Goal: Information Seeking & Learning: Learn about a topic

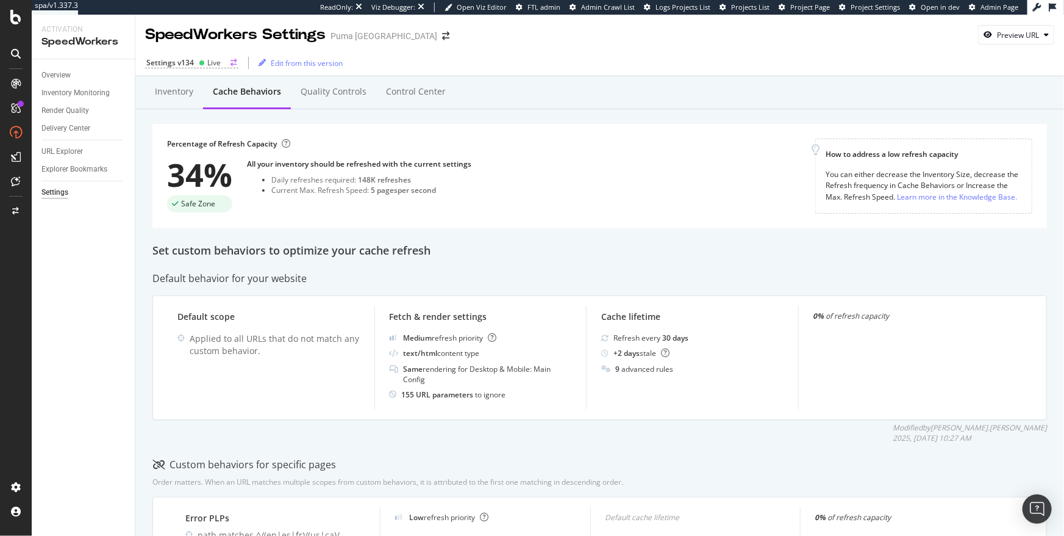
click at [199, 65] on div "Live" at bounding box center [210, 62] width 22 height 10
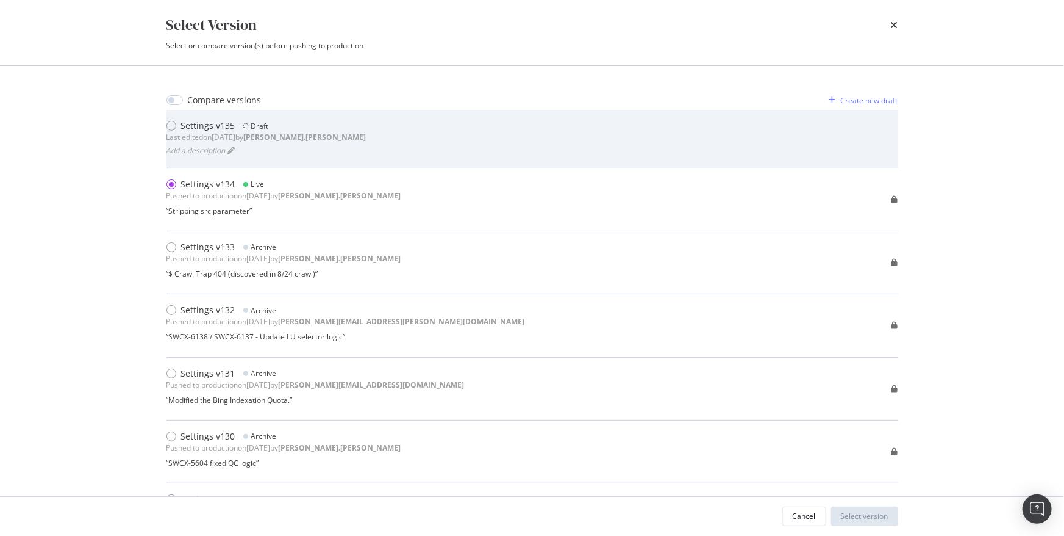
click at [192, 127] on div "Settings v135" at bounding box center [208, 126] width 54 height 12
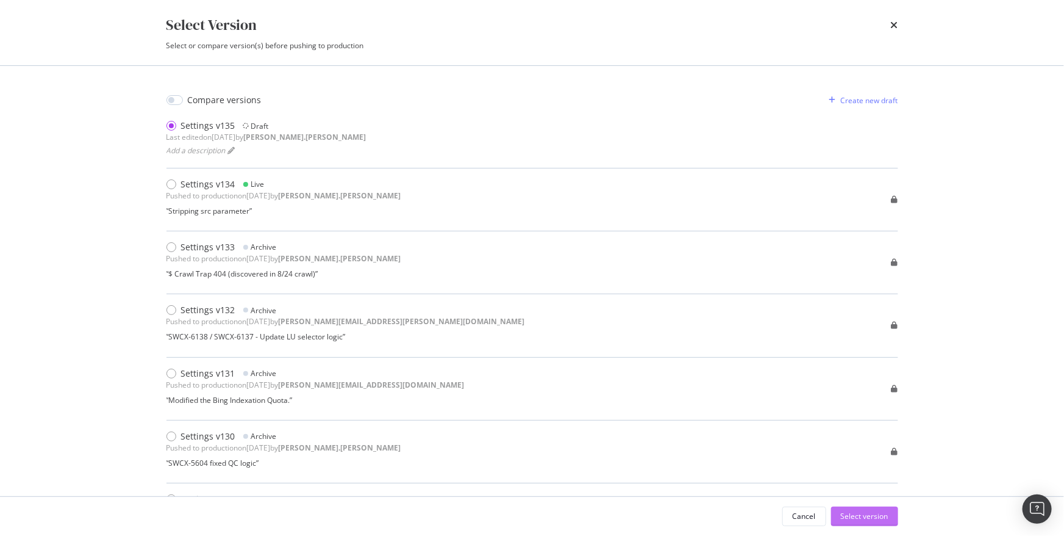
click at [877, 511] on div "Select version" at bounding box center [865, 516] width 48 height 10
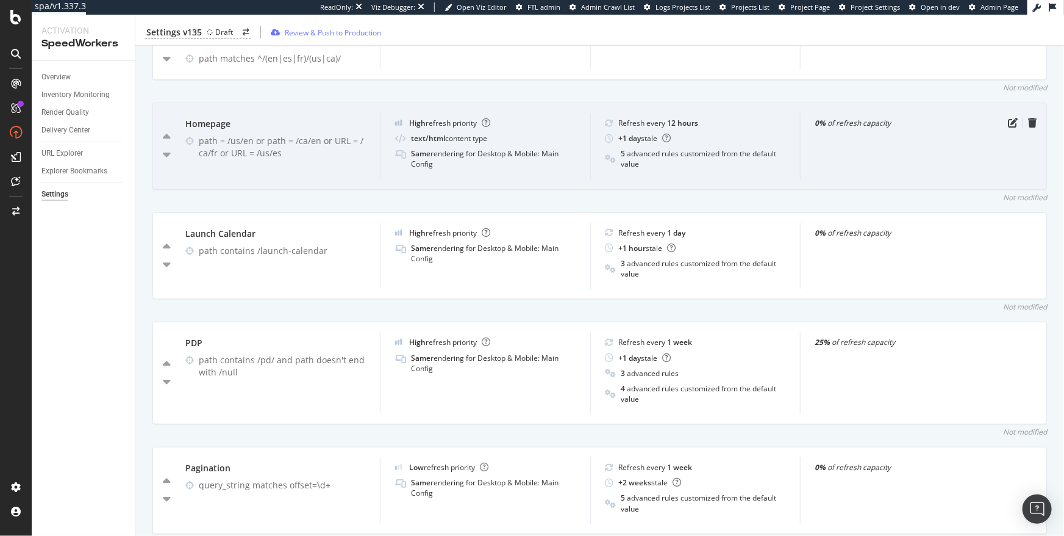
scroll to position [511, 0]
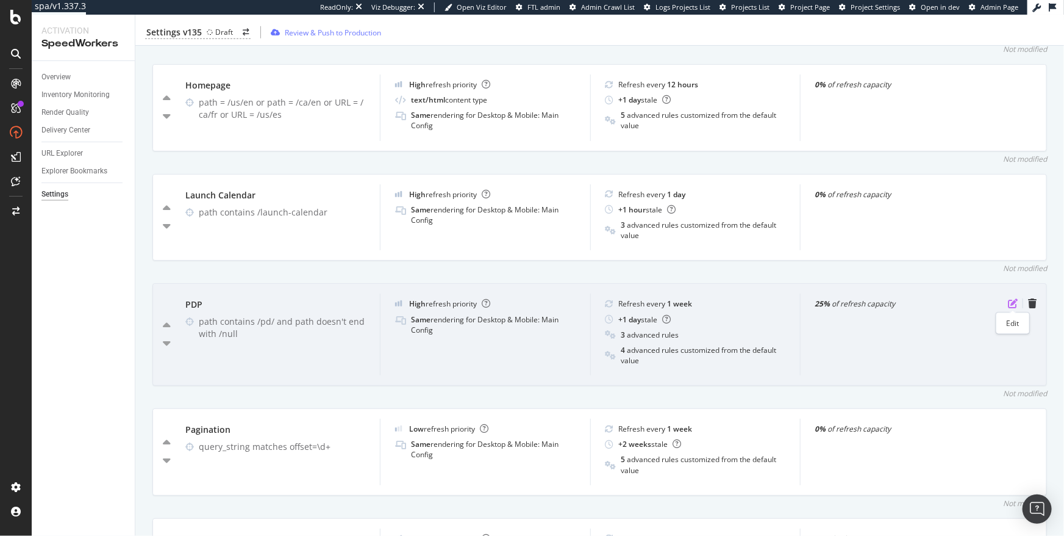
click at [1011, 304] on icon "pen-to-square" at bounding box center [1013, 303] width 10 height 10
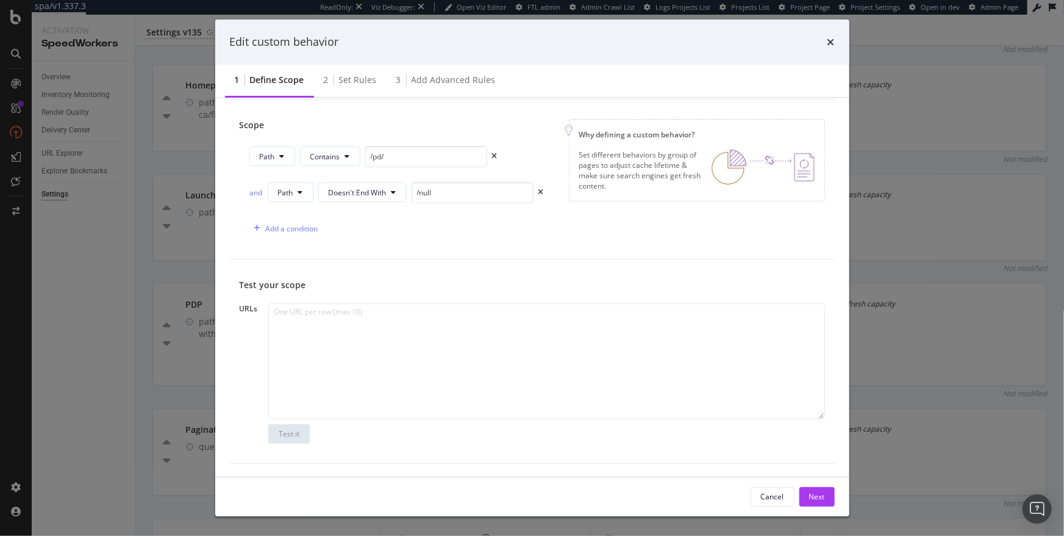
scroll to position [0, 0]
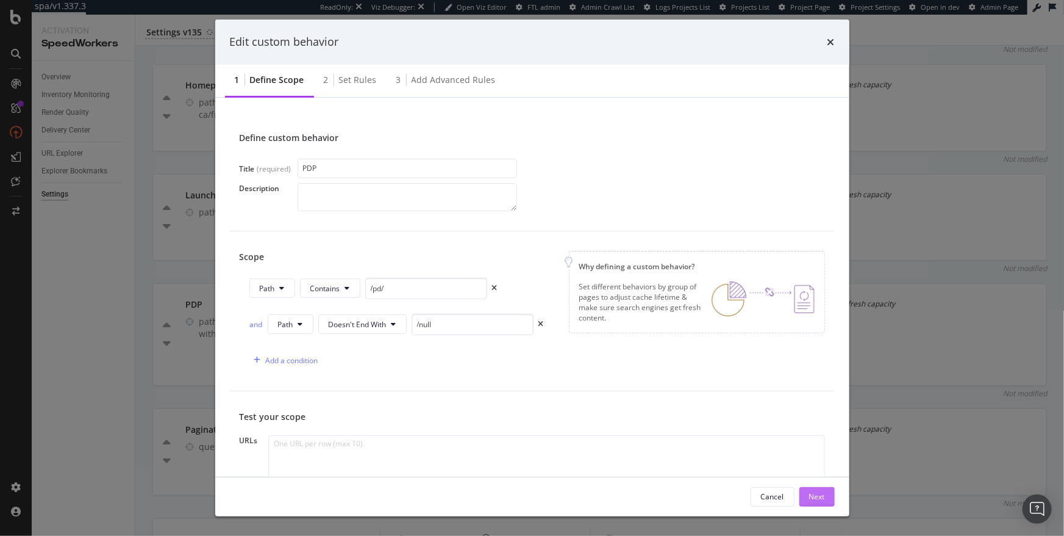
click at [819, 497] on div "Next" at bounding box center [817, 496] width 16 height 10
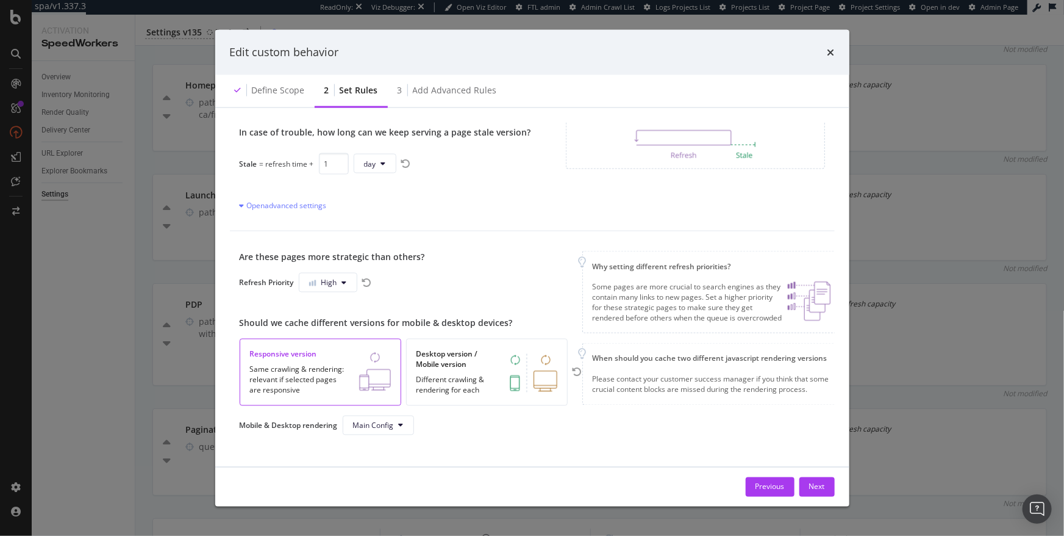
scroll to position [113, 0]
click at [811, 484] on div "Next" at bounding box center [817, 486] width 16 height 10
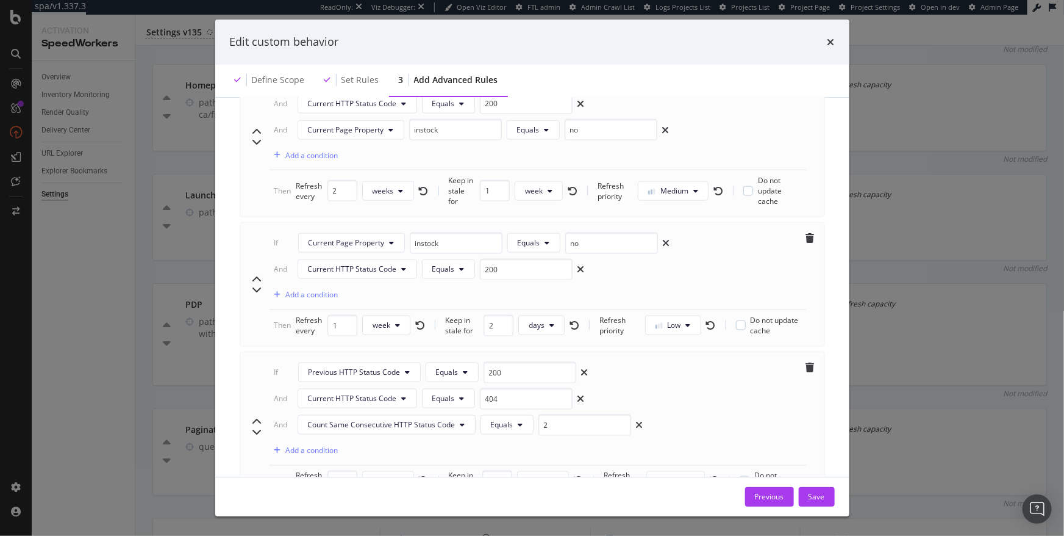
scroll to position [879, 0]
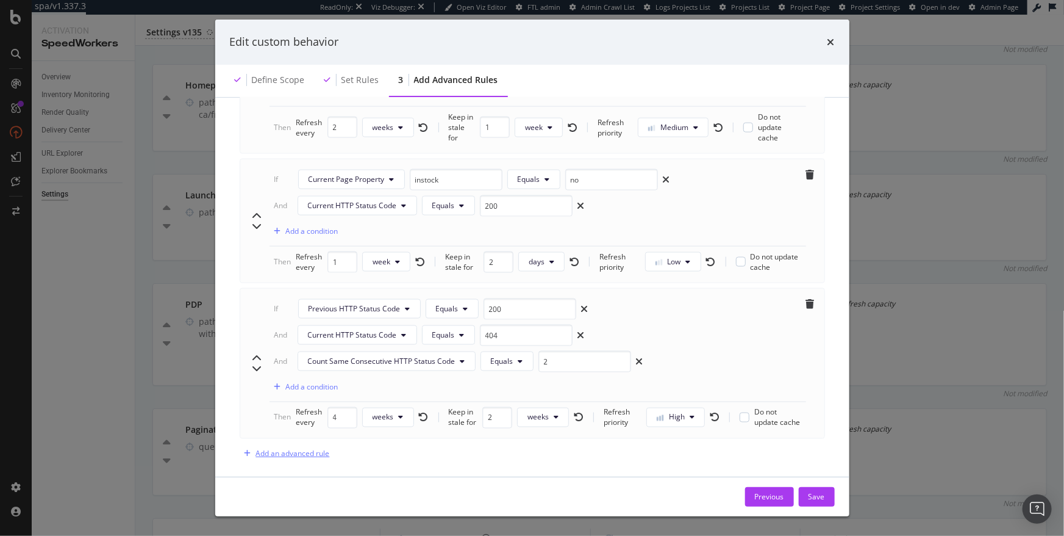
click at [308, 448] on div "Add an advanced rule" at bounding box center [293, 453] width 74 height 10
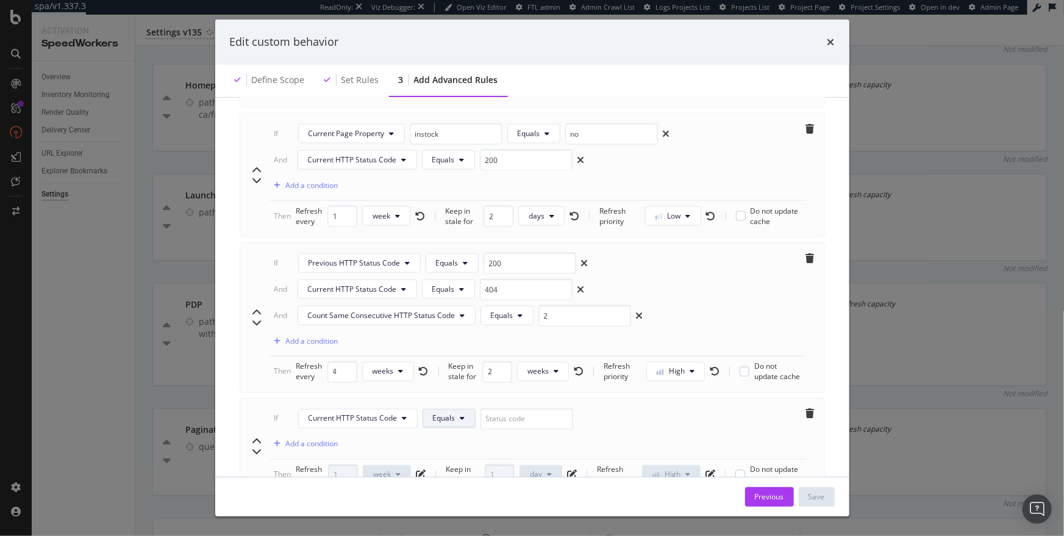
scroll to position [982, 0]
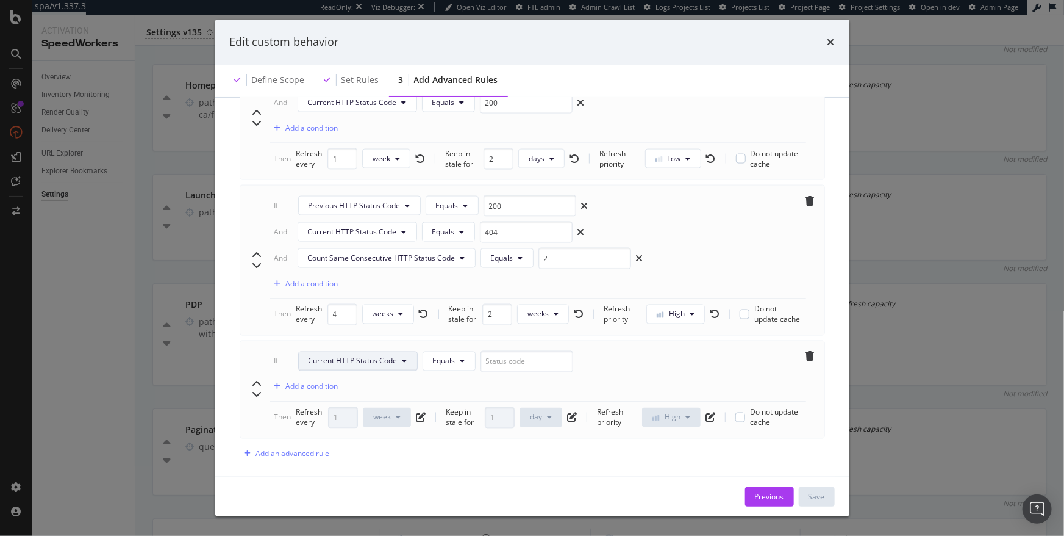
click at [386, 356] on span "Current HTTP Status Code" at bounding box center [353, 361] width 89 height 10
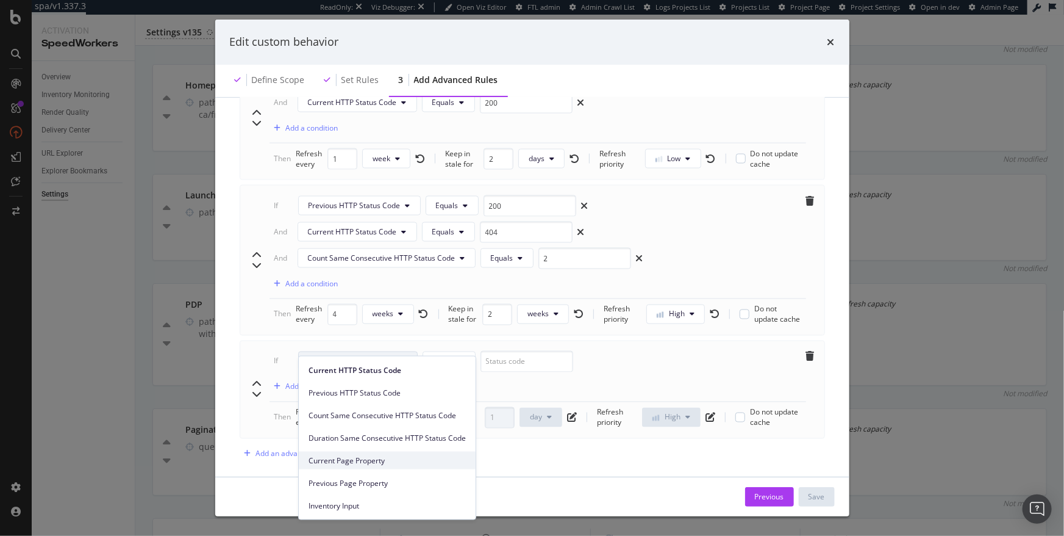
click at [386, 455] on span "Current Page Property" at bounding box center [387, 459] width 157 height 11
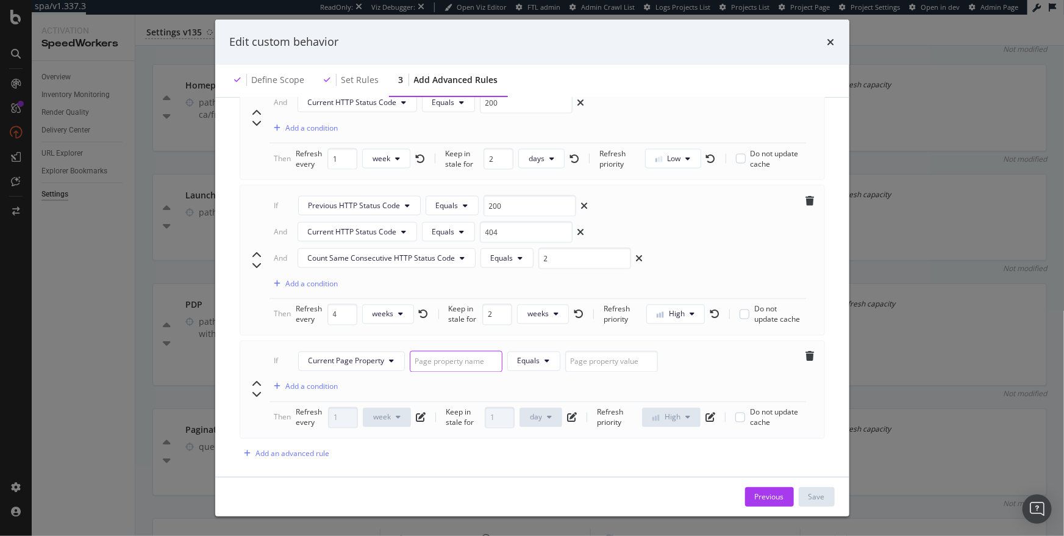
click at [455, 351] on input "modal" at bounding box center [456, 361] width 93 height 21
paste input "[data-testid="seoLinkingData"]"
type input "[data-testid="seoLinkingData"]"
click at [454, 351] on input "[data-testid="seoLinkingData"]" at bounding box center [456, 361] width 93 height 21
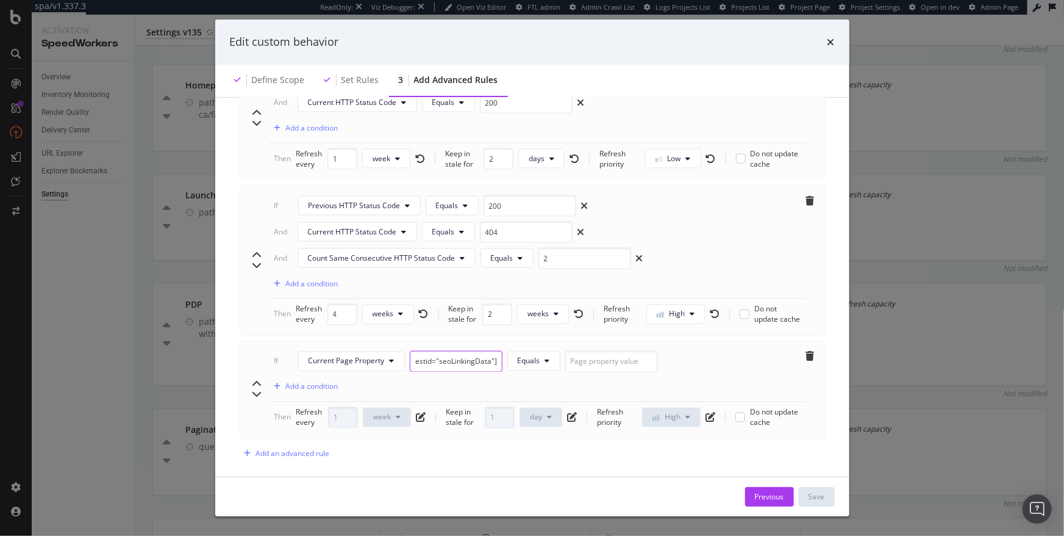
click at [454, 351] on input "[data-testid="seoLinkingData"]" at bounding box center [456, 361] width 93 height 21
click at [600, 351] on input "modal" at bounding box center [611, 361] width 93 height 21
type input "yes"
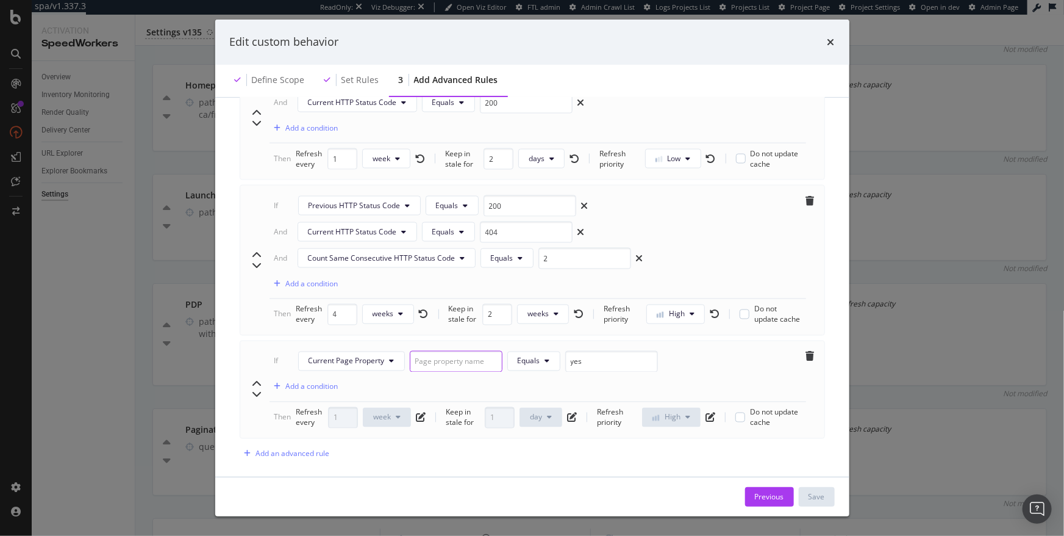
click at [456, 351] on input "modal" at bounding box center [456, 361] width 93 height 21
paste input "PDPComingSoon"
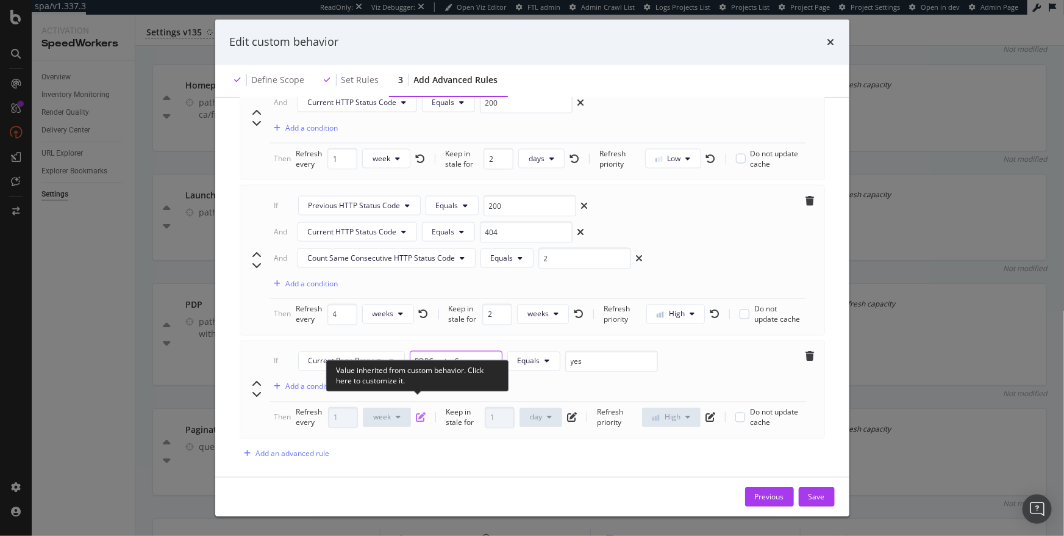
type input "PDPComingSoon"
click at [416, 412] on icon "pen-to-square" at bounding box center [421, 417] width 10 height 10
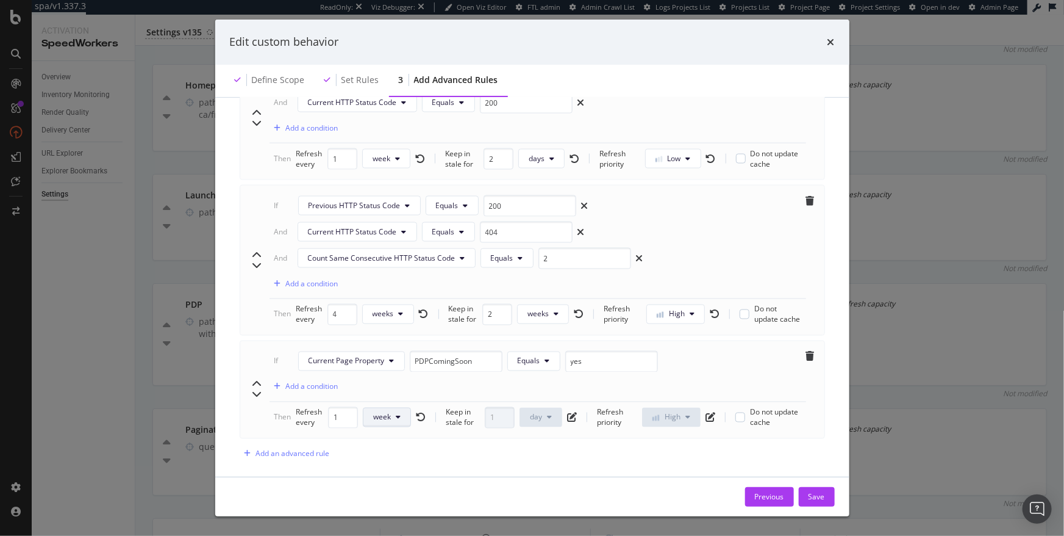
click at [389, 412] on span "week" at bounding box center [382, 417] width 18 height 10
click at [388, 467] on span "day" at bounding box center [385, 470] width 24 height 11
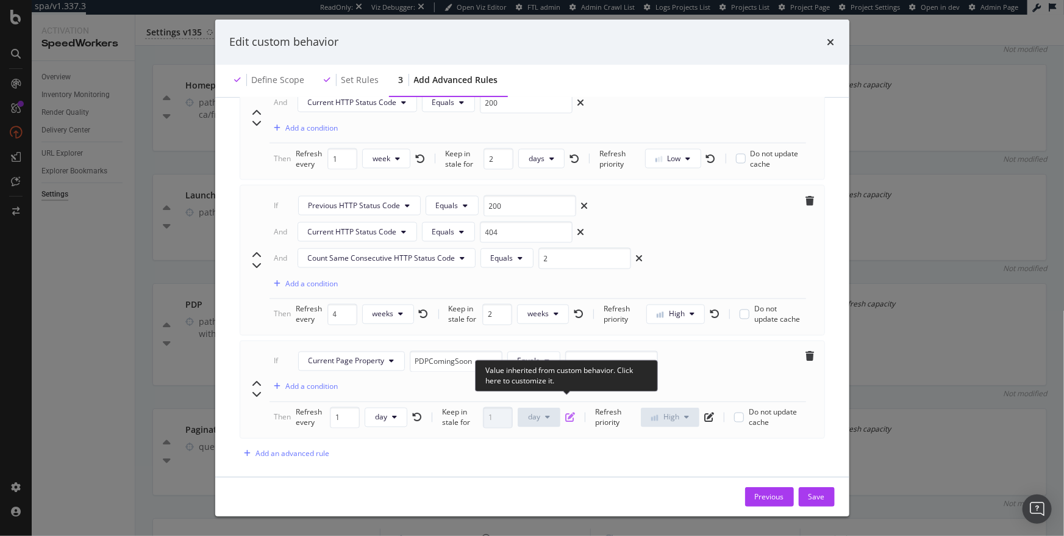
click at [568, 412] on icon "pen-to-square" at bounding box center [570, 417] width 10 height 10
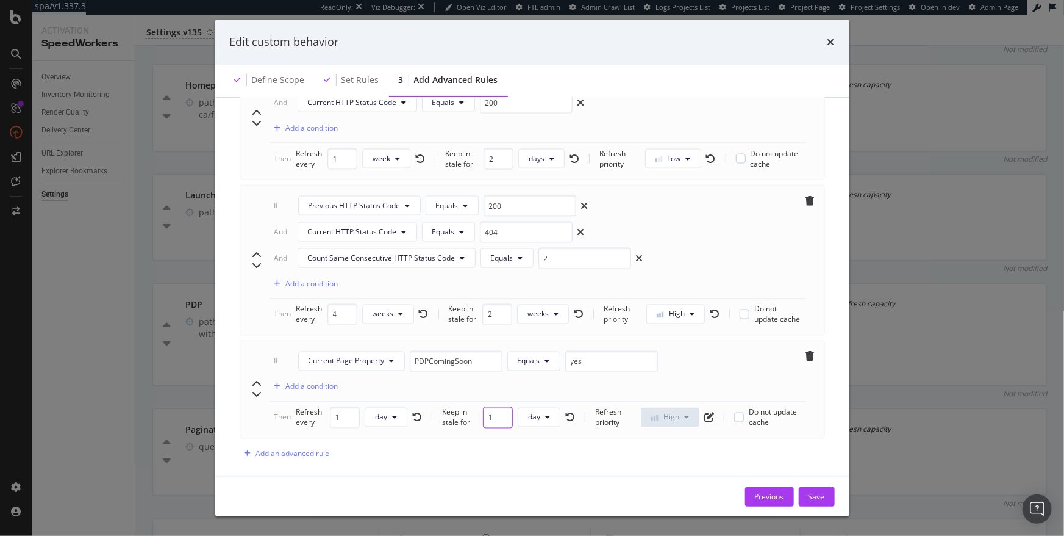
click at [494, 407] on input "1" at bounding box center [498, 417] width 30 height 21
click at [529, 412] on span "day" at bounding box center [534, 417] width 12 height 10
click at [539, 445] on span "hour" at bounding box center [540, 447] width 24 height 11
click at [490, 407] on input "1" at bounding box center [496, 417] width 30 height 21
type input "12"
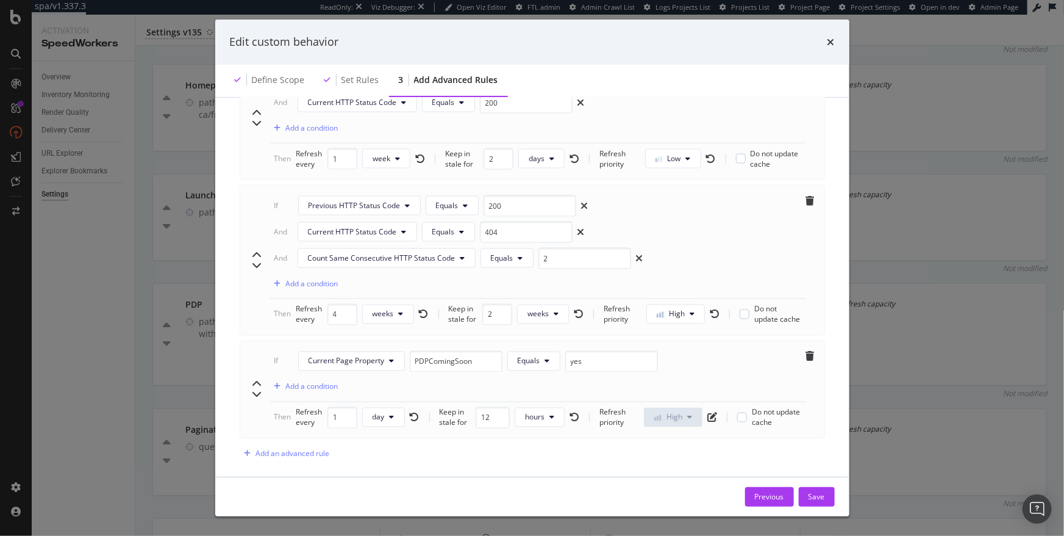
click at [484, 351] on input "PDPComingSoon" at bounding box center [456, 361] width 93 height 21
click at [508, 371] on div "If Current Page Property PDPComingSoon Equals yes Add a condition" at bounding box center [538, 376] width 537 height 51
click at [826, 497] on button "Save" at bounding box center [817, 497] width 36 height 20
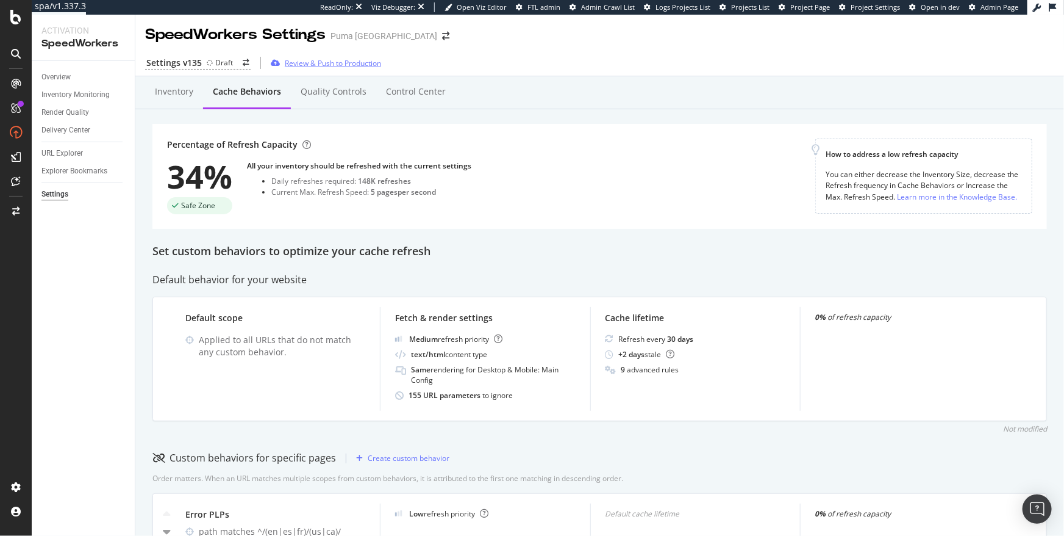
click at [334, 65] on div "Review & Push to Production" at bounding box center [333, 63] width 96 height 10
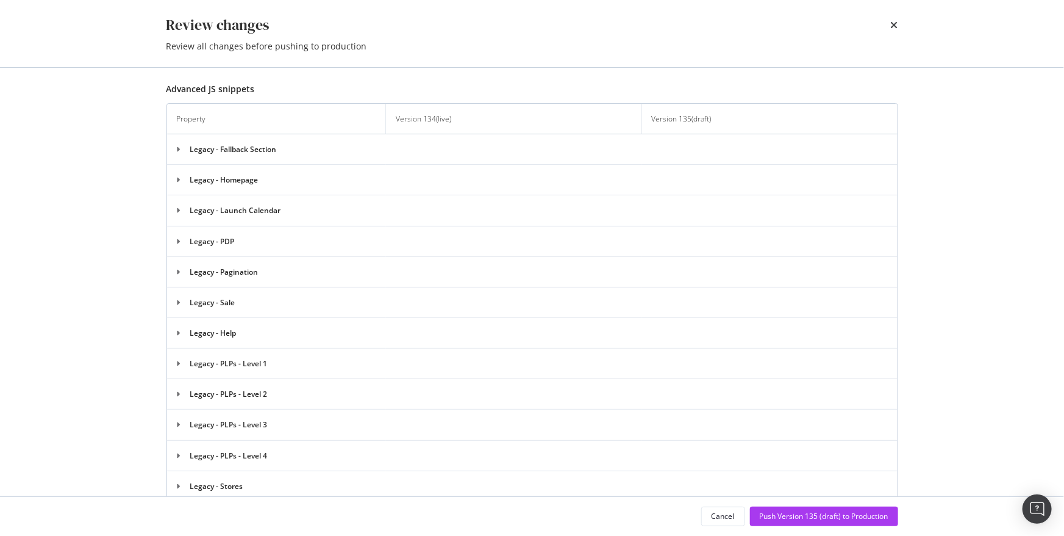
scroll to position [2316, 0]
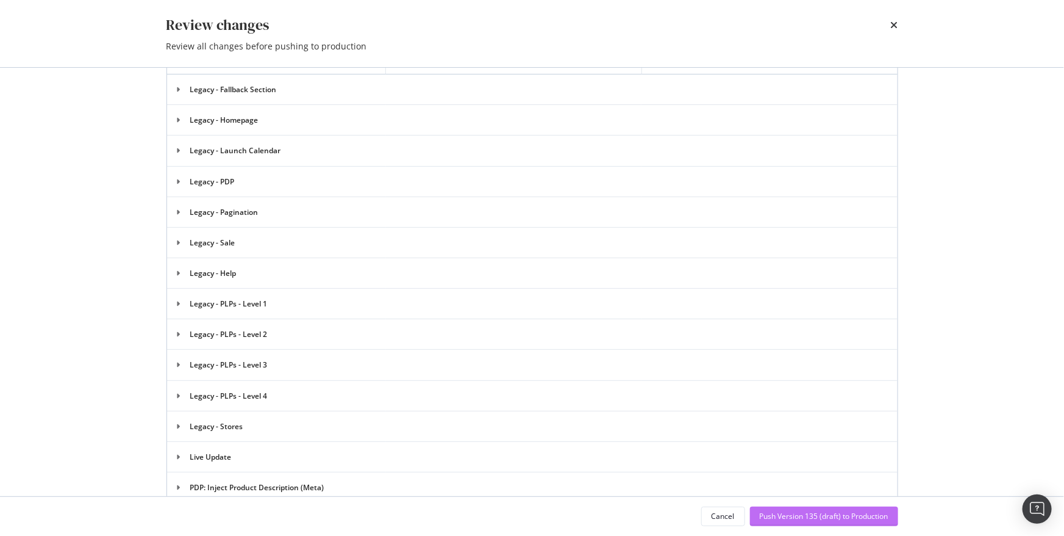
click at [824, 522] on div "Push Version 135 (draft) to Production" at bounding box center [824, 516] width 129 height 18
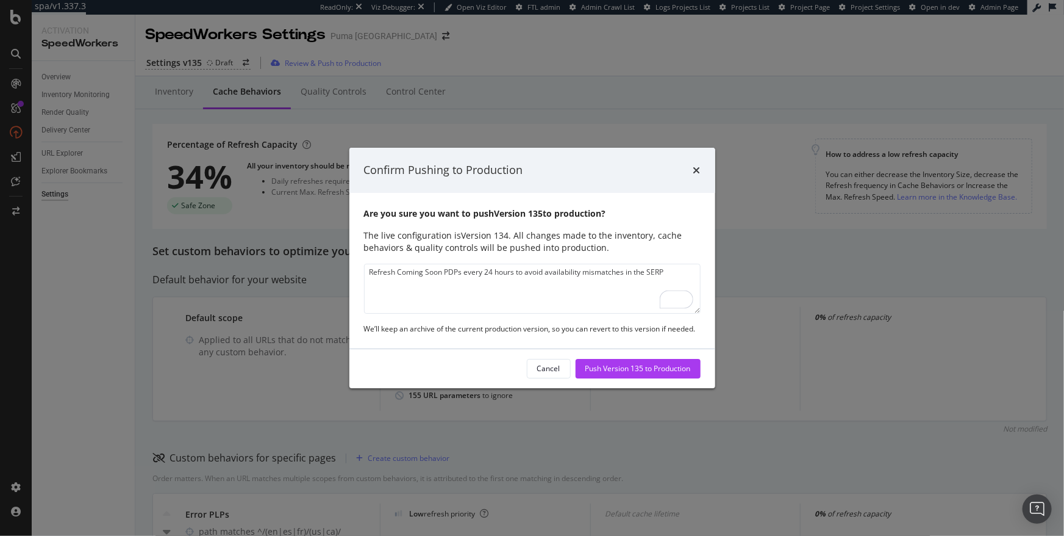
click at [597, 276] on textarea "Refresh Coming Soon PDPs every 24 hours to avoid availability mismatches in the…" at bounding box center [532, 289] width 337 height 50
type textarea "Refresh Coming Soon PDPs every 24 hours to avoid availability mismatches in the…"
click at [645, 367] on div "Push Version 135 to Production" at bounding box center [639, 368] width 106 height 10
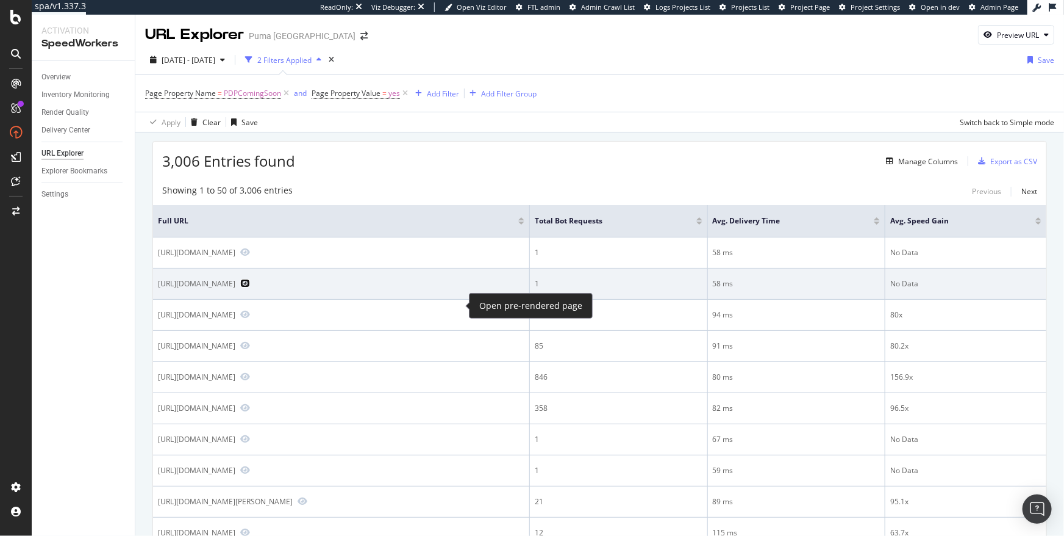
click at [250, 287] on icon "Preview https://us.puma.com/us/en/pd/h-street-wns-women/405422?search=true&swat…" at bounding box center [245, 283] width 10 height 9
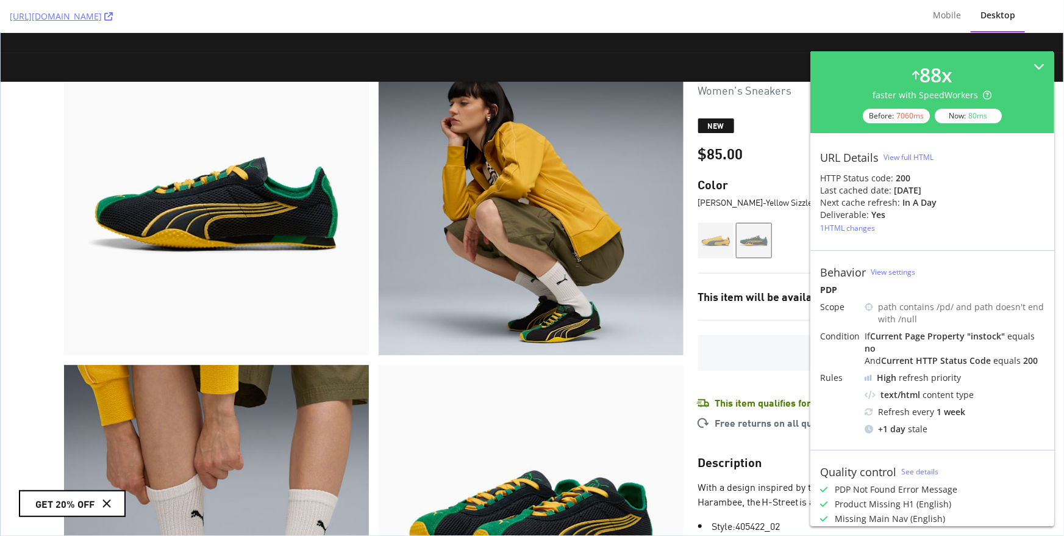
scroll to position [109, 0]
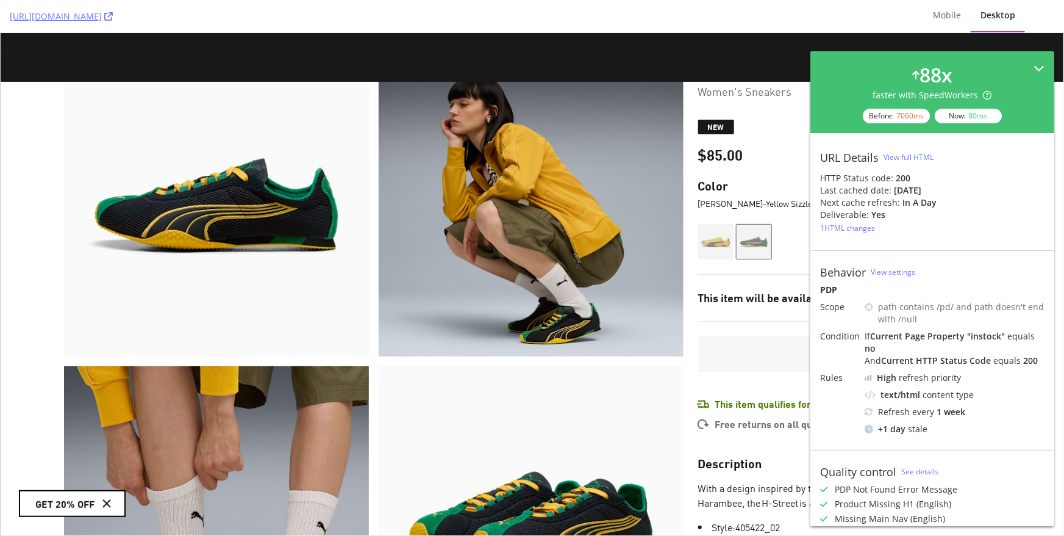
click at [1038, 68] on icon at bounding box center [1039, 68] width 11 height 11
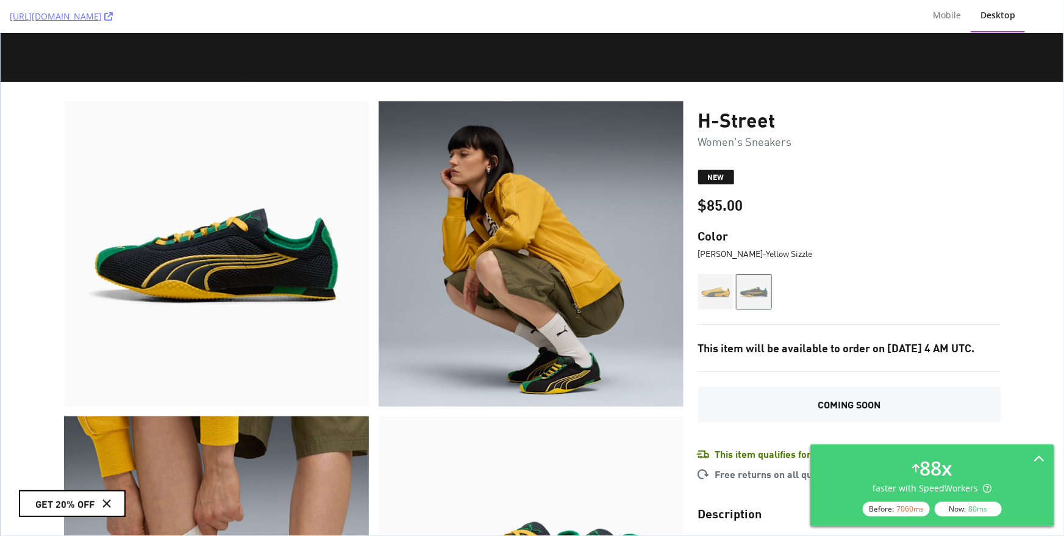
scroll to position [0, 0]
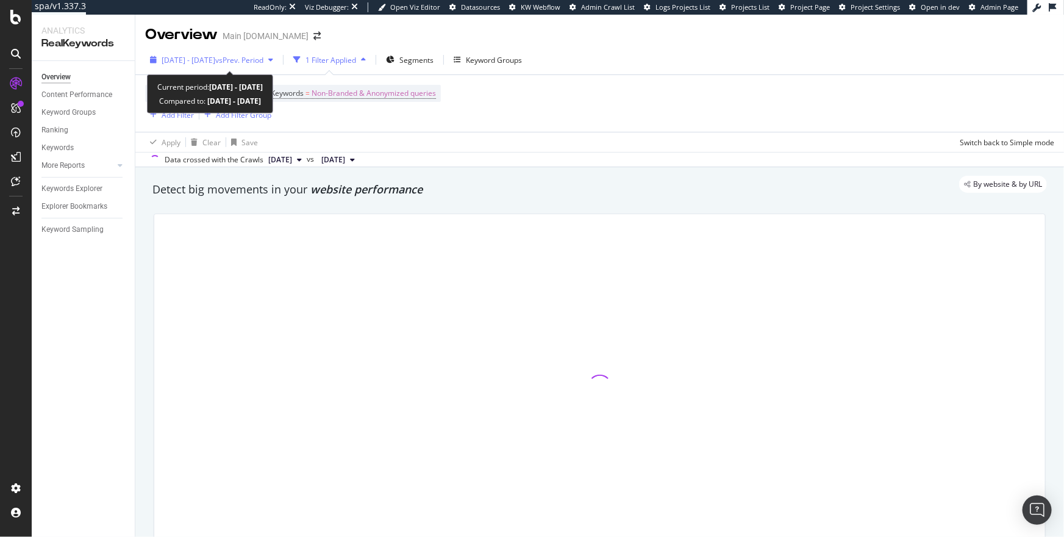
click at [264, 61] on span "vs Prev. Period" at bounding box center [239, 60] width 48 height 10
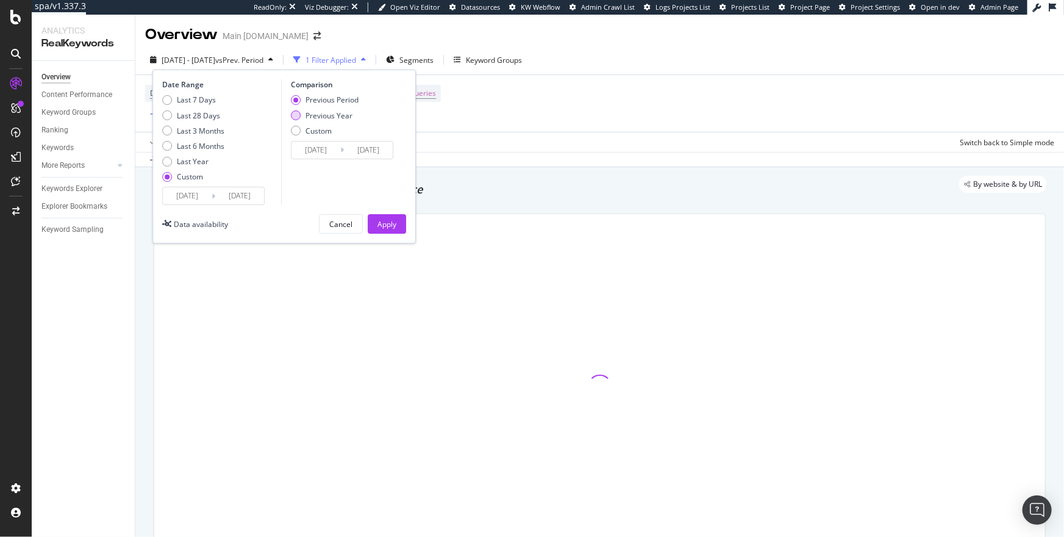
click at [325, 117] on div "Previous Year" at bounding box center [329, 115] width 47 height 10
type input "[DATE]"
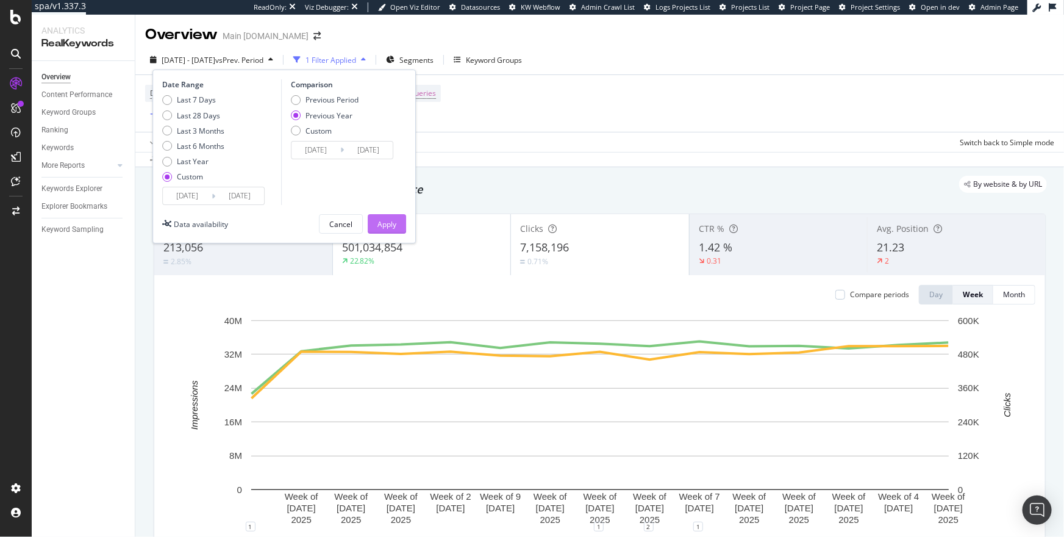
click at [388, 230] on div "Apply" at bounding box center [387, 224] width 19 height 18
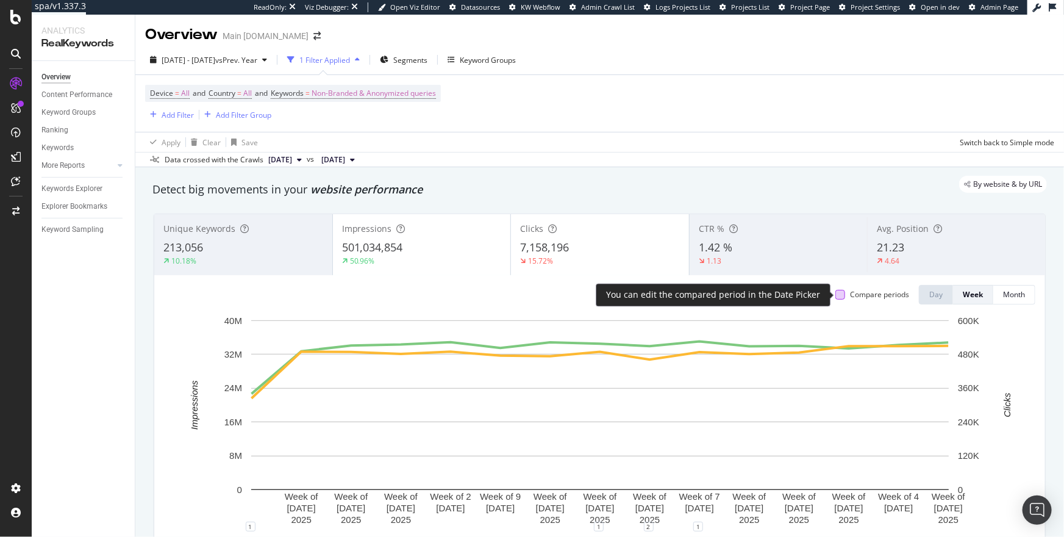
click at [841, 293] on div at bounding box center [841, 295] width 10 height 10
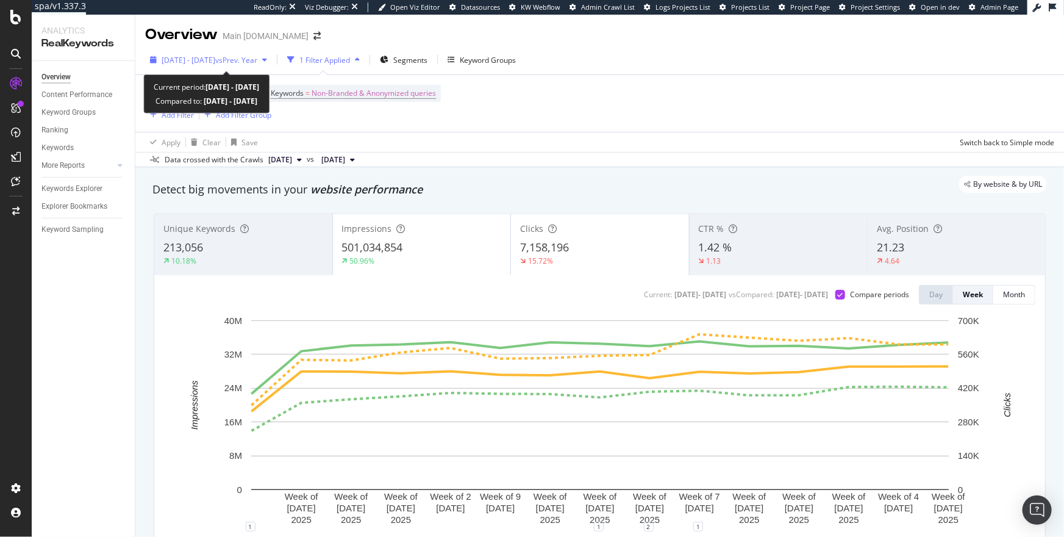
click at [215, 61] on span "[DATE] - [DATE]" at bounding box center [189, 60] width 54 height 10
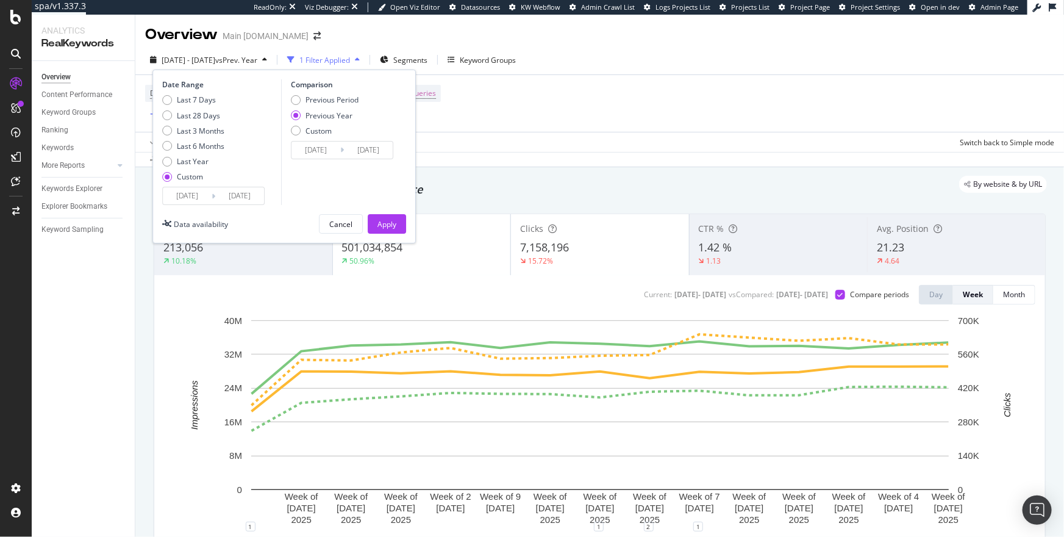
click at [190, 197] on input "[DATE]" at bounding box center [187, 195] width 49 height 17
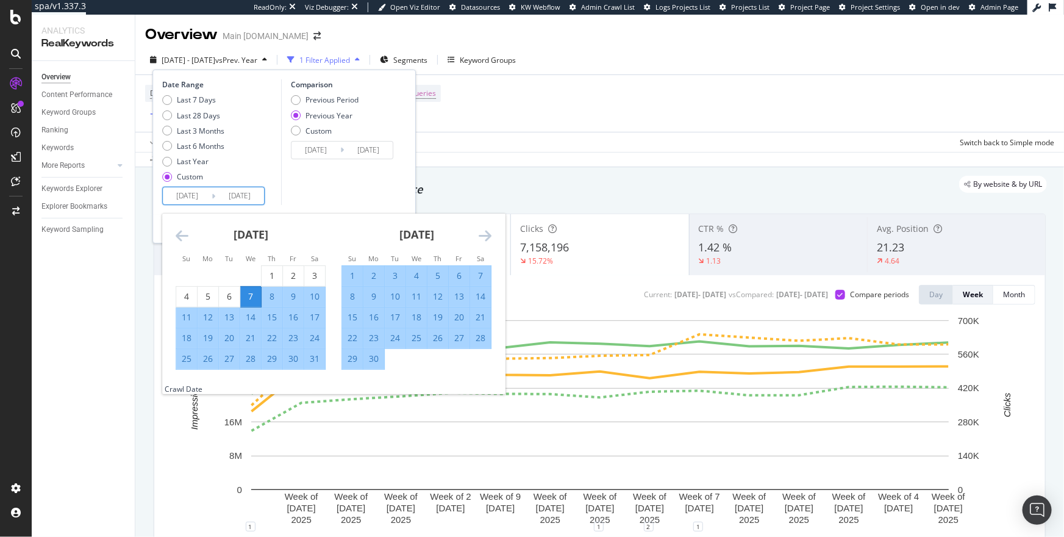
click at [246, 292] on div "7" at bounding box center [250, 296] width 21 height 12
click at [483, 234] on icon "Move forward to switch to the next month." at bounding box center [485, 235] width 13 height 15
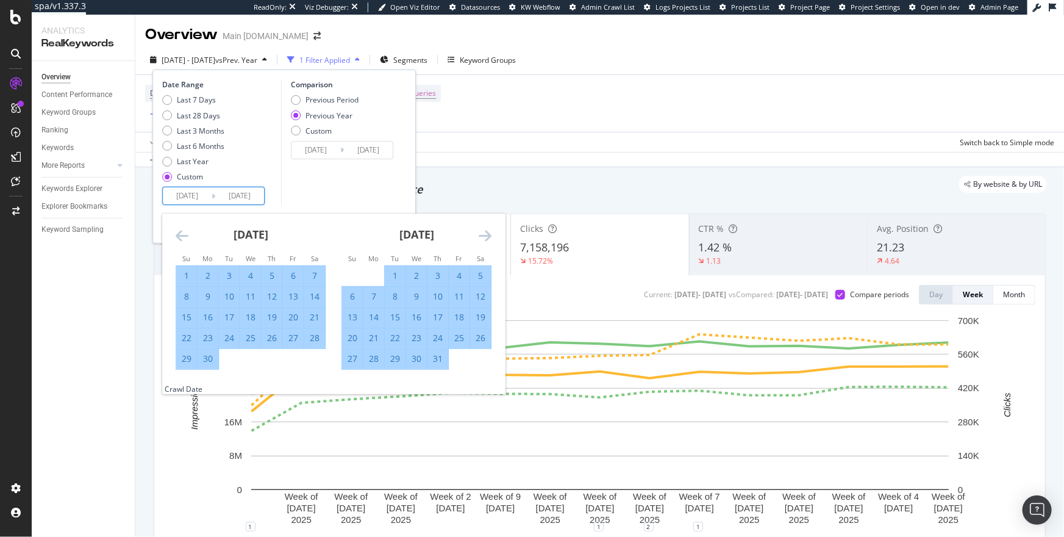
click at [483, 234] on icon "Move forward to switch to the next month." at bounding box center [485, 235] width 13 height 15
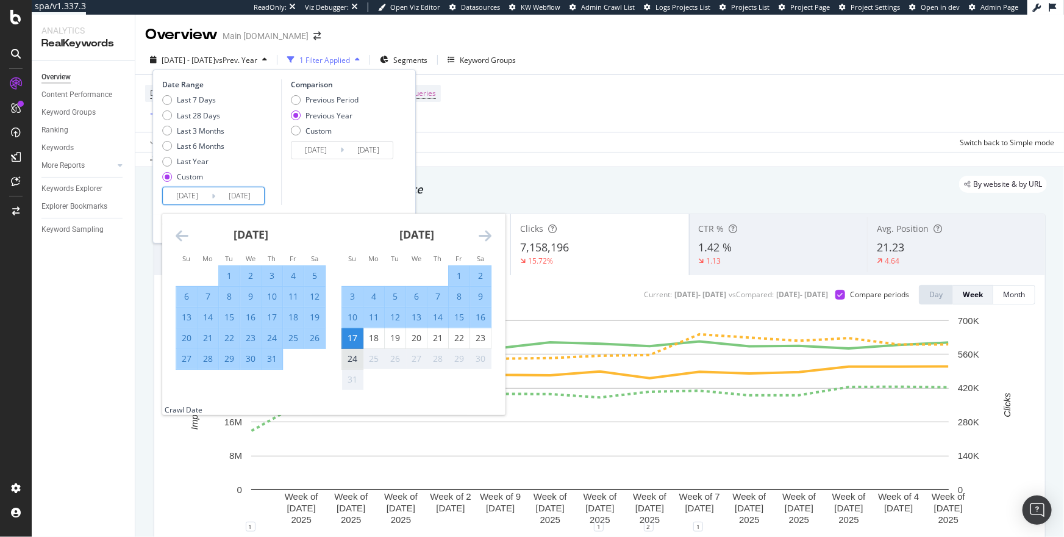
click at [350, 359] on div "24" at bounding box center [352, 359] width 21 height 12
type input "2025/08/24"
type input "2024/08/25"
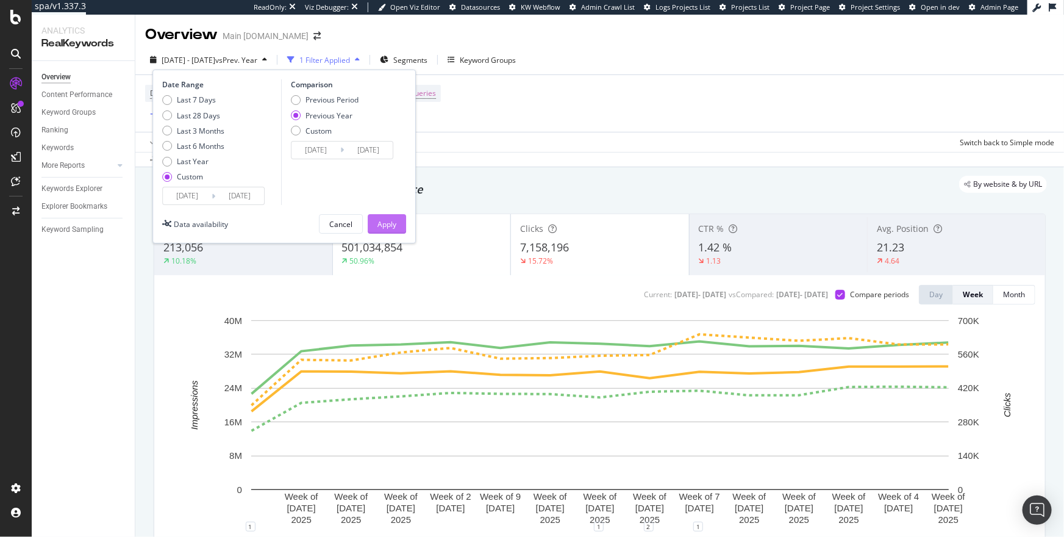
click at [385, 219] on div "Apply" at bounding box center [387, 224] width 19 height 10
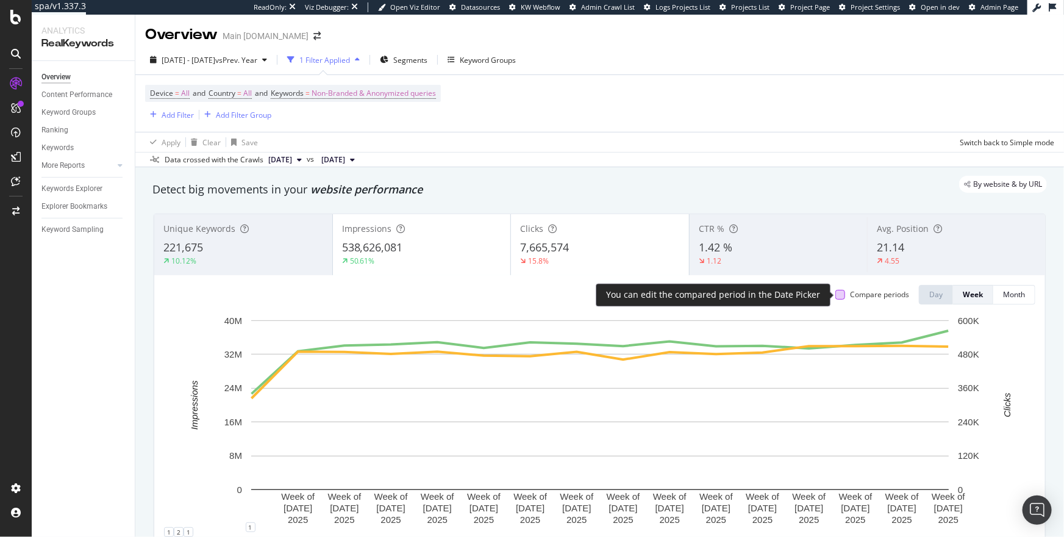
click at [841, 292] on div at bounding box center [841, 295] width 10 height 10
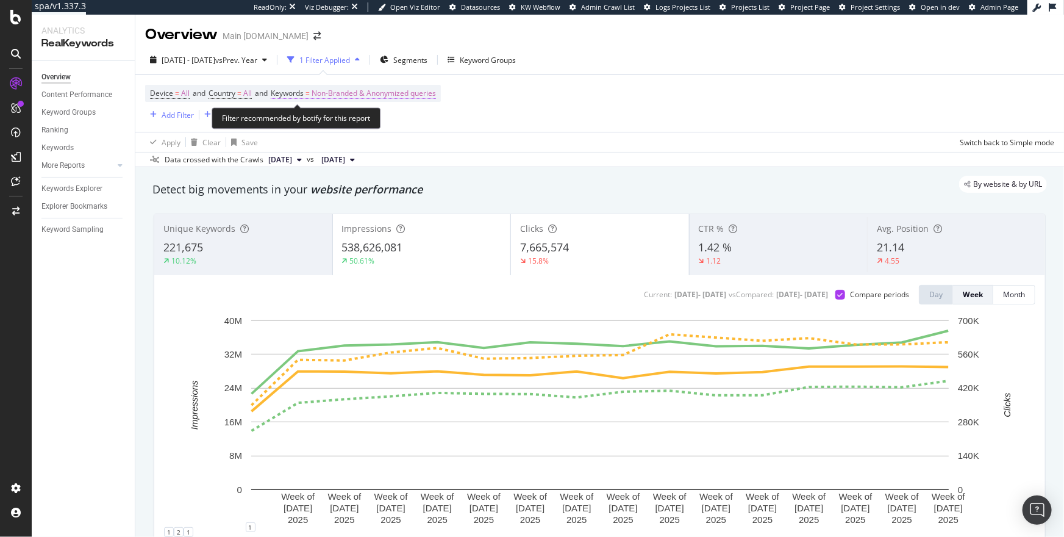
click at [303, 90] on span "Keywords" at bounding box center [287, 93] width 33 height 10
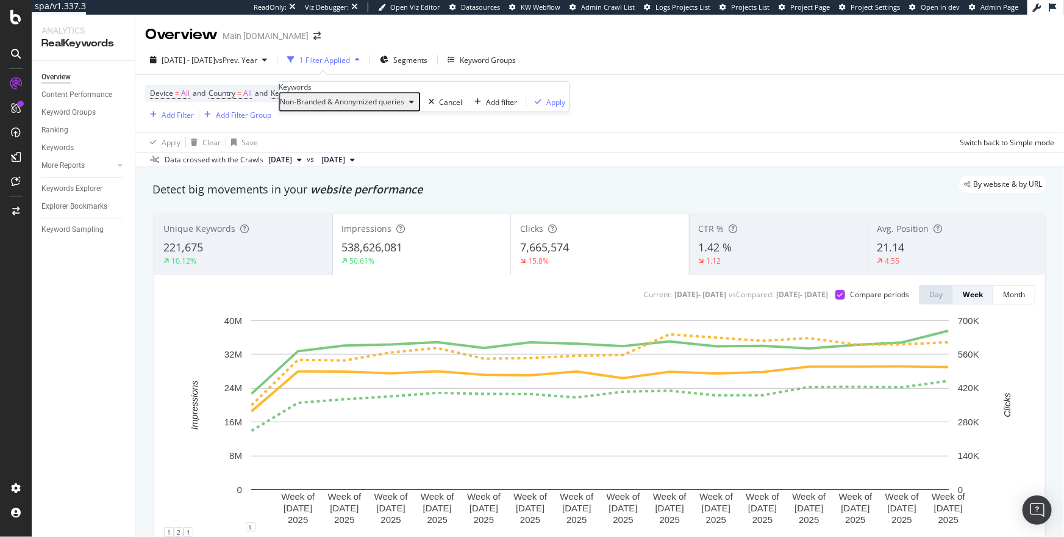
click at [313, 107] on span "Non-Branded & Anonymized queries" at bounding box center [342, 101] width 124 height 10
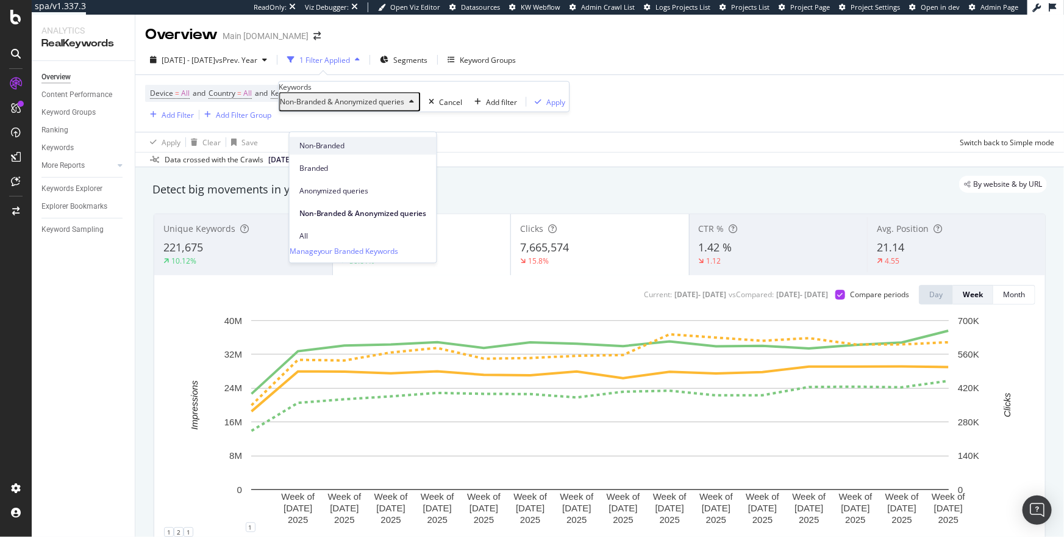
click at [325, 146] on span "Non-Branded" at bounding box center [363, 145] width 127 height 11
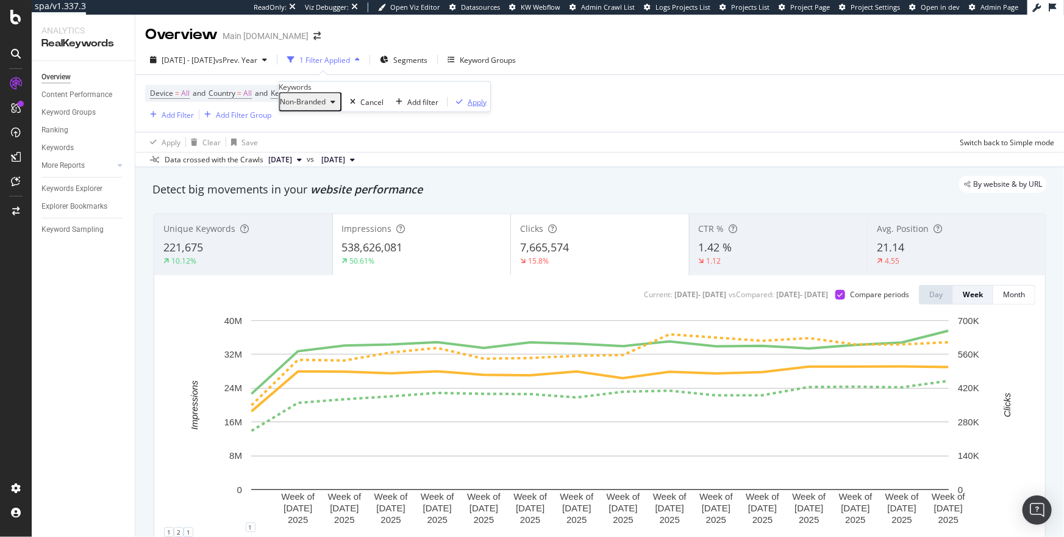
click at [448, 107] on button "Apply" at bounding box center [469, 102] width 43 height 12
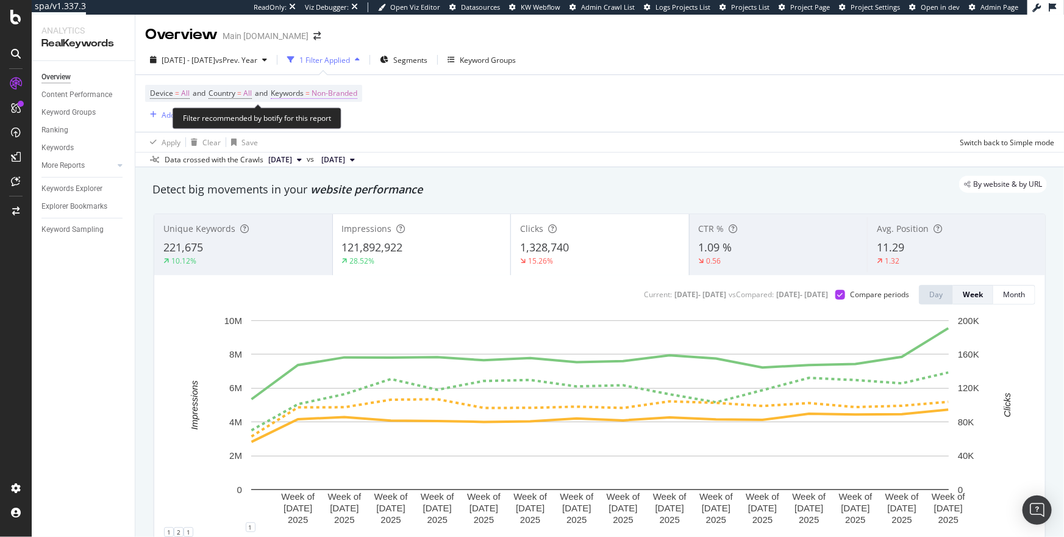
click at [324, 95] on span "Non-Branded" at bounding box center [335, 93] width 46 height 17
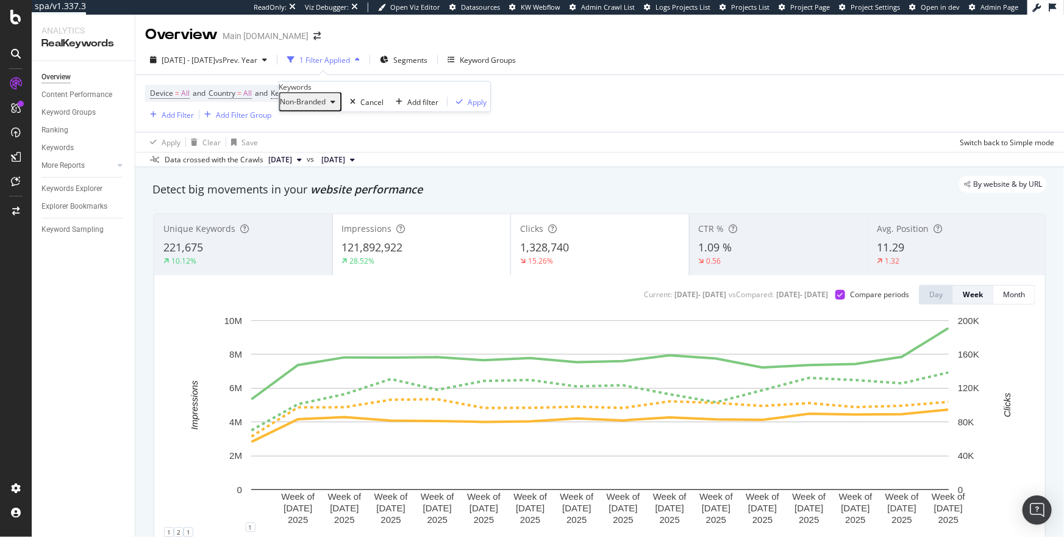
click at [318, 110] on div "Non-Branded" at bounding box center [310, 102] width 60 height 16
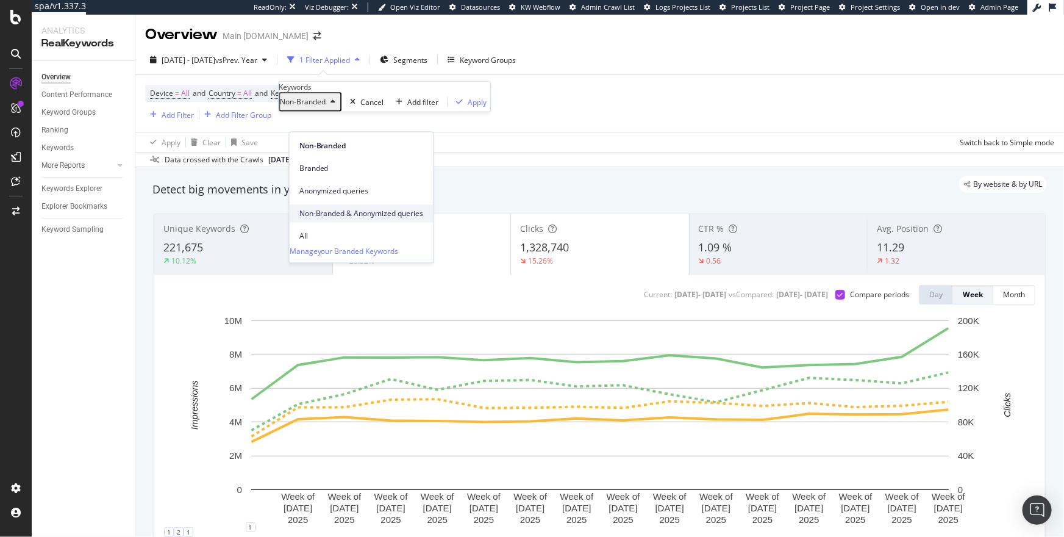
click at [342, 208] on span "Non-Branded & Anonymized queries" at bounding box center [362, 213] width 124 height 11
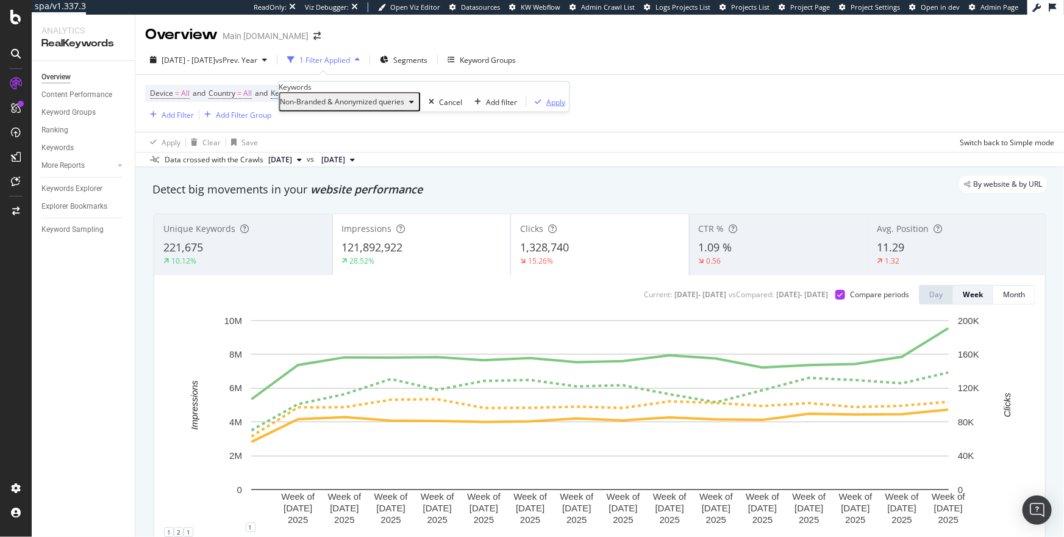
click at [547, 107] on div "Apply" at bounding box center [556, 101] width 19 height 10
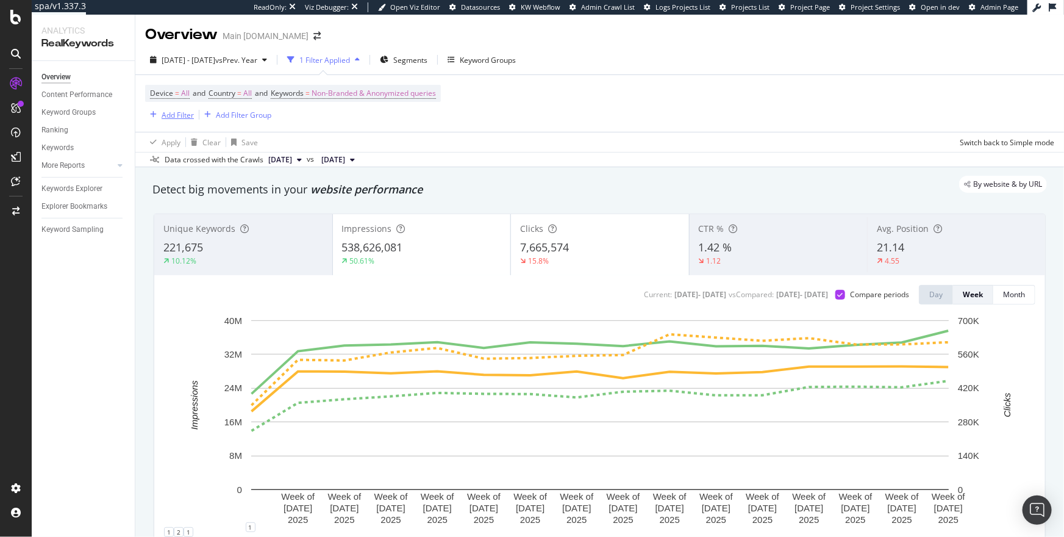
click at [173, 115] on div "Add Filter" at bounding box center [178, 115] width 32 height 10
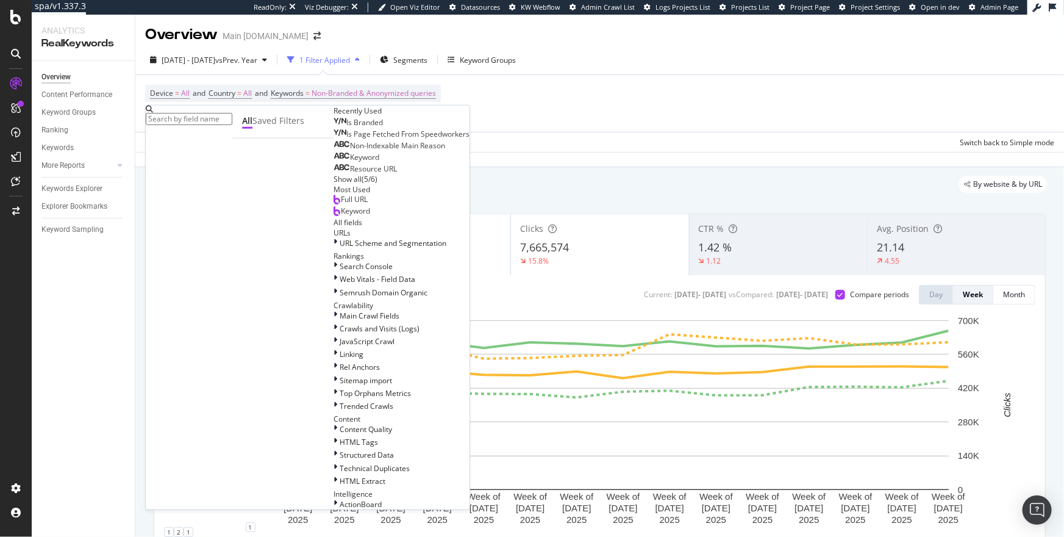
click at [334, 162] on div "Keyword" at bounding box center [357, 158] width 46 height 10
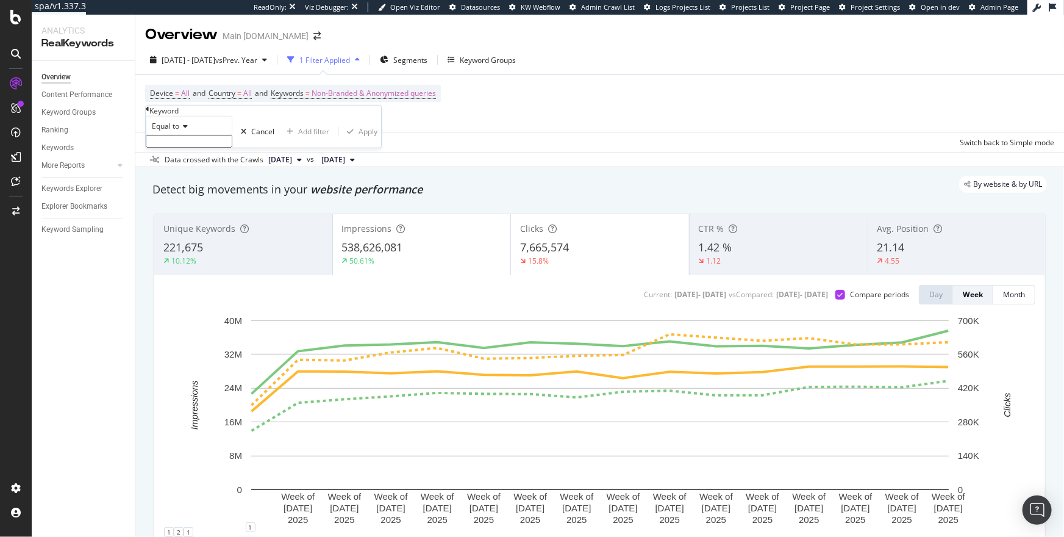
click at [185, 130] on icon at bounding box center [183, 126] width 9 height 7
click at [203, 237] on span "Doesn't contain" at bounding box center [175, 232] width 53 height 10
click at [203, 148] on input "text" at bounding box center [189, 141] width 87 height 12
type input "out"
click at [359, 140] on div "Apply" at bounding box center [368, 135] width 19 height 10
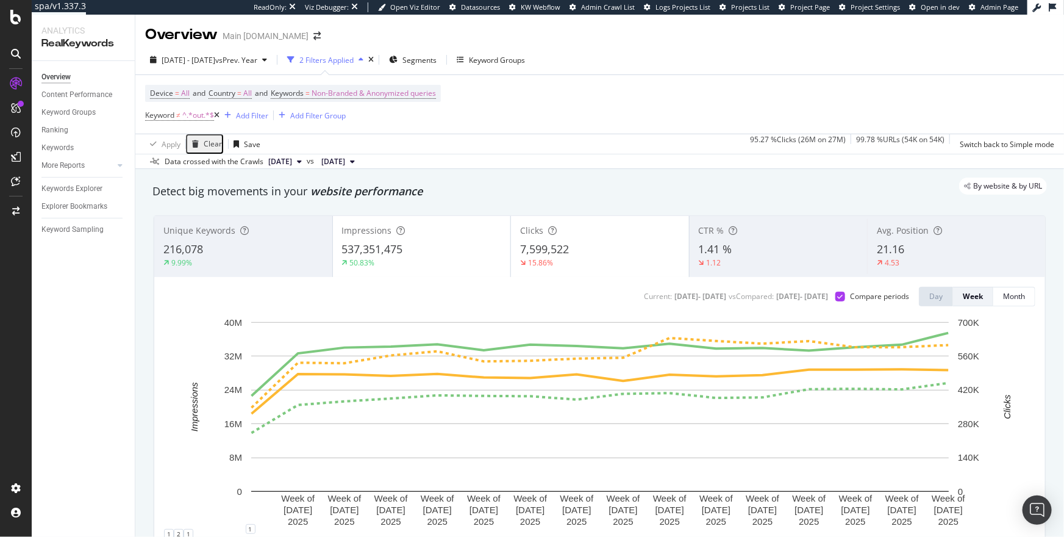
click at [220, 115] on icon at bounding box center [216, 115] width 5 height 7
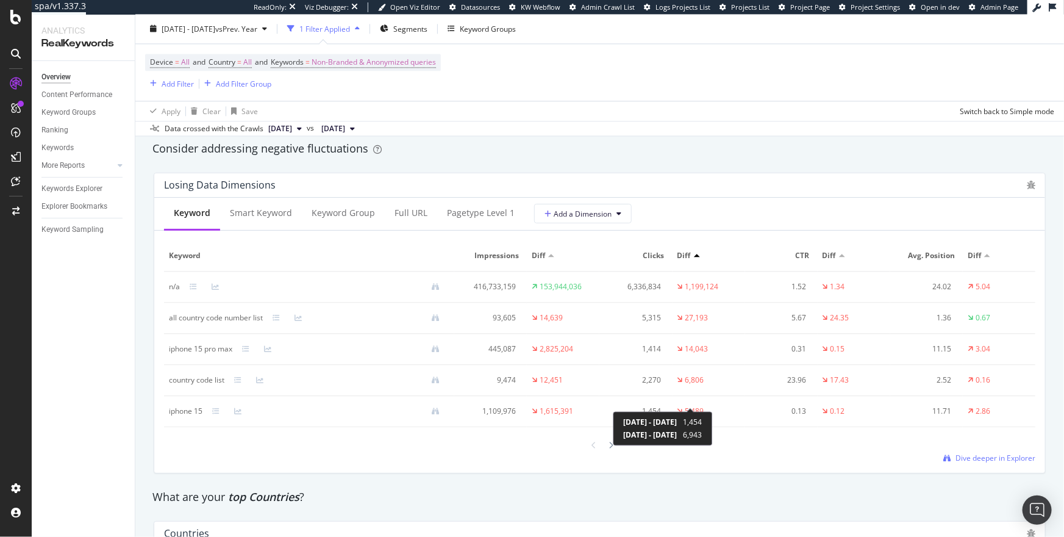
scroll to position [1430, 0]
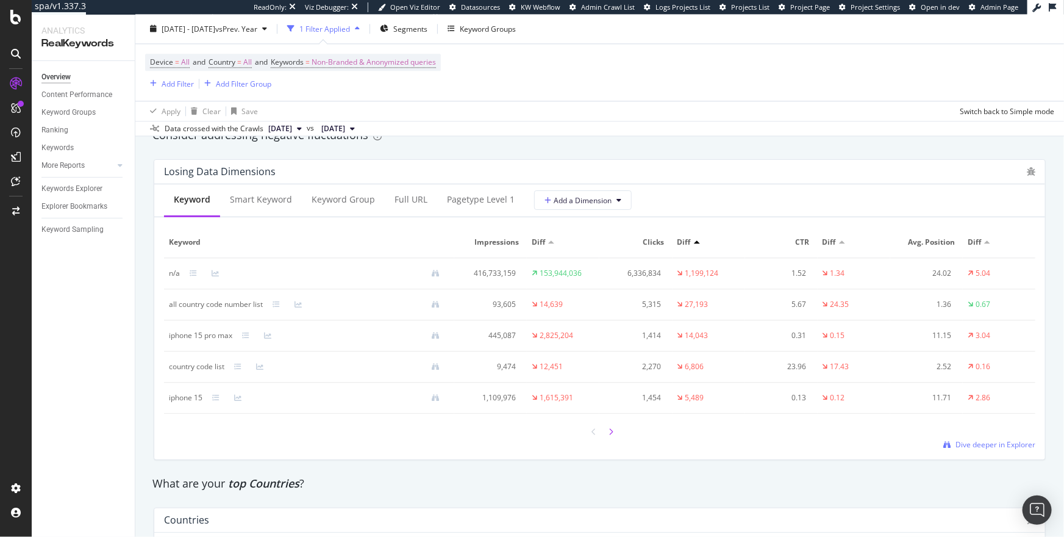
click at [613, 433] on icon at bounding box center [611, 431] width 5 height 7
click at [612, 433] on icon at bounding box center [611, 432] width 5 height 7
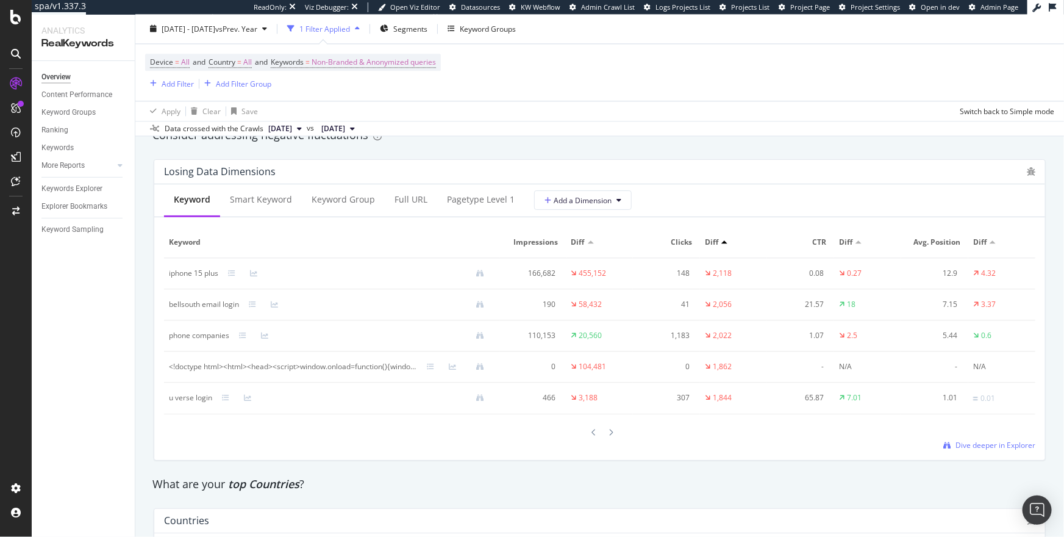
click at [612, 433] on icon at bounding box center [611, 432] width 5 height 7
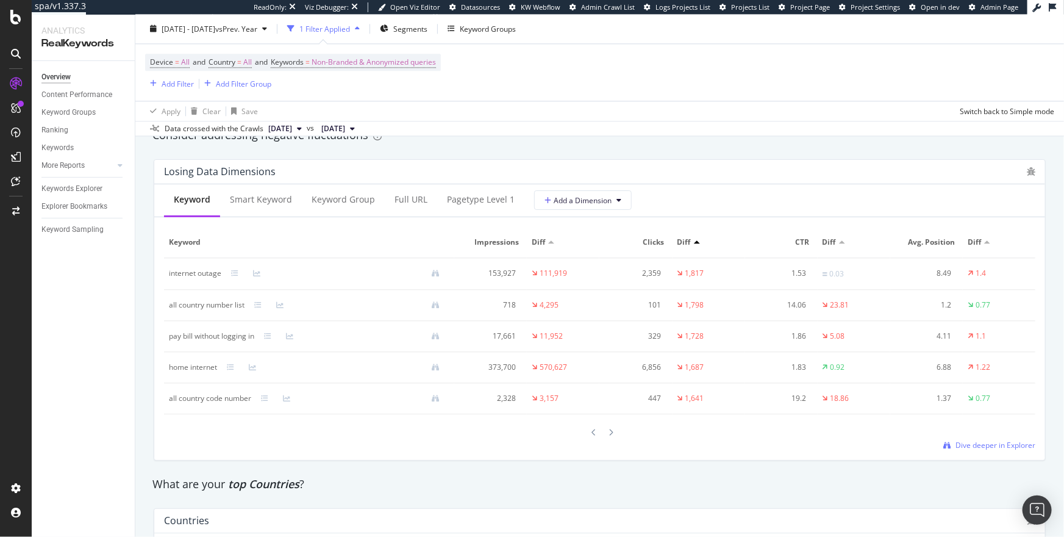
click at [612, 433] on icon at bounding box center [611, 432] width 5 height 7
click at [612, 433] on icon at bounding box center [611, 431] width 5 height 7
click at [612, 433] on icon at bounding box center [611, 433] width 5 height 7
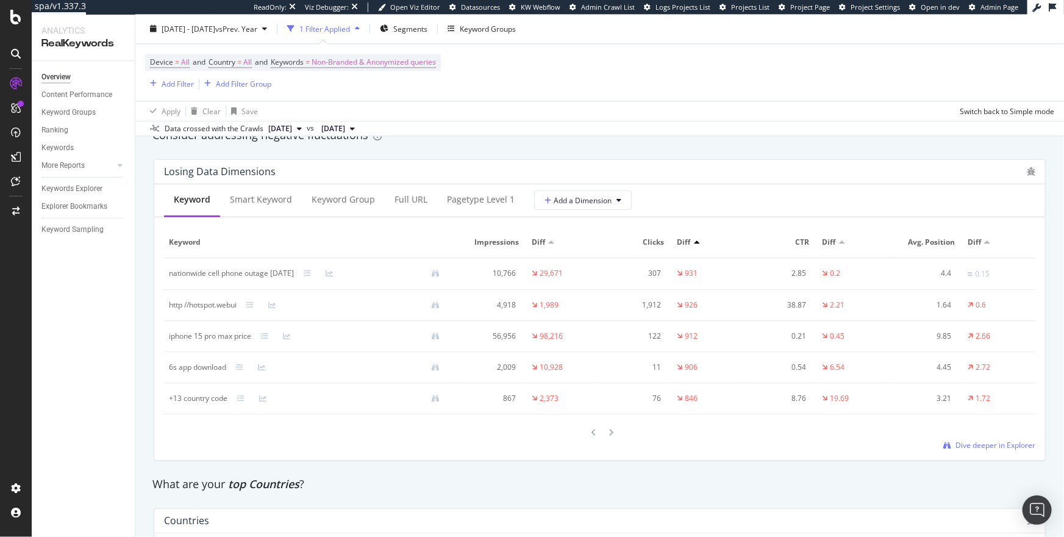
click at [612, 433] on icon at bounding box center [611, 432] width 5 height 7
click at [612, 433] on icon at bounding box center [611, 431] width 5 height 7
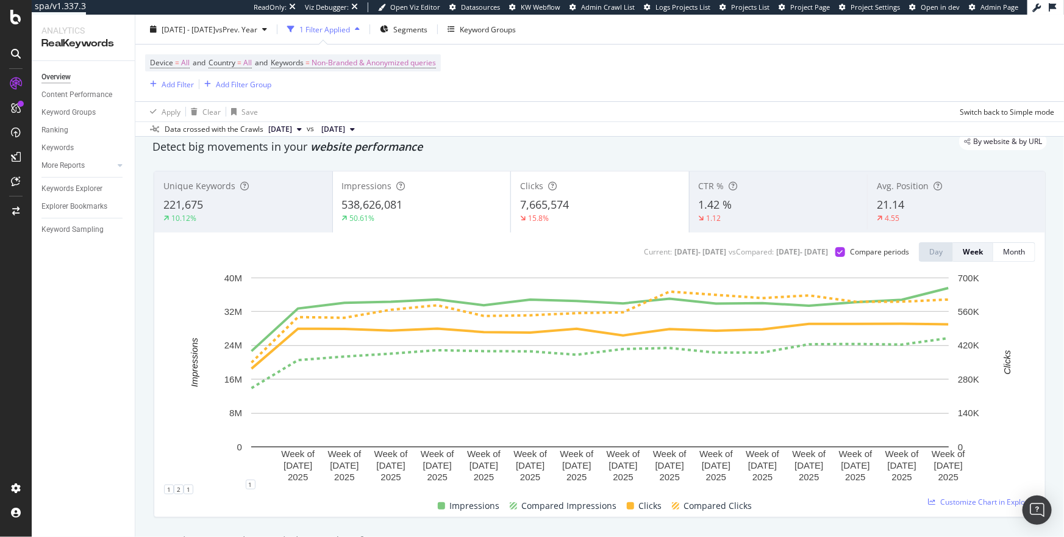
scroll to position [0, 0]
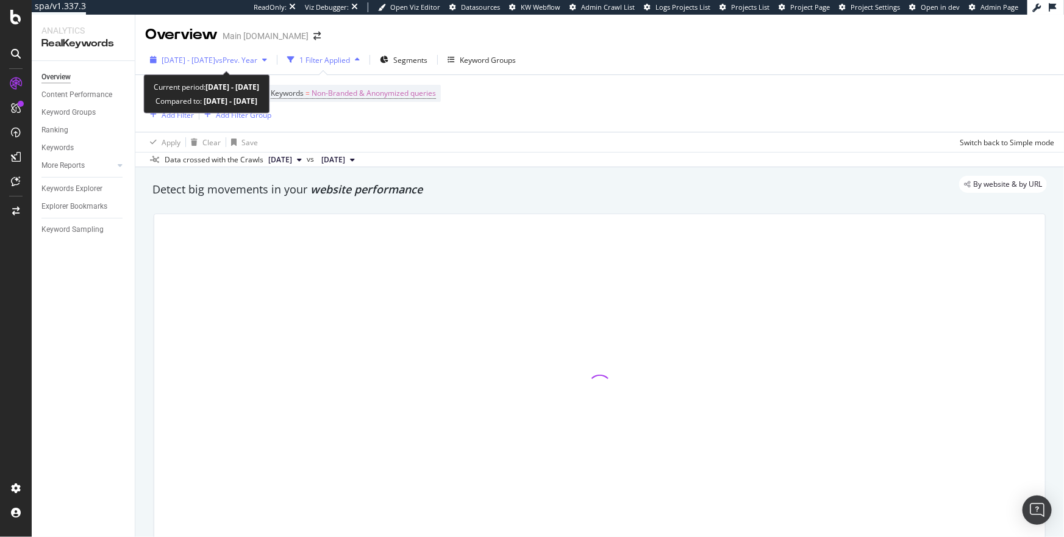
click at [215, 62] on span "[DATE] - [DATE]" at bounding box center [189, 60] width 54 height 10
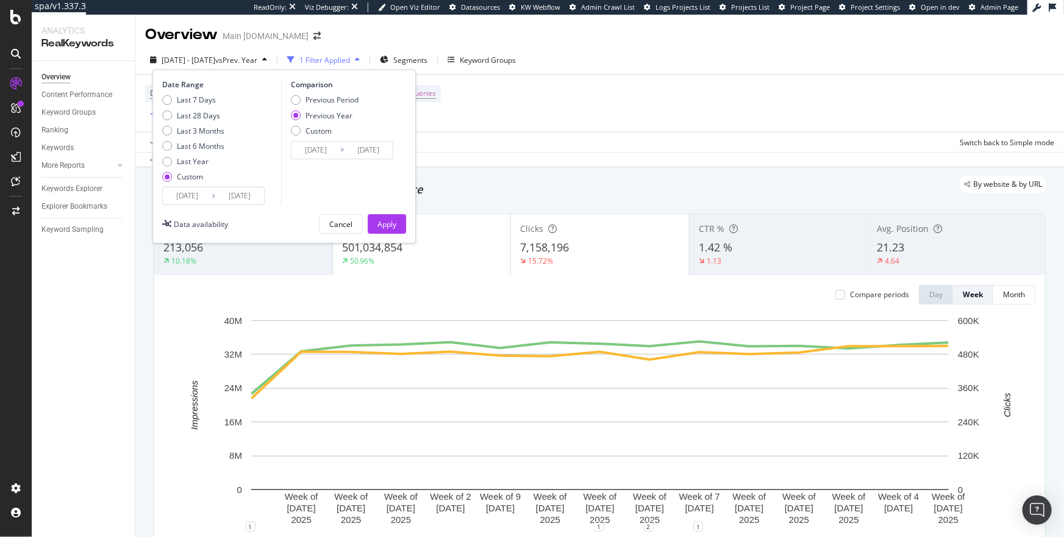
click at [198, 200] on input "[DATE]" at bounding box center [187, 195] width 49 height 17
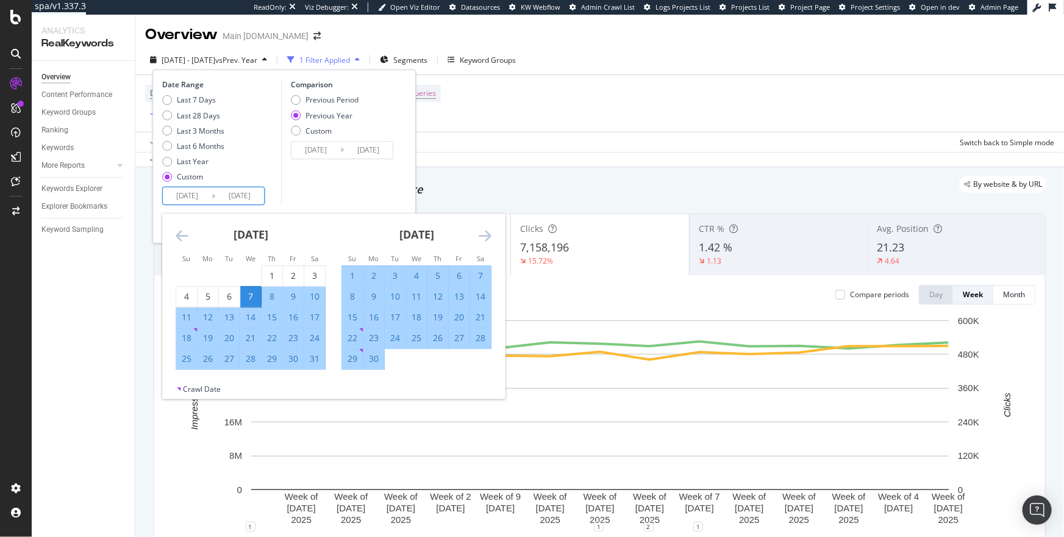
click at [180, 237] on icon "Move backward to switch to the previous month." at bounding box center [182, 235] width 13 height 15
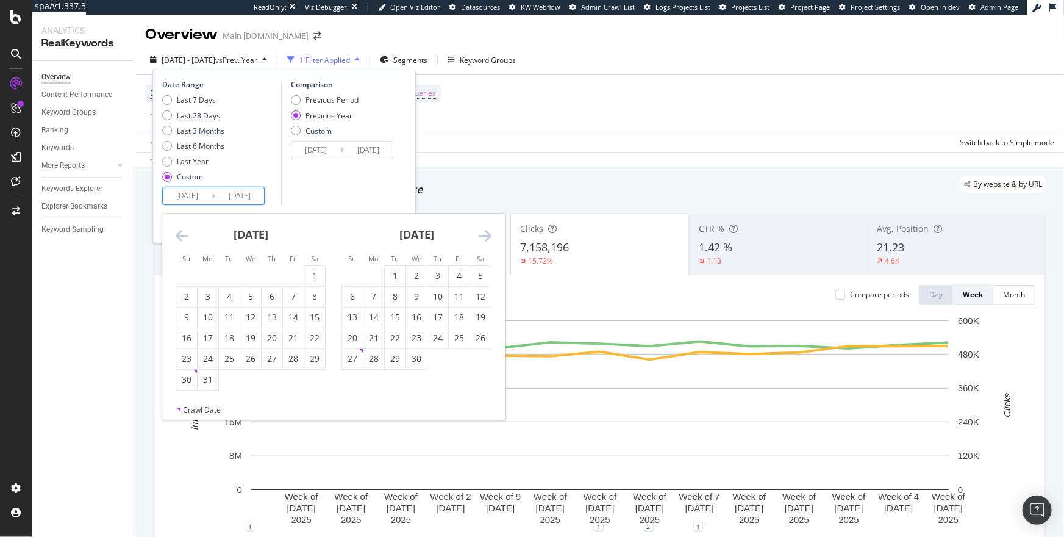
click at [484, 235] on icon "Move forward to switch to the next month." at bounding box center [485, 235] width 13 height 15
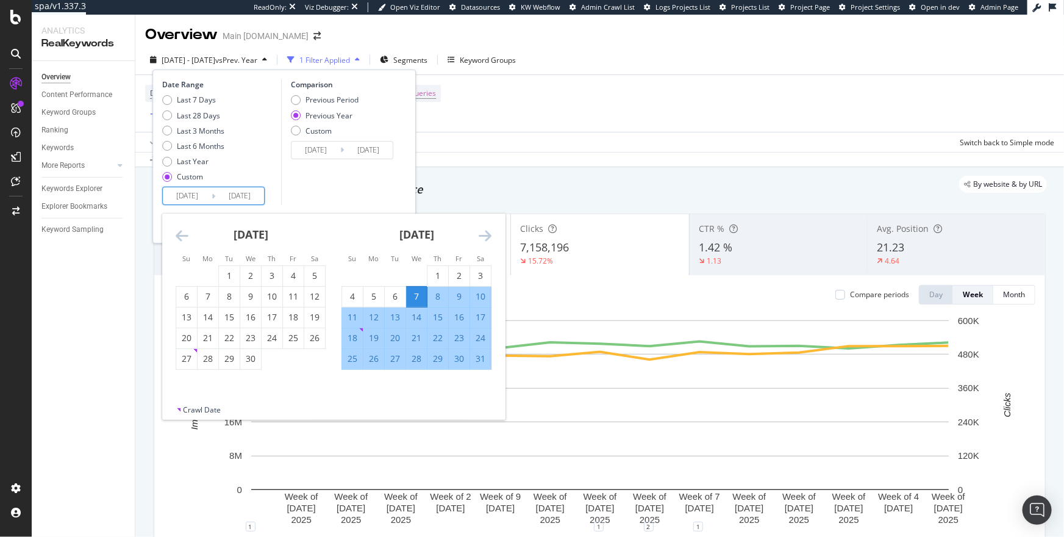
click at [181, 234] on icon "Move backward to switch to the previous month." at bounding box center [182, 235] width 13 height 15
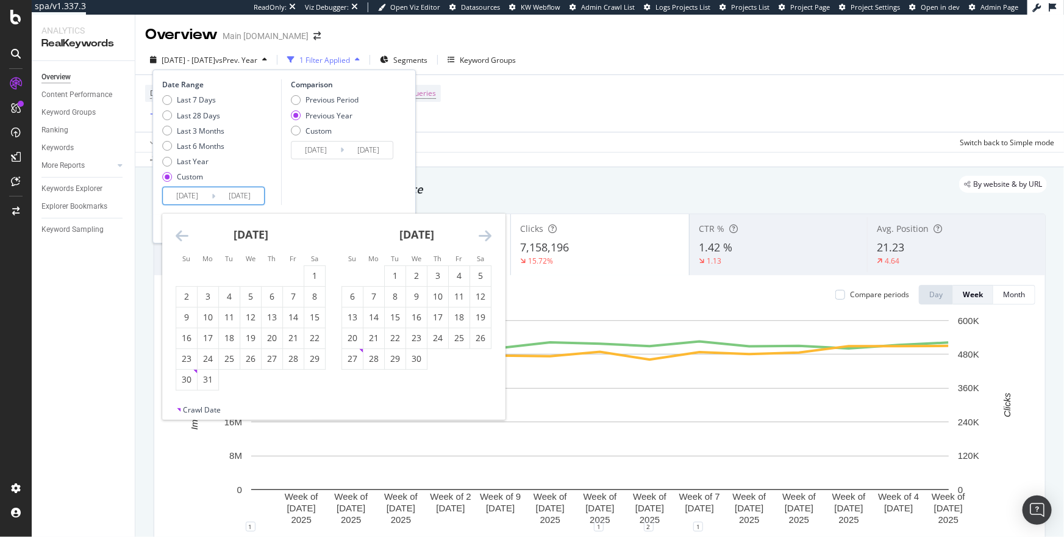
click at [185, 238] on icon "Move backward to switch to the previous month." at bounding box center [182, 235] width 13 height 15
click at [291, 298] on div "7" at bounding box center [293, 296] width 21 height 12
type input "2025/02/07"
type input "2024/02/09"
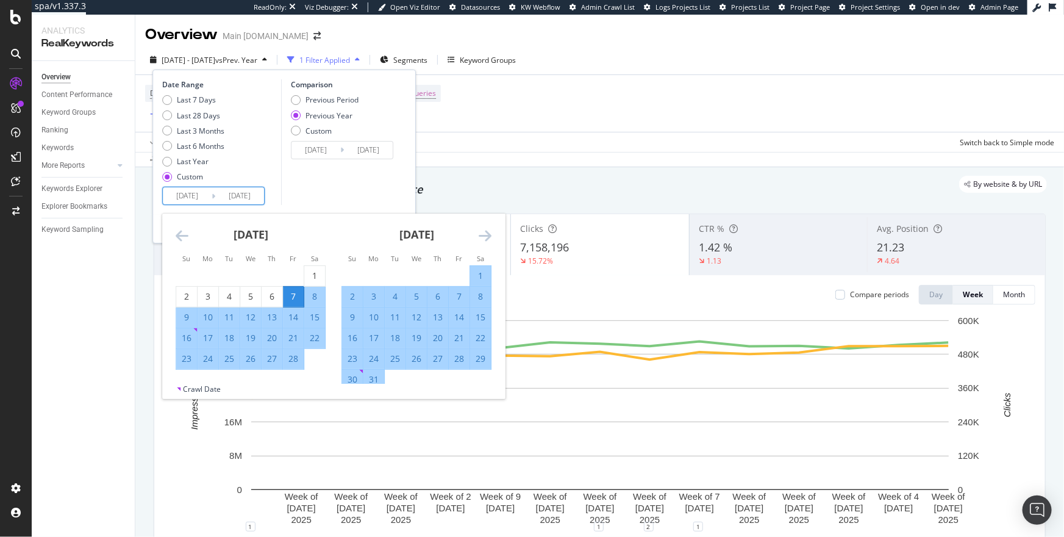
click at [481, 239] on icon "Move forward to switch to the next month." at bounding box center [485, 235] width 13 height 15
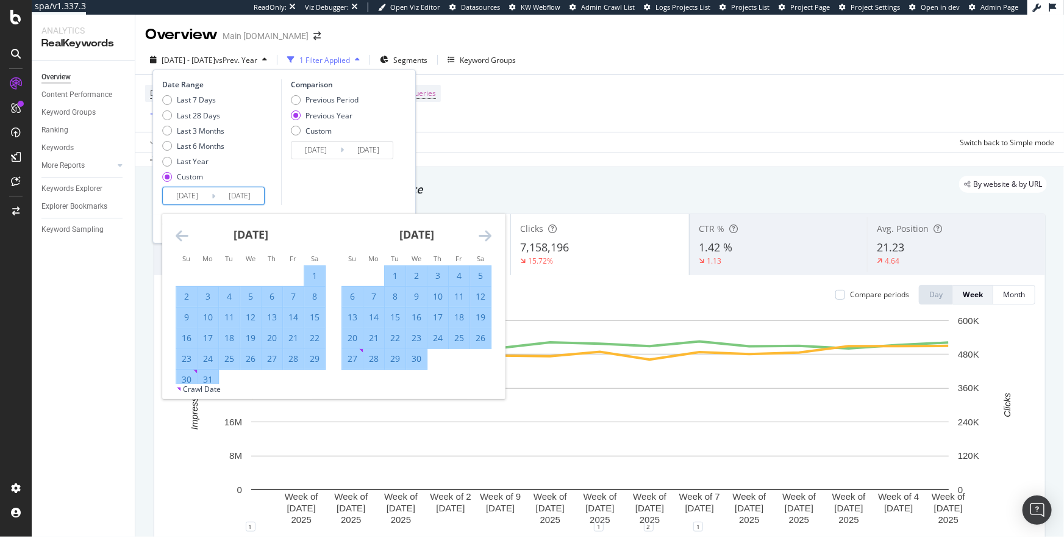
click at [481, 239] on icon "Move forward to switch to the next month." at bounding box center [485, 235] width 13 height 15
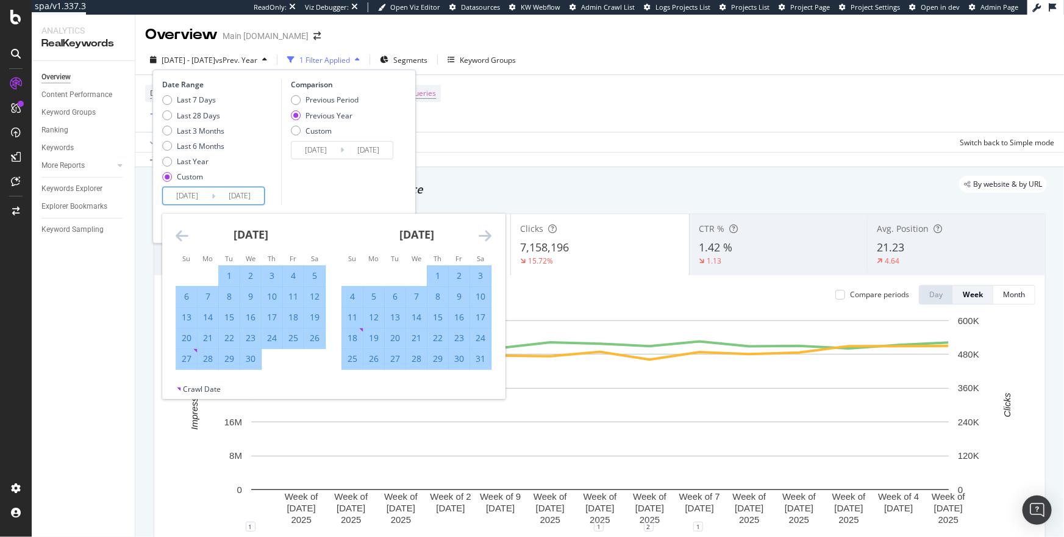
click at [402, 296] on div "6" at bounding box center [395, 296] width 21 height 12
type input "2025/05/06"
type input "2024/05/07"
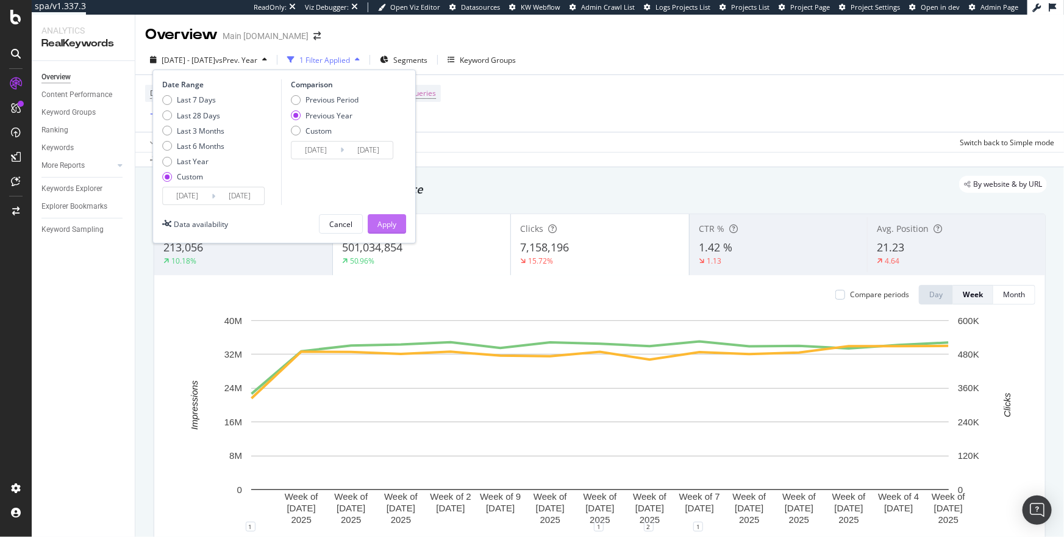
click at [381, 220] on div "Apply" at bounding box center [387, 224] width 19 height 10
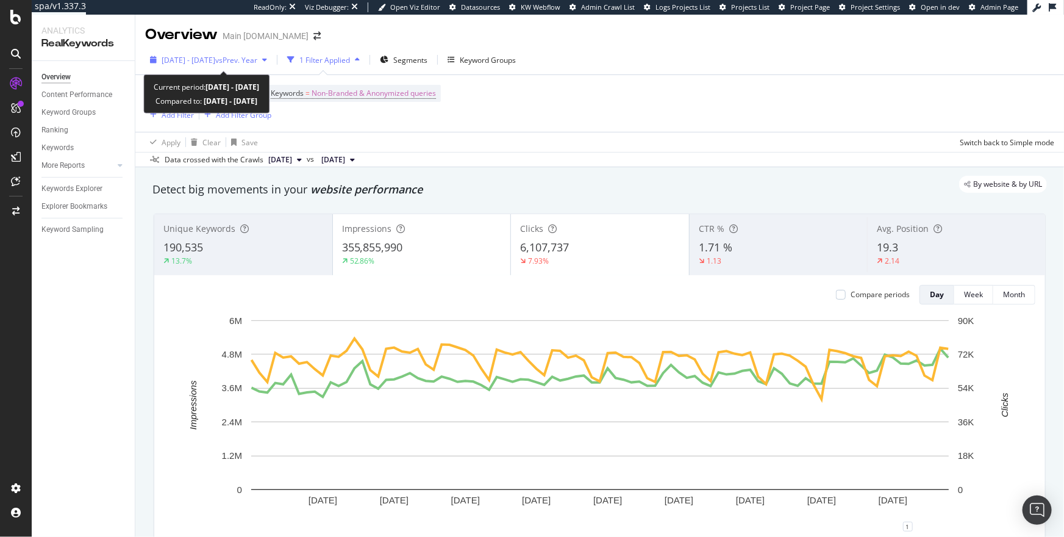
click at [195, 57] on span "2025 Feb. 7th - May. 6th" at bounding box center [189, 60] width 54 height 10
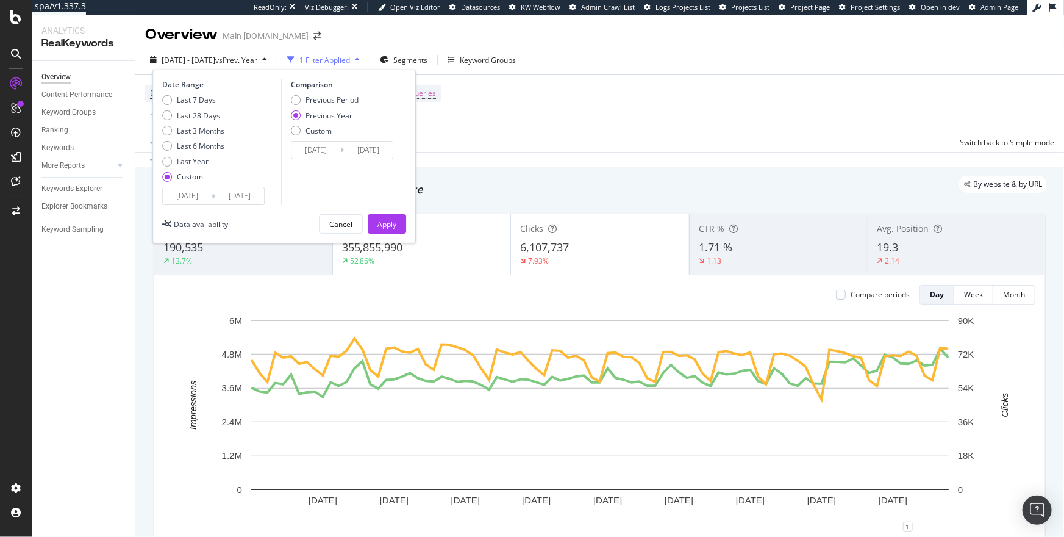
click at [192, 192] on input "2025/02/07" at bounding box center [187, 195] width 49 height 17
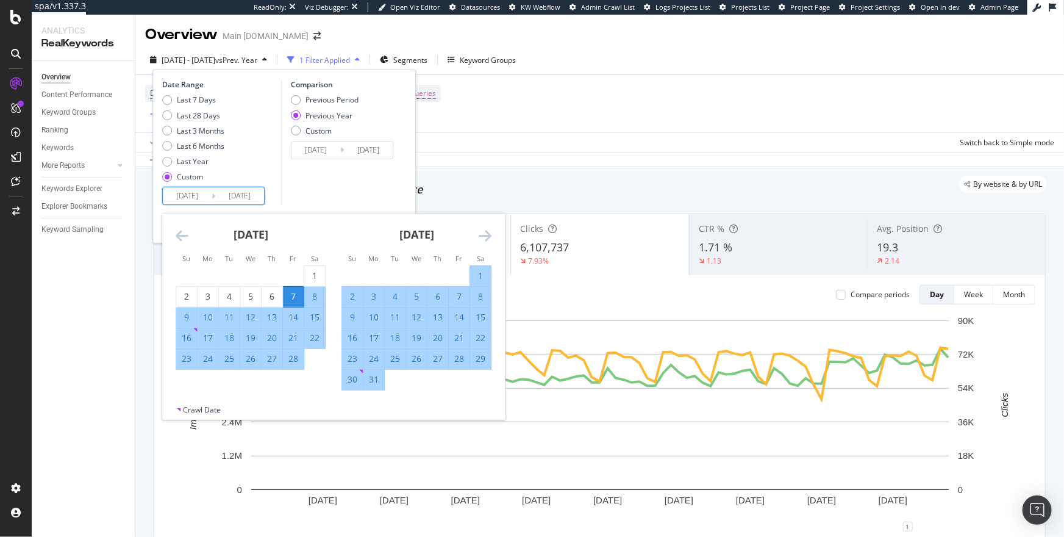
click at [182, 234] on icon "Move backward to switch to the previous month." at bounding box center [182, 235] width 13 height 15
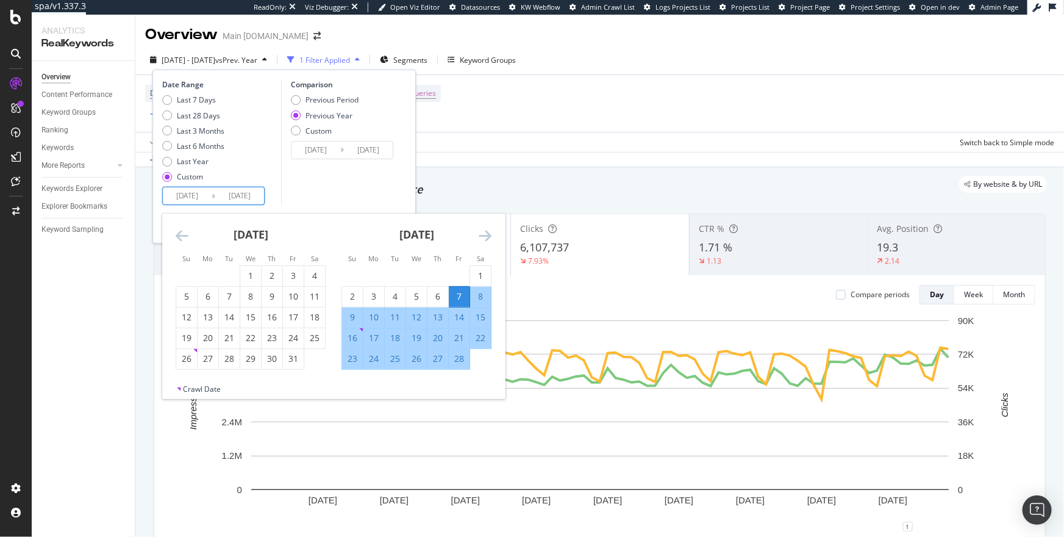
click at [182, 234] on icon "Move backward to switch to the previous month." at bounding box center [182, 235] width 13 height 15
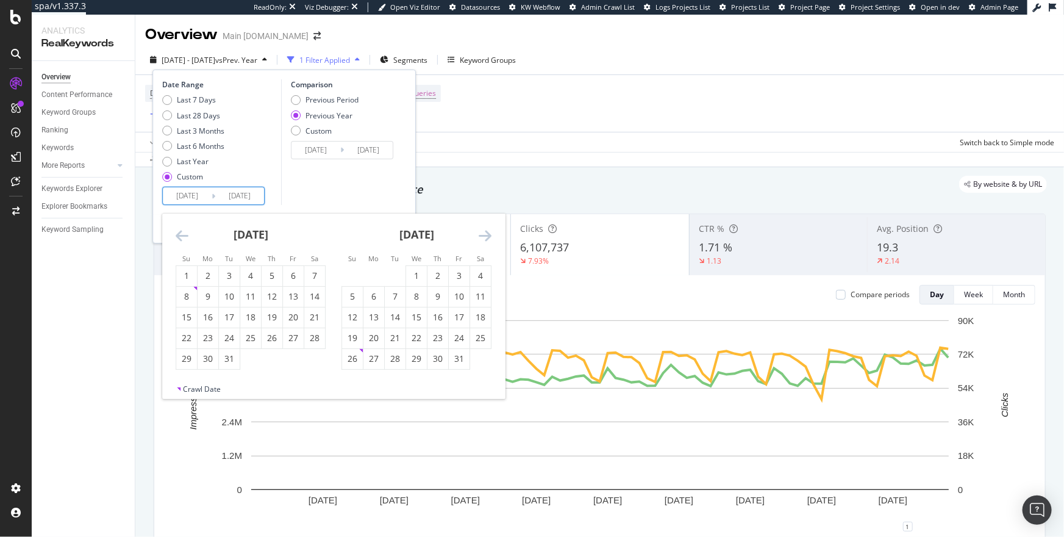
click at [182, 234] on icon "Move backward to switch to the previous month." at bounding box center [182, 235] width 13 height 15
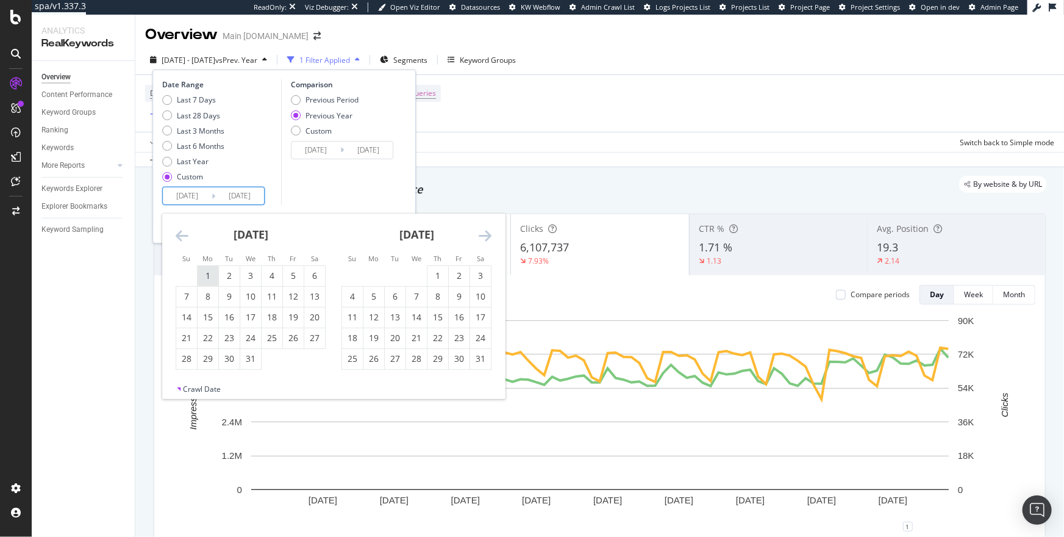
click at [210, 275] on div "1" at bounding box center [208, 276] width 21 height 12
type input "2024/07/01"
type input "2023/07/03"
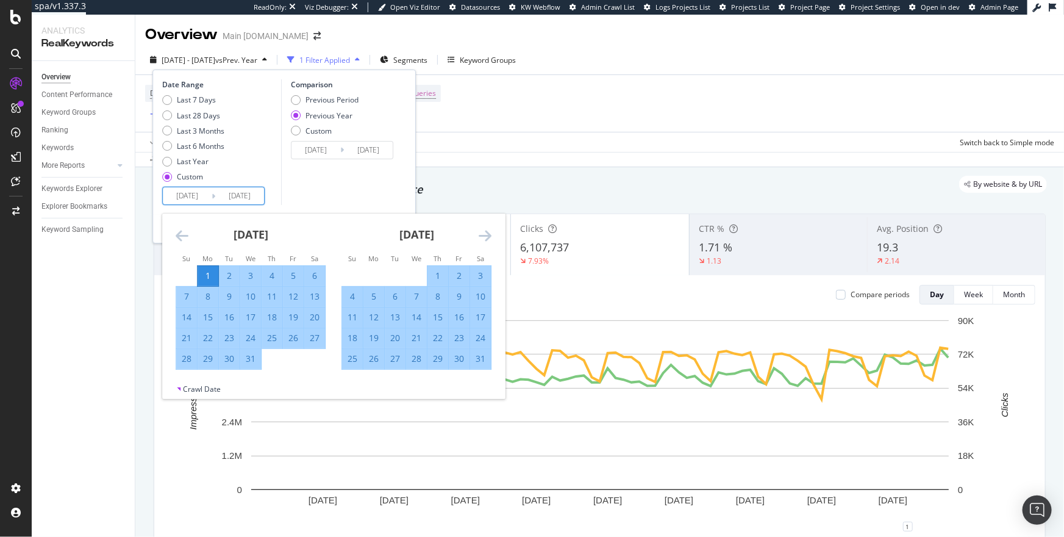
click at [256, 365] on div "31" at bounding box center [250, 359] width 21 height 20
type input "2024/07/31"
type input "2023/08/02"
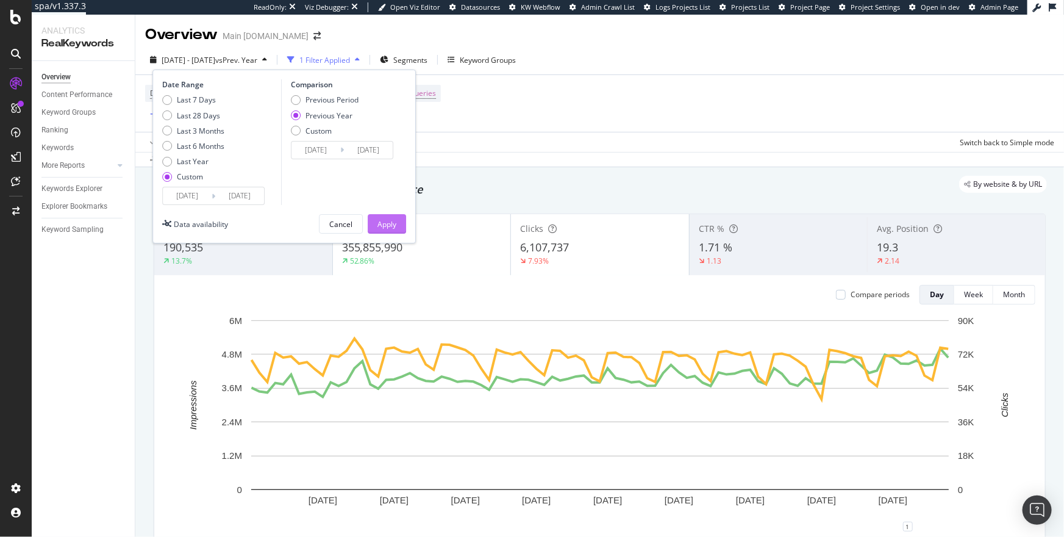
click at [394, 223] on div "Apply" at bounding box center [387, 224] width 19 height 10
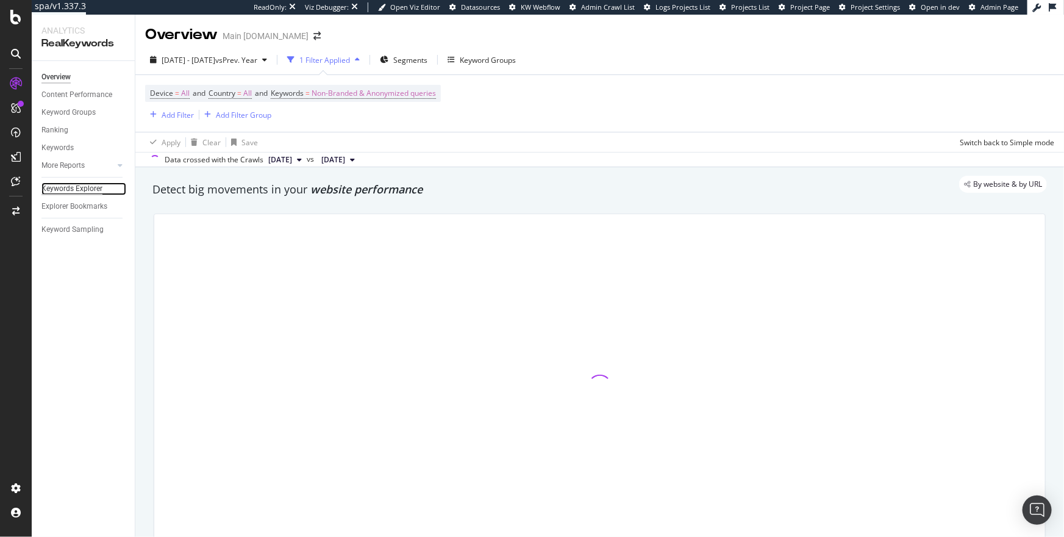
click at [63, 187] on div "Keywords Explorer" at bounding box center [71, 188] width 61 height 13
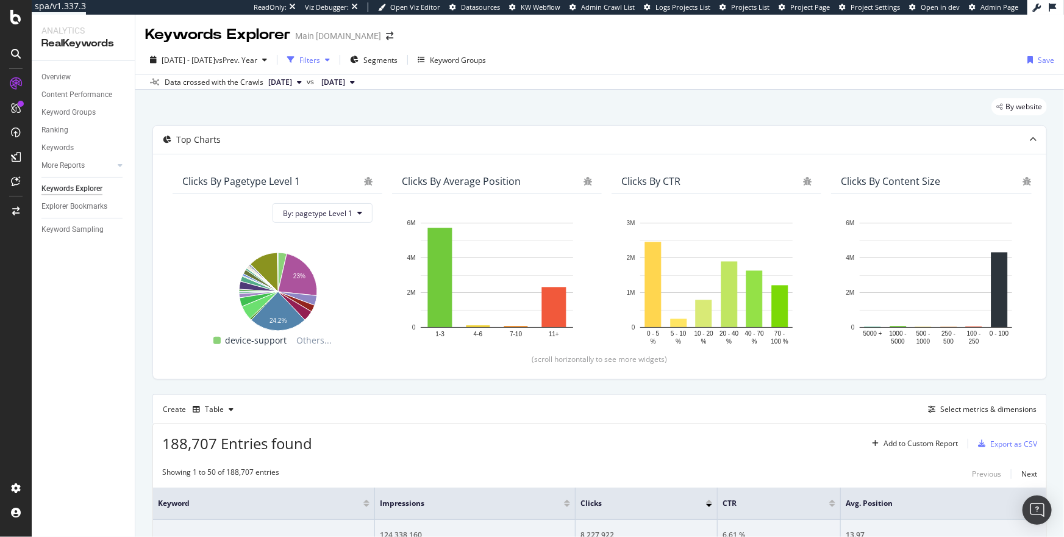
click at [320, 61] on div "Filters" at bounding box center [310, 60] width 21 height 10
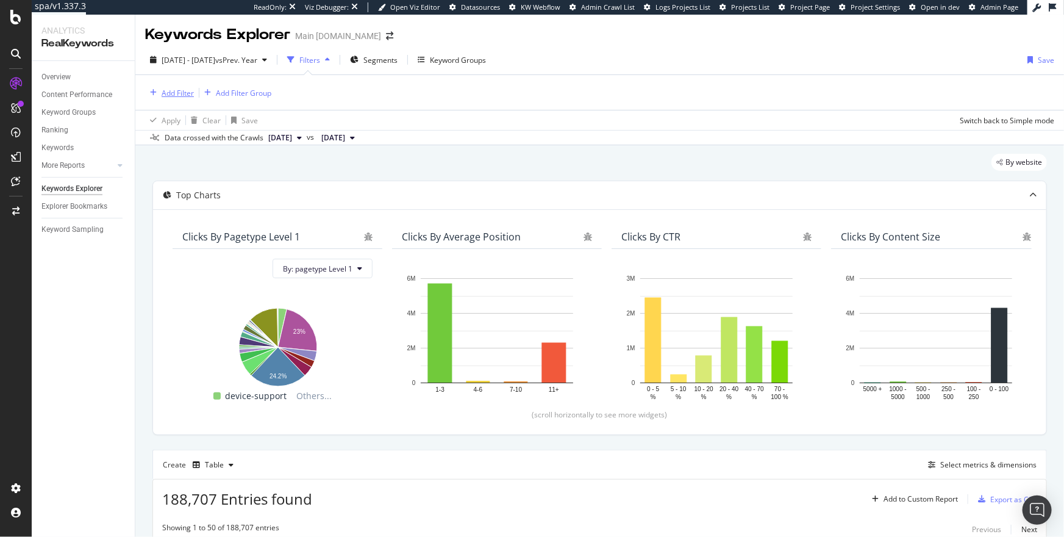
click at [167, 93] on div "Add Filter" at bounding box center [178, 93] width 32 height 10
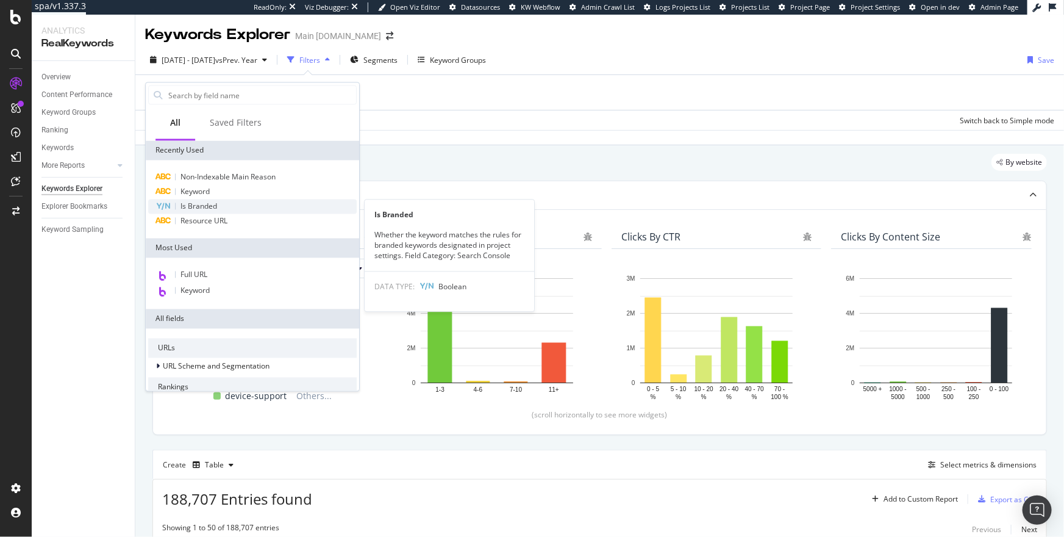
click at [206, 203] on span "Is Branded" at bounding box center [199, 206] width 37 height 10
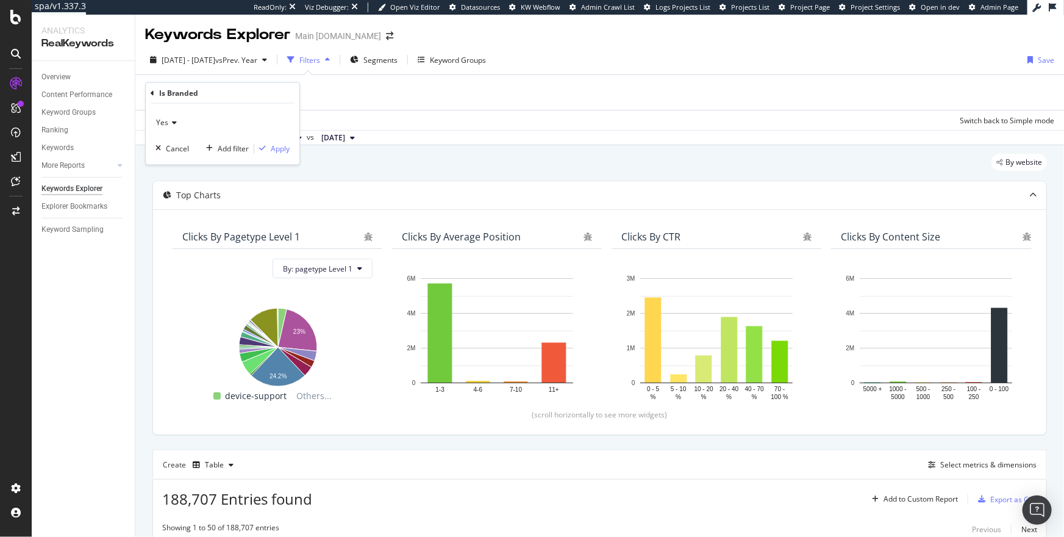
click at [165, 125] on span "Yes" at bounding box center [162, 123] width 12 height 10
click at [175, 167] on div "No" at bounding box center [224, 164] width 131 height 16
click at [283, 149] on div "Apply" at bounding box center [280, 148] width 19 height 10
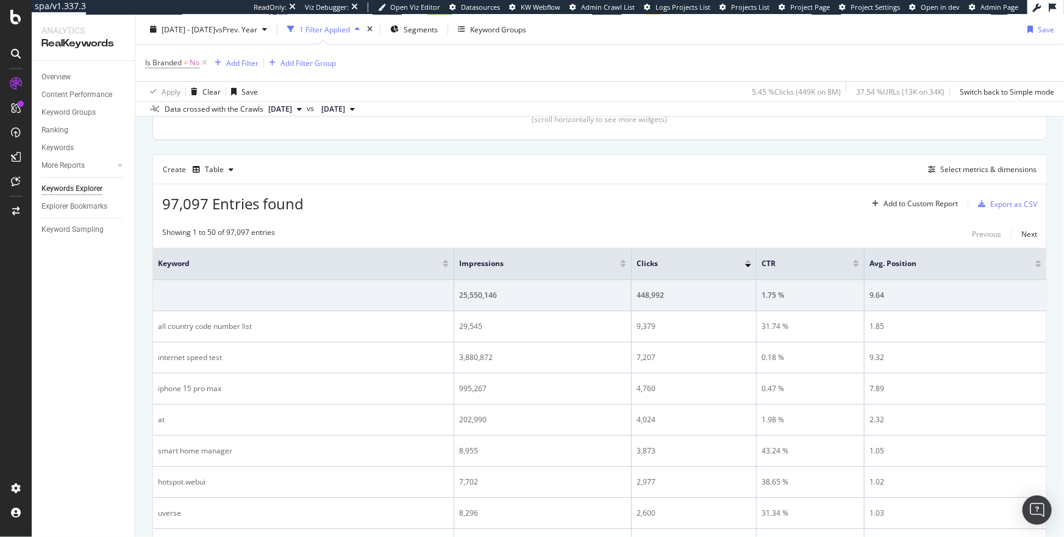
scroll to position [293, 0]
click at [946, 171] on div "Select metrics & dimensions" at bounding box center [989, 173] width 96 height 10
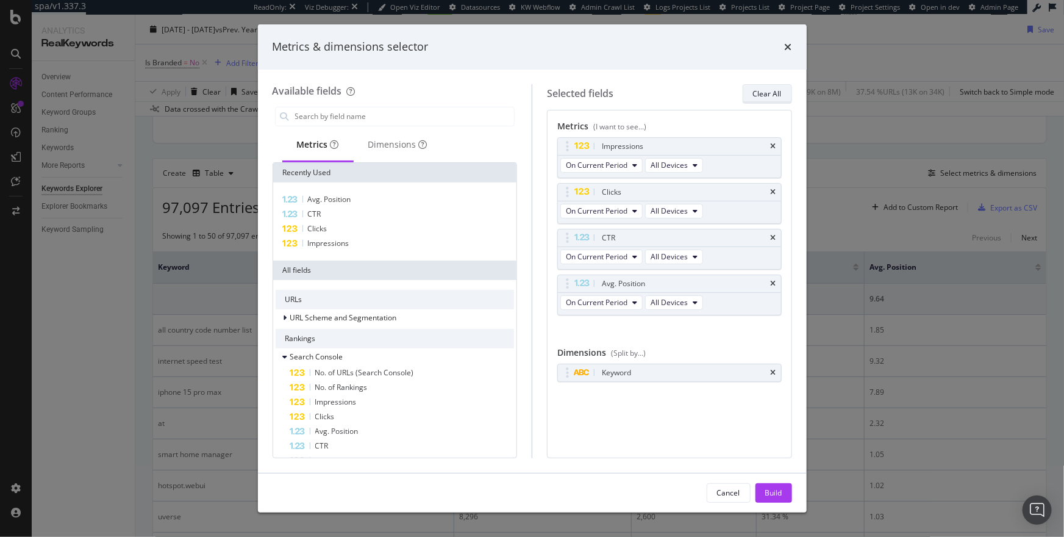
click at [753, 96] on div "Clear All" at bounding box center [767, 93] width 29 height 10
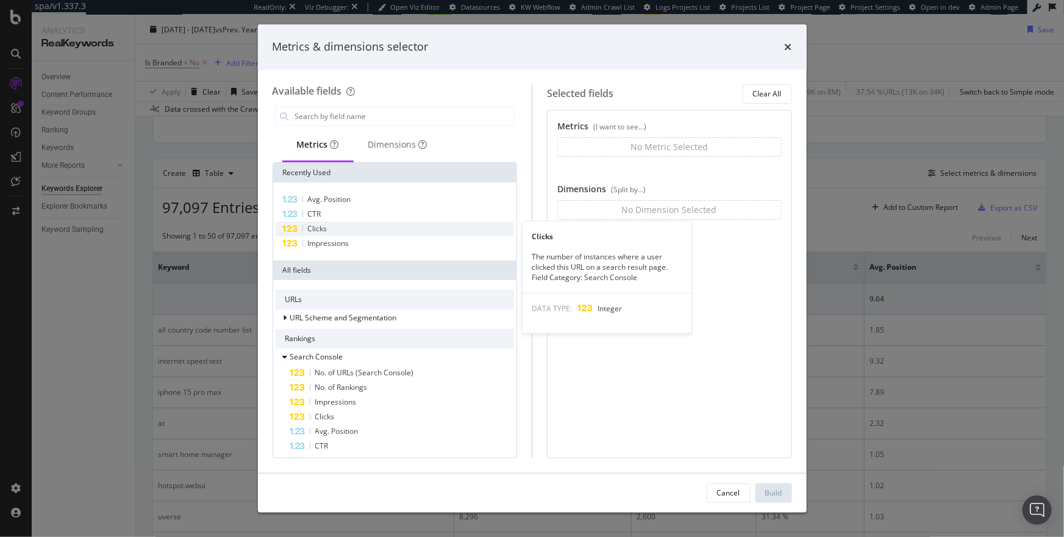
click at [388, 230] on div "Clicks" at bounding box center [395, 228] width 239 height 15
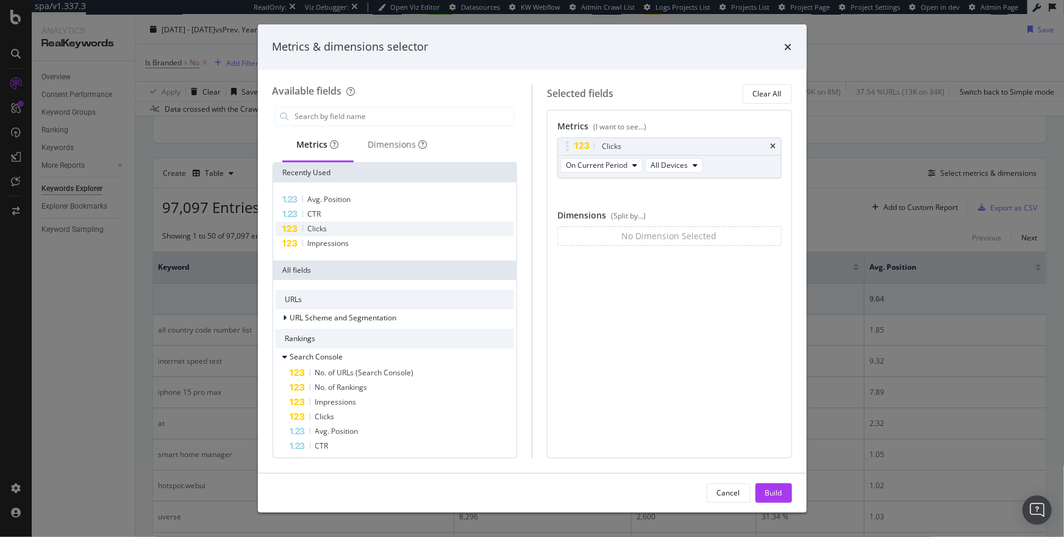
click at [388, 230] on div "Clicks" at bounding box center [395, 228] width 239 height 15
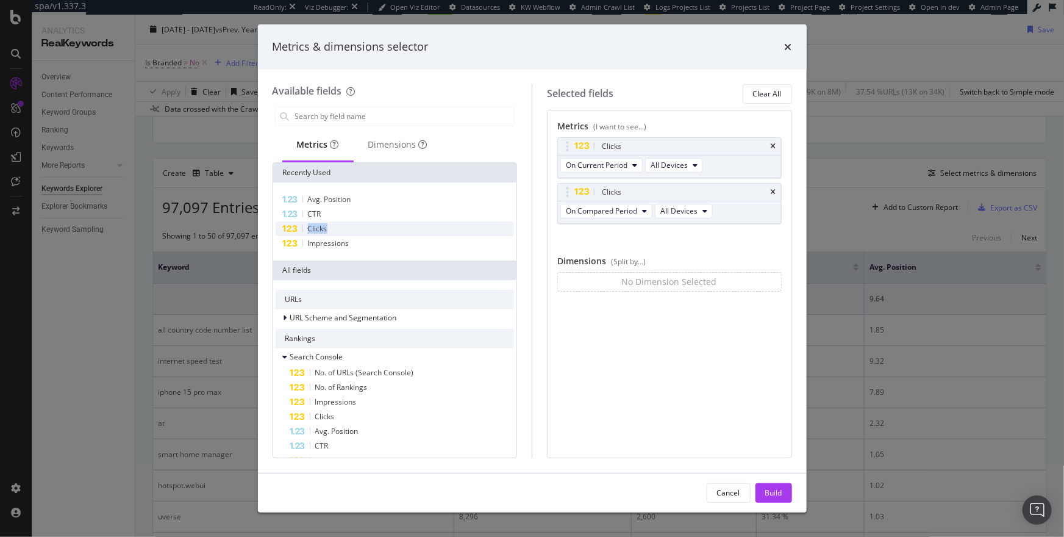
click at [388, 230] on div "Clicks" at bounding box center [395, 228] width 239 height 15
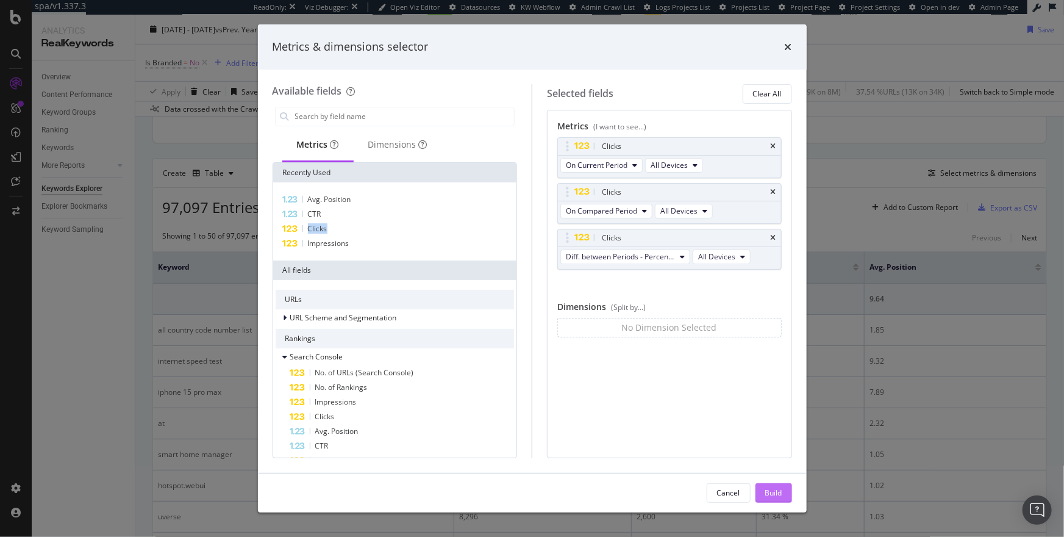
click at [774, 486] on div "Build" at bounding box center [774, 493] width 17 height 18
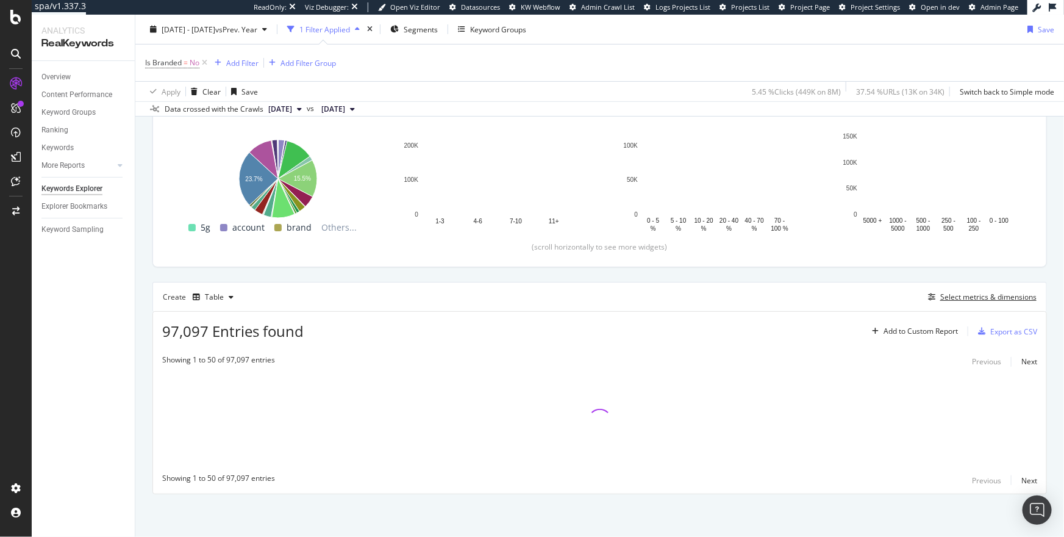
scroll to position [170, 0]
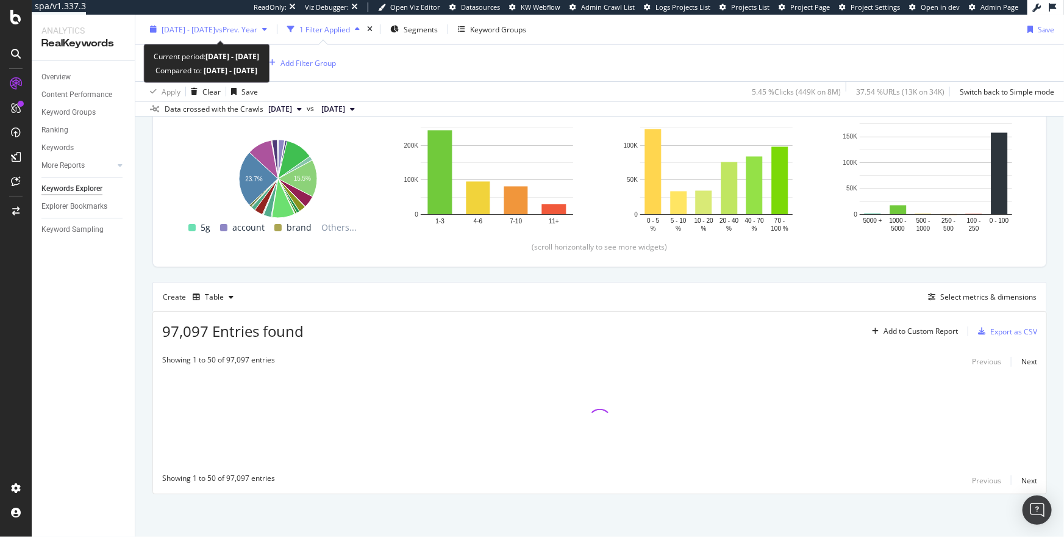
click at [257, 27] on span "vs Prev. Year" at bounding box center [236, 29] width 42 height 10
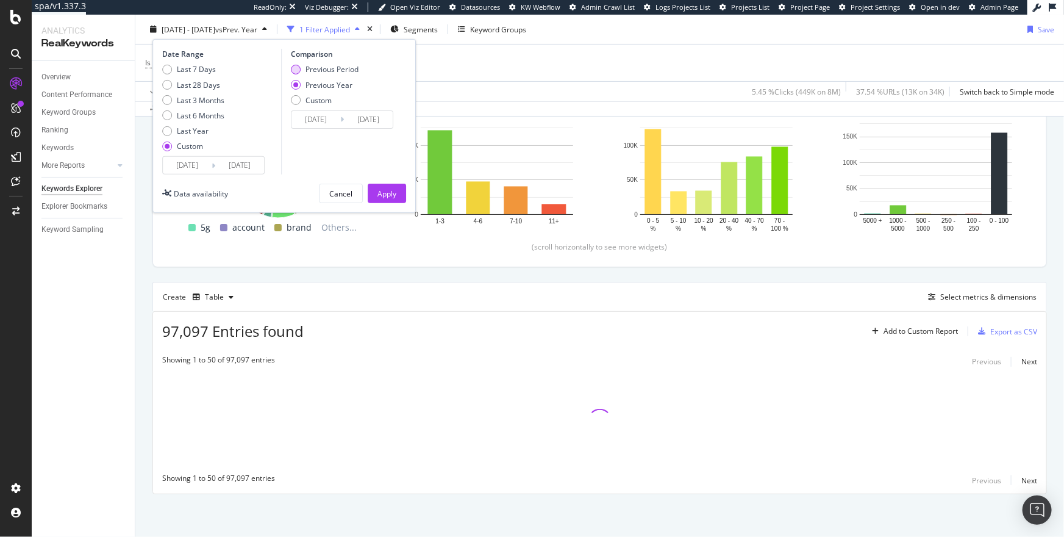
click at [320, 66] on div "Previous Period" at bounding box center [332, 69] width 53 height 10
type input "2024/05/31"
type input "2024/06/30"
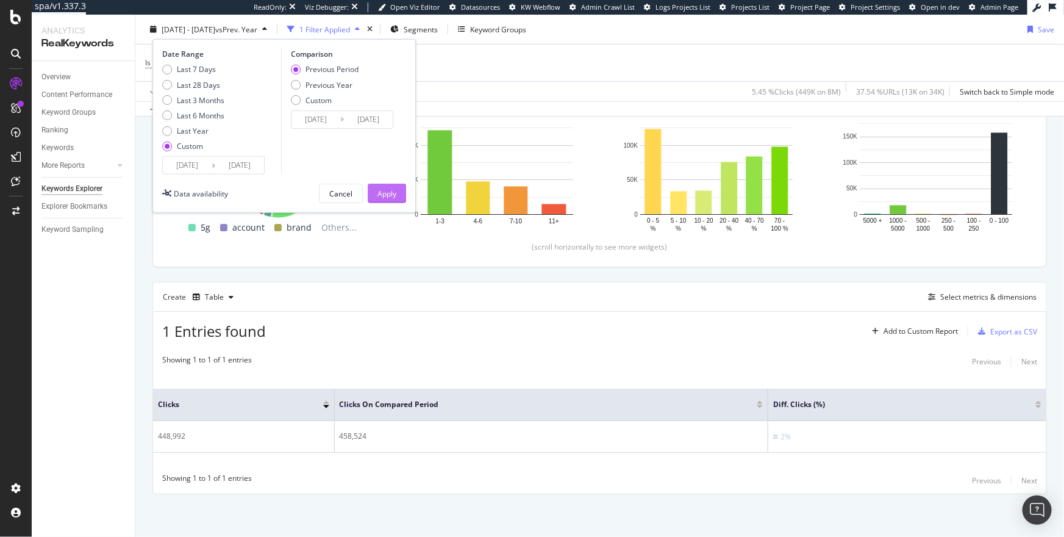
click at [385, 195] on div "Apply" at bounding box center [387, 193] width 19 height 10
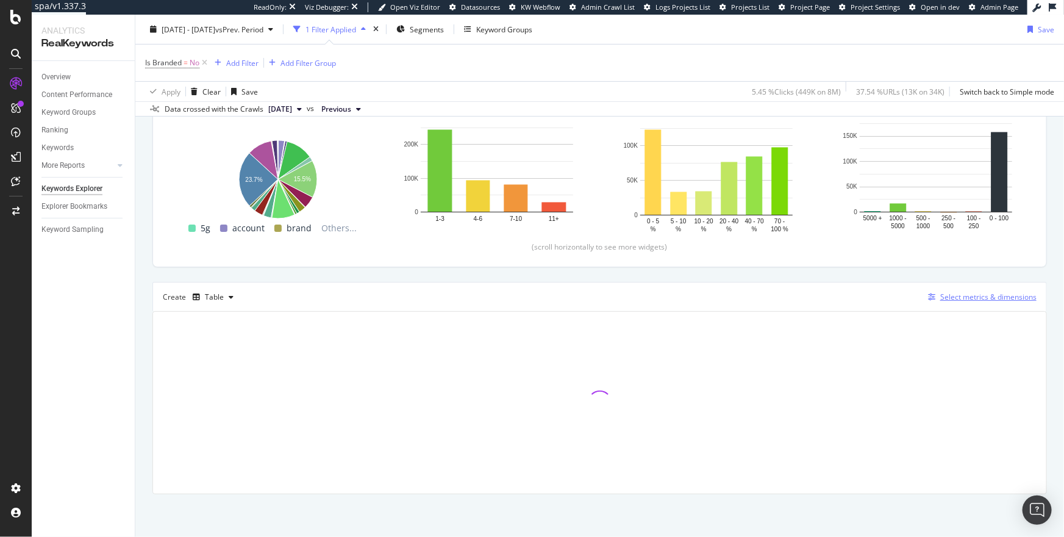
click at [964, 303] on button "Select metrics & dimensions" at bounding box center [980, 297] width 113 height 15
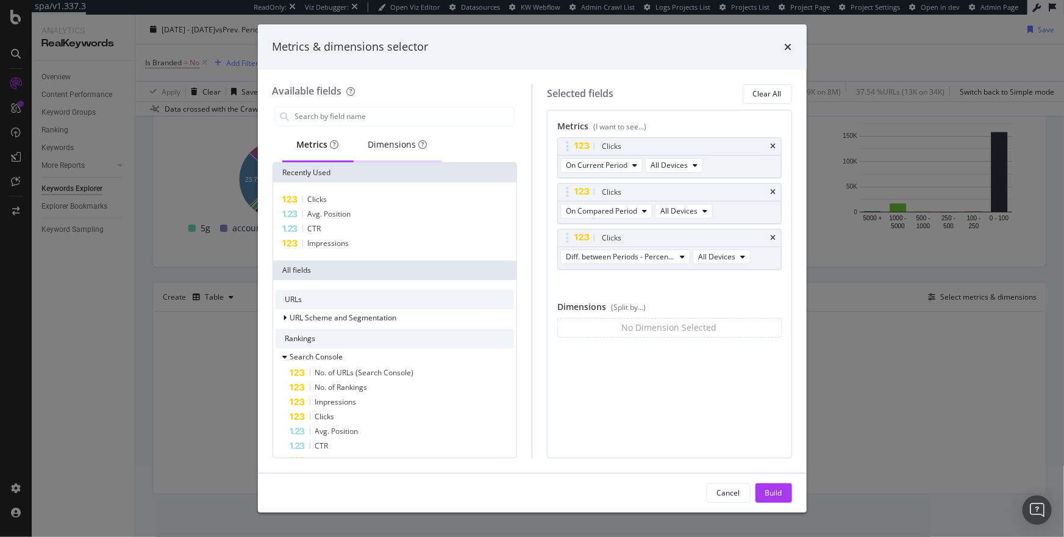
click at [378, 153] on div "Dimensions" at bounding box center [398, 146] width 88 height 34
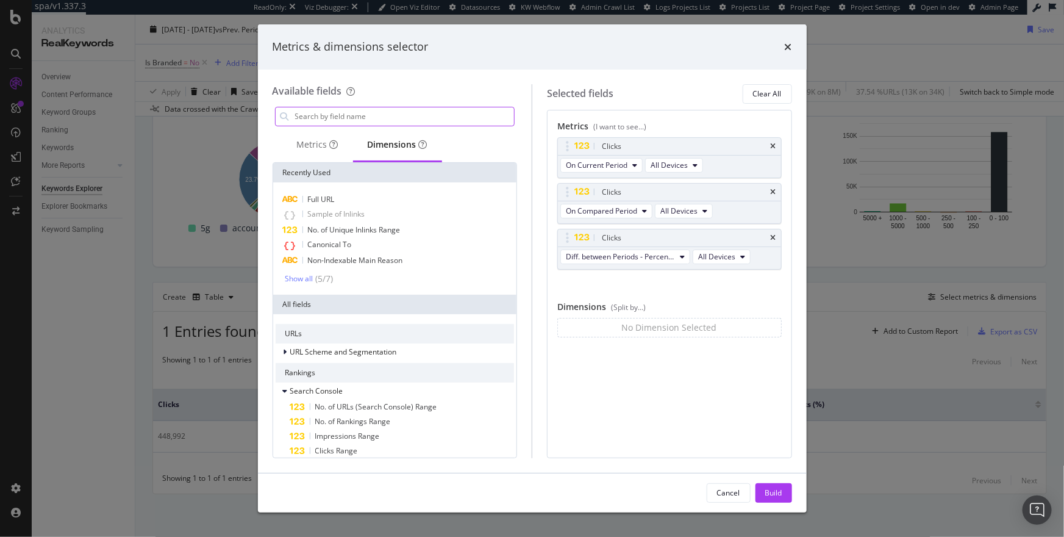
click at [327, 115] on input "modal" at bounding box center [404, 116] width 221 height 18
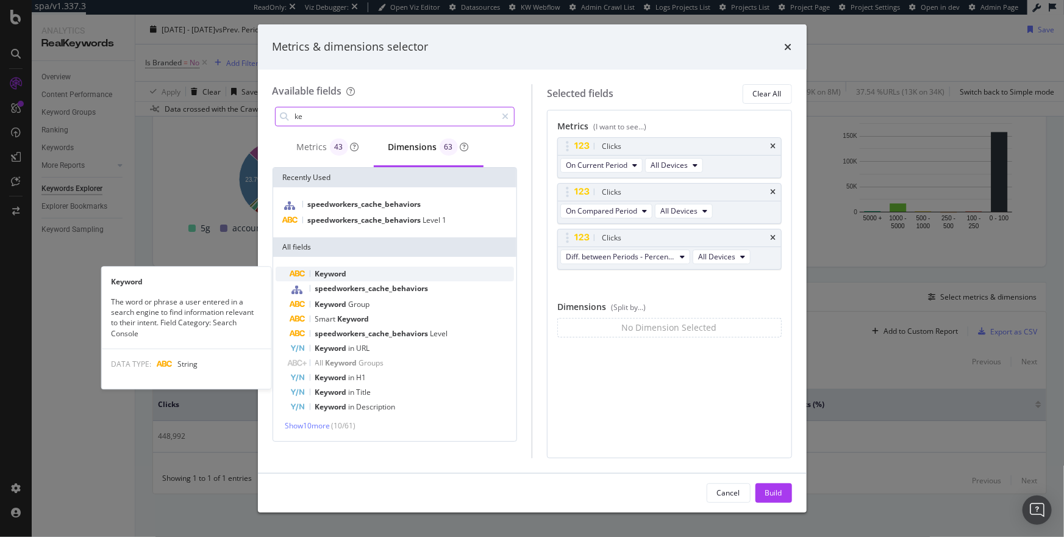
type input "ke"
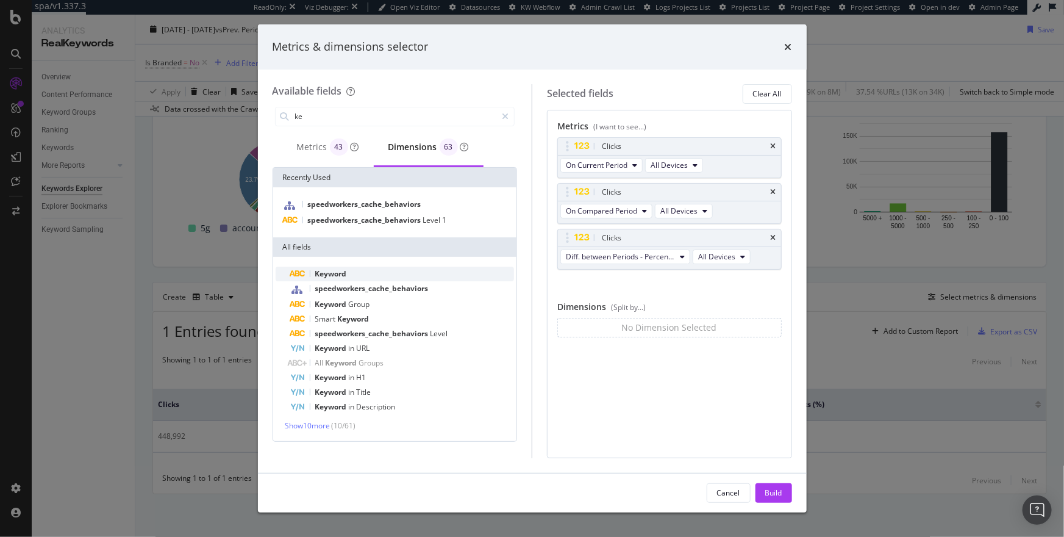
click at [347, 267] on div "Keyword" at bounding box center [402, 274] width 224 height 15
click at [777, 491] on div "Build" at bounding box center [774, 492] width 17 height 10
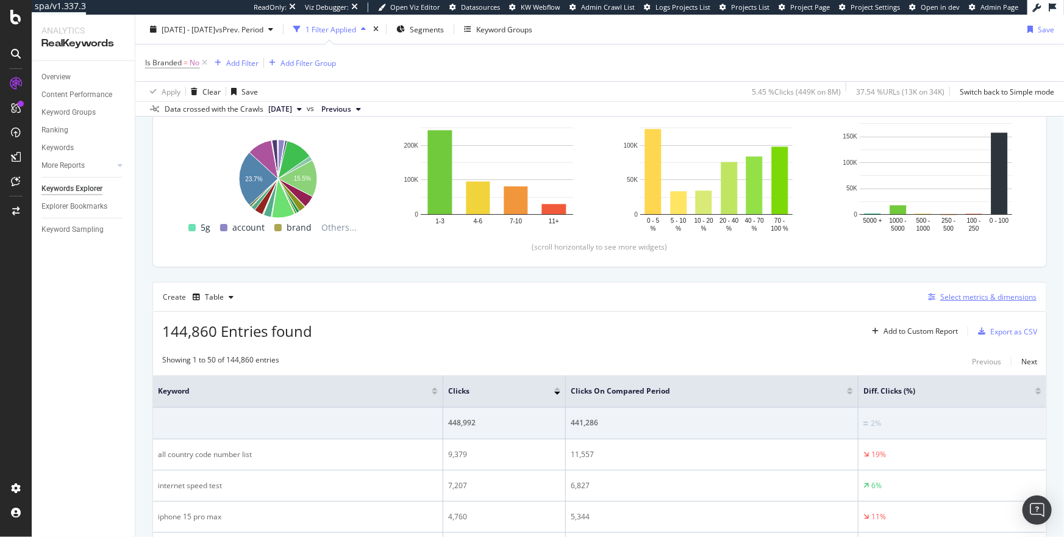
click at [958, 295] on div "Select metrics & dimensions" at bounding box center [989, 297] width 96 height 10
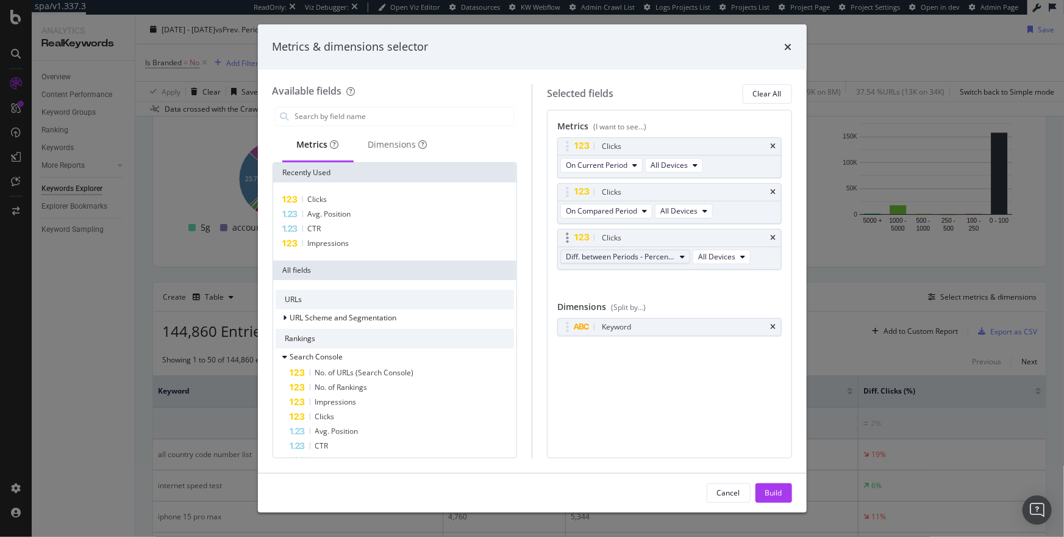
click at [668, 262] on button "Diff. between Periods - Percentage" at bounding box center [626, 256] width 130 height 15
click at [656, 337] on div "Diff. between Periods - Value" at bounding box center [631, 346] width 141 height 18
click at [766, 494] on div "Build" at bounding box center [774, 492] width 17 height 10
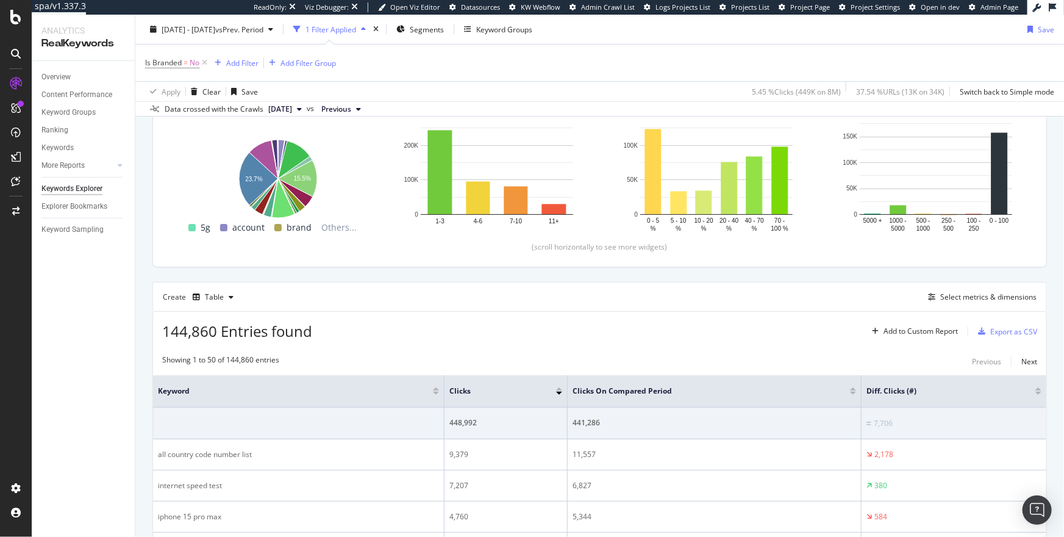
click at [1039, 387] on div at bounding box center [1039, 388] width 6 height 3
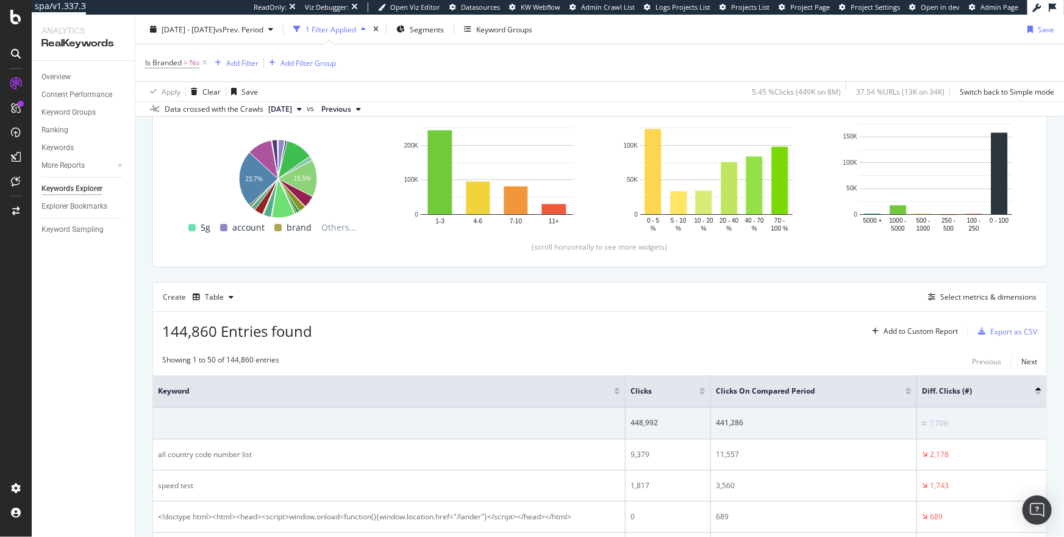
click at [1040, 393] on div at bounding box center [1039, 393] width 6 height 3
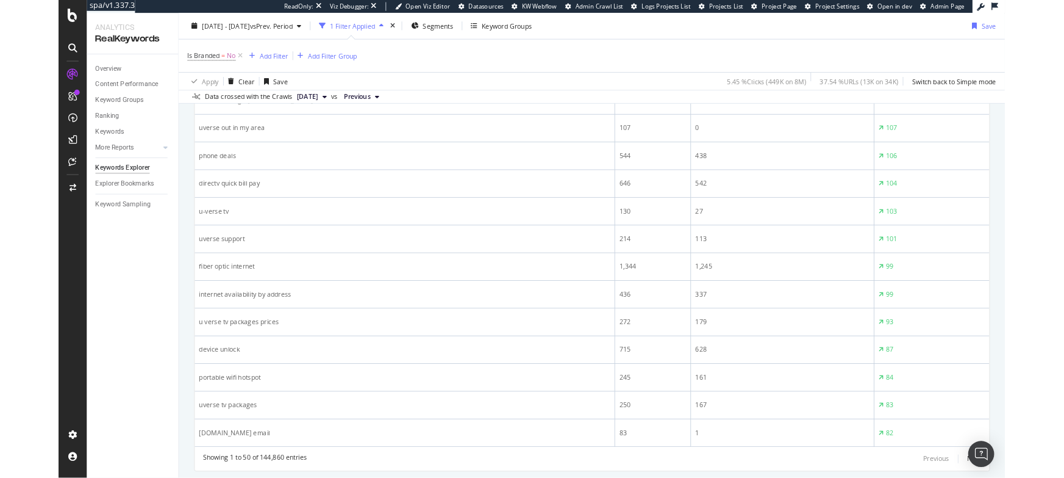
scroll to position [1696, 0]
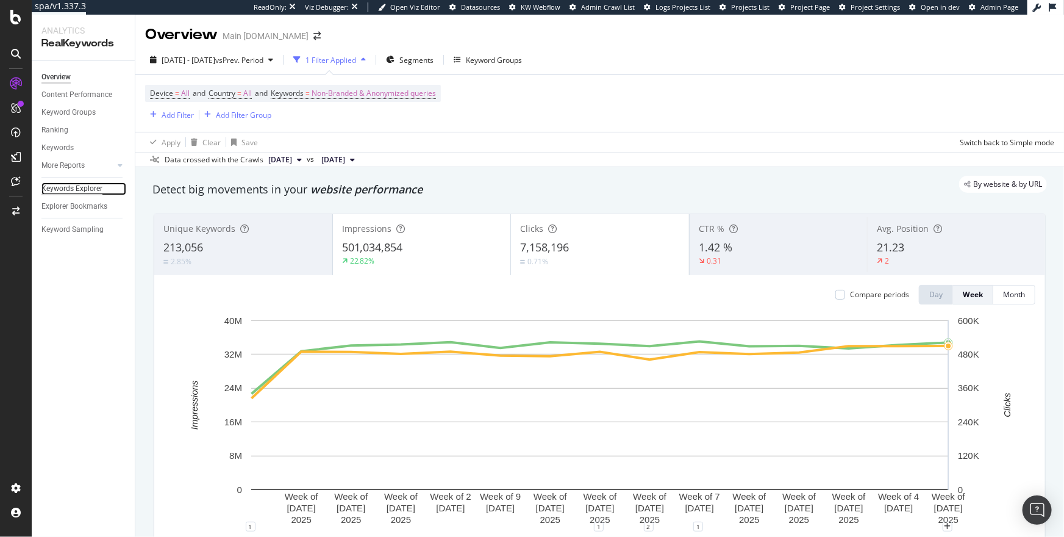
click at [77, 188] on div "Keywords Explorer" at bounding box center [71, 188] width 61 height 13
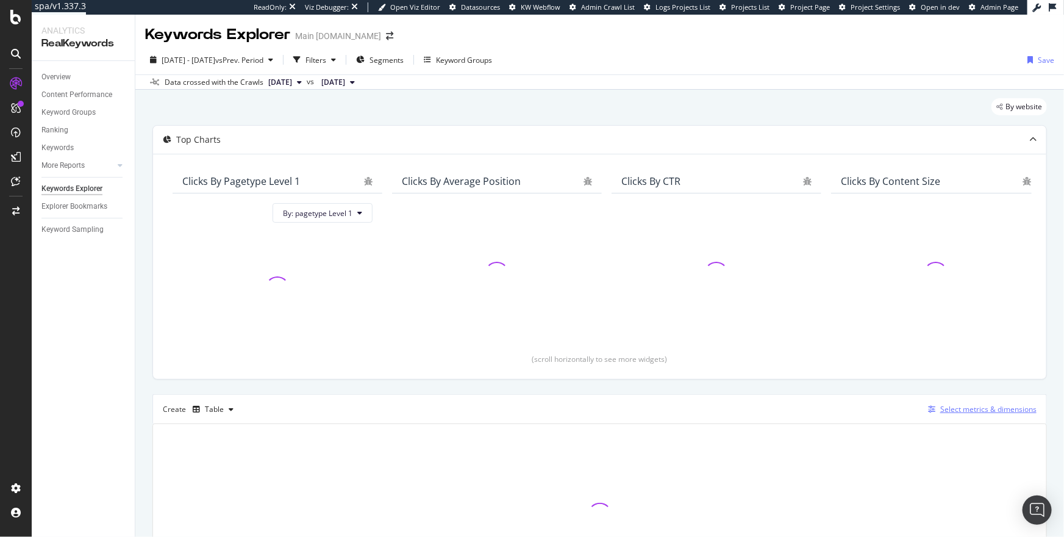
click at [966, 415] on button "Select metrics & dimensions" at bounding box center [980, 409] width 113 height 15
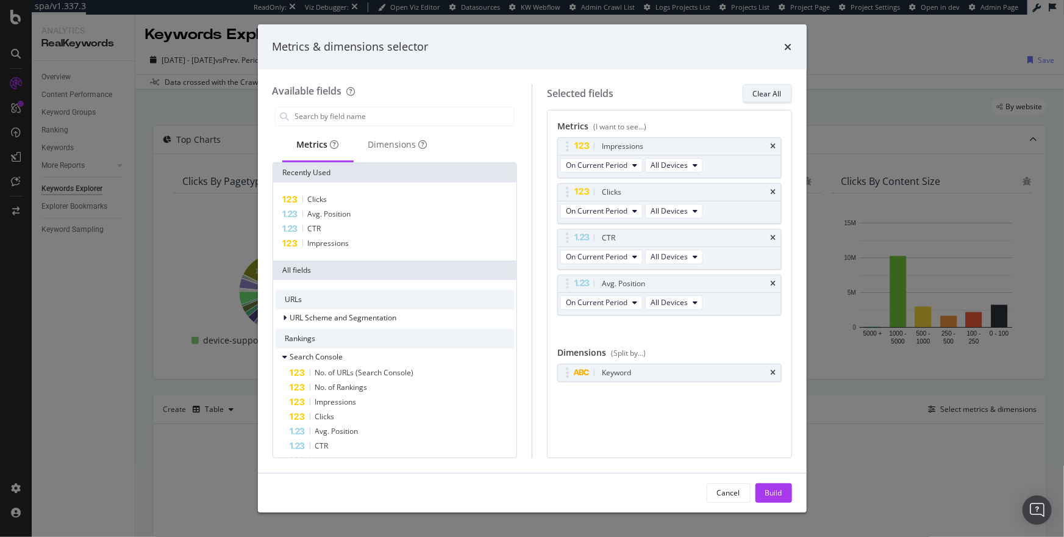
click at [770, 97] on div "Clear All" at bounding box center [767, 93] width 29 height 10
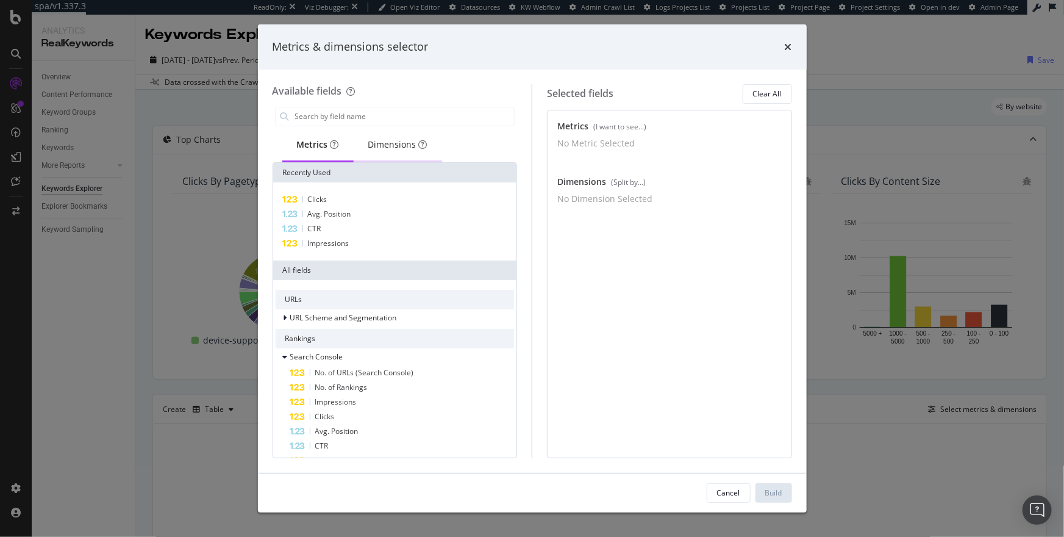
click at [411, 148] on div "Dimensions" at bounding box center [397, 144] width 59 height 12
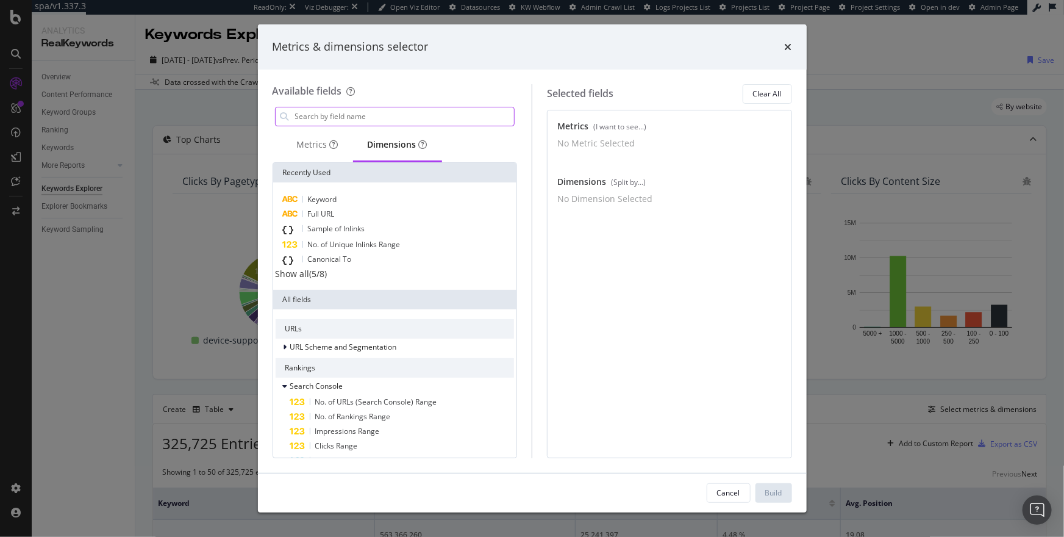
click at [342, 115] on input "modal" at bounding box center [404, 116] width 221 height 18
click at [302, 137] on div "Metrics" at bounding box center [317, 146] width 71 height 34
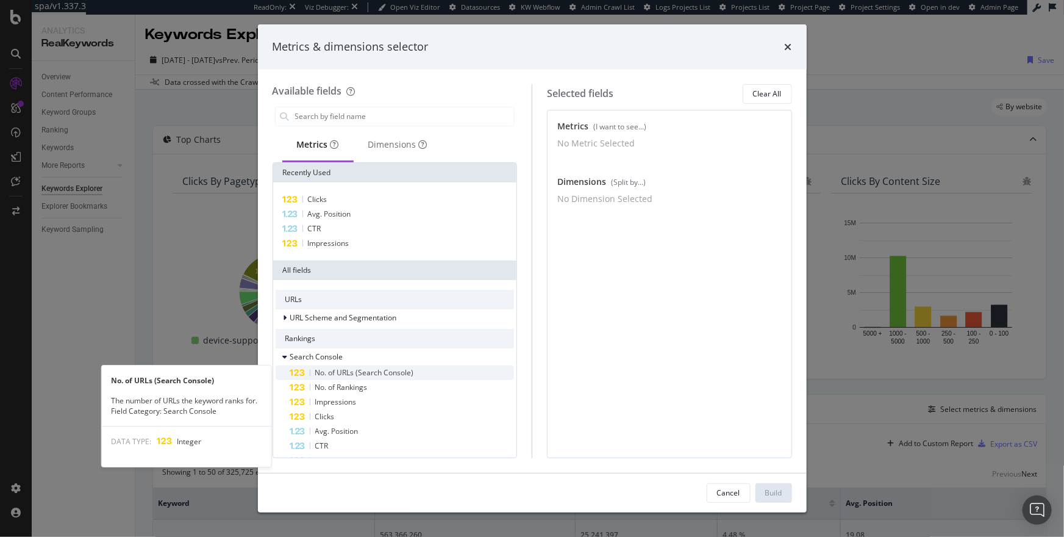
click at [364, 375] on span "No. of URLs (Search Console)" at bounding box center [364, 372] width 99 height 10
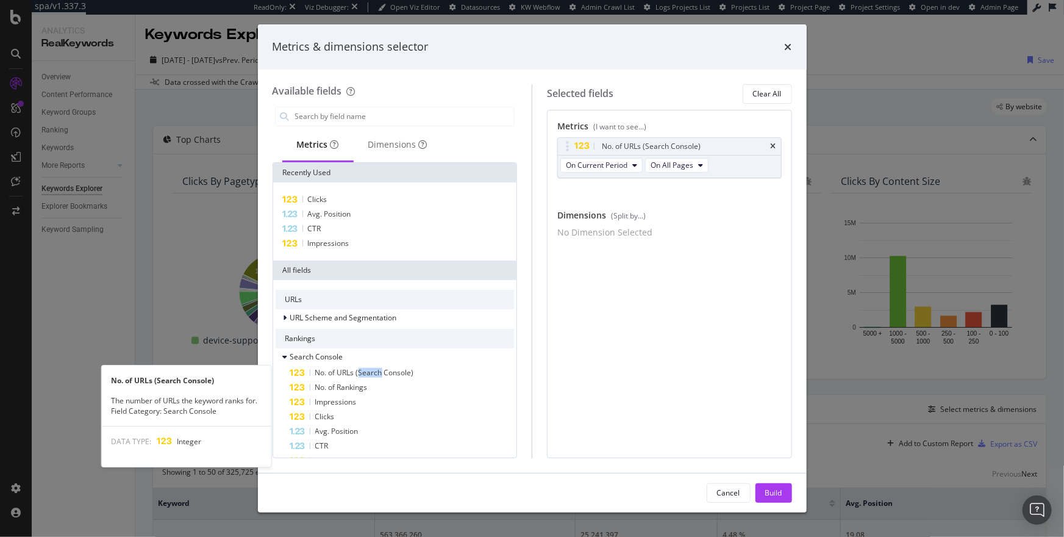
click at [364, 375] on span "No. of URLs (Search Console)" at bounding box center [364, 372] width 99 height 10
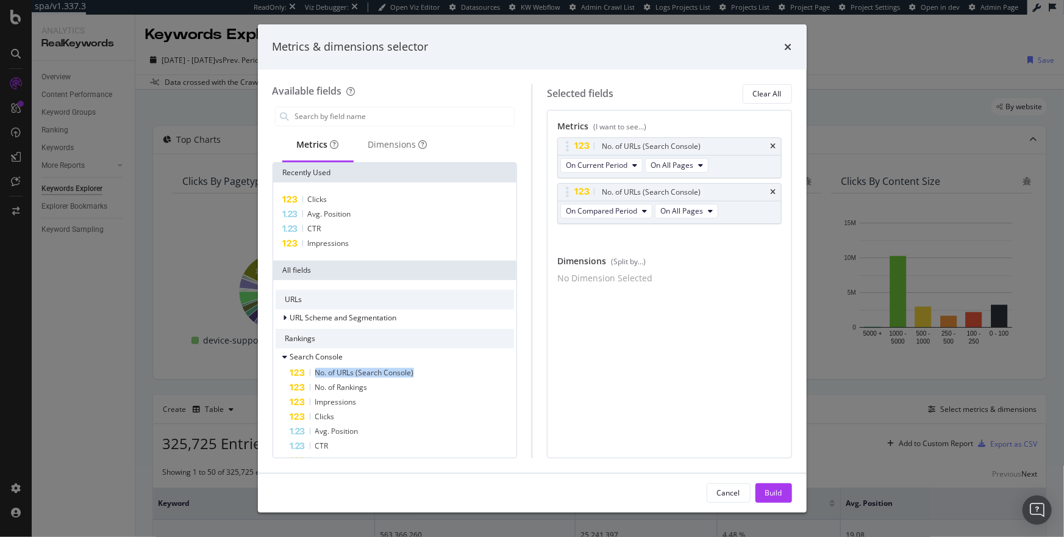
click at [364, 375] on span "No. of URLs (Search Console)" at bounding box center [364, 372] width 99 height 10
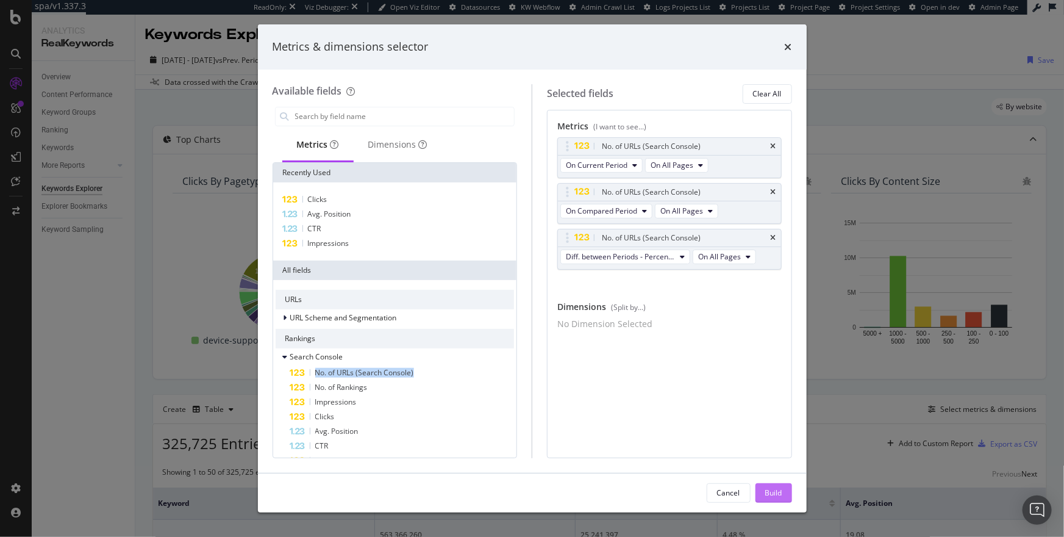
click at [766, 493] on div "Build" at bounding box center [774, 492] width 17 height 10
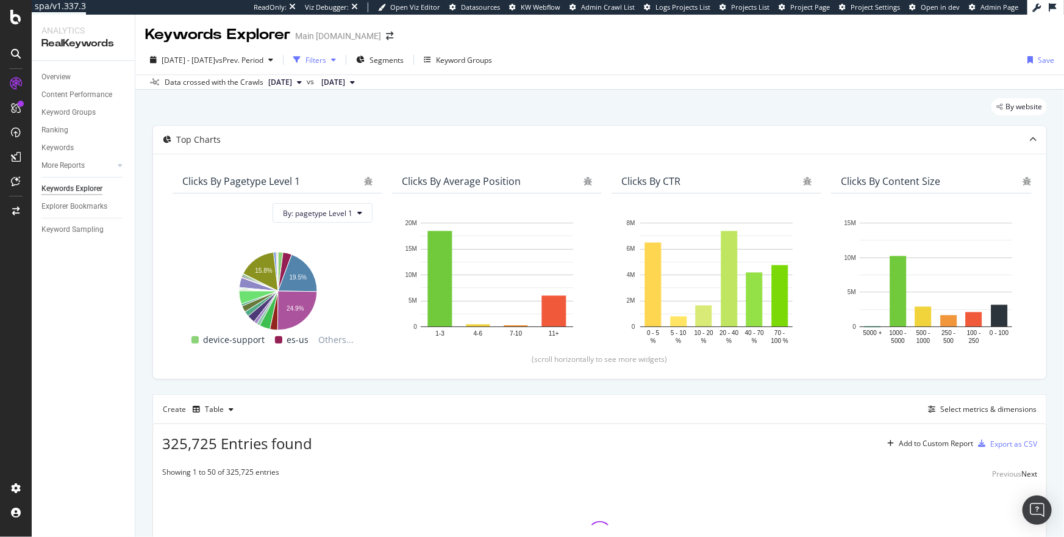
click at [326, 55] on div "Filters" at bounding box center [316, 60] width 21 height 10
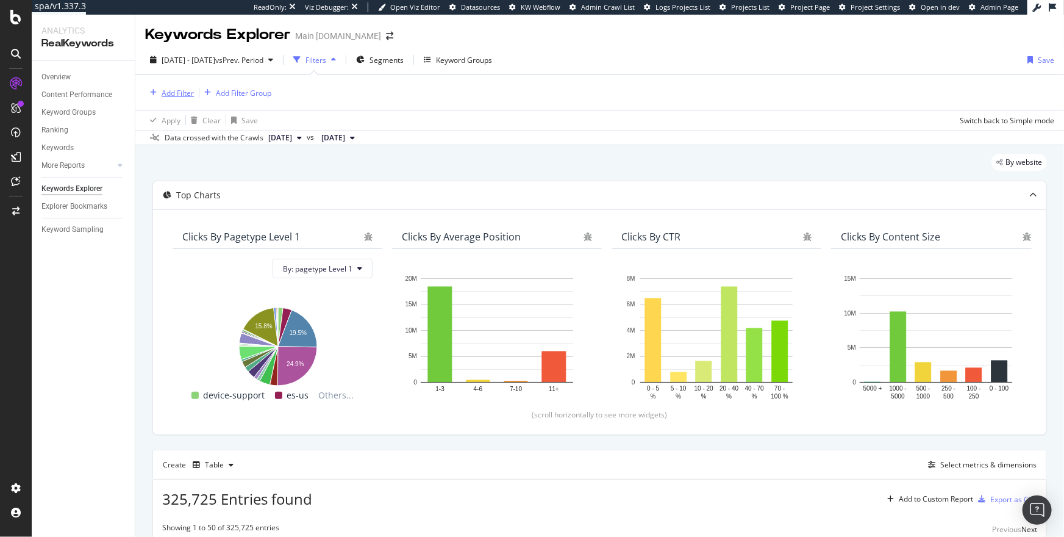
click at [175, 98] on div "Add Filter" at bounding box center [169, 92] width 49 height 13
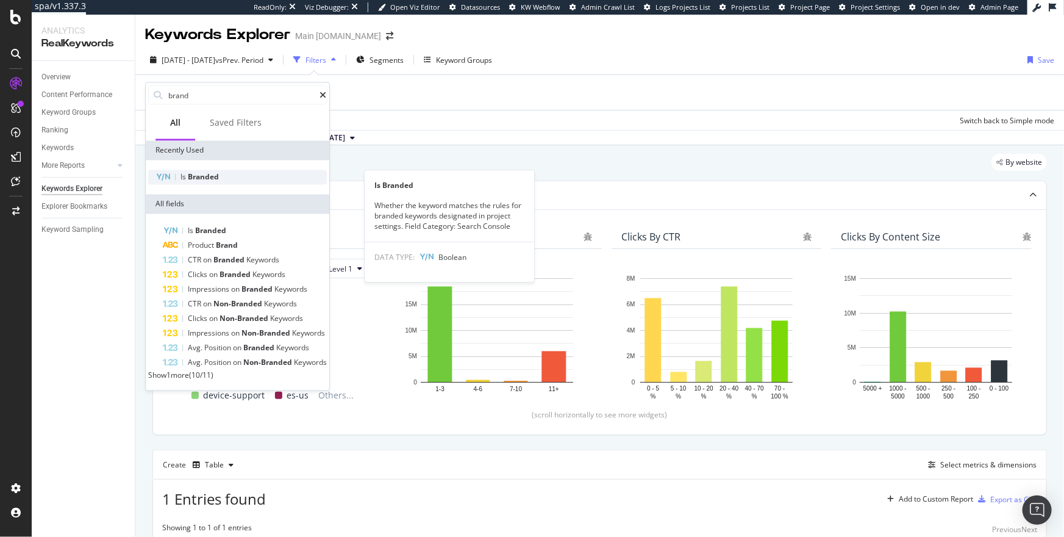
type input "brand"
click at [193, 172] on span "Branded" at bounding box center [203, 177] width 31 height 10
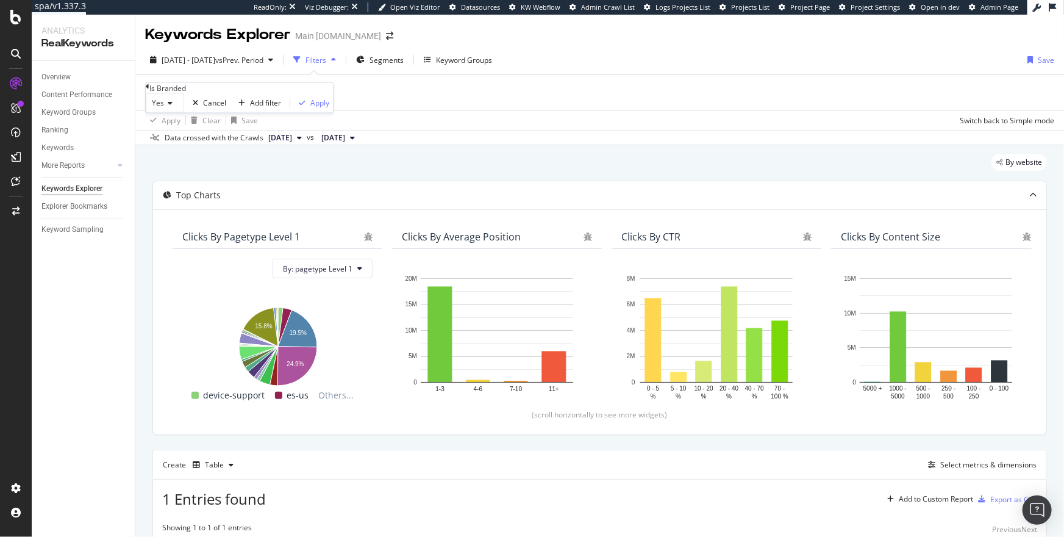
click at [162, 109] on span "Yes" at bounding box center [158, 103] width 12 height 10
click at [159, 137] on span "No" at bounding box center [154, 132] width 10 height 10
click at [308, 108] on div "Apply" at bounding box center [317, 103] width 19 height 10
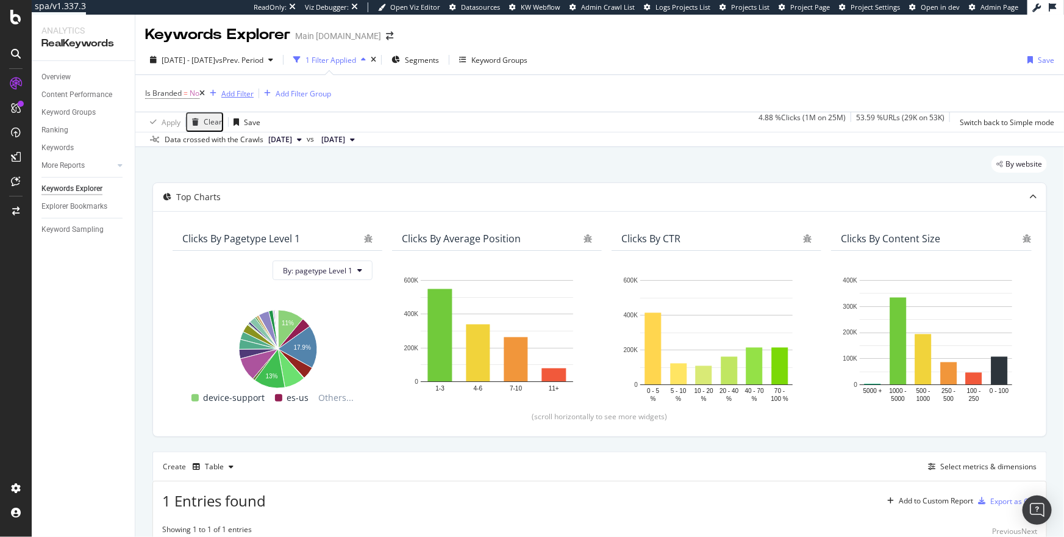
click at [235, 95] on div "Add Filter" at bounding box center [237, 93] width 32 height 10
click at [455, 181] on div "By website" at bounding box center [600, 169] width 895 height 27
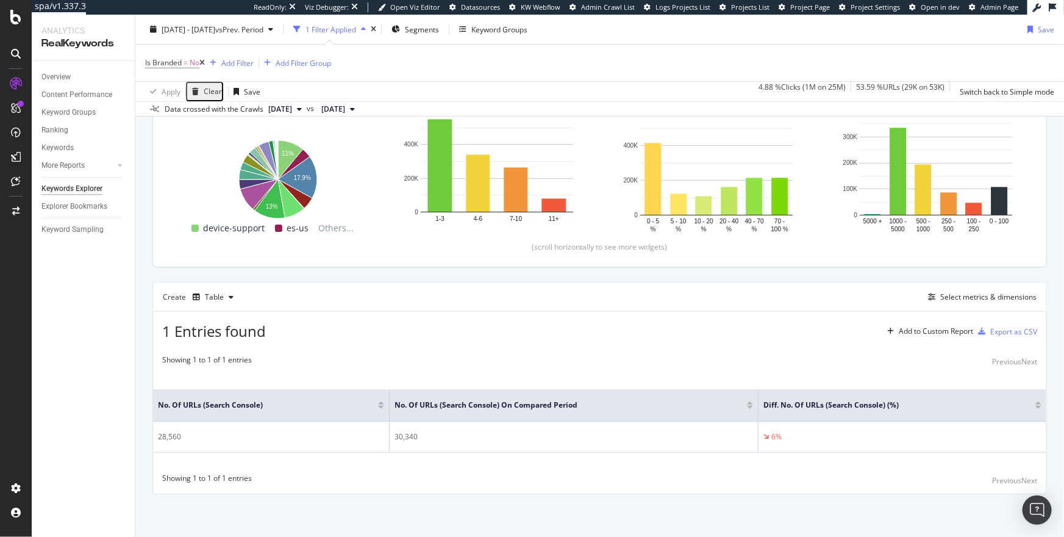
click at [205, 64] on icon at bounding box center [201, 62] width 5 height 7
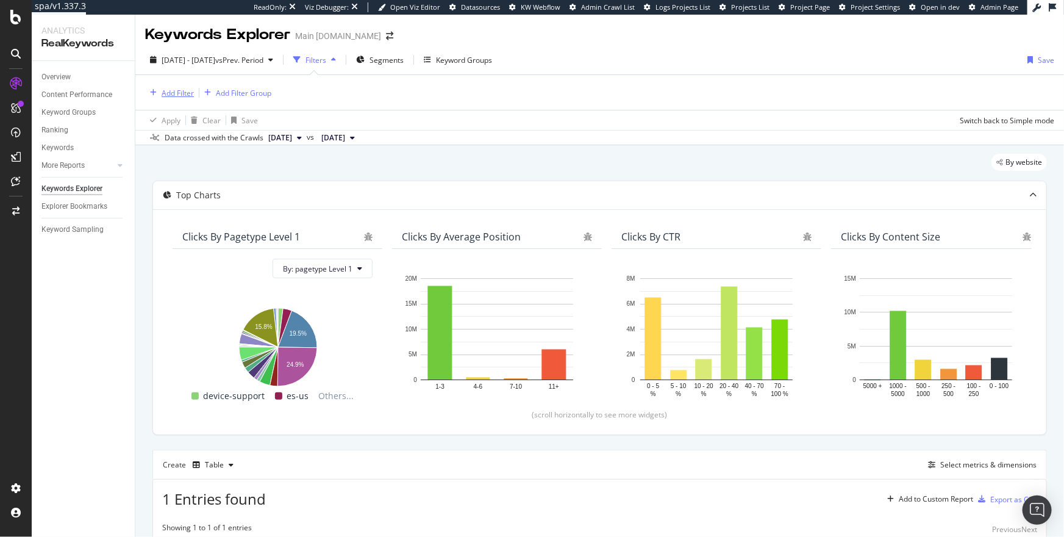
click at [173, 88] on div "Add Filter" at bounding box center [178, 93] width 32 height 10
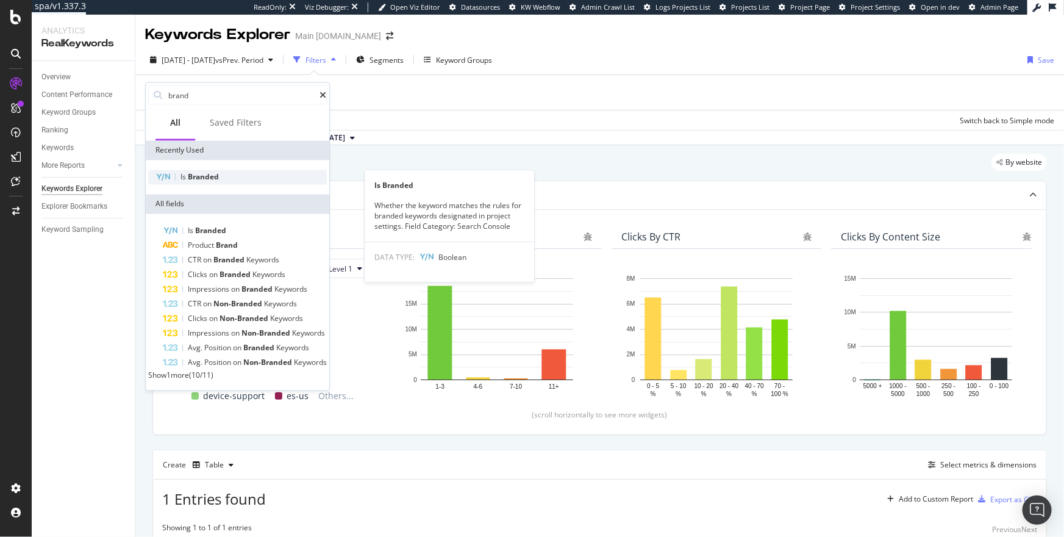
click at [207, 178] on span "Branded" at bounding box center [203, 177] width 31 height 10
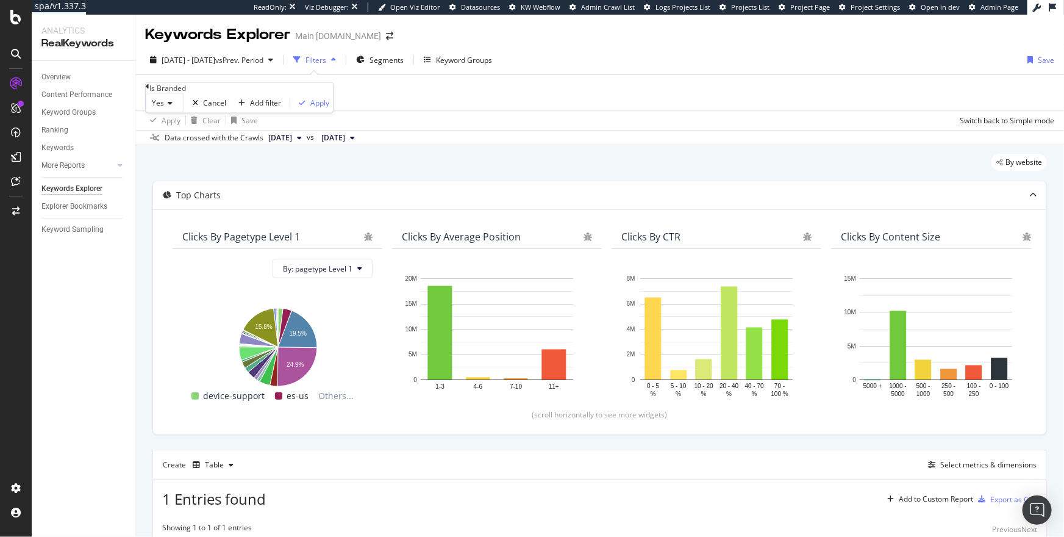
click at [164, 109] on span "Yes" at bounding box center [158, 103] width 12 height 10
click at [159, 137] on span "No" at bounding box center [154, 132] width 10 height 10
click at [308, 108] on div "Apply" at bounding box center [317, 103] width 19 height 10
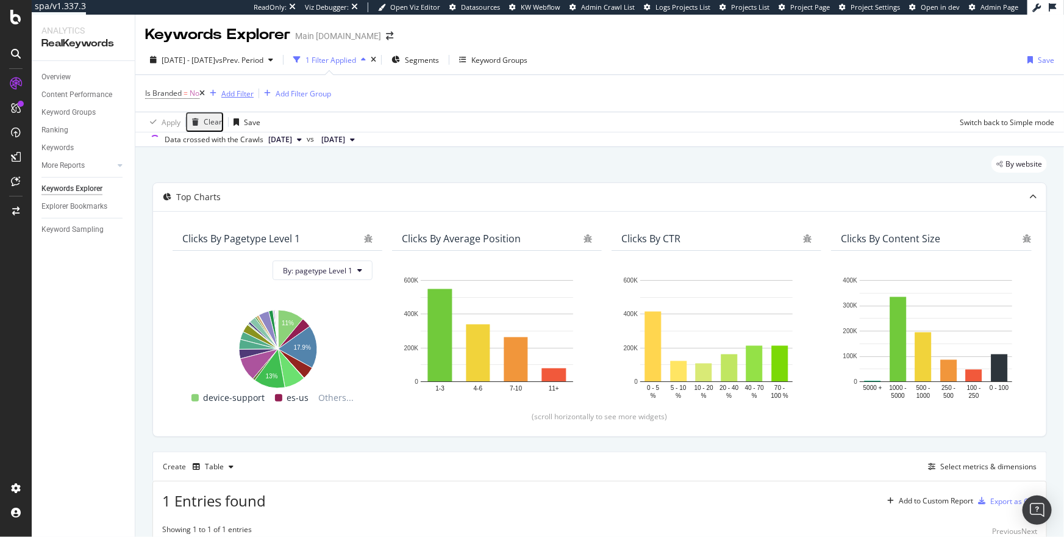
click at [228, 93] on div "Add Filter" at bounding box center [237, 93] width 32 height 10
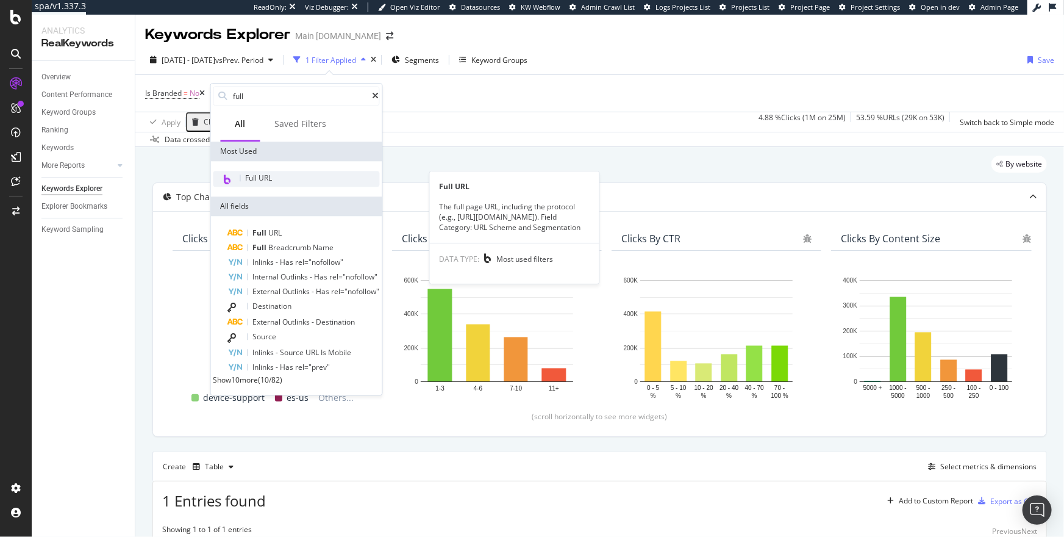
type input "full"
click at [271, 179] on span "Full URL" at bounding box center [259, 178] width 27 height 10
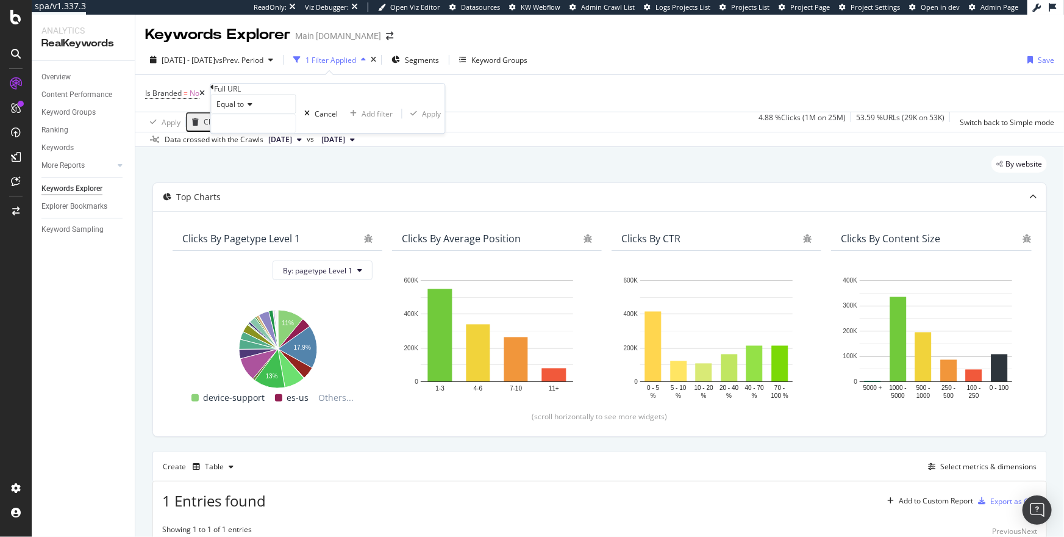
click at [238, 110] on span "Equal to" at bounding box center [230, 104] width 27 height 10
click at [261, 215] on span "Doesn't contain" at bounding box center [241, 210] width 53 height 10
click at [254, 133] on input "text" at bounding box center [254, 124] width 84 height 18
type input "/es-us"
click at [429, 119] on div "Apply" at bounding box center [438, 114] width 19 height 10
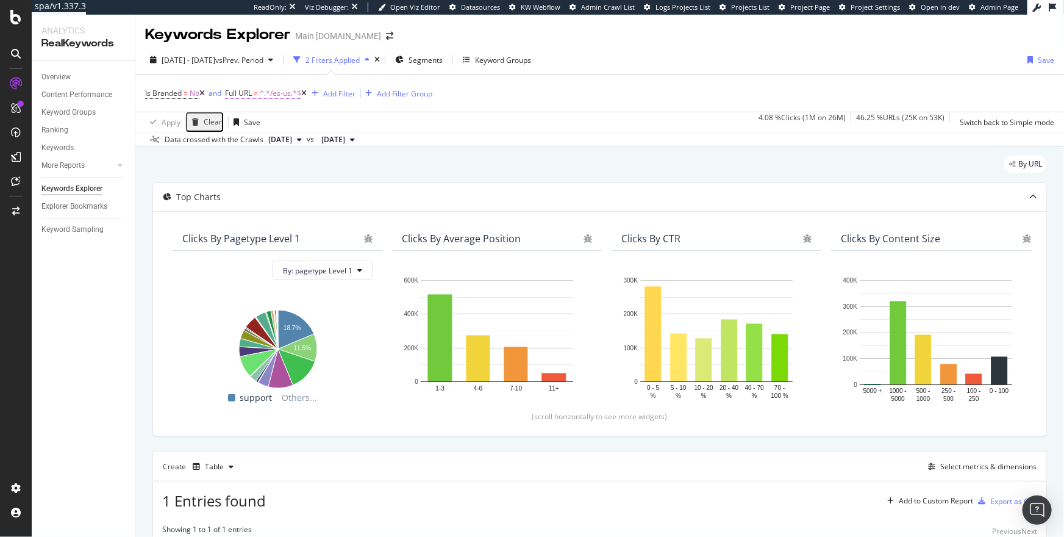
click at [269, 98] on span "^.*/es-us.*$" at bounding box center [280, 93] width 41 height 17
click at [268, 131] on input "/es-us" at bounding box center [274, 121] width 84 height 18
type input "?"
click at [450, 117] on div "Apply" at bounding box center [459, 111] width 19 height 10
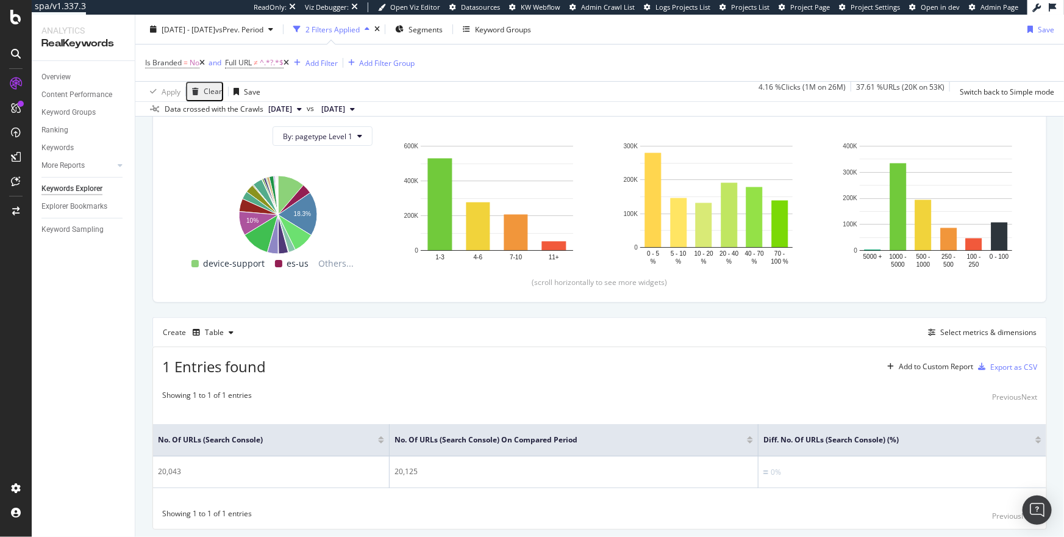
scroll to position [170, 0]
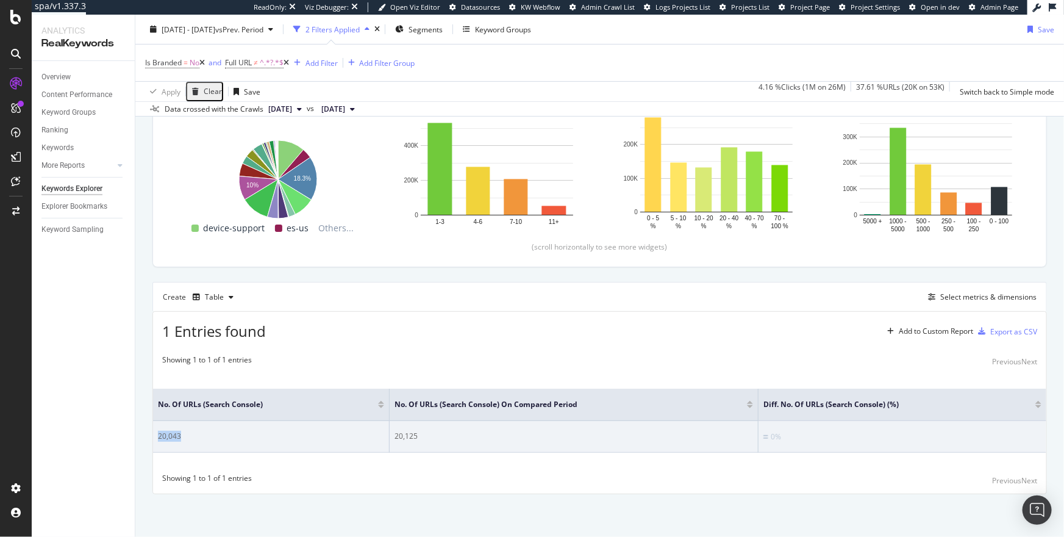
drag, startPoint x: 179, startPoint y: 436, endPoint x: 159, endPoint y: 436, distance: 20.1
click at [159, 436] on div "20,043" at bounding box center [271, 436] width 226 height 11
click at [412, 433] on div "20,125" at bounding box center [574, 436] width 359 height 11
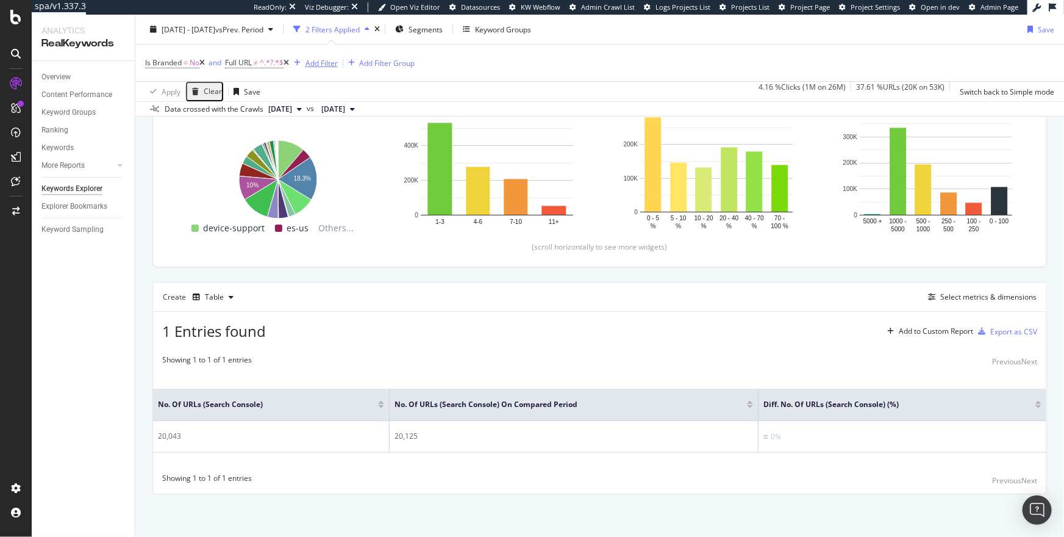
click at [329, 62] on div "Add Filter" at bounding box center [322, 62] width 32 height 10
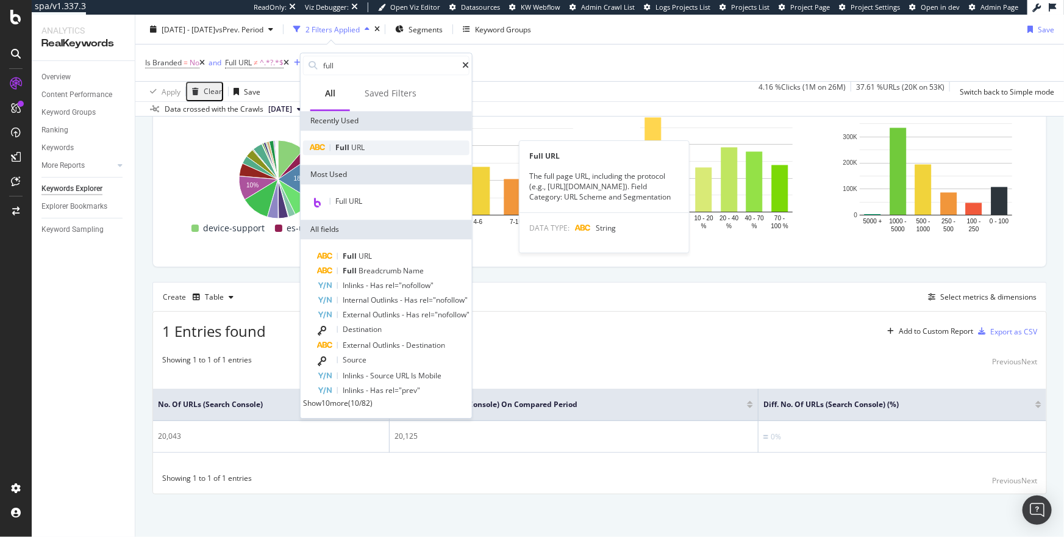
click at [355, 146] on span "URL" at bounding box center [357, 147] width 13 height 10
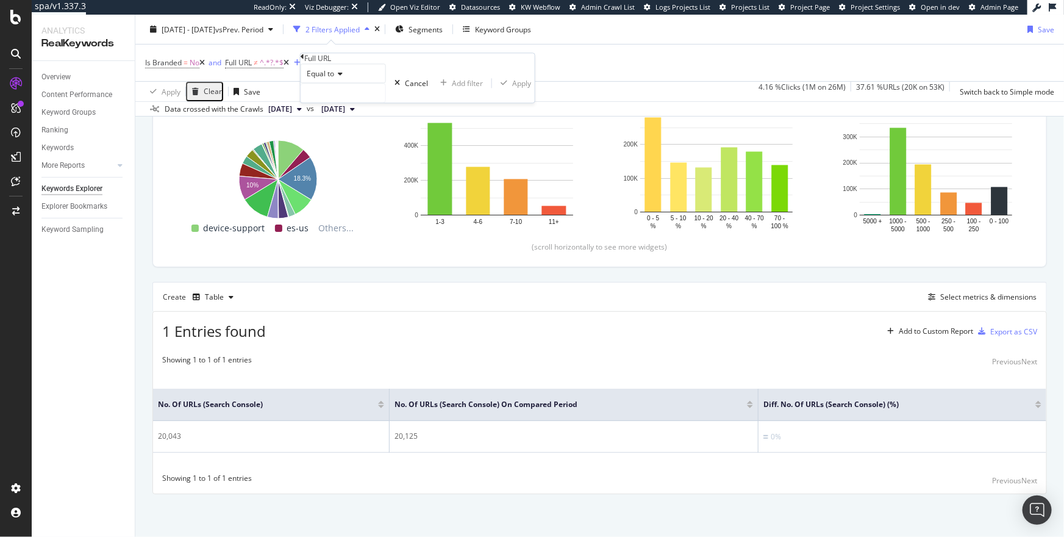
click at [330, 79] on span "Equal to" at bounding box center [320, 74] width 27 height 10
click at [357, 185] on span "Doesn't contain" at bounding box center [330, 179] width 53 height 10
click at [336, 102] on input "text" at bounding box center [343, 93] width 84 height 18
type input "/es-"
click at [519, 88] on div "Apply" at bounding box center [528, 83] width 19 height 10
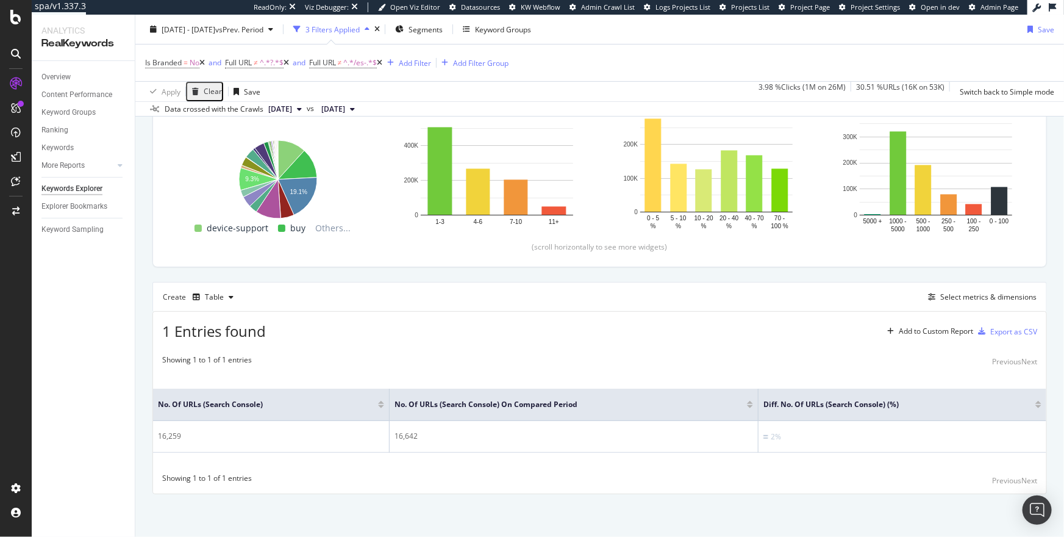
click at [382, 60] on icon at bounding box center [379, 62] width 5 height 7
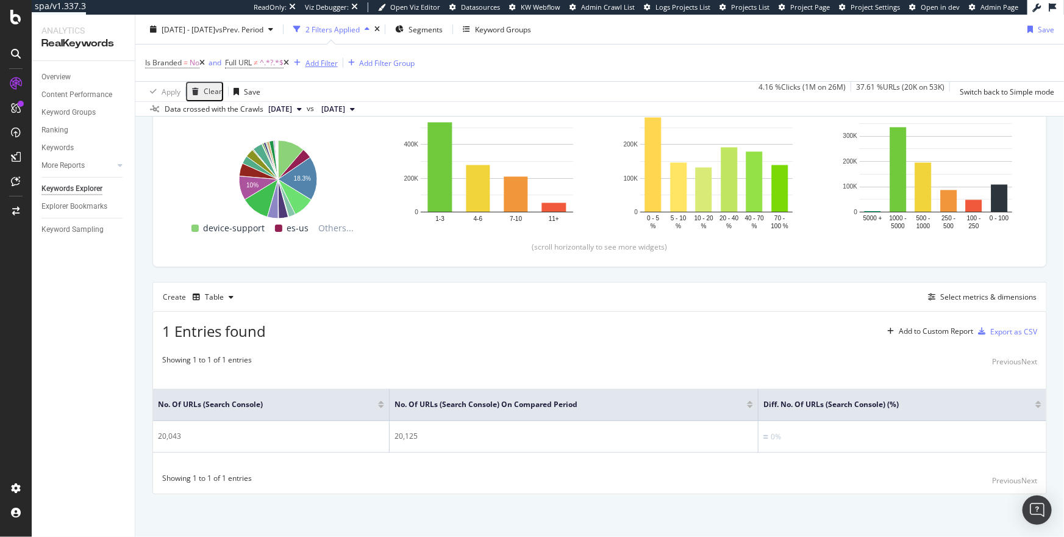
click at [326, 67] on div "Add Filter" at bounding box center [322, 62] width 32 height 10
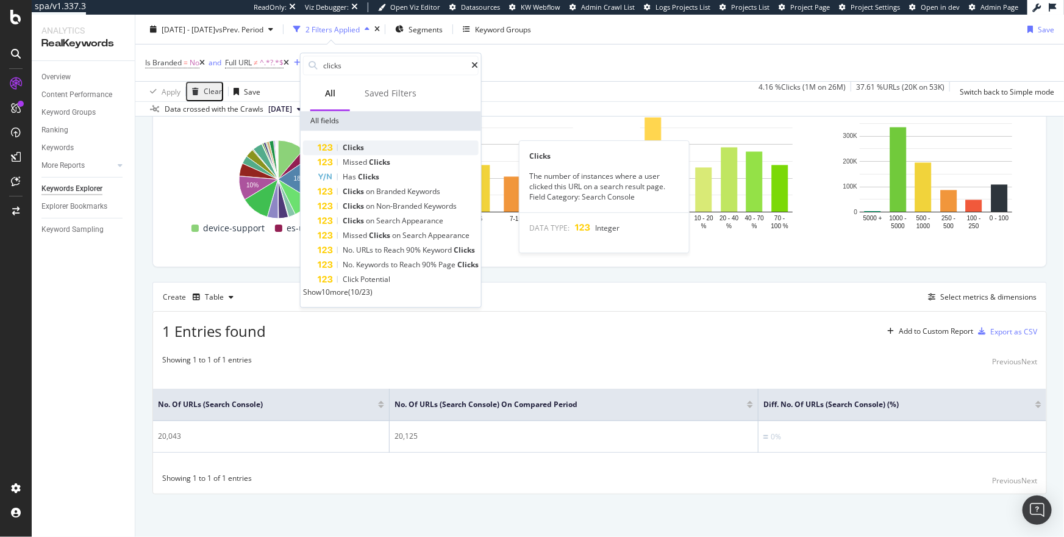
type input "clicks"
click at [379, 146] on div "Clicks" at bounding box center [398, 147] width 161 height 15
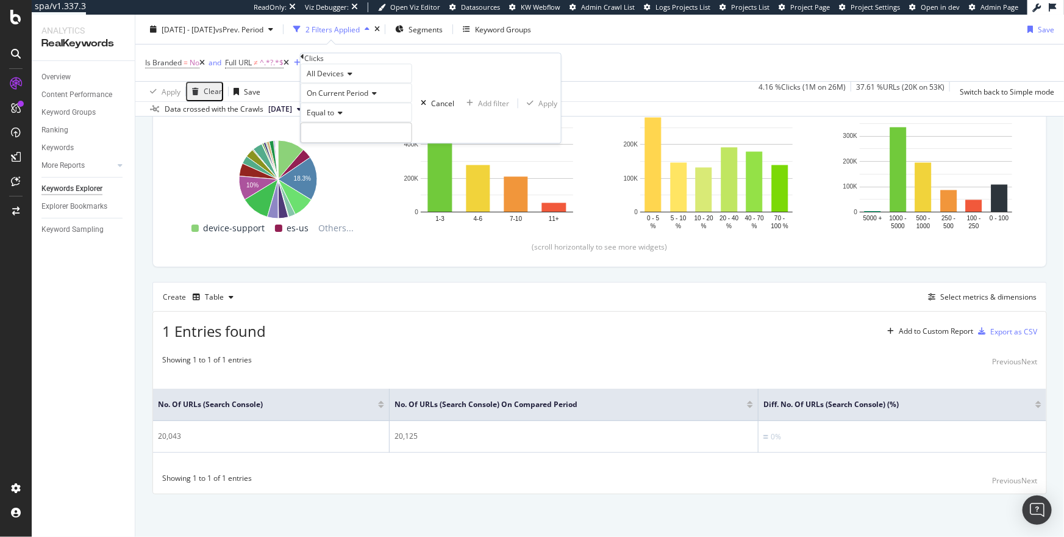
click at [334, 118] on span "Equal to" at bounding box center [320, 113] width 27 height 10
click at [348, 185] on span "Greater than" at bounding box center [326, 180] width 44 height 10
click at [328, 143] on input "number" at bounding box center [357, 133] width 112 height 21
type input "0"
click at [539, 109] on div "Apply" at bounding box center [548, 103] width 19 height 10
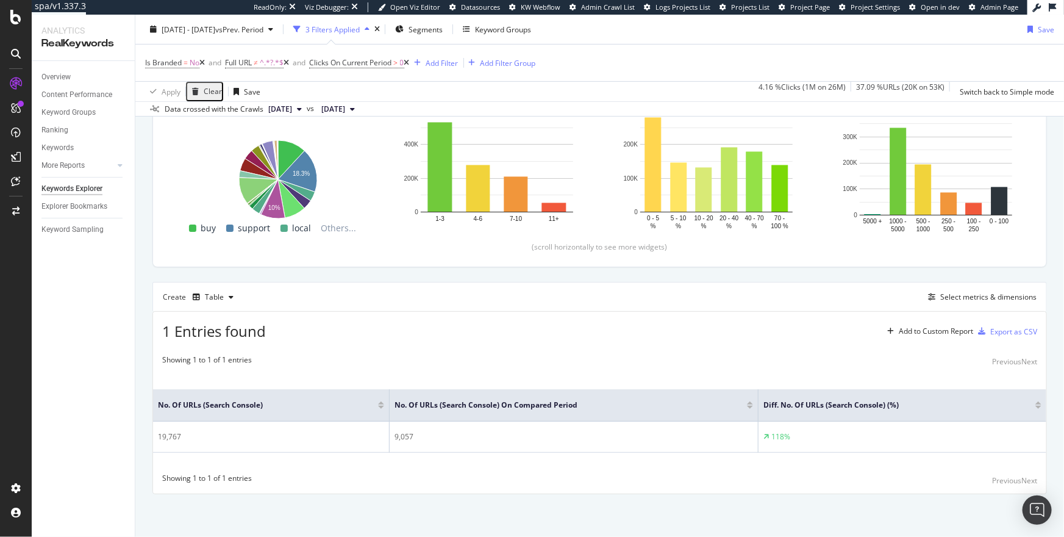
click at [289, 63] on icon at bounding box center [286, 62] width 5 height 7
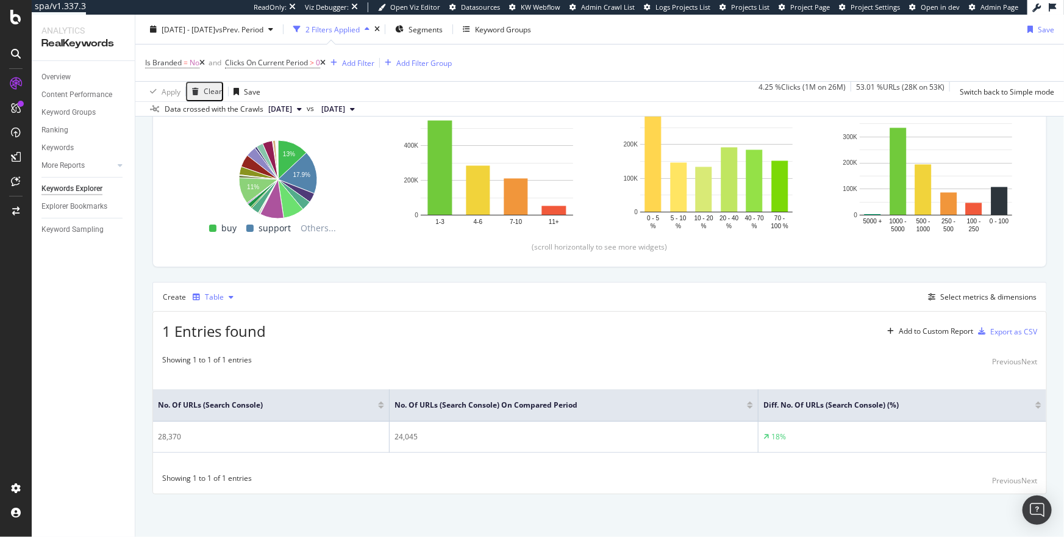
click at [215, 300] on div "Table" at bounding box center [214, 296] width 19 height 7
click at [220, 335] on div "Trend" at bounding box center [227, 337] width 20 height 10
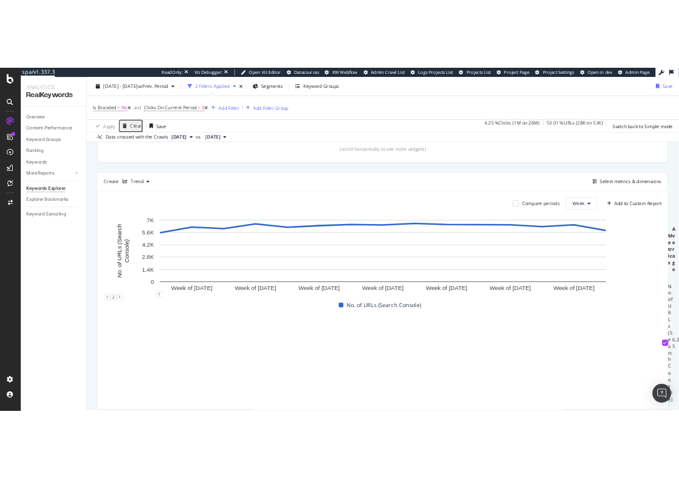
scroll to position [290, 0]
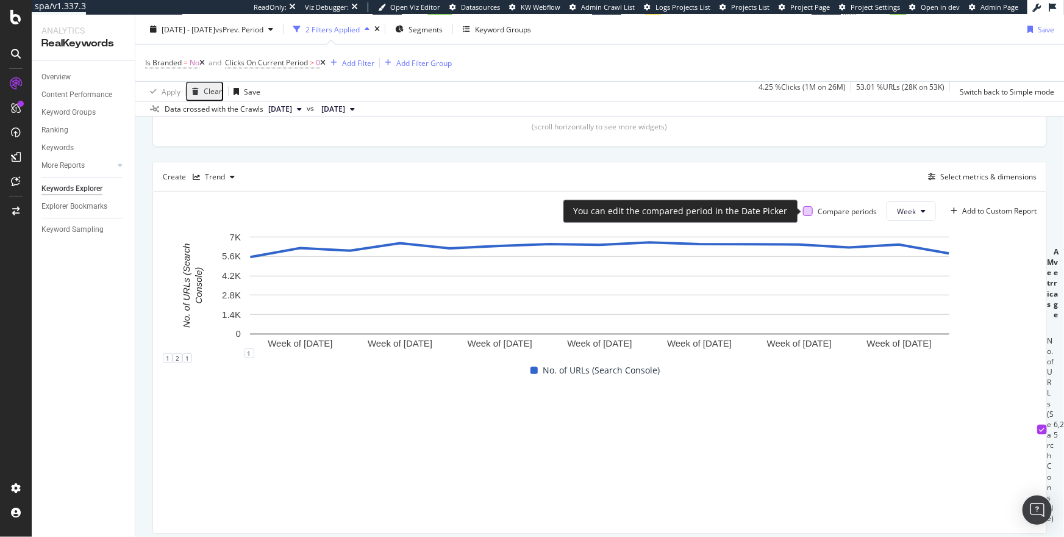
click at [811, 211] on div at bounding box center [808, 211] width 10 height 10
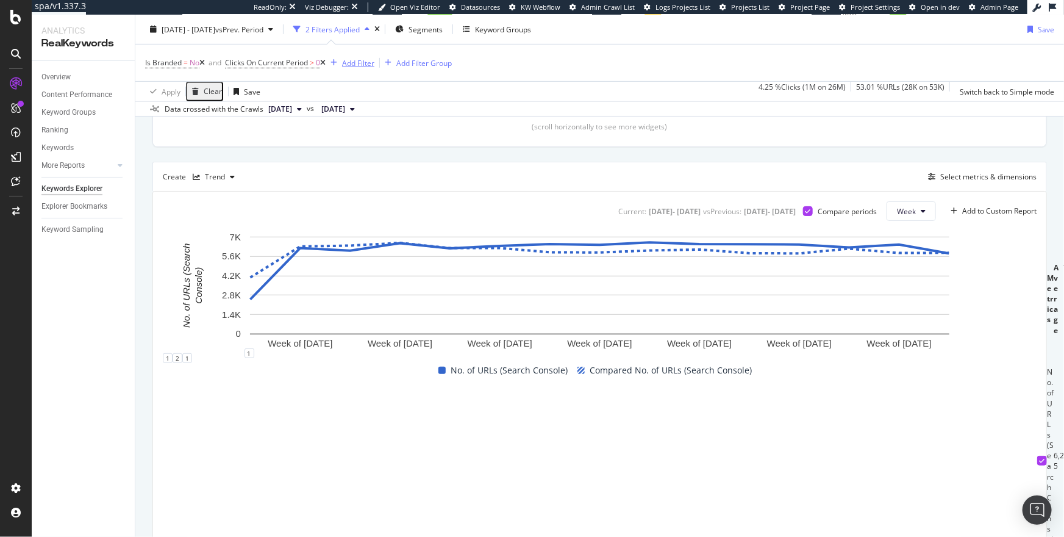
click at [364, 67] on div "Add Filter" at bounding box center [358, 62] width 32 height 10
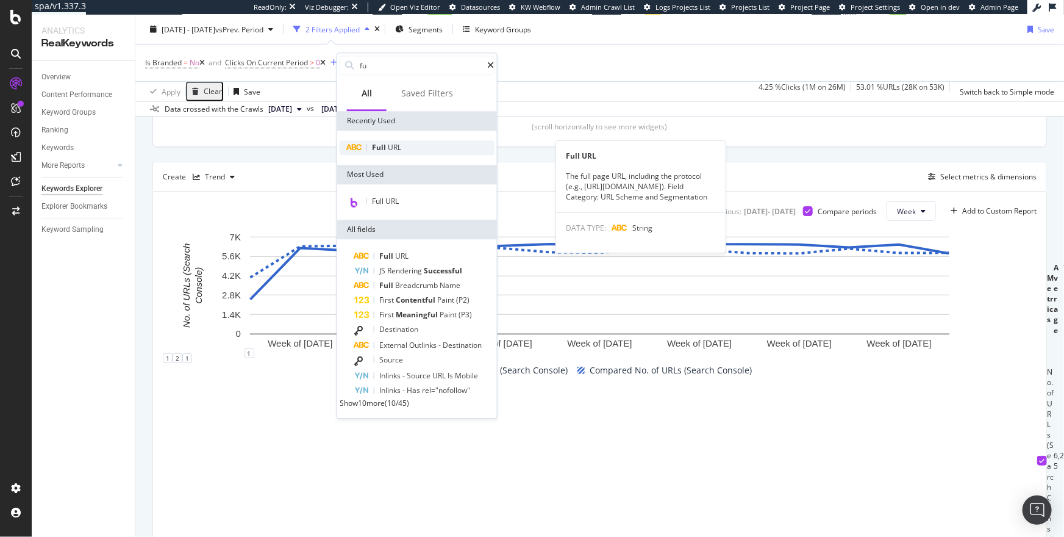
type input "fu"
click at [411, 143] on div "Full URL" at bounding box center [417, 147] width 155 height 15
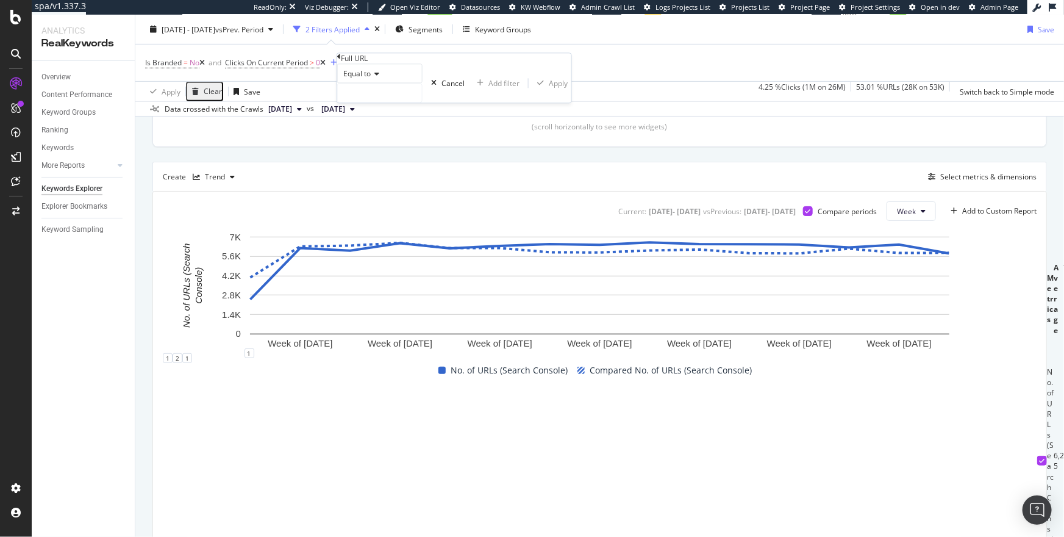
click at [363, 79] on span "Equal to" at bounding box center [356, 74] width 27 height 10
click at [528, 163] on div "Create Trend Select metrics & dimensions" at bounding box center [600, 176] width 895 height 29
click at [440, 65] on icon at bounding box center [436, 62] width 5 height 7
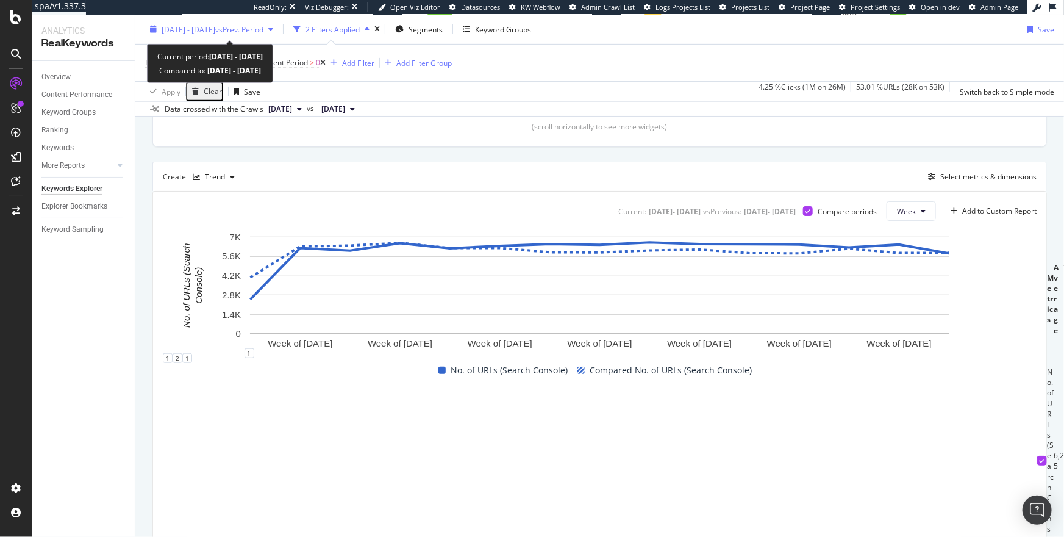
click at [208, 30] on span "2025 May. 7th - Aug. 17th" at bounding box center [189, 29] width 54 height 10
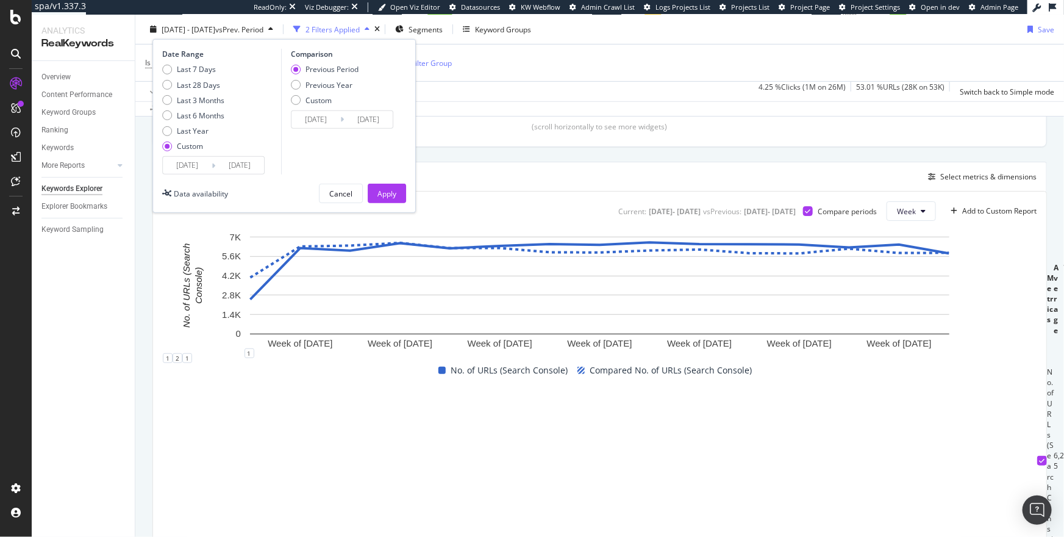
click at [437, 154] on div "Top Charts Clicks By pagetype Level 1 By: pagetype Level 1 Hold CMD (⌘) while c…" at bounding box center [600, 229] width 895 height 672
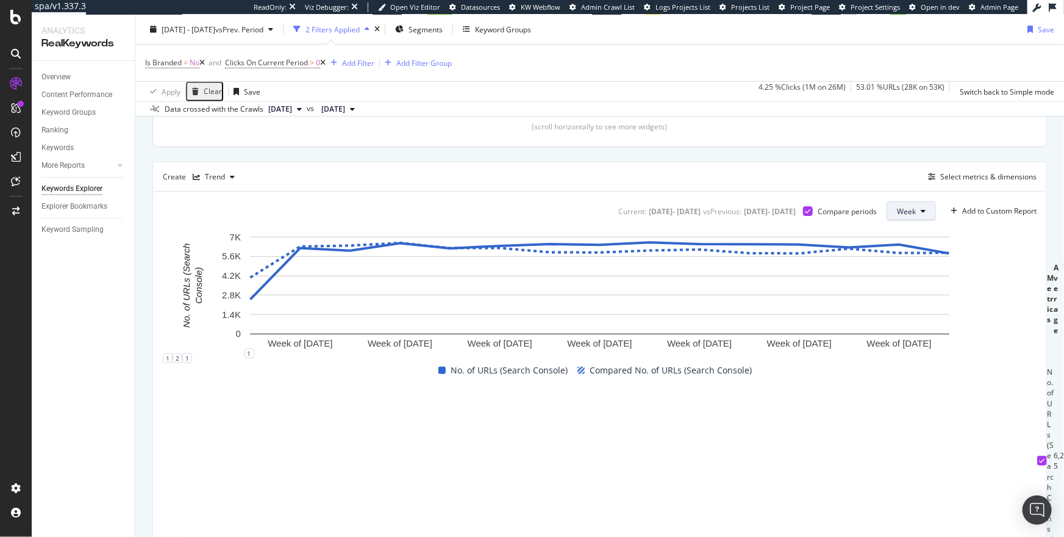
click at [919, 216] on button "Week" at bounding box center [911, 211] width 49 height 20
click at [913, 281] on span "Month" at bounding box center [908, 280] width 22 height 11
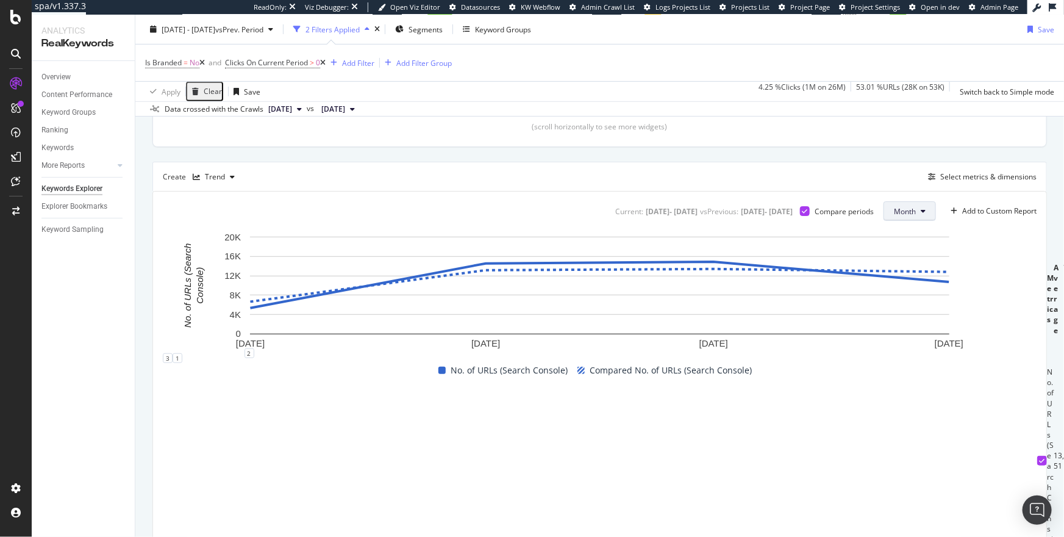
click at [917, 210] on button "Month" at bounding box center [910, 211] width 52 height 20
click at [912, 253] on span "Week" at bounding box center [905, 257] width 24 height 11
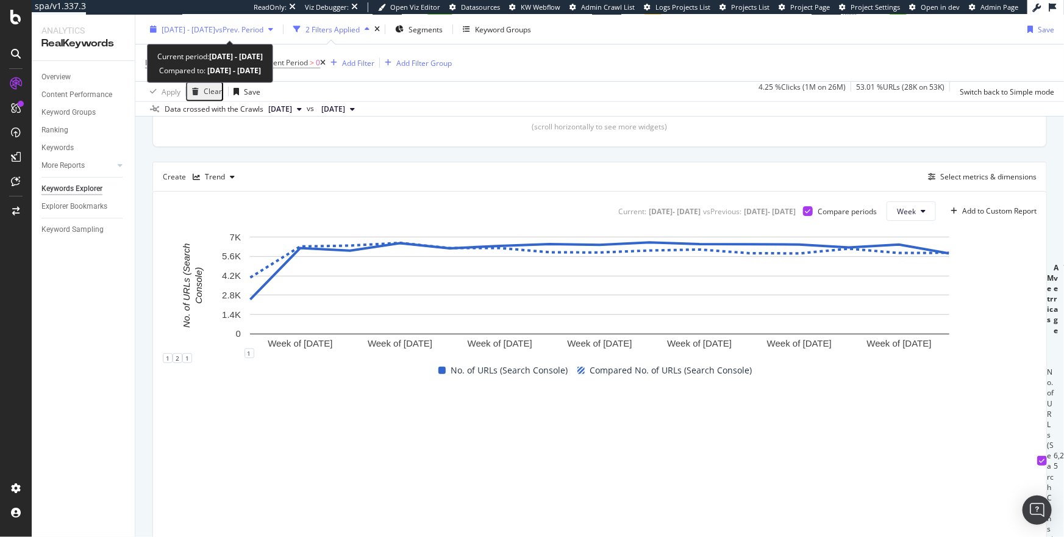
click at [203, 25] on span "2025 May. 7th - Aug. 17th" at bounding box center [189, 29] width 54 height 10
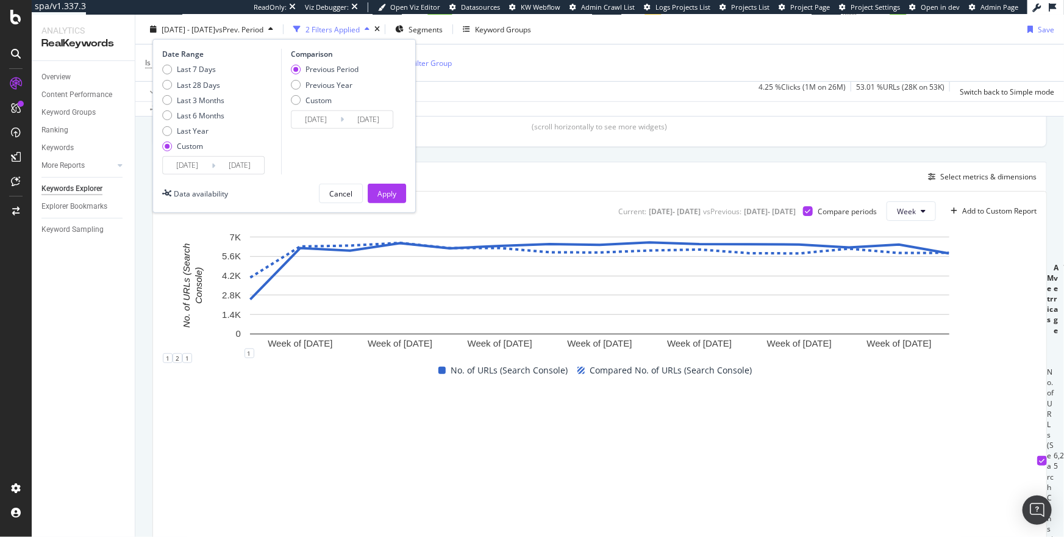
click at [185, 157] on input "2025/05/07" at bounding box center [187, 165] width 49 height 17
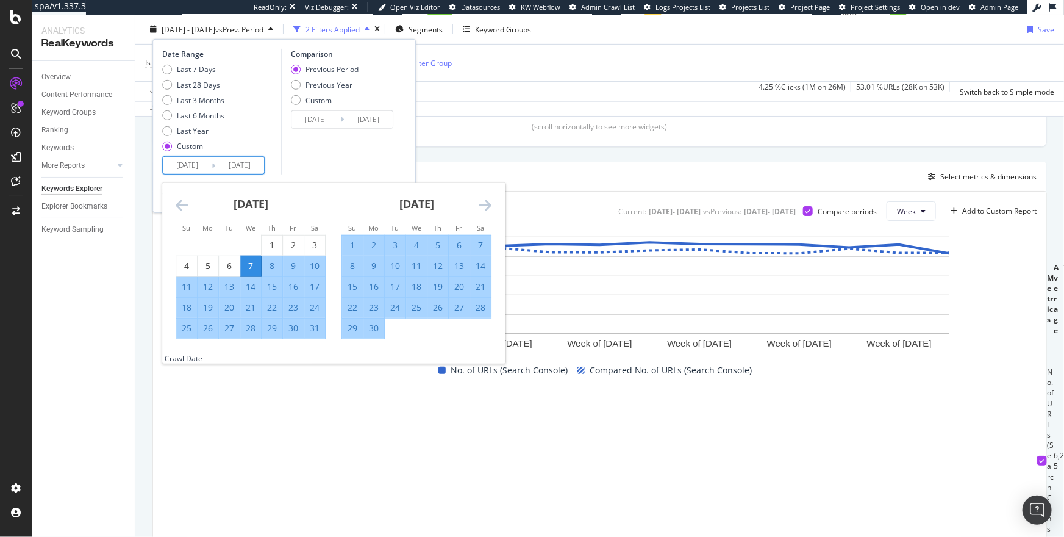
click at [188, 285] on div "11" at bounding box center [186, 287] width 21 height 12
type input "2025/05/11"
type input "2025/02/01"
type input "2025/05/10"
click at [331, 171] on div "Comparison Previous Period Previous Year Custom 2025/02/01 Navigate forward to …" at bounding box center [339, 112] width 116 height 126
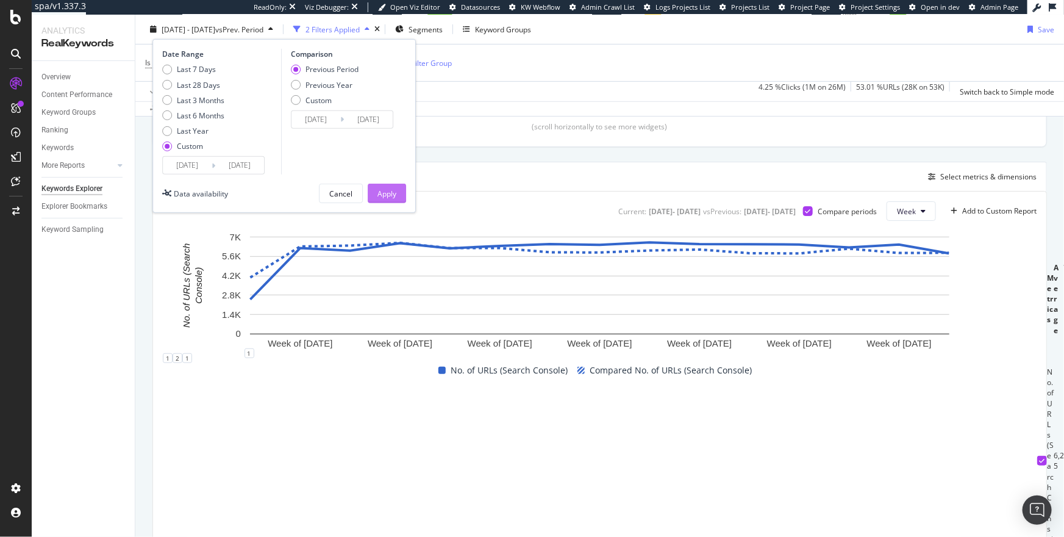
click at [381, 195] on div "Apply" at bounding box center [387, 193] width 19 height 10
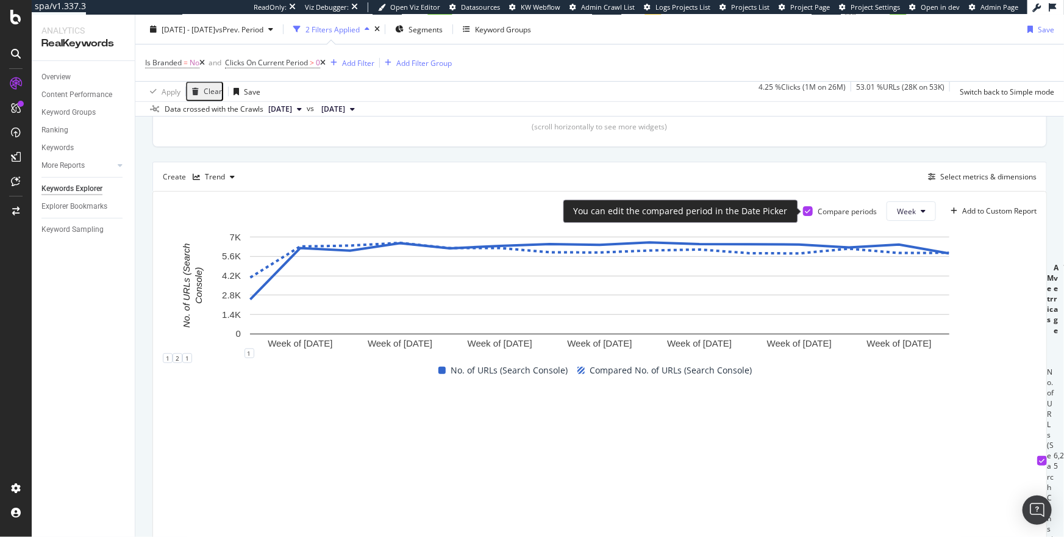
click at [809, 209] on icon at bounding box center [808, 211] width 5 height 6
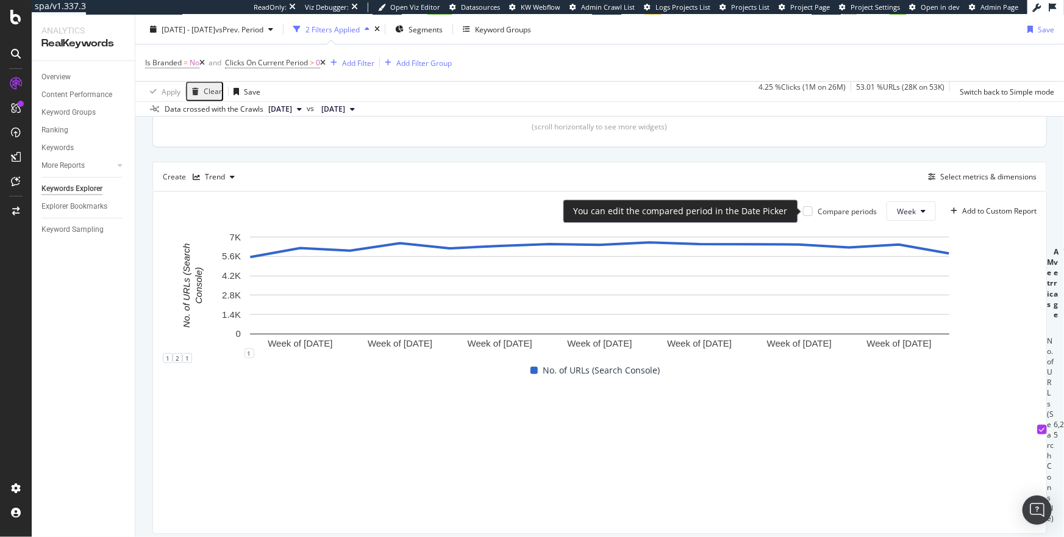
click at [809, 209] on div at bounding box center [808, 211] width 10 height 10
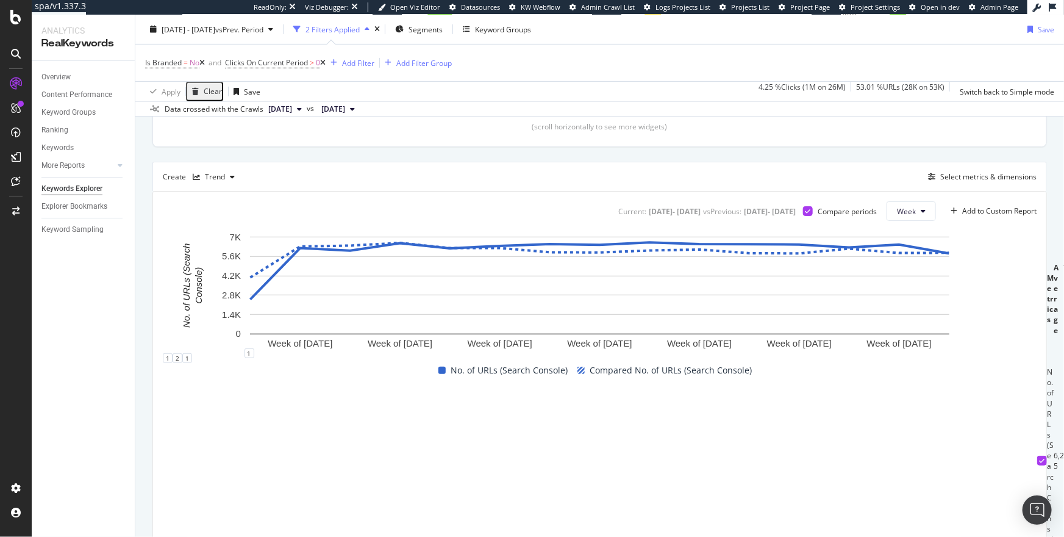
click at [1044, 414] on div "Current: 2025 May. 7th - 2025 Aug. 17th vs Previous : 2025 Jan. 24th - 2025 May…" at bounding box center [600, 378] width 894 height 373
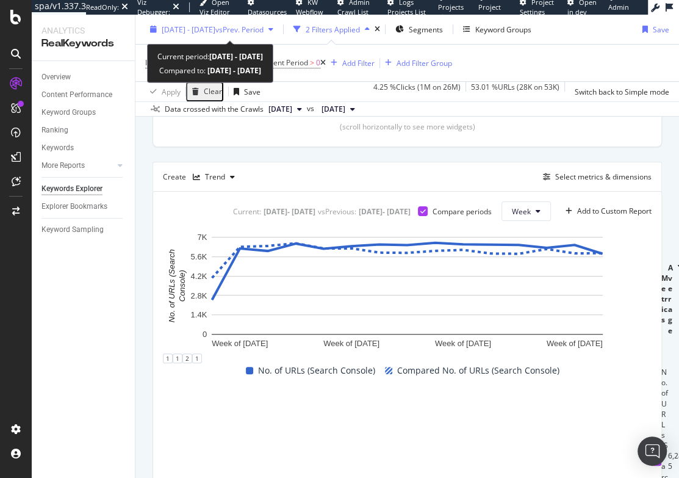
click at [180, 33] on span "2025 May. 7th - Aug. 17th" at bounding box center [189, 29] width 54 height 10
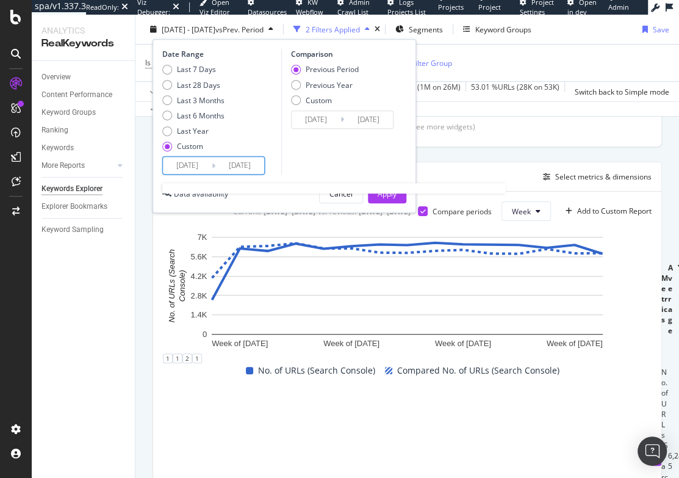
click at [181, 157] on input "2025/05/07" at bounding box center [187, 165] width 49 height 17
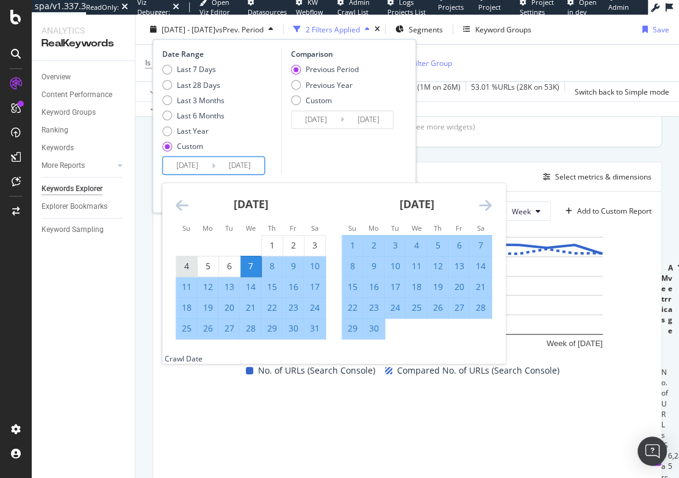
click at [192, 271] on div "4" at bounding box center [186, 266] width 21 height 12
type input "2025/05/04"
type input "2025/01/18"
type input "2025/05/03"
click at [321, 113] on input "2025/01/18" at bounding box center [316, 119] width 49 height 17
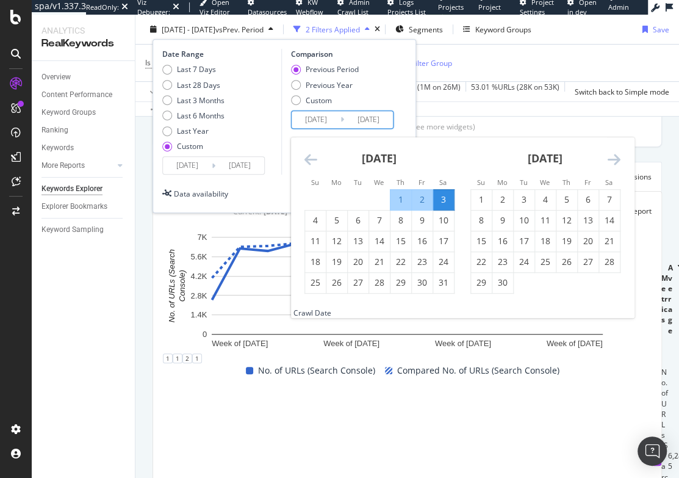
click at [306, 157] on icon "Move backward to switch to the previous month." at bounding box center [310, 159] width 13 height 15
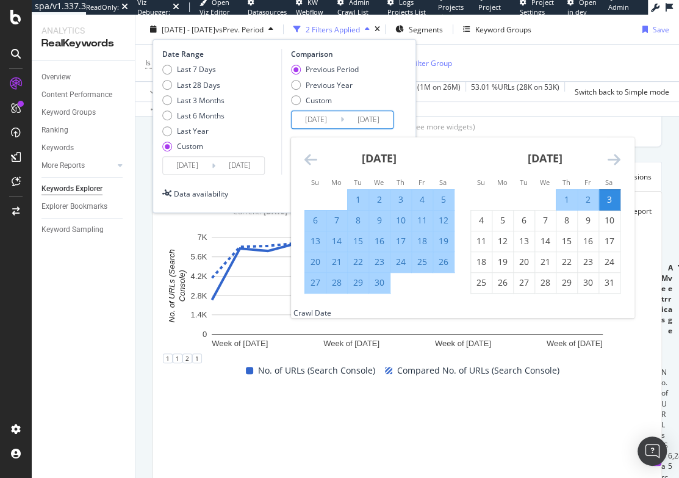
click at [306, 157] on icon "Move backward to switch to the previous month." at bounding box center [310, 159] width 13 height 15
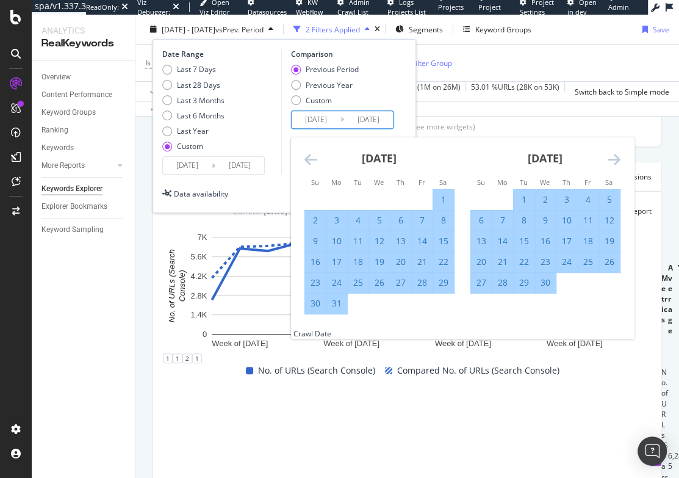
click at [306, 157] on icon "Move backward to switch to the previous month." at bounding box center [310, 159] width 13 height 15
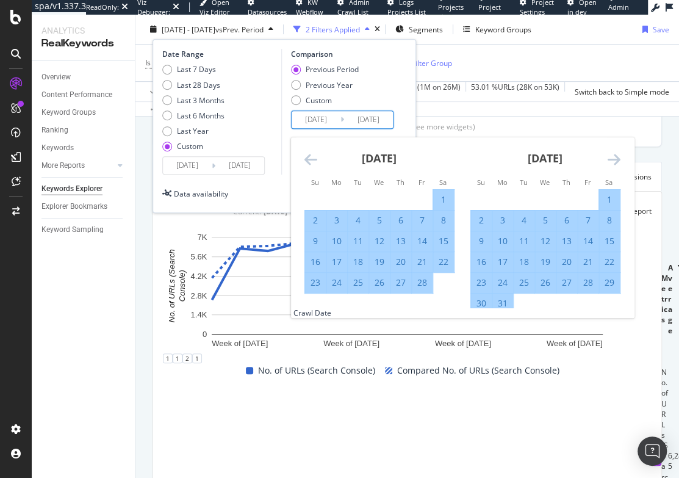
click at [306, 157] on icon "Move backward to switch to the previous month." at bounding box center [310, 159] width 13 height 15
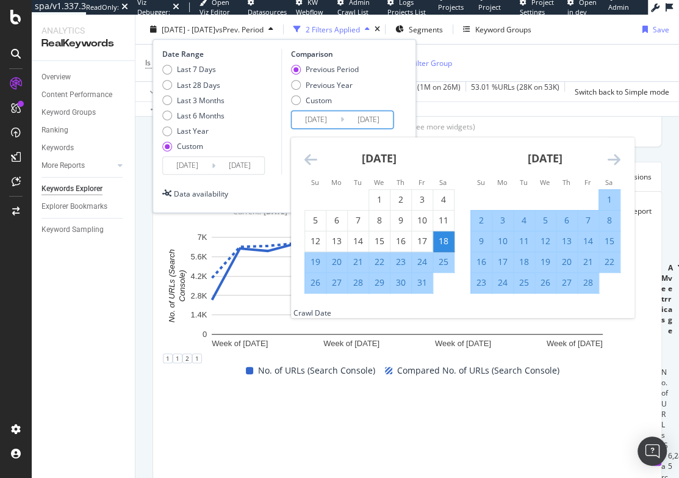
click at [317, 262] on div "19" at bounding box center [315, 262] width 21 height 12
click at [307, 71] on div "Previous Period" at bounding box center [332, 69] width 53 height 10
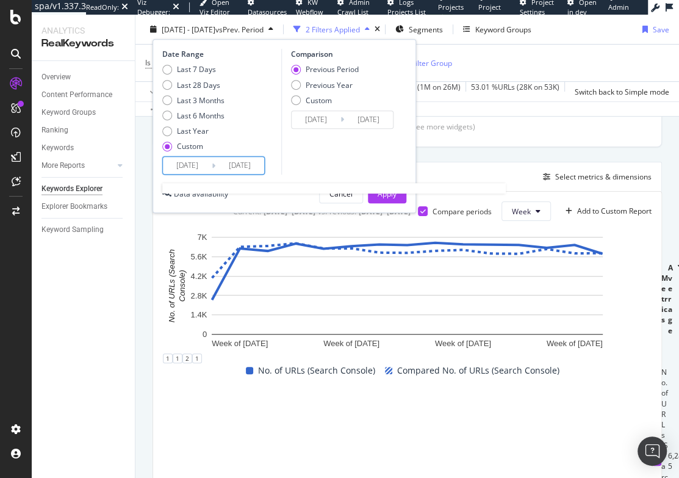
click at [235, 165] on input "2025/08/17" at bounding box center [239, 165] width 49 height 17
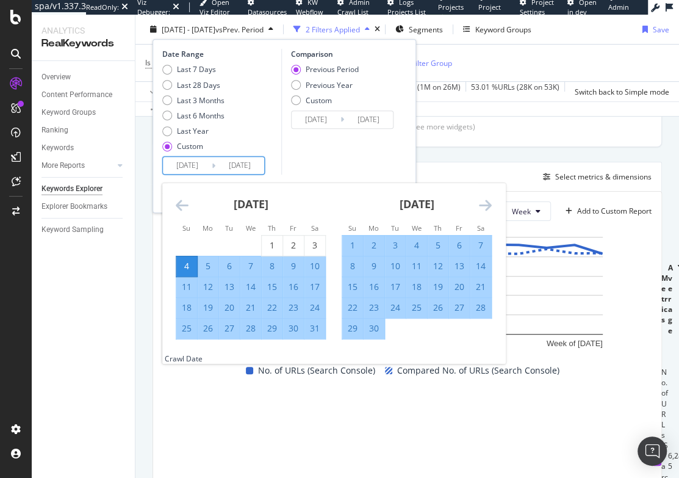
click at [490, 204] on icon "Move forward to switch to the next month." at bounding box center [485, 205] width 13 height 15
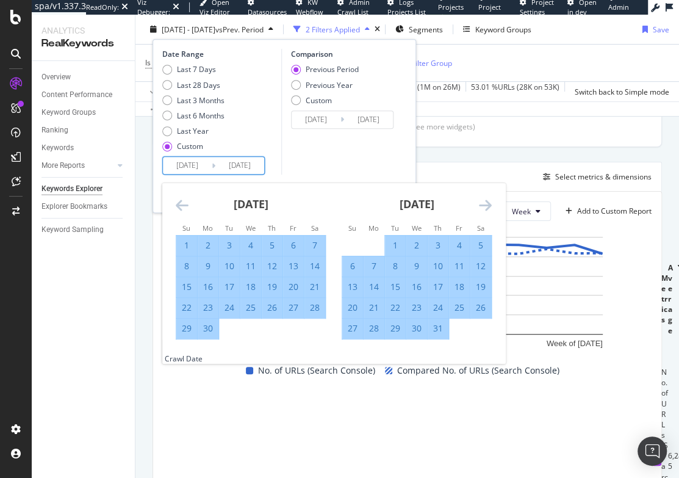
click at [490, 204] on icon "Move forward to switch to the next month." at bounding box center [485, 205] width 13 height 15
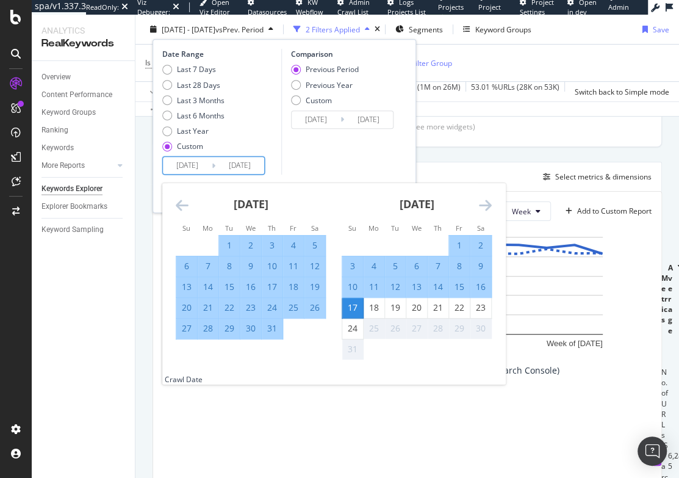
click at [312, 157] on div "Comparison Previous Period Previous Year Custom 2025/01/18 Navigate forward to …" at bounding box center [339, 112] width 116 height 126
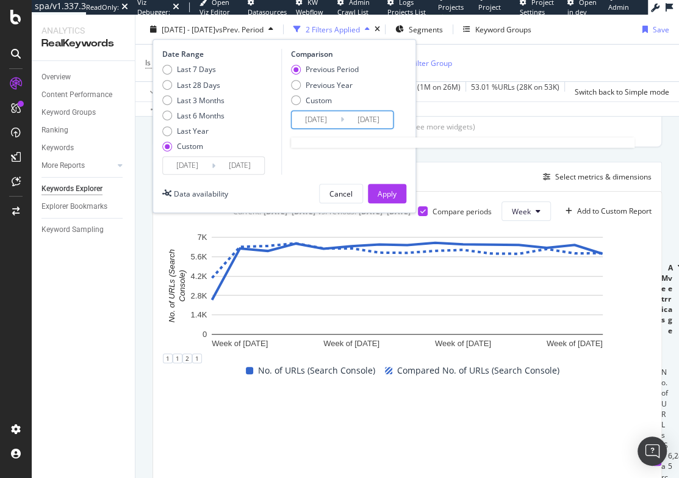
click at [315, 118] on input "2025/01/18" at bounding box center [316, 119] width 49 height 17
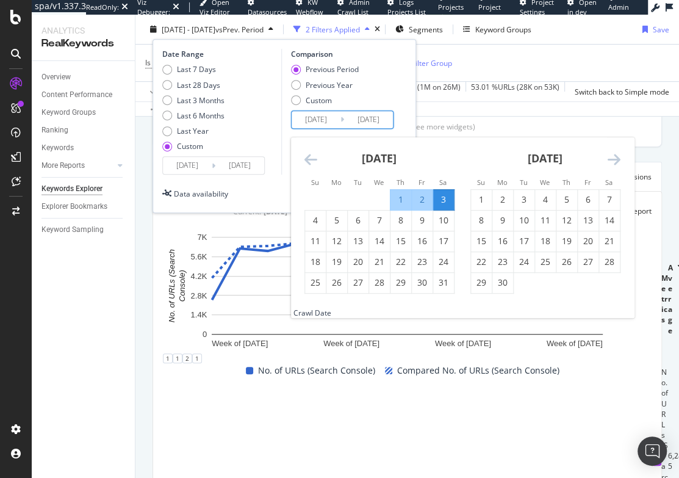
click at [310, 154] on icon "Move backward to switch to the previous month." at bounding box center [310, 159] width 13 height 15
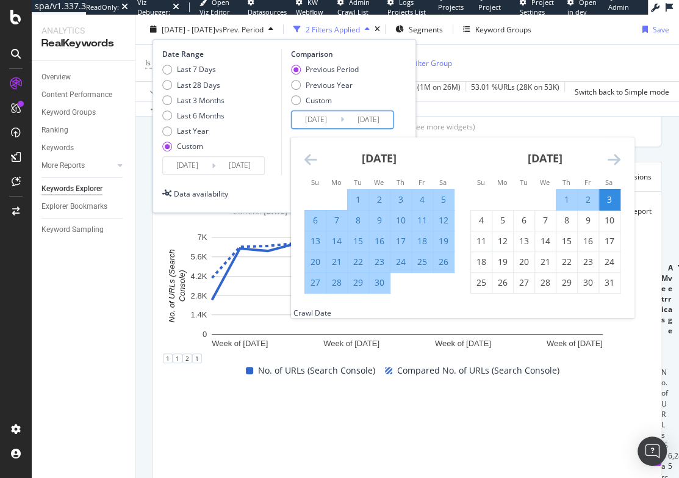
click at [310, 154] on icon "Move backward to switch to the previous month." at bounding box center [310, 159] width 13 height 15
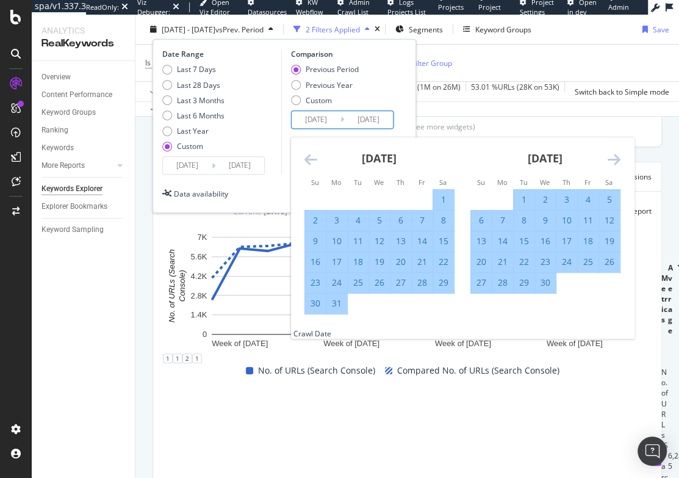
click at [310, 154] on icon "Move backward to switch to the previous month." at bounding box center [310, 159] width 13 height 15
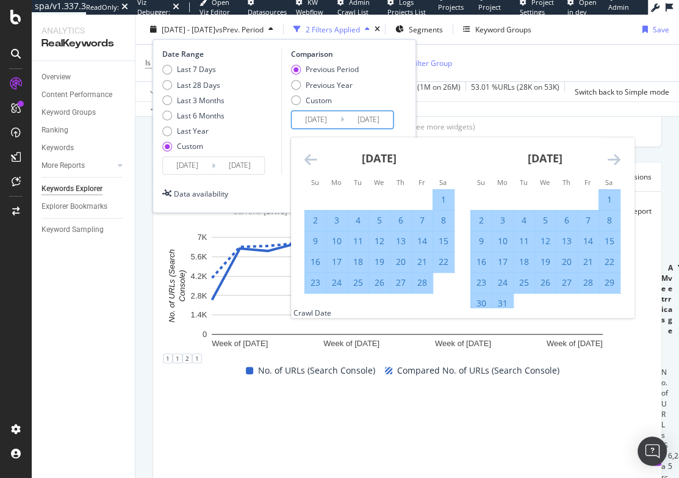
click at [310, 154] on icon "Move backward to switch to the previous month." at bounding box center [310, 159] width 13 height 15
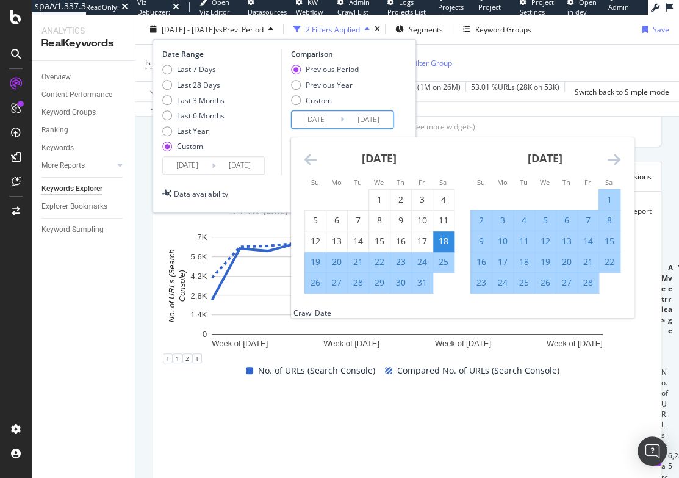
click at [317, 260] on div "19" at bounding box center [315, 262] width 21 height 12
type input "2025/01/19"
click at [379, 117] on input "2025/05/03" at bounding box center [368, 119] width 49 height 17
click at [623, 159] on div "February 2025 1 2 3 4 5 6 7 8 9 10 11 12 13 14 15 16 17 18 19 20 21 22 23 24 25…" at bounding box center [545, 215] width 166 height 156
click at [618, 159] on icon "Move forward to switch to the next month." at bounding box center [614, 159] width 13 height 15
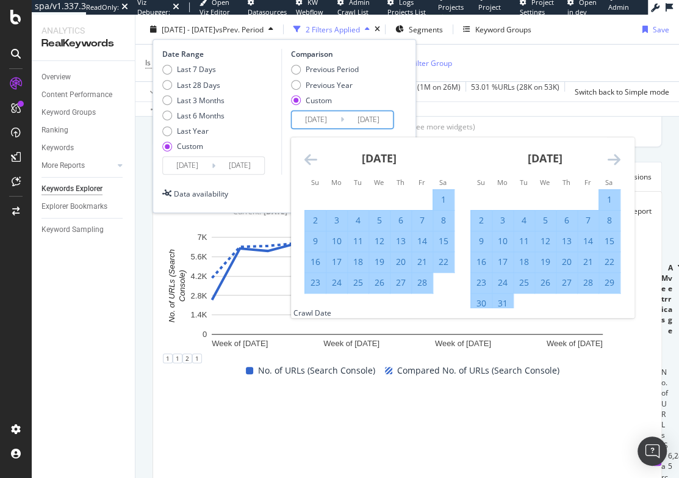
click at [618, 159] on icon "Move forward to switch to the next month." at bounding box center [614, 159] width 13 height 15
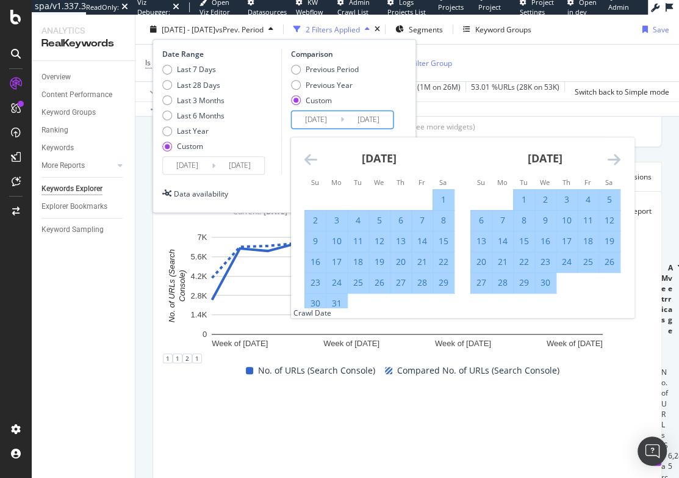
click at [618, 159] on icon "Move forward to switch to the next month." at bounding box center [614, 159] width 13 height 15
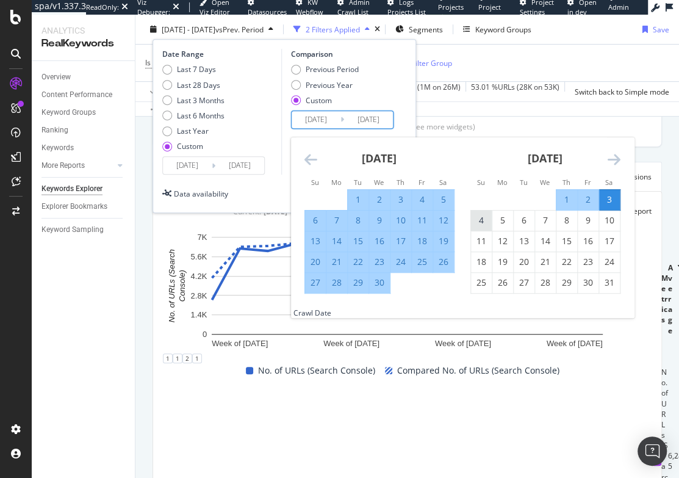
click at [478, 215] on div "4" at bounding box center [481, 220] width 21 height 12
type input "2025/05/04"
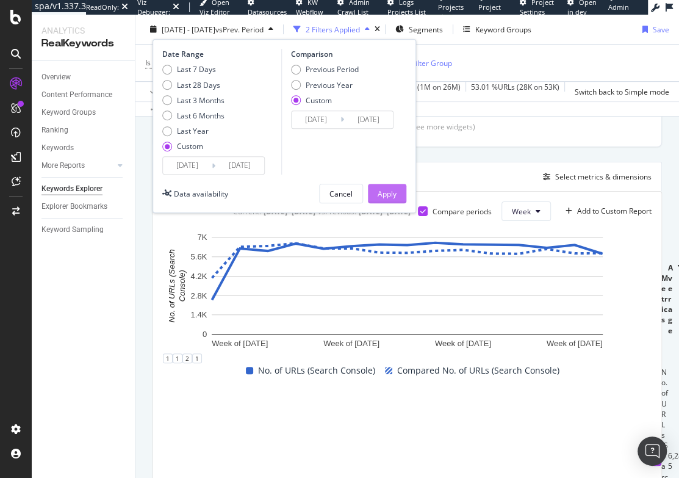
click at [389, 190] on div "Apply" at bounding box center [387, 193] width 19 height 10
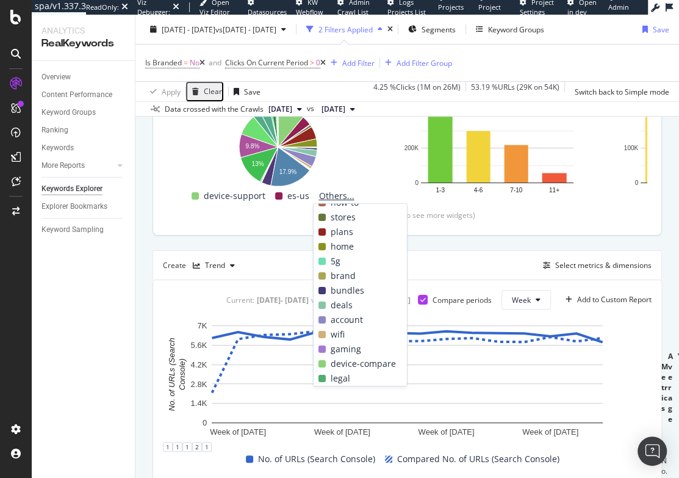
scroll to position [10, 0]
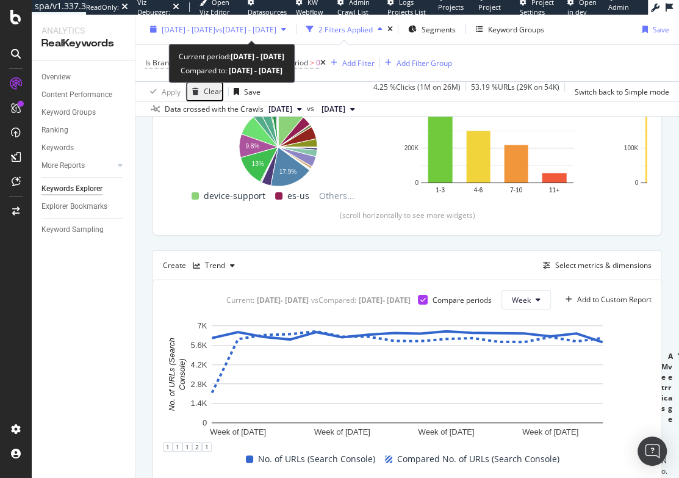
click at [215, 25] on span "2025 May. 4th - Aug. 17th" at bounding box center [189, 29] width 54 height 10
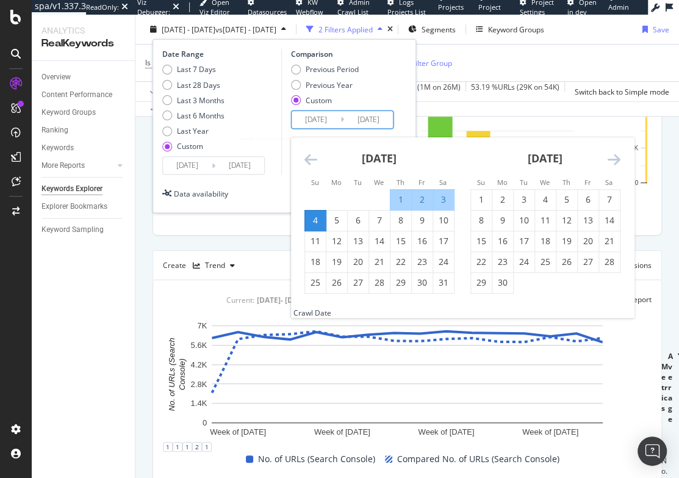
click at [371, 117] on input "2025/05/04" at bounding box center [368, 119] width 49 height 17
click at [440, 199] on div "3" at bounding box center [443, 199] width 21 height 12
type input "2025/05/03"
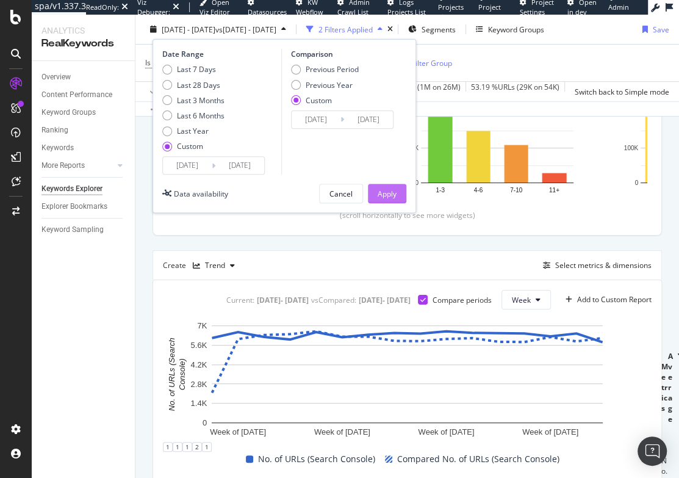
click at [393, 193] on div "Apply" at bounding box center [387, 193] width 19 height 10
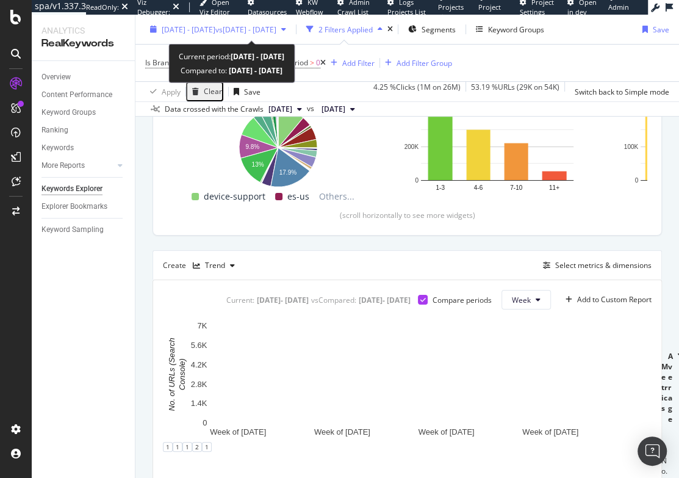
click at [252, 33] on span "vs 2025 Jan. 19th - May. 3rd" at bounding box center [245, 29] width 61 height 10
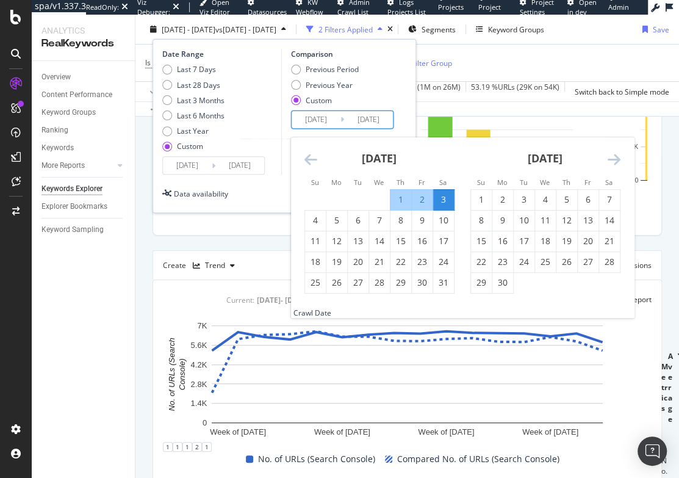
click at [367, 121] on input "2025/05/03" at bounding box center [368, 119] width 49 height 17
click at [275, 149] on div "Last 7 Days Last 28 Days Last 3 Months Last 6 Months Last Year Custom" at bounding box center [220, 110] width 116 height 92
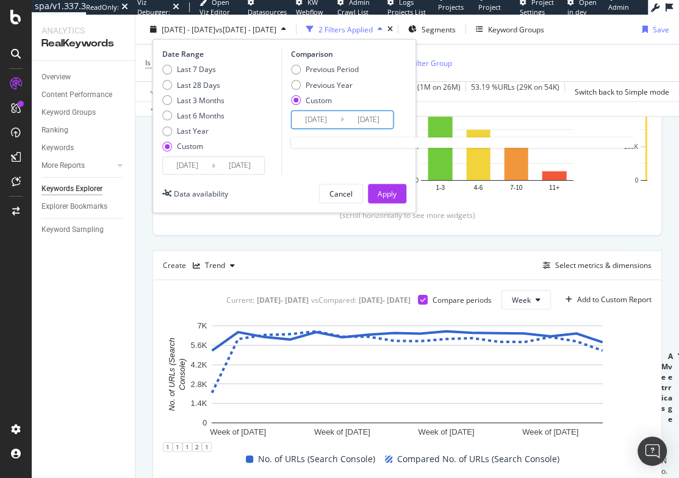
click at [312, 113] on input "2025/01/19" at bounding box center [316, 119] width 49 height 17
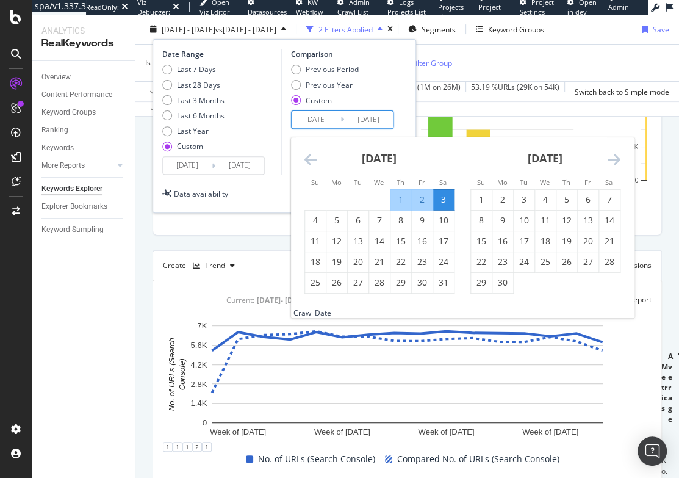
click at [309, 156] on icon "Move backward to switch to the previous month." at bounding box center [310, 159] width 13 height 15
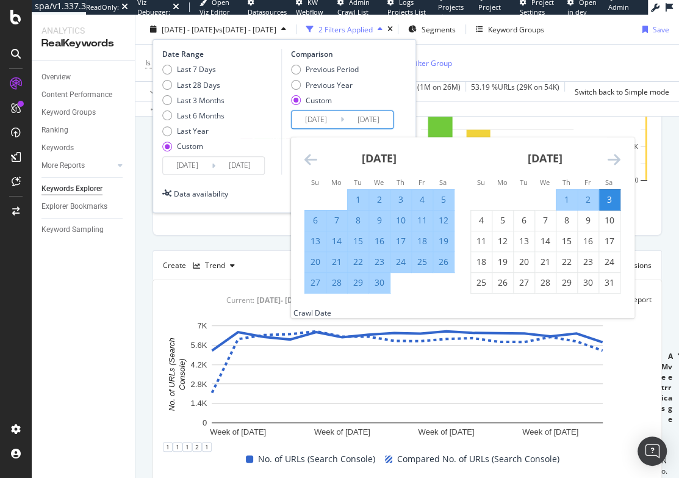
click at [309, 156] on icon "Move backward to switch to the previous month." at bounding box center [310, 159] width 13 height 15
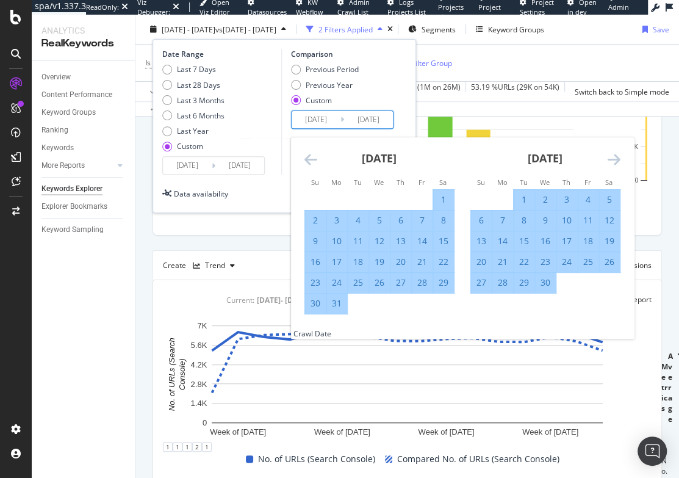
click at [309, 156] on icon "Move backward to switch to the previous month." at bounding box center [310, 159] width 13 height 15
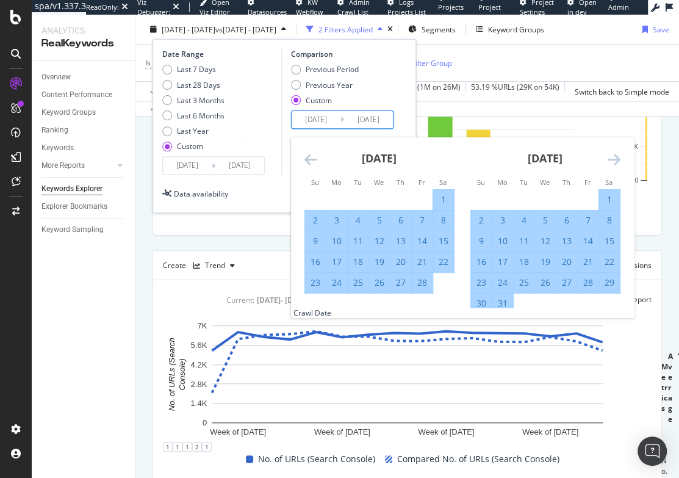
click at [309, 156] on icon "Move backward to switch to the previous month." at bounding box center [310, 159] width 13 height 15
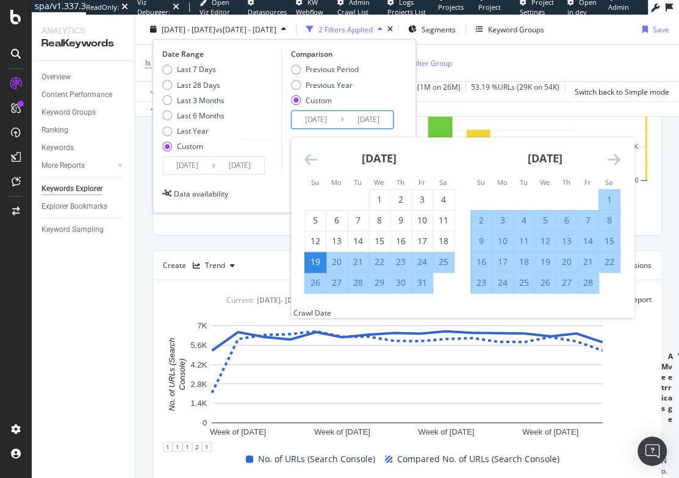
click at [334, 262] on div "20" at bounding box center [336, 262] width 21 height 12
type input "2025/01/20"
click at [278, 162] on div "Date Range Last 7 Days Last 28 Days Last 3 Months Last 6 Months Last Year Custo…" at bounding box center [220, 112] width 116 height 126
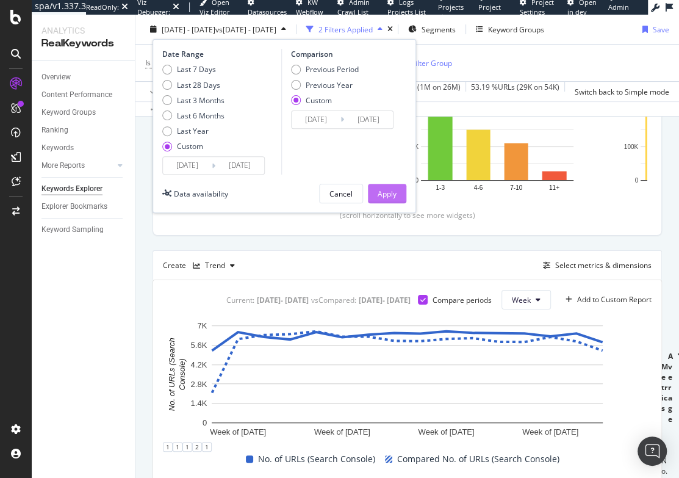
click at [370, 196] on button "Apply" at bounding box center [387, 194] width 38 height 20
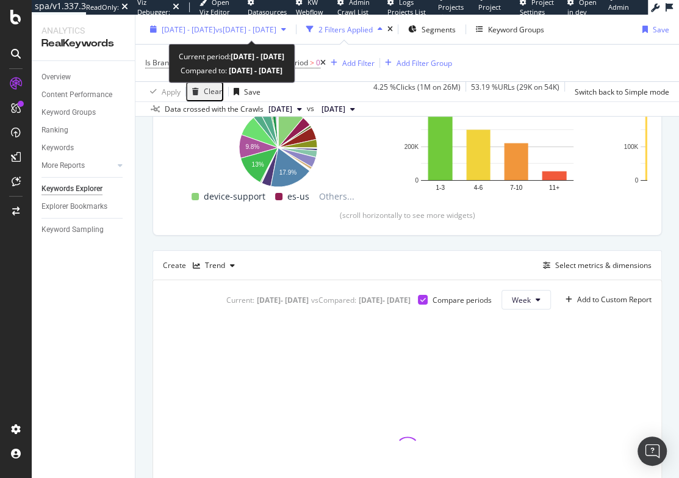
click at [201, 26] on span "2025 May. 4th - Aug. 17th" at bounding box center [189, 29] width 54 height 10
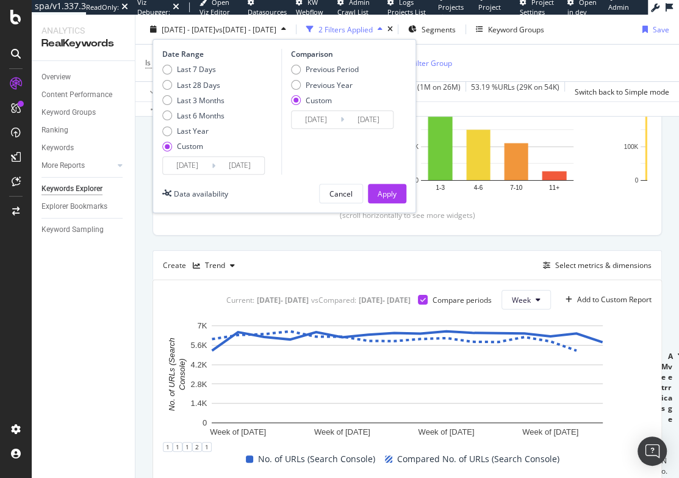
click at [199, 167] on input "2025/05/04" at bounding box center [187, 165] width 49 height 17
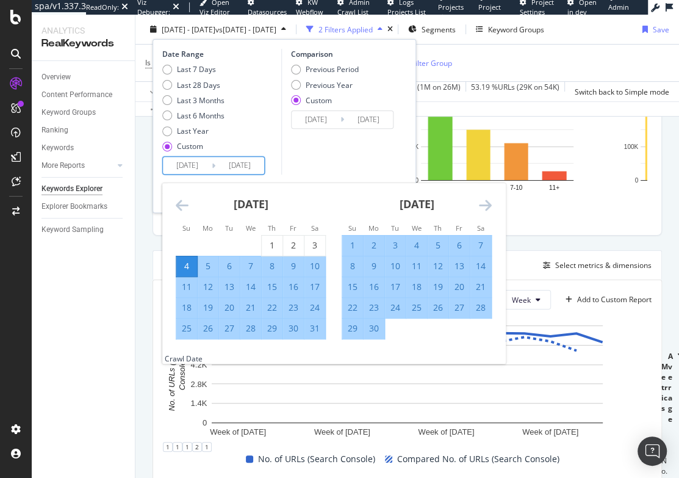
click at [213, 261] on div "5" at bounding box center [208, 266] width 21 height 12
type input "2025/05/05"
click at [273, 167] on div "Date Range Last 7 Days Last 28 Days Last 3 Months Last 6 Months Last Year Custo…" at bounding box center [220, 112] width 116 height 126
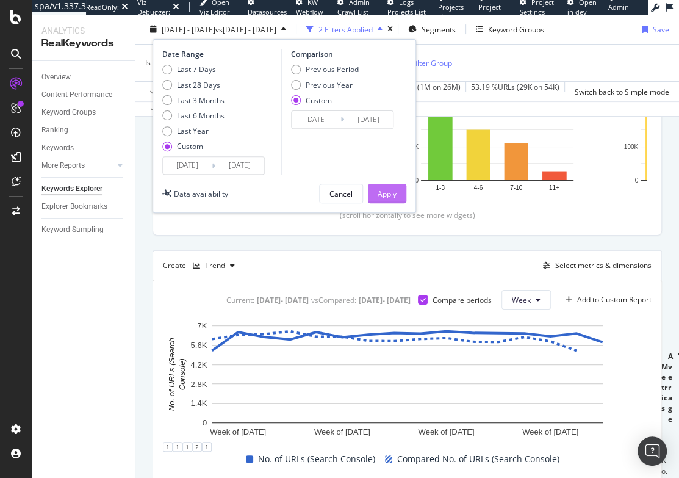
click at [392, 195] on div "Apply" at bounding box center [387, 193] width 19 height 10
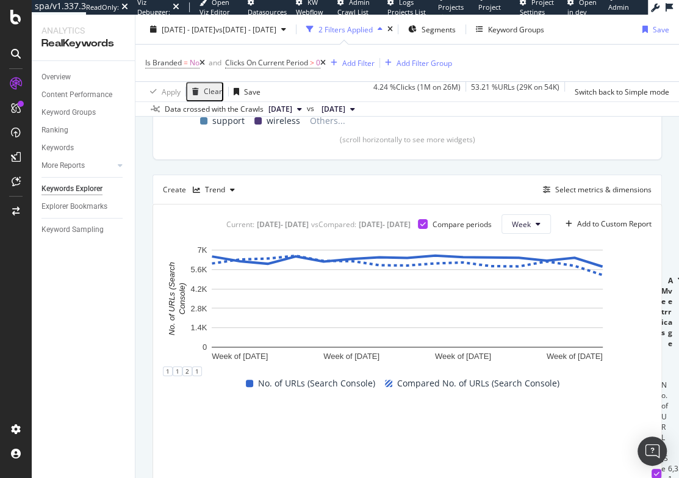
scroll to position [289, 0]
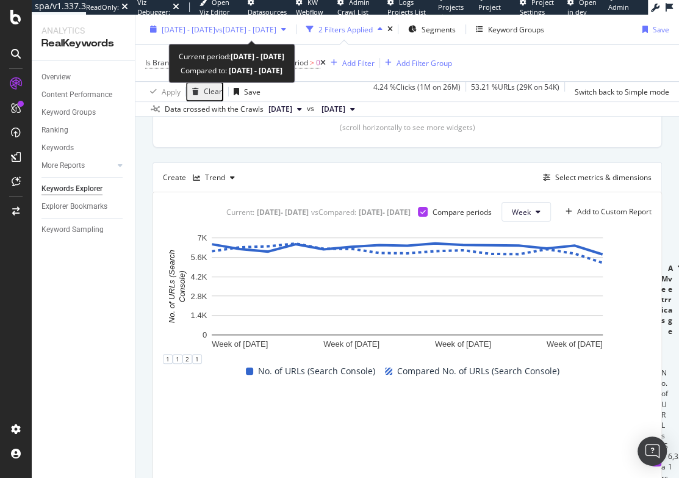
click at [192, 27] on span "2025 May. 5th - Aug. 17th" at bounding box center [189, 29] width 54 height 10
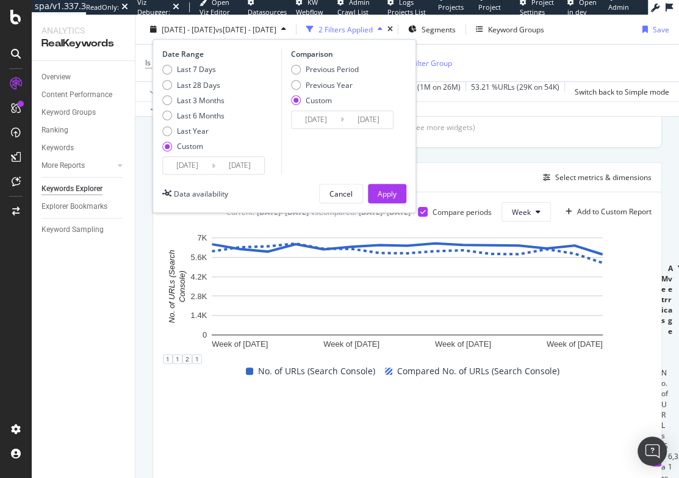
click at [195, 164] on input "2025/05/05" at bounding box center [187, 165] width 49 height 17
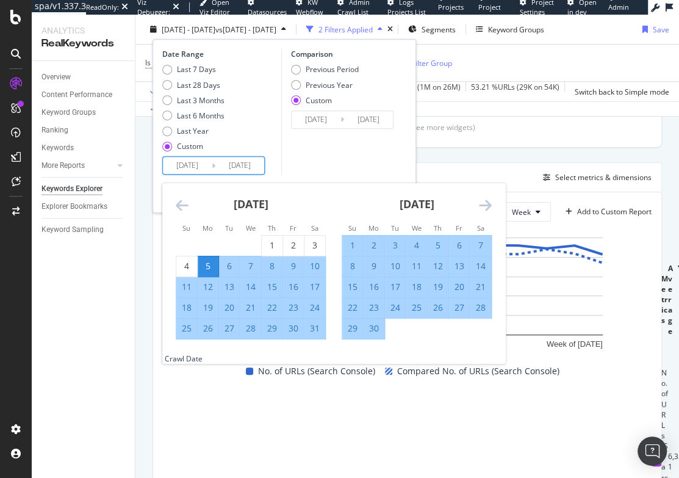
click at [253, 268] on div "7" at bounding box center [250, 266] width 21 height 12
type input "2025/05/07"
click at [268, 167] on div "Date Range Last 7 Days Last 28 Days Last 3 Months Last 6 Months Last Year Custo…" at bounding box center [220, 112] width 116 height 126
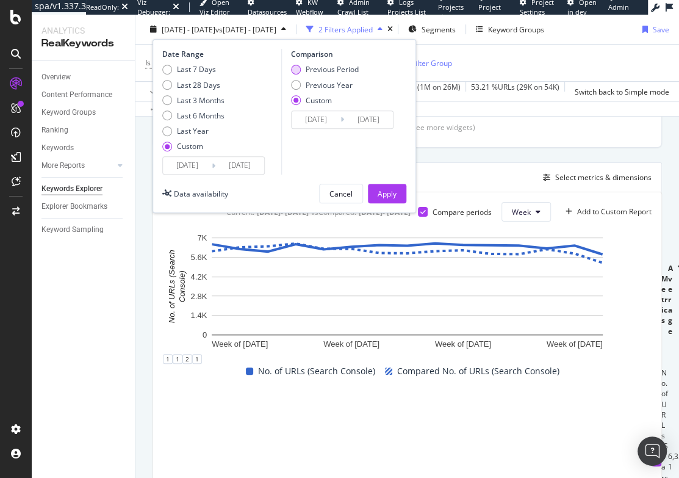
click at [310, 71] on div "Previous Period" at bounding box center [332, 69] width 53 height 10
type input "2025/01/24"
type input "2025/05/06"
click at [389, 188] on div "Apply" at bounding box center [387, 193] width 19 height 10
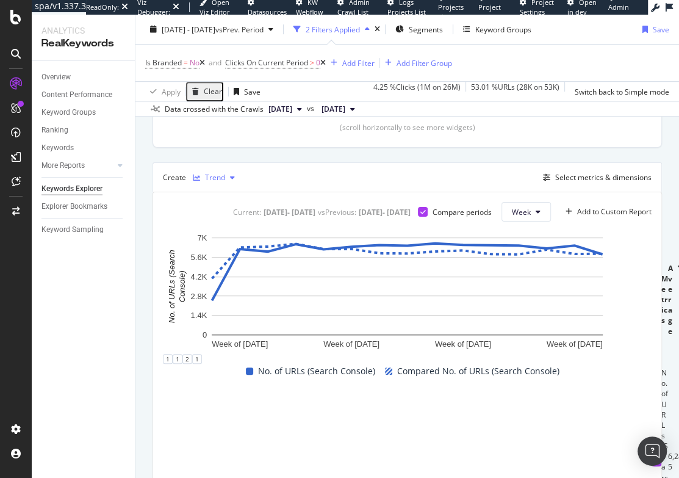
click at [235, 181] on div "button" at bounding box center [232, 177] width 15 height 7
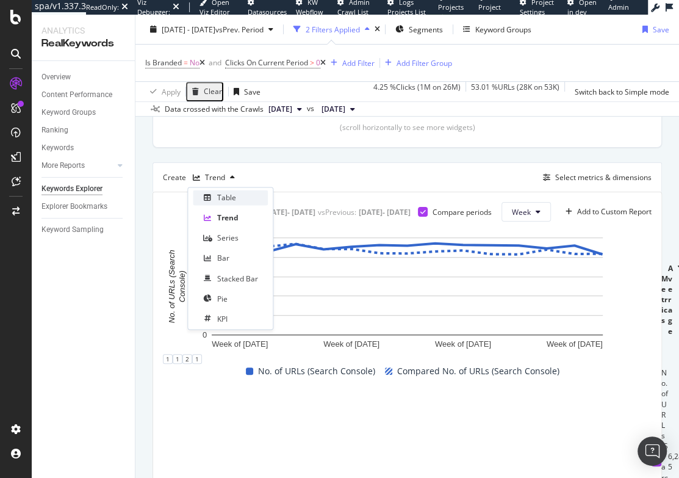
click at [228, 197] on div "Table" at bounding box center [226, 197] width 19 height 10
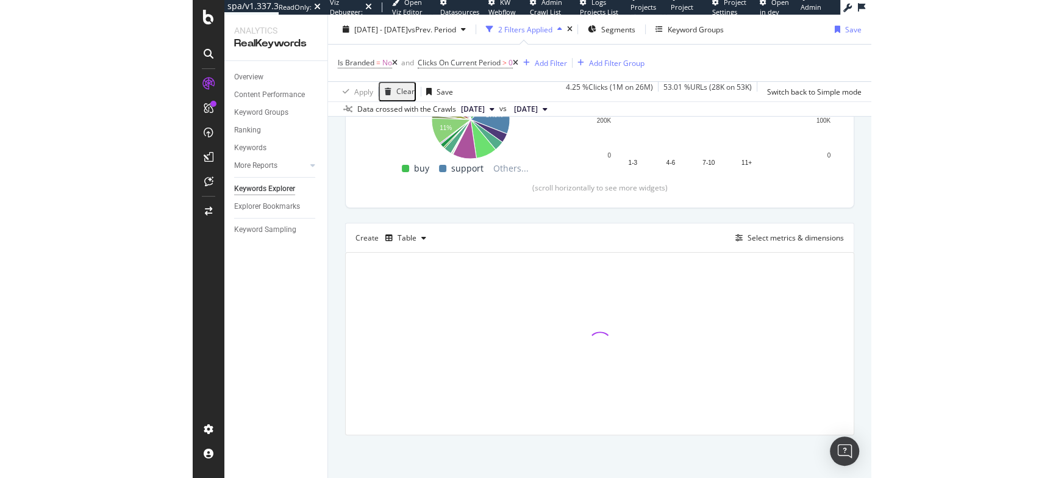
scroll to position [229, 0]
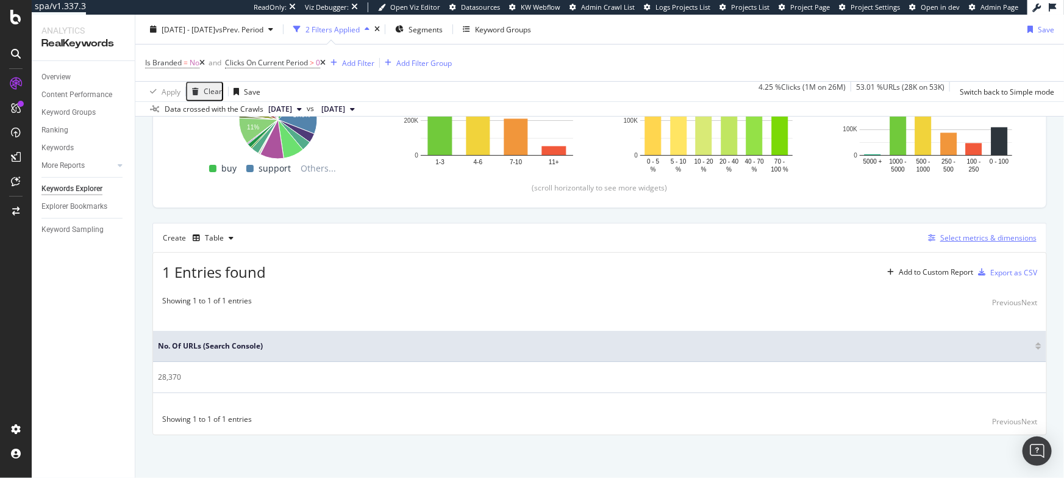
click at [953, 235] on div "Select metrics & dimensions" at bounding box center [989, 237] width 96 height 10
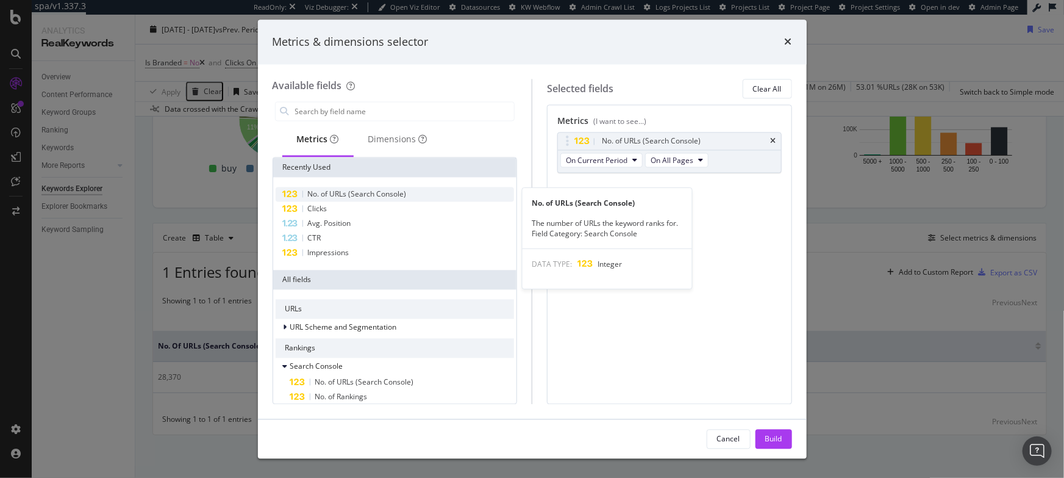
click at [401, 194] on span "No. of URLs (Search Console)" at bounding box center [357, 194] width 99 height 10
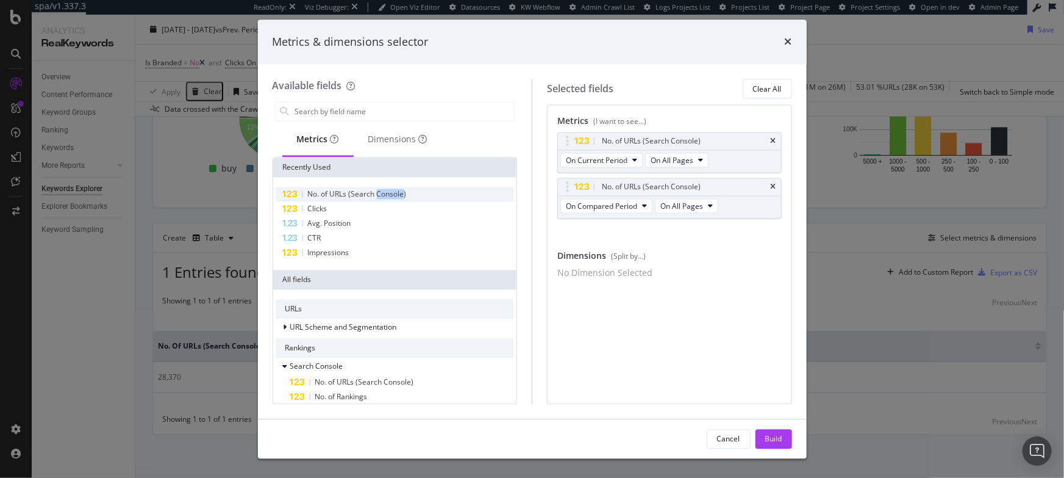
click at [401, 194] on span "No. of URLs (Search Console)" at bounding box center [357, 194] width 99 height 10
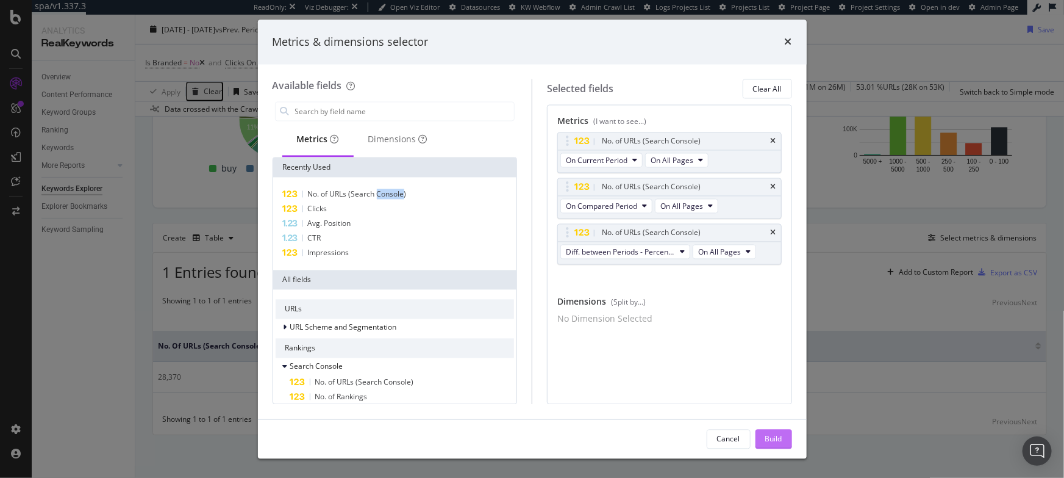
click at [774, 441] on div "Build" at bounding box center [774, 438] width 17 height 10
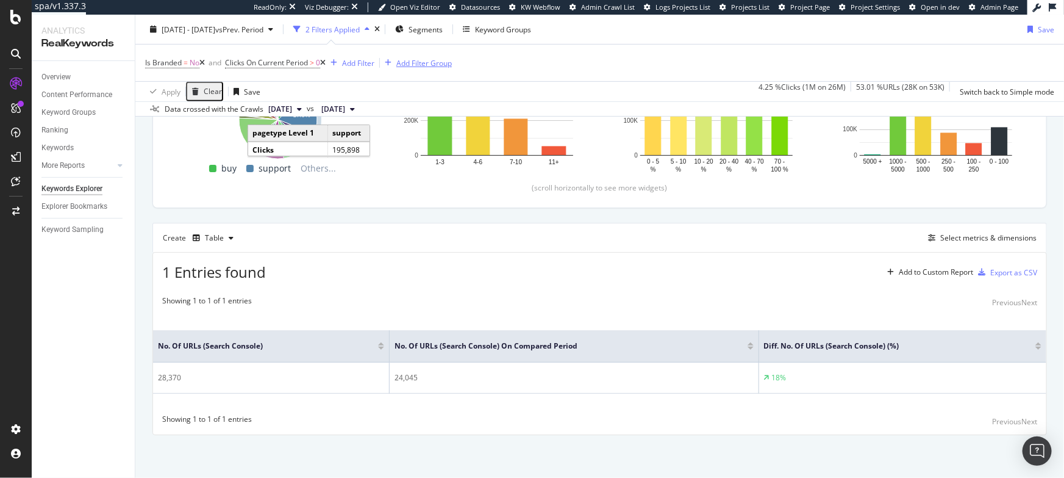
click at [420, 67] on div "Add Filter Group" at bounding box center [425, 62] width 56 height 10
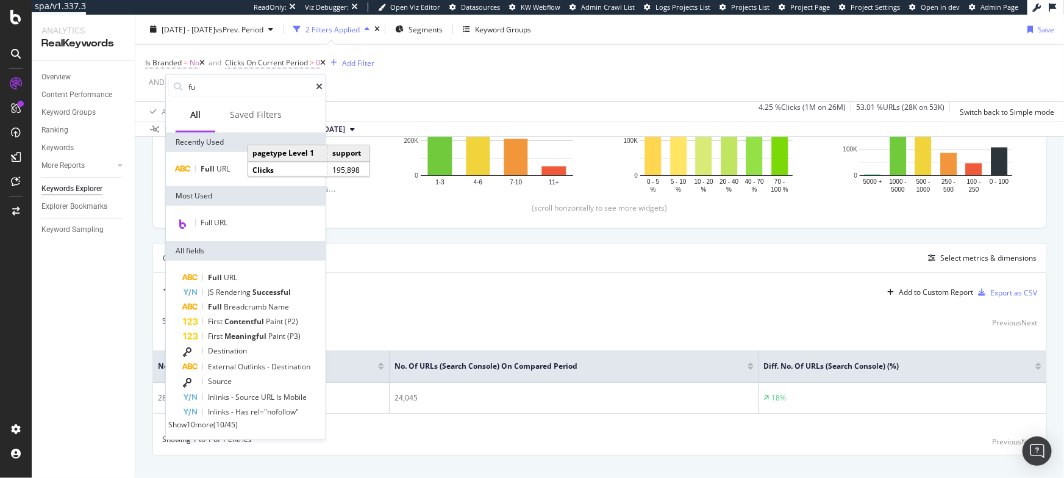
scroll to position [249, 0]
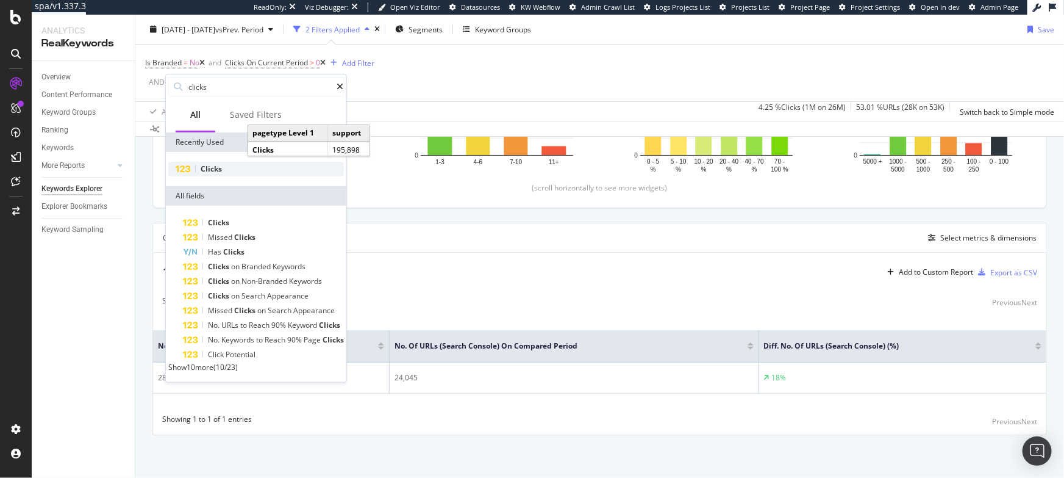
type input "clicks"
click at [234, 169] on div "Clicks" at bounding box center [256, 169] width 176 height 15
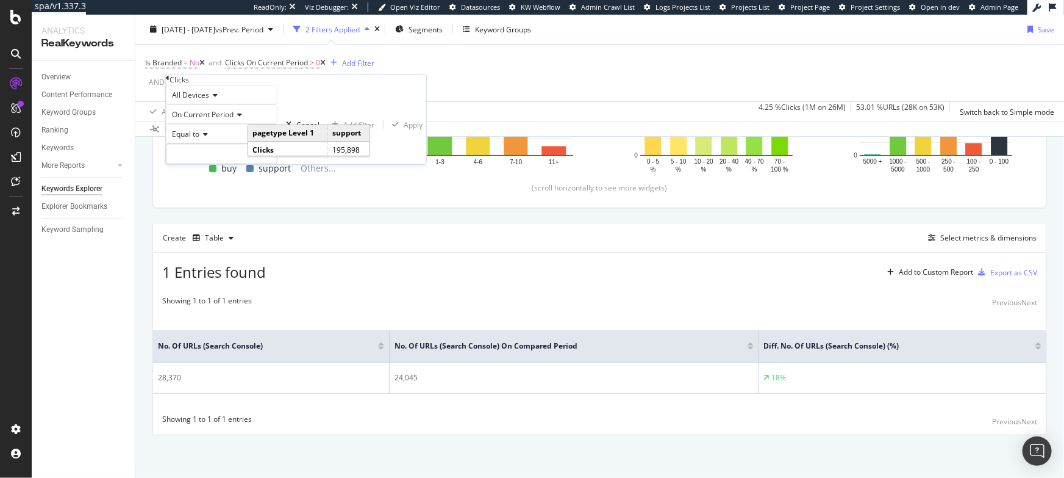
click at [209, 120] on span "On Current Period" at bounding box center [203, 114] width 62 height 10
click at [206, 148] on span "On Compared Period" at bounding box center [205, 143] width 71 height 10
click at [196, 139] on span "Equal to" at bounding box center [185, 134] width 27 height 10
click at [204, 207] on span "Greater than" at bounding box center [192, 201] width 44 height 10
click at [202, 164] on input "number" at bounding box center [222, 153] width 112 height 21
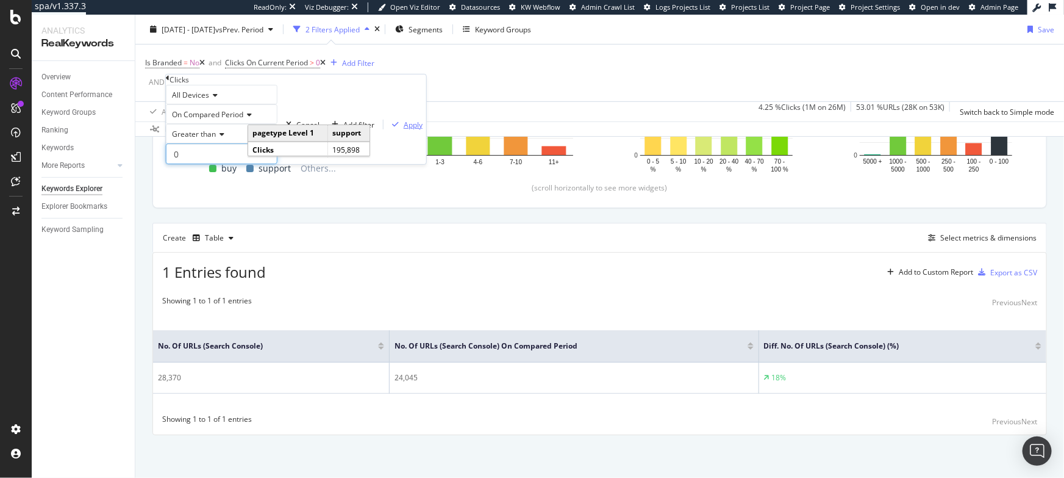
type input "0"
click at [387, 129] on div "Apply" at bounding box center [404, 124] width 35 height 10
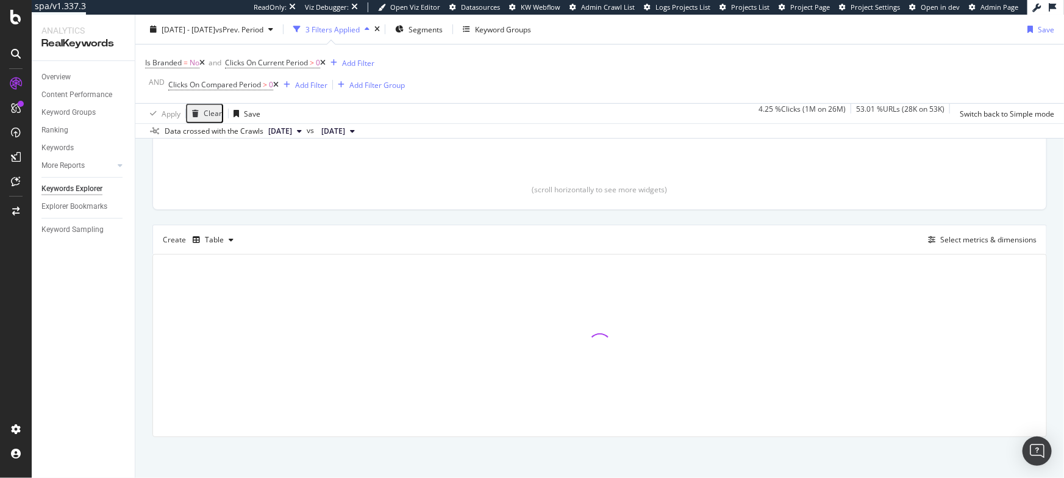
scroll to position [251, 0]
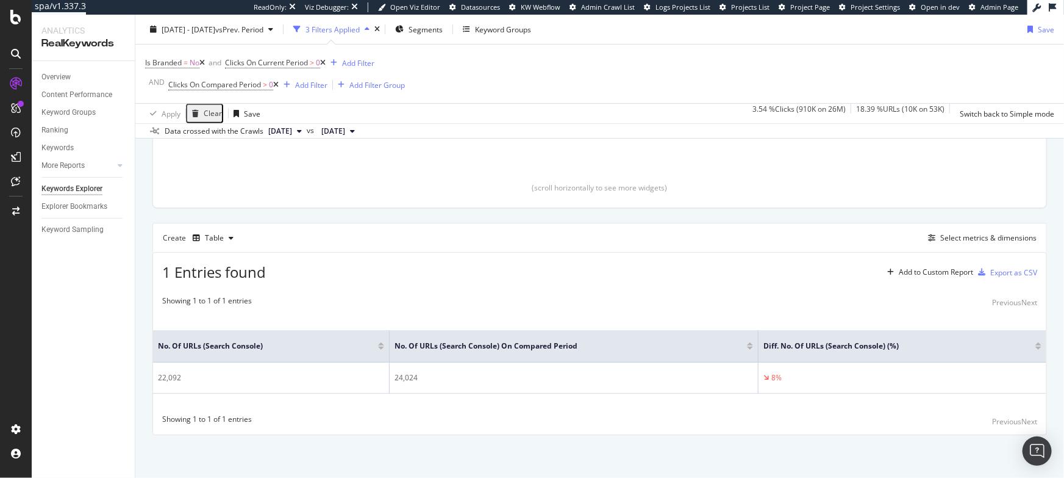
click at [326, 62] on icon at bounding box center [322, 62] width 5 height 7
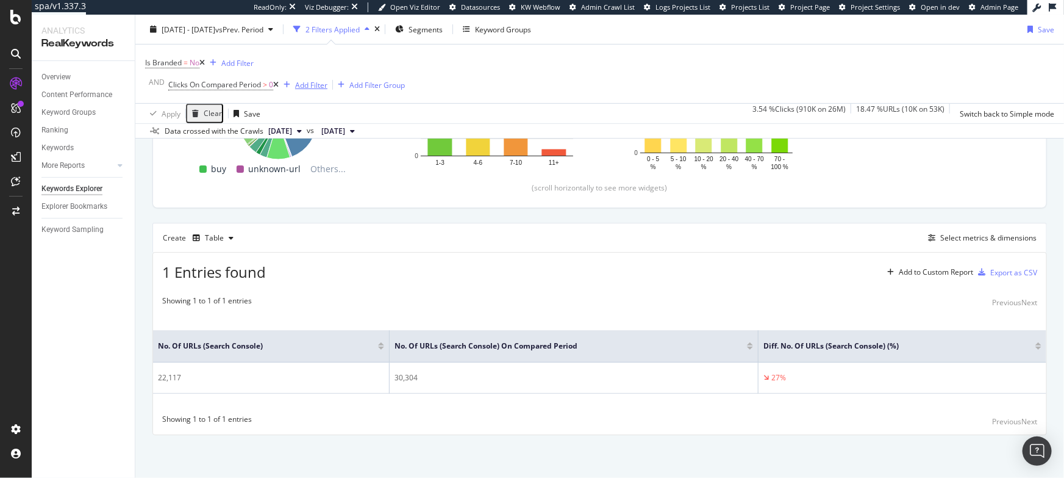
click at [309, 87] on div "Add Filter" at bounding box center [311, 84] width 32 height 10
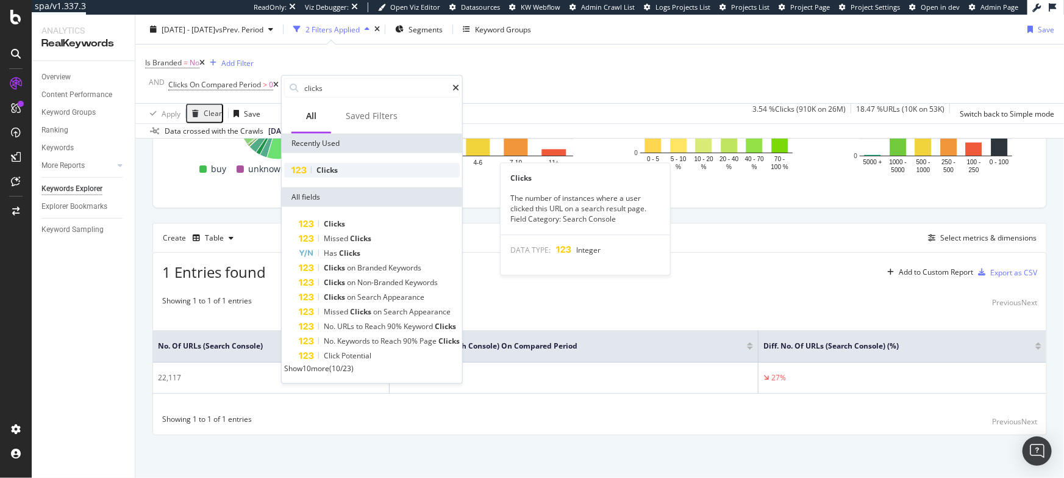
click at [332, 163] on div "Clicks" at bounding box center [372, 170] width 176 height 15
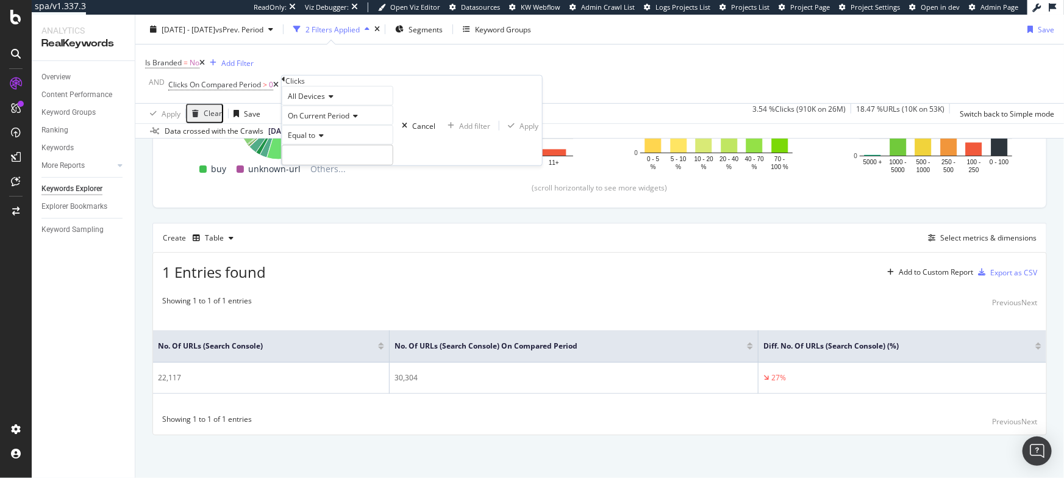
click at [321, 139] on icon at bounding box center [319, 135] width 9 height 7
click at [329, 207] on span "Greater than" at bounding box center [307, 202] width 44 height 10
click at [311, 165] on input "number" at bounding box center [338, 155] width 112 height 21
type input "0"
click at [520, 131] on div "Apply" at bounding box center [529, 125] width 19 height 10
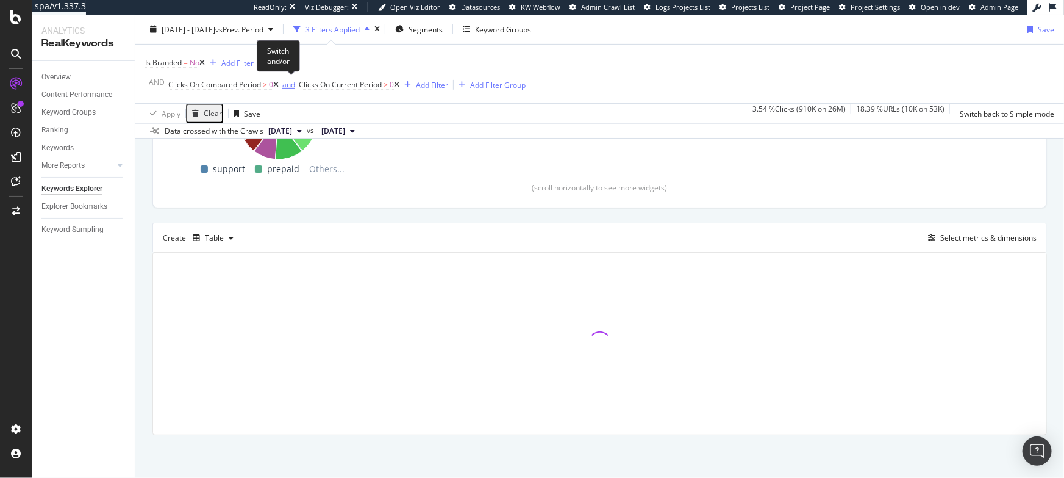
click at [290, 82] on div "and" at bounding box center [288, 84] width 13 height 10
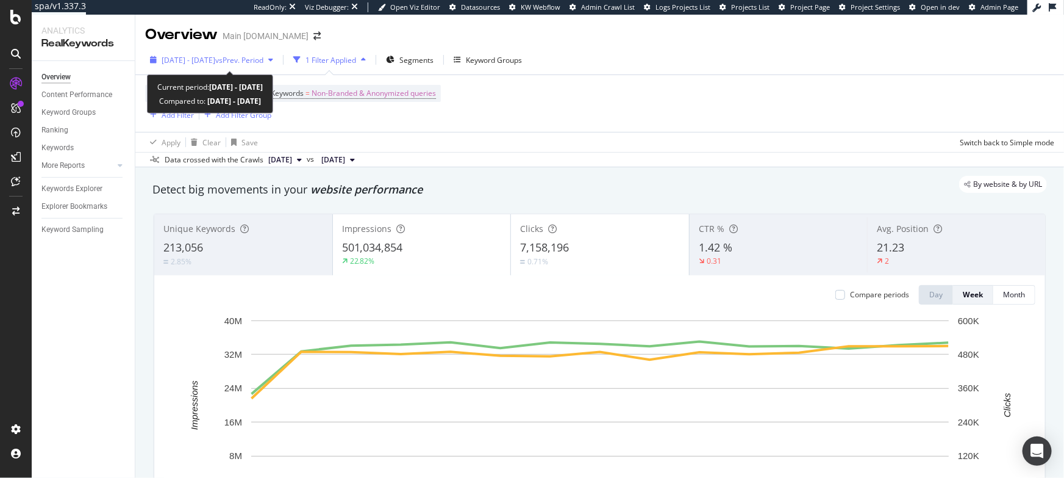
click at [255, 62] on span "vs Prev. Period" at bounding box center [239, 60] width 48 height 10
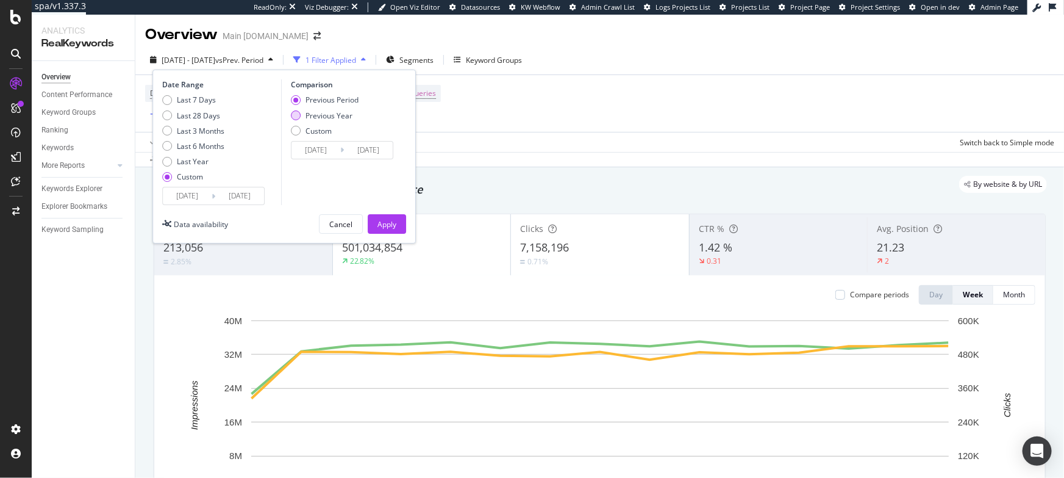
click at [325, 117] on div "Previous Year" at bounding box center [329, 115] width 47 height 10
type input "[DATE]"
click at [390, 222] on div "Apply" at bounding box center [387, 224] width 19 height 10
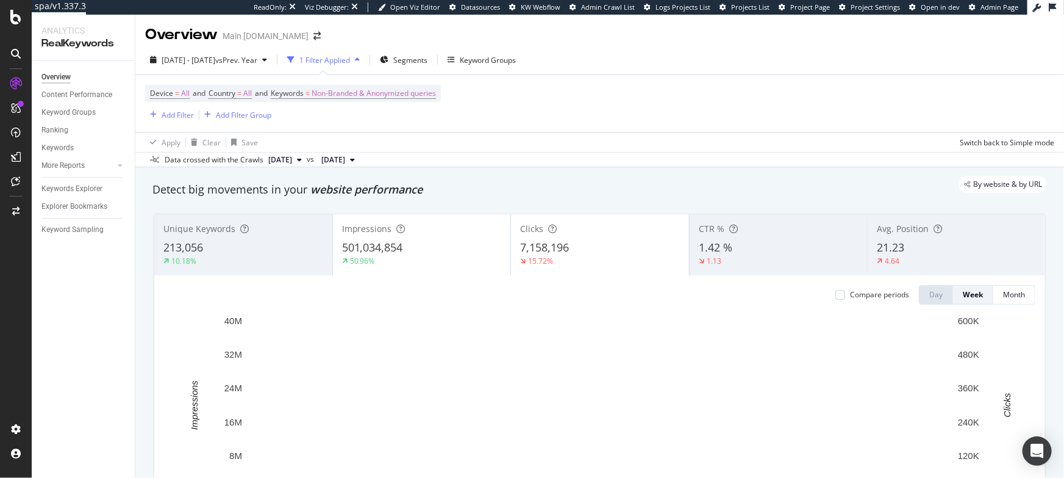
scroll to position [10, 0]
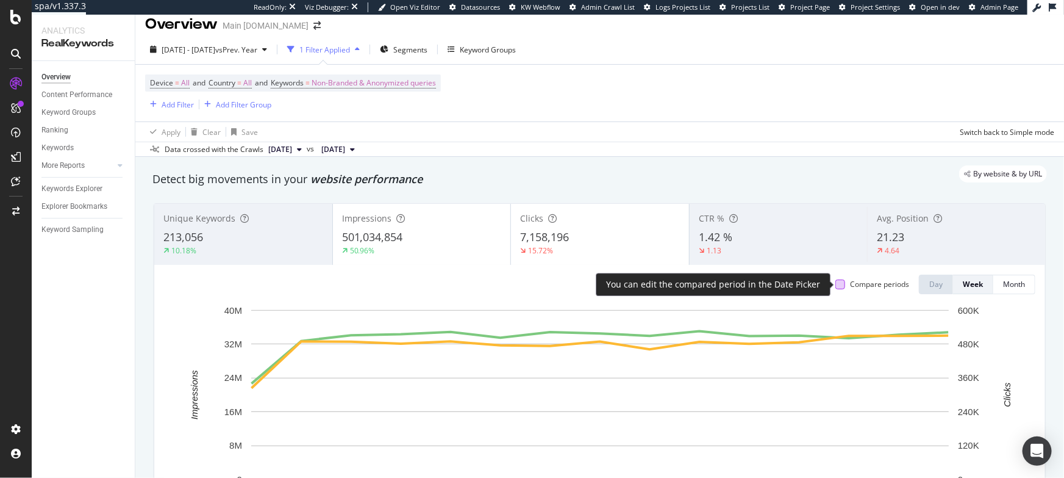
click at [842, 287] on div at bounding box center [841, 284] width 10 height 10
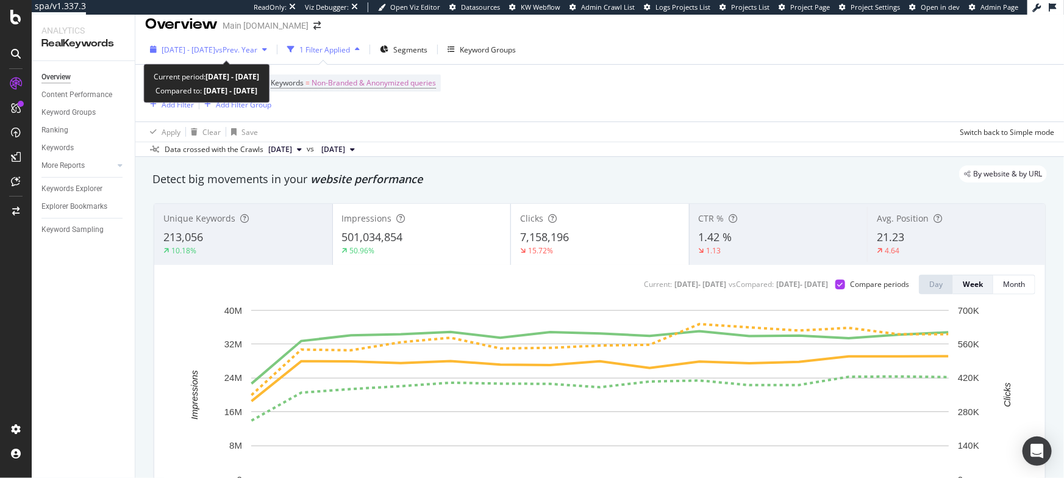
click at [181, 50] on span "[DATE] - [DATE]" at bounding box center [189, 50] width 54 height 10
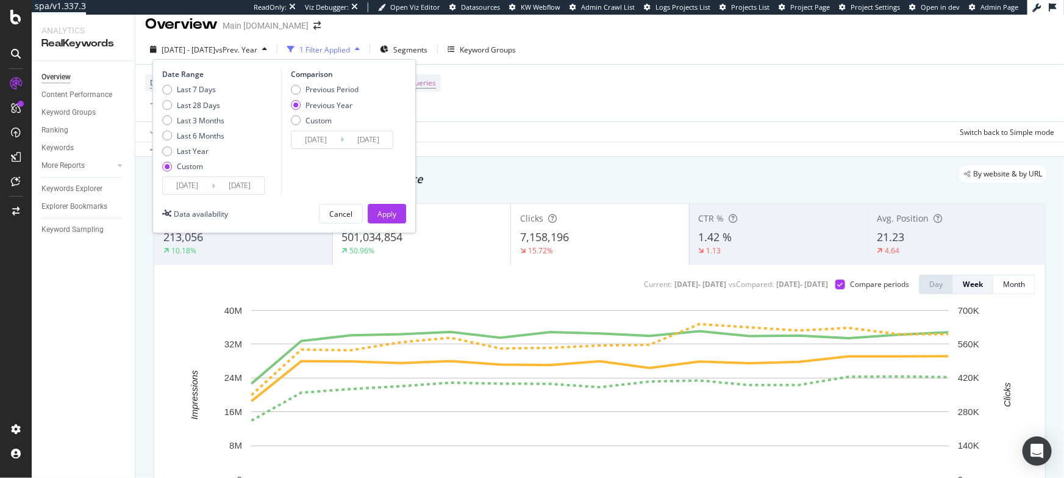
click at [189, 187] on input "[DATE]" at bounding box center [187, 185] width 49 height 17
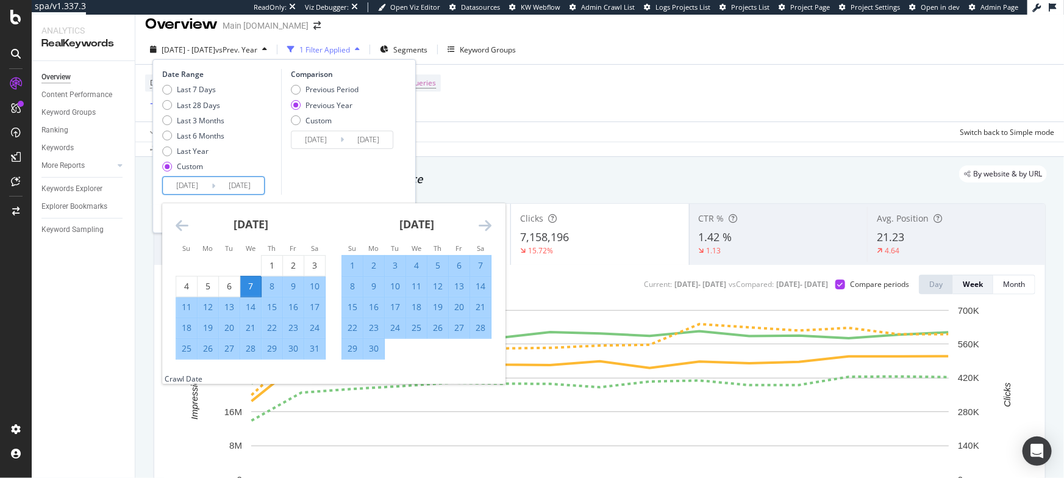
click at [487, 223] on icon "Move forward to switch to the next month." at bounding box center [485, 225] width 13 height 15
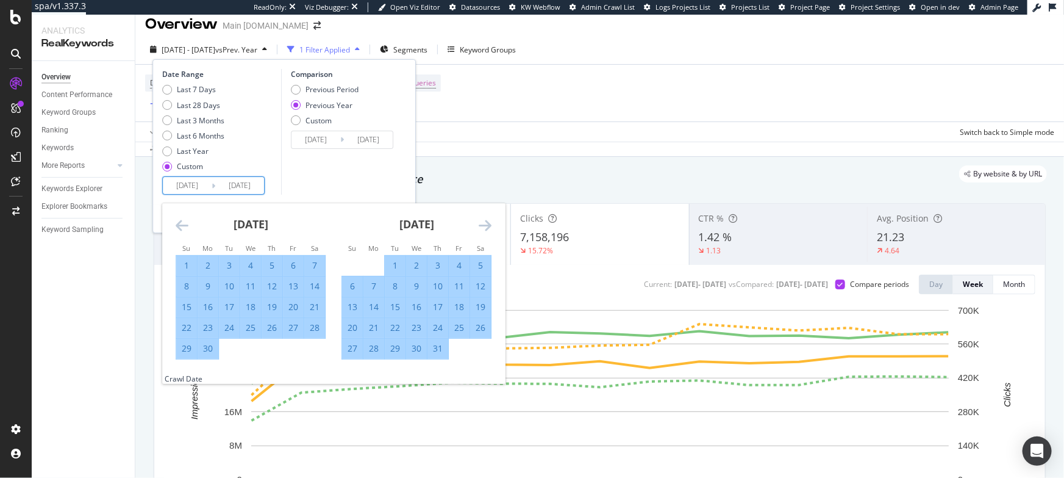
click at [487, 223] on icon "Move forward to switch to the next month." at bounding box center [485, 225] width 13 height 15
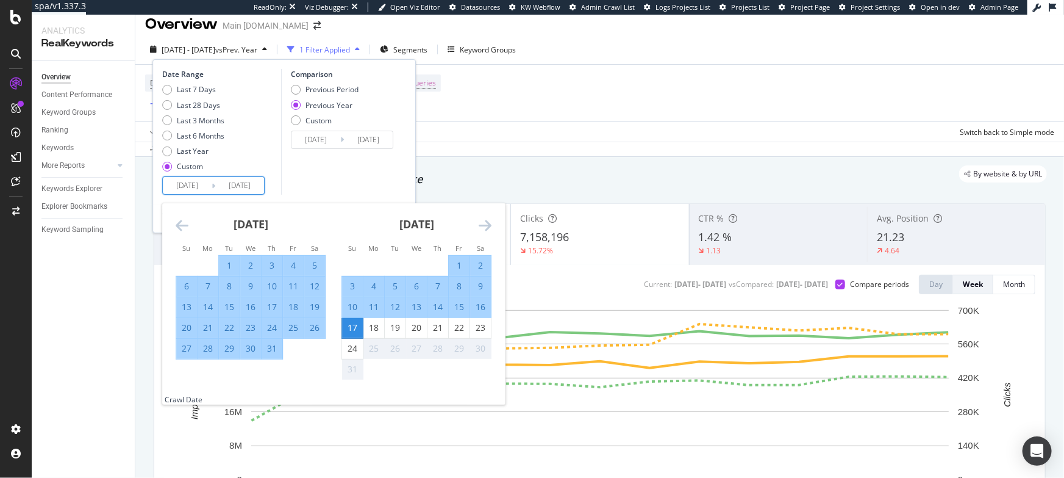
click at [437, 284] on div "7" at bounding box center [438, 286] width 21 height 12
type input "[DATE]"
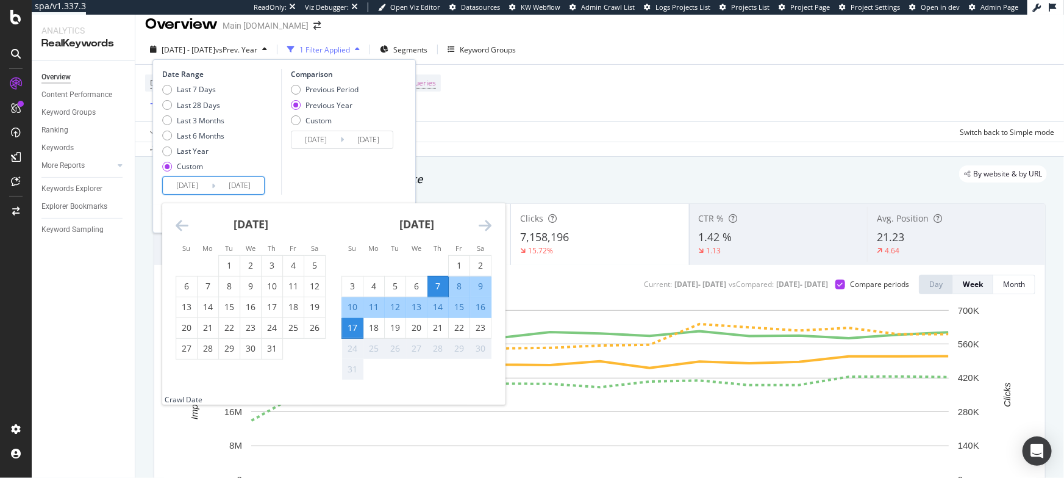
click at [179, 224] on icon "Move backward to switch to the previous month." at bounding box center [182, 225] width 13 height 15
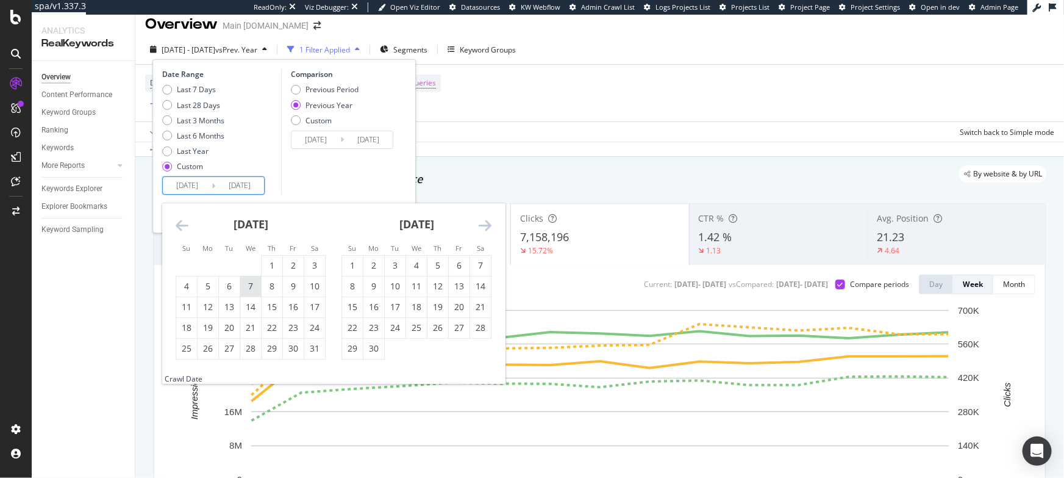
click at [251, 292] on div "7" at bounding box center [250, 286] width 21 height 12
type input "[DATE]"
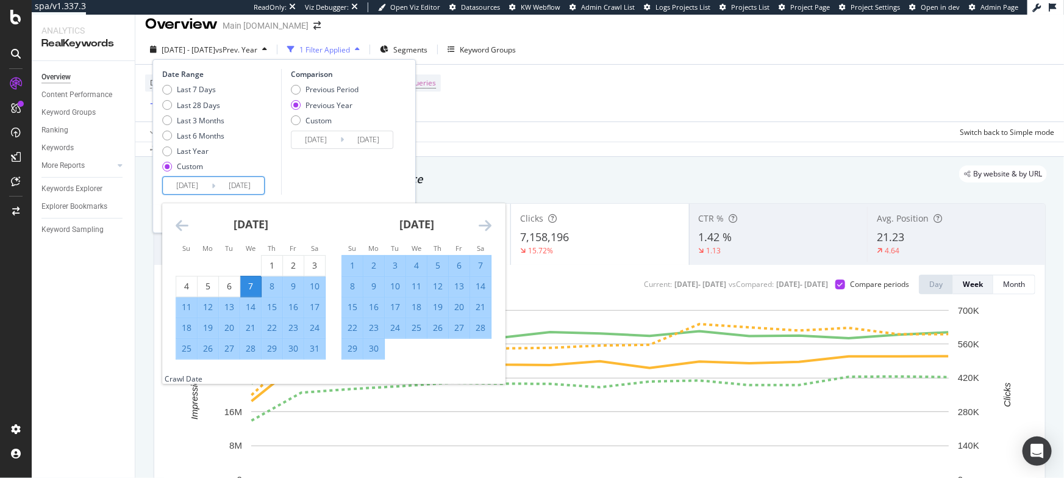
click at [231, 187] on input "2025/08/17" at bounding box center [239, 185] width 49 height 17
click at [483, 224] on icon "Move forward to switch to the next month." at bounding box center [485, 225] width 13 height 15
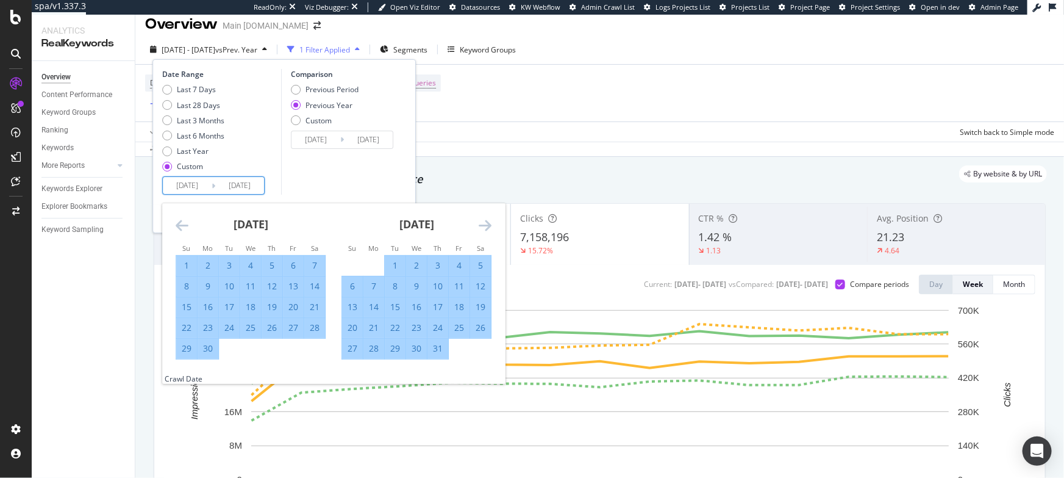
click at [483, 224] on icon "Move forward to switch to the next month." at bounding box center [485, 225] width 13 height 15
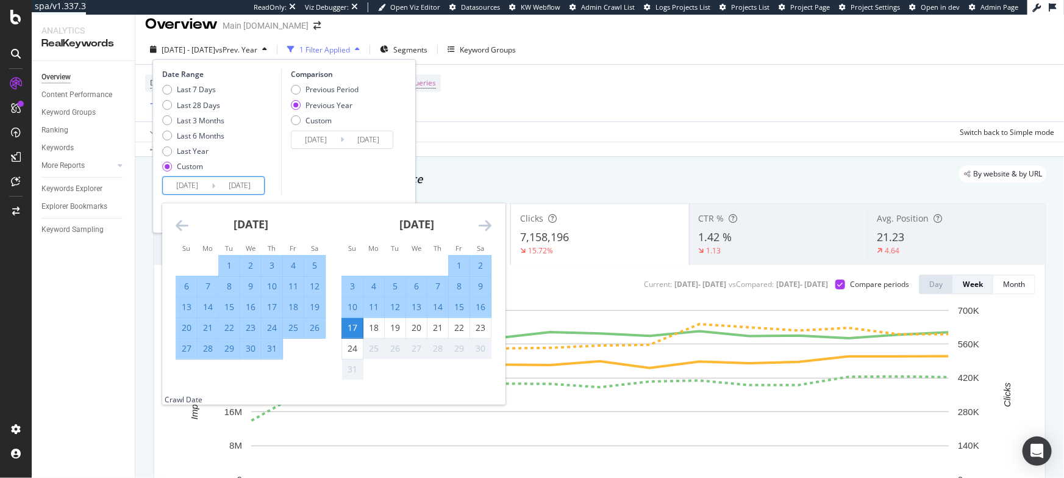
click at [441, 284] on div "7" at bounding box center [438, 286] width 21 height 12
type input "[DATE]"
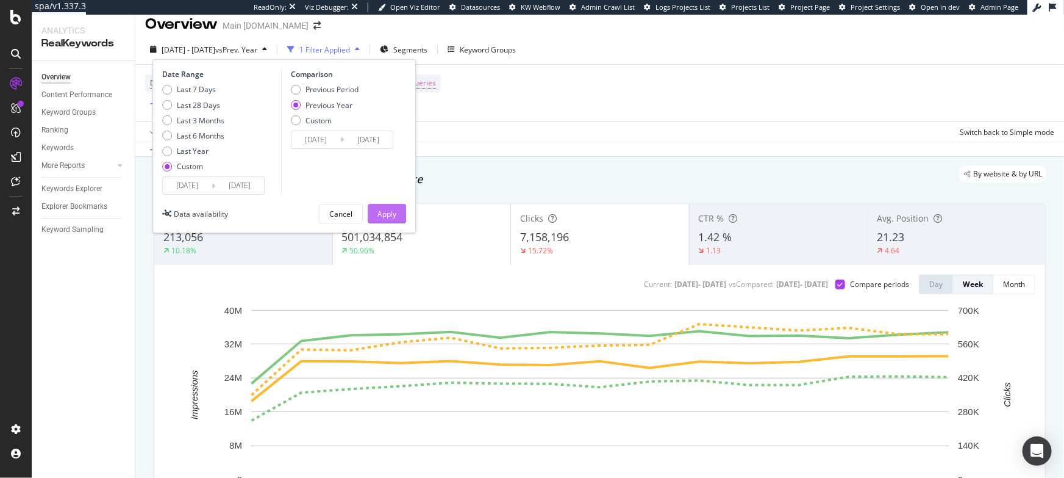
click at [387, 212] on div "Apply" at bounding box center [387, 214] width 19 height 10
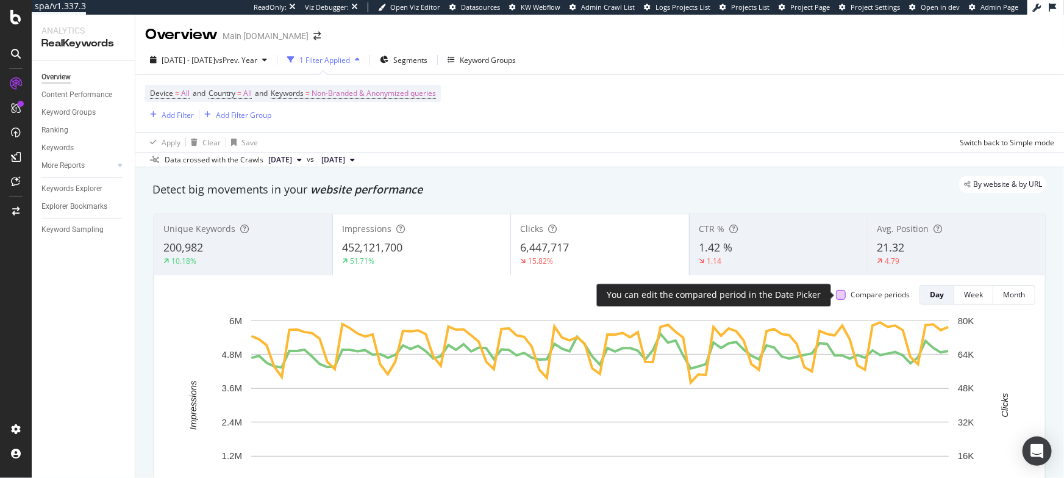
click at [841, 294] on div at bounding box center [841, 295] width 10 height 10
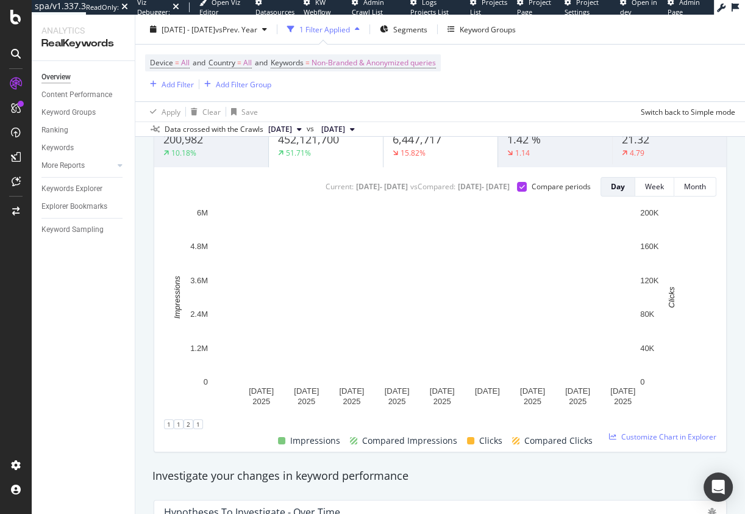
scroll to position [108, 0]
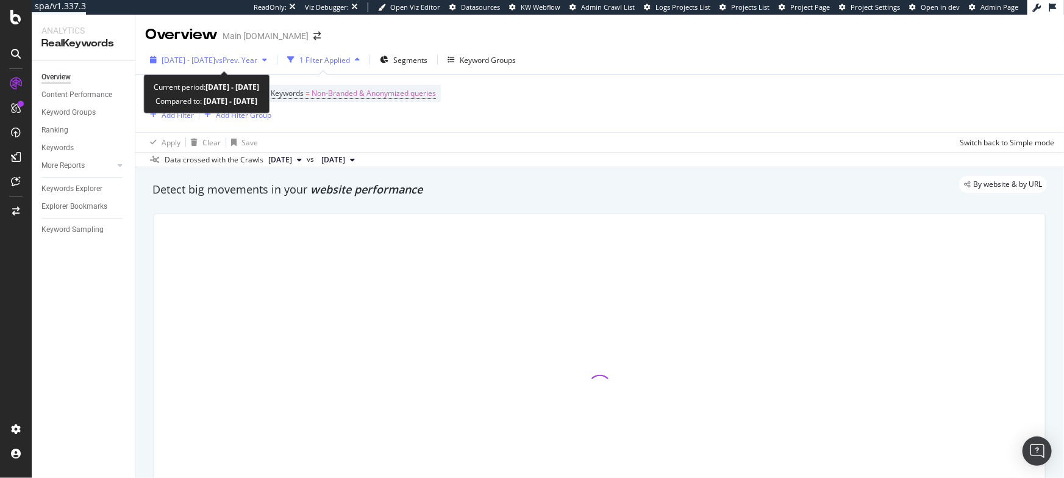
click at [201, 62] on span "[DATE] - [DATE]" at bounding box center [189, 60] width 54 height 10
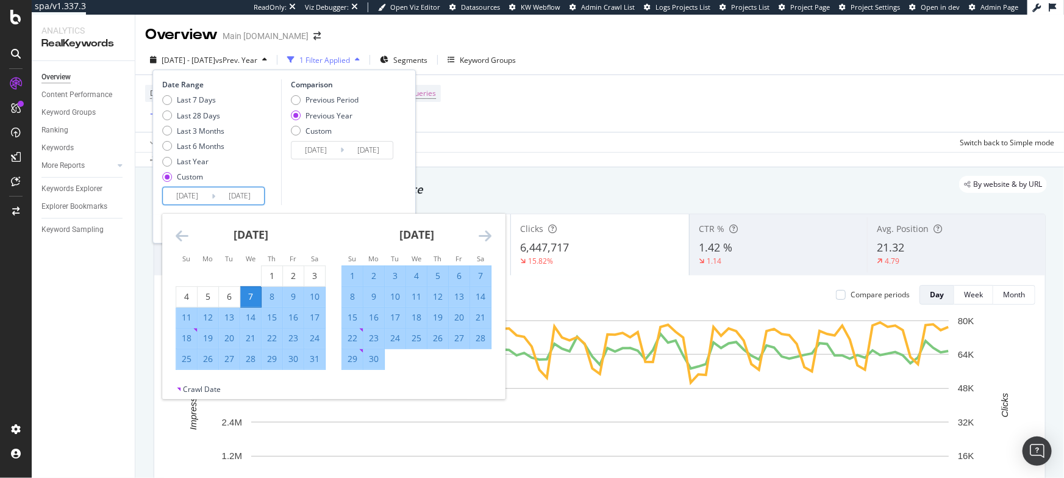
click at [192, 190] on input "[DATE]" at bounding box center [187, 195] width 49 height 17
click at [185, 228] on icon "Move backward to switch to the previous month." at bounding box center [182, 235] width 13 height 15
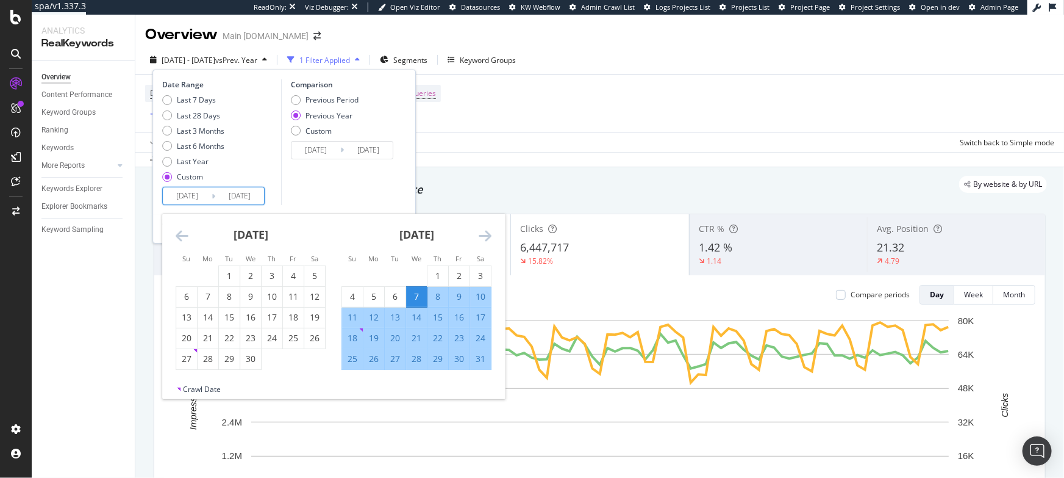
click at [185, 228] on icon "Move backward to switch to the previous month." at bounding box center [182, 235] width 13 height 15
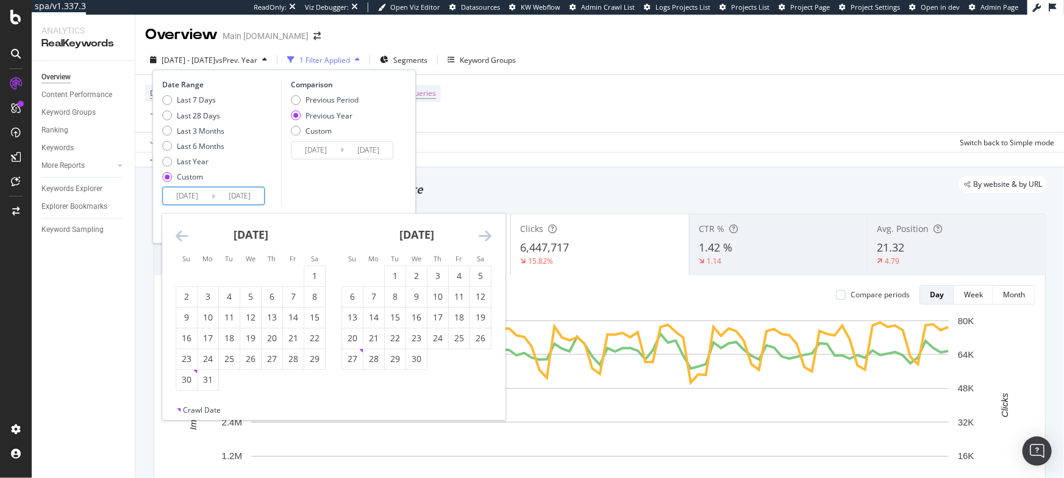
click at [185, 228] on icon "Move backward to switch to the previous month." at bounding box center [182, 235] width 13 height 15
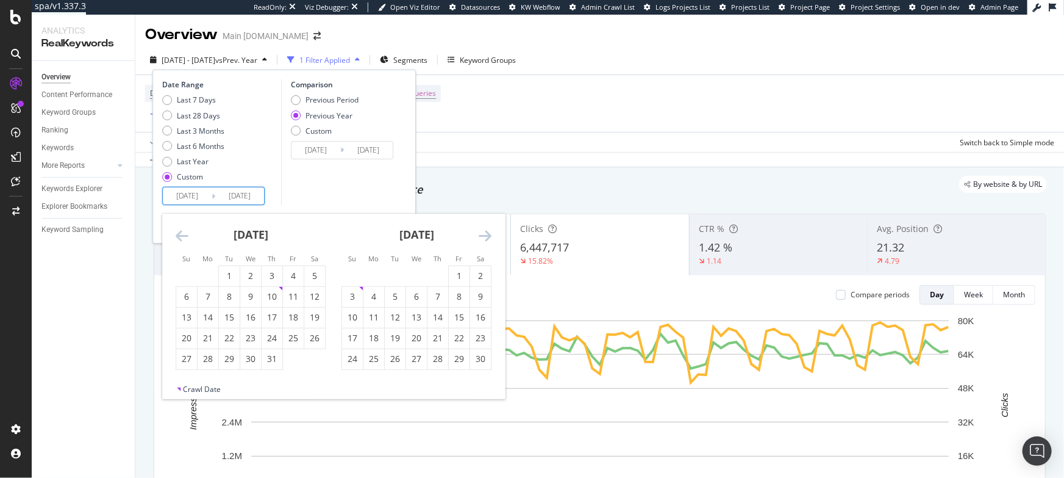
click at [185, 228] on icon "Move backward to switch to the previous month." at bounding box center [182, 235] width 13 height 15
click at [368, 297] on div "8" at bounding box center [374, 296] width 21 height 12
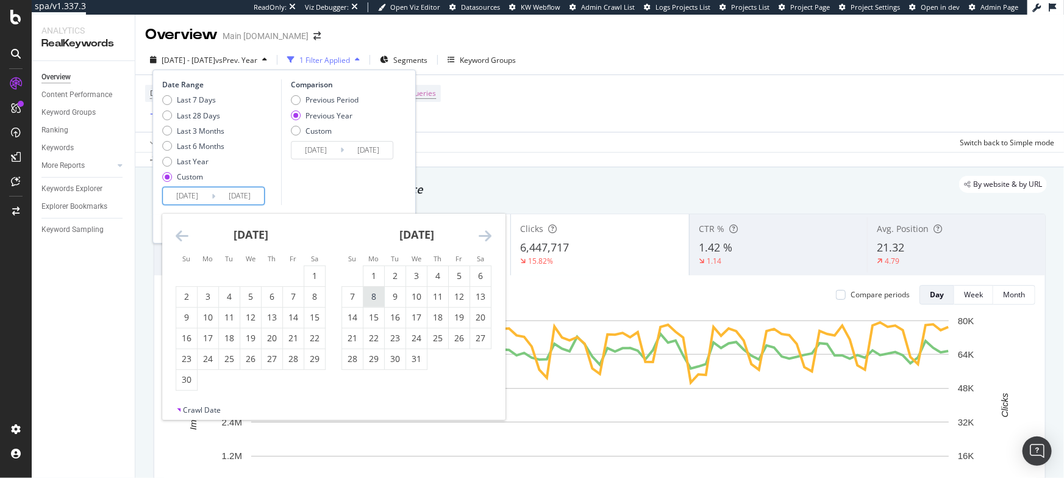
type input "[DATE]"
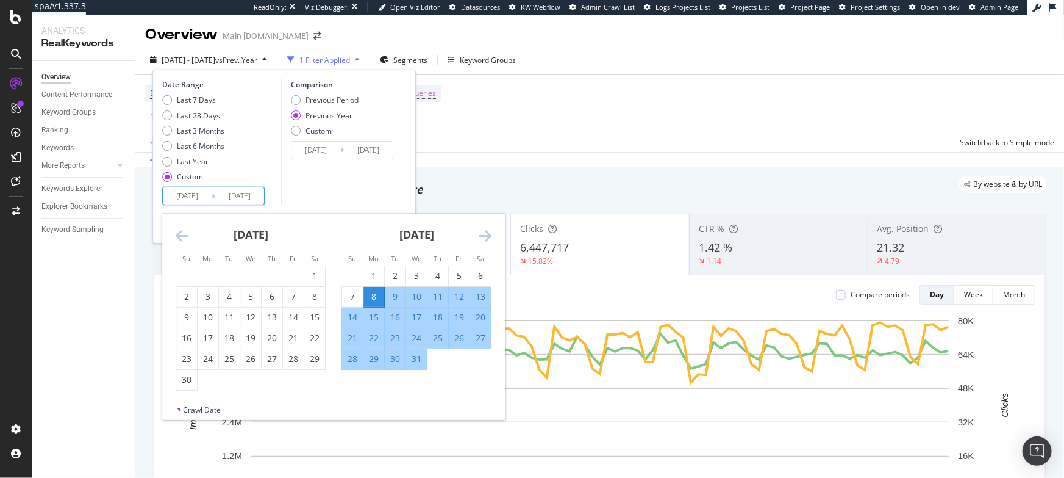
click at [356, 314] on div "14" at bounding box center [352, 317] width 21 height 12
type input "[DATE]"
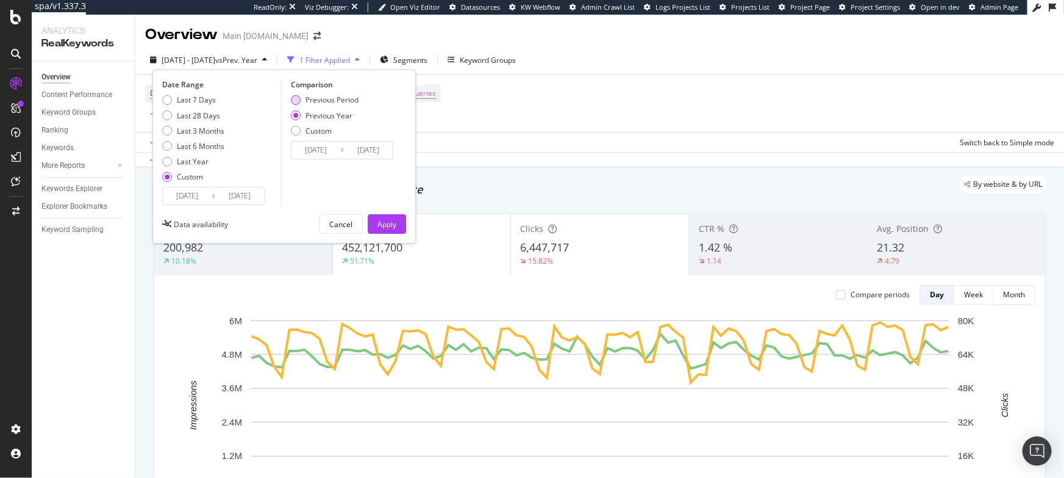
click at [299, 96] on div "Previous Period" at bounding box center [296, 100] width 10 height 10
type input "[DATE]"
type input "2024/07/07"
click at [389, 226] on div "Apply" at bounding box center [387, 224] width 19 height 10
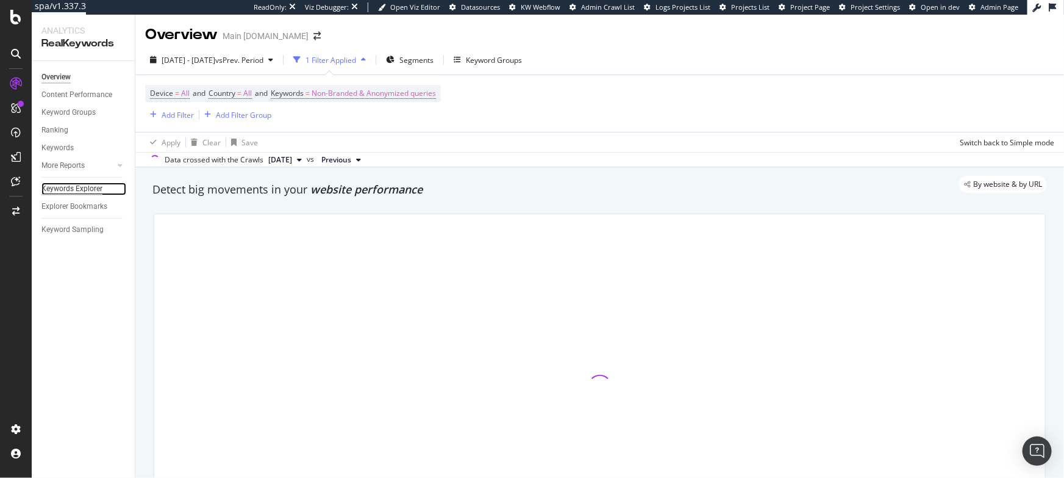
click at [65, 185] on div "Keywords Explorer" at bounding box center [71, 188] width 61 height 13
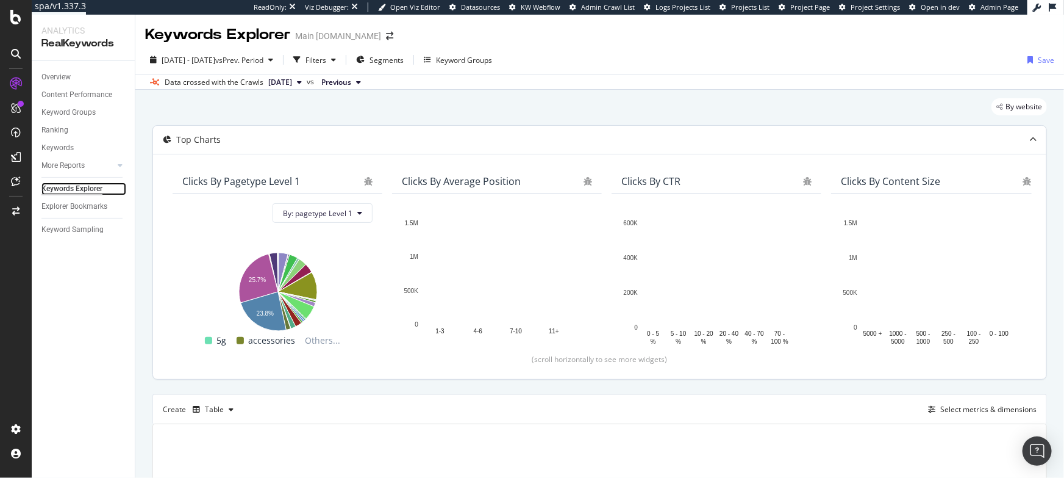
scroll to position [171, 0]
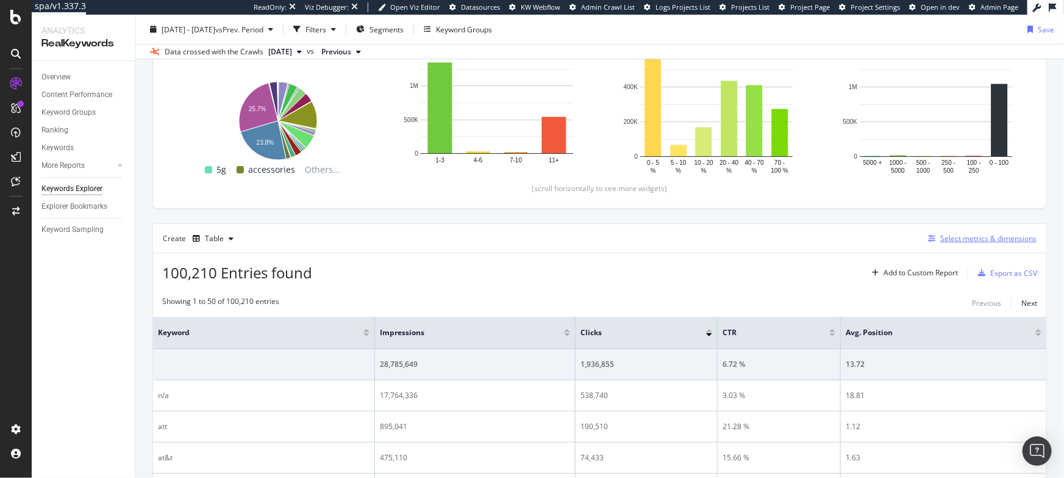
click at [959, 236] on div "Select metrics & dimensions" at bounding box center [989, 238] width 96 height 10
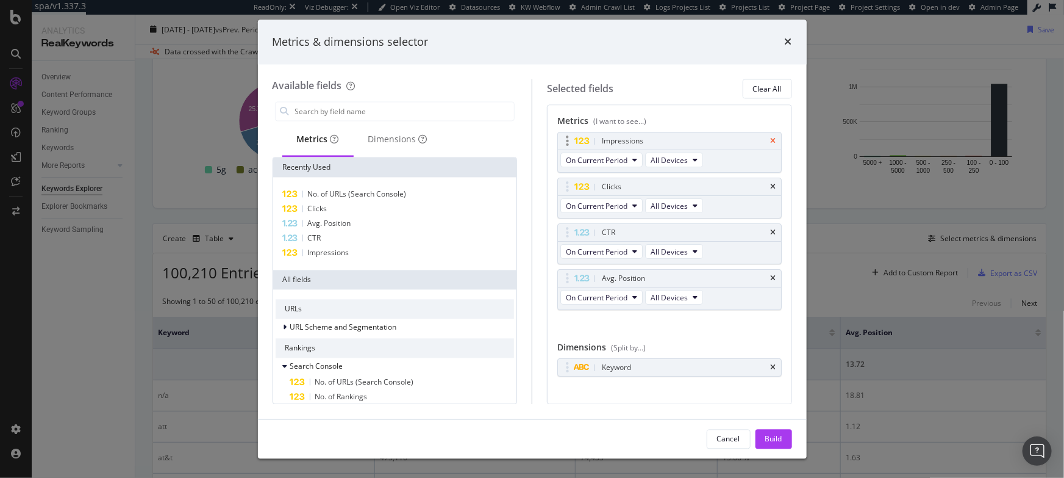
click at [772, 142] on icon "times" at bounding box center [773, 141] width 5 height 7
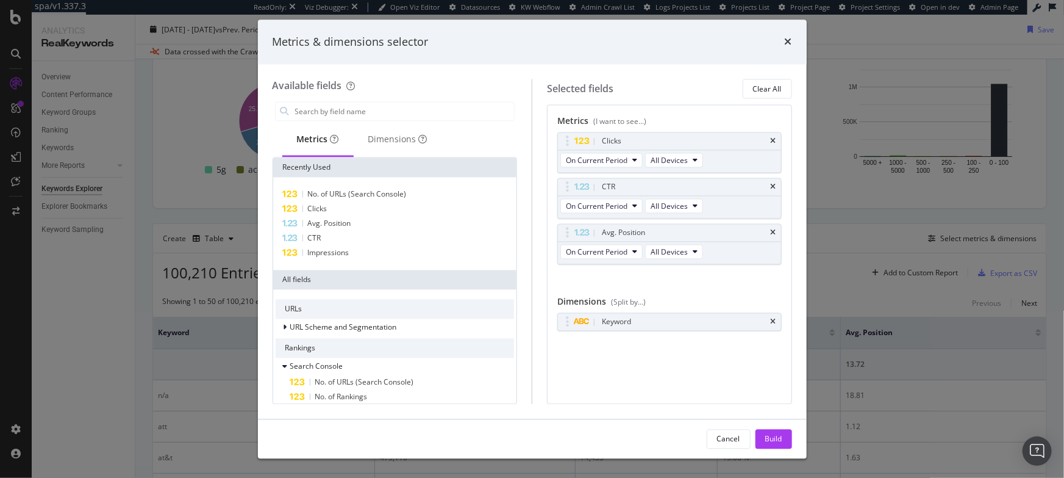
click at [772, 142] on icon "times" at bounding box center [773, 141] width 5 height 7
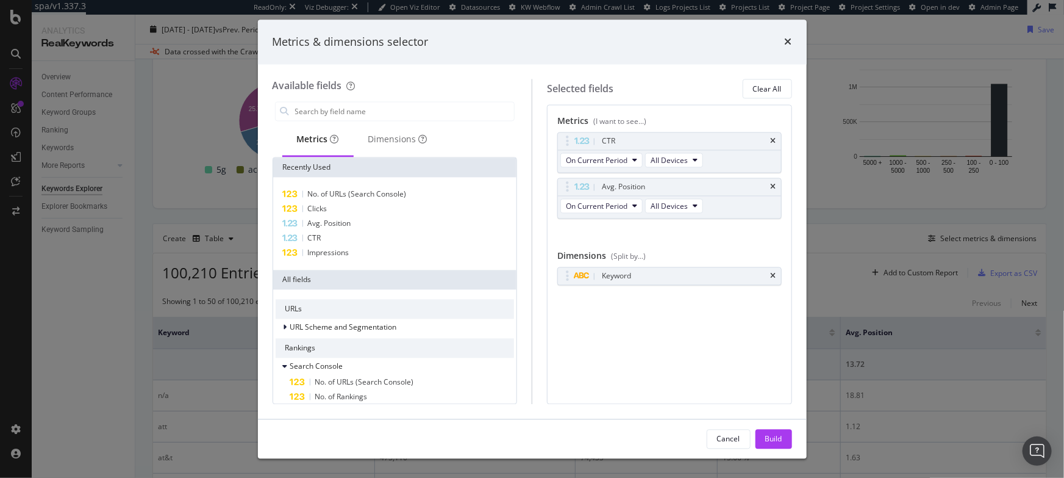
click at [772, 142] on icon "times" at bounding box center [773, 141] width 5 height 7
click at [772, 184] on icon "times" at bounding box center [773, 187] width 5 height 7
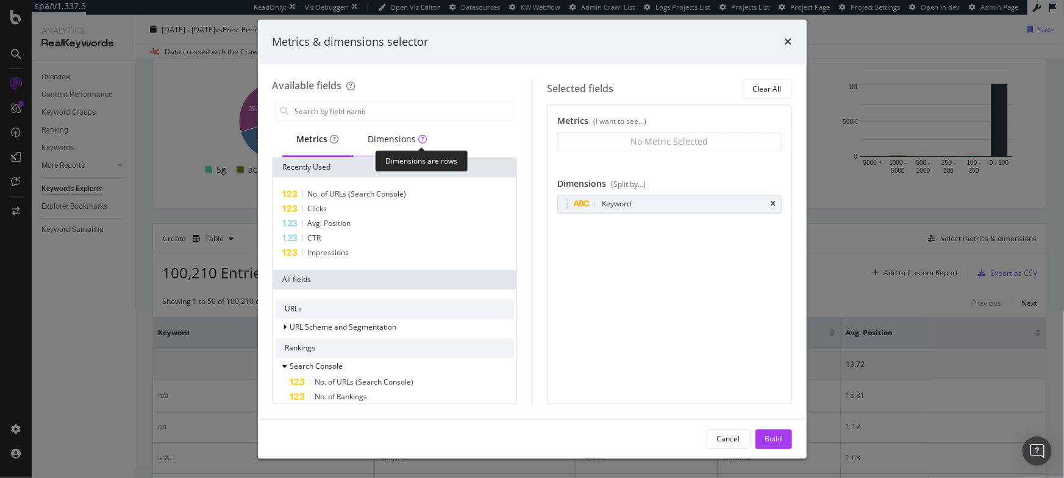
click at [392, 149] on div "Dimensions" at bounding box center [398, 141] width 88 height 34
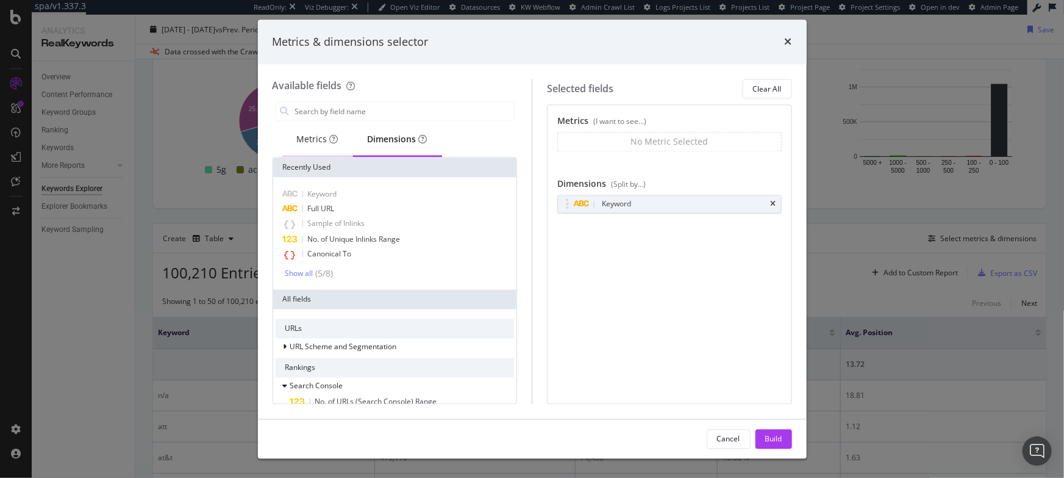
click at [306, 151] on div "Metrics" at bounding box center [317, 141] width 71 height 34
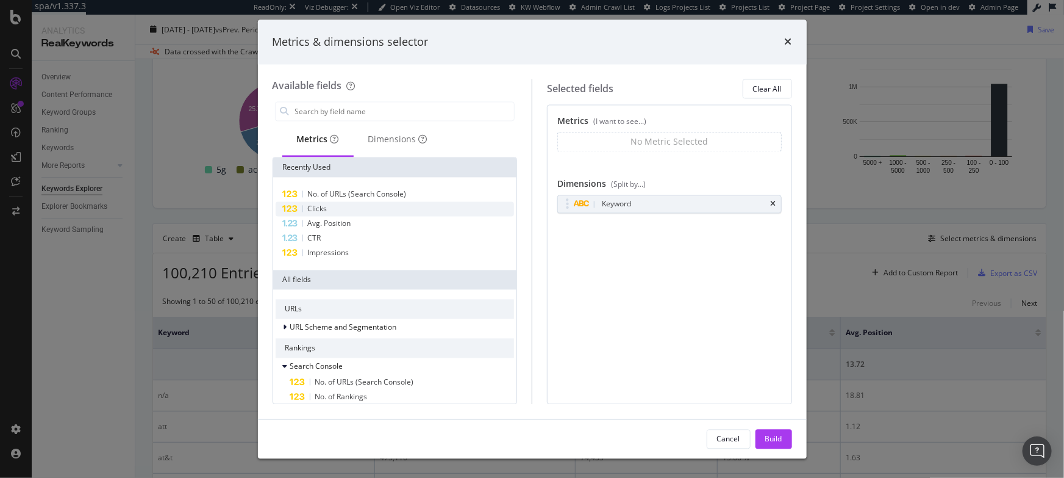
click at [320, 209] on span "Clicks" at bounding box center [318, 209] width 20 height 10
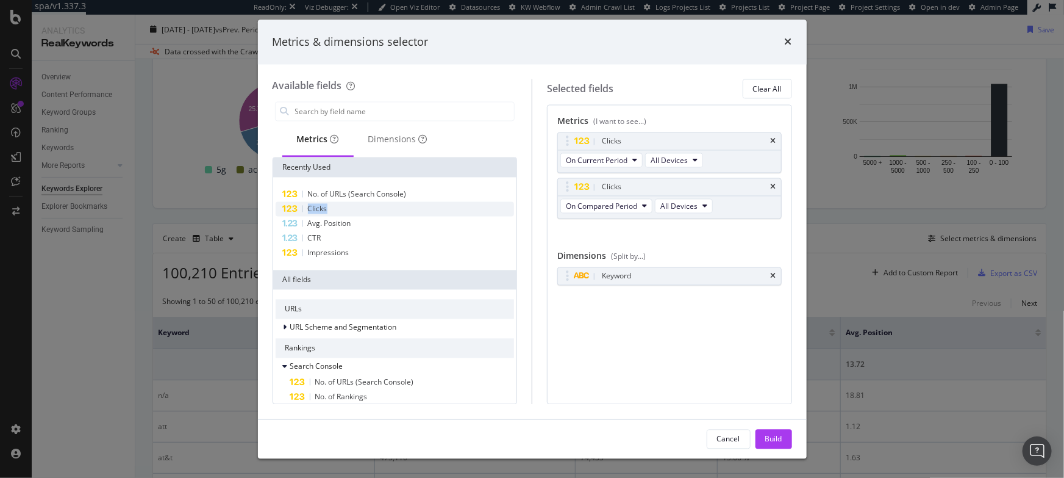
click at [320, 209] on span "Clicks" at bounding box center [318, 209] width 20 height 10
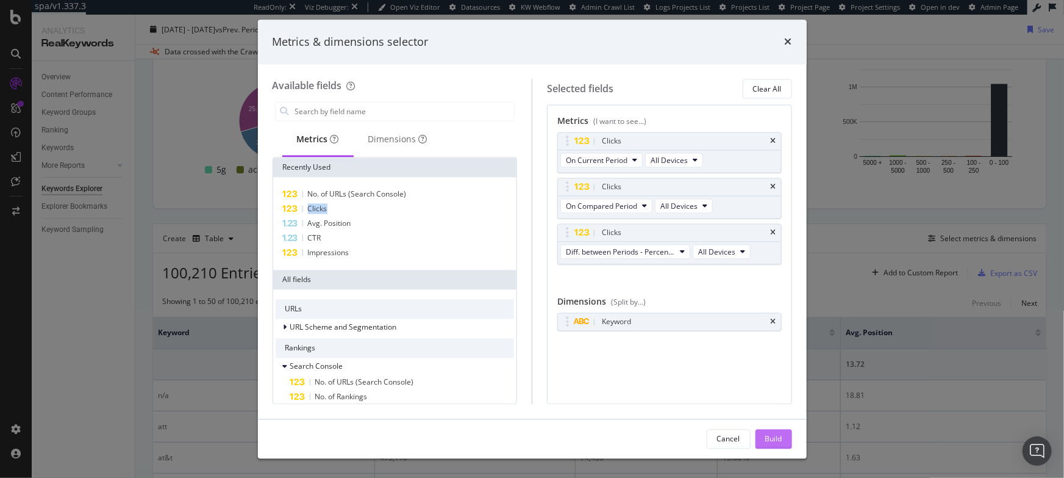
click at [773, 436] on div "Build" at bounding box center [774, 438] width 17 height 10
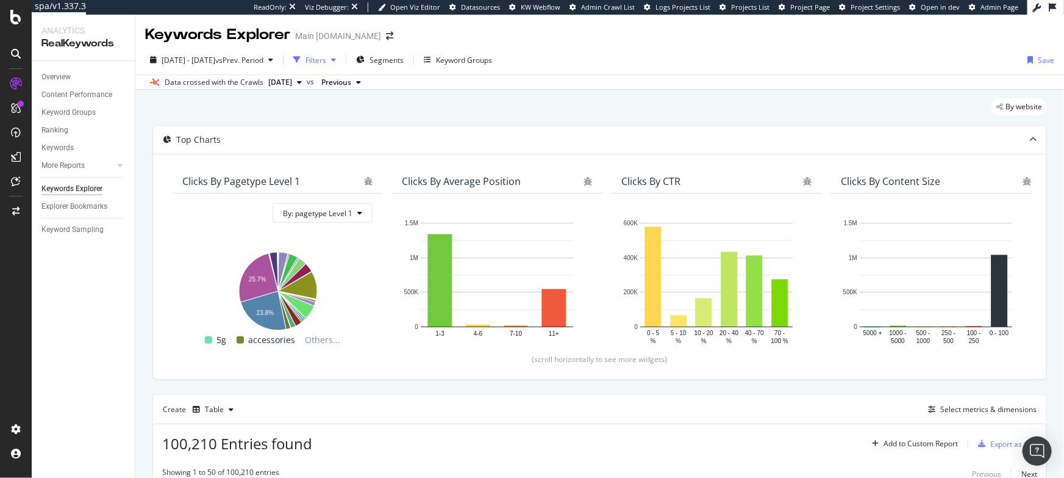
click at [326, 60] on div "Filters" at bounding box center [316, 60] width 21 height 10
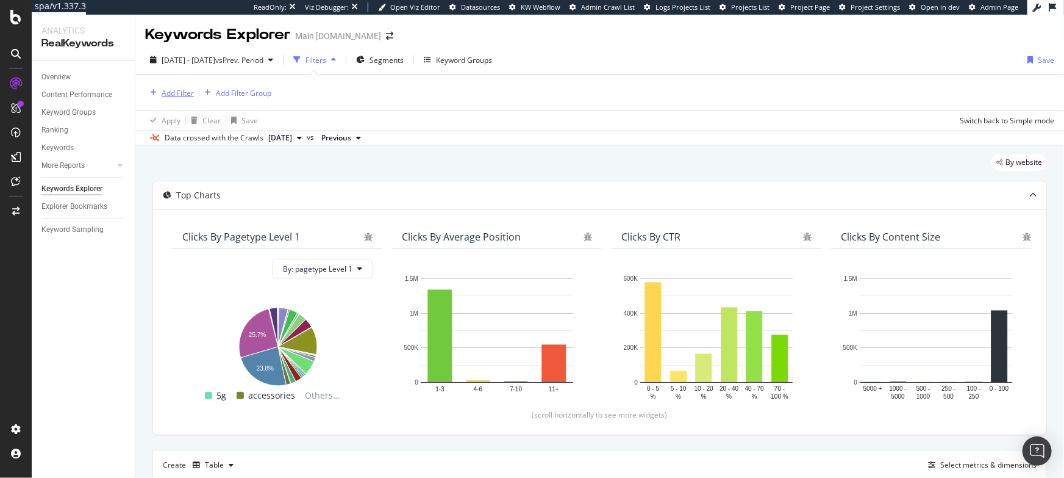
click at [182, 88] on div "Add Filter" at bounding box center [178, 93] width 32 height 10
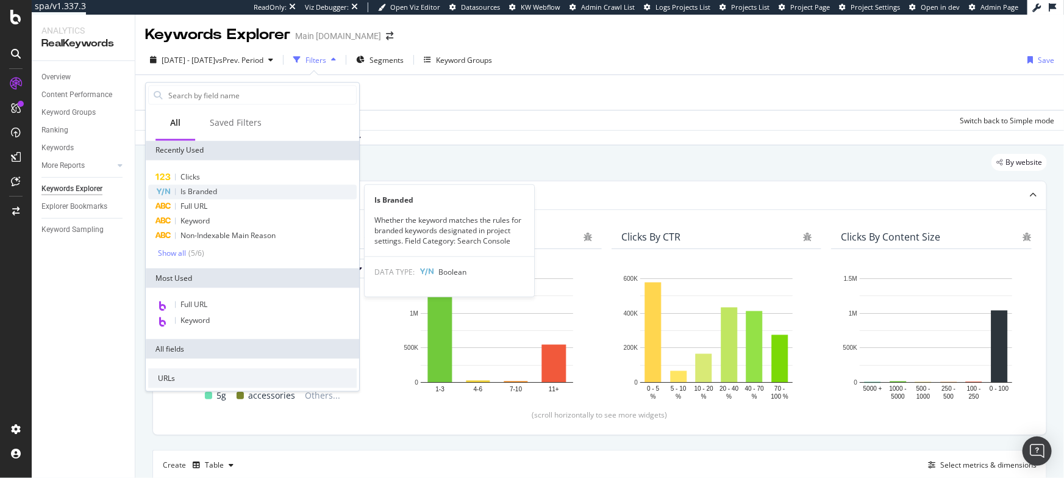
click at [202, 195] on span "Is Branded" at bounding box center [199, 192] width 37 height 10
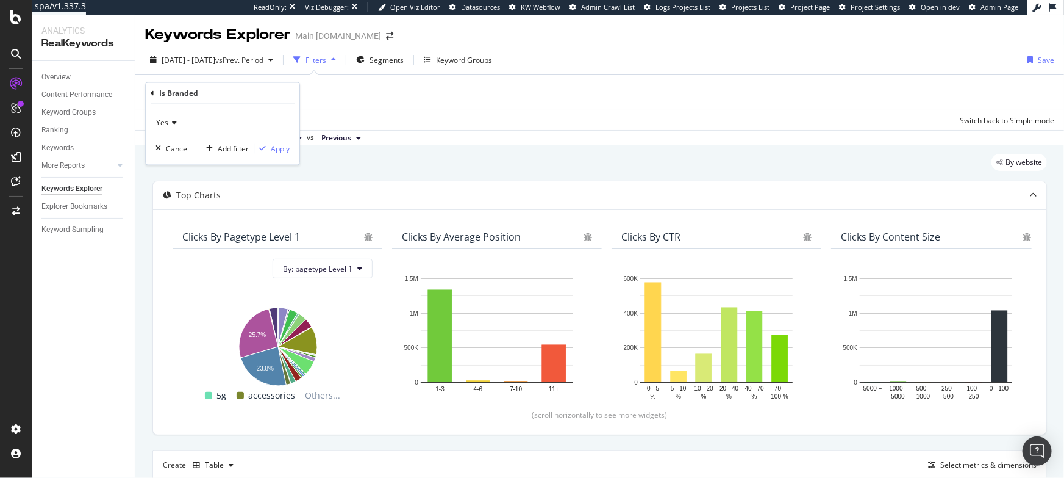
click at [174, 127] on div "Yes" at bounding box center [223, 123] width 134 height 20
click at [170, 164] on span "No" at bounding box center [167, 164] width 10 height 10
click at [279, 159] on div "No Cancel Add filter Apply" at bounding box center [223, 134] width 154 height 61
click at [282, 149] on div "Apply" at bounding box center [280, 148] width 19 height 10
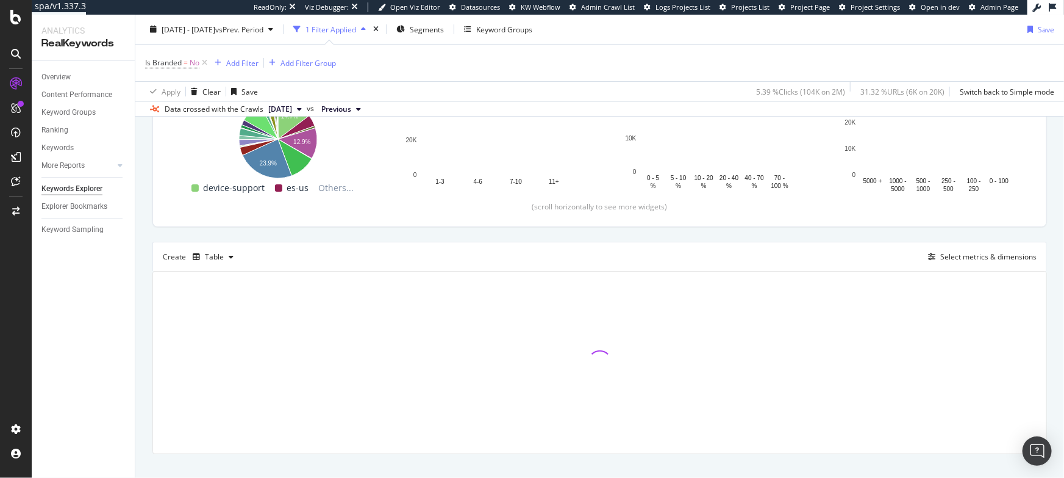
scroll to position [229, 0]
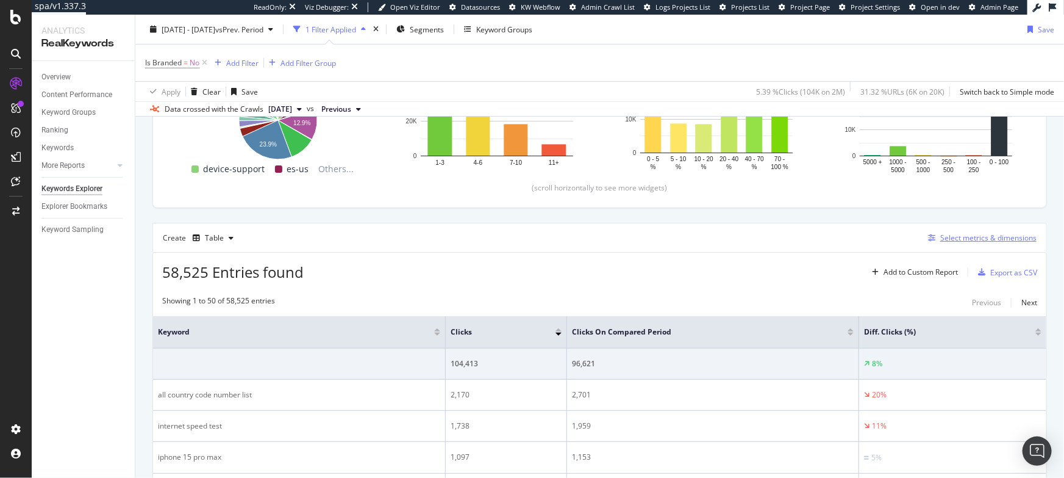
click at [971, 237] on div "Select metrics & dimensions" at bounding box center [989, 237] width 96 height 10
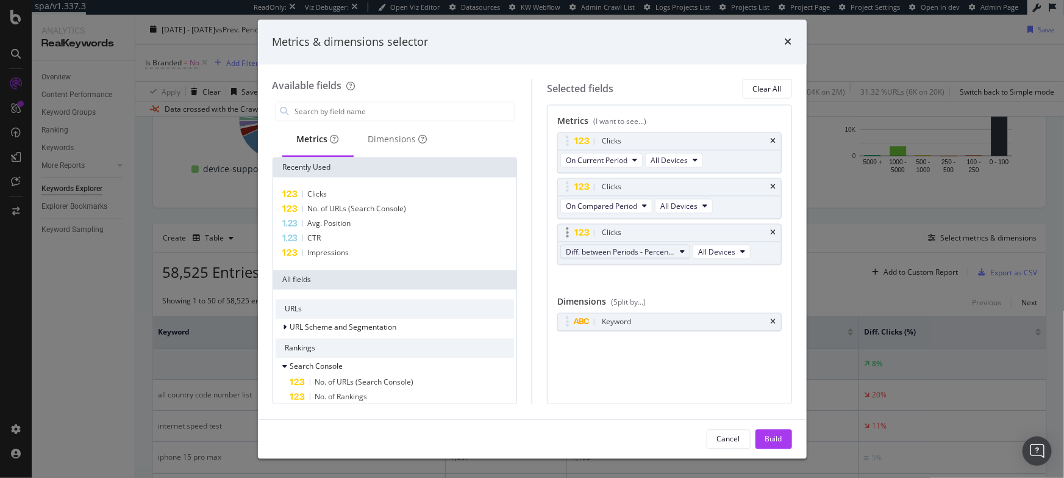
click at [639, 253] on span "Diff. between Periods - Percentage" at bounding box center [620, 251] width 109 height 10
click at [645, 332] on div "Diff. between Periods - Value" at bounding box center [631, 341] width 141 height 18
click at [780, 441] on div "Build" at bounding box center [774, 438] width 17 height 10
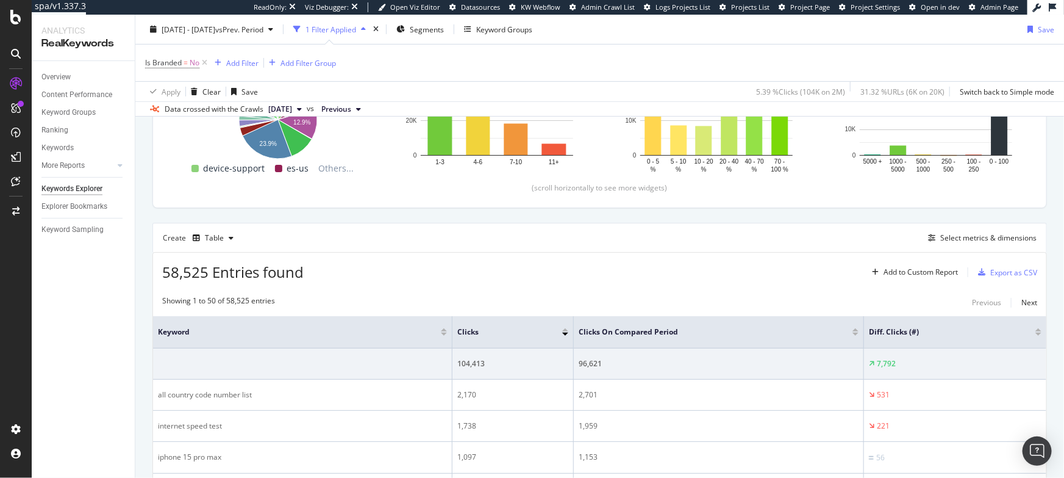
click at [1039, 334] on div at bounding box center [1039, 333] width 6 height 3
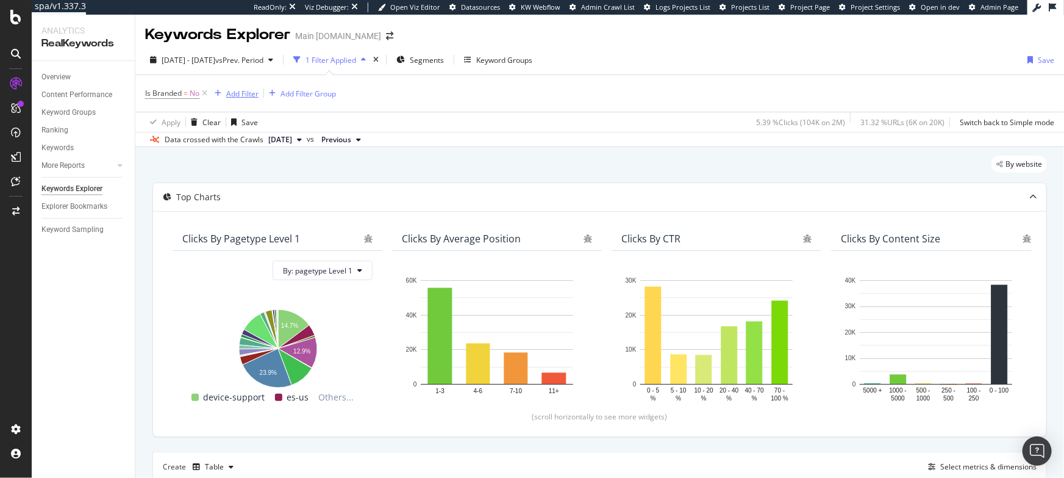
click at [237, 97] on div "Add Filter" at bounding box center [242, 93] width 32 height 10
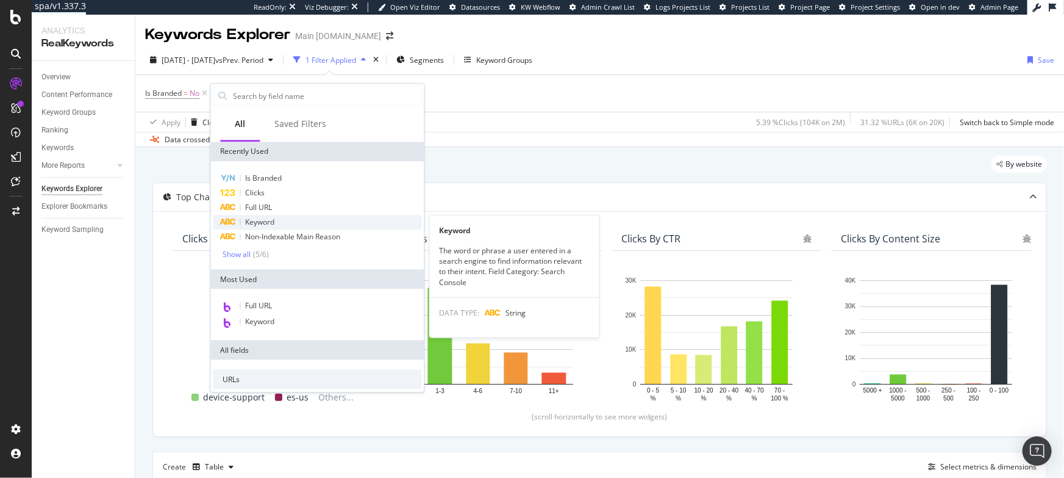
click at [267, 222] on span "Keyword" at bounding box center [260, 222] width 29 height 10
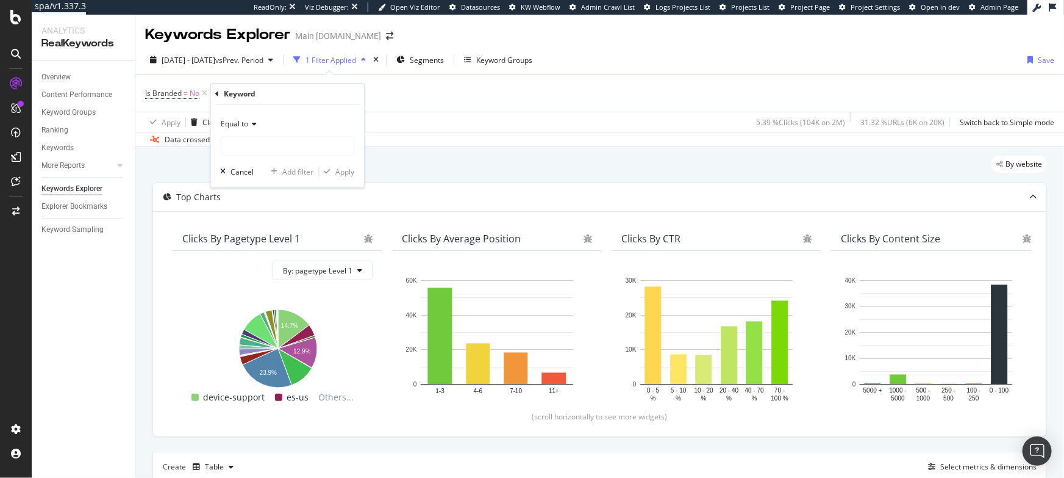
click at [234, 134] on div "Equal to" at bounding box center [288, 135] width 134 height 41
click at [234, 124] on span "Equal to" at bounding box center [234, 124] width 27 height 10
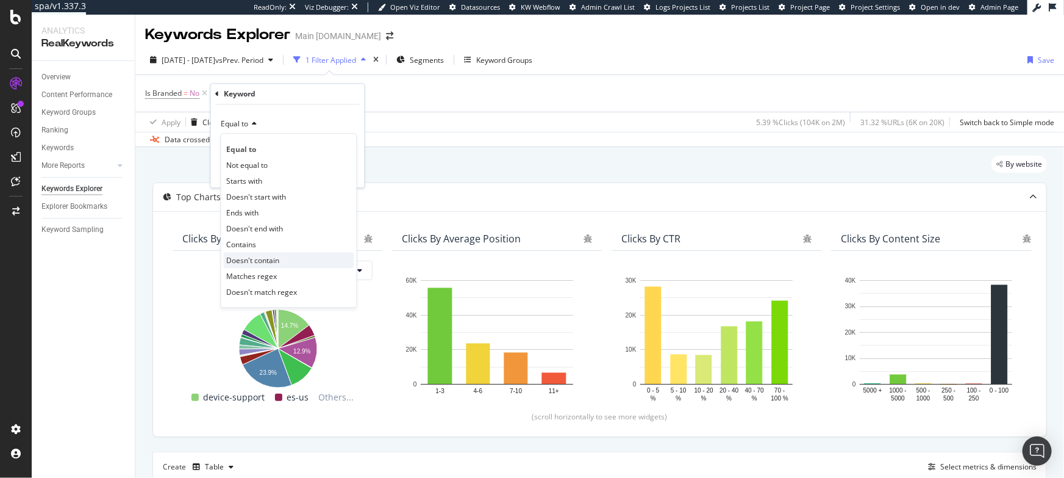
click at [257, 259] on span "Doesn't contain" at bounding box center [253, 260] width 53 height 10
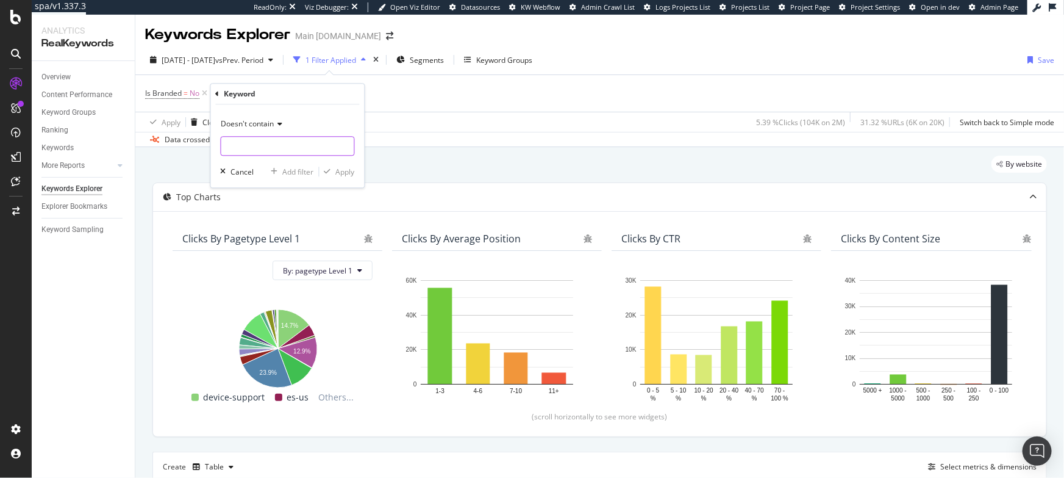
click at [240, 146] on input "text" at bounding box center [287, 147] width 133 height 20
type input "out"
click at [354, 166] on div "Doesn't contain out Cancel Add filter Apply" at bounding box center [288, 146] width 154 height 83
click at [349, 169] on div "Apply" at bounding box center [345, 172] width 19 height 10
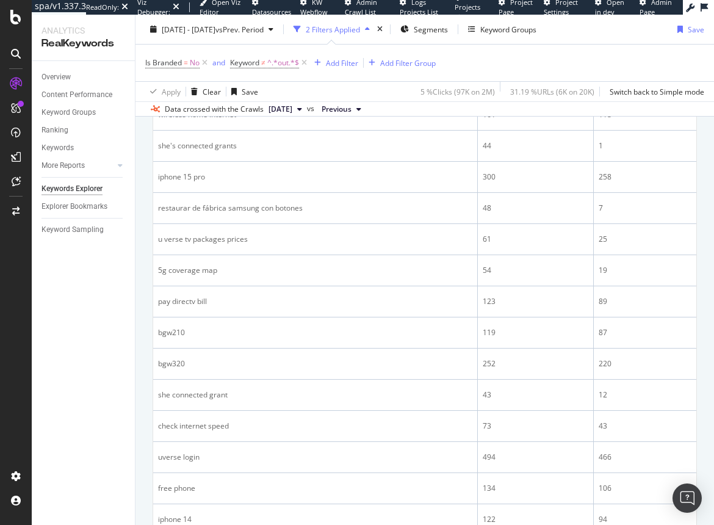
scroll to position [1100, 0]
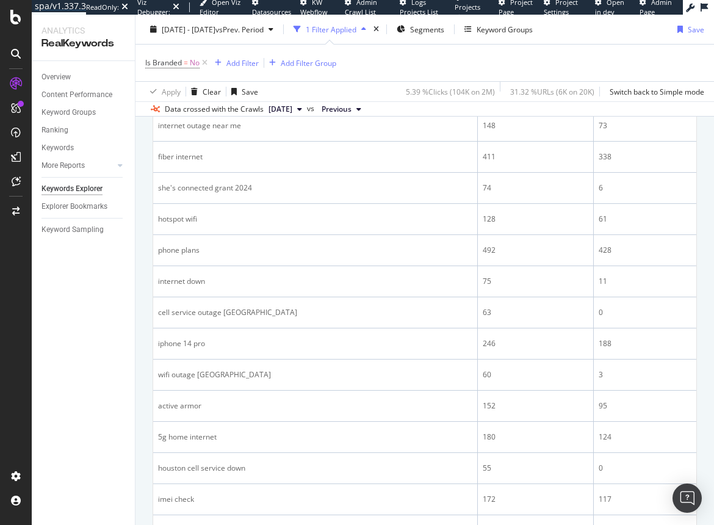
scroll to position [885, 0]
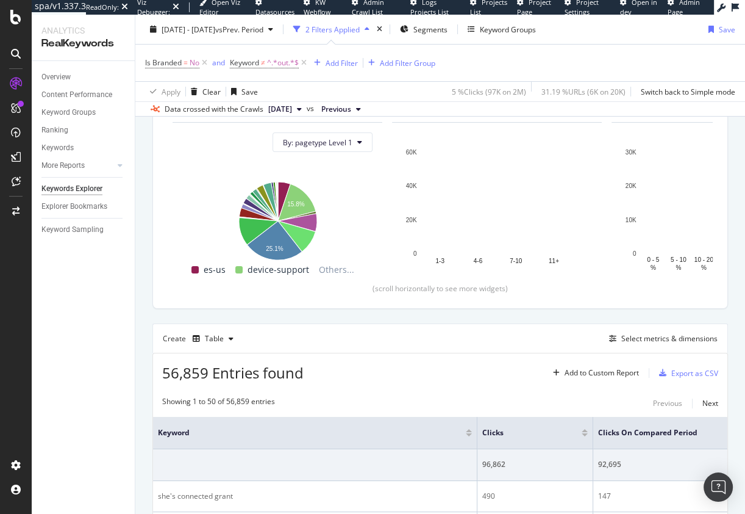
scroll to position [128, 0]
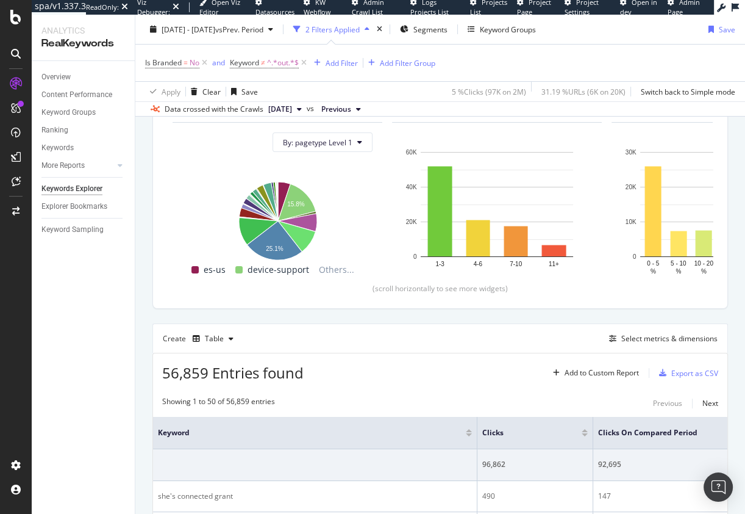
click at [479, 442] on th "Clicks" at bounding box center [536, 433] width 116 height 32
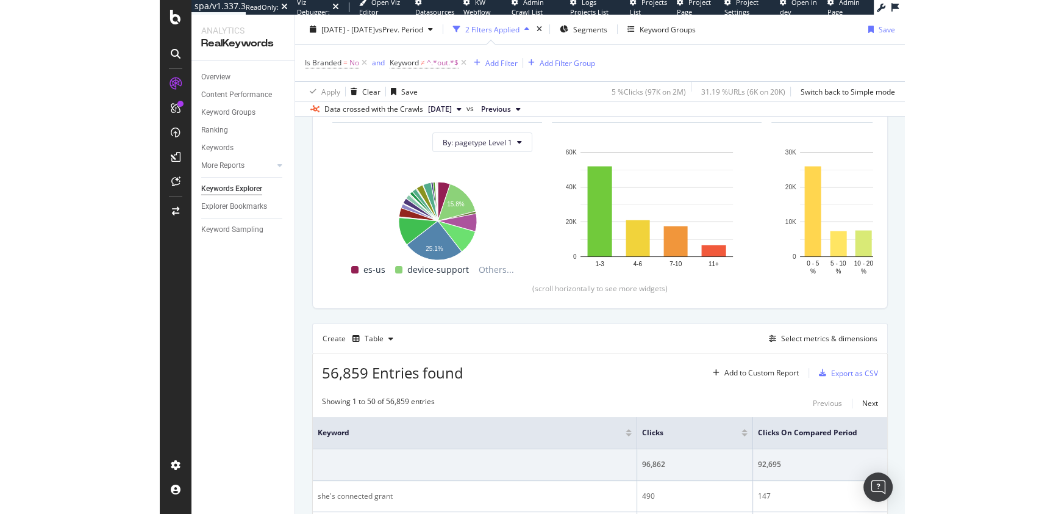
scroll to position [317, 0]
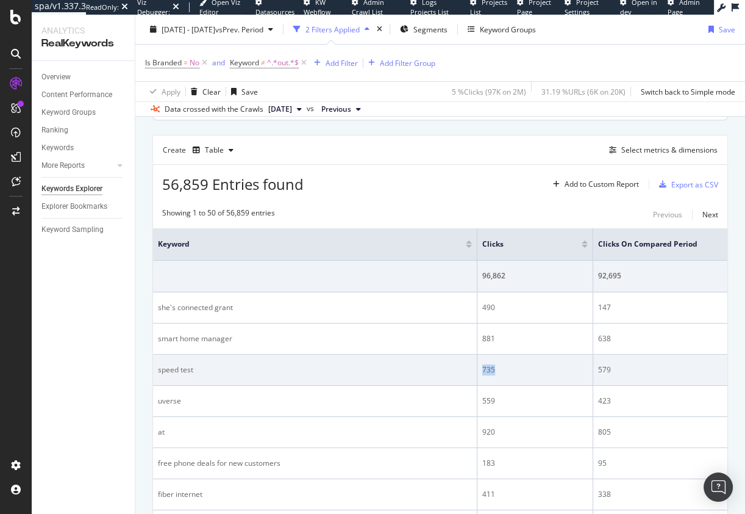
drag, startPoint x: 475, startPoint y: 373, endPoint x: 504, endPoint y: 365, distance: 29.7
click at [504, 365] on tr "speed test 735 579 156" at bounding box center [554, 369] width 803 height 31
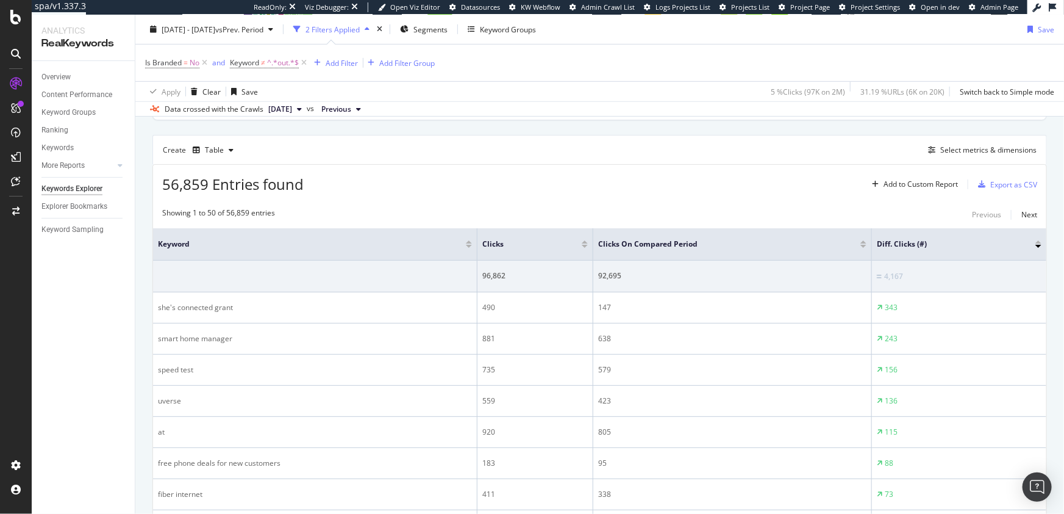
click at [478, 255] on th "Clicks" at bounding box center [536, 244] width 116 height 32
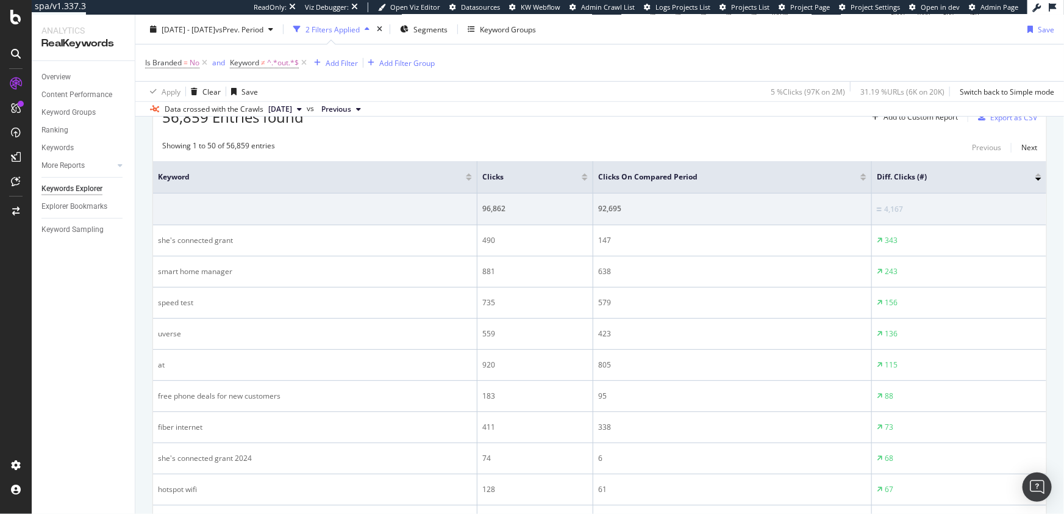
scroll to position [409, 0]
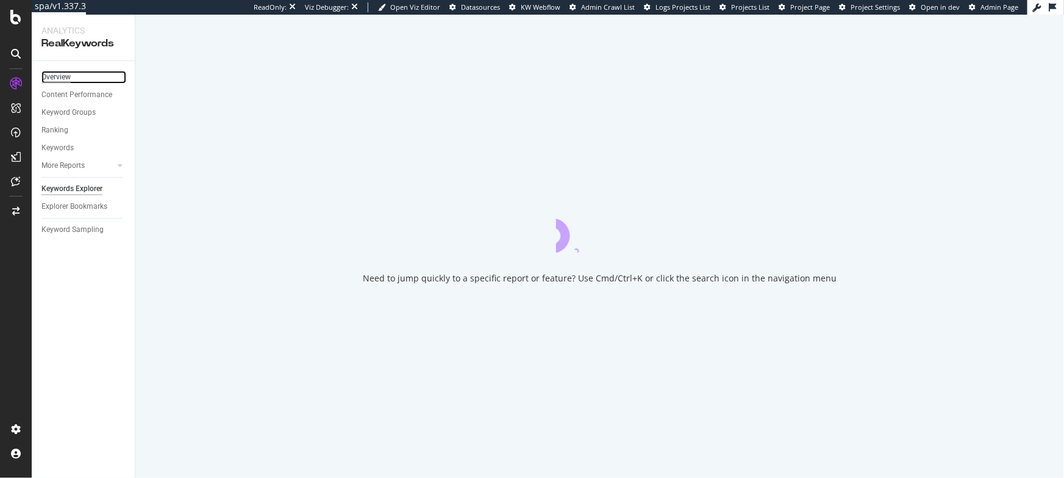
click at [59, 77] on div "Overview" at bounding box center [55, 77] width 29 height 13
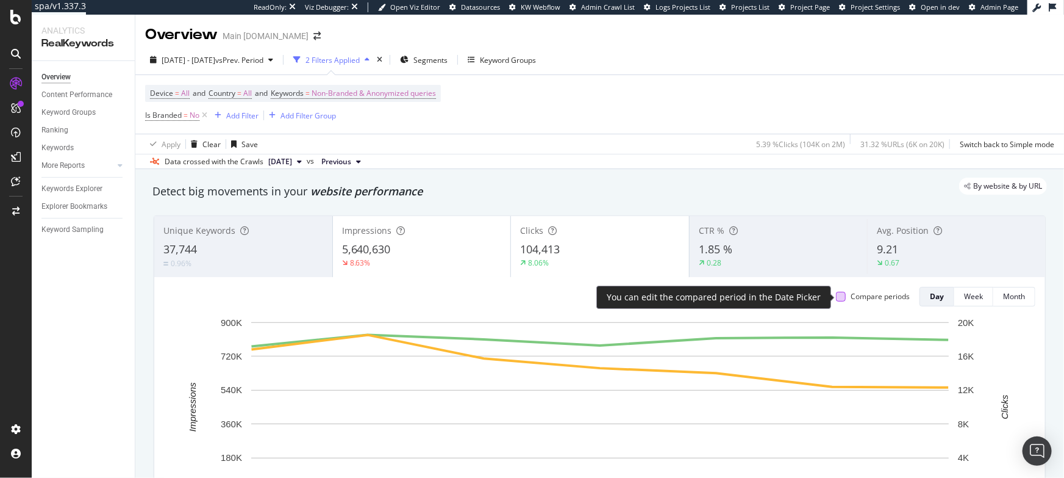
click at [840, 299] on div at bounding box center [841, 297] width 10 height 10
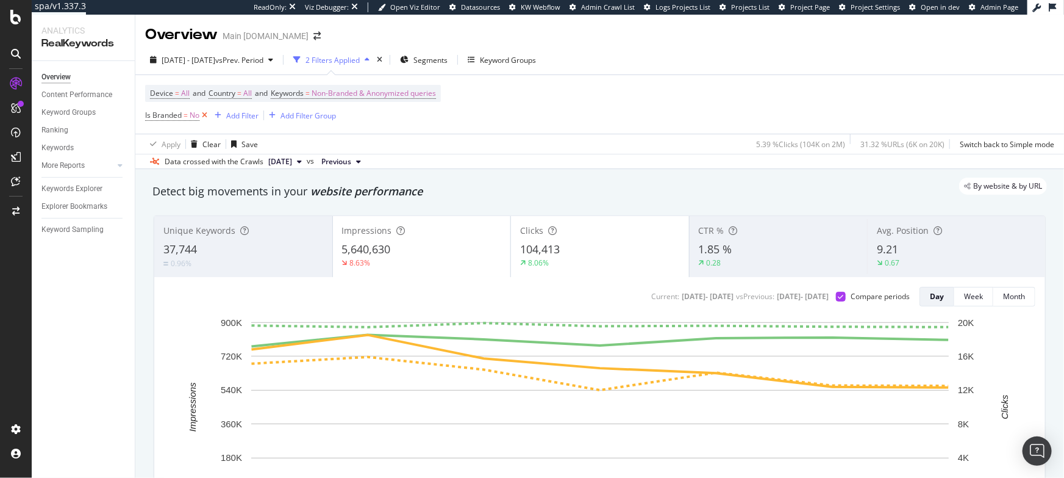
click at [204, 117] on icon at bounding box center [204, 115] width 10 height 12
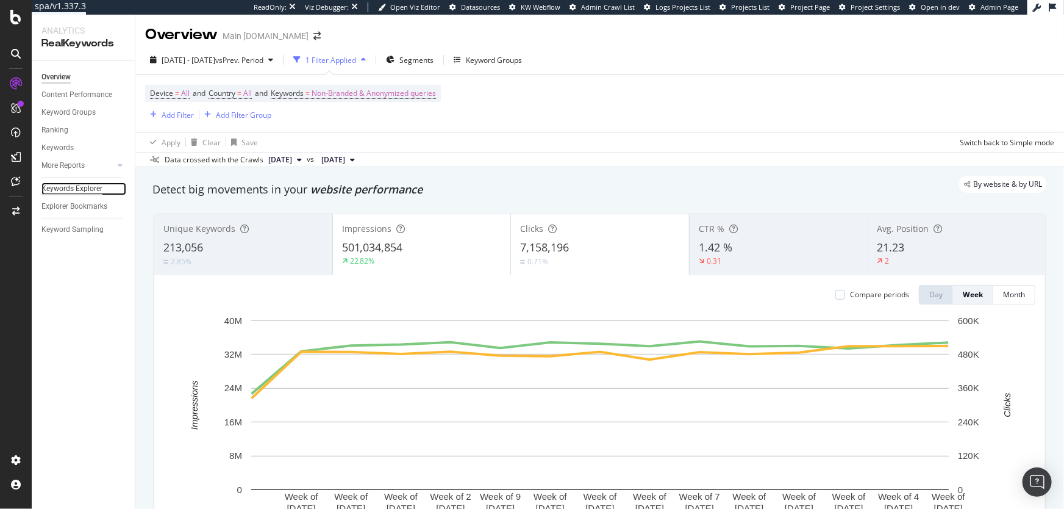
click at [97, 188] on div "Keywords Explorer" at bounding box center [71, 188] width 61 height 13
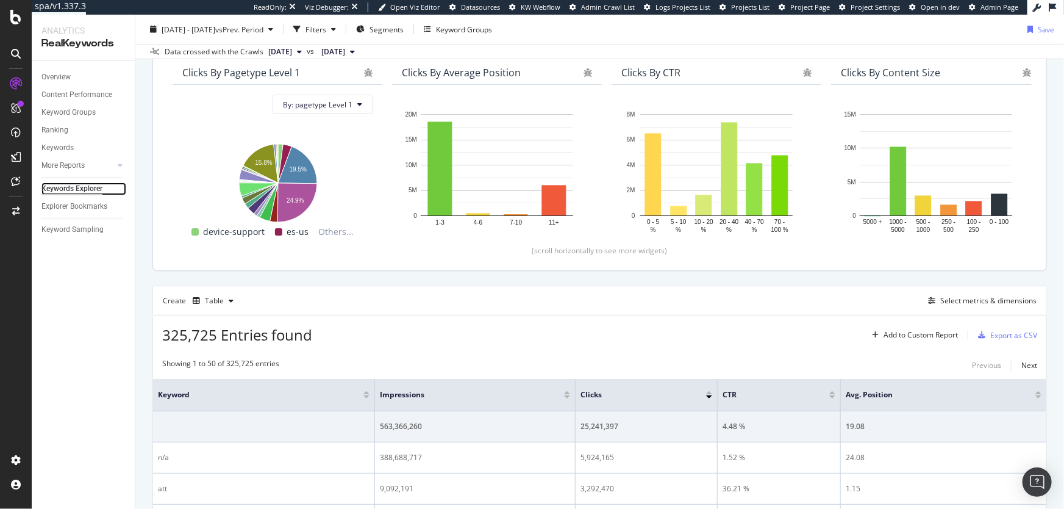
scroll to position [60, 0]
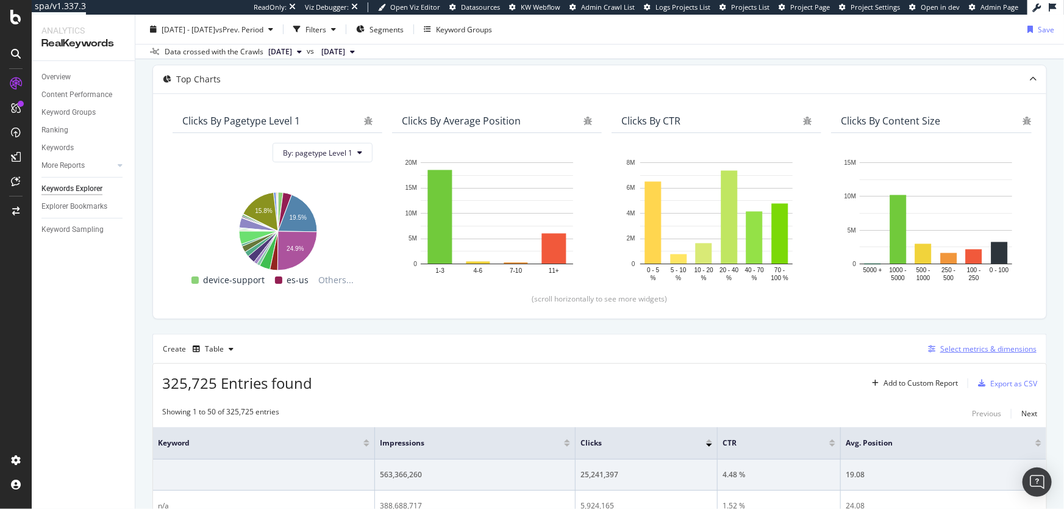
click at [998, 351] on div "Select metrics & dimensions" at bounding box center [989, 348] width 96 height 10
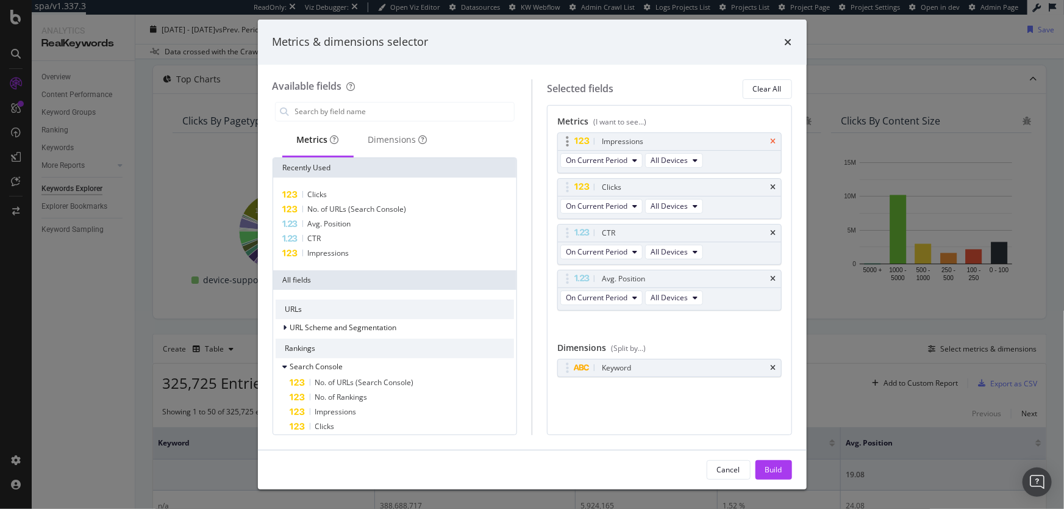
click at [772, 138] on icon "times" at bounding box center [773, 141] width 5 height 7
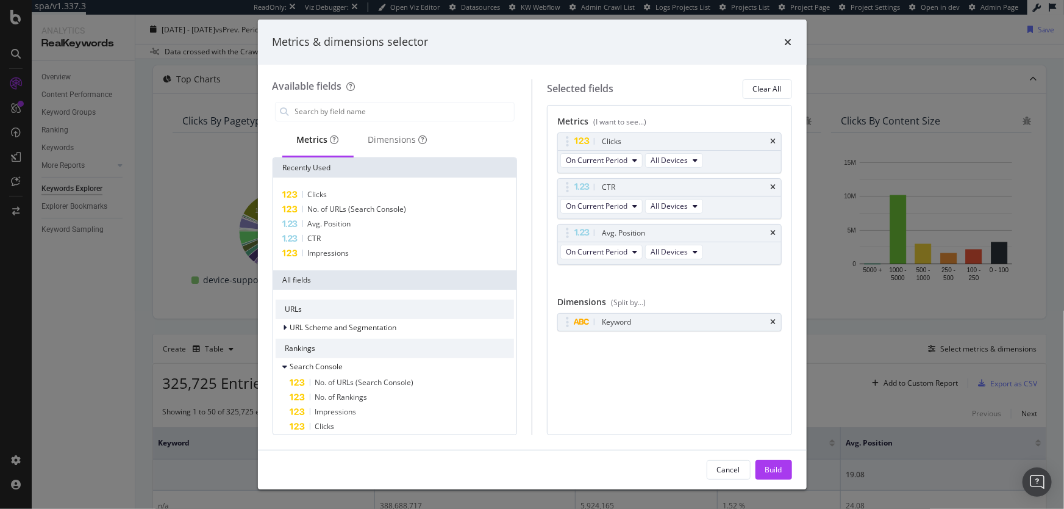
click at [772, 138] on icon "times" at bounding box center [773, 141] width 5 height 7
click at [772, 184] on icon "times" at bounding box center [773, 187] width 5 height 7
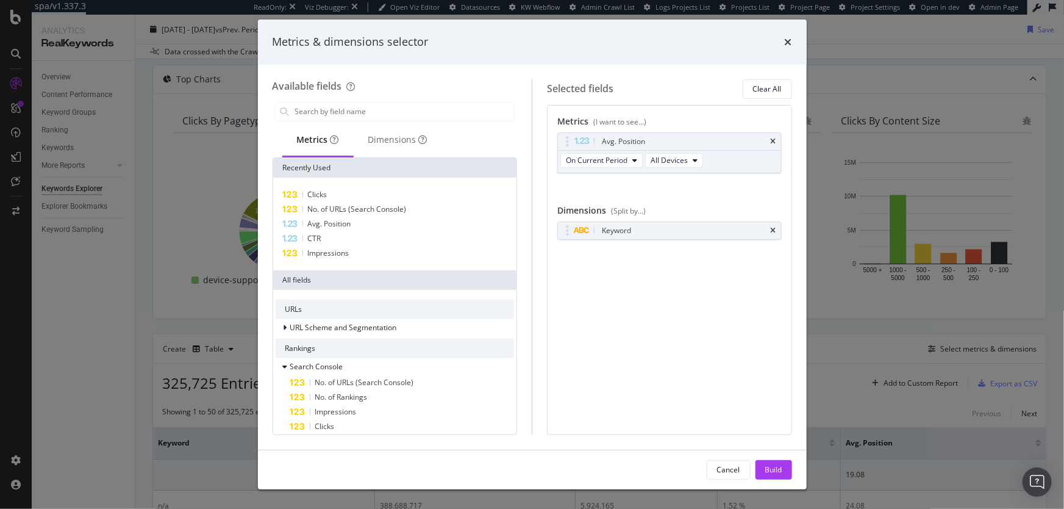
click at [772, 138] on icon "times" at bounding box center [773, 141] width 5 height 7
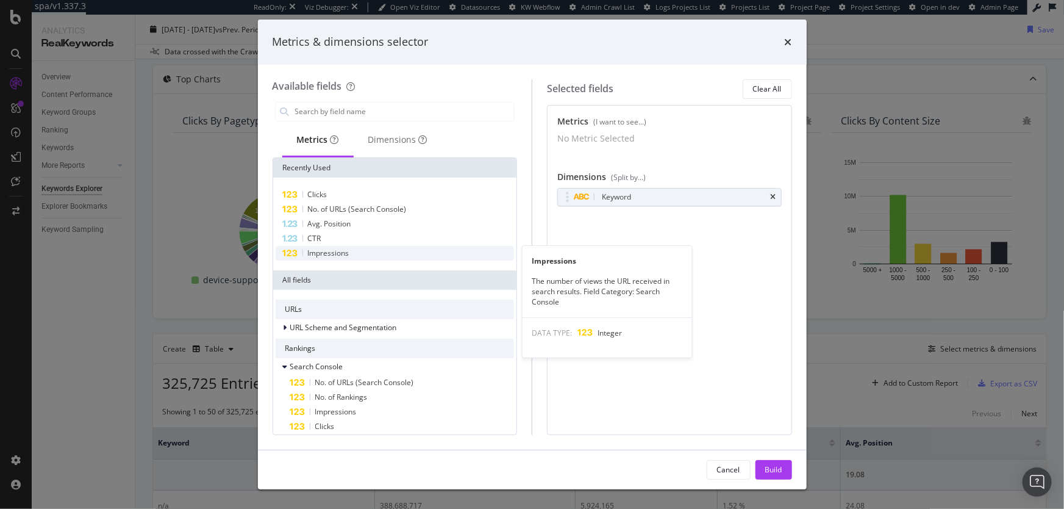
click at [364, 251] on div "Impressions" at bounding box center [395, 253] width 239 height 15
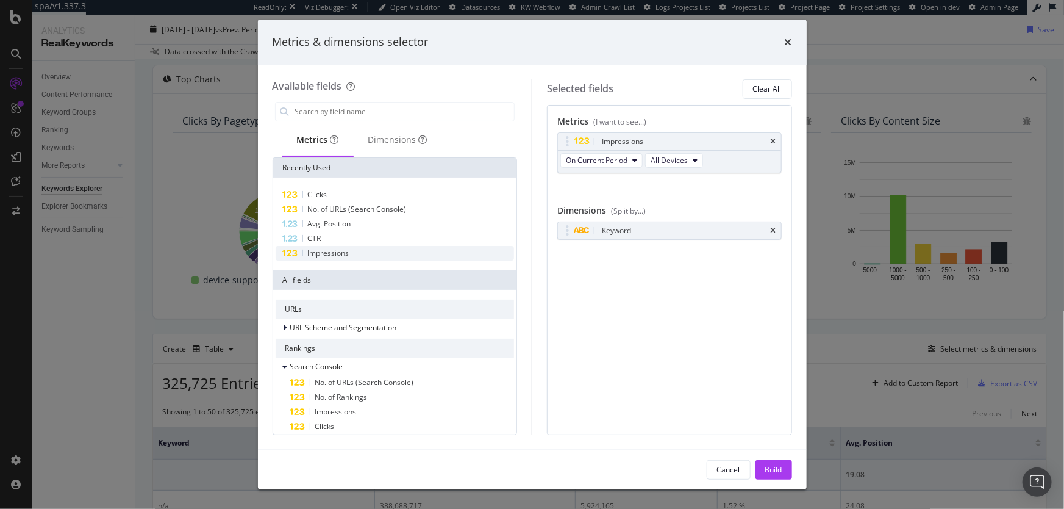
click at [364, 251] on div "Impressions" at bounding box center [395, 253] width 239 height 15
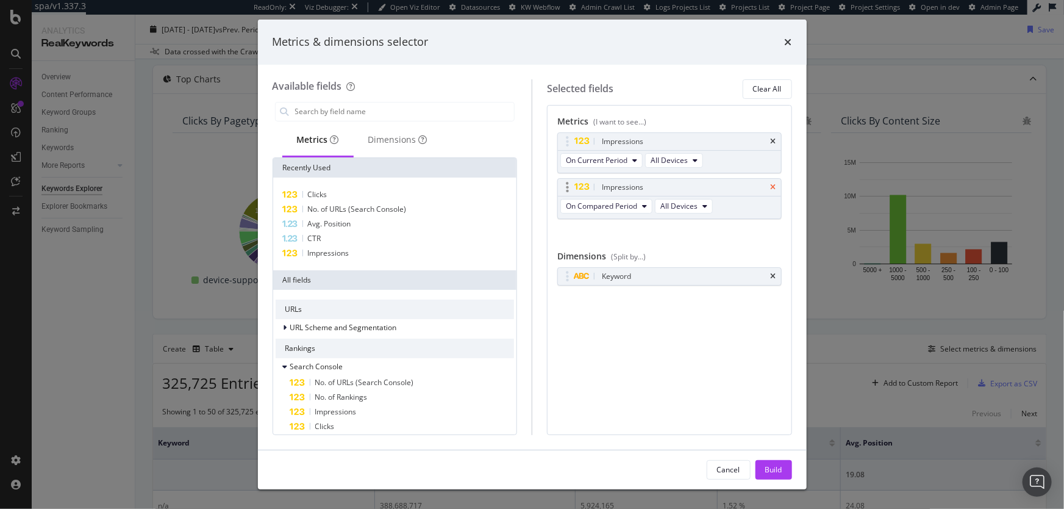
click at [775, 185] on icon "times" at bounding box center [773, 187] width 5 height 7
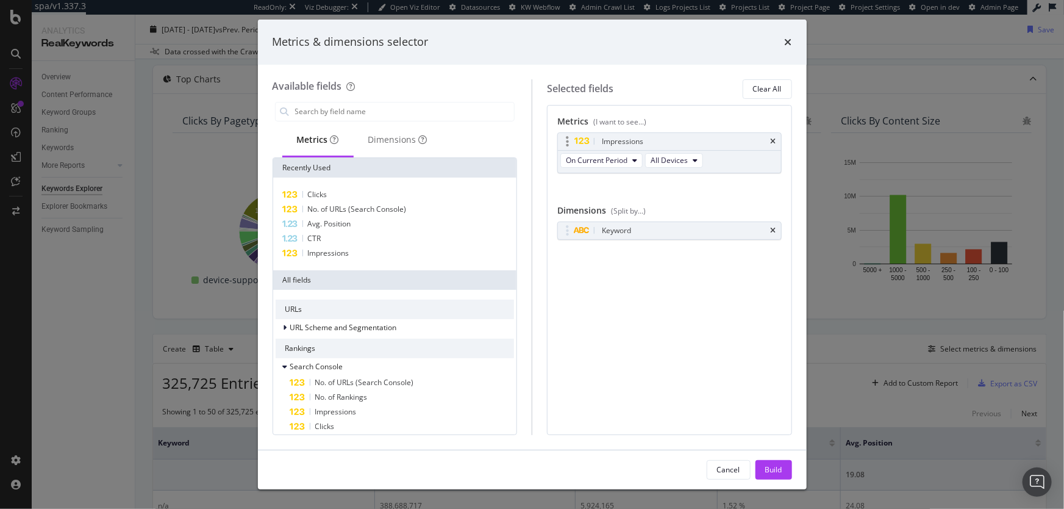
click at [769, 139] on div "Impressions" at bounding box center [669, 141] width 223 height 17
click at [772, 139] on icon "times" at bounding box center [773, 141] width 5 height 7
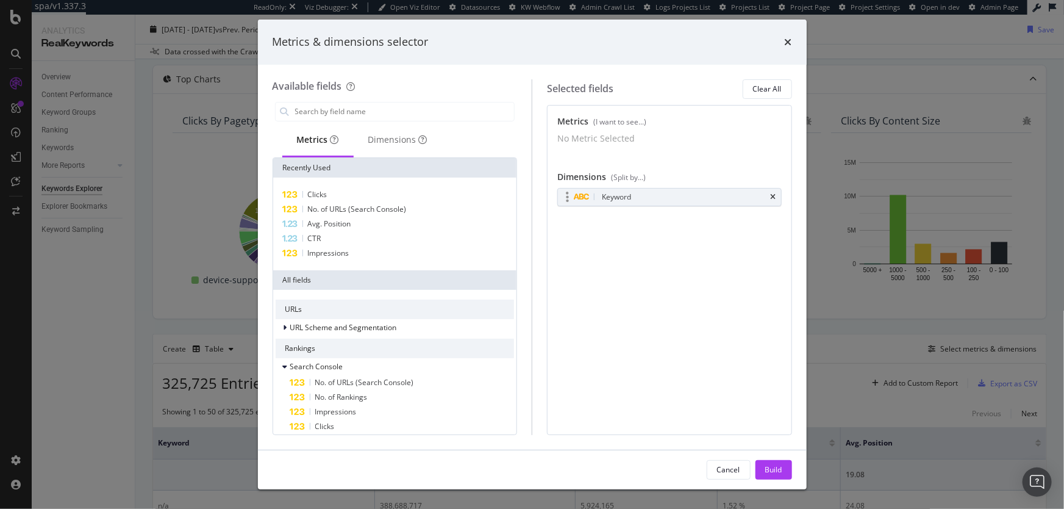
click at [777, 205] on div "Keyword" at bounding box center [669, 196] width 223 height 17
click at [775, 201] on icon "times" at bounding box center [773, 196] width 5 height 7
click at [386, 146] on div "Dimensions" at bounding box center [398, 141] width 88 height 34
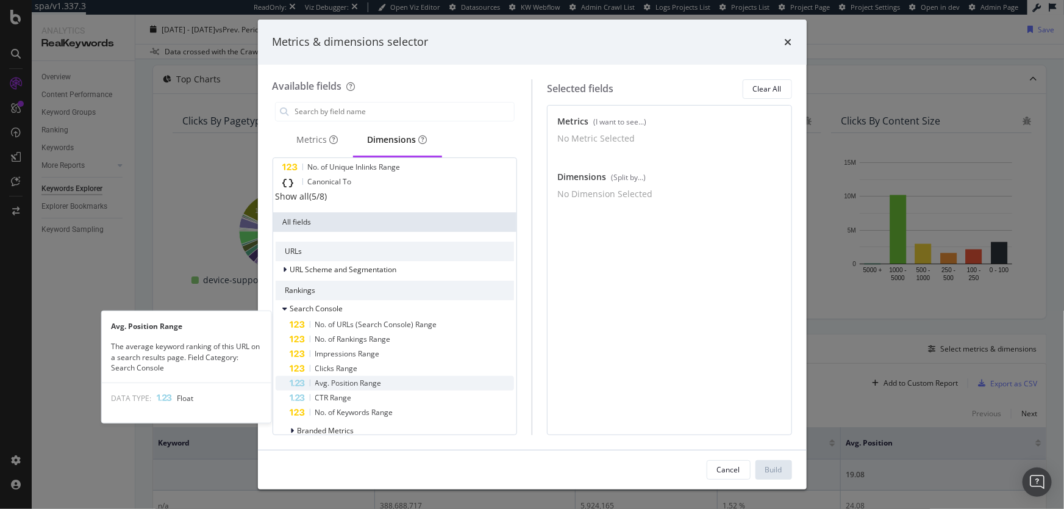
scroll to position [0, 0]
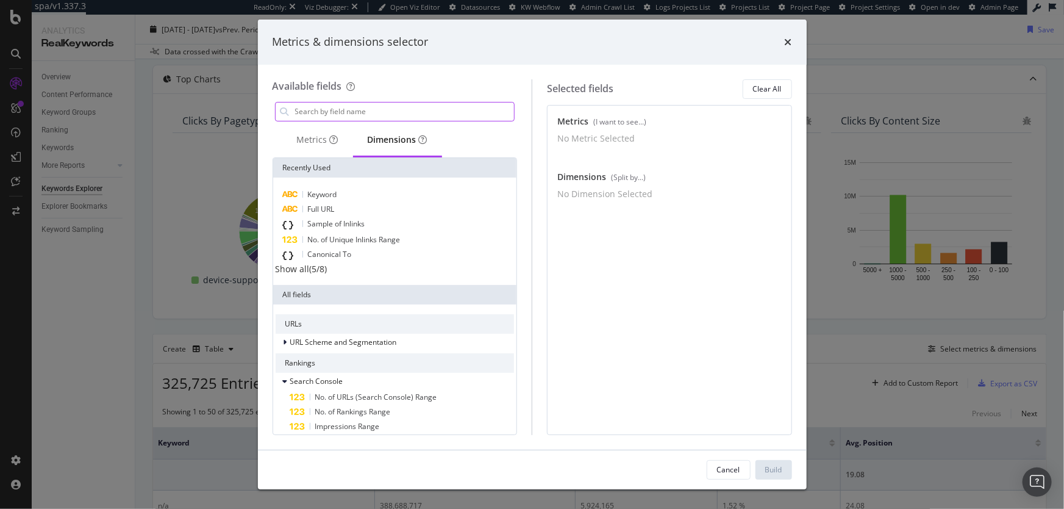
click at [348, 113] on input "modal" at bounding box center [404, 111] width 221 height 18
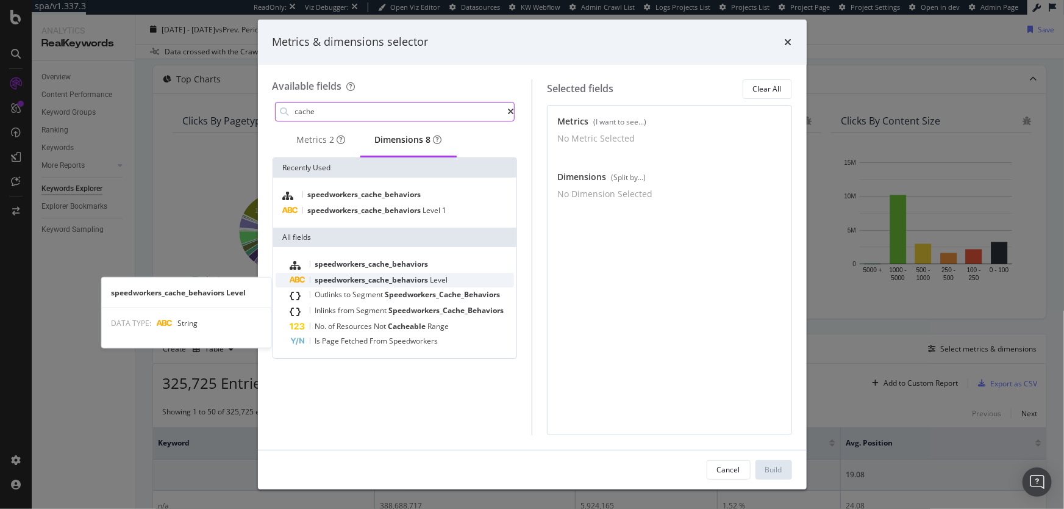
type input "cache"
click at [384, 282] on span "speedworkers_cache_behaviors" at bounding box center [372, 280] width 115 height 10
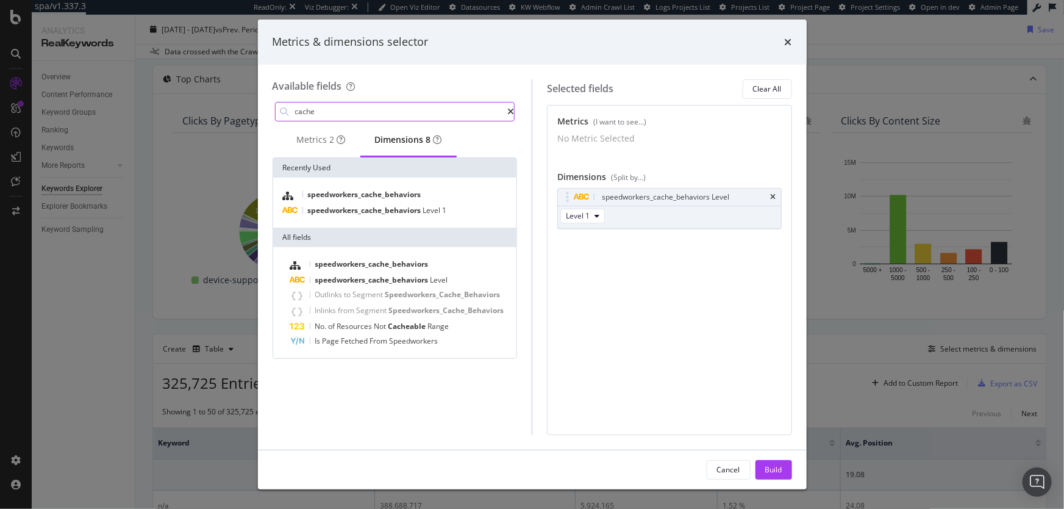
click at [343, 117] on input "cache" at bounding box center [401, 111] width 214 height 18
click at [325, 145] on div "Metrics 2" at bounding box center [321, 140] width 49 height 12
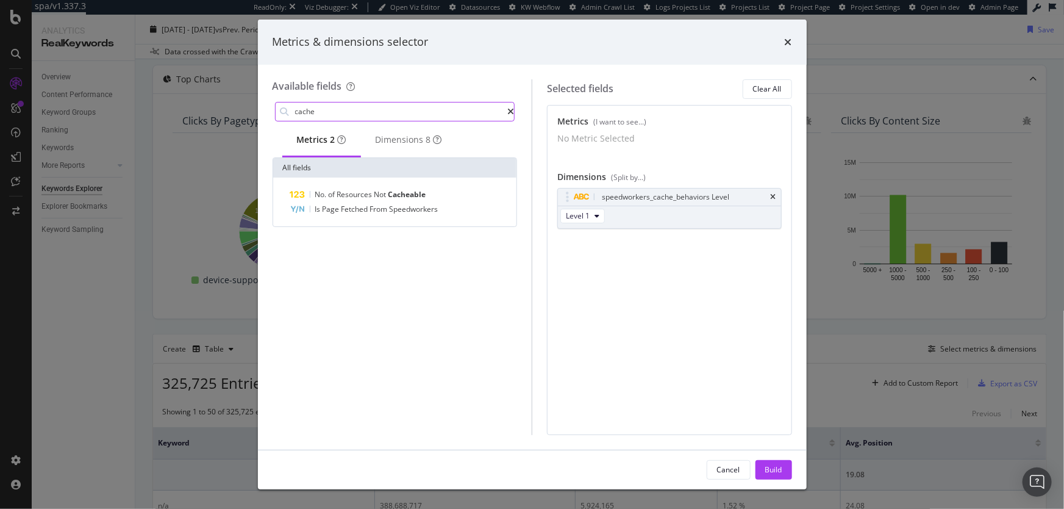
click at [336, 115] on input "cache" at bounding box center [401, 111] width 214 height 18
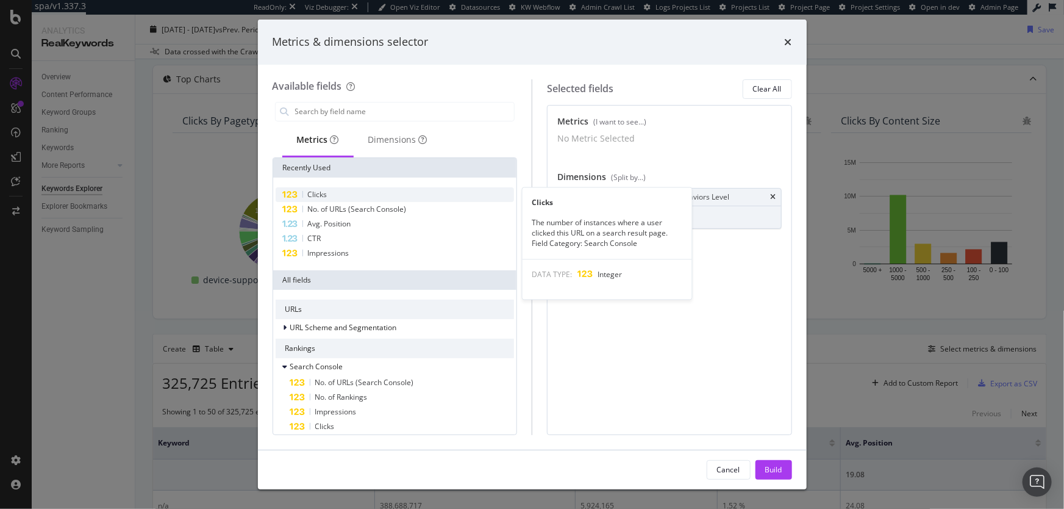
click at [320, 195] on span "Clicks" at bounding box center [318, 194] width 20 height 10
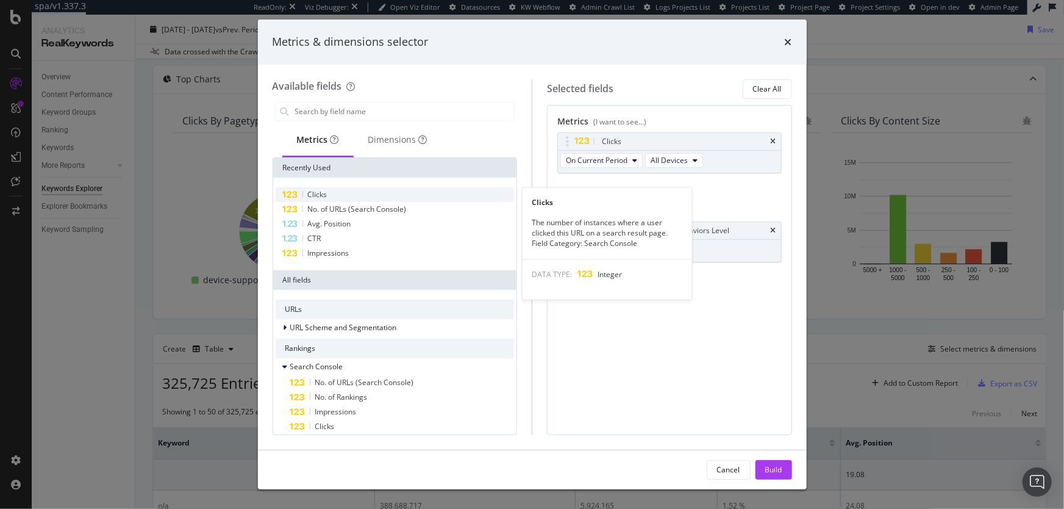
click at [351, 196] on div "Clicks" at bounding box center [395, 194] width 239 height 15
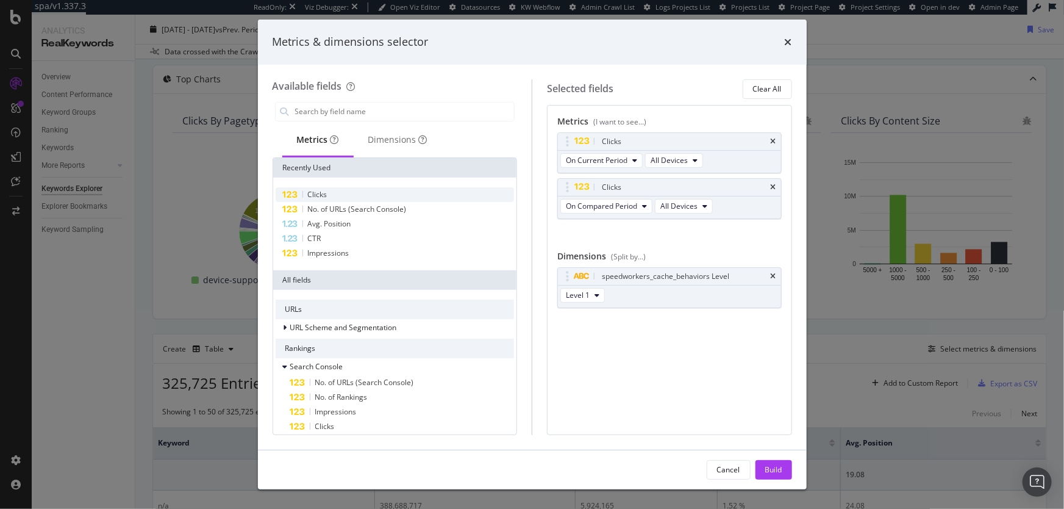
click at [351, 196] on div "Clicks" at bounding box center [395, 194] width 239 height 15
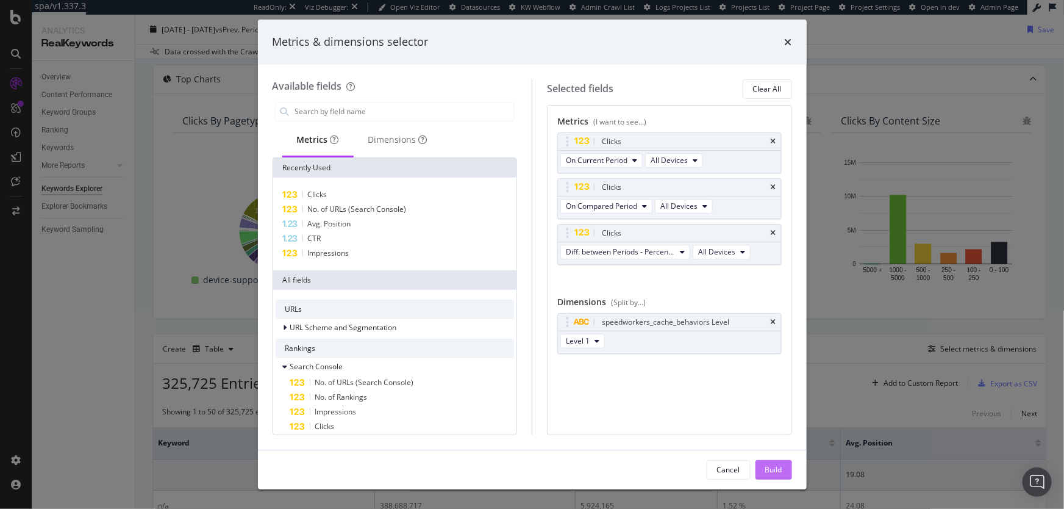
click at [775, 468] on div "Build" at bounding box center [774, 469] width 17 height 10
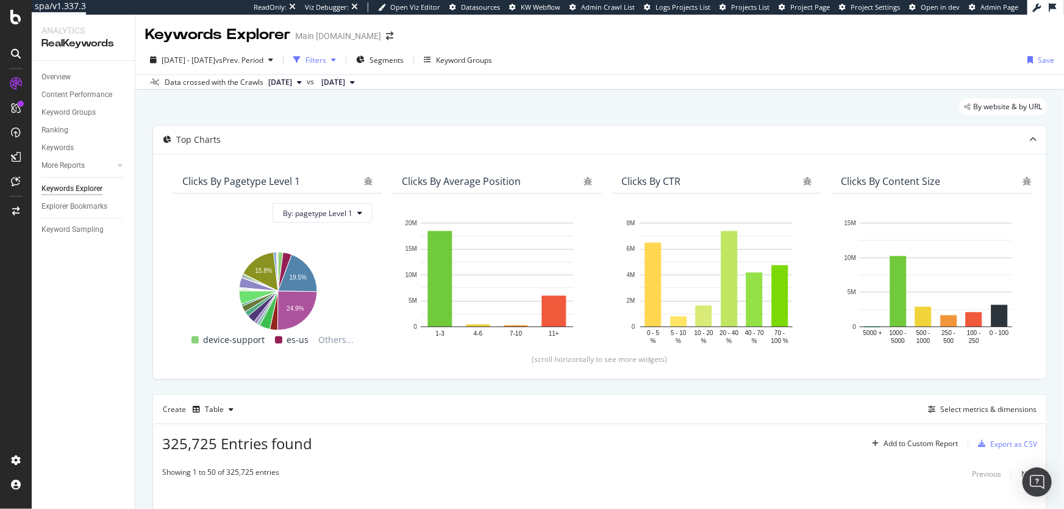
click at [341, 65] on div "Filters" at bounding box center [315, 60] width 52 height 18
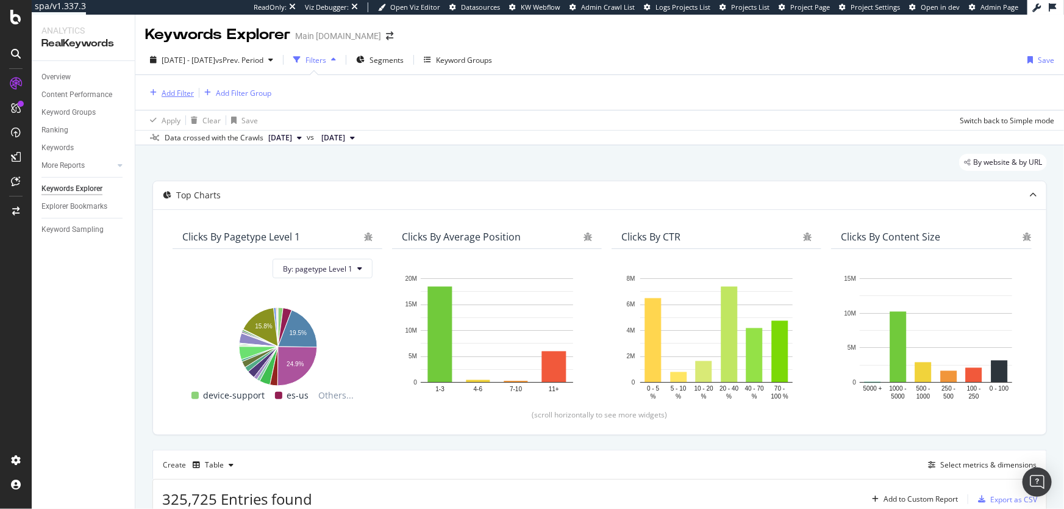
click at [165, 90] on div "Add Filter" at bounding box center [178, 93] width 32 height 10
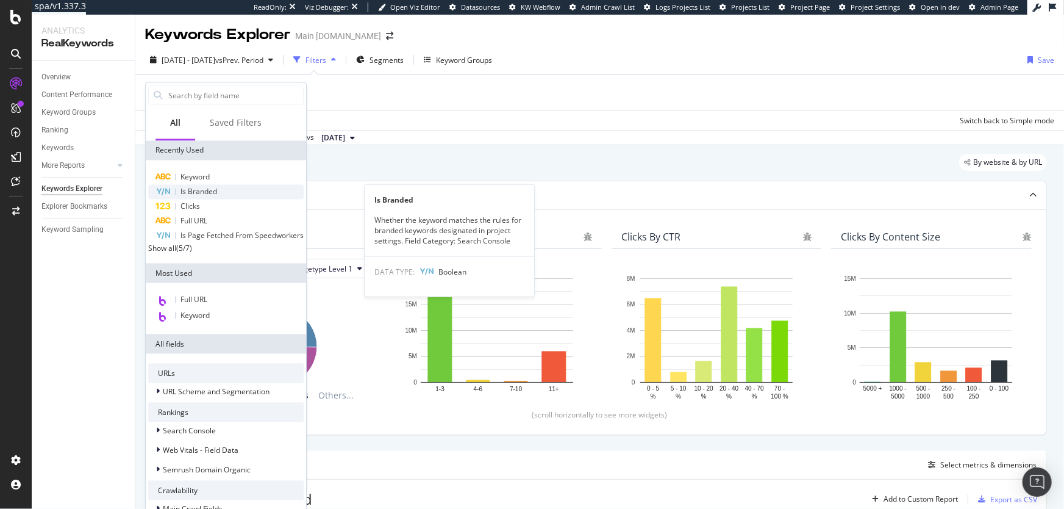
click at [210, 192] on span "Is Branded" at bounding box center [199, 192] width 37 height 10
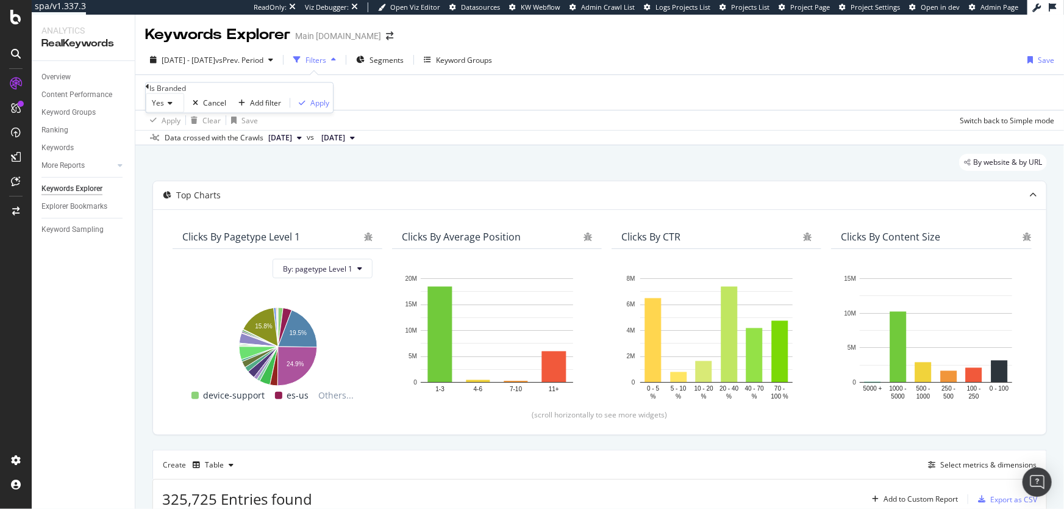
click at [164, 109] on span "Yes" at bounding box center [158, 103] width 12 height 10
click at [176, 138] on div "No" at bounding box center [164, 132] width 37 height 13
click at [308, 108] on div "Apply" at bounding box center [317, 103] width 19 height 10
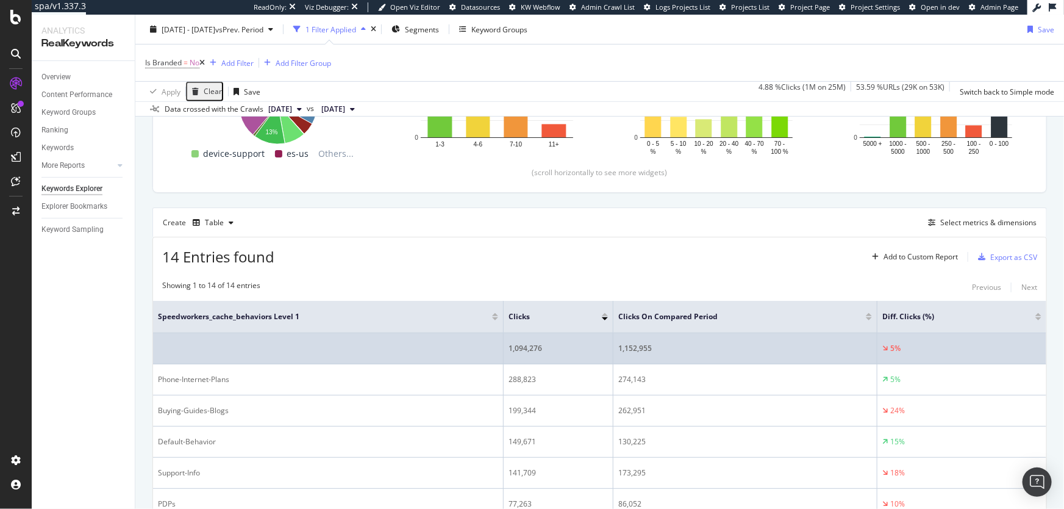
scroll to position [327, 0]
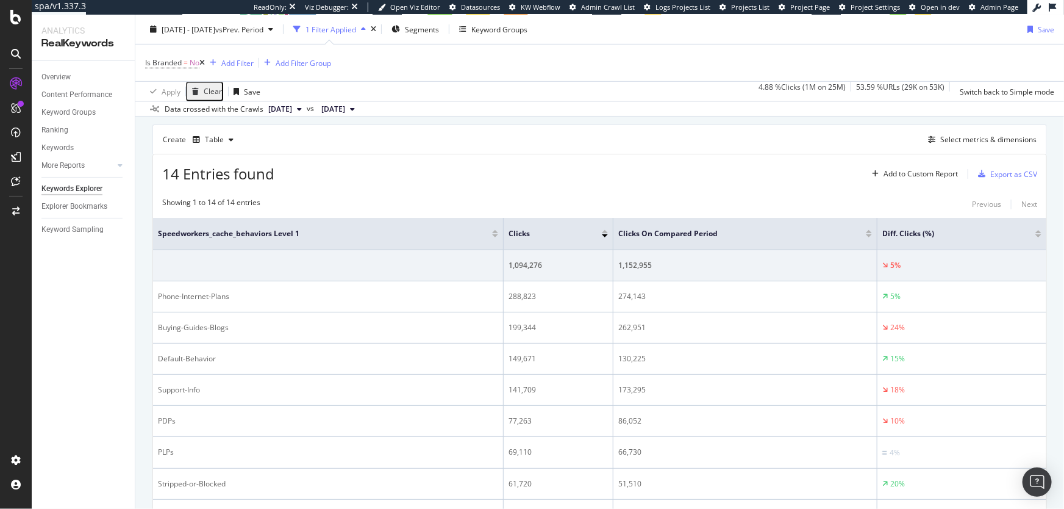
click at [1038, 235] on div at bounding box center [1039, 235] width 6 height 3
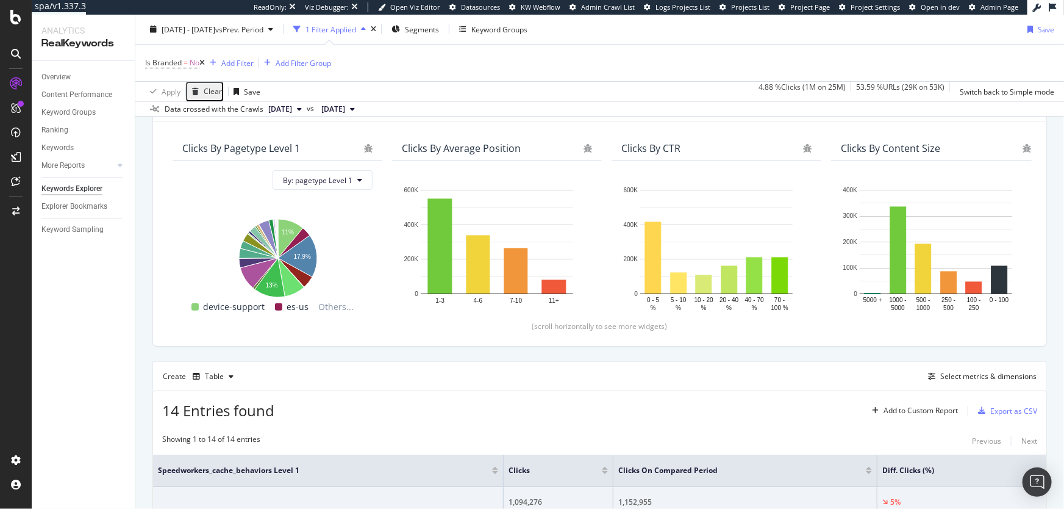
scroll to position [200, 0]
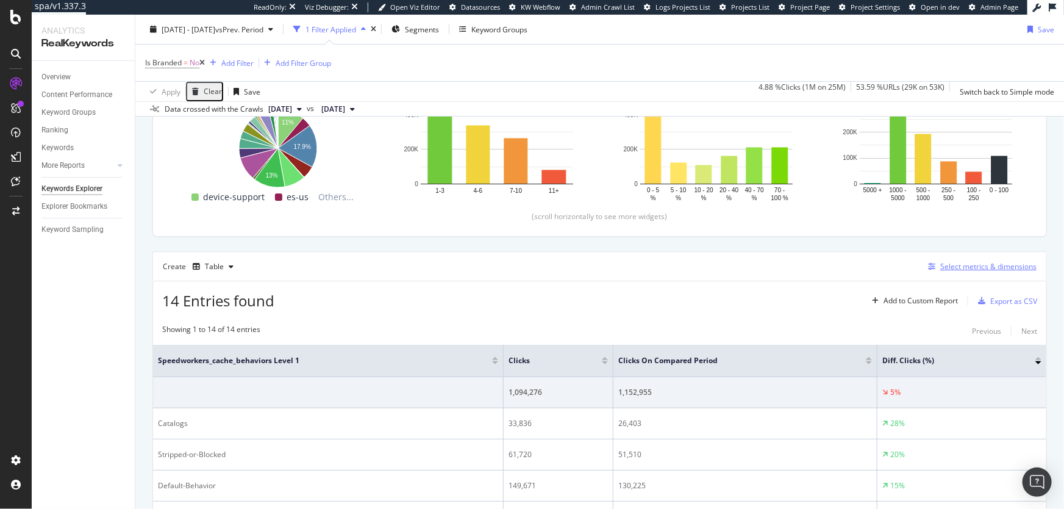
click at [970, 265] on div "Select metrics & dimensions" at bounding box center [989, 266] width 96 height 10
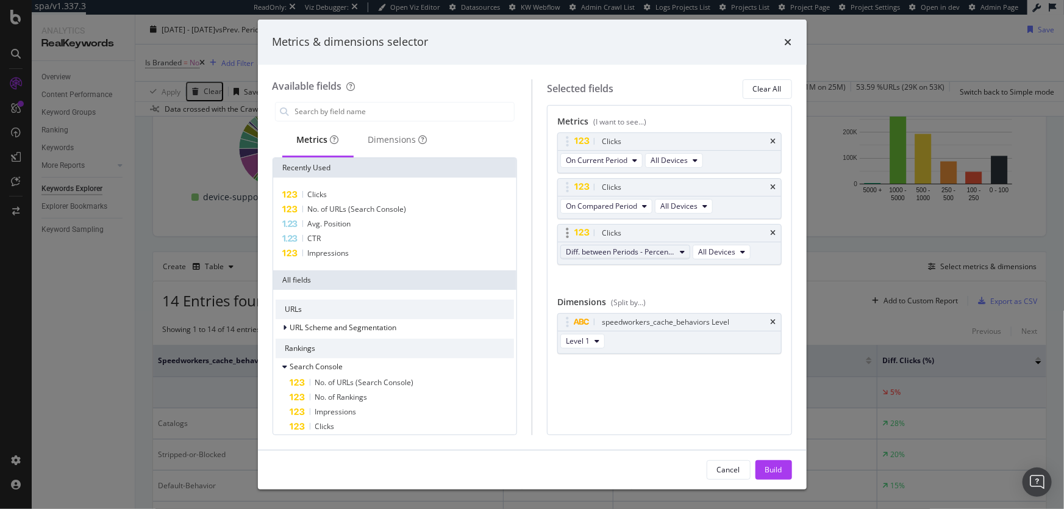
click at [656, 251] on span "Diff. between Periods - Percentage" at bounding box center [620, 251] width 109 height 10
click at [647, 340] on span "Diff. between Periods - Value" at bounding box center [631, 340] width 121 height 11
click at [786, 462] on button "Build" at bounding box center [774, 470] width 37 height 20
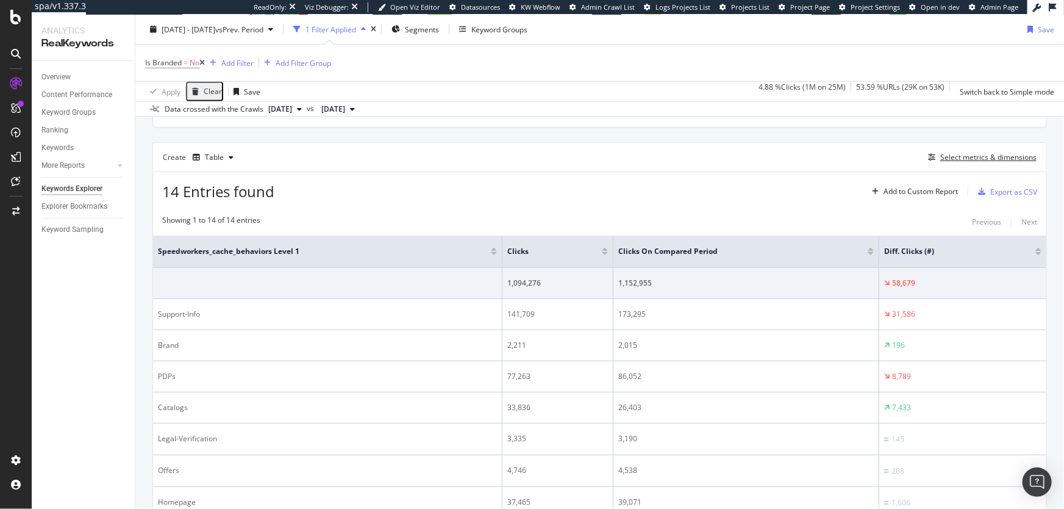
scroll to position [398, 0]
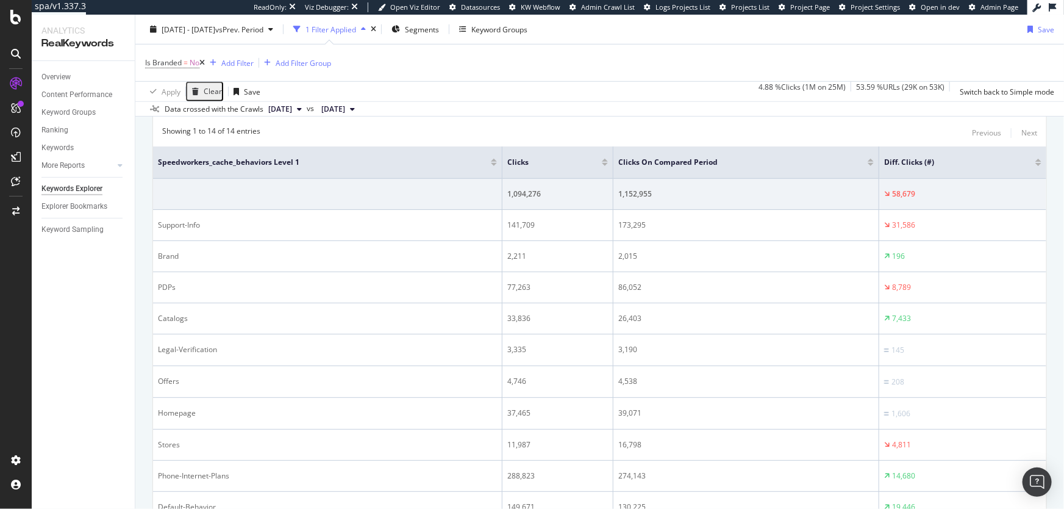
click at [1041, 164] on div at bounding box center [1039, 164] width 6 height 3
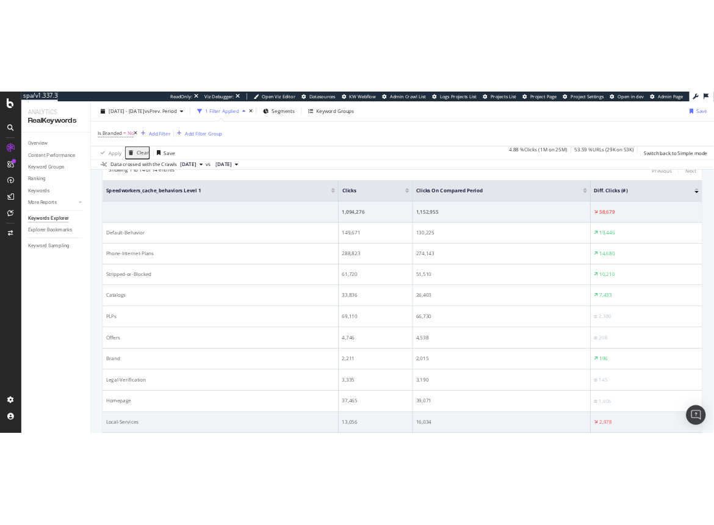
scroll to position [414, 0]
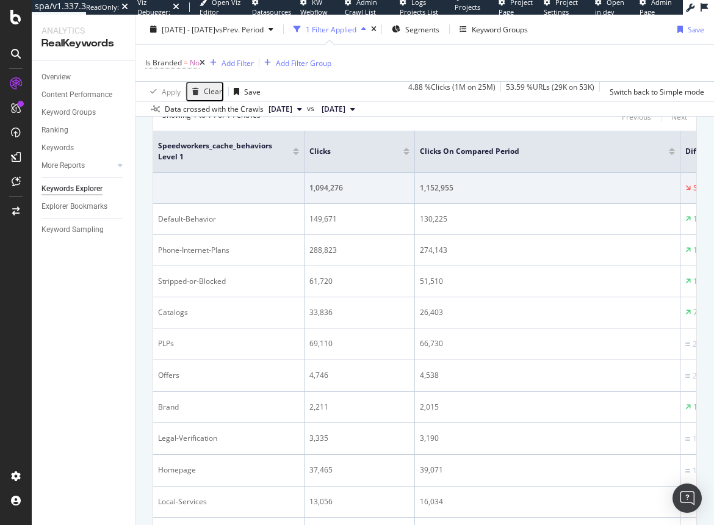
drag, startPoint x: 503, startPoint y: 146, endPoint x: 302, endPoint y: 159, distance: 201.1
click at [302, 159] on span at bounding box center [303, 151] width 7 height 41
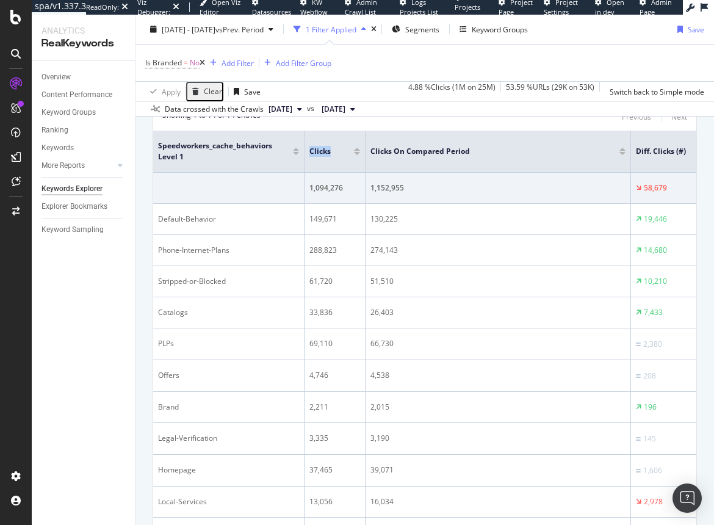
drag, startPoint x: 412, startPoint y: 153, endPoint x: 353, endPoint y: 152, distance: 59.8
click at [351, 152] on th "Clicks" at bounding box center [334, 152] width 61 height 42
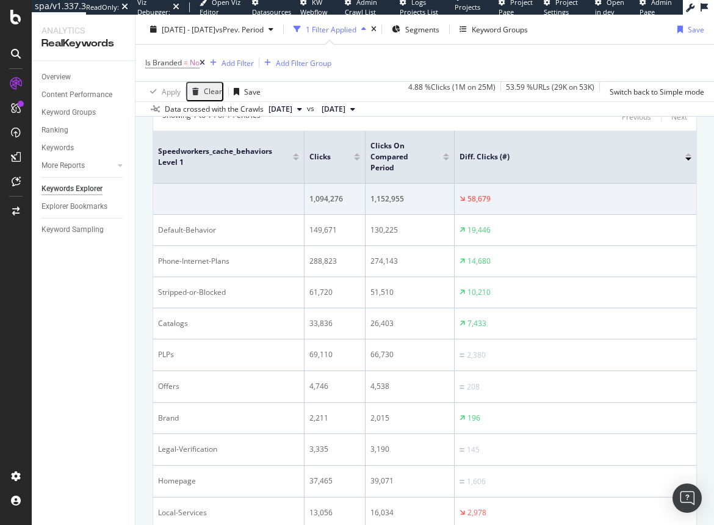
drag, startPoint x: 629, startPoint y: 150, endPoint x: 453, endPoint y: 156, distance: 176.4
click at [453, 156] on span at bounding box center [453, 157] width 7 height 52
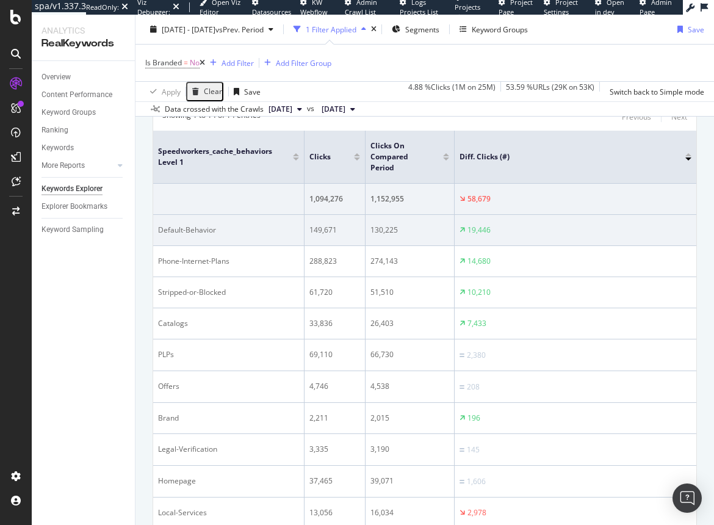
scroll to position [414, 0]
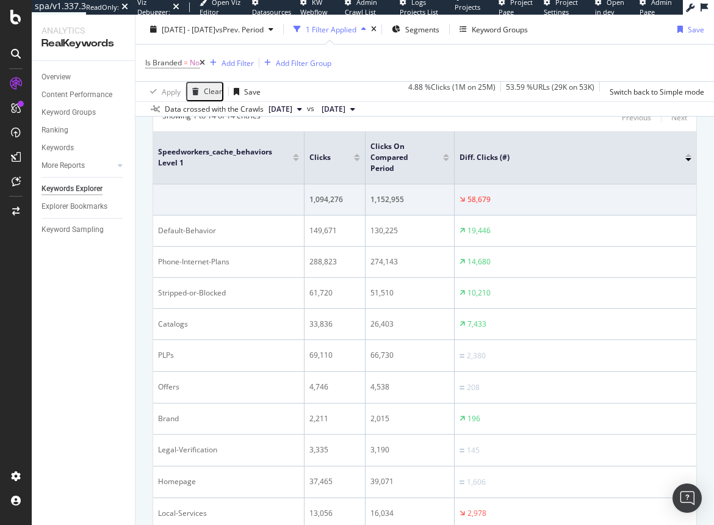
click at [688, 154] on div at bounding box center [688, 155] width 6 height 3
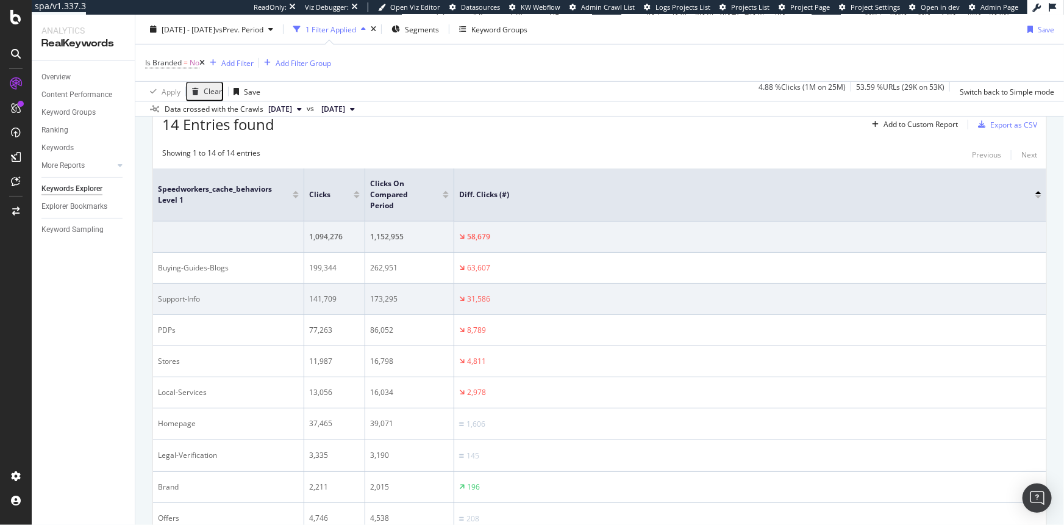
scroll to position [272, 0]
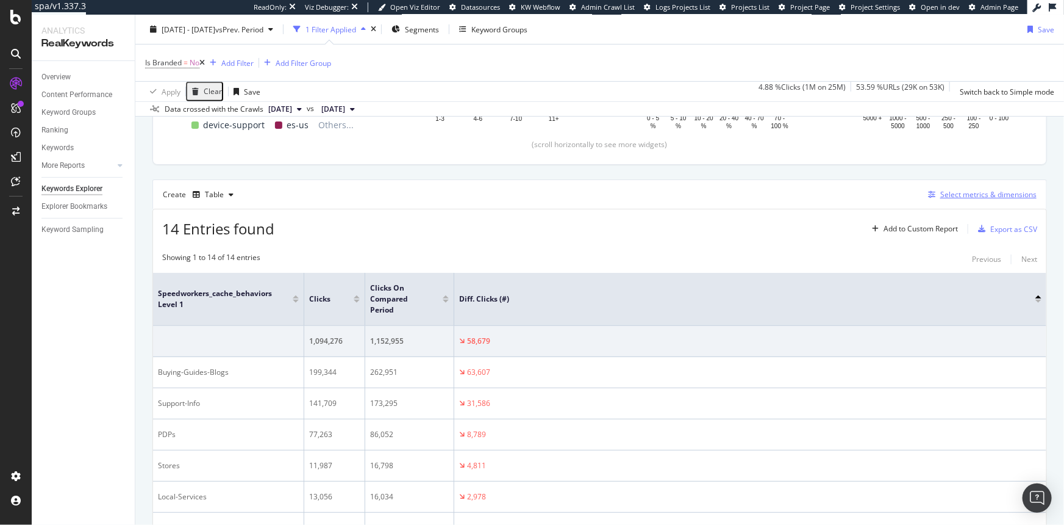
click at [950, 197] on div "Select metrics & dimensions" at bounding box center [989, 194] width 96 height 10
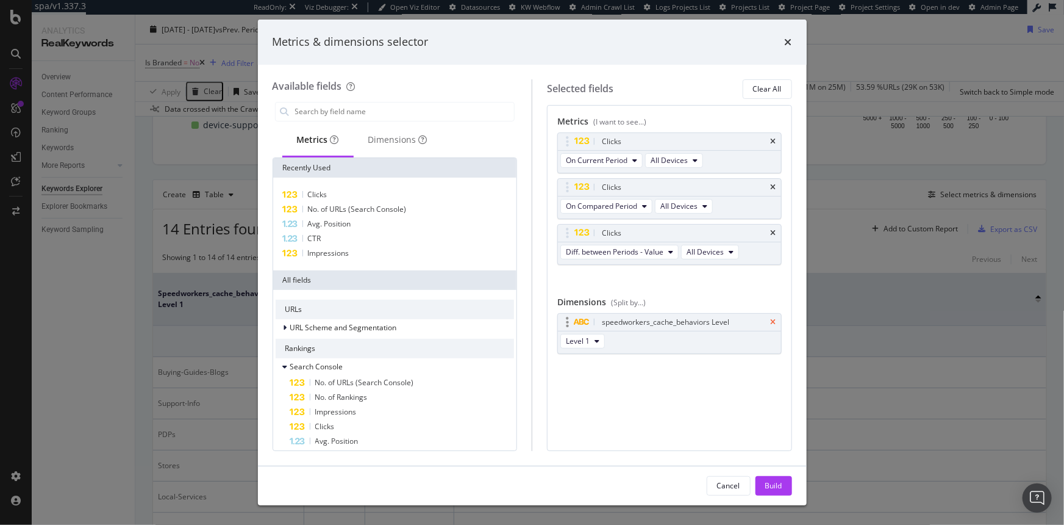
click at [775, 321] on icon "times" at bounding box center [773, 321] width 5 height 7
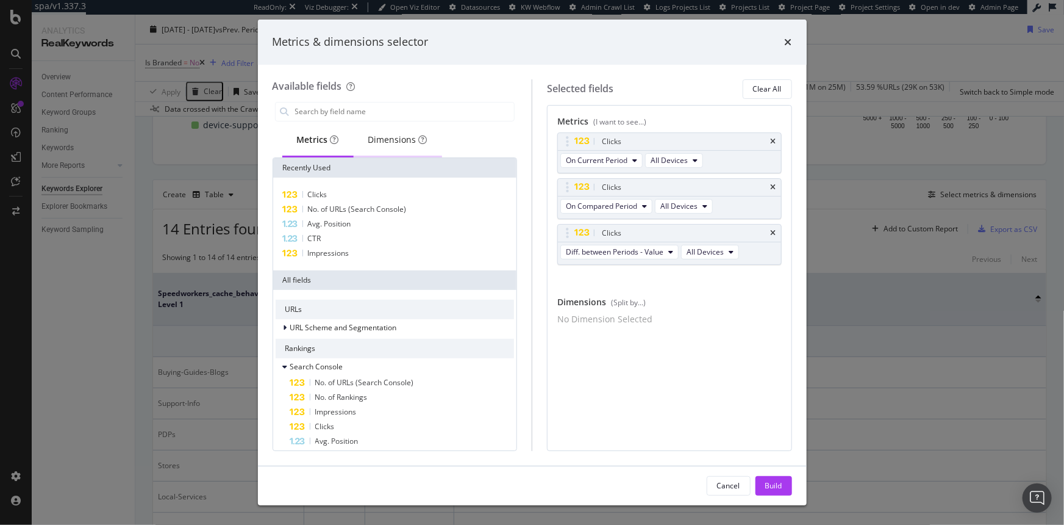
click at [380, 139] on div "Dimensions" at bounding box center [397, 140] width 59 height 12
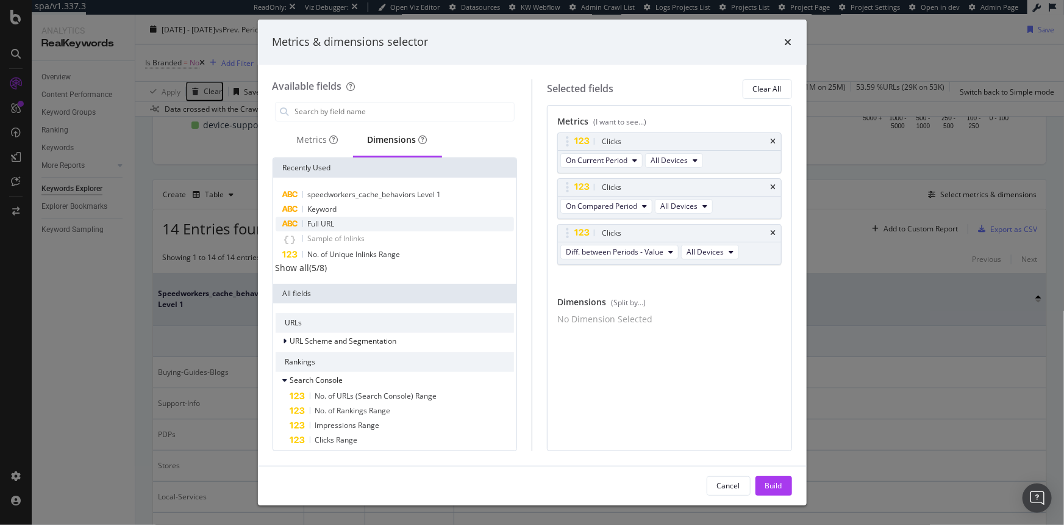
click at [357, 223] on div "Full URL" at bounding box center [395, 224] width 239 height 15
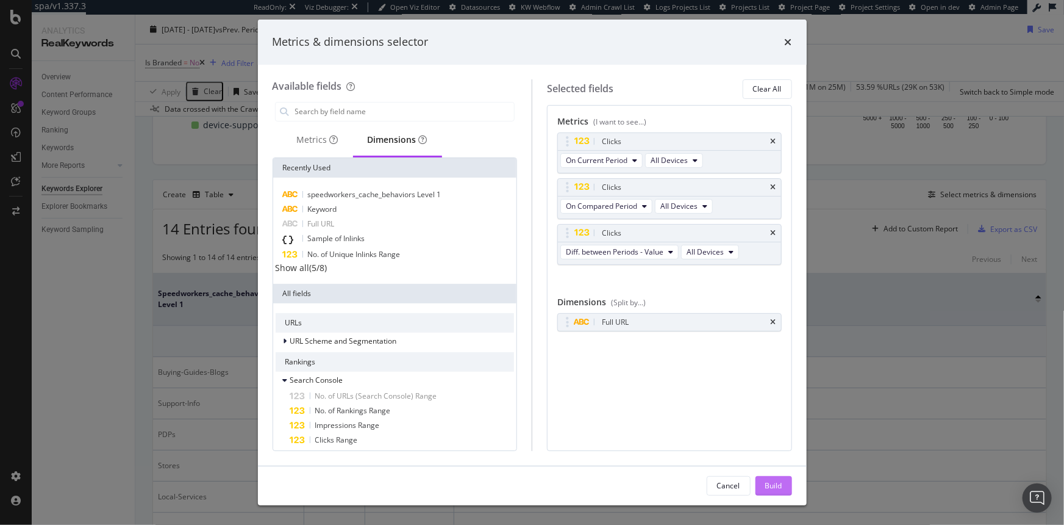
click at [778, 490] on div "Build" at bounding box center [774, 485] width 17 height 10
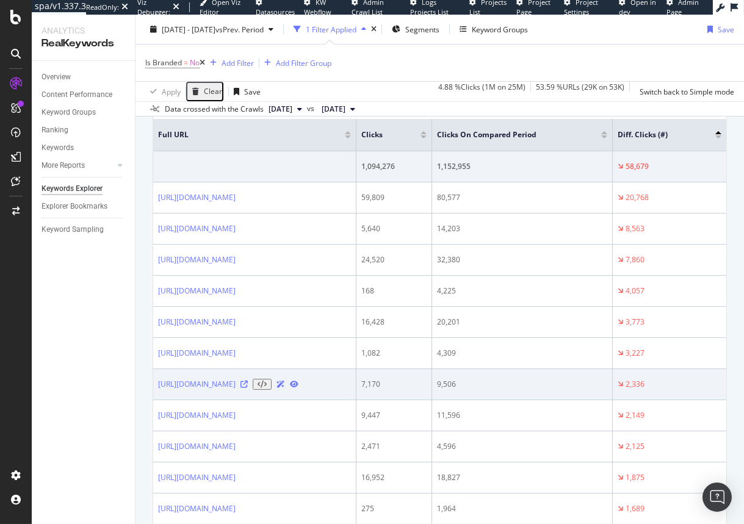
scroll to position [420, 0]
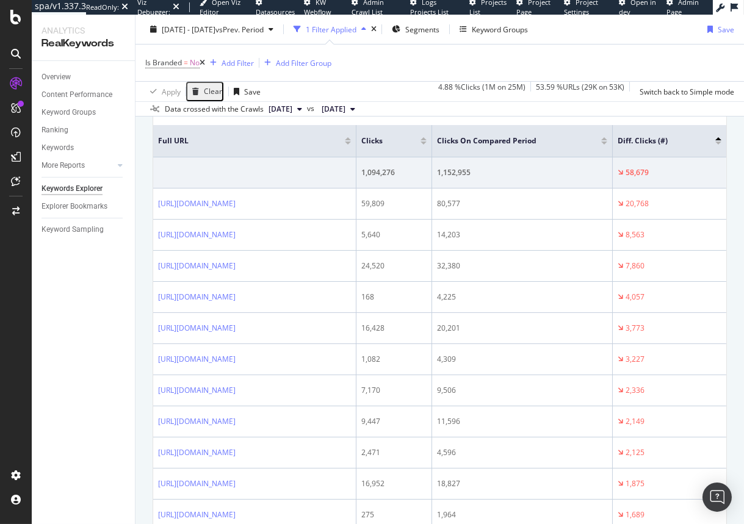
click at [721, 144] on div "Diff. Clicks (#)" at bounding box center [669, 141] width 104 height 12
click at [720, 144] on div "Diff. Clicks (#)" at bounding box center [669, 141] width 104 height 12
click at [721, 142] on div at bounding box center [718, 143] width 6 height 3
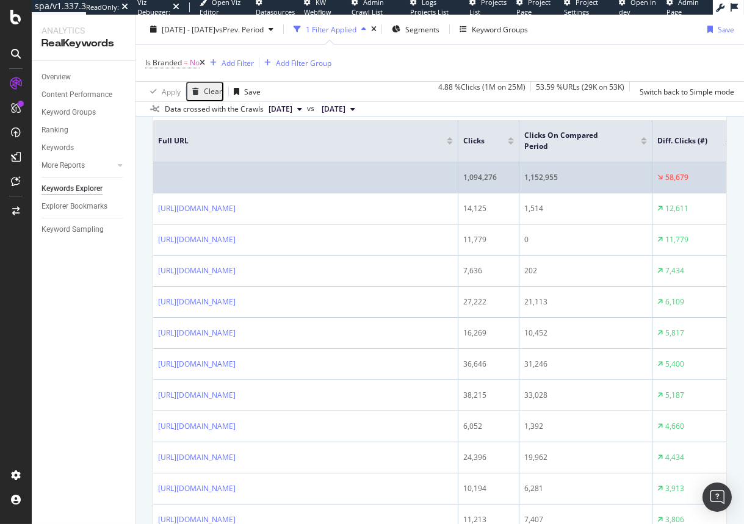
scroll to position [423, 0]
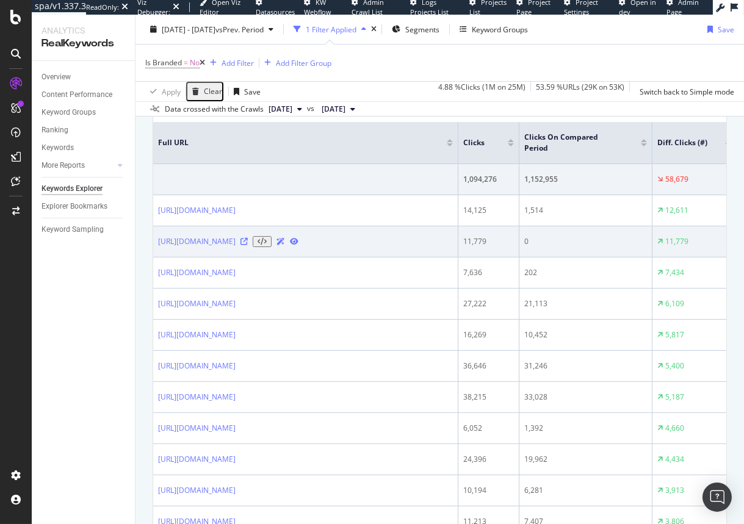
drag, startPoint x: 322, startPoint y: 236, endPoint x: 157, endPoint y: 235, distance: 165.3
click at [157, 235] on td "https://www.att.com/acctmgmt/fastpmt/fastpay" at bounding box center [305, 241] width 305 height 31
copy link "https://www.att.com/acctmgmt/fastpmt/fastpay"
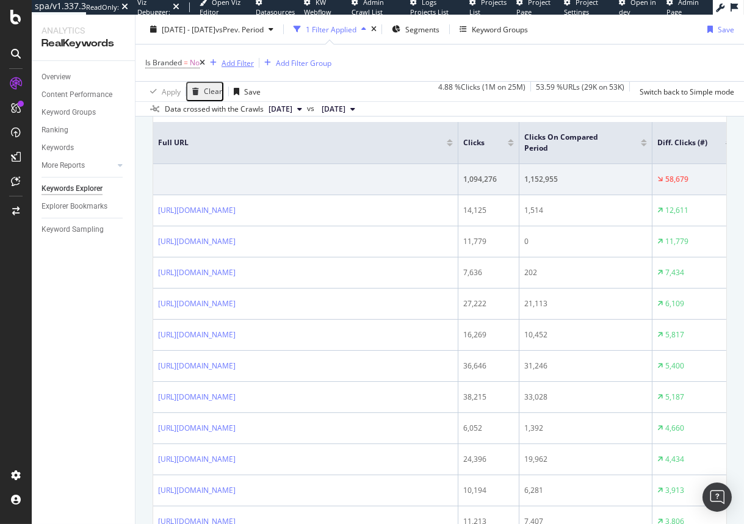
click at [229, 67] on div "Add Filter" at bounding box center [237, 62] width 32 height 10
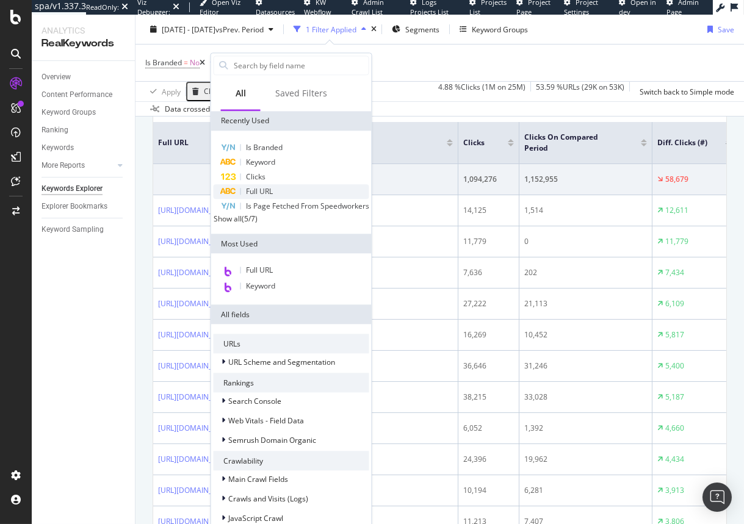
click at [271, 186] on span "Full URL" at bounding box center [259, 191] width 27 height 10
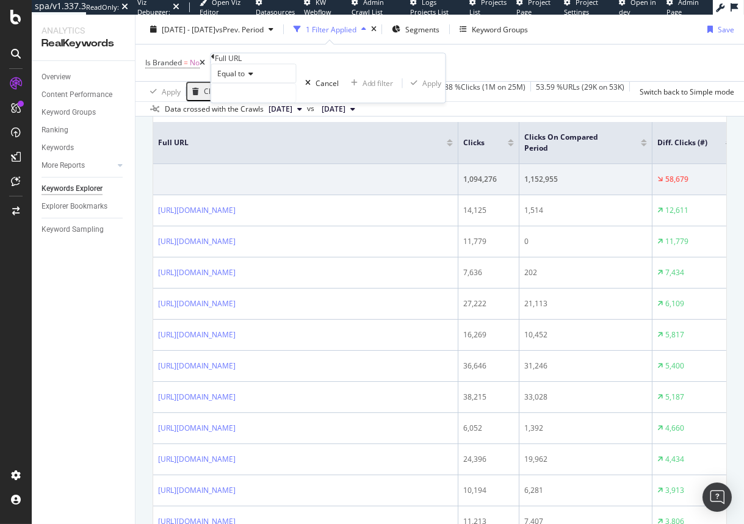
click at [243, 79] on span "Equal to" at bounding box center [230, 74] width 27 height 10
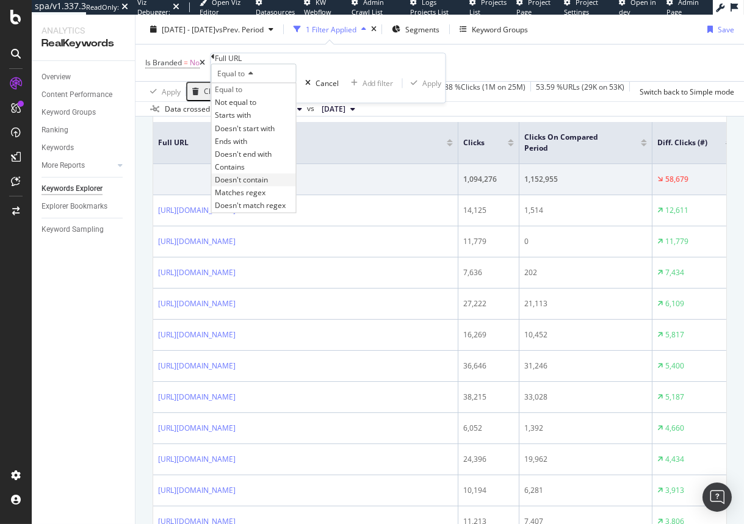
click at [268, 185] on span "Doesn't contain" at bounding box center [241, 179] width 53 height 10
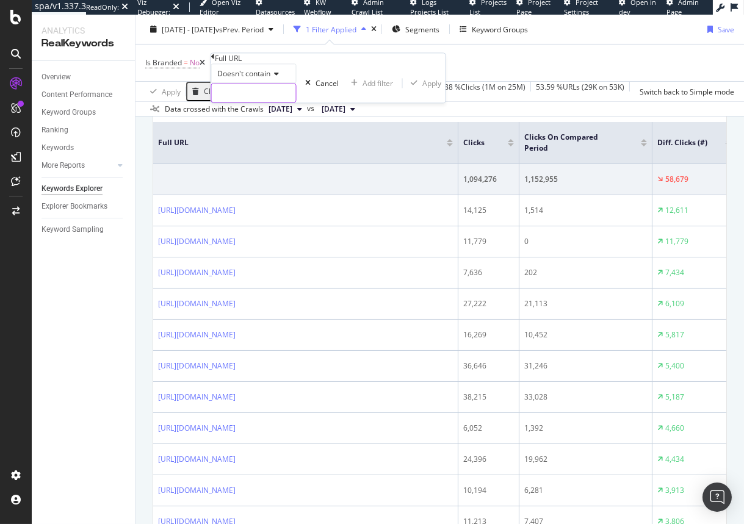
click at [282, 102] on input "text" at bounding box center [254, 93] width 84 height 18
paste input "https://www.att.com/acctmgmt/fastpmt/fastpay"
type input "https://www.att.com/acctmgmt/fastpmt/fastpay"
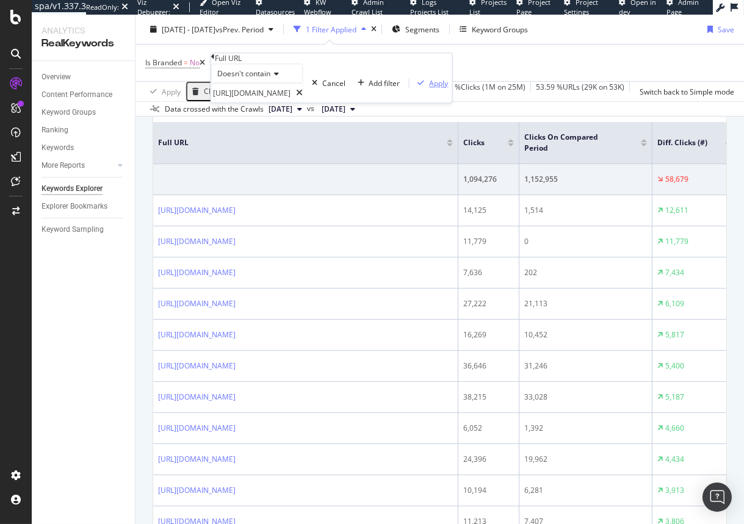
click at [429, 88] on div "Apply" at bounding box center [438, 83] width 19 height 10
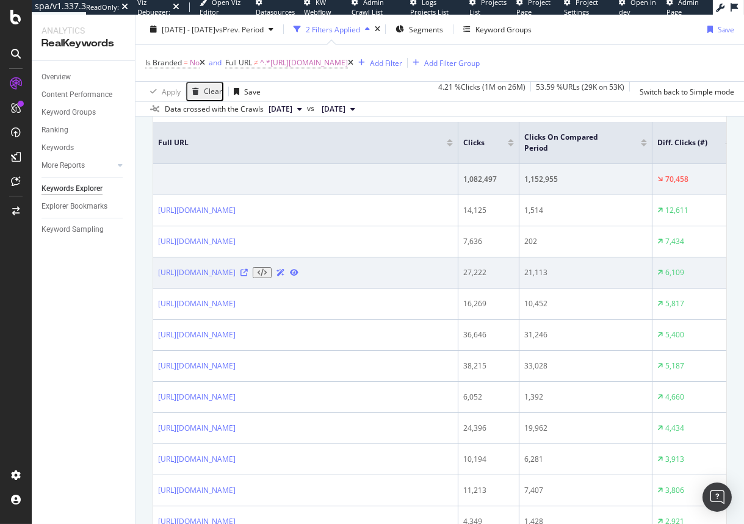
scroll to position [445, 0]
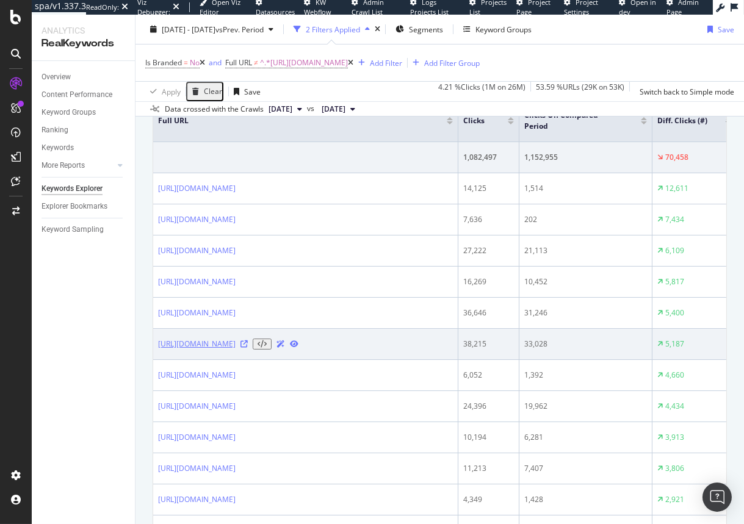
drag, startPoint x: 153, startPoint y: 342, endPoint x: 164, endPoint y: 354, distance: 16.4
click at [164, 354] on td "https://www.att.com/support_media/images/pdf/Country_Code_List.pdf" at bounding box center [305, 344] width 305 height 31
copy link "https://www.att.com/support_media/images/pdf/Country_Code_List.pdf"
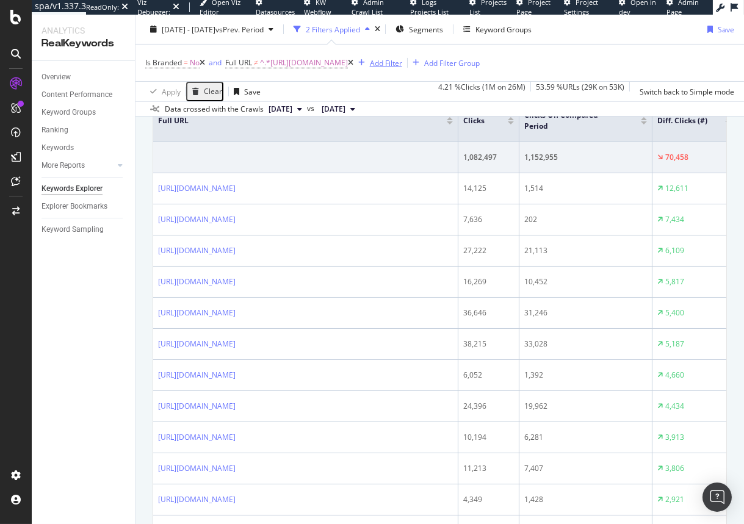
click at [402, 57] on div "Add Filter" at bounding box center [386, 62] width 32 height 10
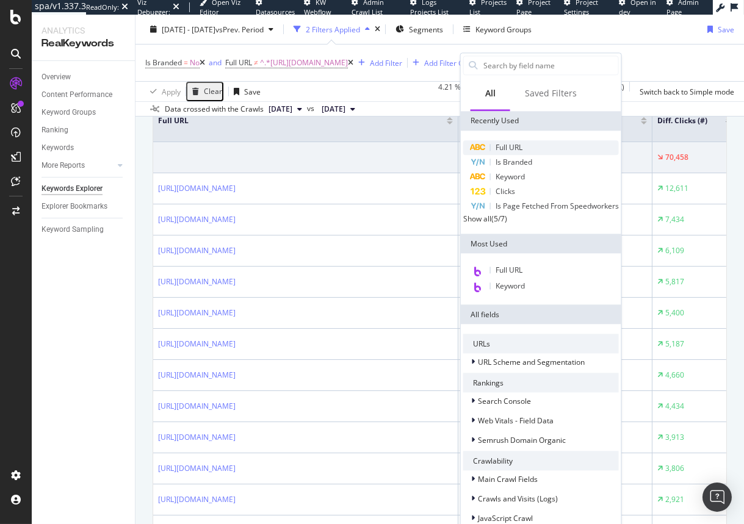
click at [526, 142] on div "Full URL" at bounding box center [541, 147] width 156 height 15
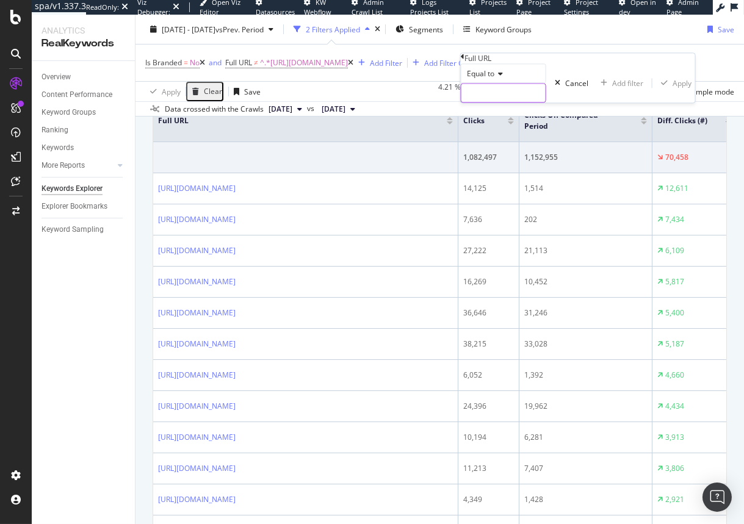
click at [516, 102] on input "text" at bounding box center [503, 93] width 84 height 18
paste input "https://www.att.com/support_media/images/pdf/Country_Code_List.pdf"
type input "https://www.att.com/support_media/images/pdf/Country_Code_List.pdf"
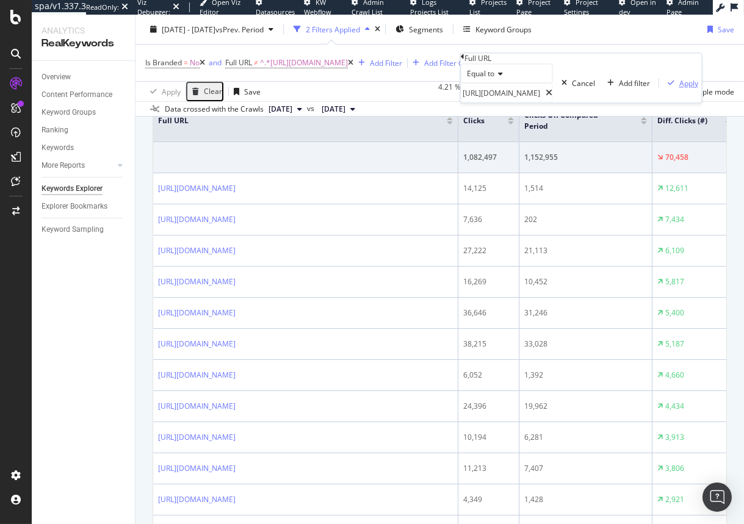
click at [679, 88] on div "Apply" at bounding box center [688, 83] width 19 height 10
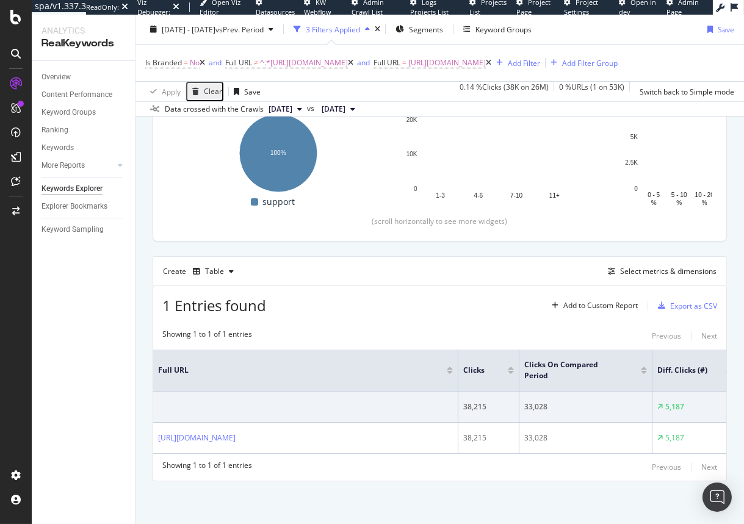
scroll to position [215, 0]
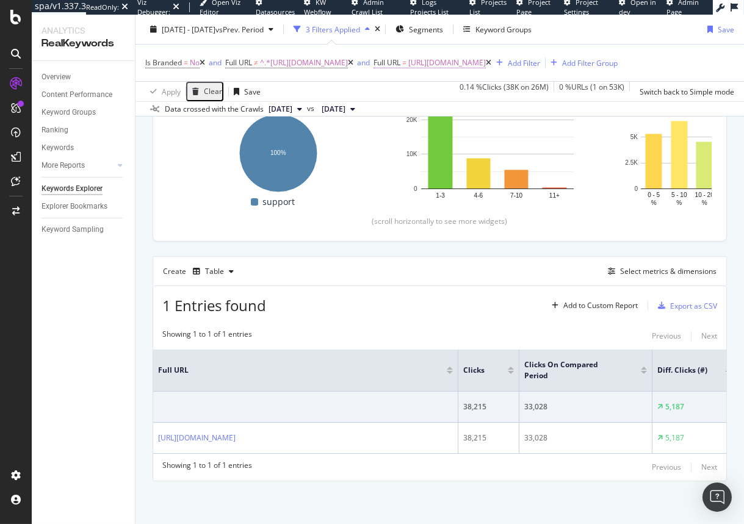
click at [408, 71] on span "https://www.att.com/support_media/images/pdf/Country_Code_List.pdf" at bounding box center [446, 62] width 77 height 17
click at [169, 95] on span "Equal to" at bounding box center [165, 89] width 27 height 10
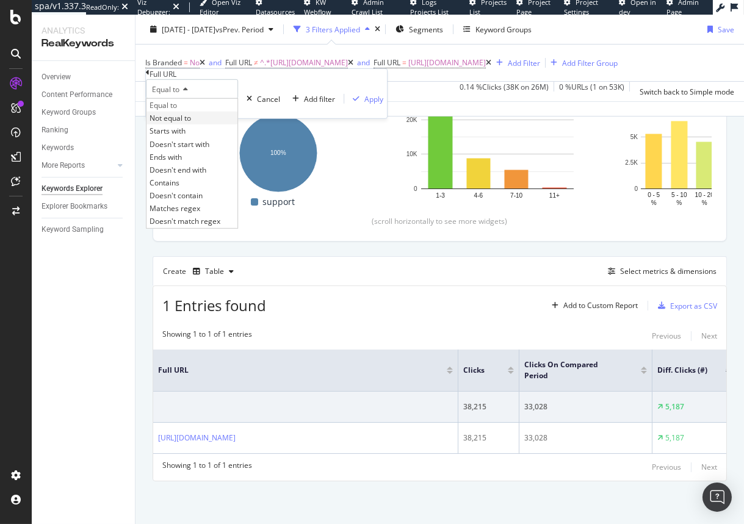
click at [191, 123] on span "Not equal to" at bounding box center [169, 118] width 41 height 10
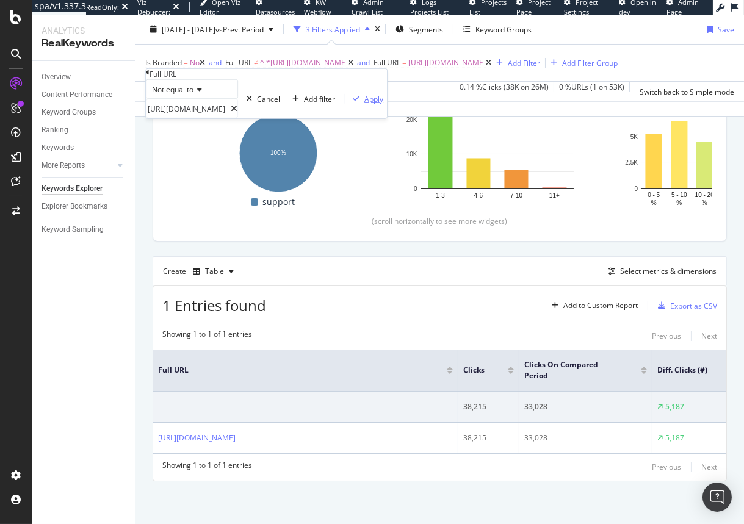
click at [364, 104] on div "Apply" at bounding box center [373, 98] width 19 height 10
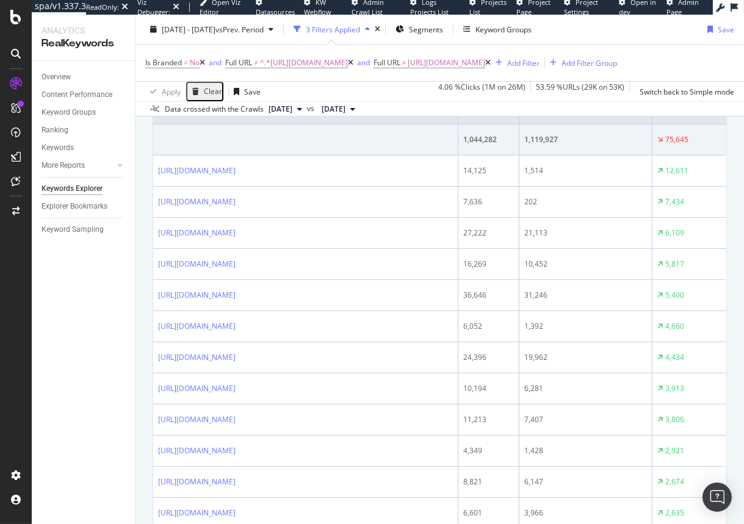
scroll to position [450, 0]
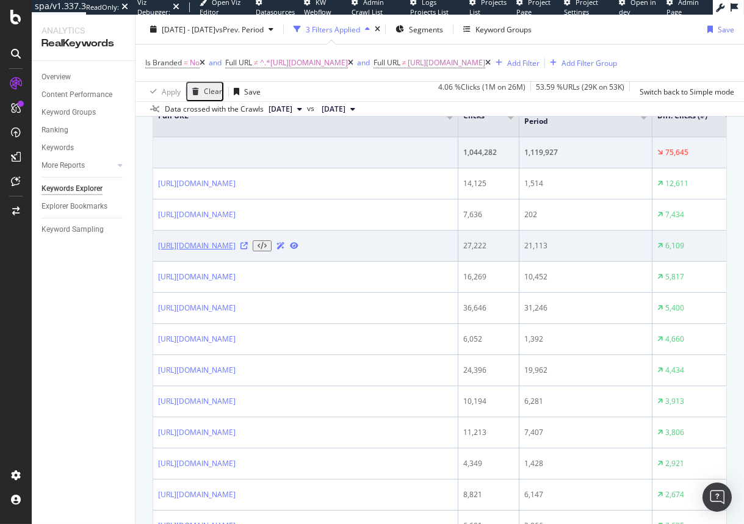
drag, startPoint x: 262, startPoint y: 259, endPoint x: 157, endPoint y: 257, distance: 104.9
click at [158, 251] on div "https://www.att.com/outages/" at bounding box center [305, 245] width 295 height 11
copy link "https://www.att.com/outages/"
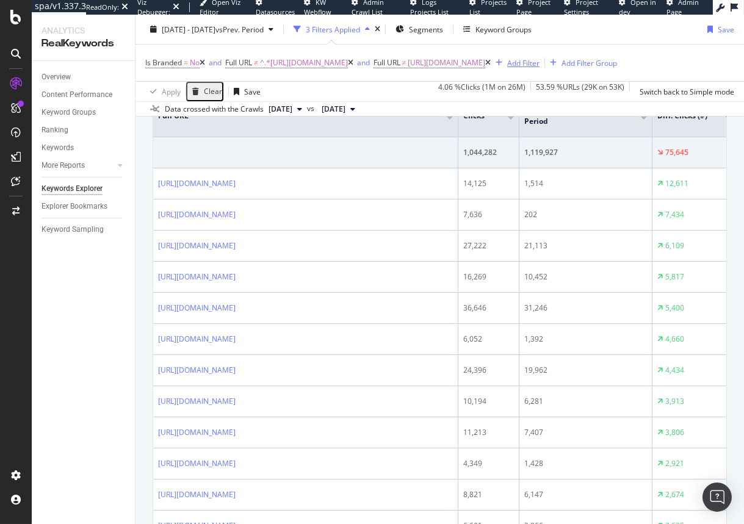
click at [507, 68] on div "Add Filter" at bounding box center [523, 62] width 32 height 10
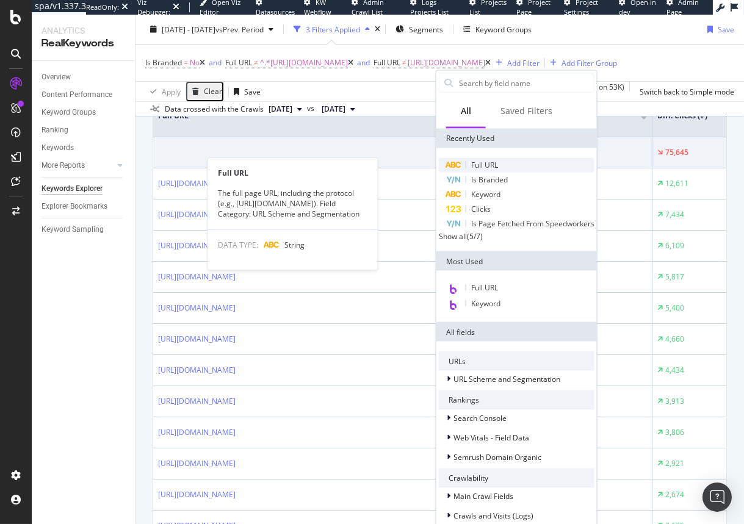
click at [486, 166] on span "Full URL" at bounding box center [484, 165] width 27 height 10
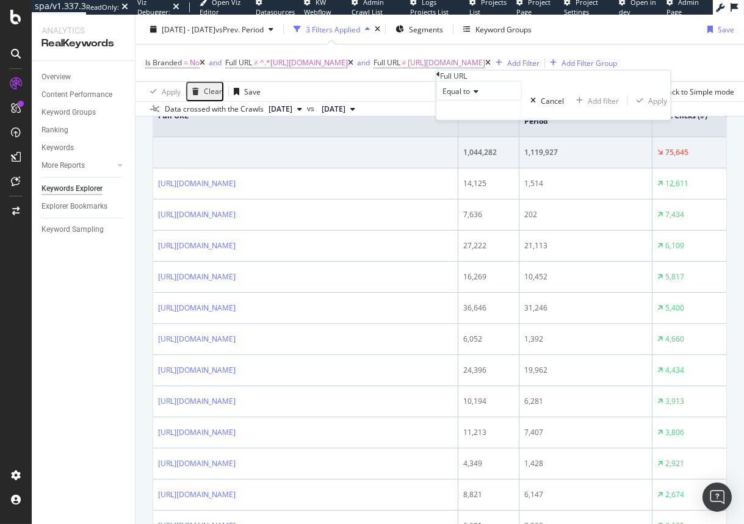
click at [465, 96] on span "Equal to" at bounding box center [455, 91] width 27 height 10
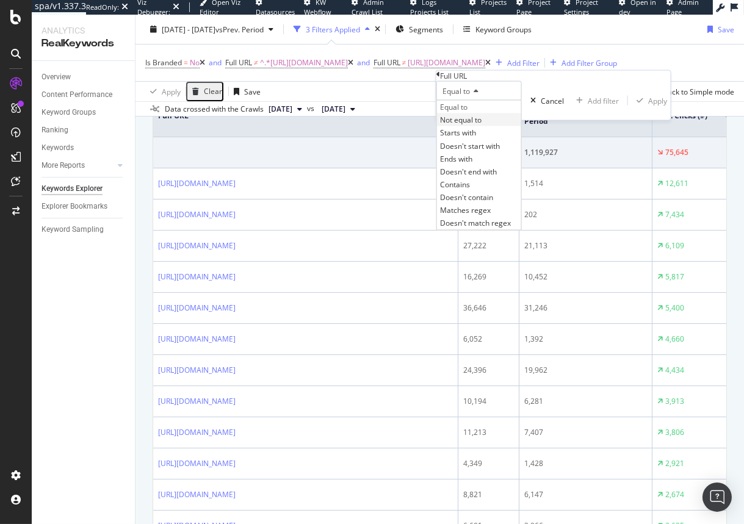
click at [471, 125] on span "Not equal to" at bounding box center [460, 120] width 41 height 10
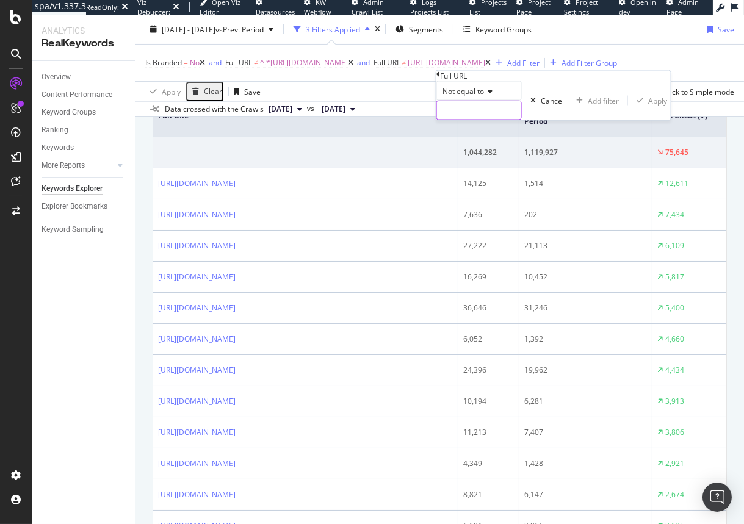
click at [472, 120] on input "text" at bounding box center [479, 110] width 84 height 18
paste input "https://www.att.com/outages/"
type input "https://www.att.com/outages/"
click at [655, 106] on div "Apply" at bounding box center [664, 100] width 19 height 10
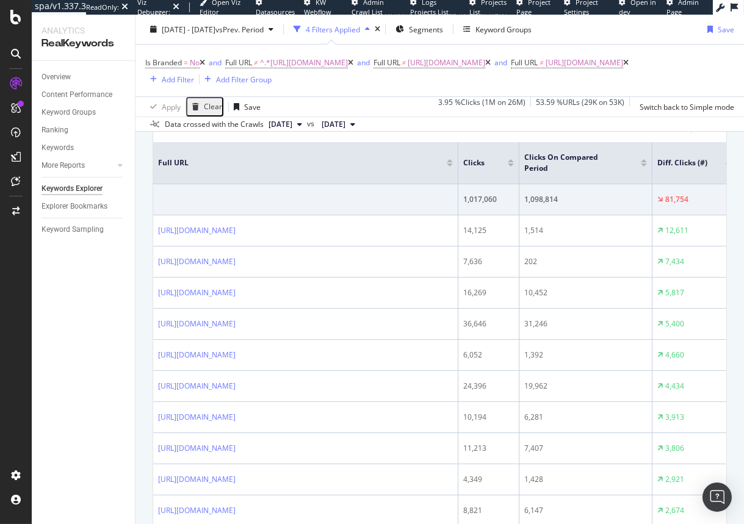
scroll to position [418, 0]
click at [454, 168] on th "Full URL" at bounding box center [305, 163] width 305 height 42
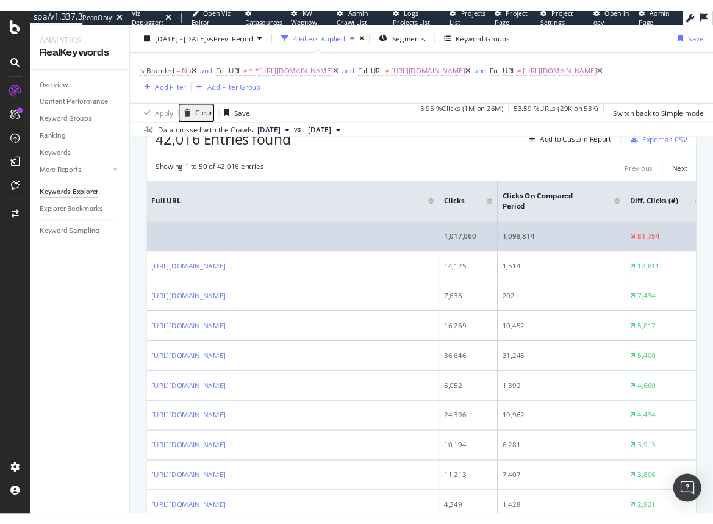
scroll to position [372, 0]
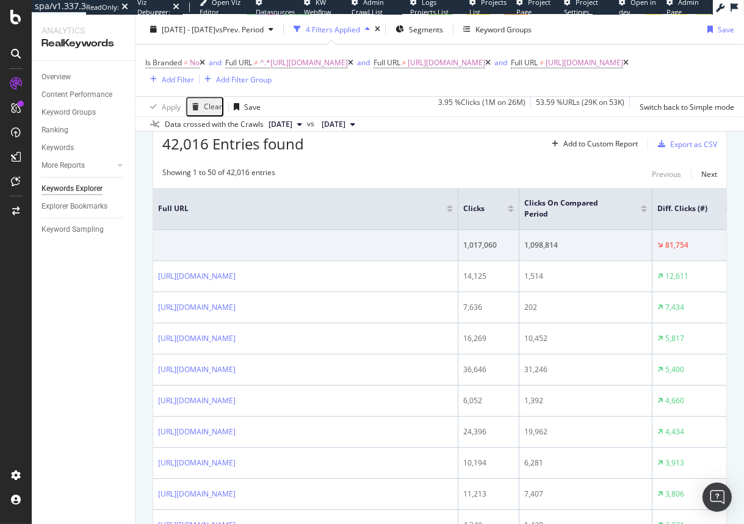
click at [375, 217] on th "Full URL" at bounding box center [305, 209] width 305 height 42
click at [368, 210] on span "Full URL" at bounding box center [293, 208] width 270 height 11
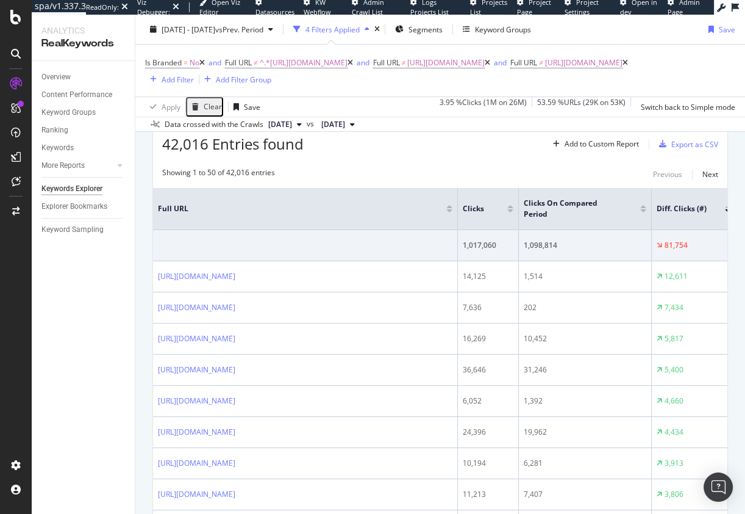
click at [458, 195] on th "Clicks" at bounding box center [488, 209] width 61 height 42
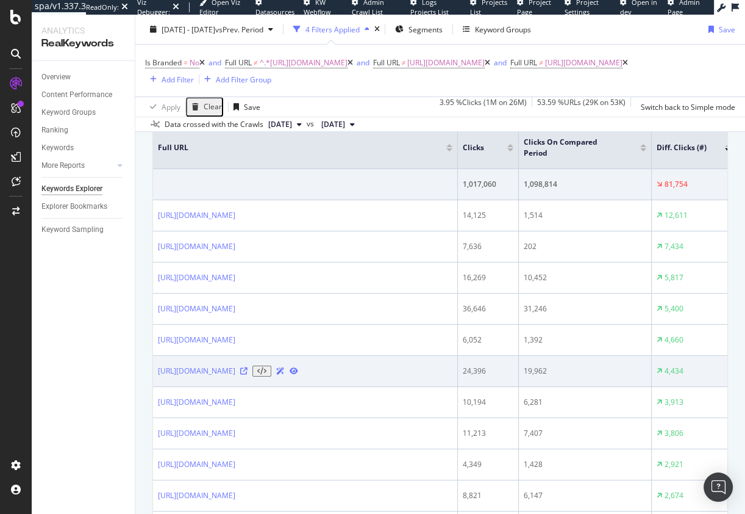
scroll to position [429, 0]
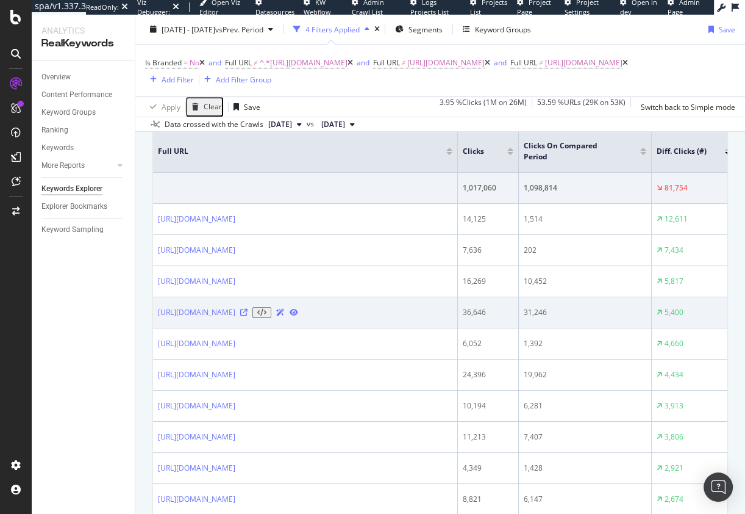
click at [457, 297] on td "https://www.att.com/plans/wireless/" at bounding box center [305, 312] width 305 height 31
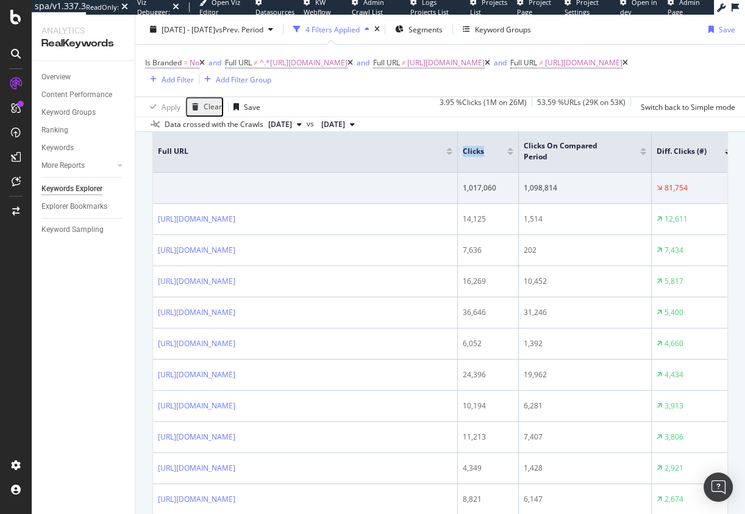
drag, startPoint x: 458, startPoint y: 156, endPoint x: 425, endPoint y: 156, distance: 32.3
click at [425, 156] on tr "Full URL Clicks Clicks On Compared Period Diff. Clicks (#)" at bounding box center [444, 152] width 583 height 42
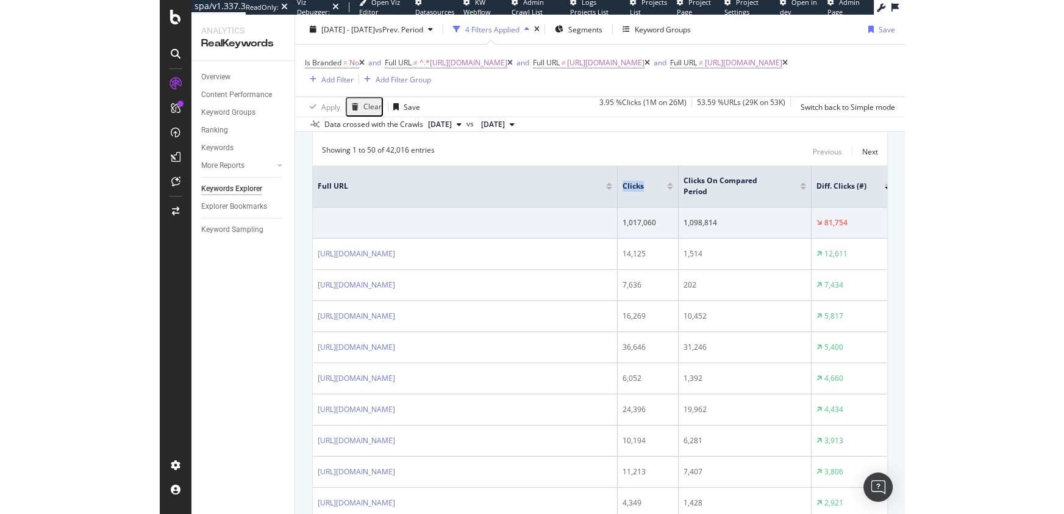
scroll to position [392, 0]
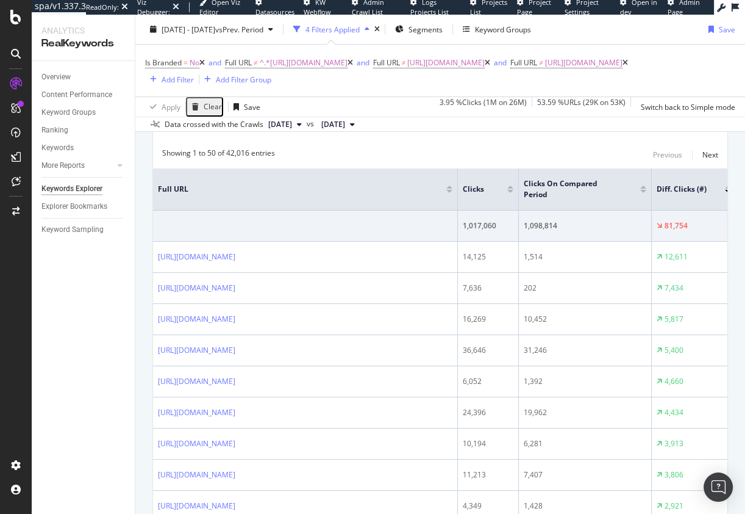
click at [454, 162] on div "Showing 1 to 50 of 42,016 entries Previous Next" at bounding box center [440, 155] width 575 height 15
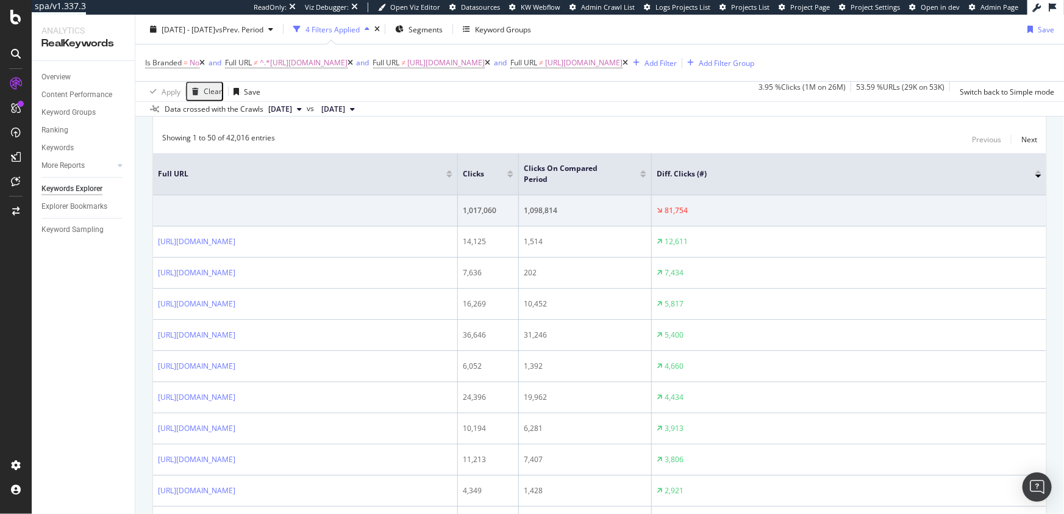
scroll to position [390, 0]
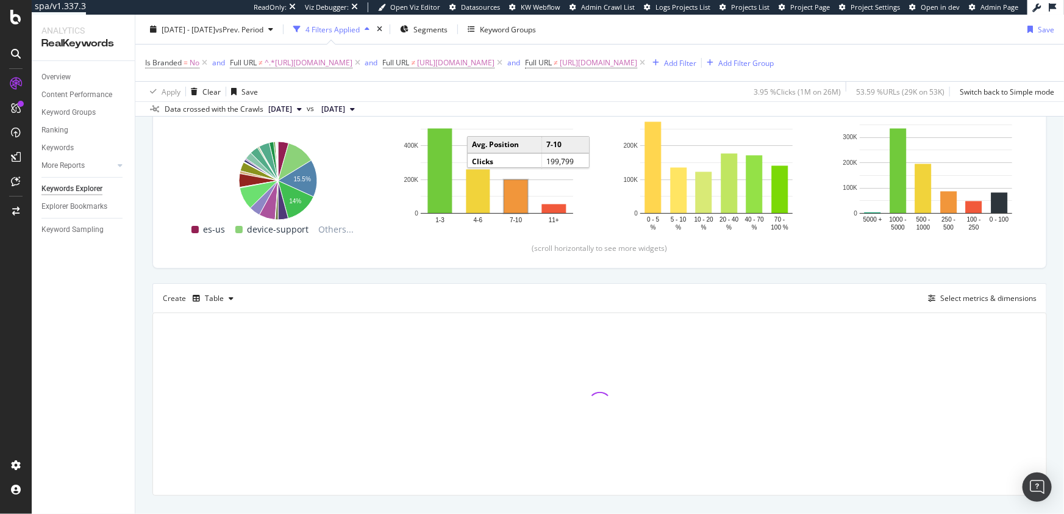
scroll to position [208, 0]
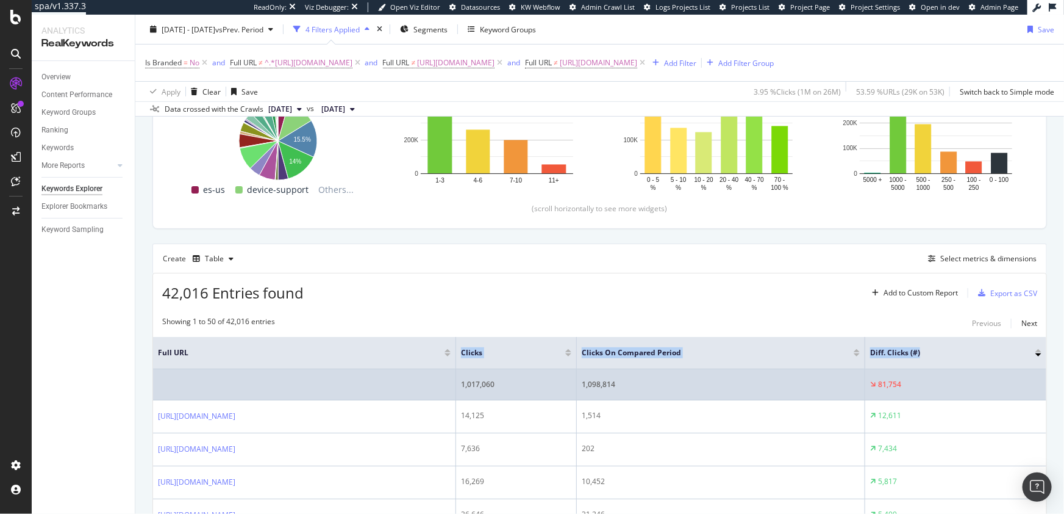
drag, startPoint x: 623, startPoint y: 379, endPoint x: 381, endPoint y: 384, distance: 242.2
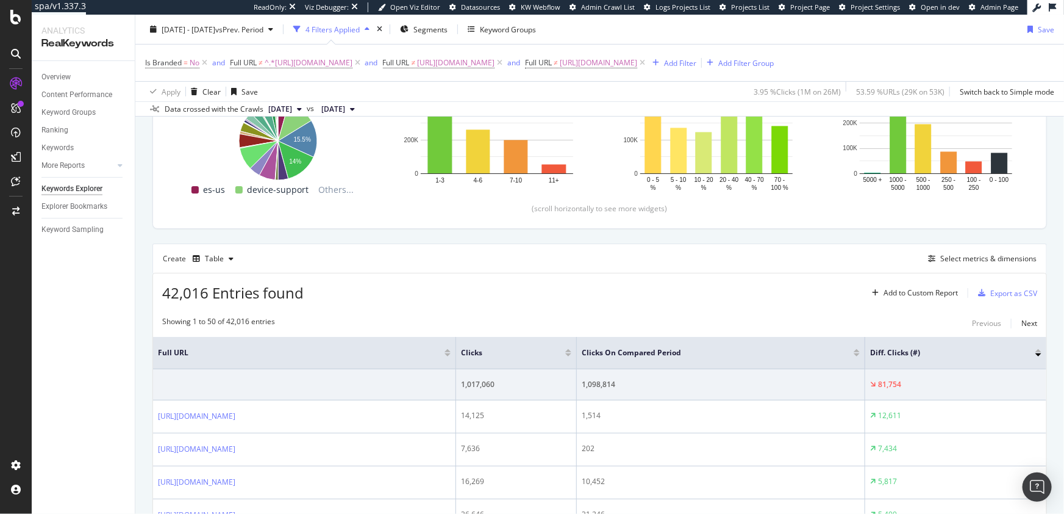
drag, startPoint x: 621, startPoint y: 378, endPoint x: 570, endPoint y: 378, distance: 51.2
click at [456, 369] on th "Full URL" at bounding box center [304, 353] width 303 height 32
drag, startPoint x: 625, startPoint y: 375, endPoint x: 600, endPoint y: 375, distance: 24.4
click at [456, 369] on th "Full URL" at bounding box center [304, 353] width 303 height 32
drag, startPoint x: 710, startPoint y: 378, endPoint x: 741, endPoint y: 374, distance: 30.7
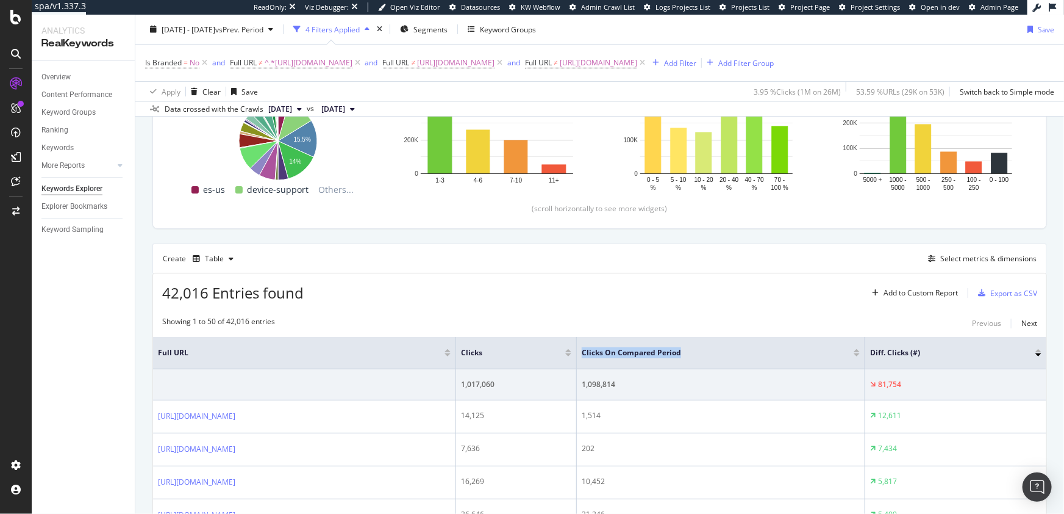
click at [741, 369] on tr "Full URL Clicks Clicks On Compared Period Diff. Clicks (#)" at bounding box center [600, 353] width 894 height 32
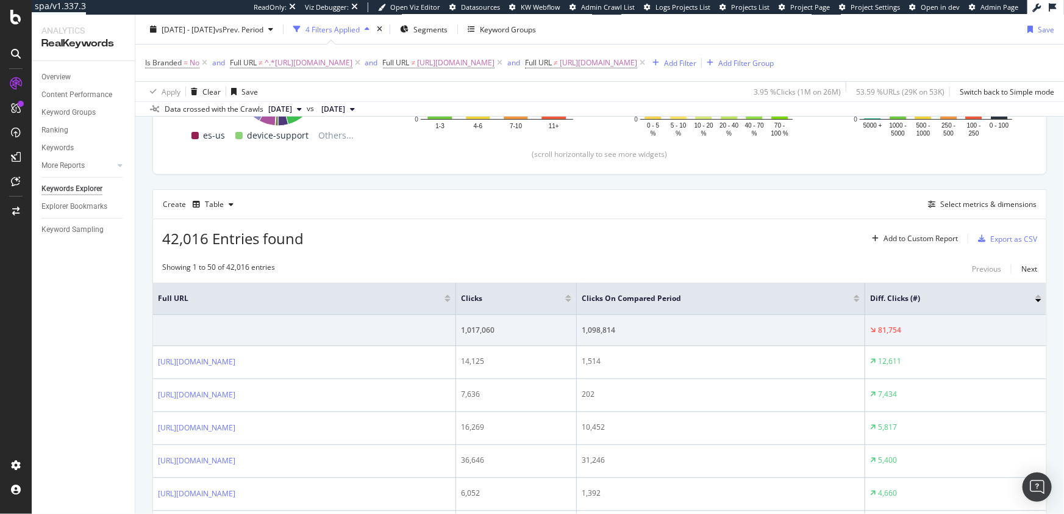
scroll to position [278, 0]
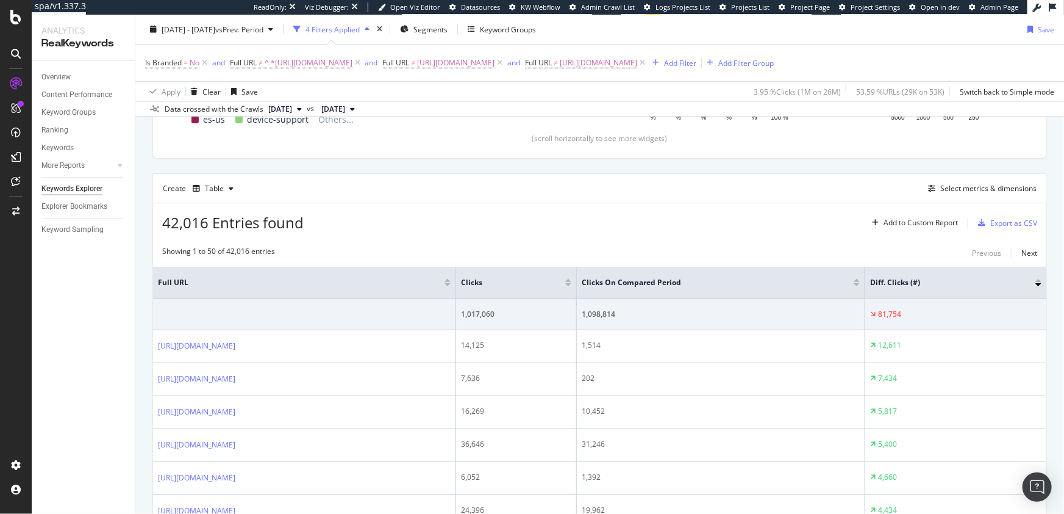
drag, startPoint x: 710, startPoint y: 306, endPoint x: 683, endPoint y: 309, distance: 27.6
click at [577, 299] on th "Clicks" at bounding box center [516, 283] width 121 height 32
click at [795, 260] on div "Showing 1 to 50 of 42,016 entries Previous Next" at bounding box center [600, 253] width 894 height 15
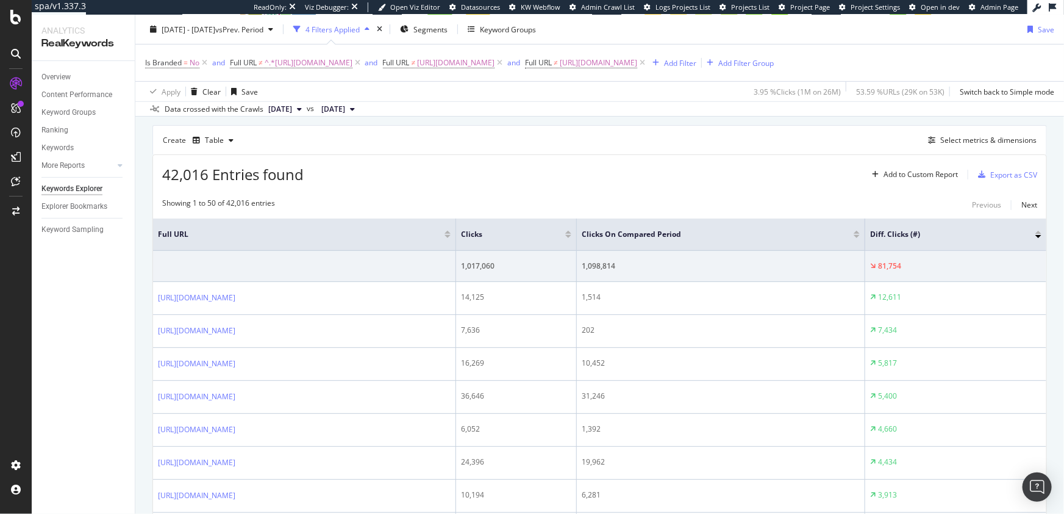
scroll to position [342, 0]
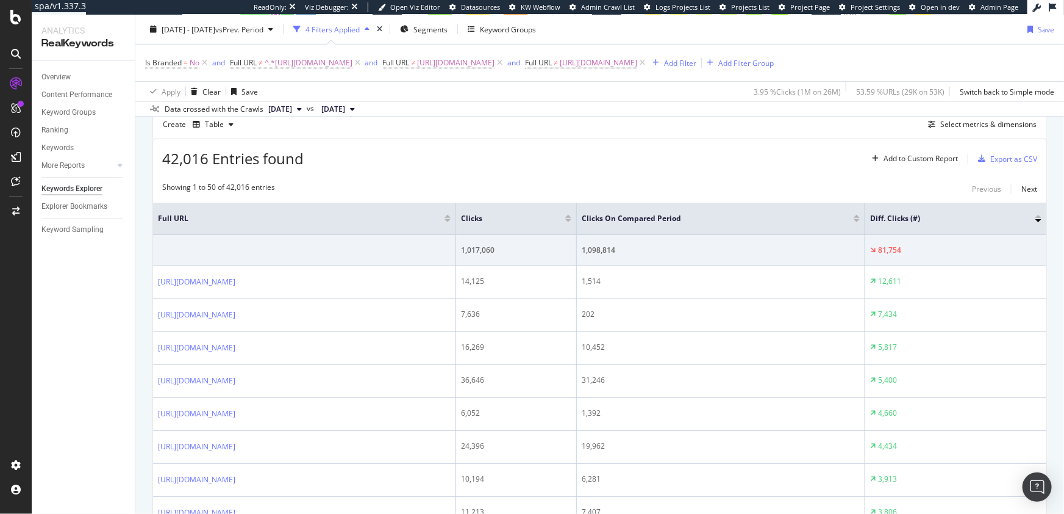
drag, startPoint x: 916, startPoint y: 241, endPoint x: 861, endPoint y: 245, distance: 55.6
click at [861, 235] on th "Clicks On Compared Period" at bounding box center [721, 219] width 289 height 32
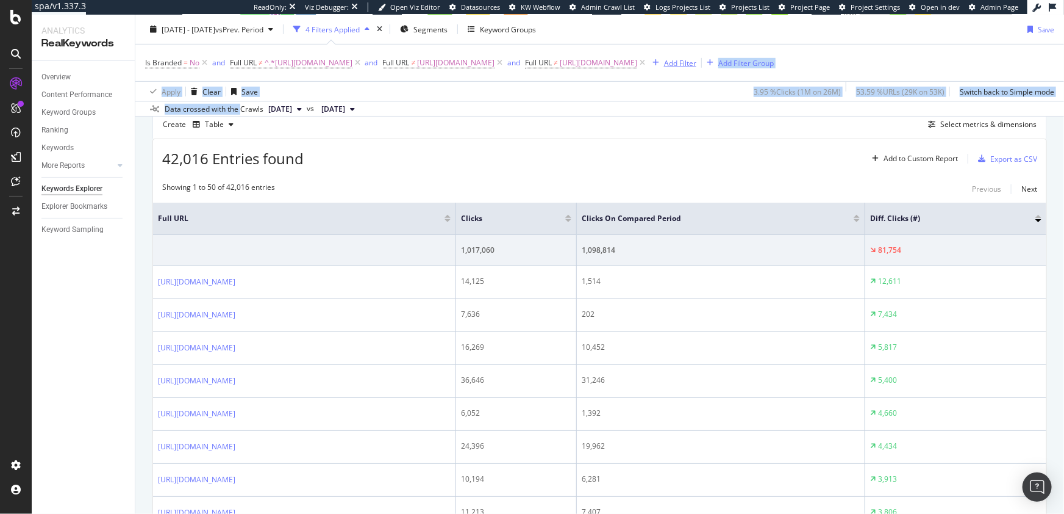
drag, startPoint x: 242, startPoint y: 121, endPoint x: 192, endPoint y: 74, distance: 69.5
click at [193, 78] on div "[DATE] - [DATE] vs Prev. Period 4 Filters Applied Segments Keyword Groups Save …" at bounding box center [599, 66] width 929 height 102
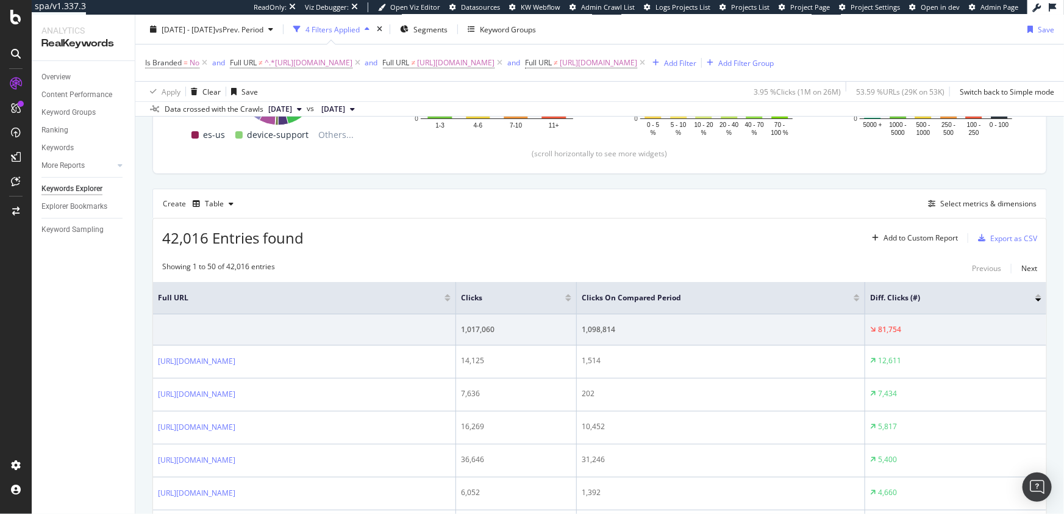
scroll to position [269, 0]
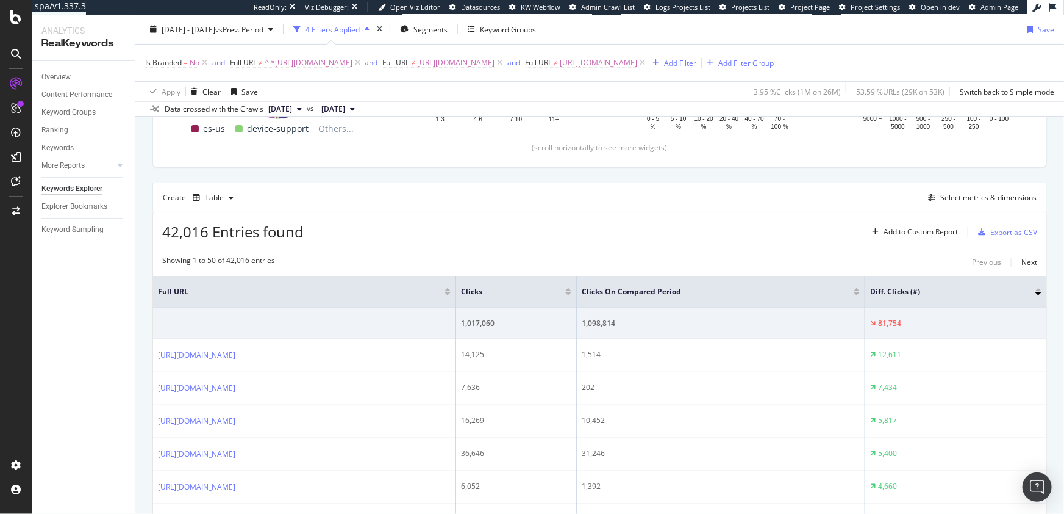
drag, startPoint x: 623, startPoint y: 315, endPoint x: 573, endPoint y: 317, distance: 49.4
click at [456, 308] on th "Full URL" at bounding box center [304, 292] width 303 height 32
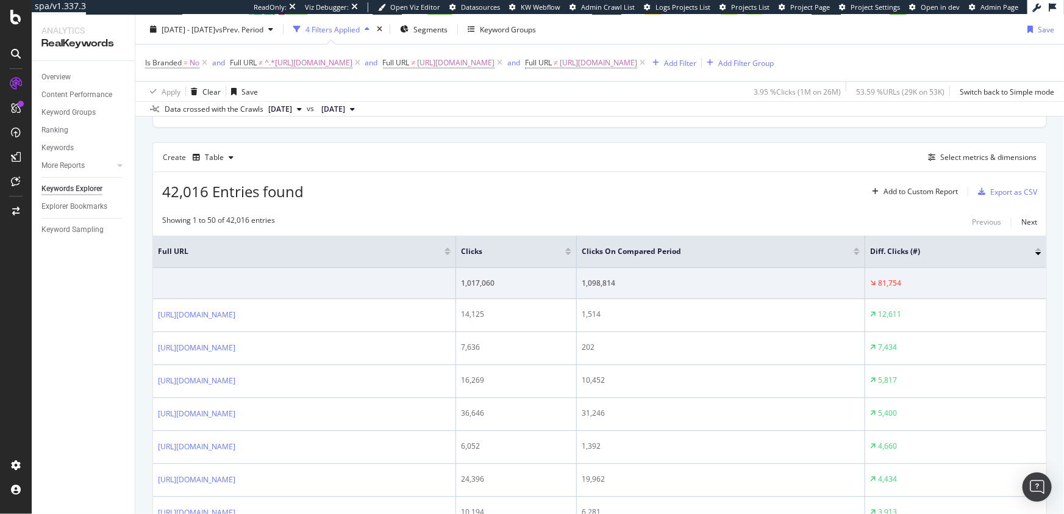
scroll to position [328, 0]
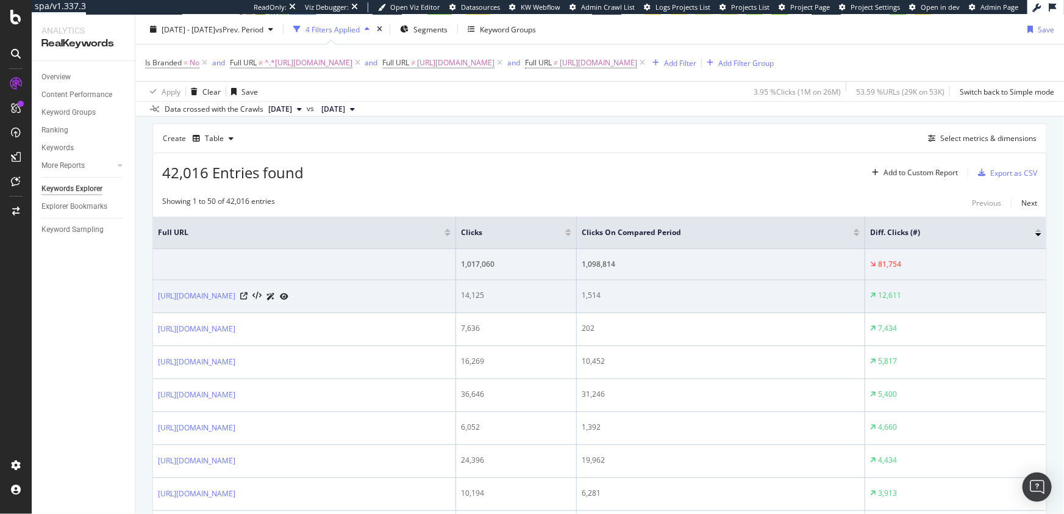
click at [577, 313] on td "14,125" at bounding box center [516, 296] width 121 height 33
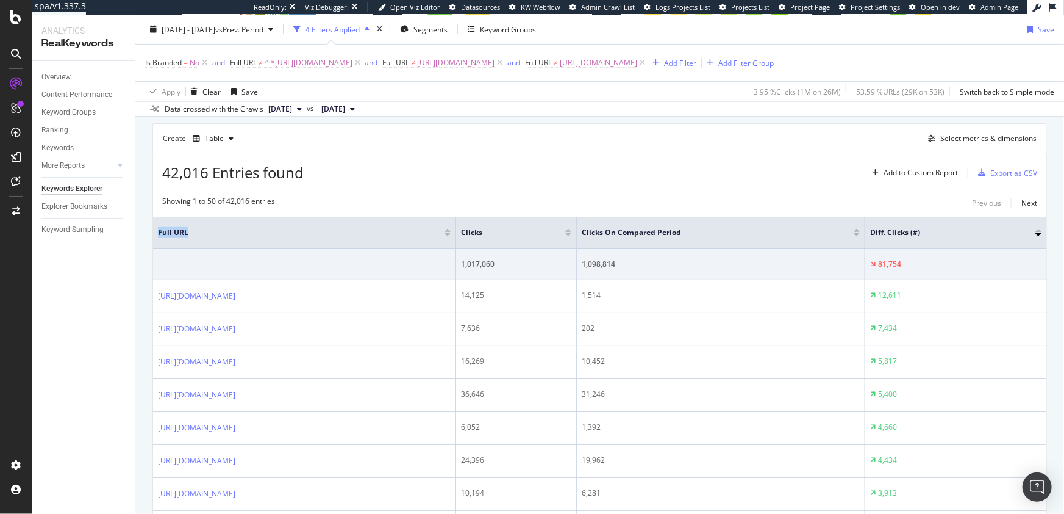
drag, startPoint x: 625, startPoint y: 238, endPoint x: 540, endPoint y: 238, distance: 84.8
click at [456, 239] on th "Full URL" at bounding box center [304, 233] width 303 height 32
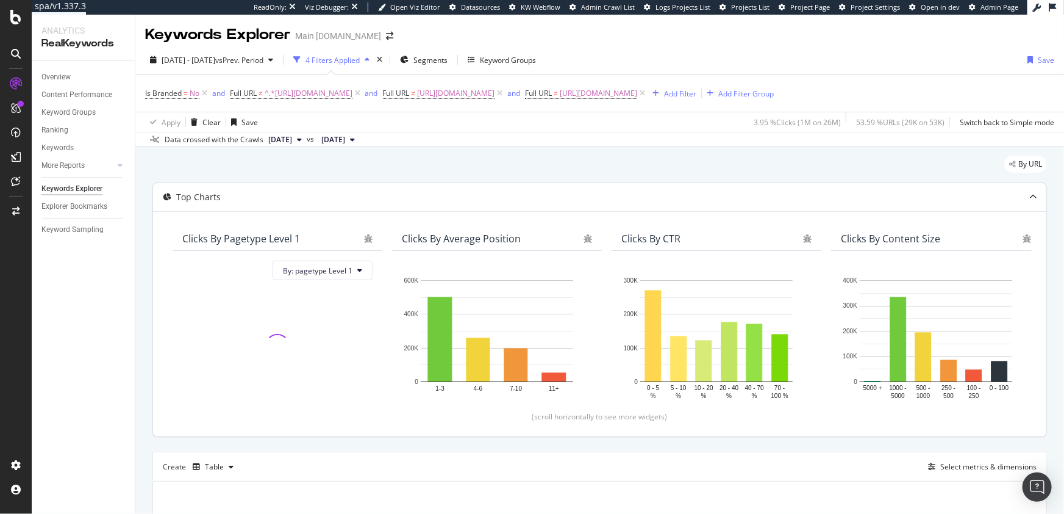
scroll to position [206, 0]
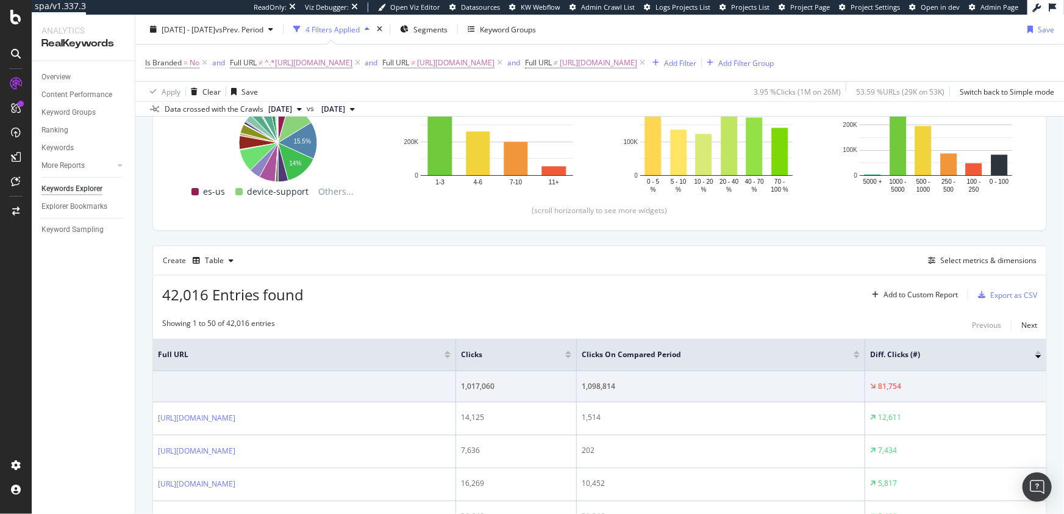
drag, startPoint x: 624, startPoint y: 381, endPoint x: 504, endPoint y: 378, distance: 120.2
click at [456, 371] on th "Full URL" at bounding box center [304, 355] width 303 height 32
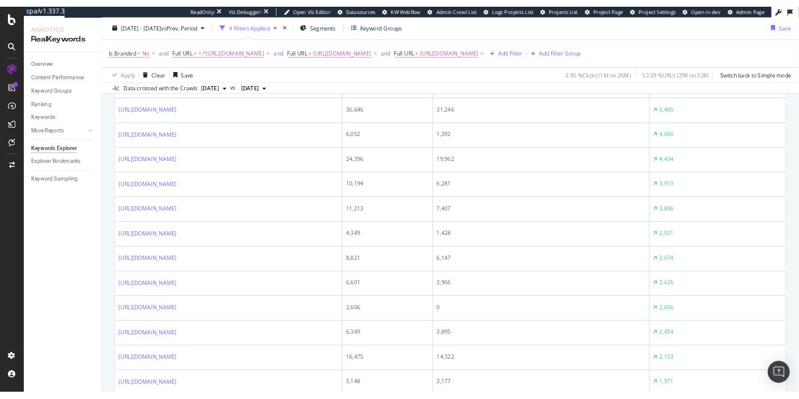
scroll to position [431, 0]
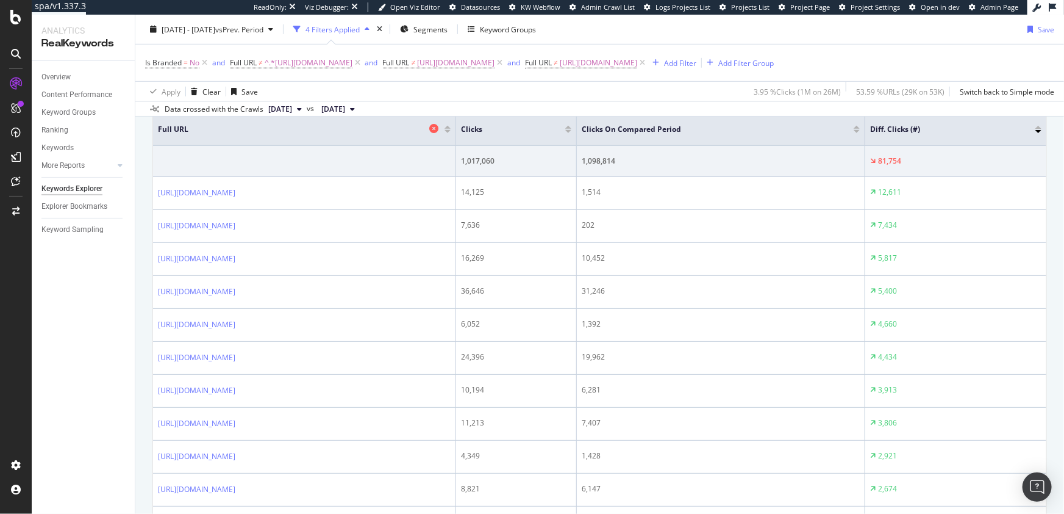
drag, startPoint x: 624, startPoint y: 154, endPoint x: 541, endPoint y: 149, distance: 83.1
click at [456, 146] on th "Full URL" at bounding box center [304, 129] width 303 height 32
drag, startPoint x: 623, startPoint y: 152, endPoint x: 489, endPoint y: 154, distance: 134.2
click at [456, 146] on th "Full URL" at bounding box center [304, 129] width 303 height 32
click at [711, 146] on th "Clicks On Compared Period" at bounding box center [721, 129] width 289 height 32
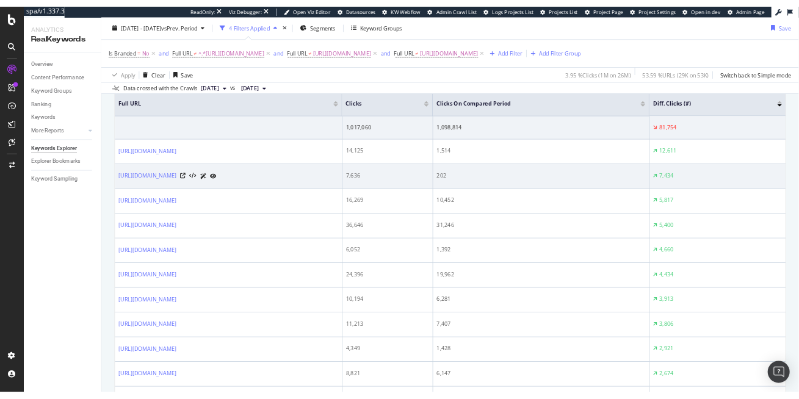
scroll to position [433, 0]
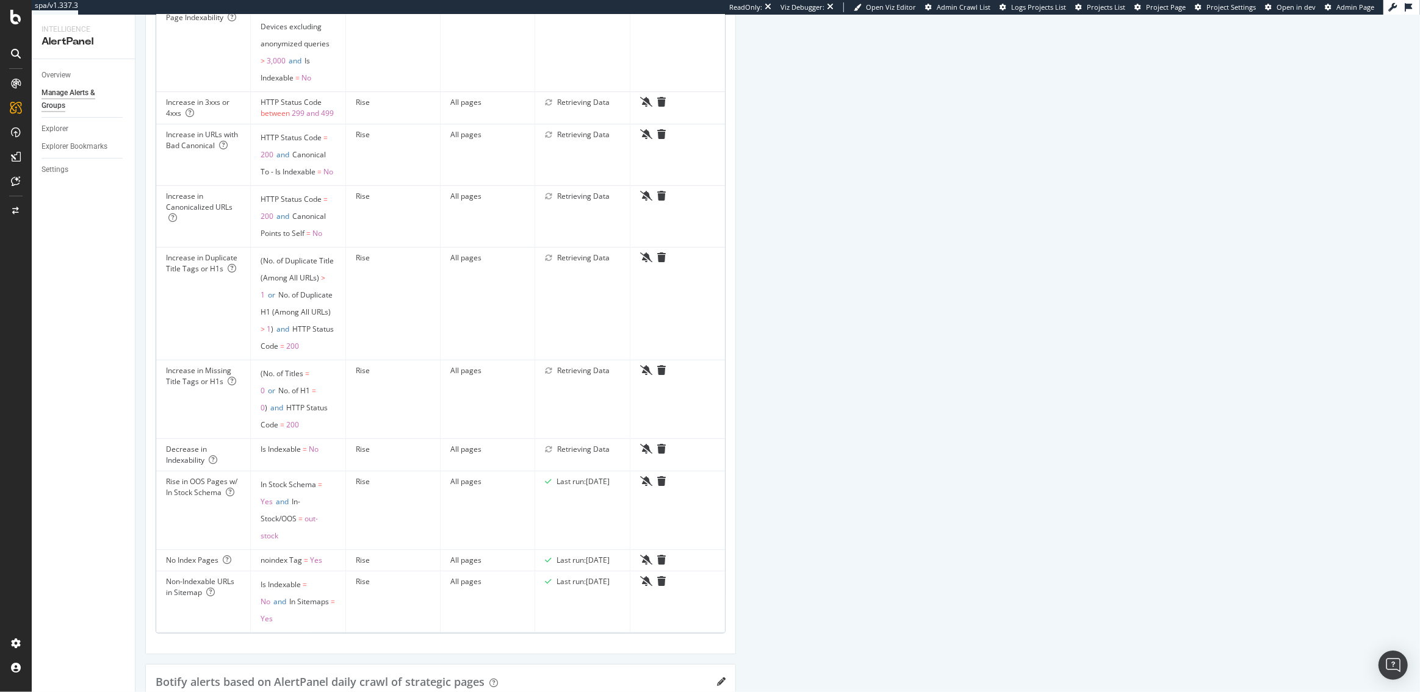
scroll to position [519, 0]
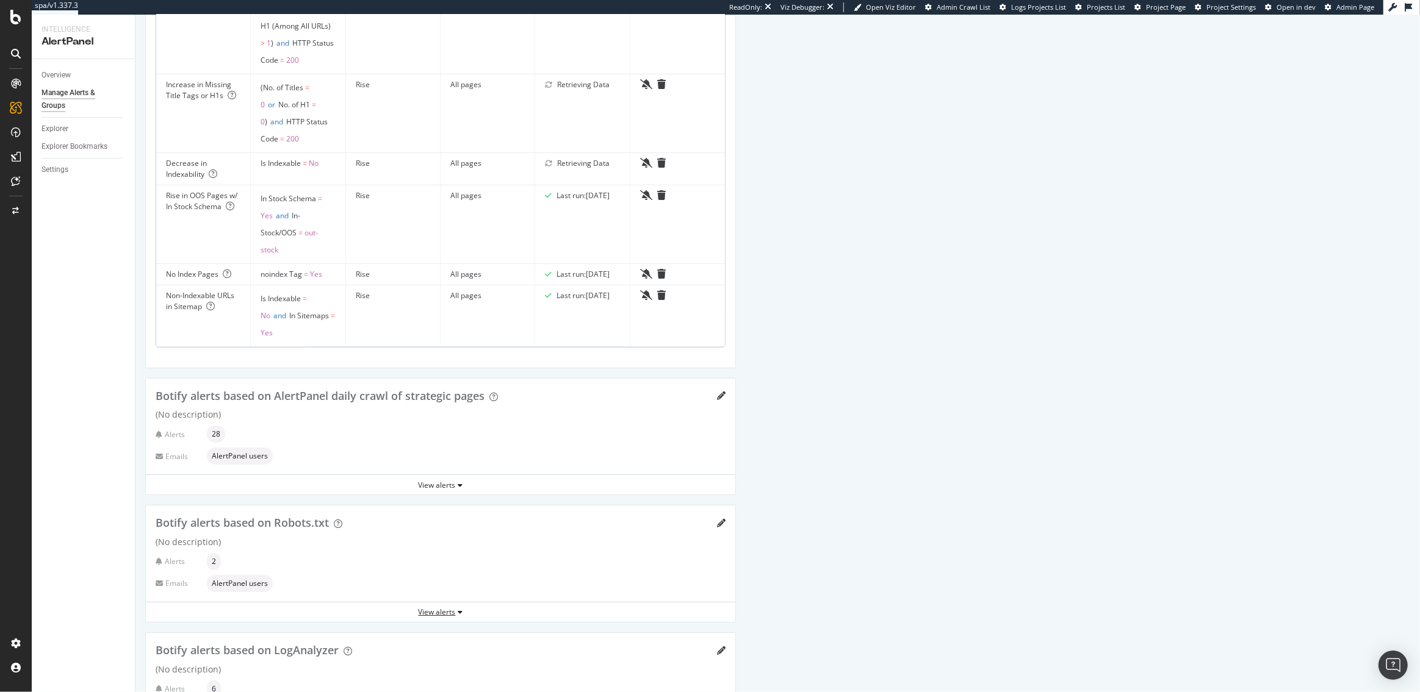
click at [422, 611] on div "View alerts" at bounding box center [440, 612] width 589 height 10
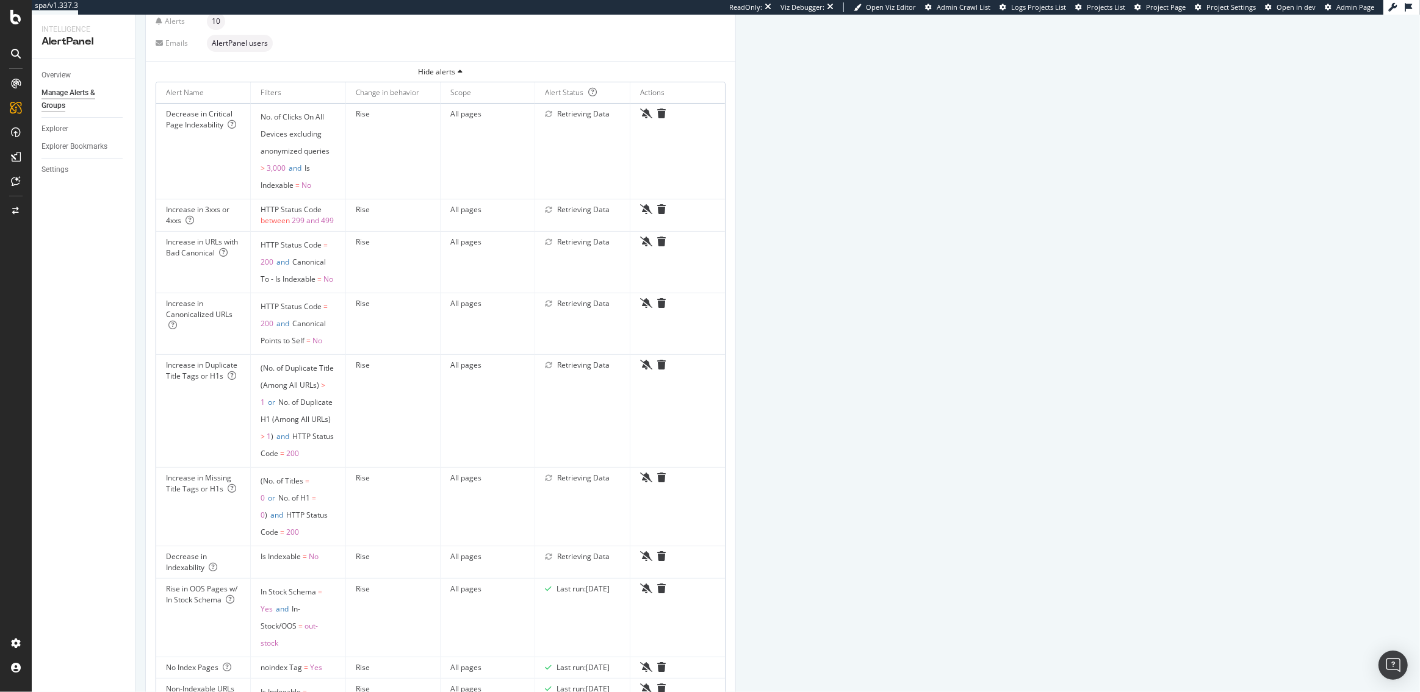
scroll to position [0, 0]
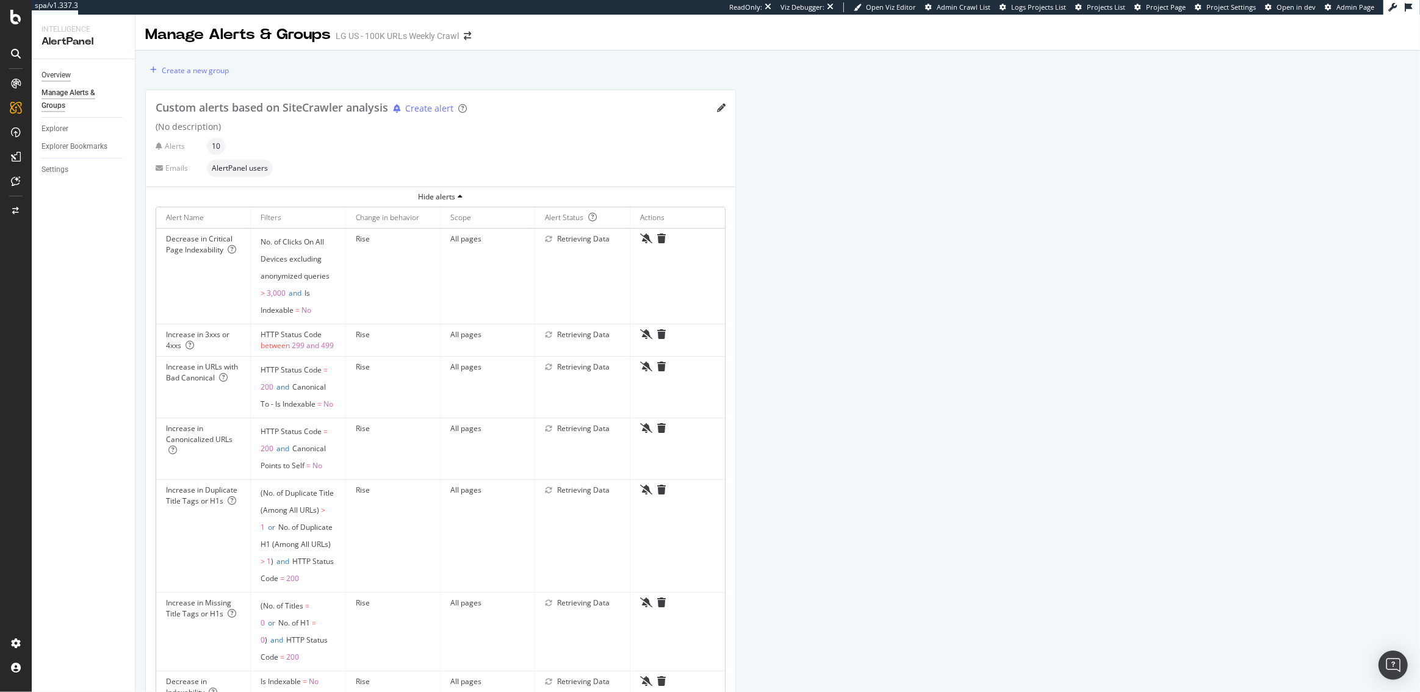
click at [67, 71] on div "Overview" at bounding box center [55, 75] width 29 height 13
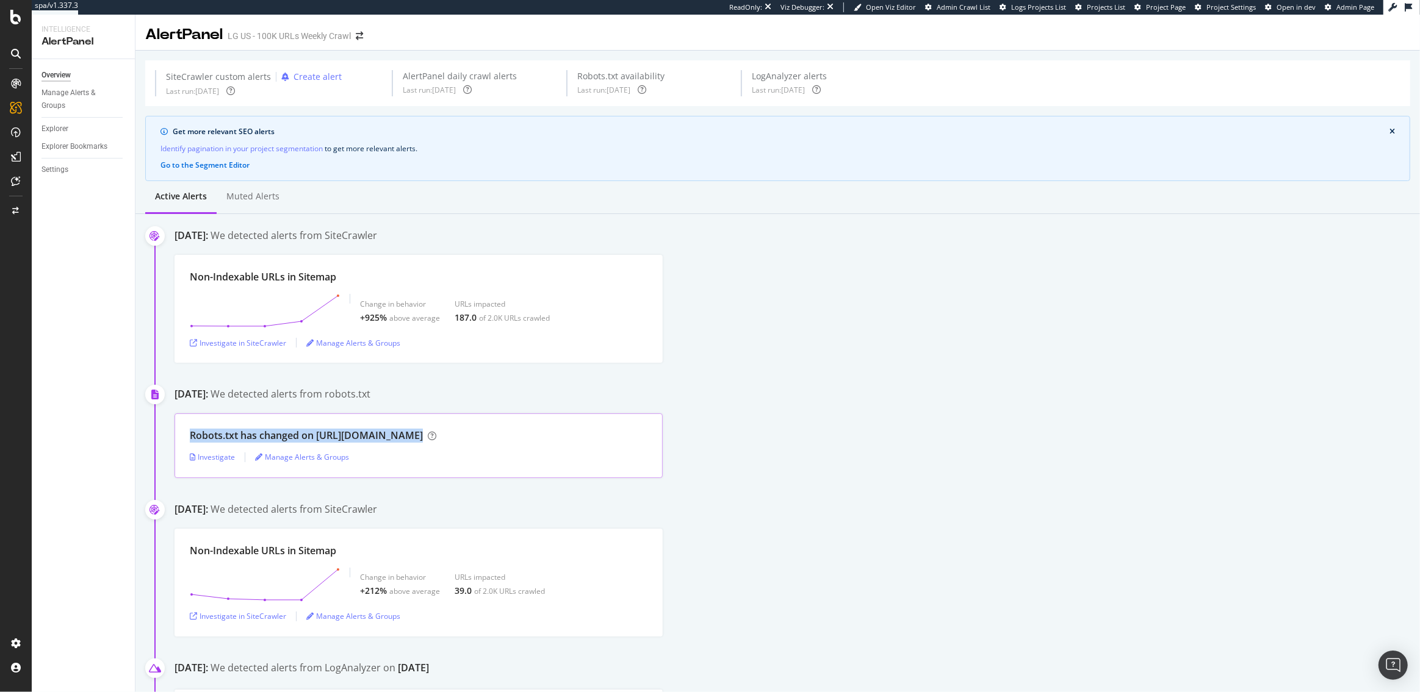
drag, startPoint x: 432, startPoint y: 431, endPoint x: 190, endPoint y: 439, distance: 242.3
click at [190, 439] on div "Robots.txt has changed on [URL][DOMAIN_NAME]" at bounding box center [419, 436] width 458 height 14
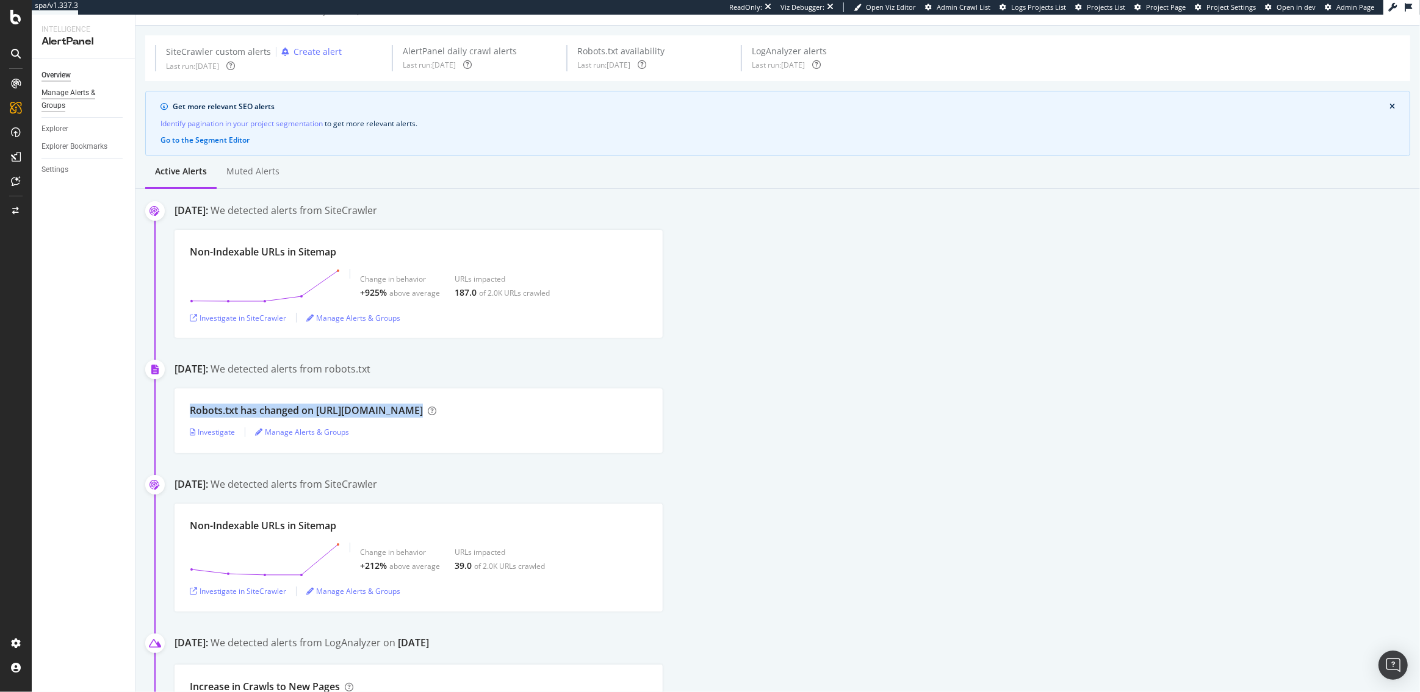
click at [88, 97] on div "Manage Alerts & Groups" at bounding box center [77, 100] width 73 height 26
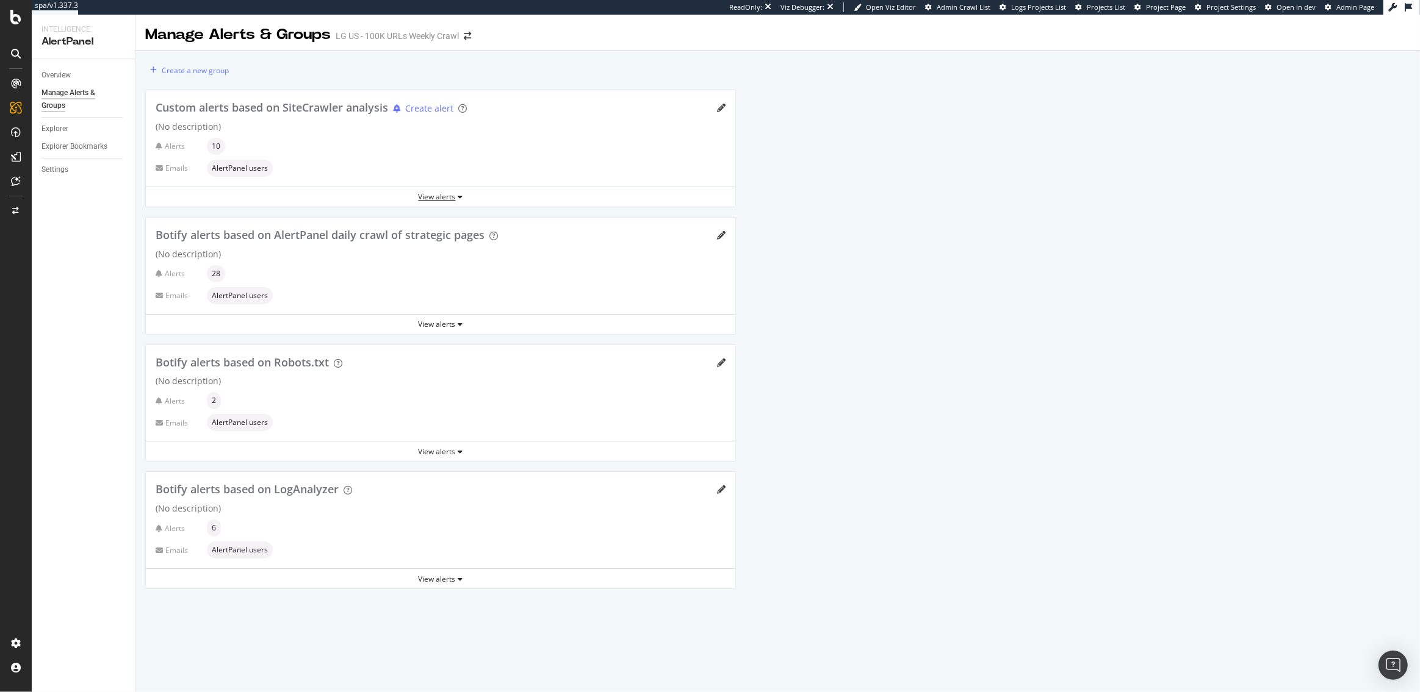
click at [435, 200] on div "View alerts" at bounding box center [440, 197] width 589 height 10
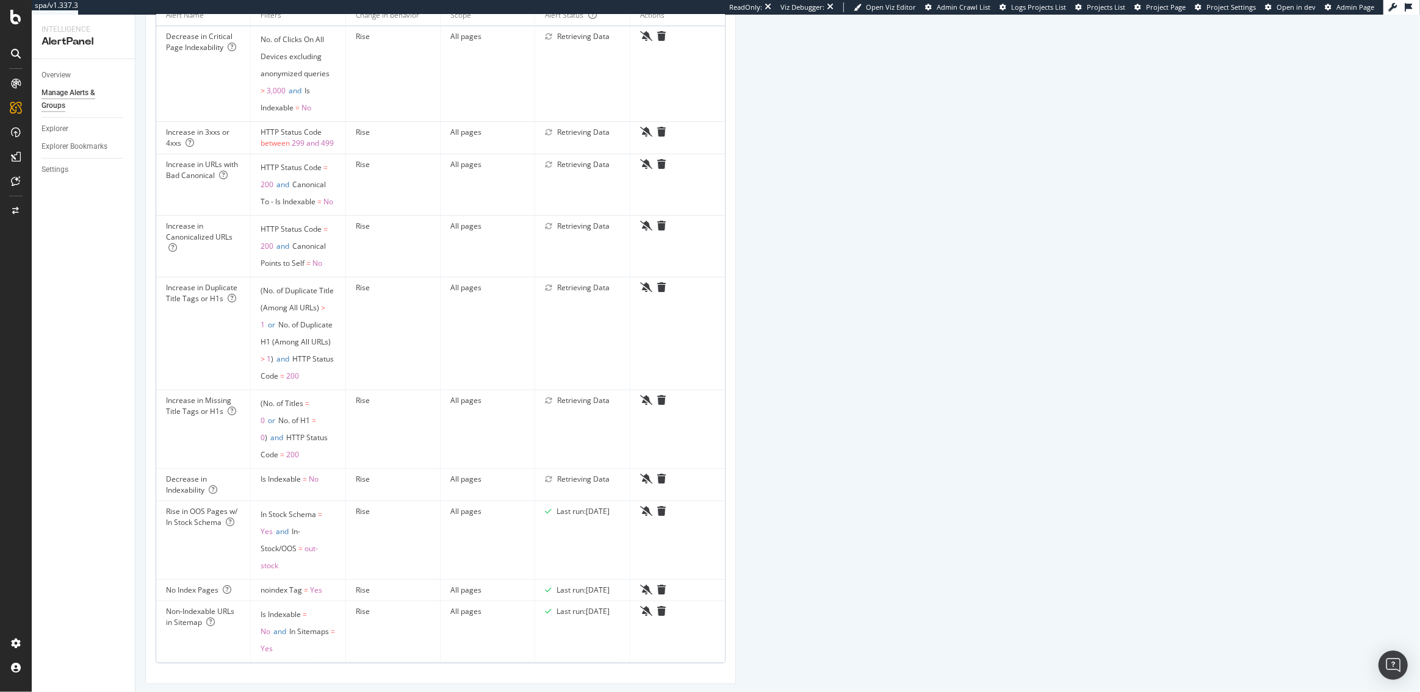
scroll to position [205, 0]
click at [58, 70] on div "Overview" at bounding box center [55, 75] width 29 height 13
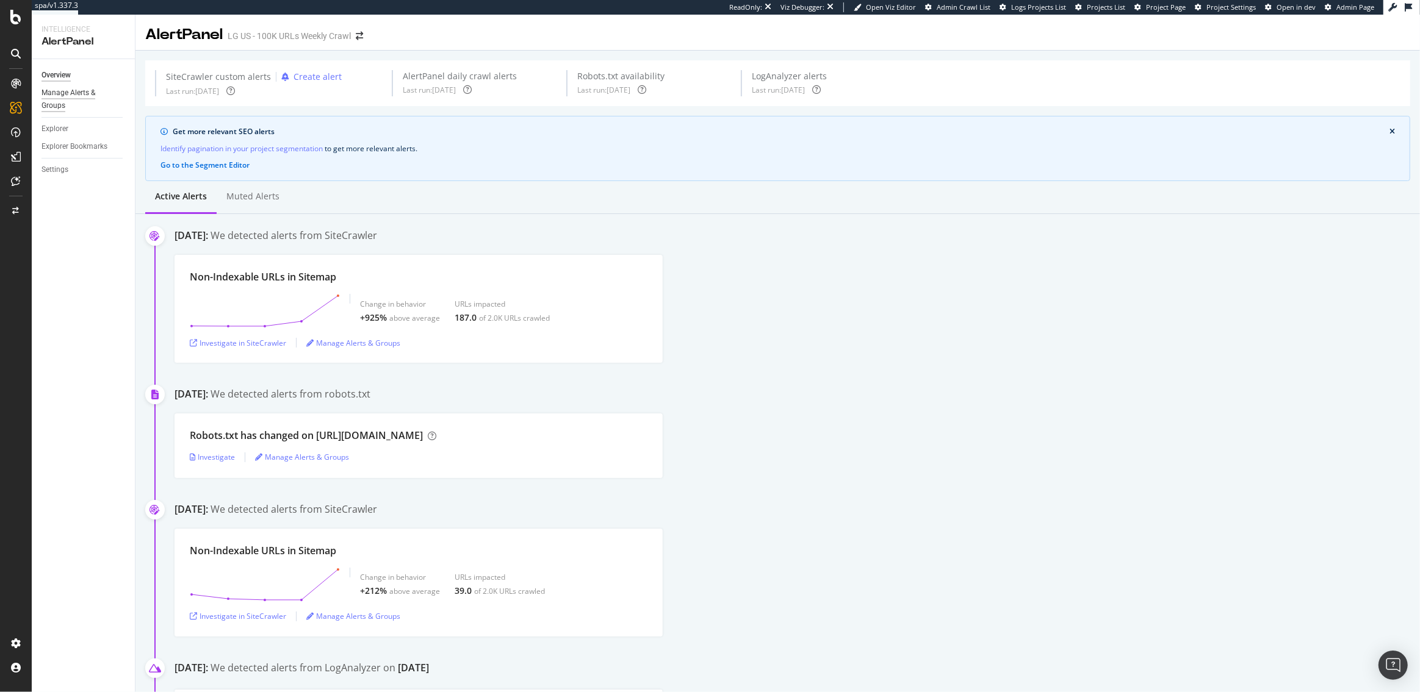
click at [68, 102] on div "Manage Alerts & Groups" at bounding box center [77, 100] width 73 height 26
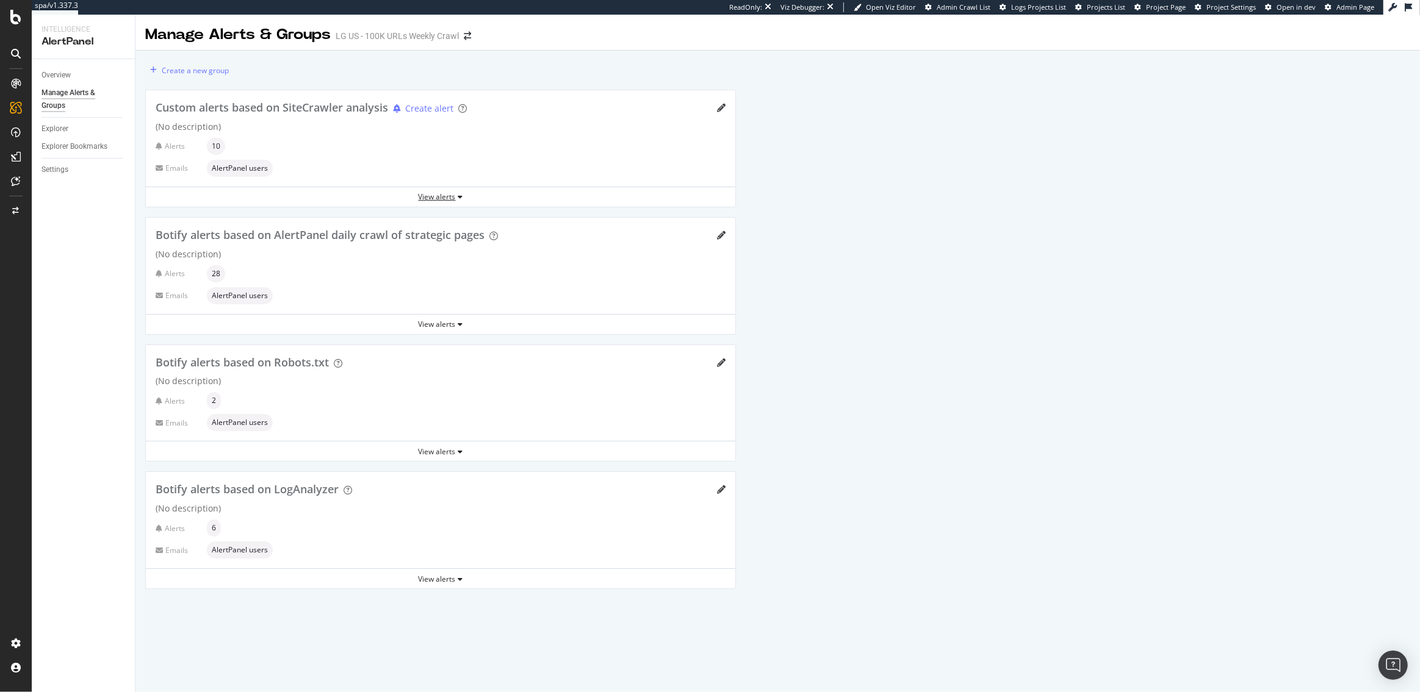
click at [421, 195] on div "View alerts" at bounding box center [440, 197] width 589 height 10
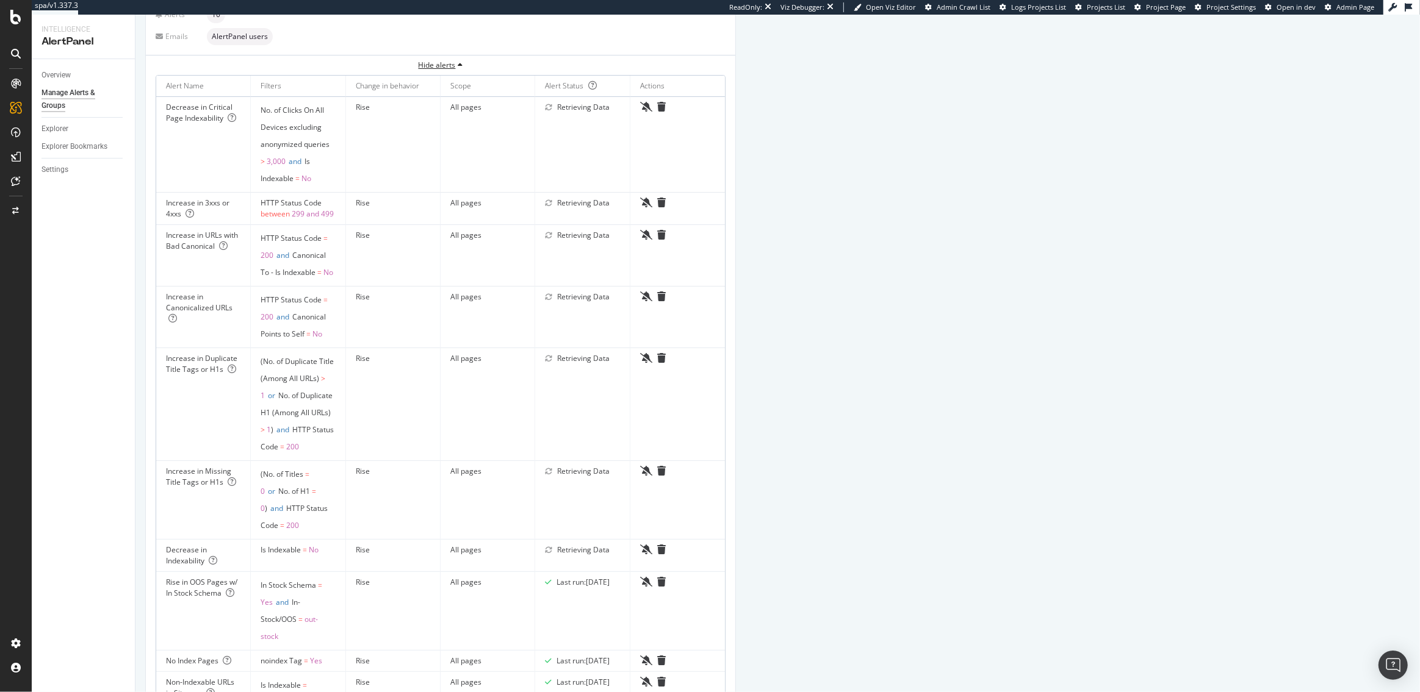
scroll to position [28, 0]
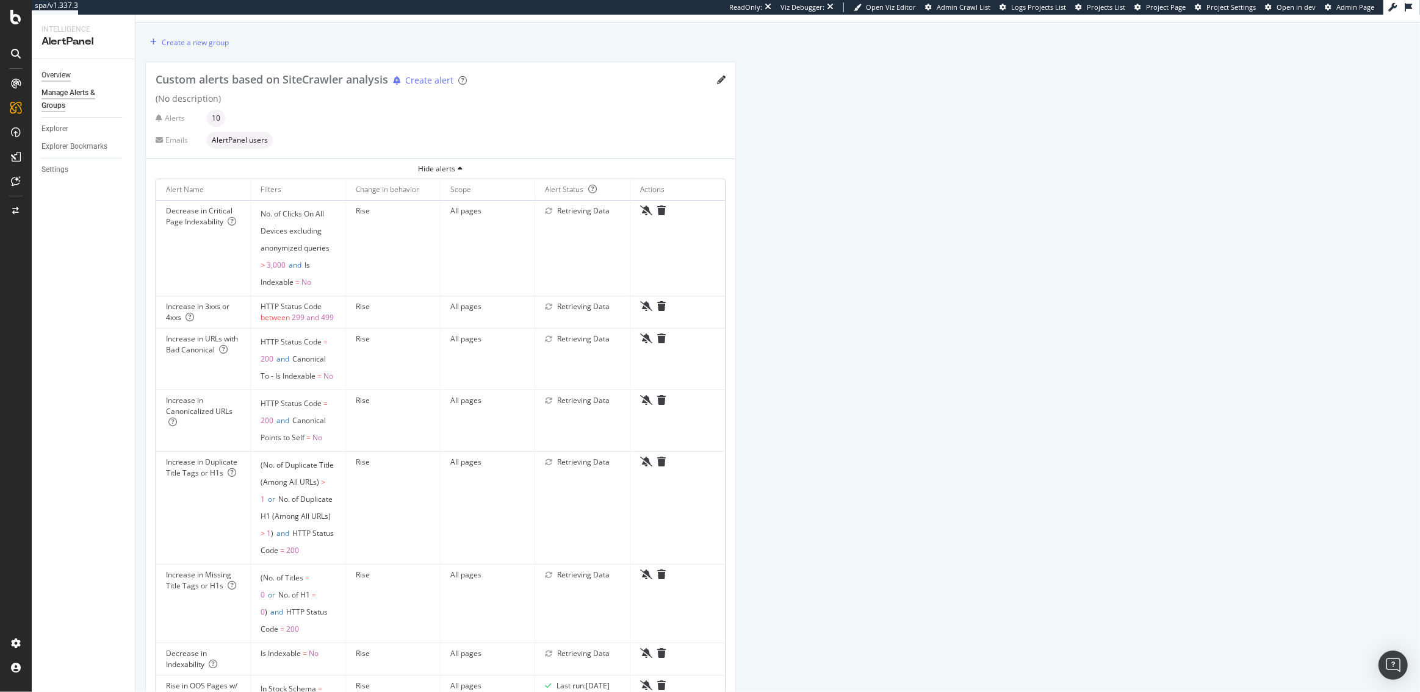
click at [52, 70] on div "Overview" at bounding box center [55, 75] width 29 height 13
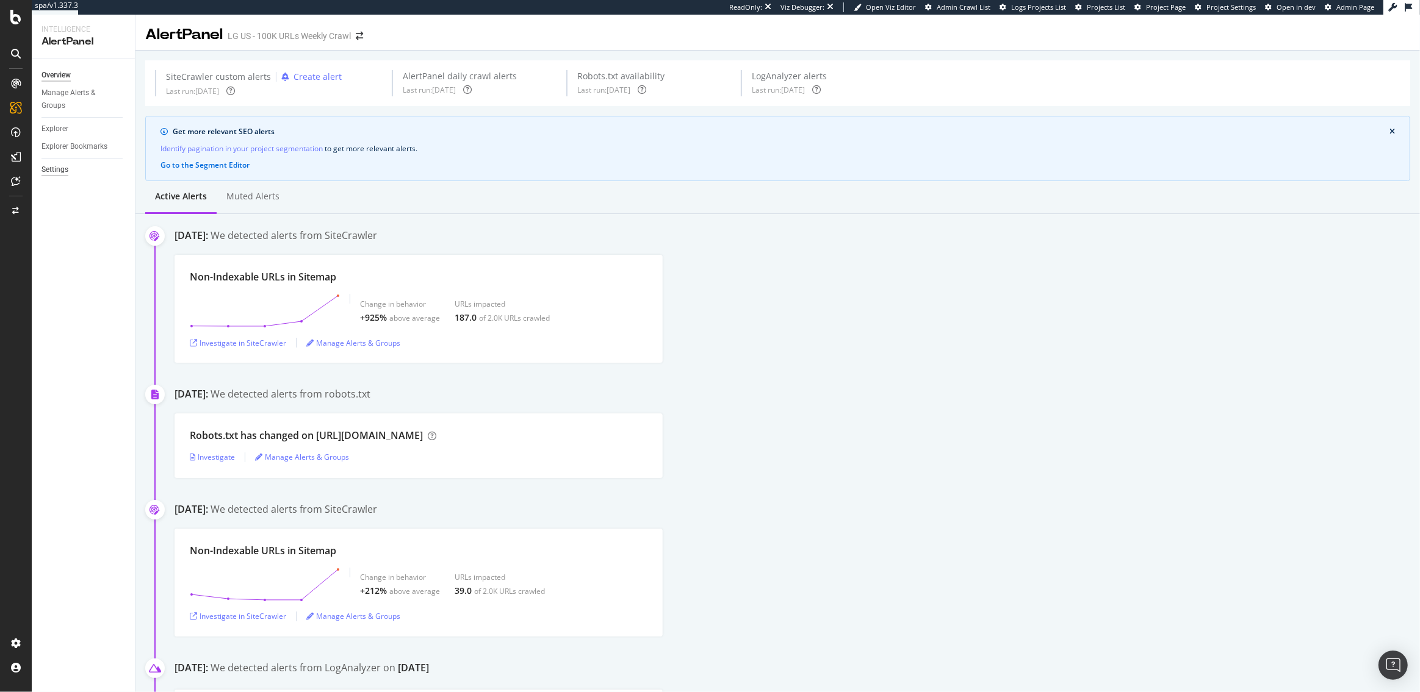
click at [64, 170] on div "Settings" at bounding box center [54, 169] width 27 height 13
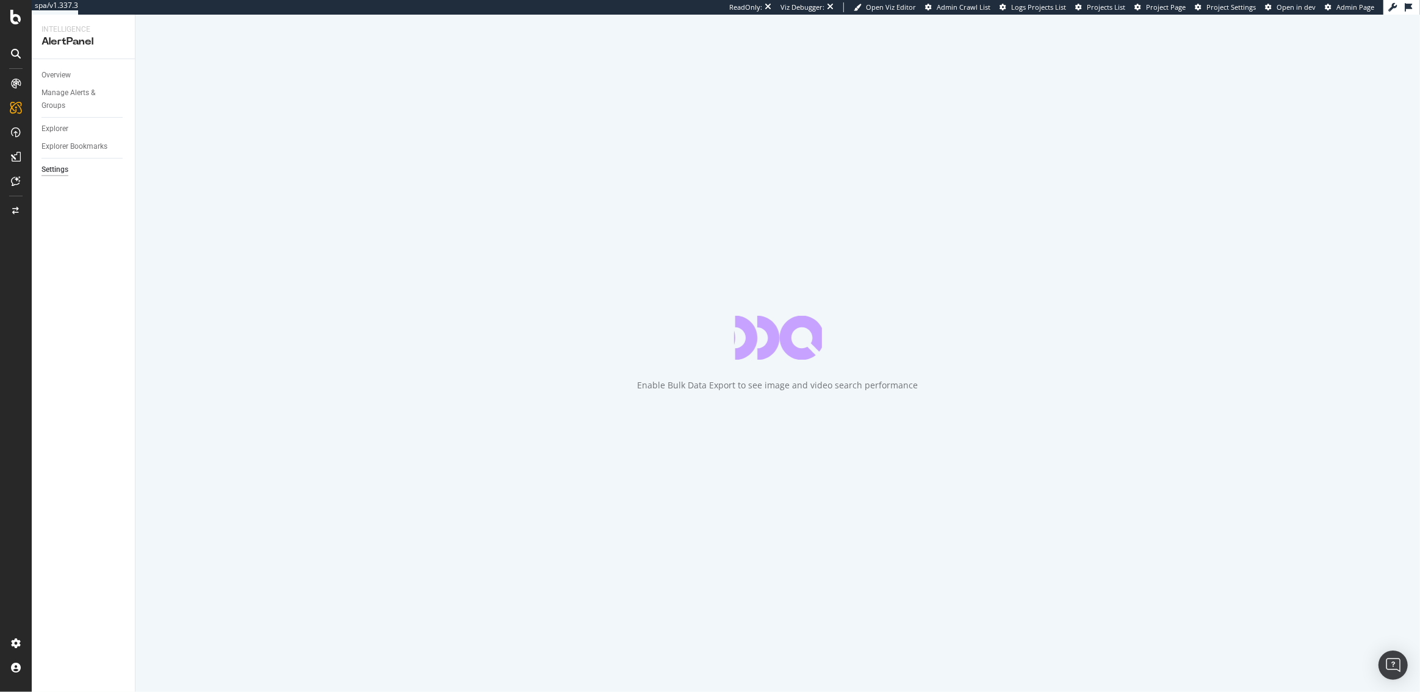
select select "04"
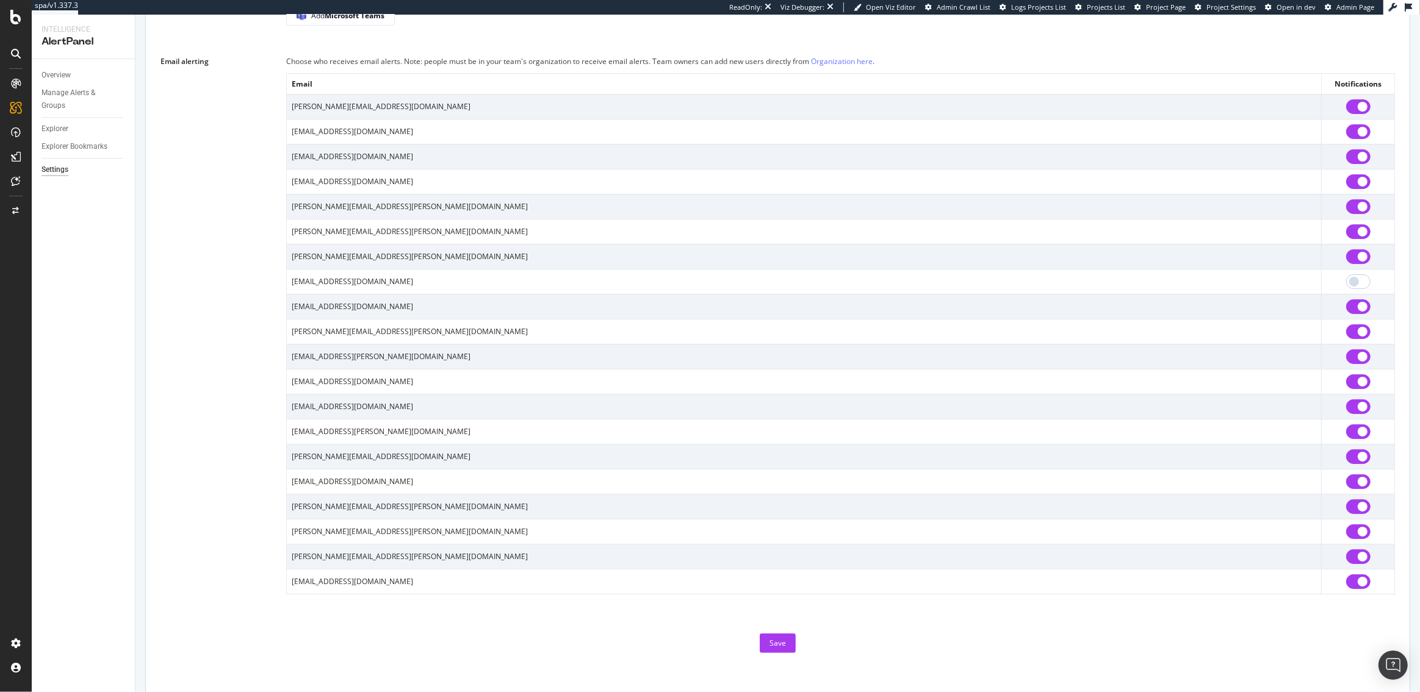
scroll to position [781, 0]
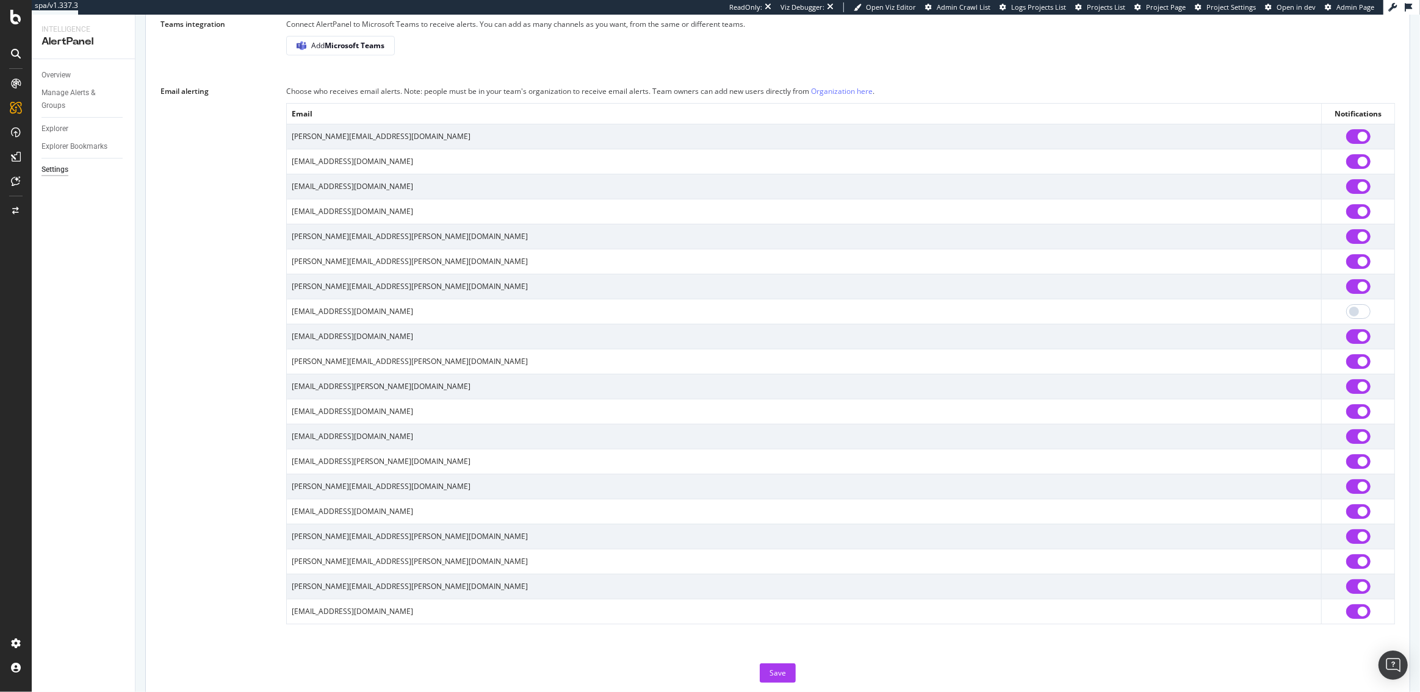
click at [311, 320] on td "[EMAIL_ADDRESS][DOMAIN_NAME]" at bounding box center [804, 311] width 1035 height 25
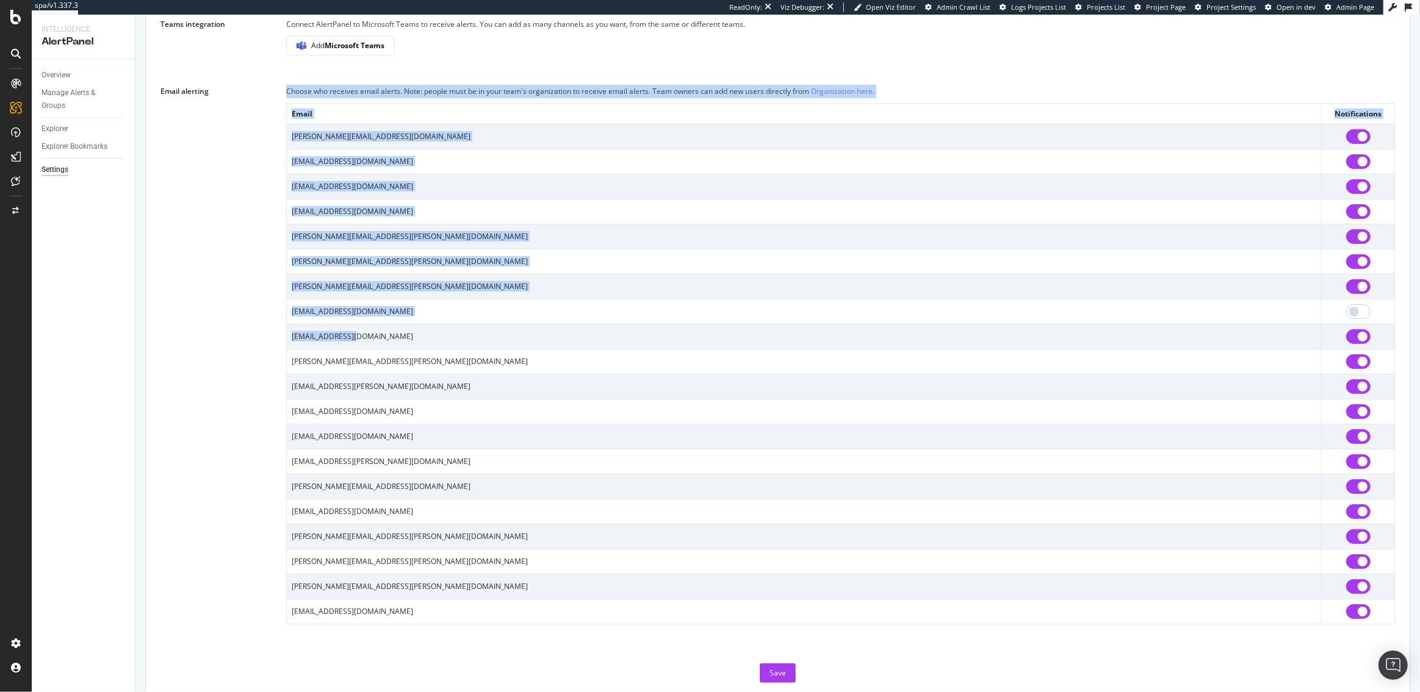
drag, startPoint x: 354, startPoint y: 349, endPoint x: 275, endPoint y: 347, distance: 78.7
click at [276, 347] on div "Email alerting Choose who receives email alerts. Note: people must be in your t…" at bounding box center [777, 355] width 1234 height 540
click at [340, 342] on td "[EMAIL_ADDRESS][DOMAIN_NAME]" at bounding box center [804, 336] width 1035 height 25
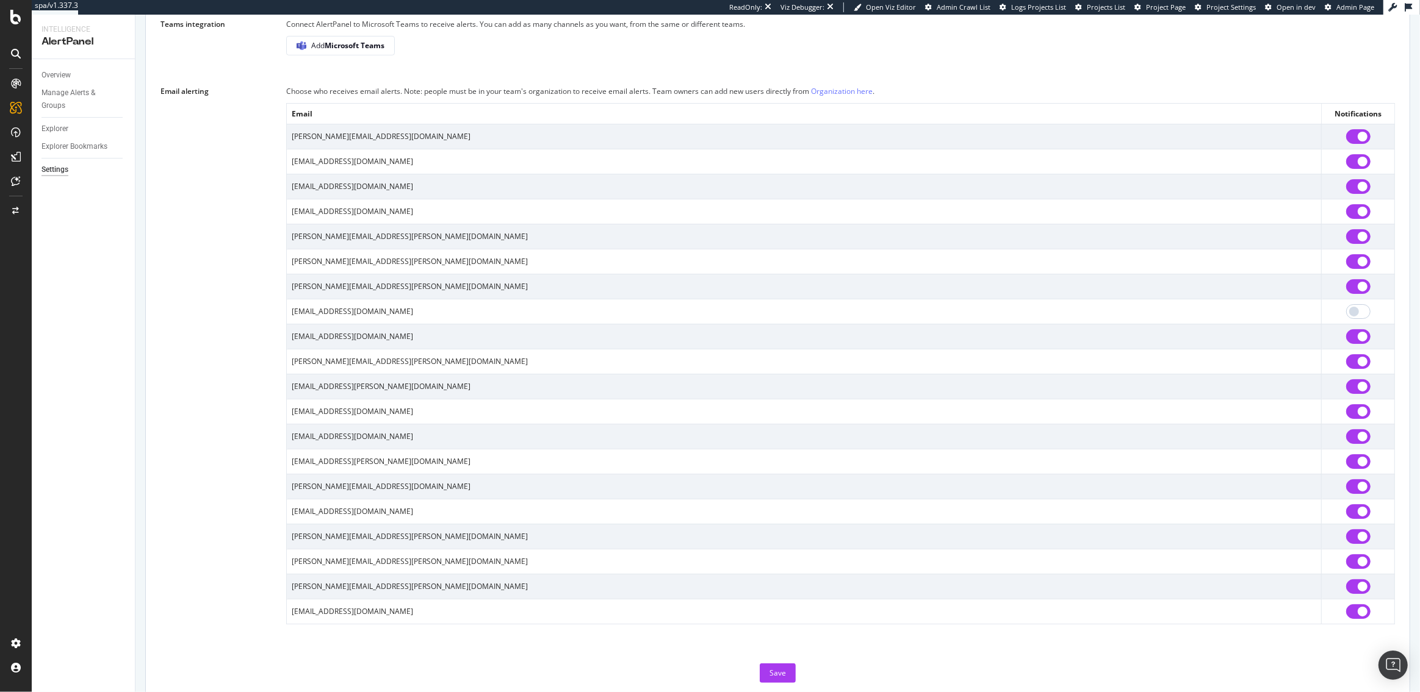
click at [1361, 168] on input "checkbox" at bounding box center [1358, 161] width 24 height 15
checkbox input "false"
click at [1363, 194] on input "checkbox" at bounding box center [1358, 186] width 24 height 15
checkbox input "false"
click at [1363, 619] on input "checkbox" at bounding box center [1358, 612] width 24 height 15
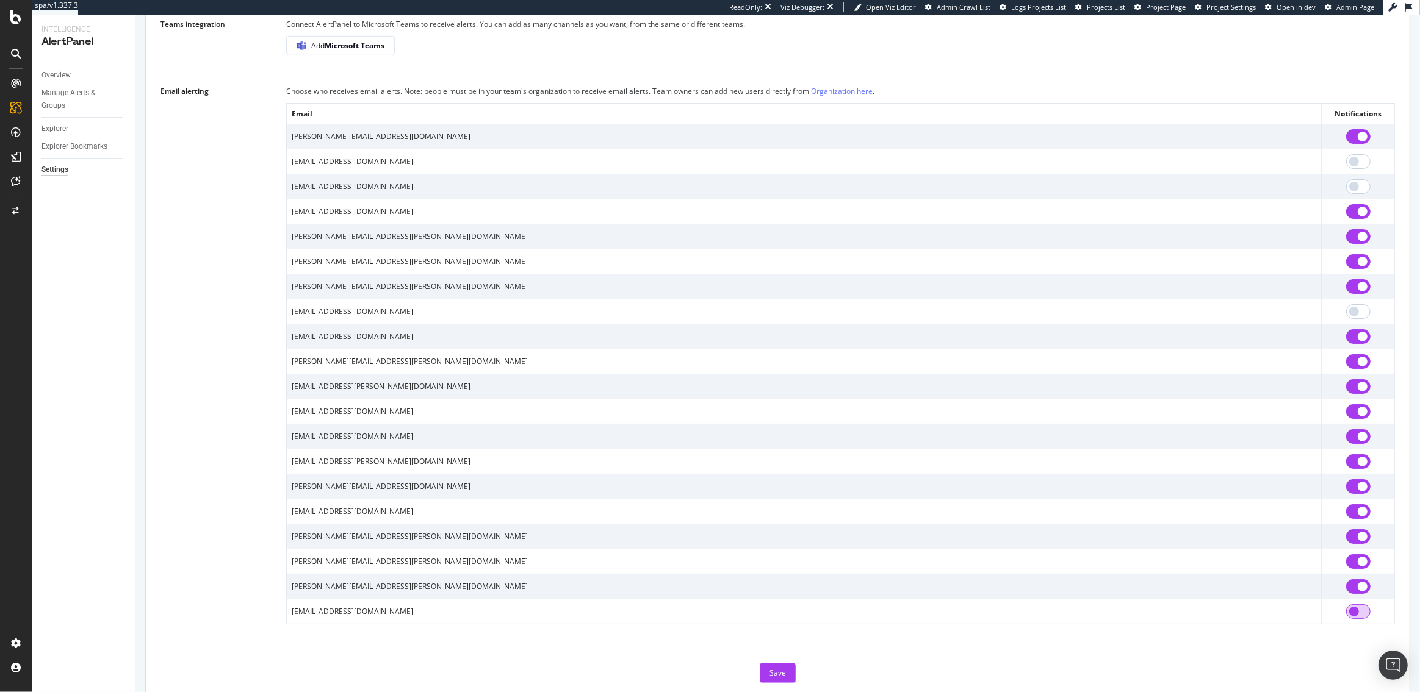
checkbox input "false"
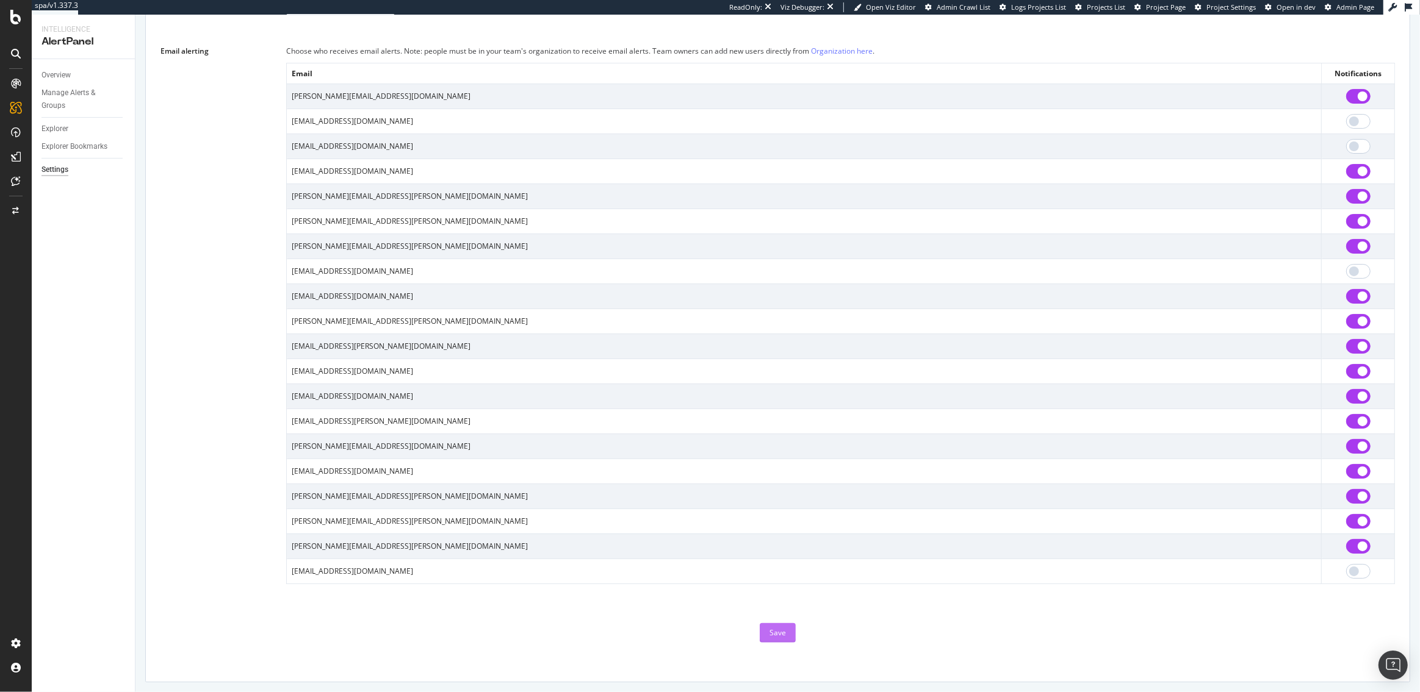
click at [784, 634] on div "Save" at bounding box center [777, 633] width 16 height 10
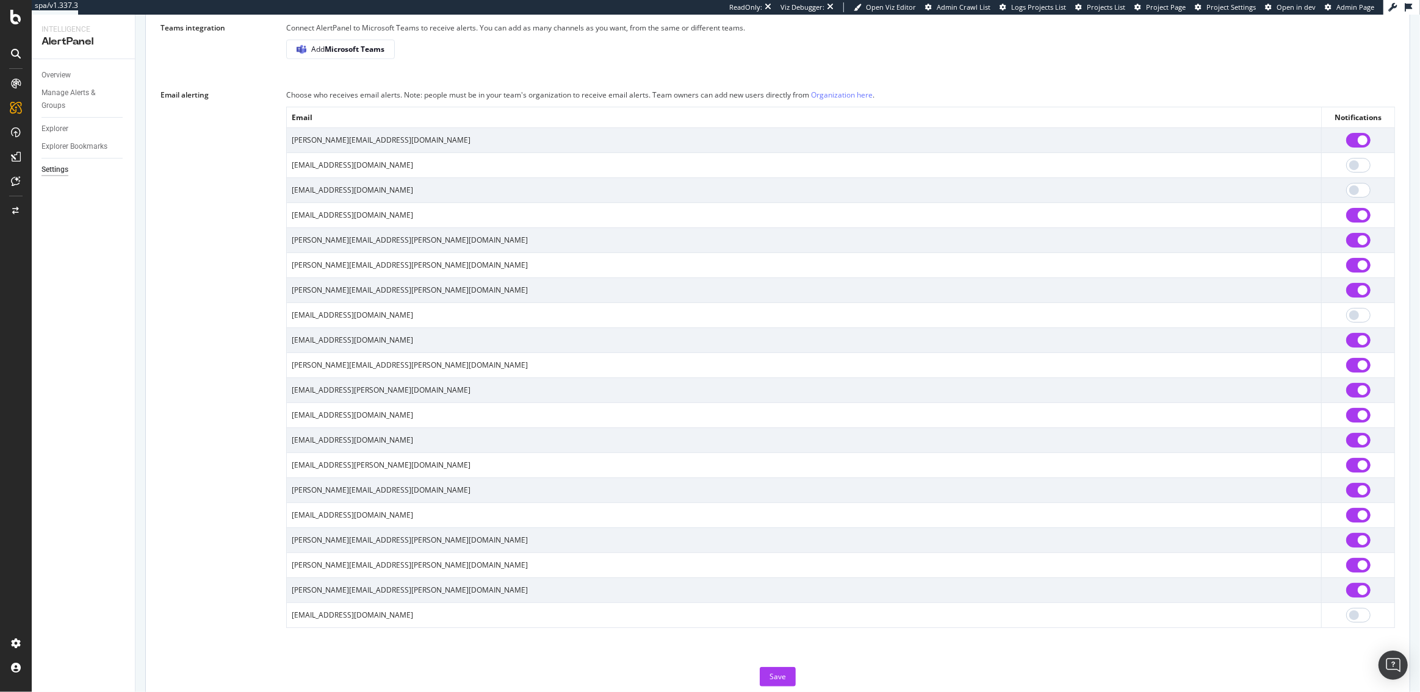
scroll to position [692, 0]
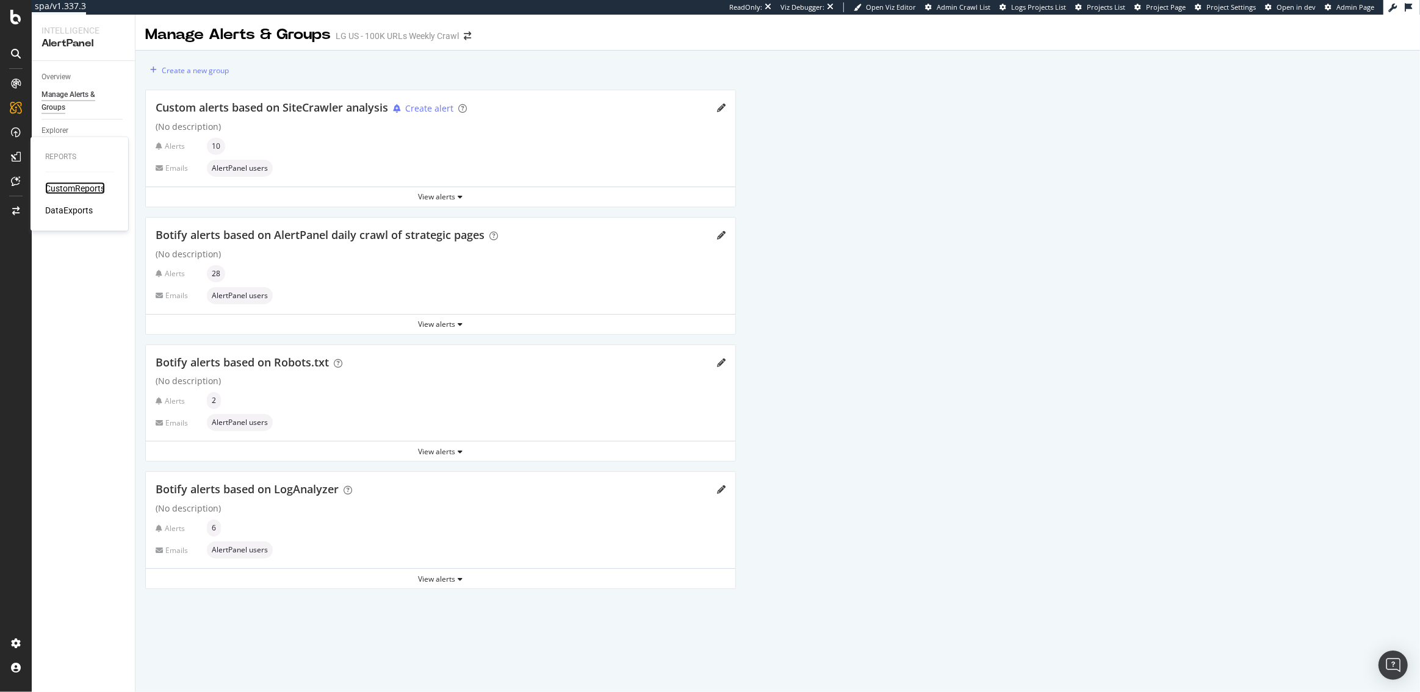
click at [82, 187] on div "CustomReports" at bounding box center [75, 188] width 60 height 12
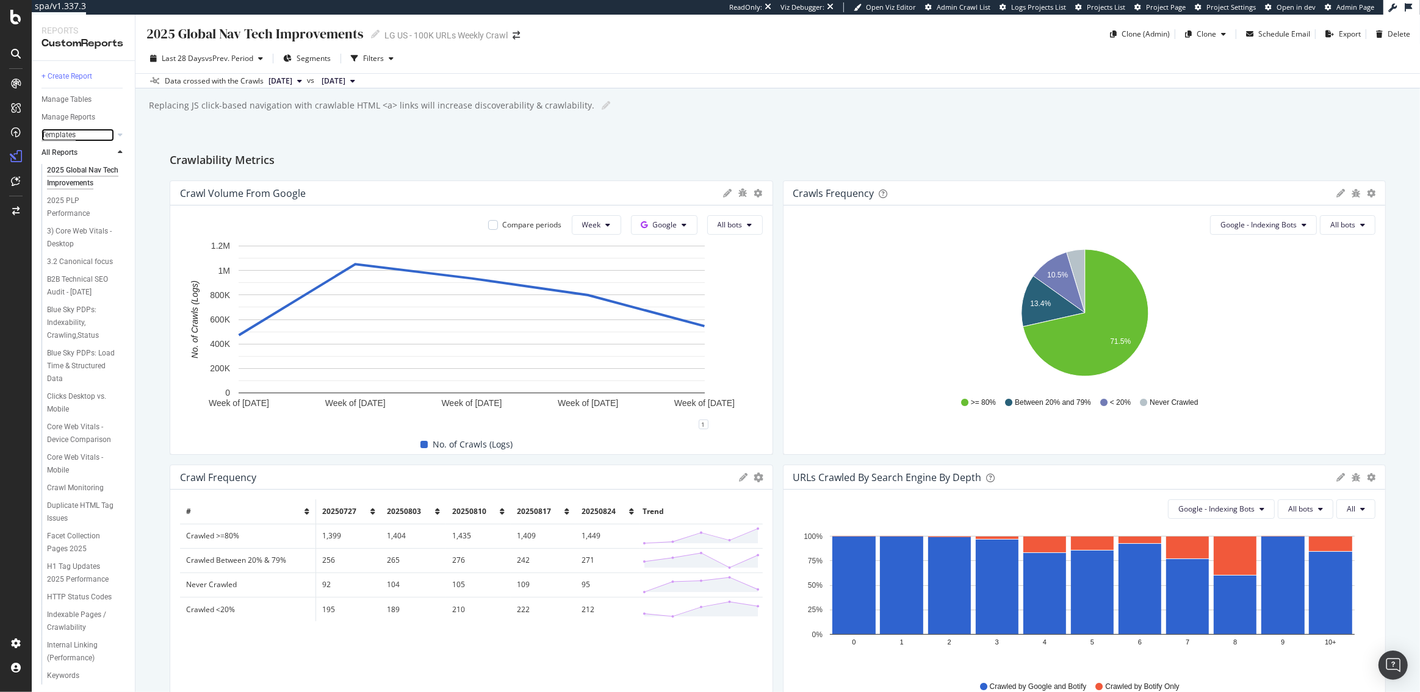
click at [73, 135] on div "Templates" at bounding box center [58, 135] width 34 height 13
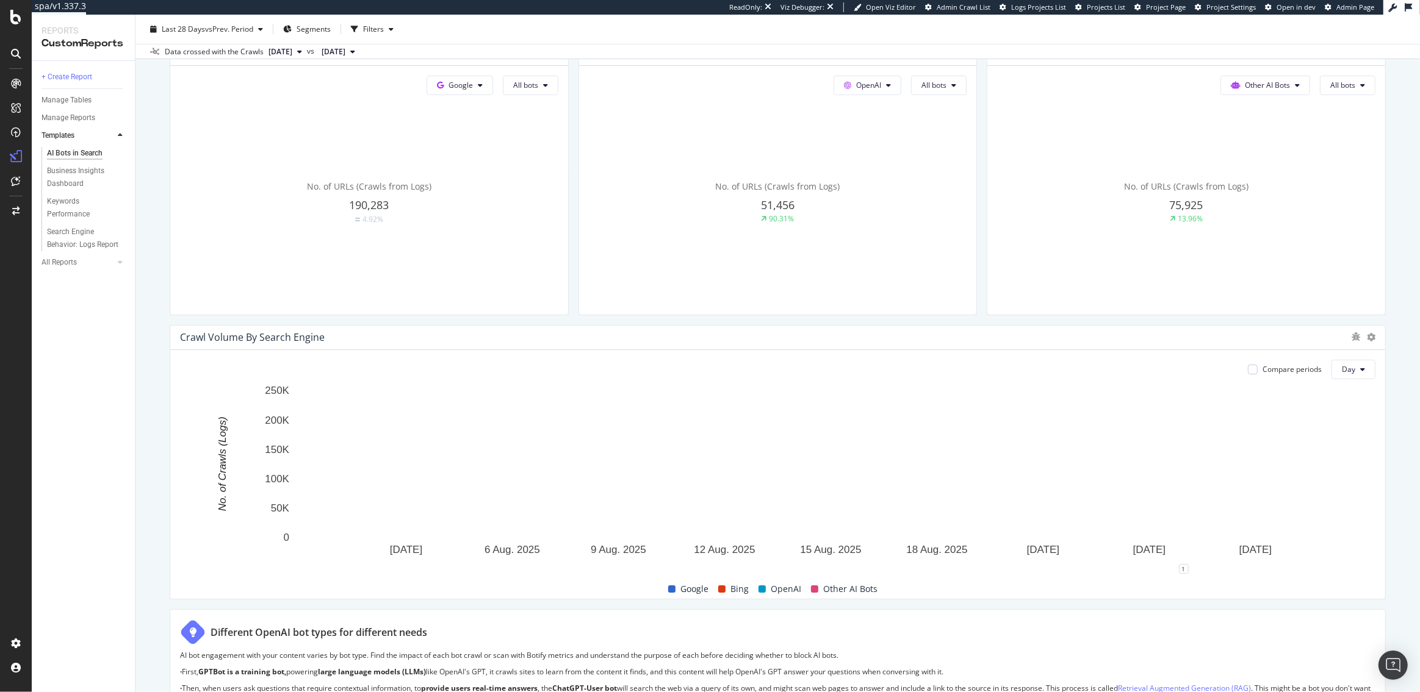
scroll to position [425, 0]
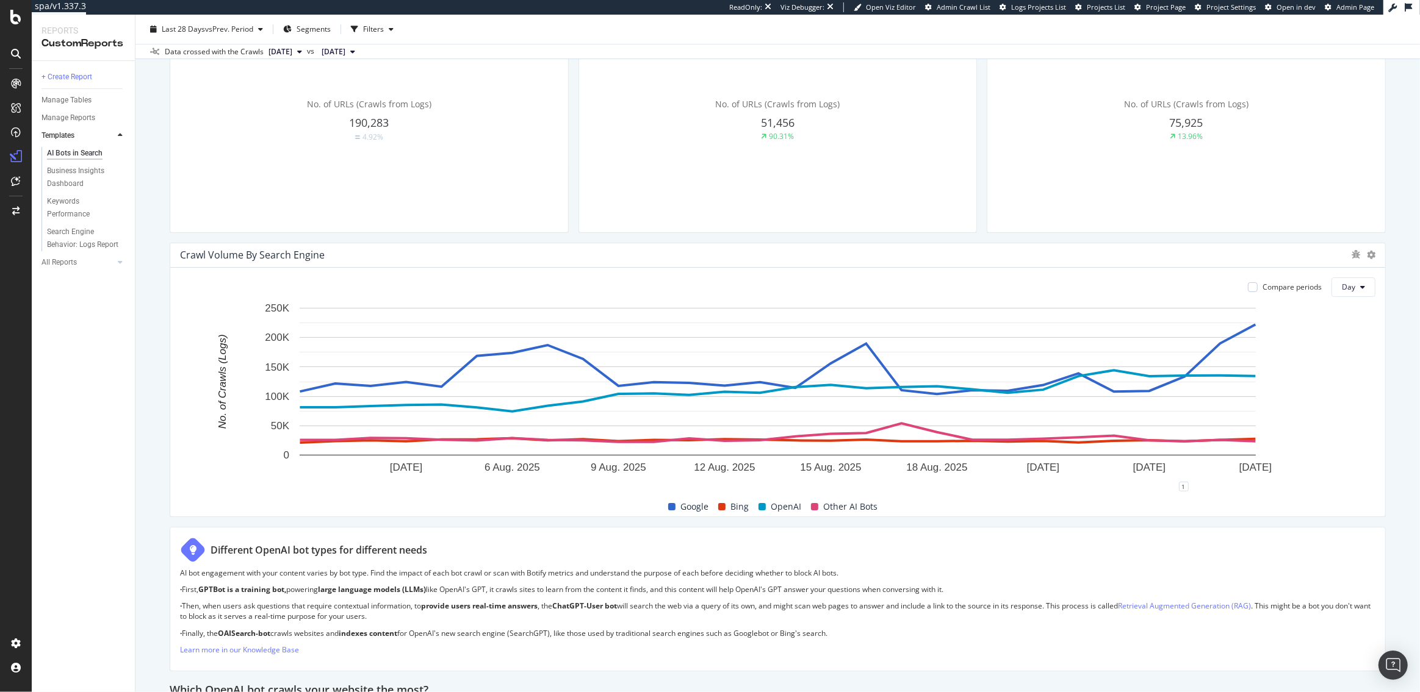
click at [971, 484] on icon "plus" at bounding box center [970, 486] width 7 height 7
click at [952, 424] on textarea at bounding box center [970, 414] width 109 height 38
type textarea "Updated robots.txt to allow AI bots"
click at [956, 417] on textarea "Updated robots.txt to allow AI bots" at bounding box center [970, 414] width 109 height 38
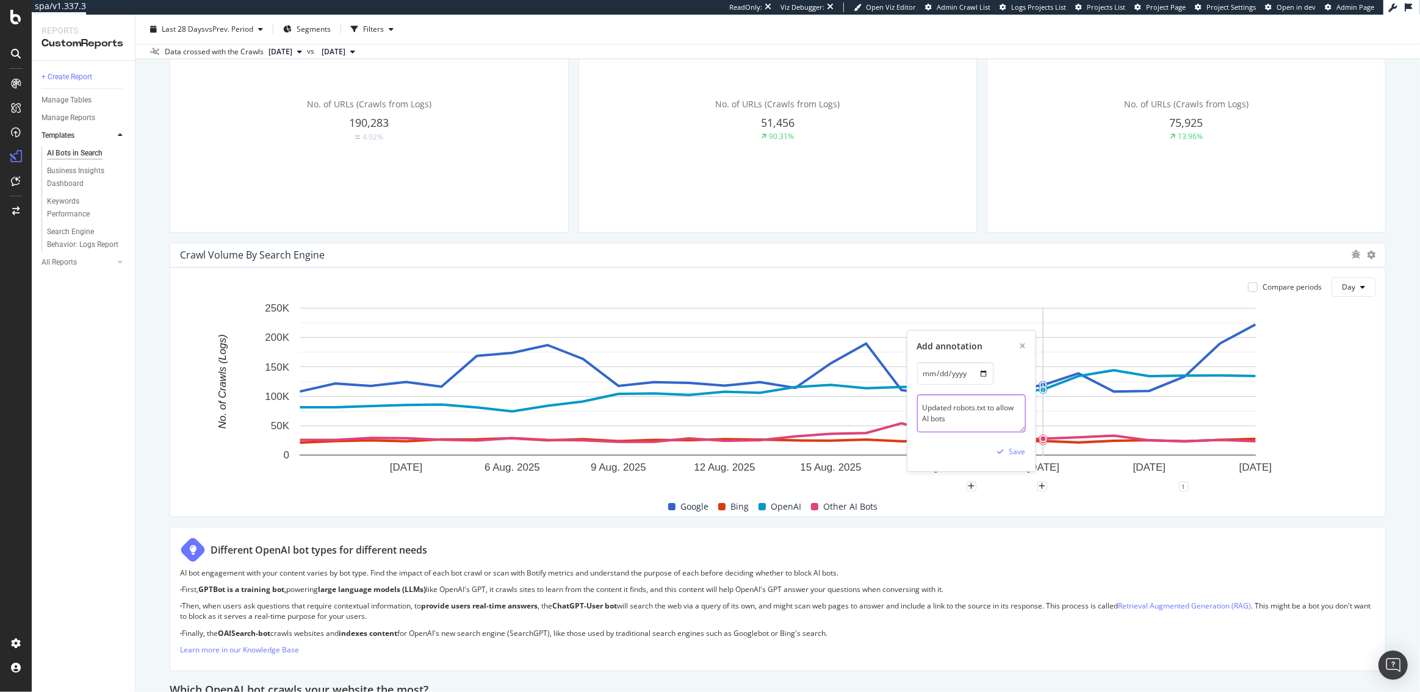
click at [956, 417] on textarea "Updated robots.txt to allow AI bots" at bounding box center [970, 414] width 109 height 38
click at [1023, 345] on icon "xmark" at bounding box center [1021, 346] width 5 height 7
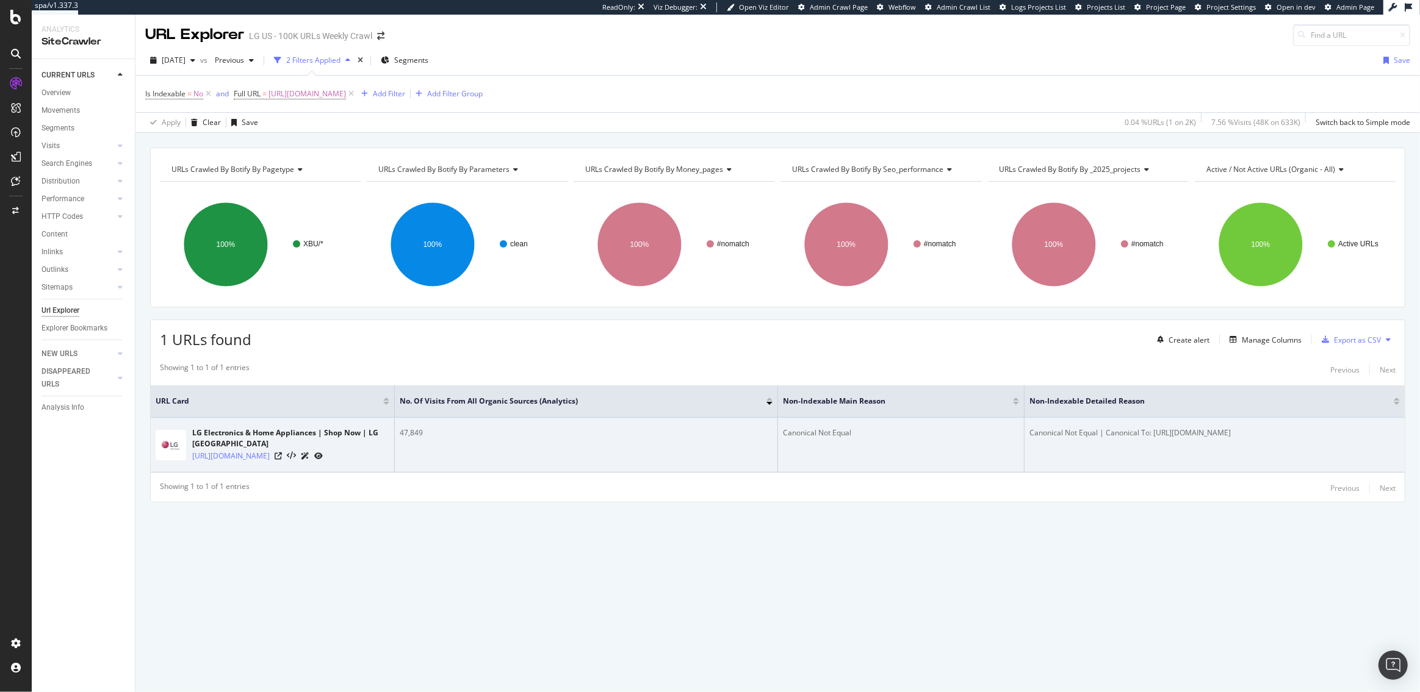
drag, startPoint x: 1230, startPoint y: 434, endPoint x: 1155, endPoint y: 433, distance: 75.7
click at [1155, 433] on div "Canonical Not Equal | Canonical To: [URL][DOMAIN_NAME]" at bounding box center [1214, 433] width 370 height 11
click at [1227, 433] on div "Canonical Not Equal | Canonical To: [URL][DOMAIN_NAME]" at bounding box center [1214, 433] width 370 height 11
drag, startPoint x: 1237, startPoint y: 433, endPoint x: 1152, endPoint y: 433, distance: 84.8
click at [1152, 433] on div "Canonical Not Equal | Canonical To: [URL][DOMAIN_NAME]" at bounding box center [1214, 433] width 370 height 11
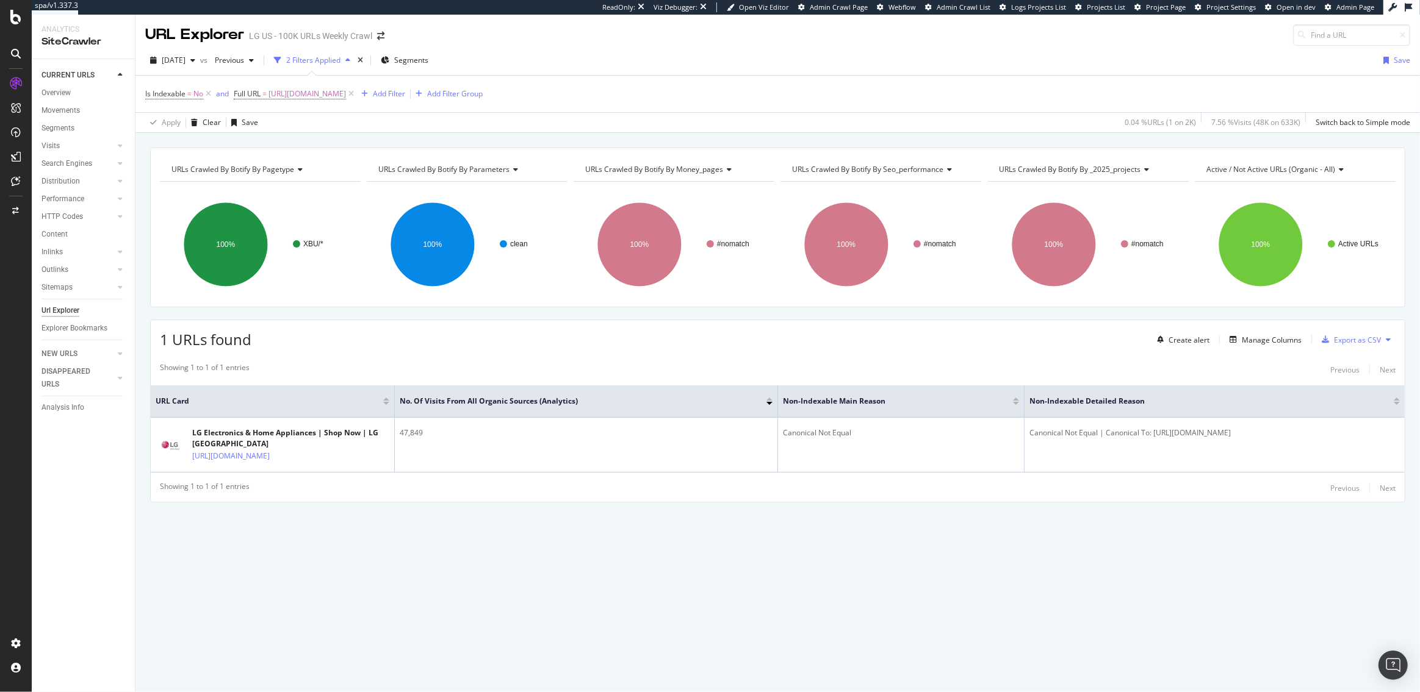
click at [1133, 346] on div "1 URLs found Create alert Manage Columns Export as CSV" at bounding box center [778, 335] width 1254 height 30
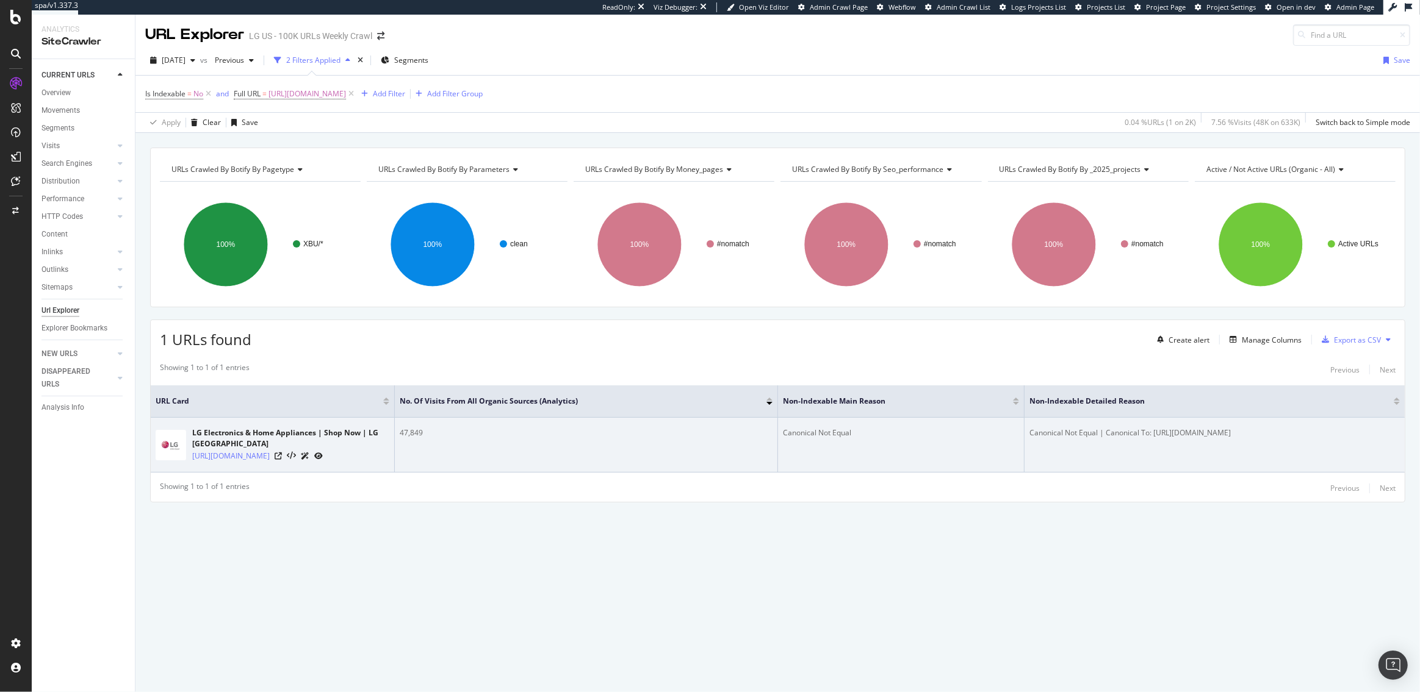
drag, startPoint x: 1233, startPoint y: 433, endPoint x: 1154, endPoint y: 430, distance: 79.4
click at [1154, 430] on div "Canonical Not Equal | Canonical To: [URL][DOMAIN_NAME]" at bounding box center [1214, 433] width 370 height 11
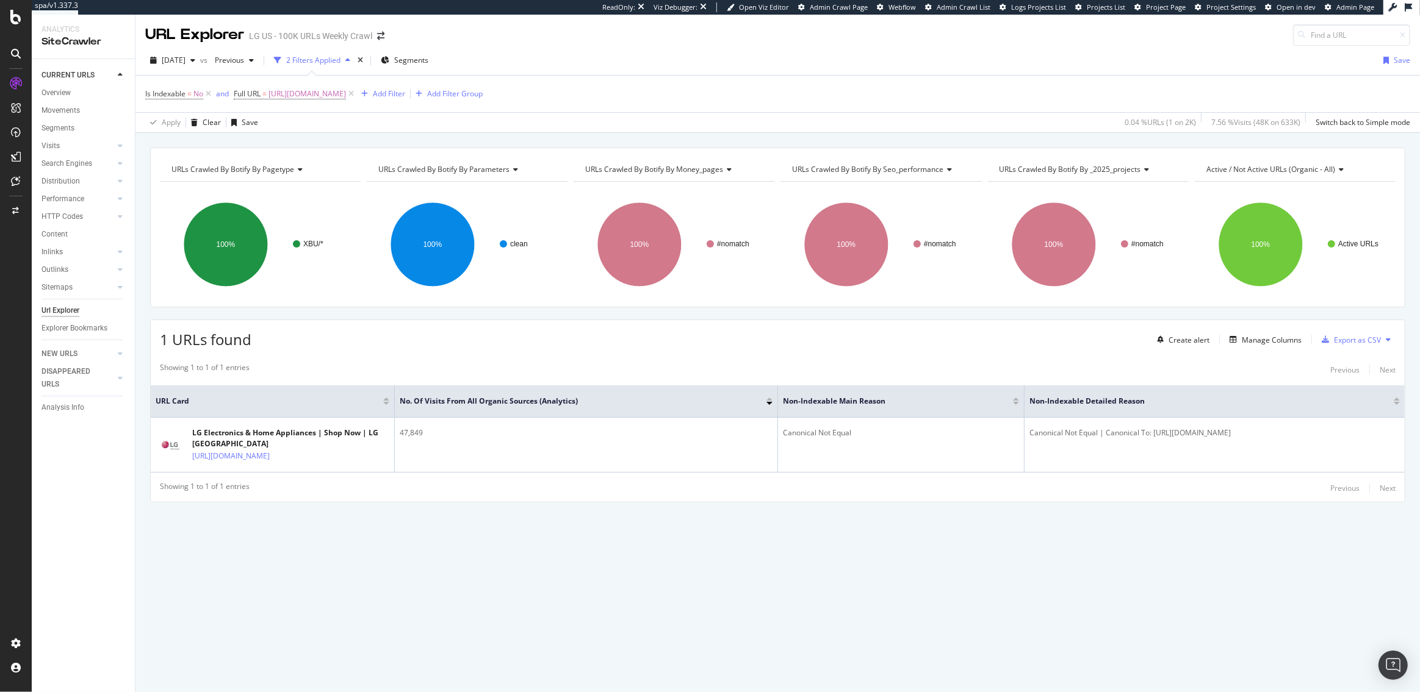
copy div "[URL][DOMAIN_NAME]"
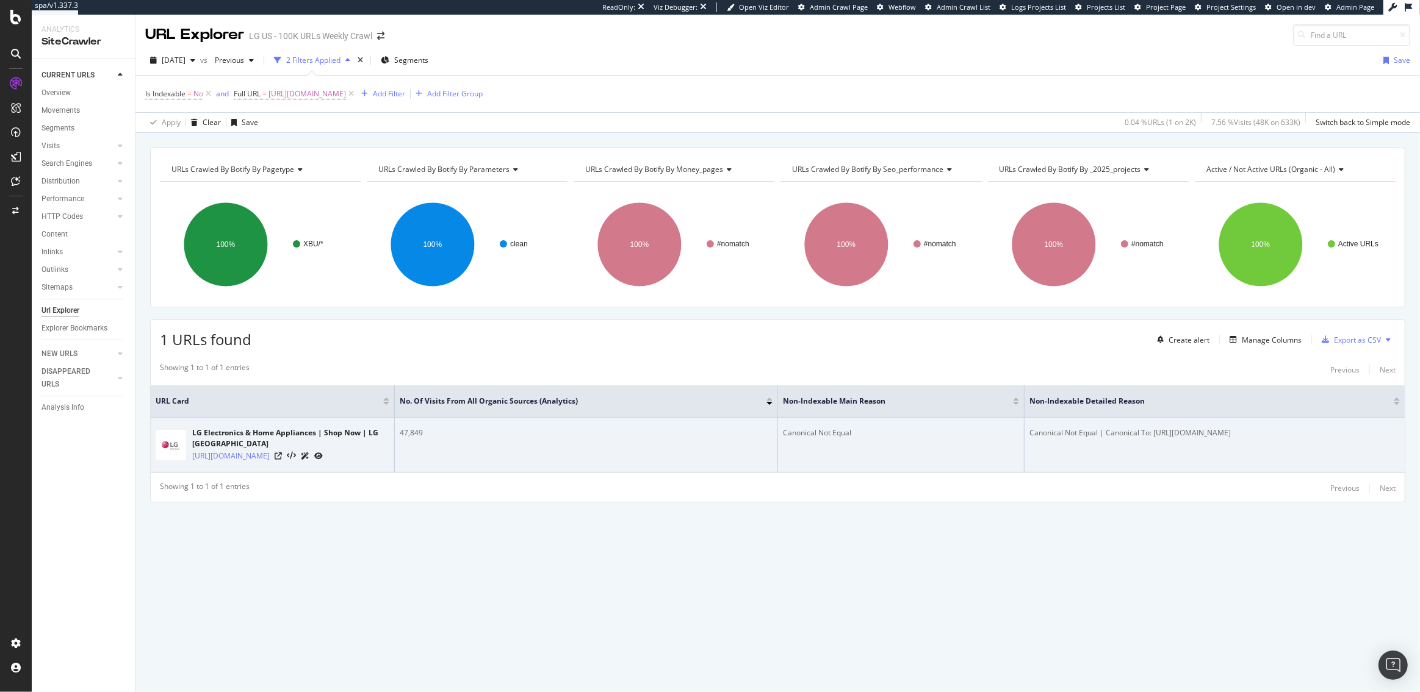
click at [1234, 429] on div "Canonical Not Equal | Canonical To: [URL][DOMAIN_NAME]" at bounding box center [1214, 433] width 370 height 11
drag, startPoint x: 1232, startPoint y: 434, endPoint x: 1152, endPoint y: 429, distance: 80.0
click at [1152, 429] on div "Canonical Not Equal | Canonical To: [URL][DOMAIN_NAME]" at bounding box center [1214, 433] width 370 height 11
click at [1232, 433] on div "Canonical Not Equal | Canonical To: [URL][DOMAIN_NAME]" at bounding box center [1214, 433] width 370 height 11
drag, startPoint x: 1240, startPoint y: 429, endPoint x: 1189, endPoint y: 435, distance: 51.5
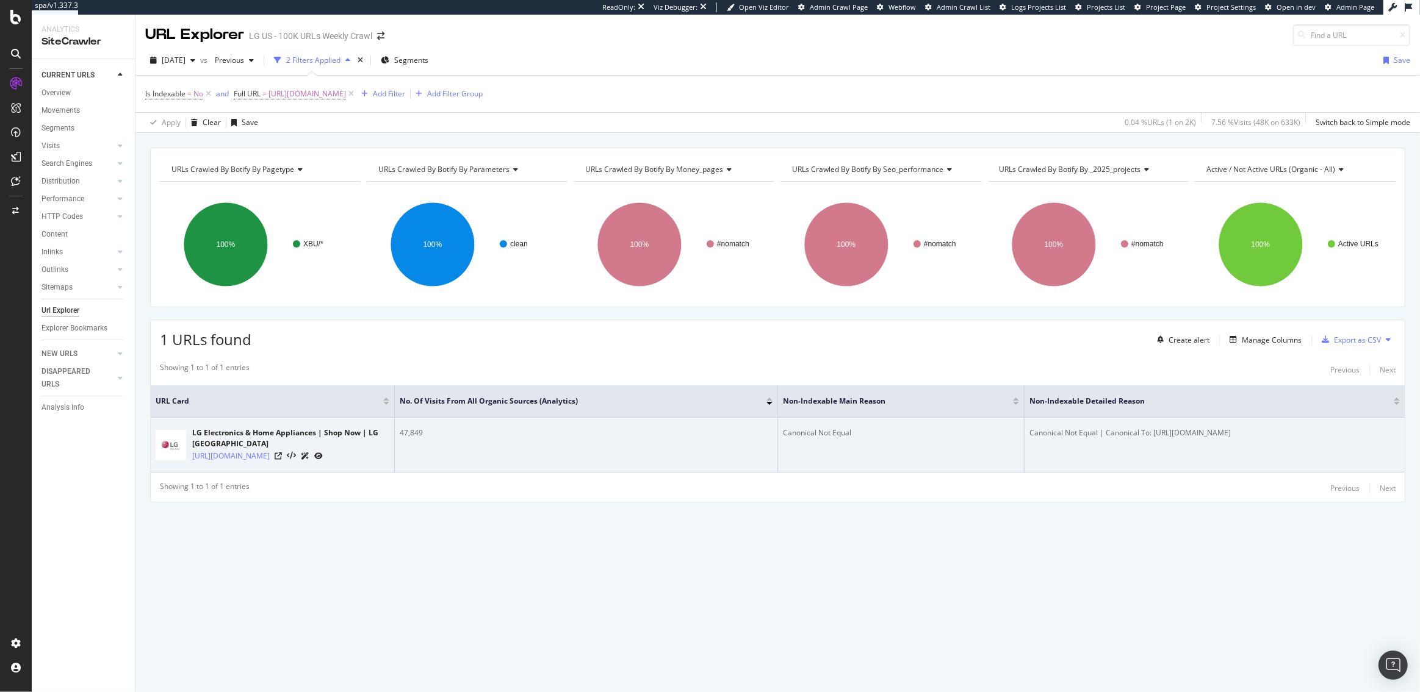
click at [1189, 435] on div "Canonical Not Equal | Canonical To: [URL][DOMAIN_NAME]" at bounding box center [1214, 433] width 370 height 11
click at [1229, 434] on div "Canonical Not Equal | Canonical To: [URL][DOMAIN_NAME]" at bounding box center [1214, 433] width 370 height 11
drag, startPoint x: 1233, startPoint y: 433, endPoint x: 1152, endPoint y: 431, distance: 81.2
click at [1152, 431] on div "Canonical Not Equal | Canonical To: [URL][DOMAIN_NAME]" at bounding box center [1214, 433] width 370 height 11
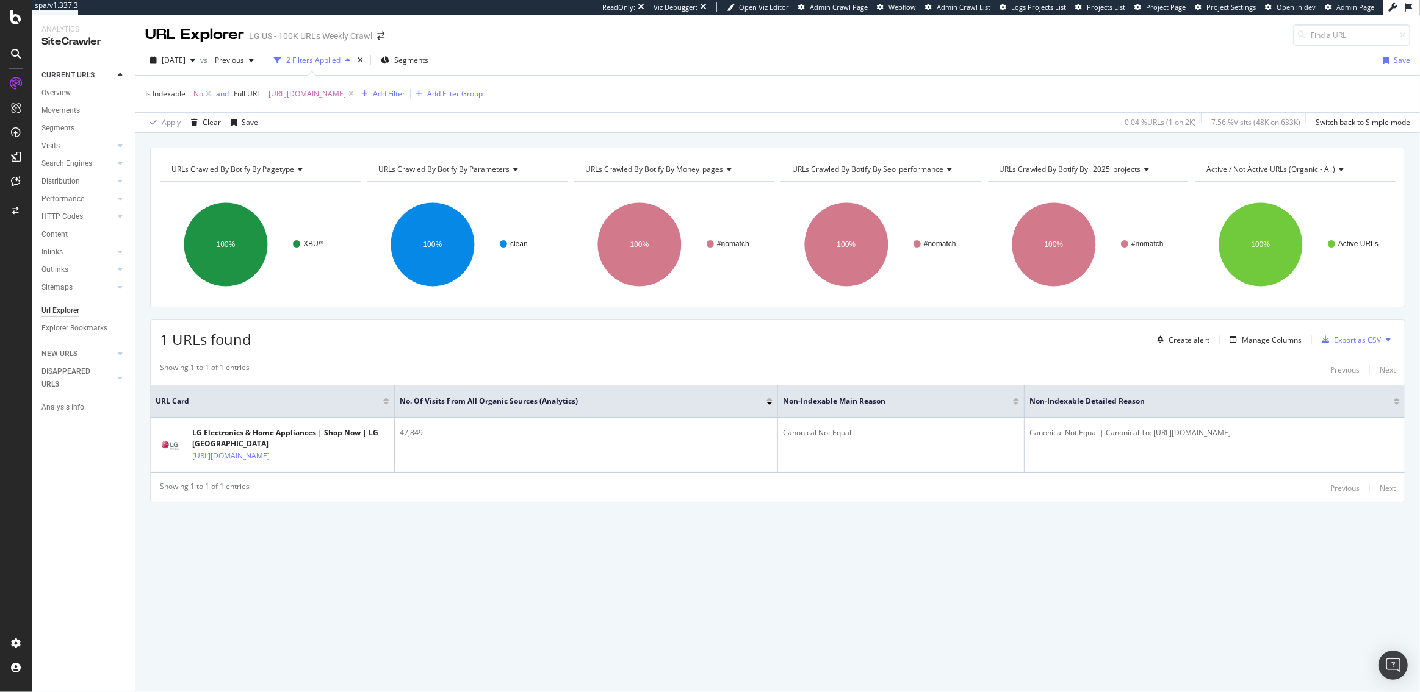
click at [328, 93] on span "[URL][DOMAIN_NAME]" at bounding box center [306, 93] width 77 height 17
click at [308, 143] on input "[URL][DOMAIN_NAME]" at bounding box center [303, 145] width 115 height 20
click at [423, 113] on div "Apply Clear Save 0.04 % URLs ( 1 on 2K ) 7.56 % Visits ( 48K on 633K ) Switch b…" at bounding box center [777, 122] width 1284 height 20
click at [207, 94] on icon at bounding box center [208, 94] width 10 height 12
click at [304, 95] on div "Add Filter" at bounding box center [300, 93] width 32 height 10
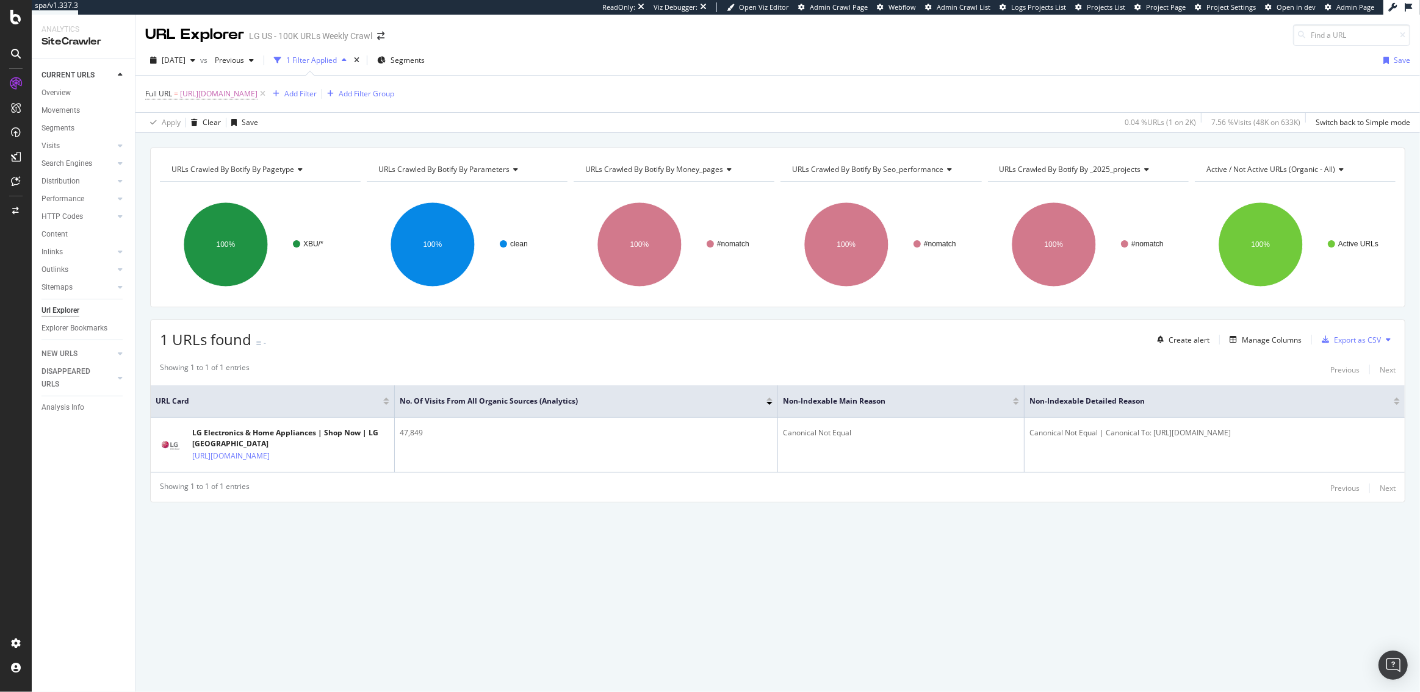
click at [569, 122] on div "Apply Clear Save 0.04 % URLs ( 1 on 2K ) 7.56 % Visits ( 48K on 633K ) Switch b…" at bounding box center [777, 122] width 1284 height 20
click at [298, 95] on div "Add Filter" at bounding box center [300, 93] width 32 height 10
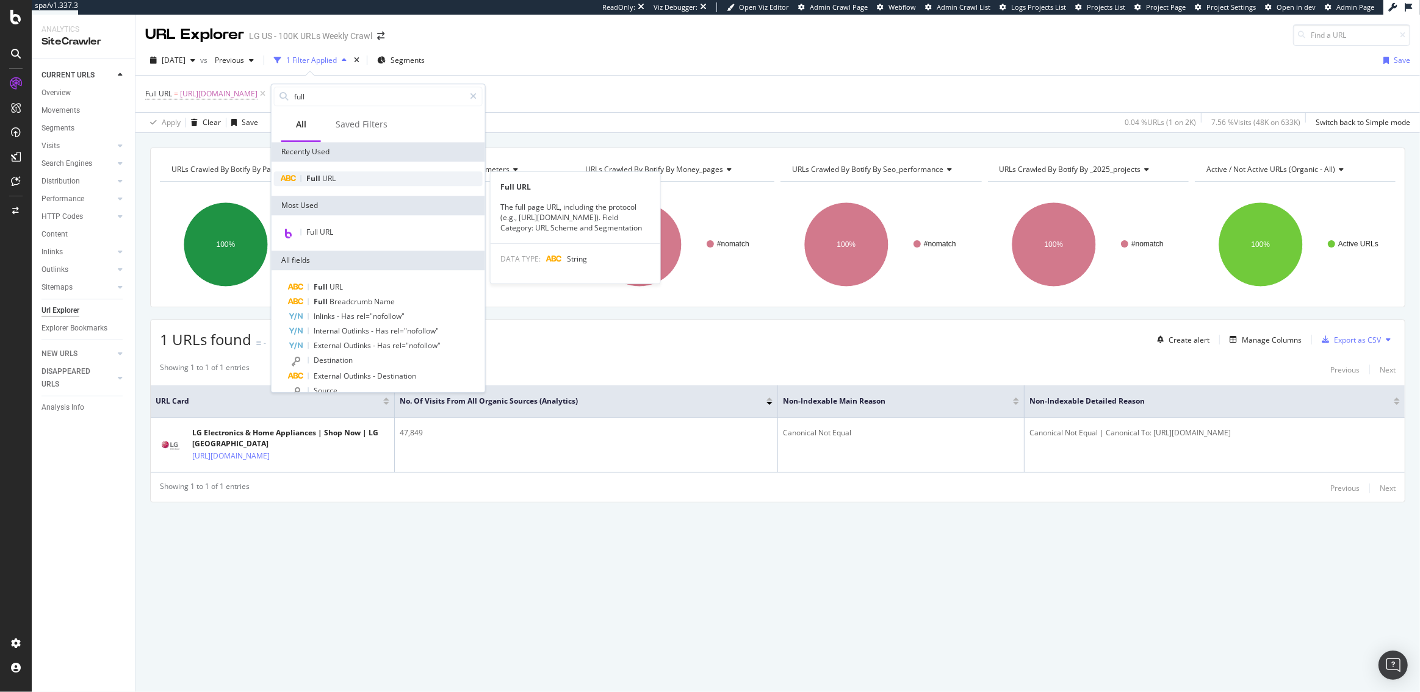
type input "full"
click at [351, 173] on div "Full URL" at bounding box center [378, 178] width 209 height 15
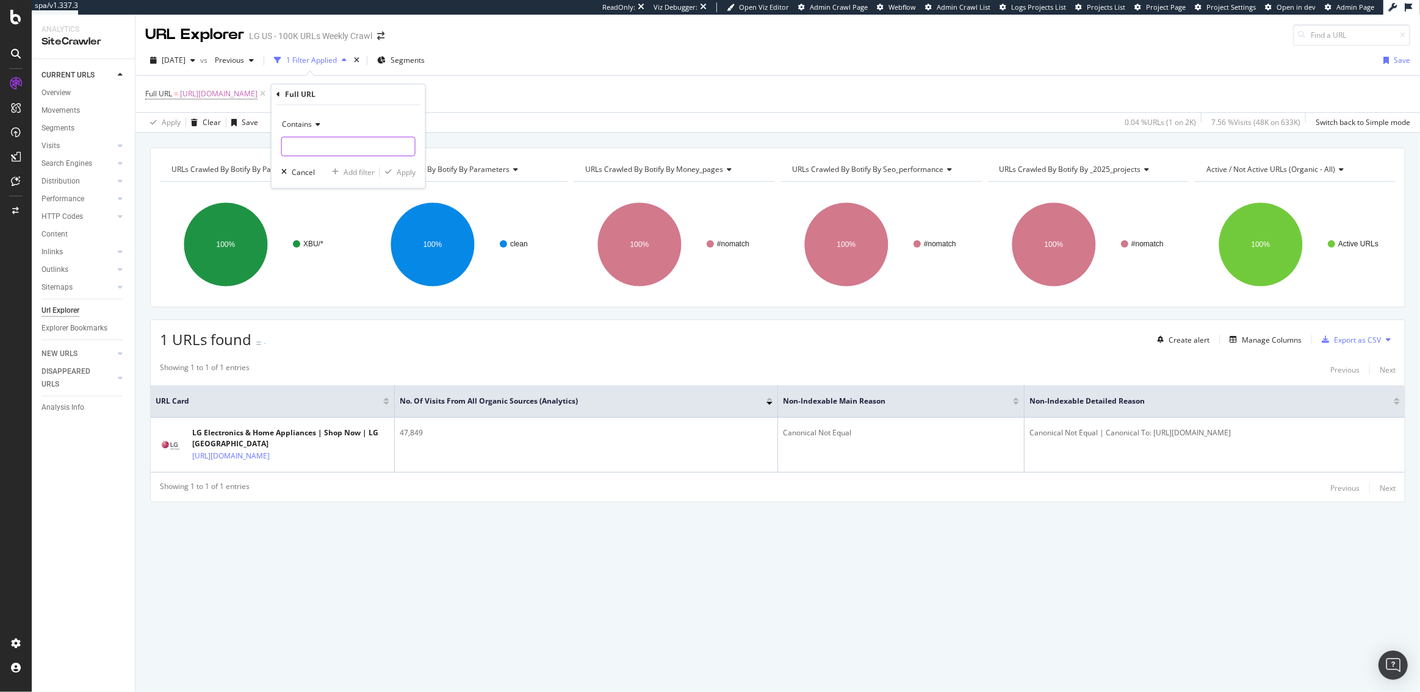
click at [335, 139] on input "text" at bounding box center [348, 147] width 133 height 20
paste input "[URL][DOMAIN_NAME]"
type input "[URL][DOMAIN_NAME]"
click at [405, 171] on div "Apply" at bounding box center [406, 172] width 19 height 10
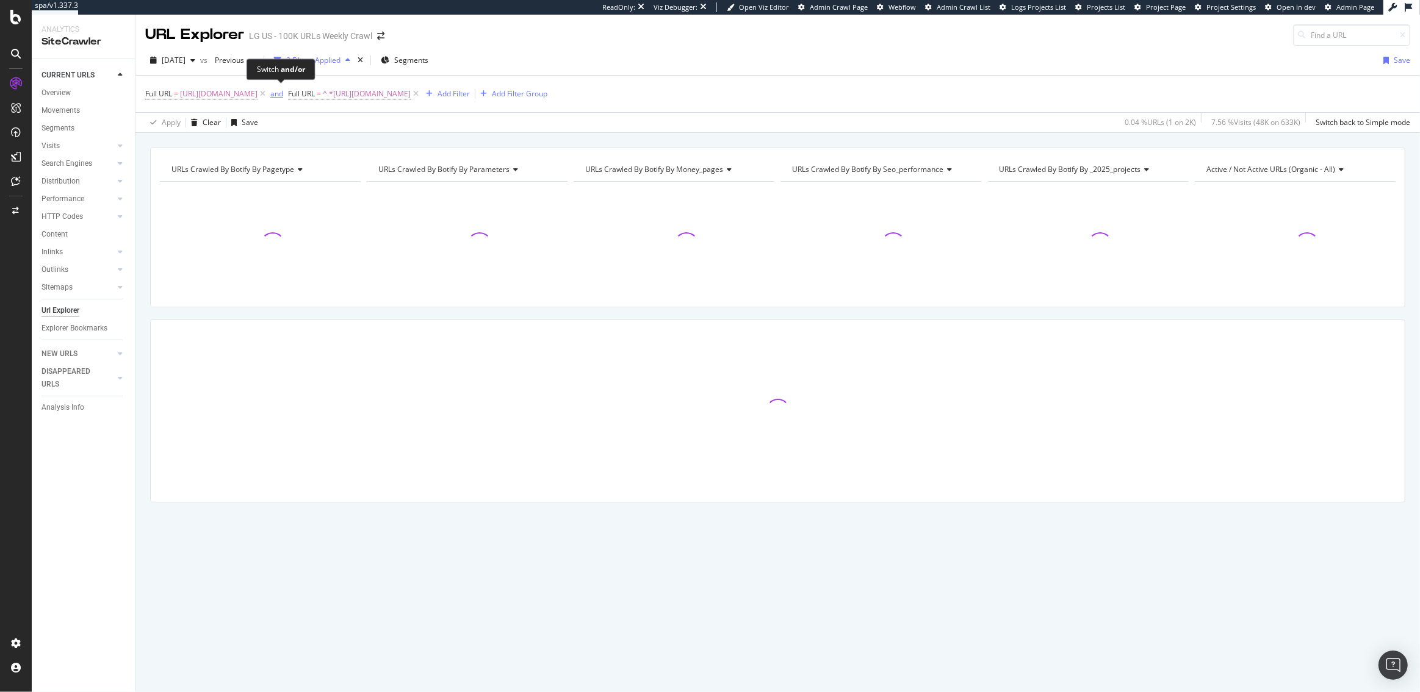
click at [278, 91] on div "and" at bounding box center [276, 93] width 13 height 10
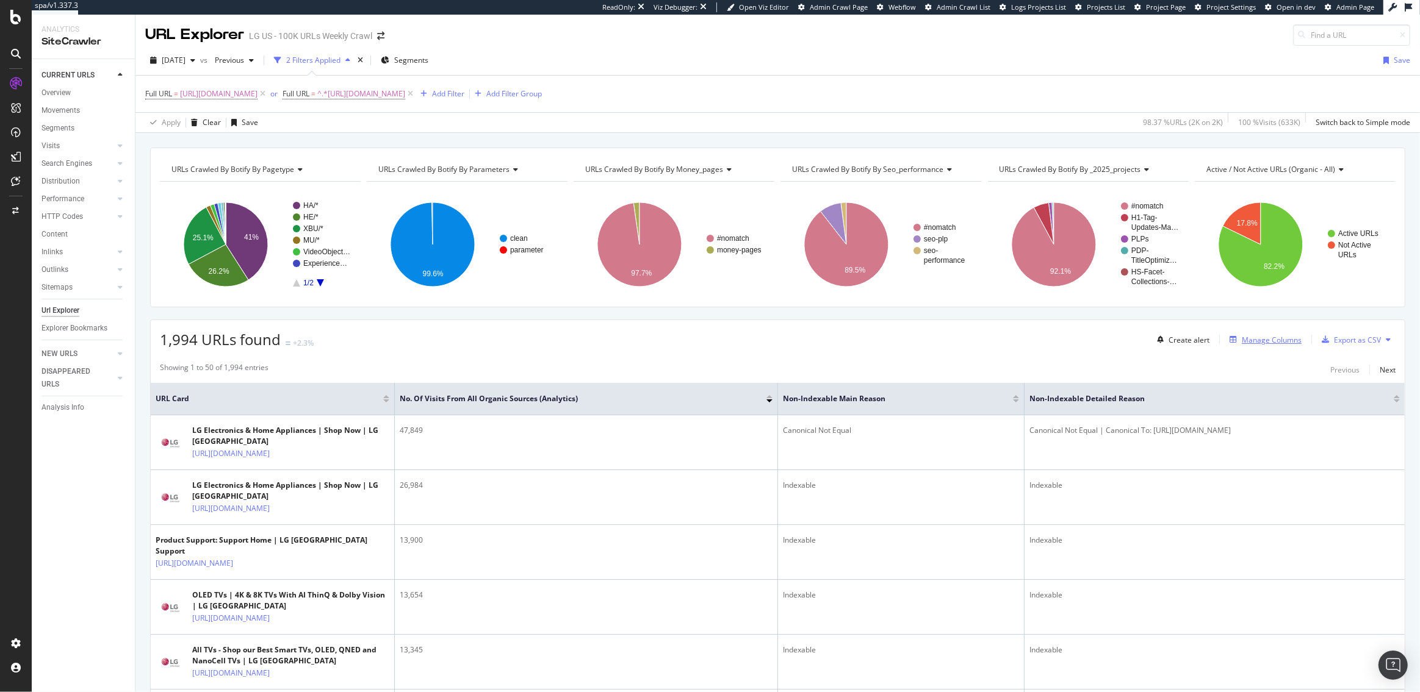
click at [1277, 338] on div "Manage Columns" at bounding box center [1271, 340] width 60 height 10
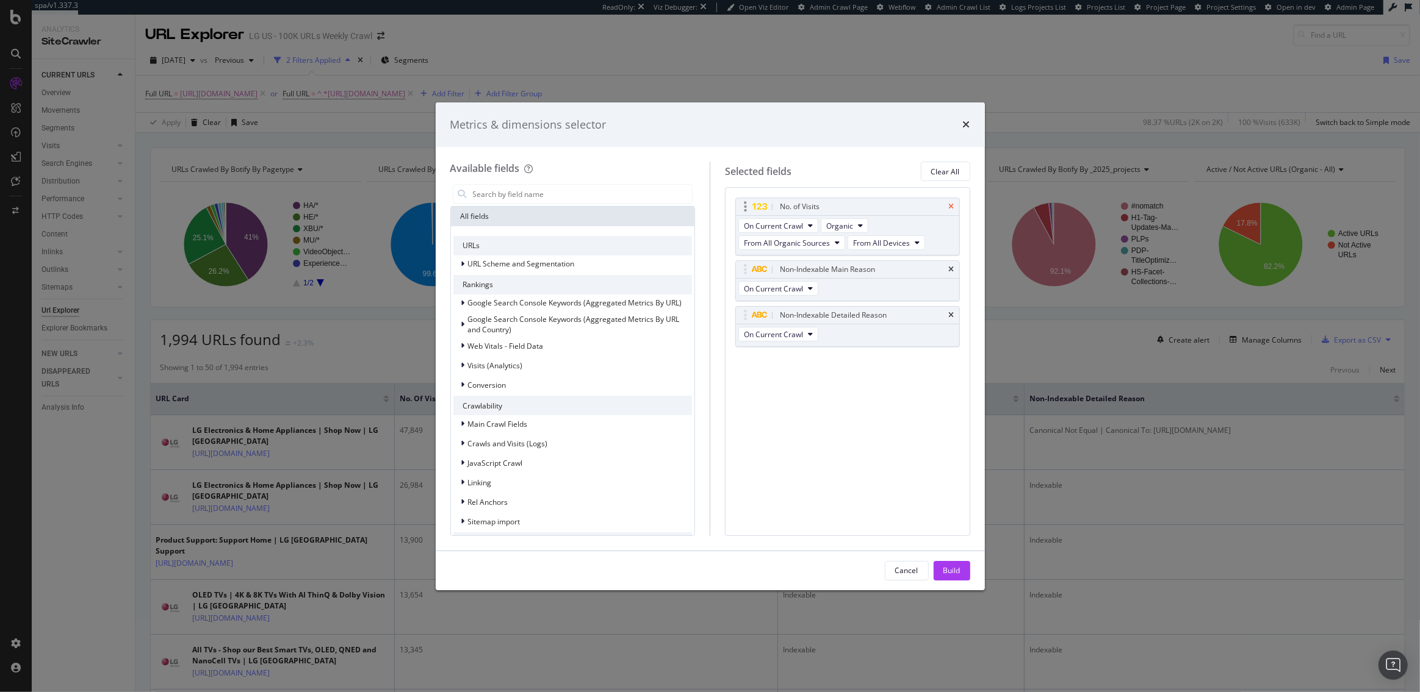
click at [953, 207] on icon "times" at bounding box center [951, 206] width 5 height 7
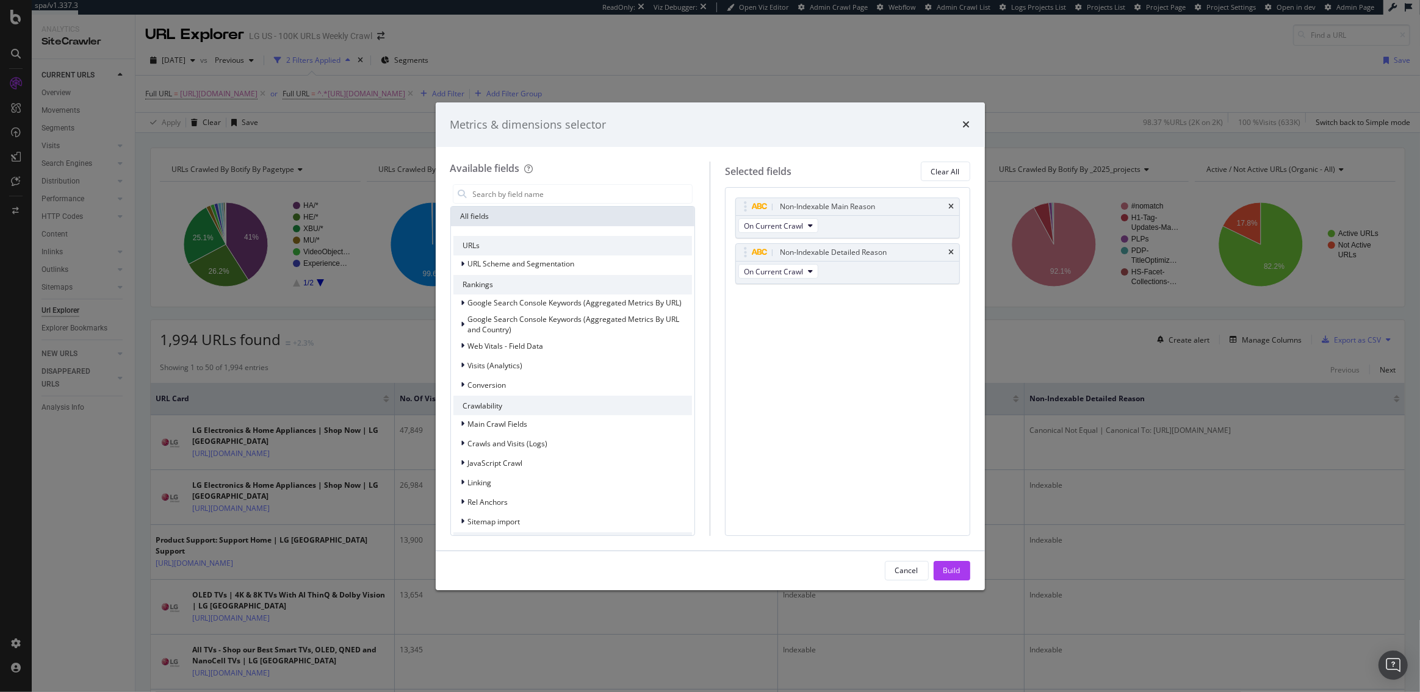
click at [953, 207] on icon "times" at bounding box center [951, 206] width 5 height 7
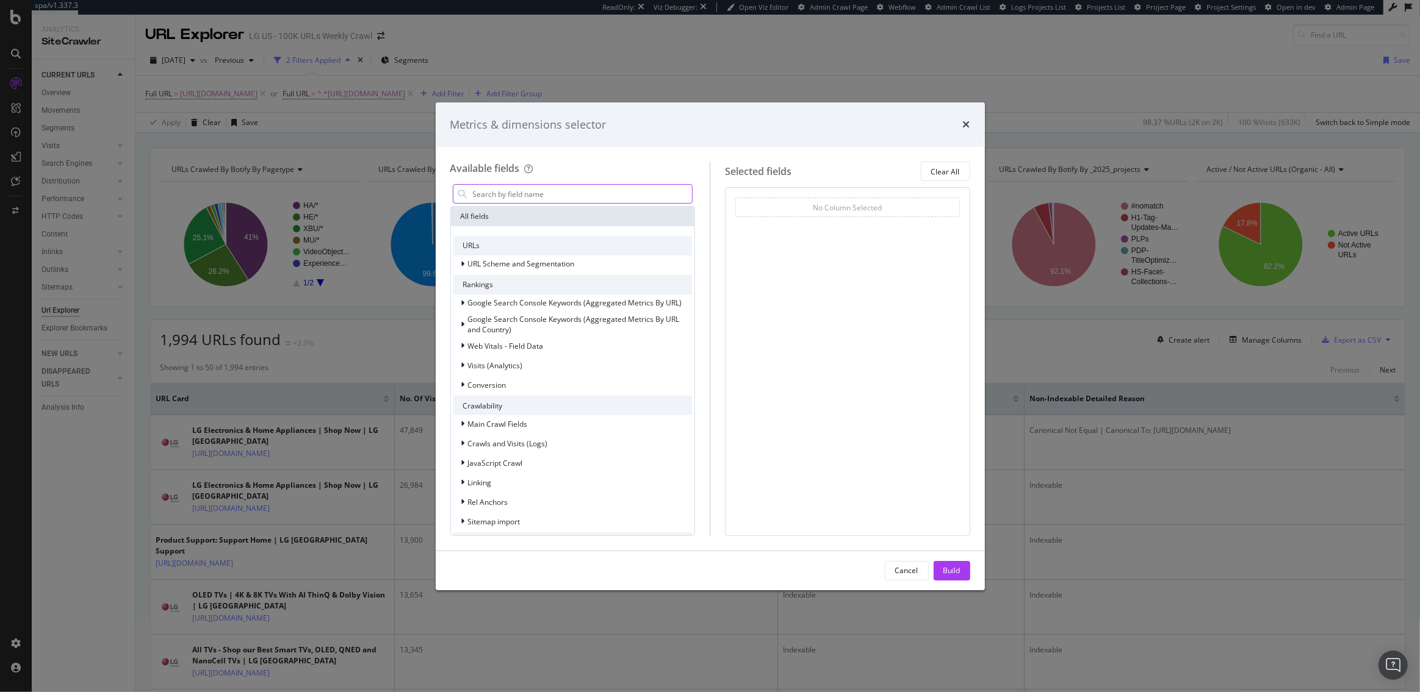
click at [557, 192] on input "modal" at bounding box center [582, 194] width 221 height 18
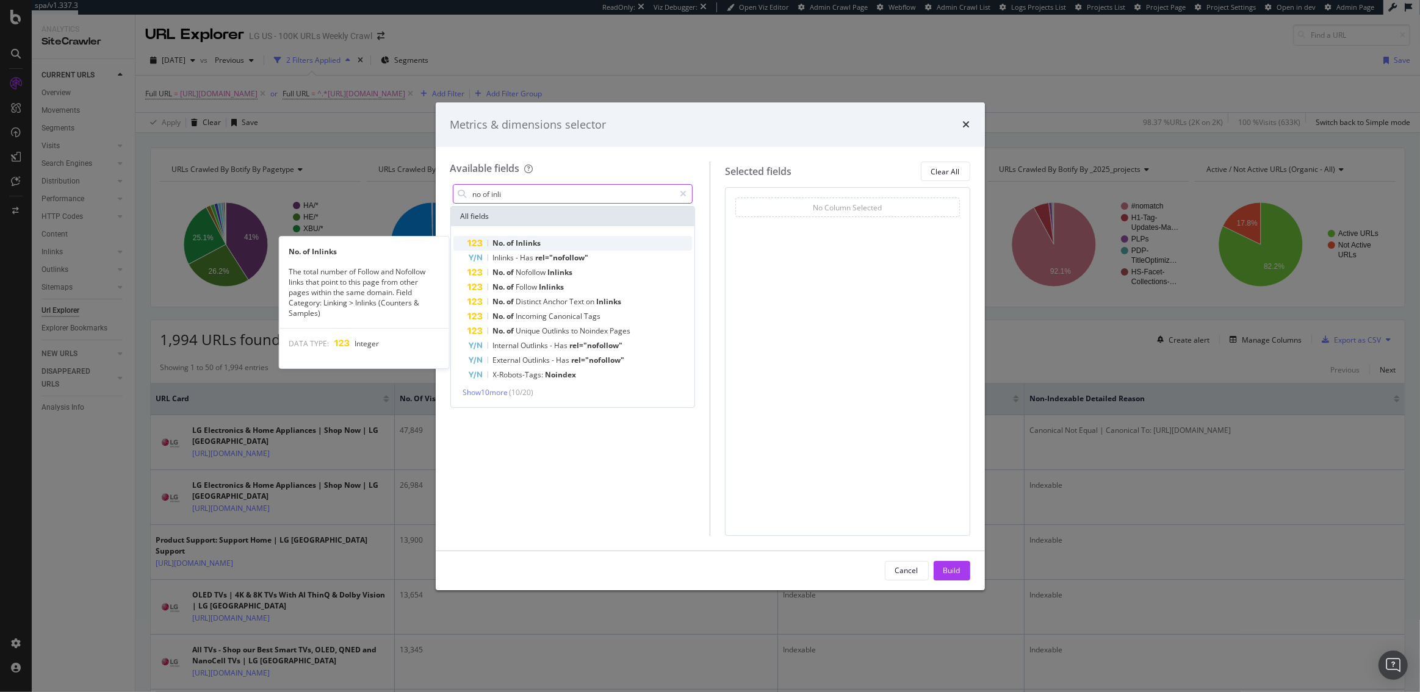
type input "no of inli"
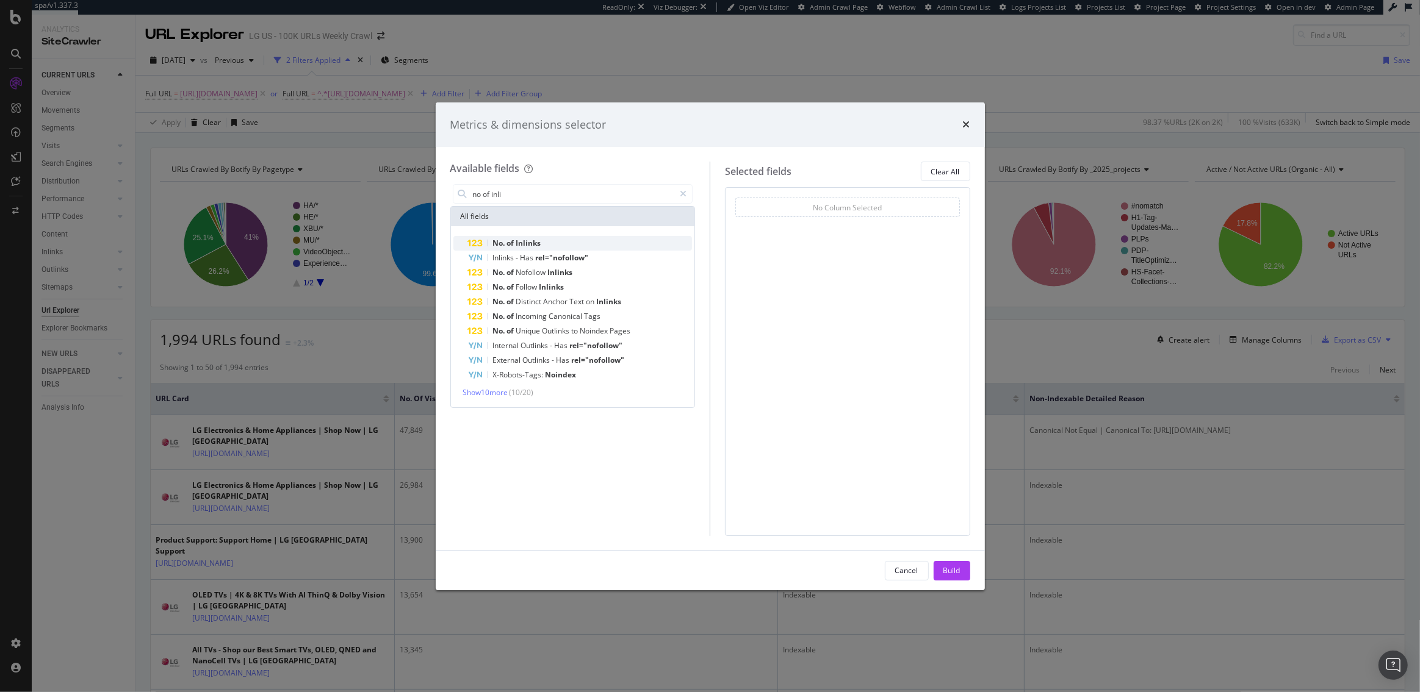
click at [549, 242] on div "No. of Inlinks" at bounding box center [580, 243] width 224 height 15
click at [957, 573] on div "Build" at bounding box center [951, 570] width 17 height 10
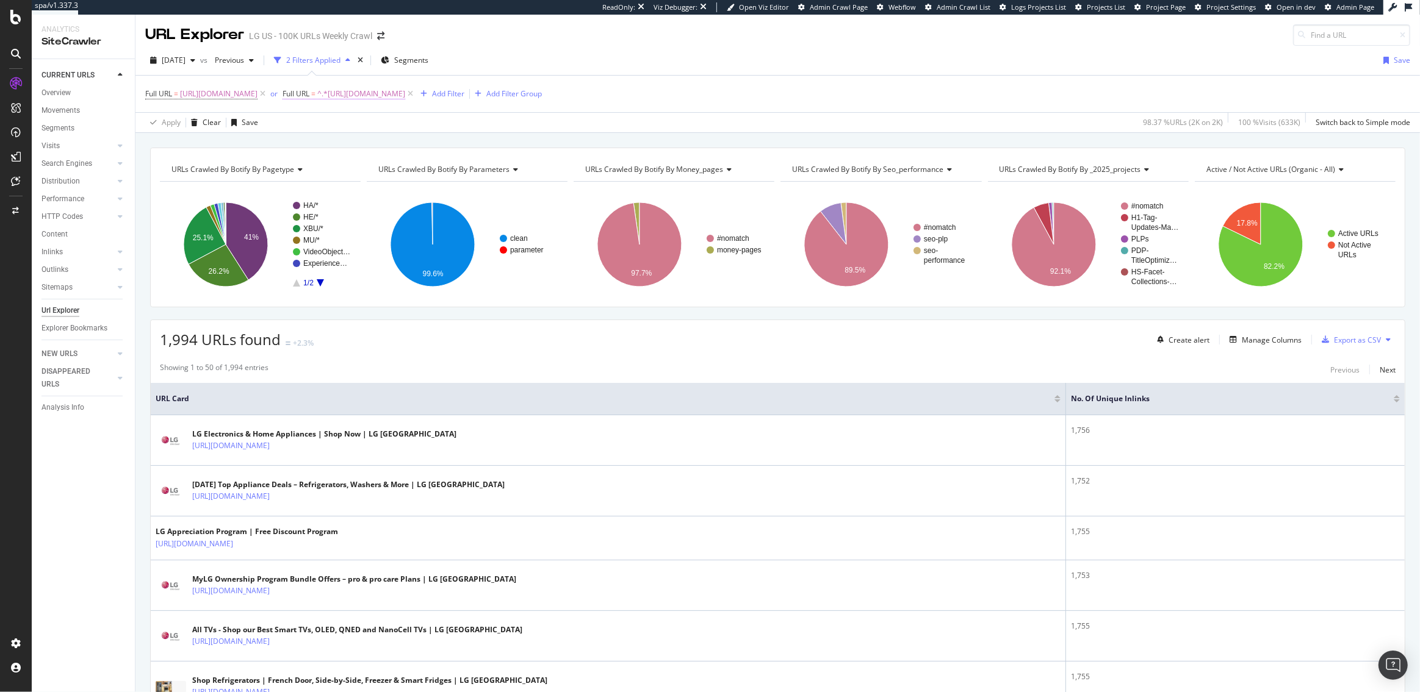
click at [292, 96] on span "Full URL" at bounding box center [295, 93] width 27 height 10
click at [317, 122] on span "Contains" at bounding box center [311, 122] width 30 height 10
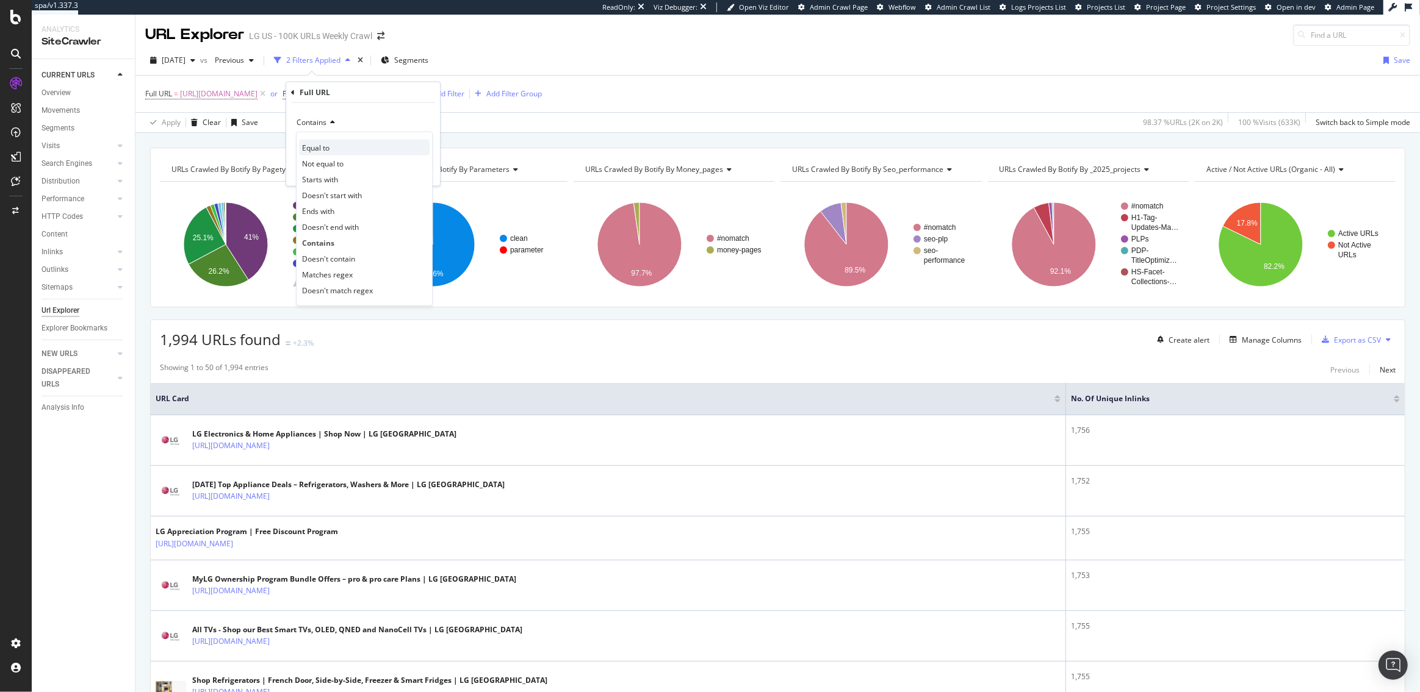
click at [319, 145] on span "Equal to" at bounding box center [315, 147] width 27 height 10
click at [418, 171] on div "Apply" at bounding box center [420, 170] width 19 height 10
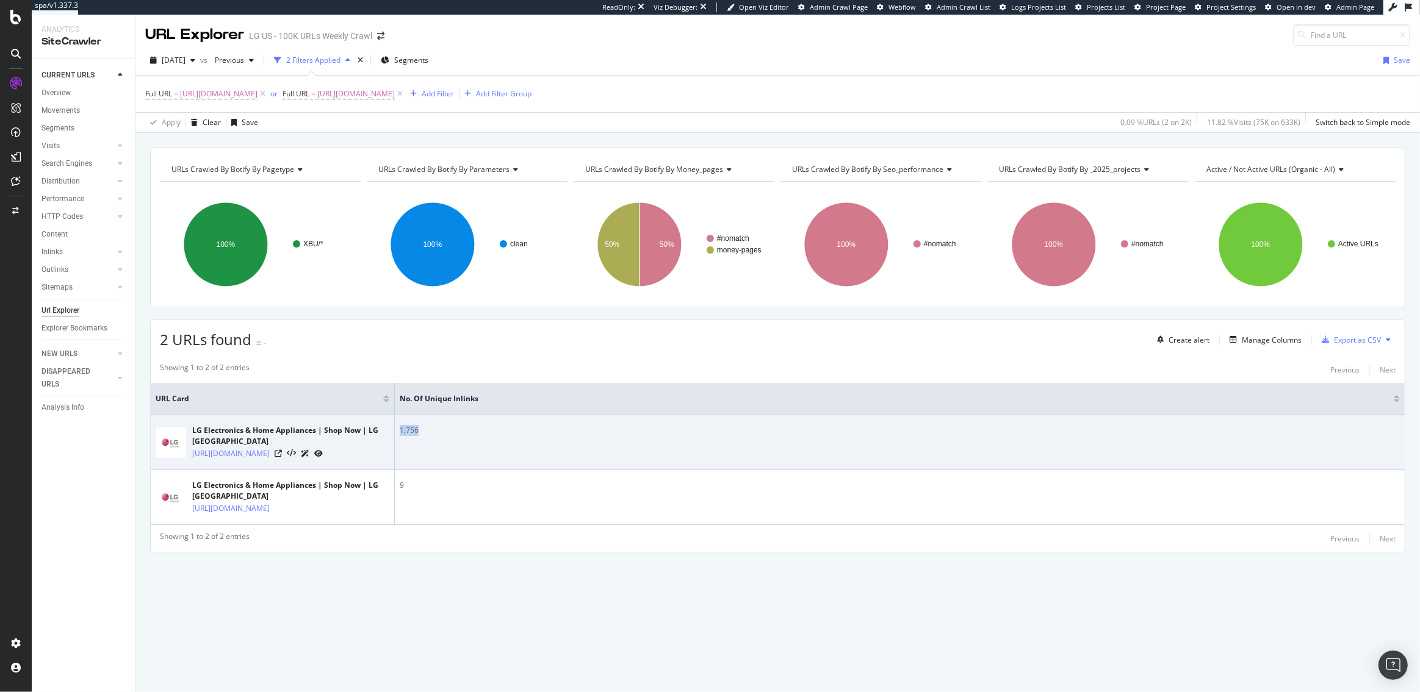
drag, startPoint x: 433, startPoint y: 431, endPoint x: 397, endPoint y: 431, distance: 36.0
click at [397, 431] on td "1,756" at bounding box center [900, 442] width 1010 height 55
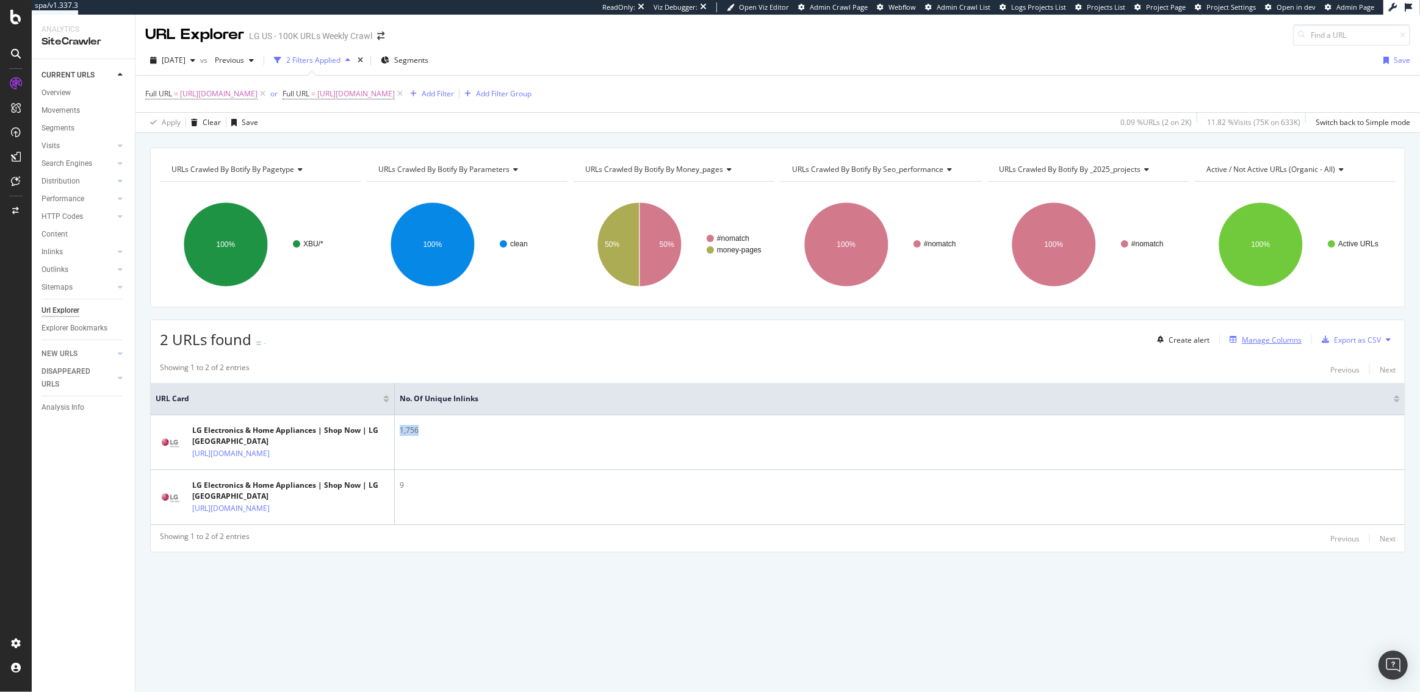
click at [1281, 345] on div "Manage Columns" at bounding box center [1271, 340] width 60 height 10
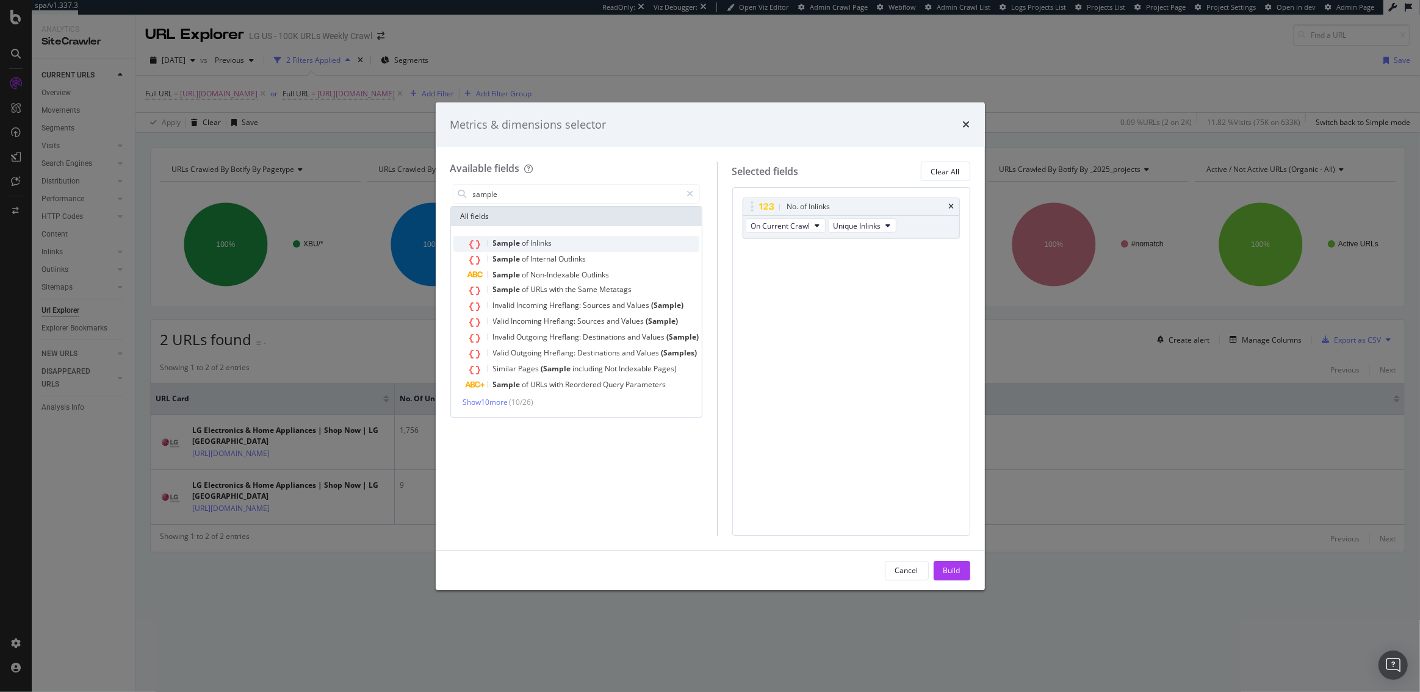
click at [548, 248] on div "Sample of Inlinks" at bounding box center [522, 244] width 59 height 10
click at [531, 196] on input "sample" at bounding box center [577, 194] width 210 height 18
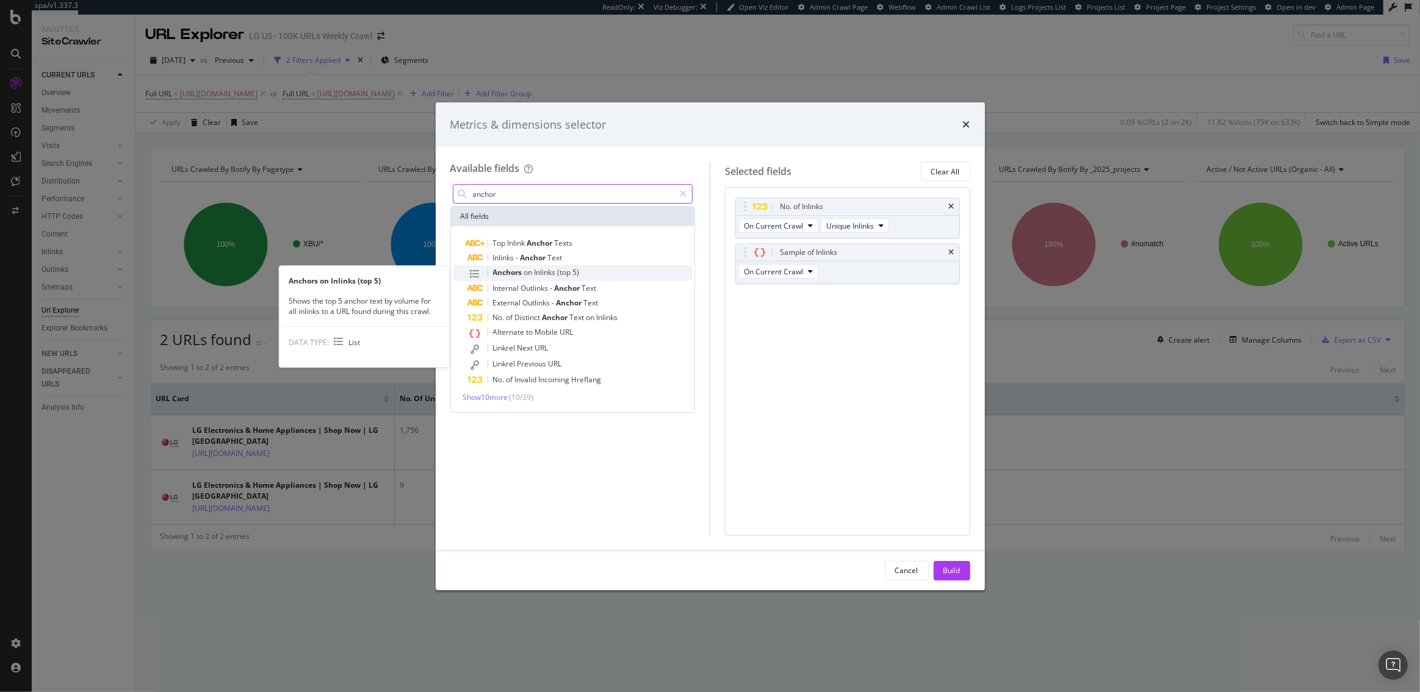
type input "anchor"
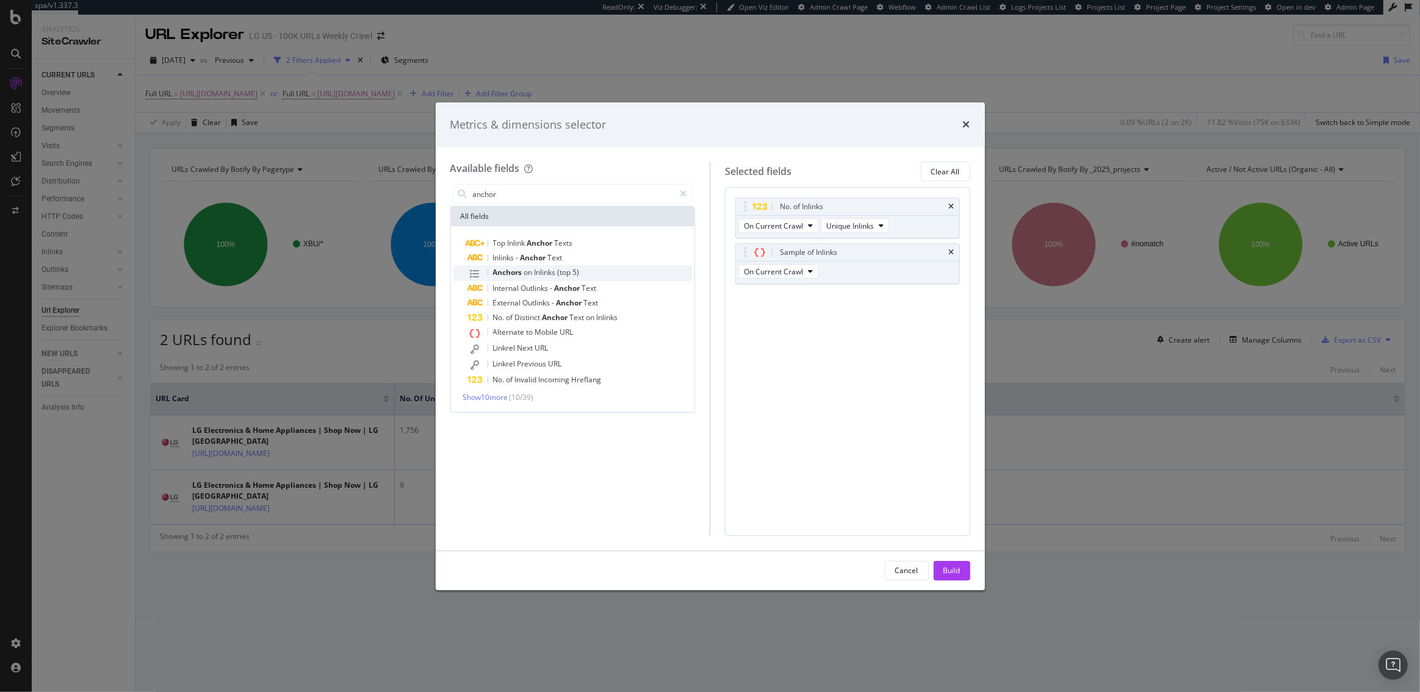
click at [529, 274] on span "on" at bounding box center [529, 272] width 10 height 10
drag, startPoint x: 745, startPoint y: 302, endPoint x: 745, endPoint y: 284, distance: 17.7
click at [746, 265] on body "spa/v1.337.3 ReadOnly: Viz Debugger: Open Viz Editor Admin Crawl Page Webflow A…" at bounding box center [710, 346] width 1420 height 692
click at [944, 570] on div "Build" at bounding box center [951, 570] width 17 height 10
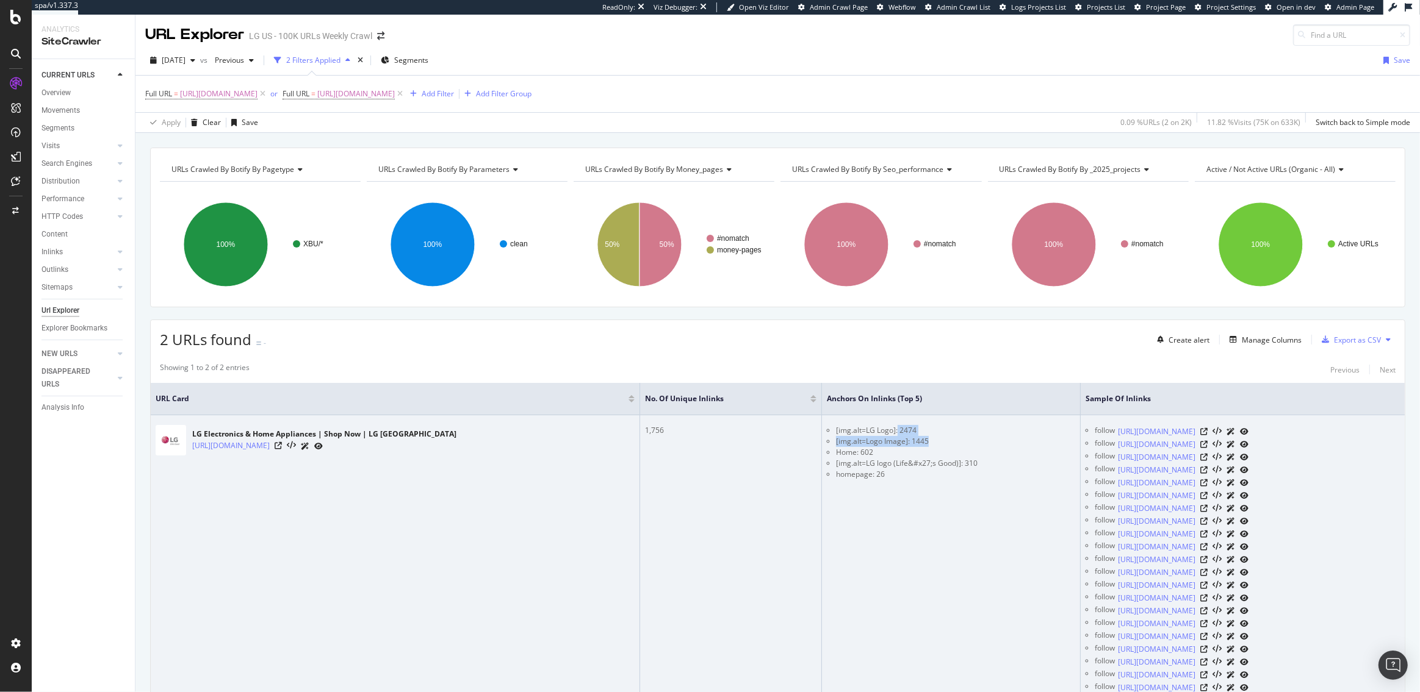
drag, startPoint x: 805, startPoint y: 442, endPoint x: 775, endPoint y: 428, distance: 33.0
click at [827, 428] on ul "[img.alt=LG Logo]: 2474 [img.alt=Logo Image]: 1445 Home: 602 [img.alt=LG logo (…" at bounding box center [951, 452] width 248 height 55
click at [836, 449] on li "Home: 602" at bounding box center [955, 452] width 239 height 11
drag, startPoint x: 803, startPoint y: 441, endPoint x: 791, endPoint y: 441, distance: 12.2
click at [836, 441] on li "[img.alt=Logo Image]: 1445" at bounding box center [955, 441] width 239 height 11
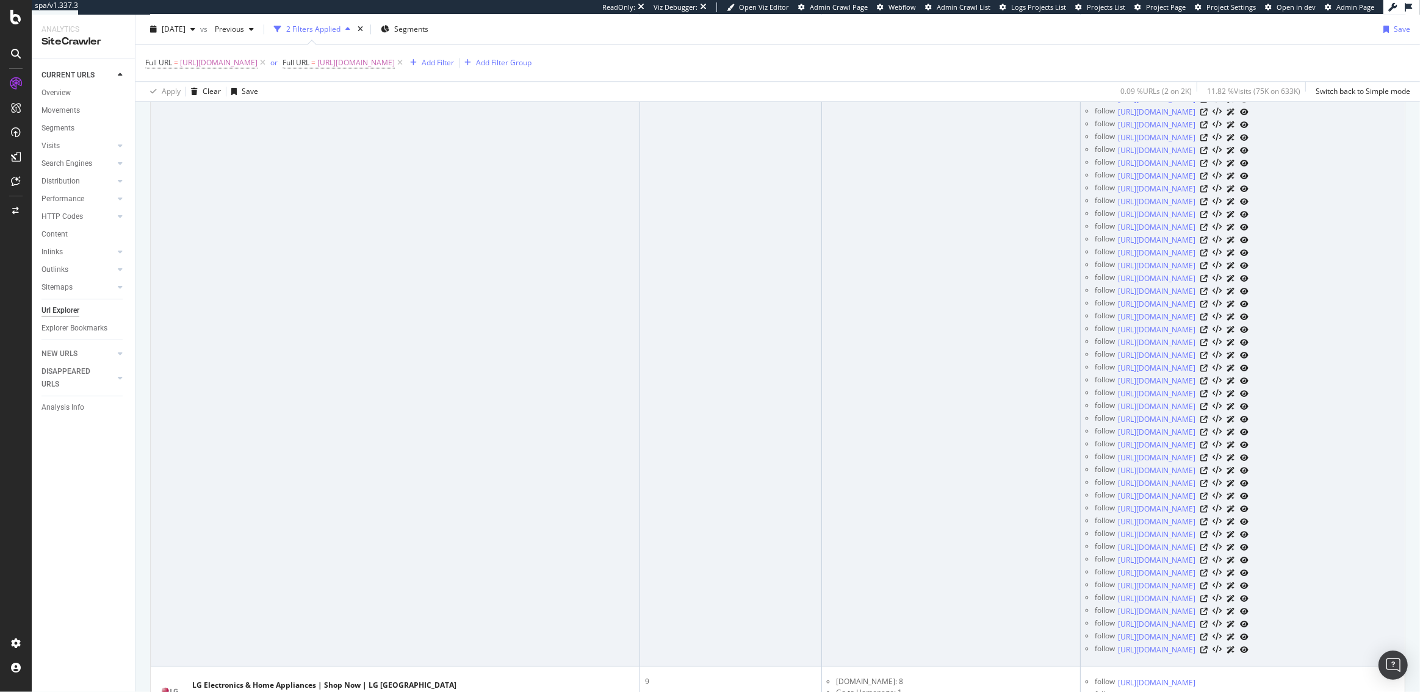
scroll to position [3790, 0]
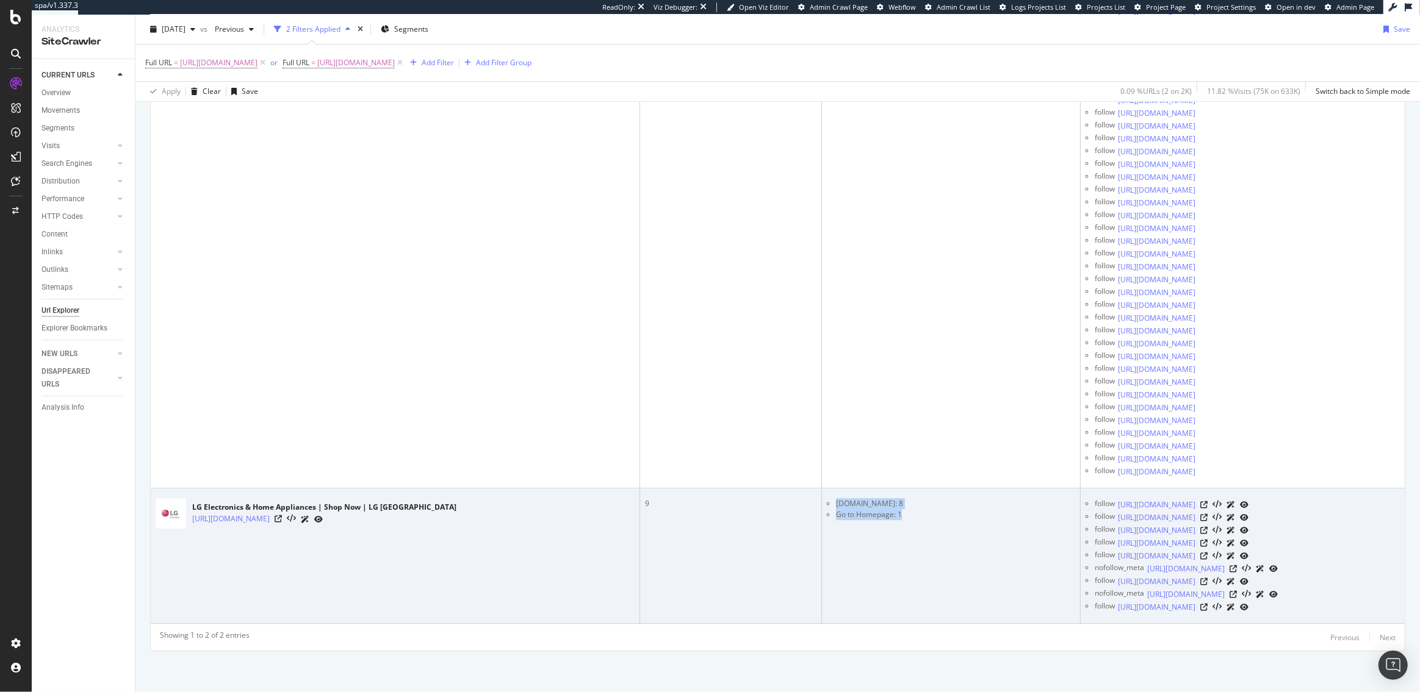
drag, startPoint x: 778, startPoint y: 509, endPoint x: 694, endPoint y: 502, distance: 84.5
click at [694, 502] on tr "LG Electronics & Home Appliances | Shop Now | LG USA https://www.lg.com/us/ 9 L…" at bounding box center [778, 556] width 1254 height 135
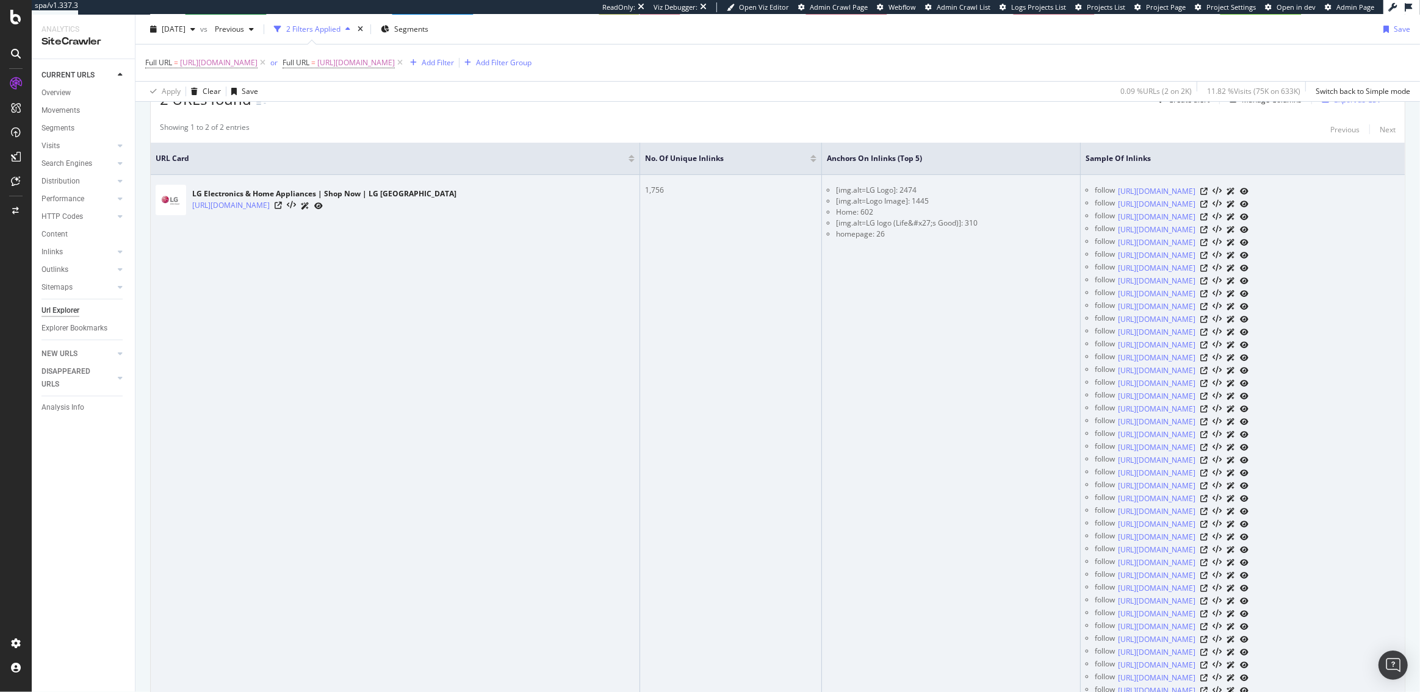
scroll to position [0, 0]
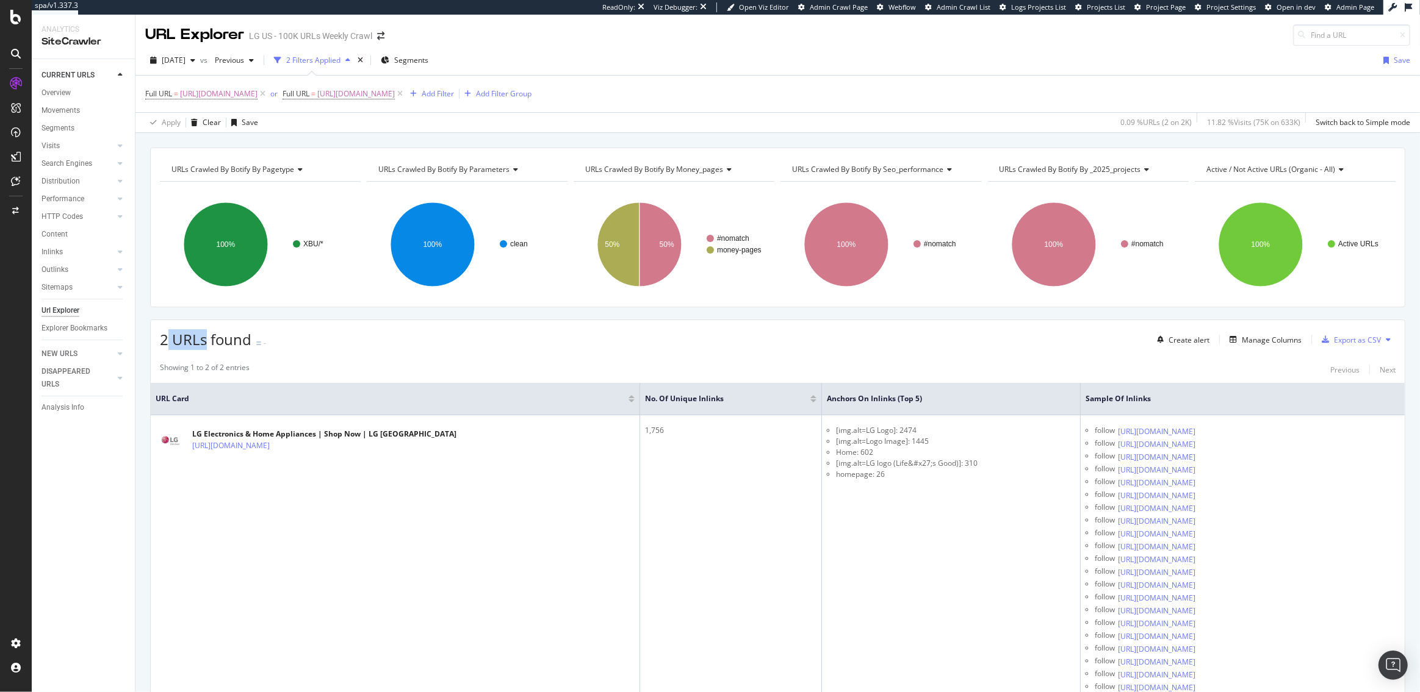
drag, startPoint x: 203, startPoint y: 339, endPoint x: 157, endPoint y: 339, distance: 45.8
click at [161, 339] on span "2 URLs found" at bounding box center [206, 339] width 92 height 20
click at [185, 57] on span "[DATE]" at bounding box center [174, 60] width 24 height 10
click at [214, 127] on div "2025 Jul. 6th" at bounding box center [197, 128] width 68 height 11
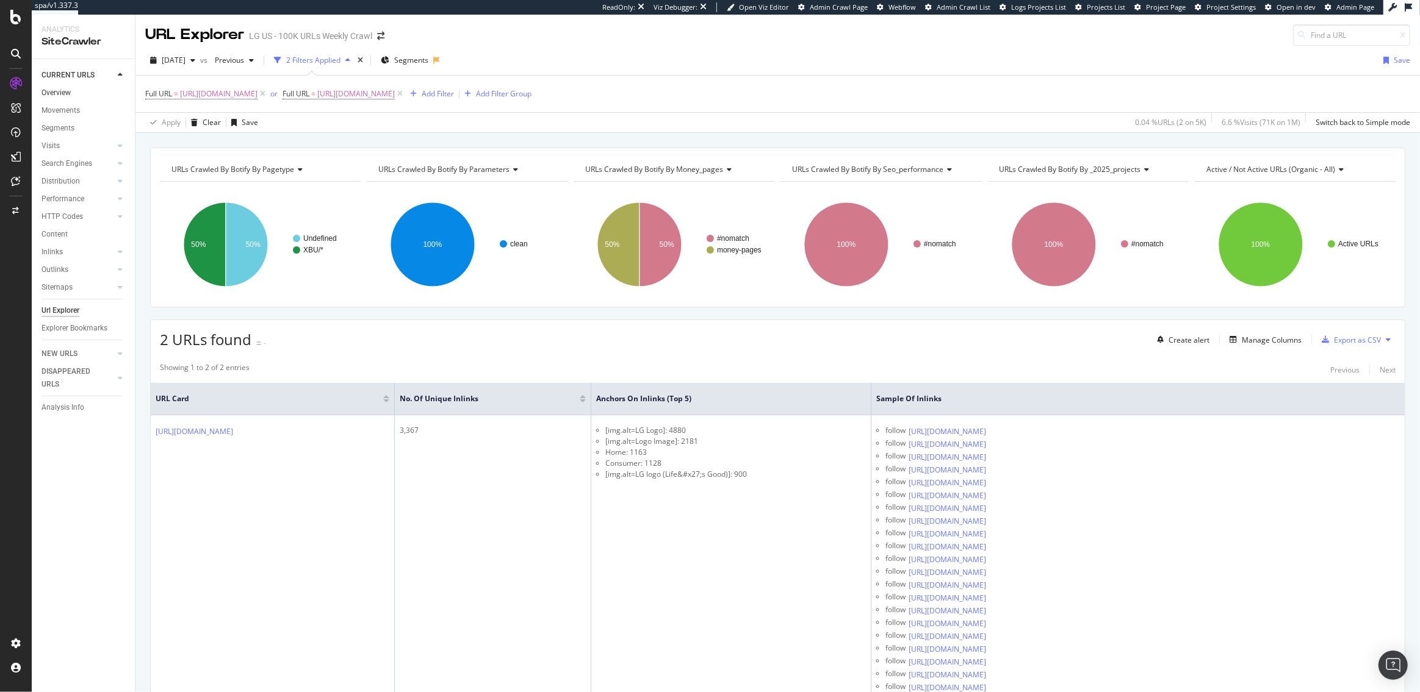
click at [72, 90] on link "Overview" at bounding box center [83, 93] width 85 height 13
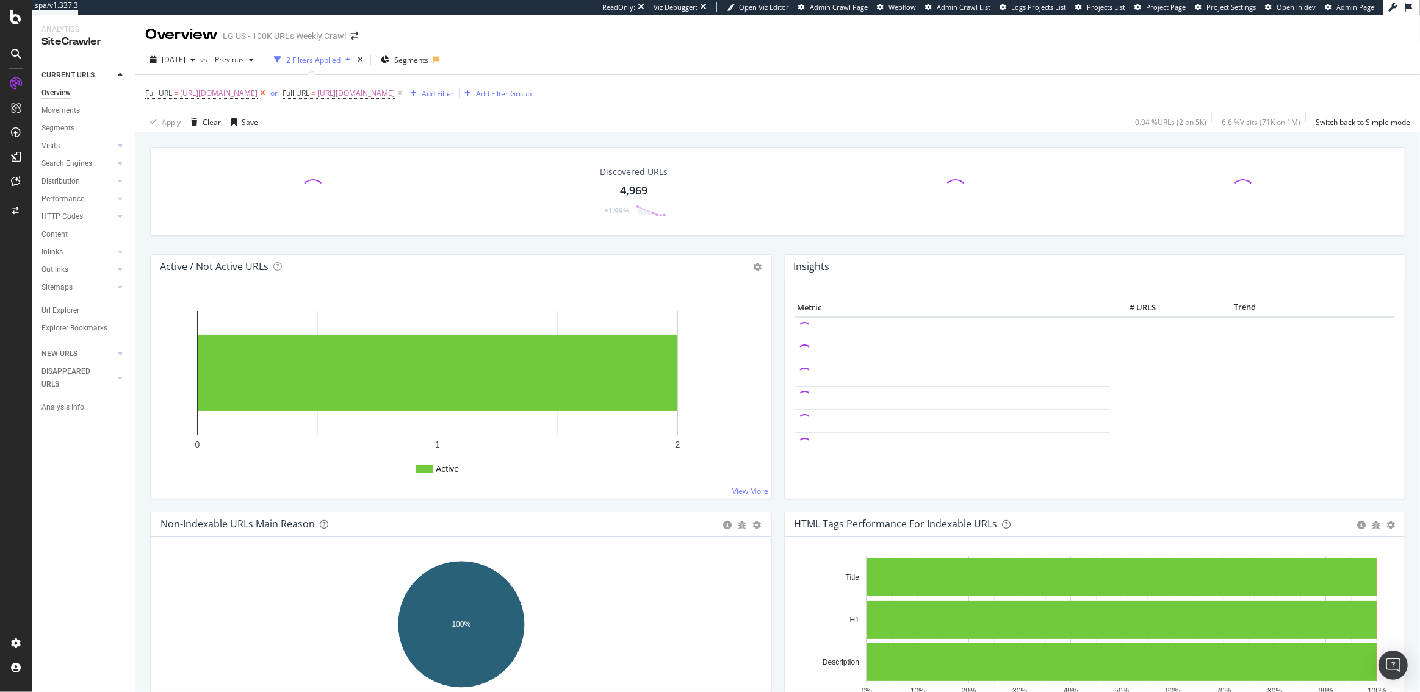
click at [266, 95] on icon at bounding box center [262, 93] width 10 height 12
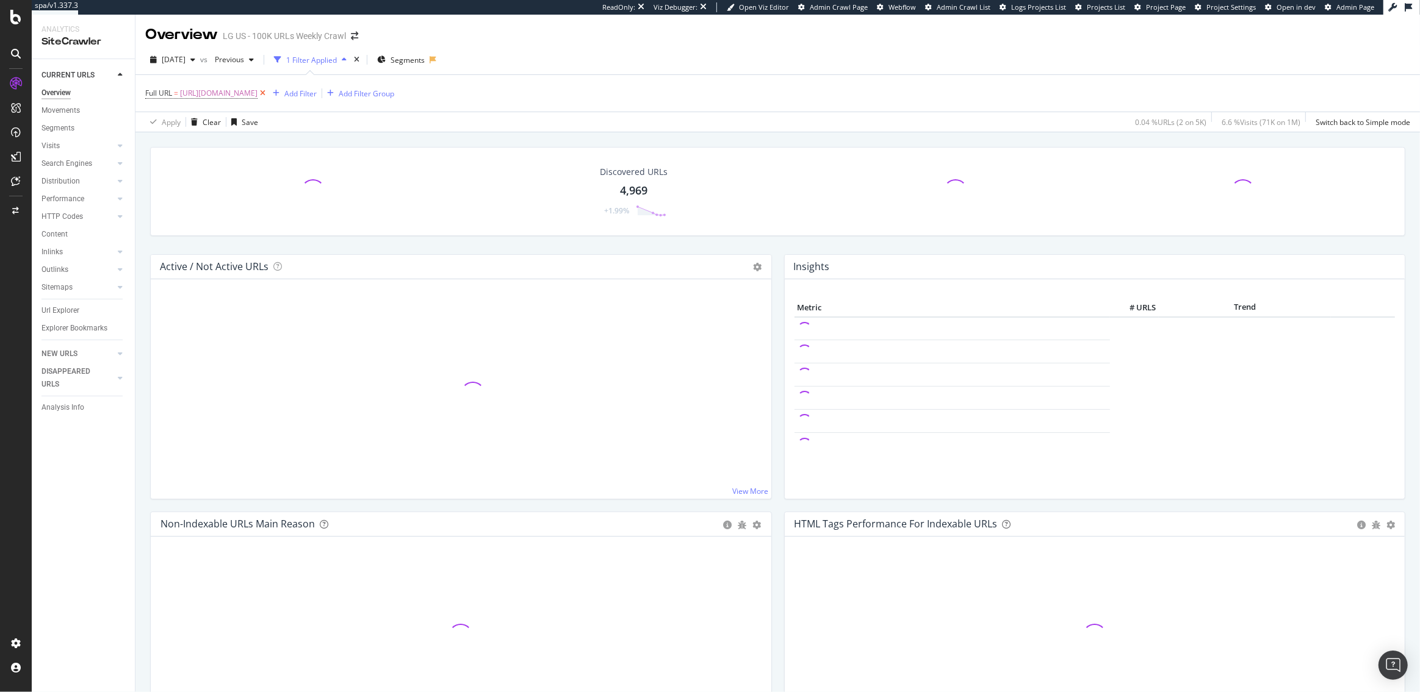
click at [266, 95] on icon at bounding box center [262, 93] width 10 height 12
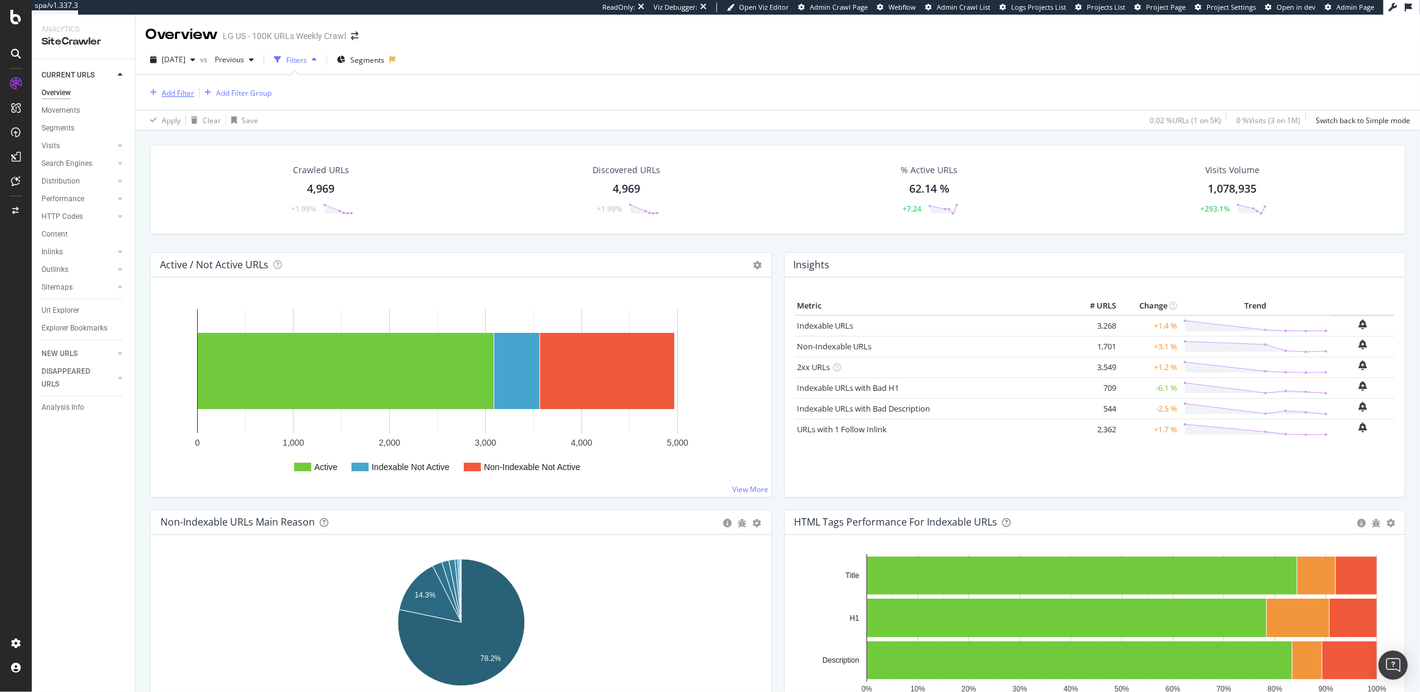
click at [176, 92] on div "Add Filter" at bounding box center [178, 93] width 32 height 10
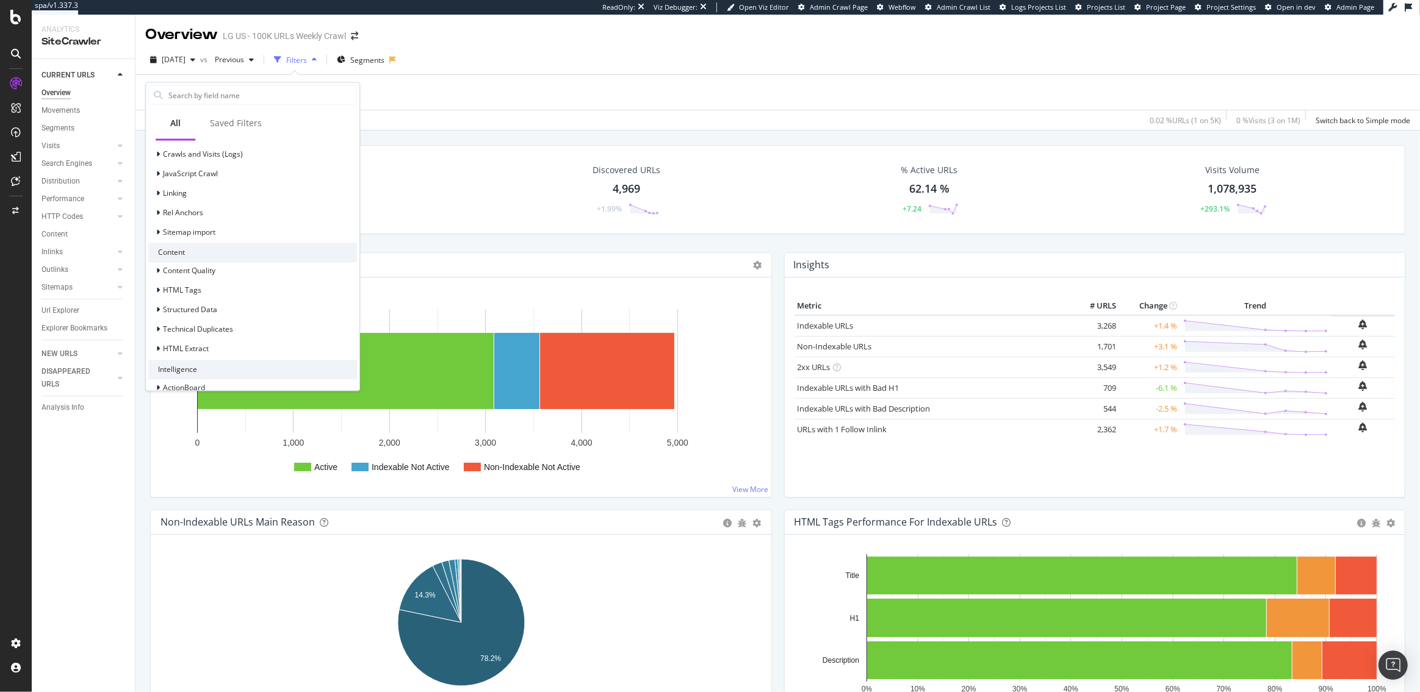
scroll to position [450, 0]
click at [201, 307] on span "Structured Data" at bounding box center [190, 311] width 54 height 10
click at [198, 309] on div "Product" at bounding box center [252, 312] width 209 height 17
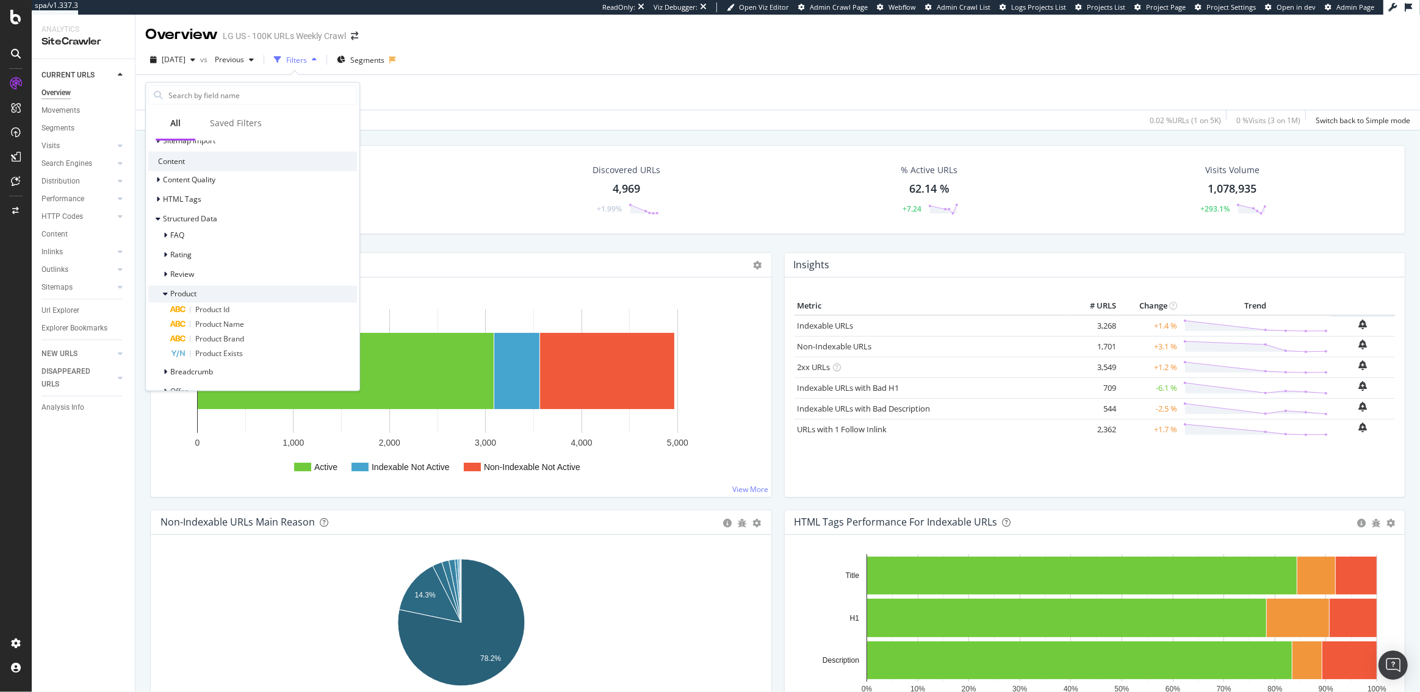
scroll to position [550, 0]
click at [185, 282] on span "Product" at bounding box center [183, 287] width 26 height 10
click at [182, 325] on span "Offer" at bounding box center [179, 326] width 18 height 10
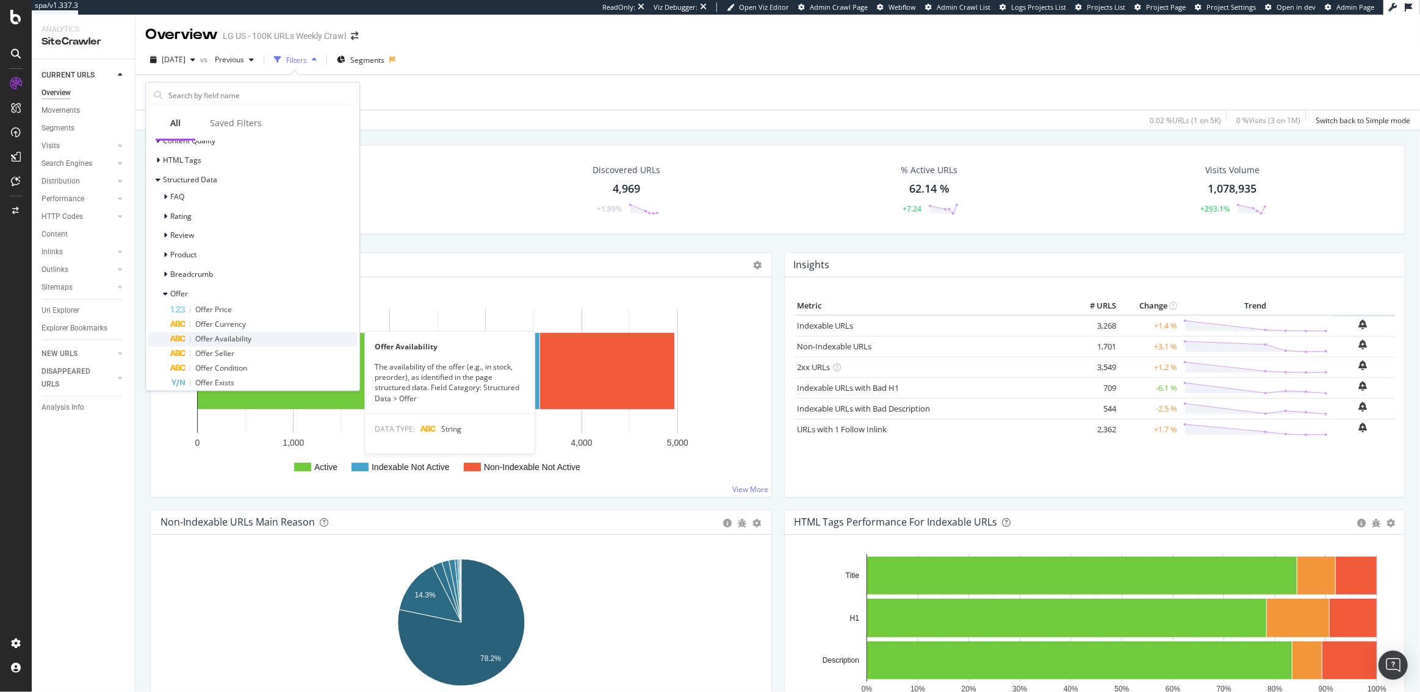
click at [235, 334] on span "Offer Availability" at bounding box center [223, 339] width 56 height 10
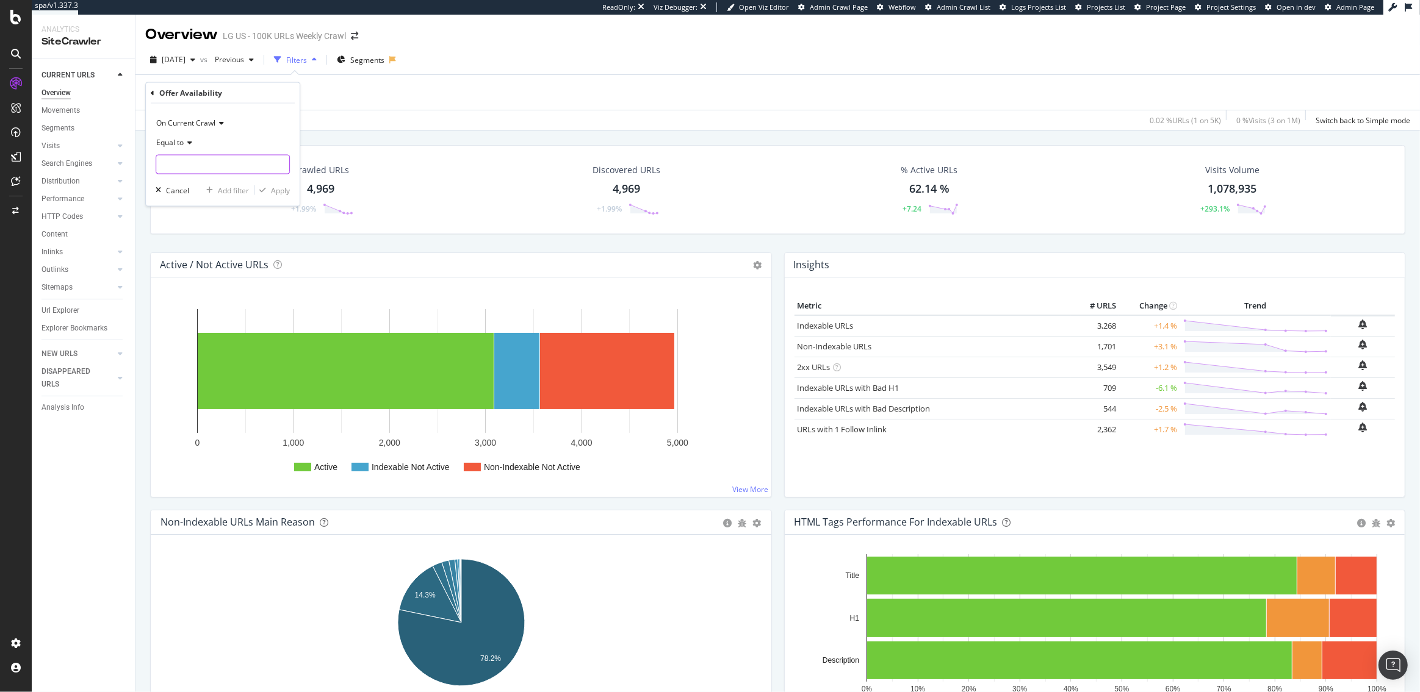
click at [198, 169] on input "text" at bounding box center [222, 165] width 133 height 20
click at [205, 207] on span "Discontinued" at bounding box center [209, 206] width 100 height 10
type input "Discontinued"
click at [281, 189] on div "Apply" at bounding box center [280, 190] width 19 height 10
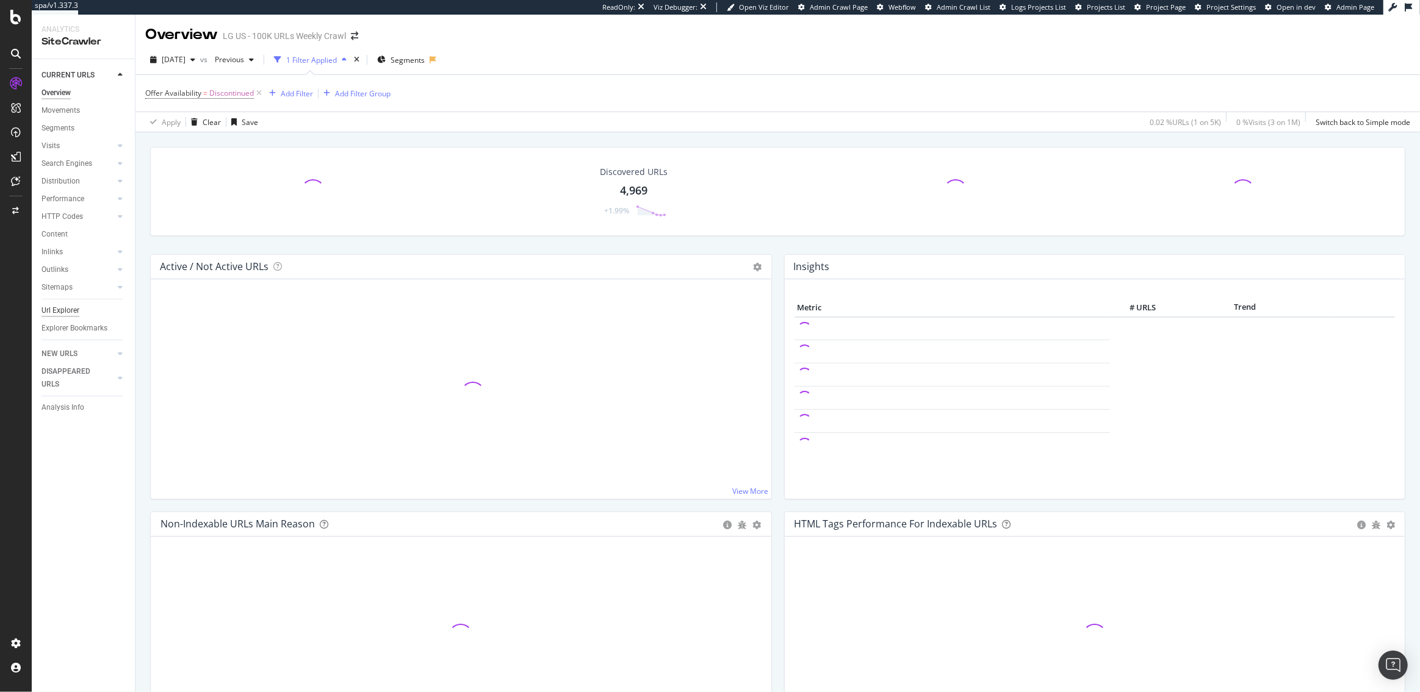
click at [58, 314] on div "Url Explorer" at bounding box center [60, 310] width 38 height 13
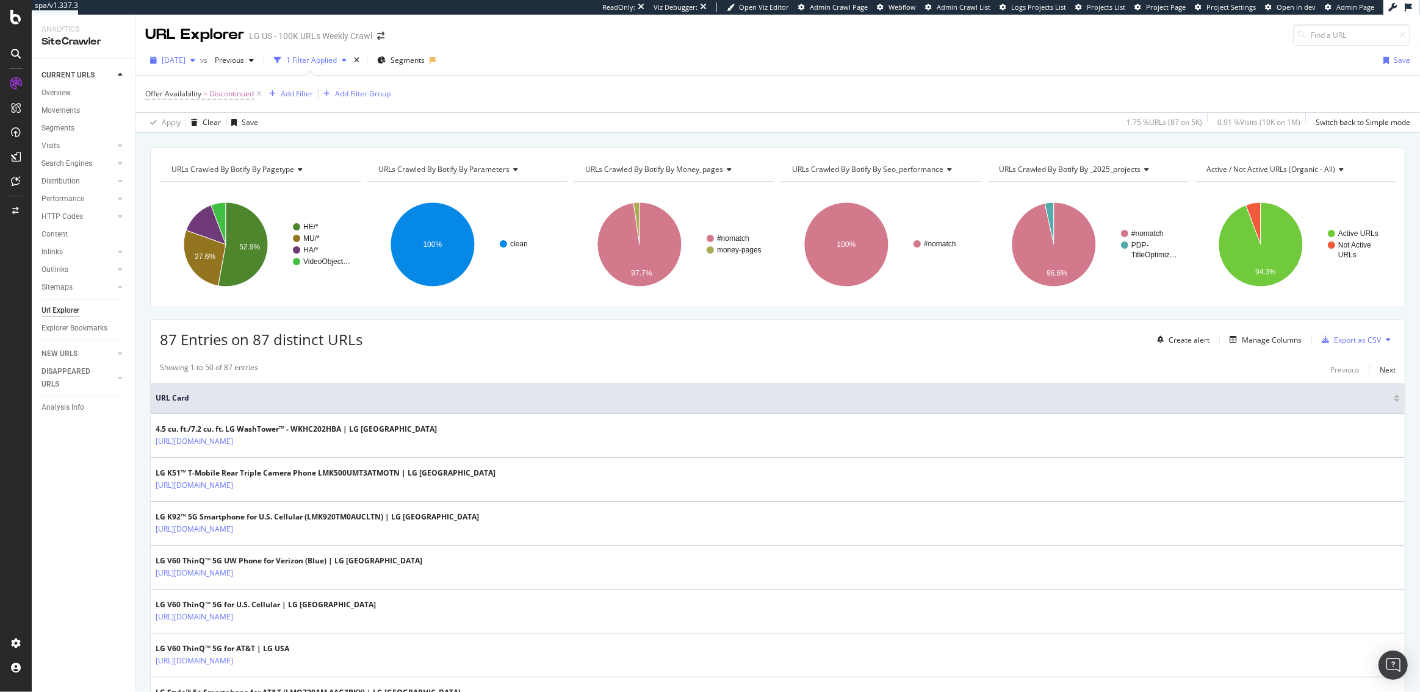
click at [185, 64] on span "2025 Jul. 6th" at bounding box center [174, 60] width 24 height 10
click at [197, 96] on div "2025 Aug. 24th 2.0K URLs" at bounding box center [225, 104] width 145 height 18
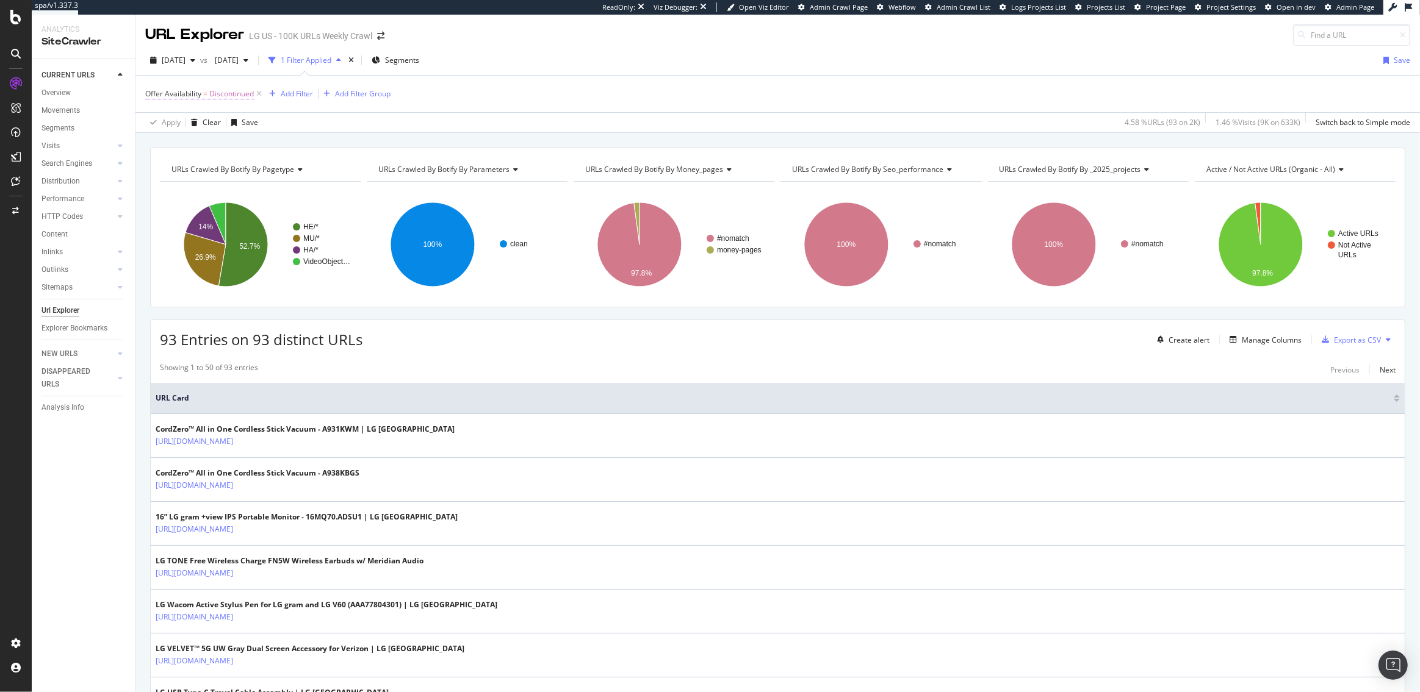
click at [198, 90] on span "Offer Availability" at bounding box center [173, 93] width 56 height 10
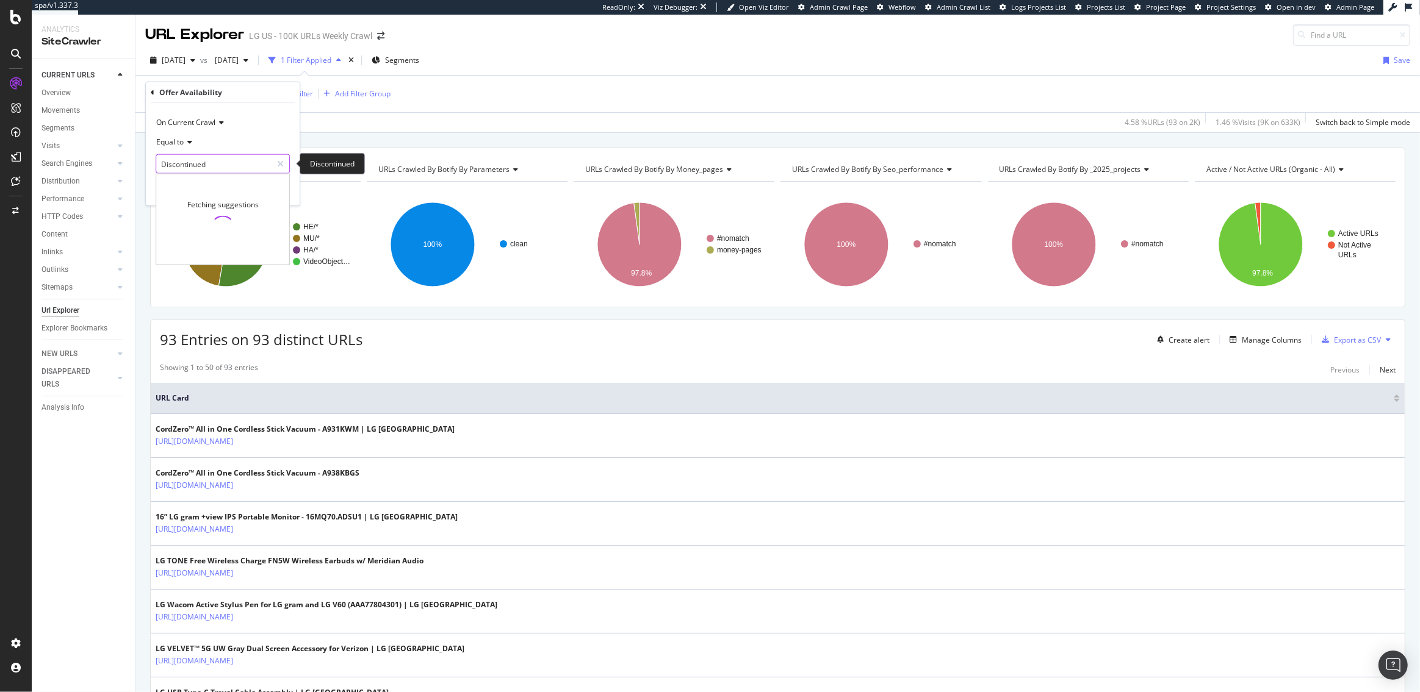
click at [199, 165] on input "Discontinued" at bounding box center [213, 164] width 115 height 20
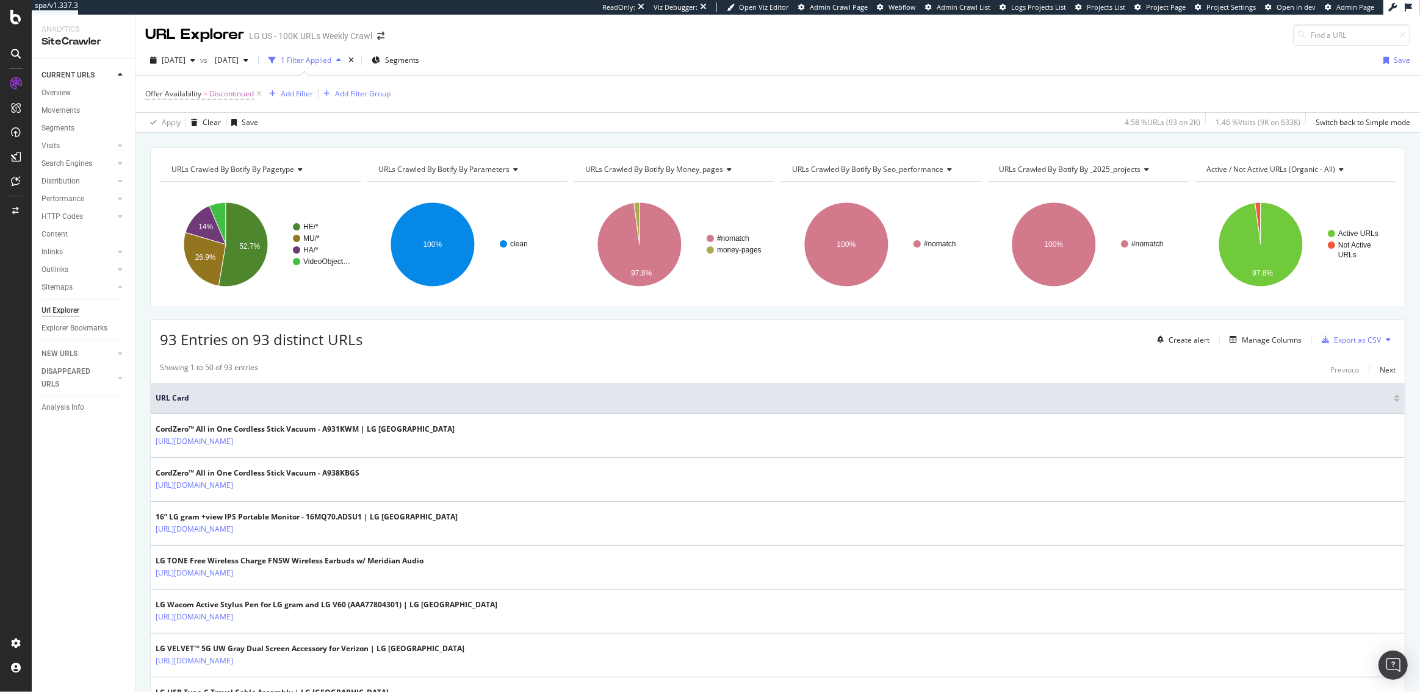
click at [391, 141] on div "URLs Crawled By Botify By pagetype Chart (by Value) Table Expand Export as CSV …" at bounding box center [777, 147] width 1284 height 29
click at [260, 93] on icon at bounding box center [259, 94] width 10 height 12
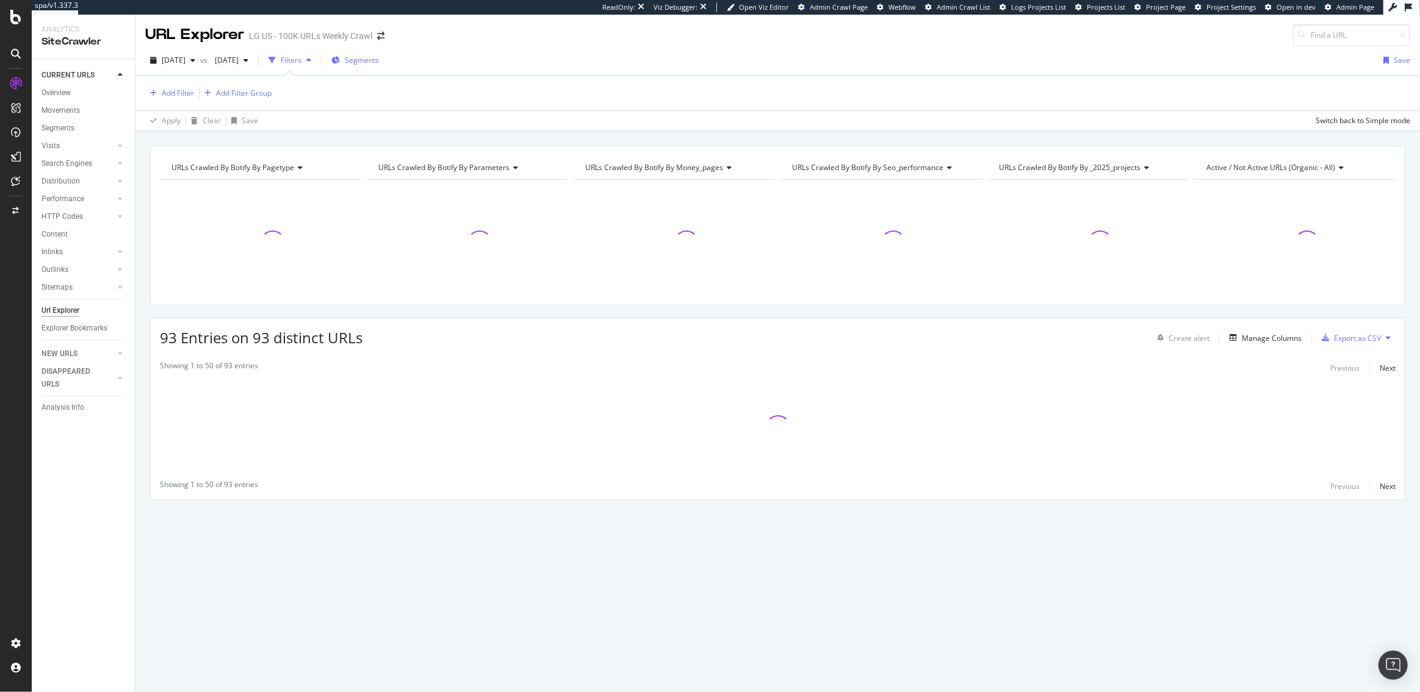
click at [379, 59] on span "Segments" at bounding box center [362, 60] width 34 height 10
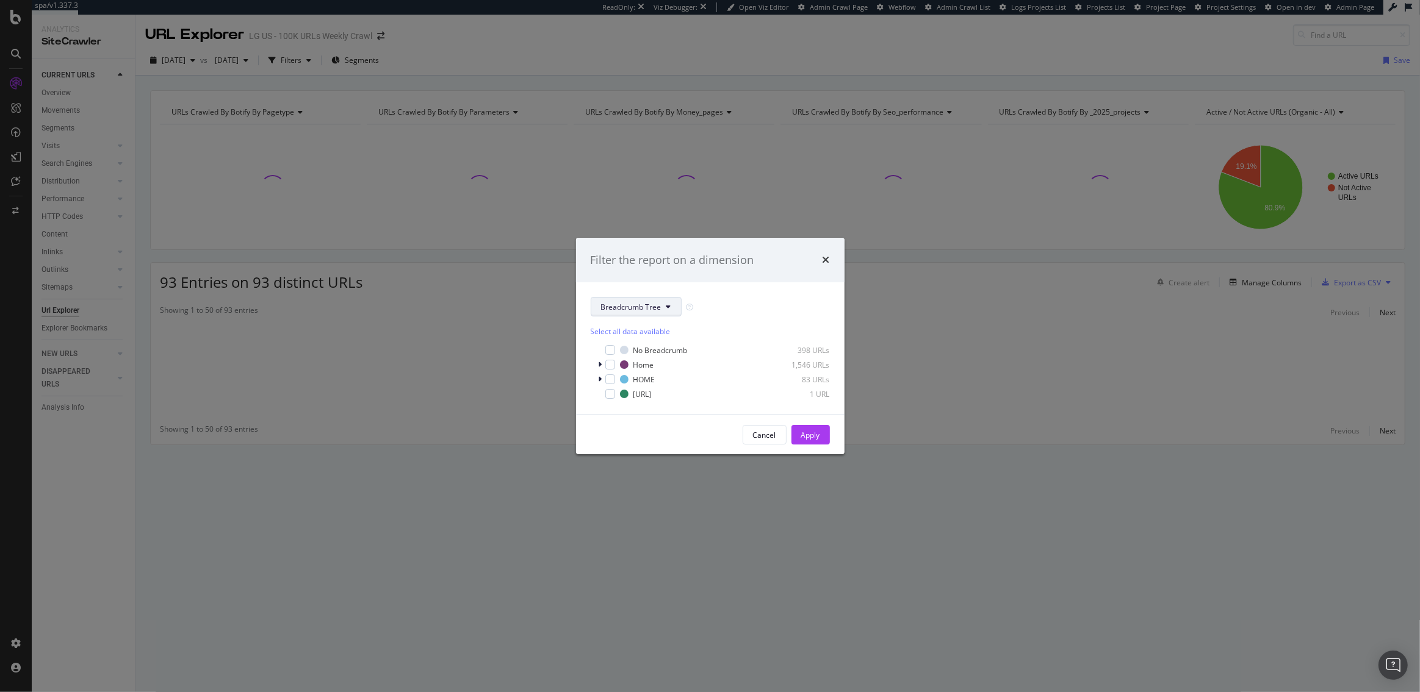
click at [606, 309] on span "Breadcrumb Tree" at bounding box center [631, 307] width 60 height 10
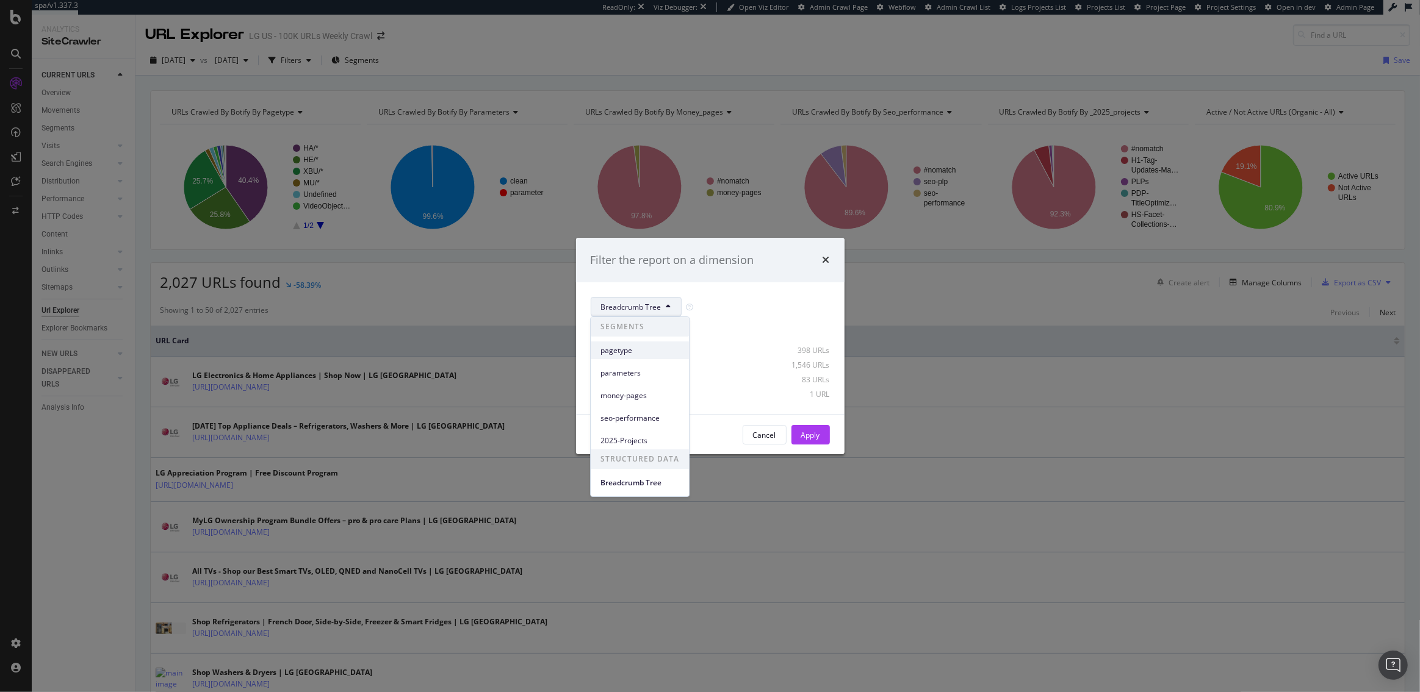
click at [615, 350] on span "pagetype" at bounding box center [639, 350] width 79 height 11
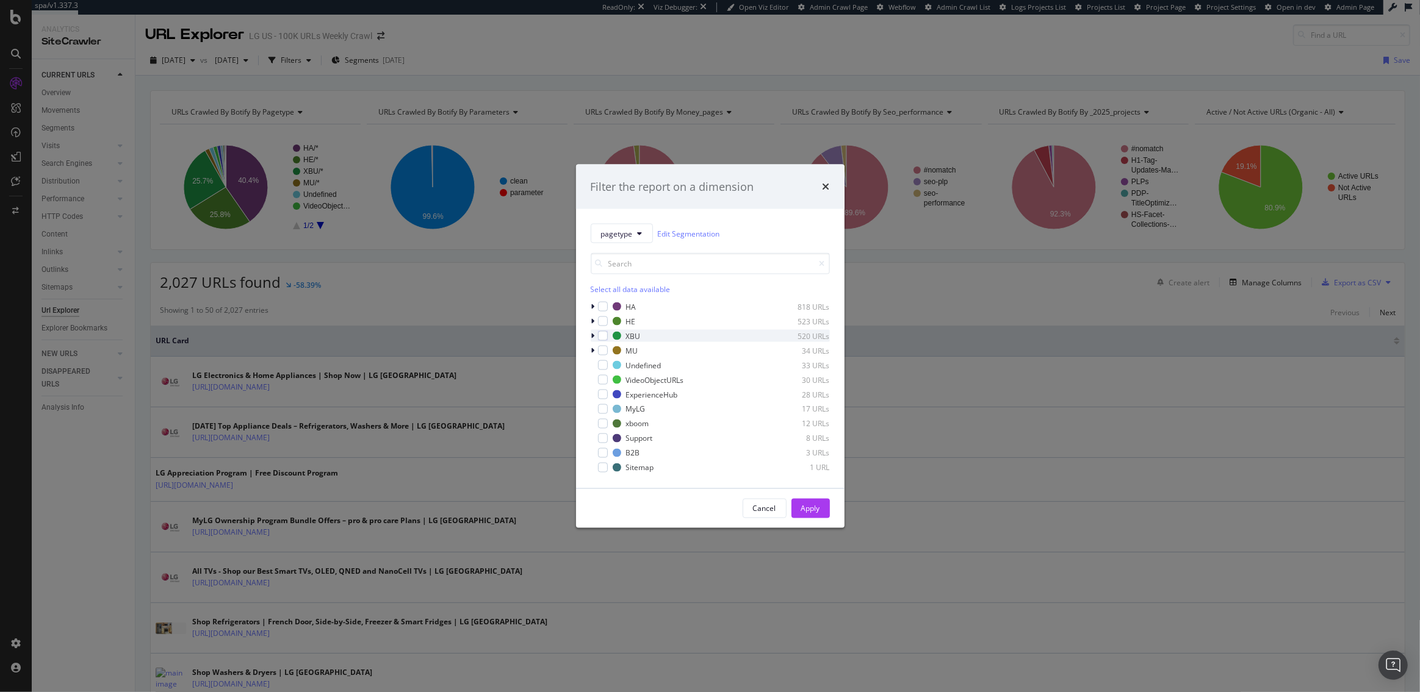
click at [591, 336] on icon "modal" at bounding box center [593, 335] width 4 height 7
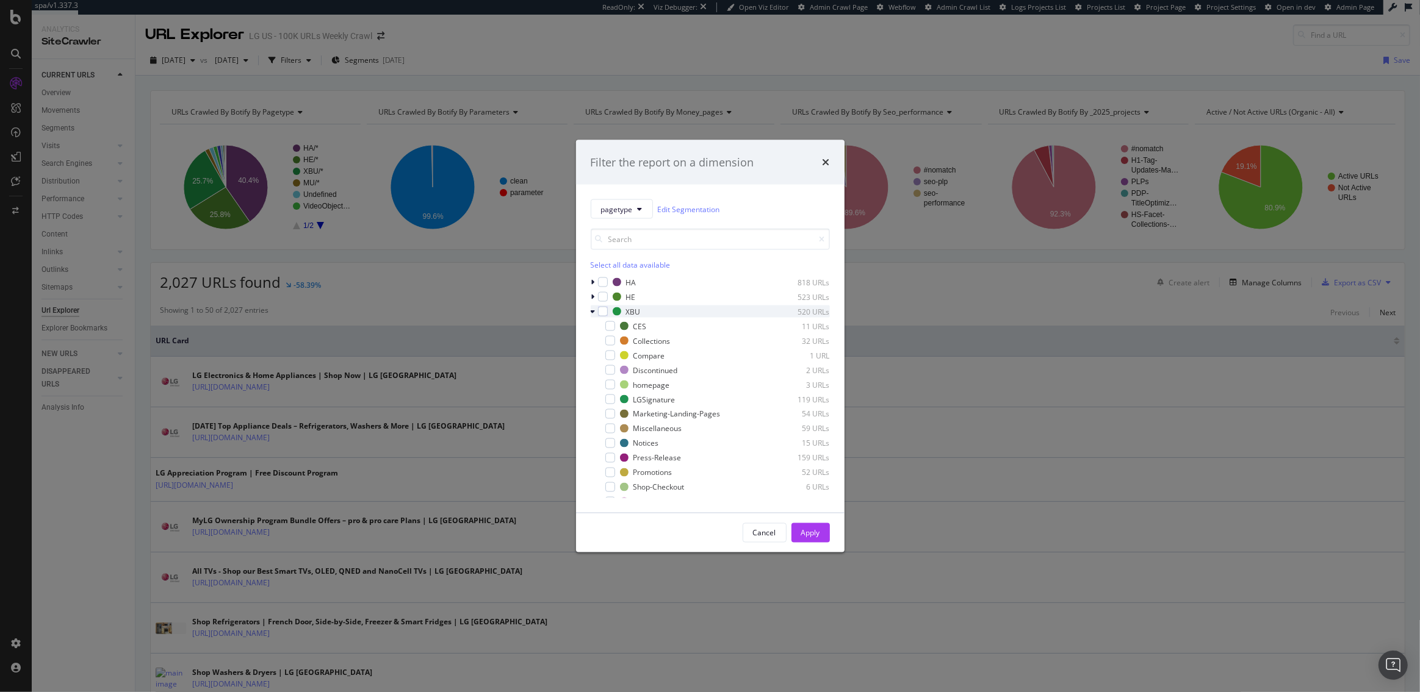
click at [592, 309] on icon "modal" at bounding box center [592, 311] width 5 height 7
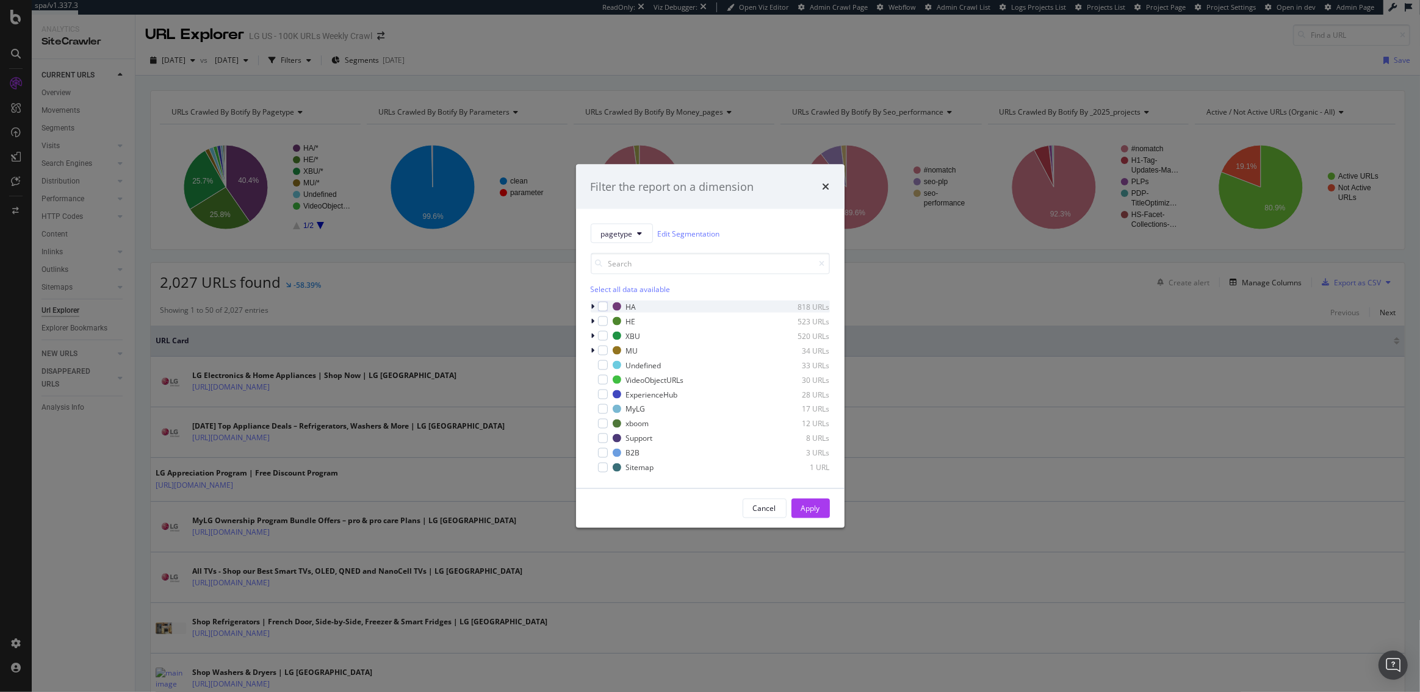
click at [595, 306] on div "modal" at bounding box center [593, 307] width 7 height 12
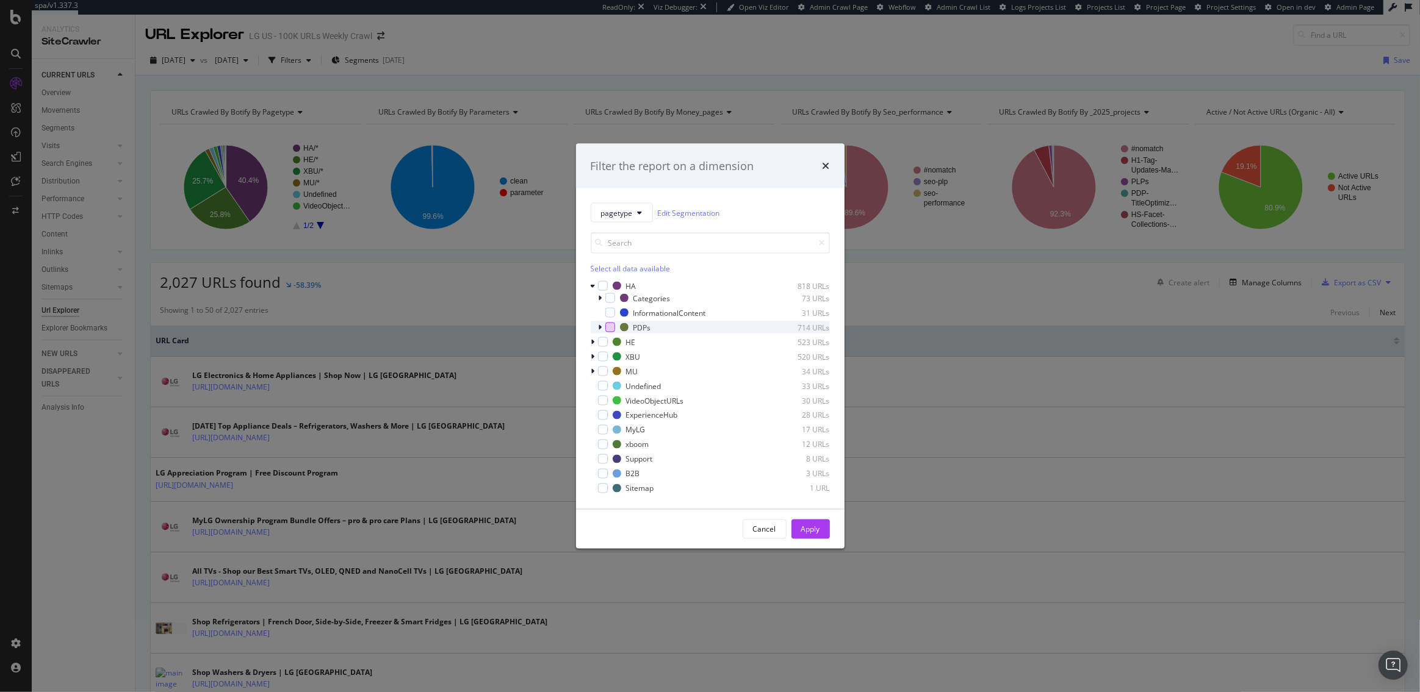
click at [613, 326] on div "modal" at bounding box center [610, 328] width 10 height 10
click at [591, 339] on icon "modal" at bounding box center [593, 342] width 4 height 7
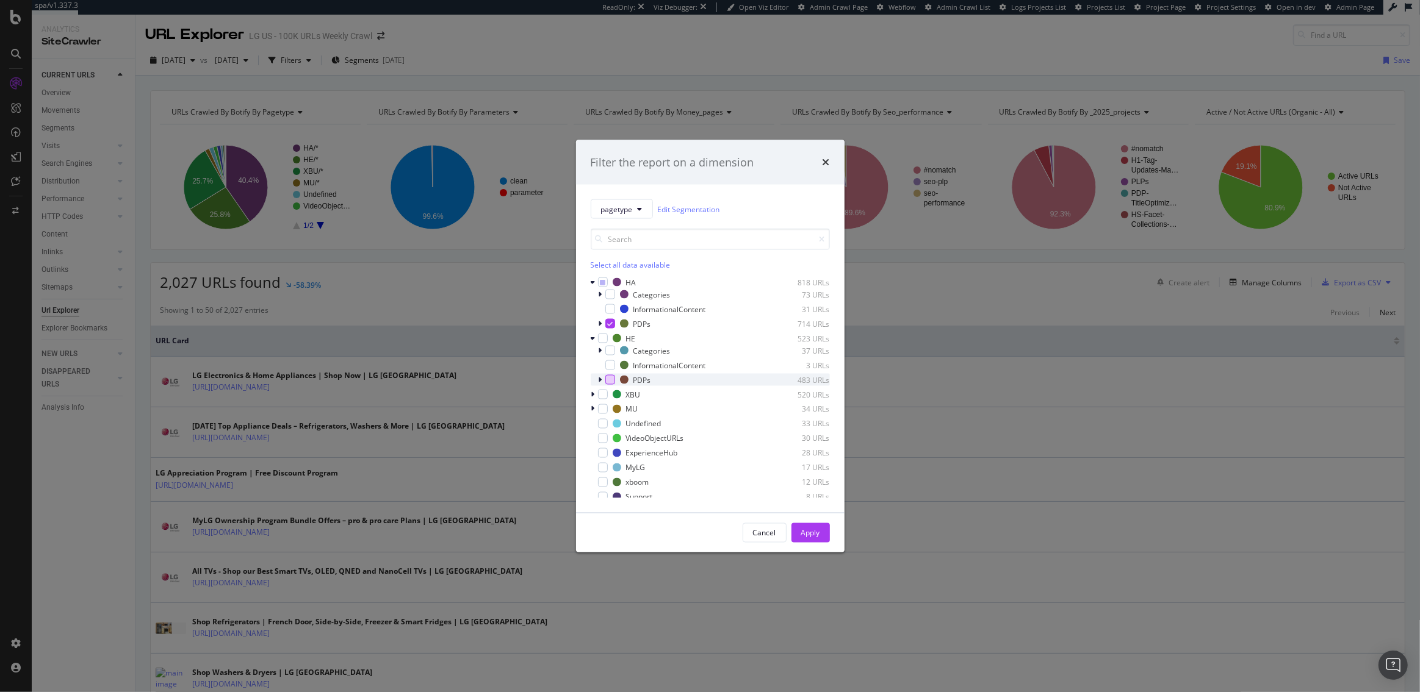
click at [610, 378] on div "modal" at bounding box center [610, 380] width 10 height 10
click at [592, 391] on icon "modal" at bounding box center [593, 394] width 4 height 7
click at [592, 402] on icon "modal" at bounding box center [593, 400] width 4 height 7
click at [612, 425] on div "modal" at bounding box center [610, 428] width 10 height 10
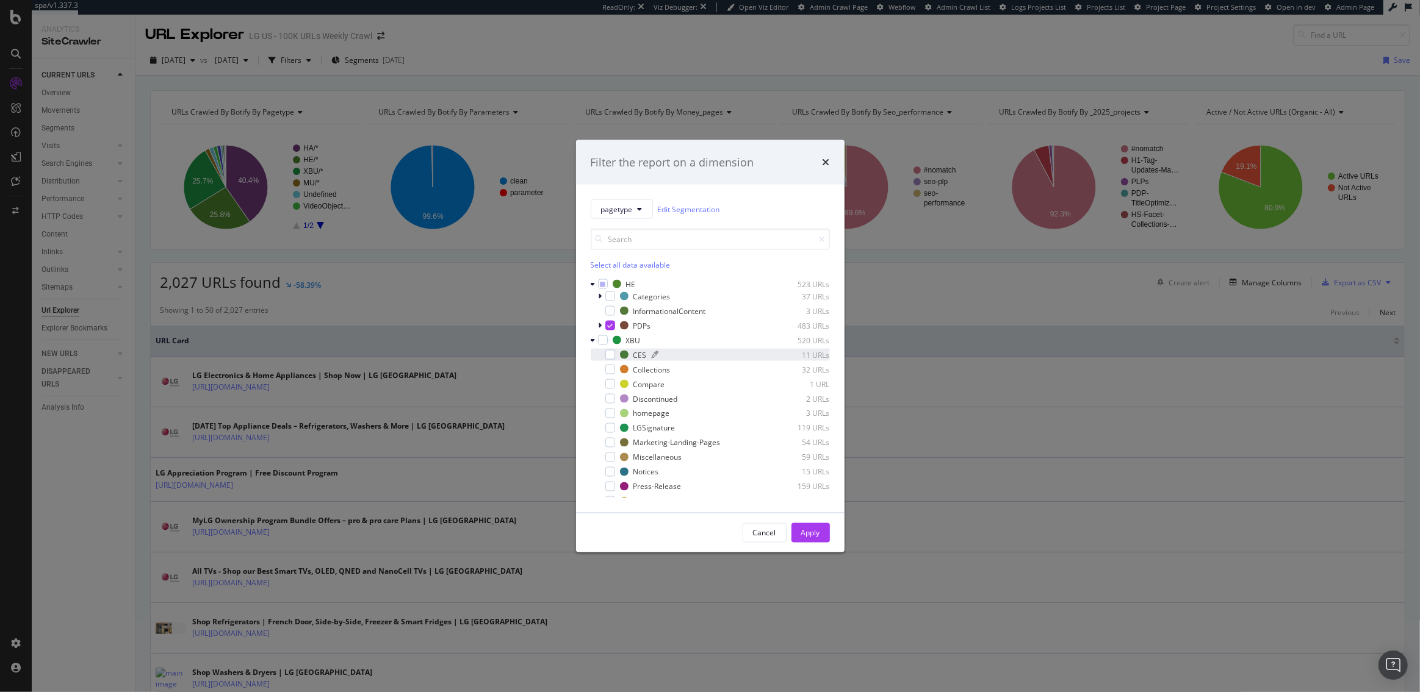
scroll to position [0, 0]
click at [810, 535] on div "Apply" at bounding box center [810, 533] width 19 height 10
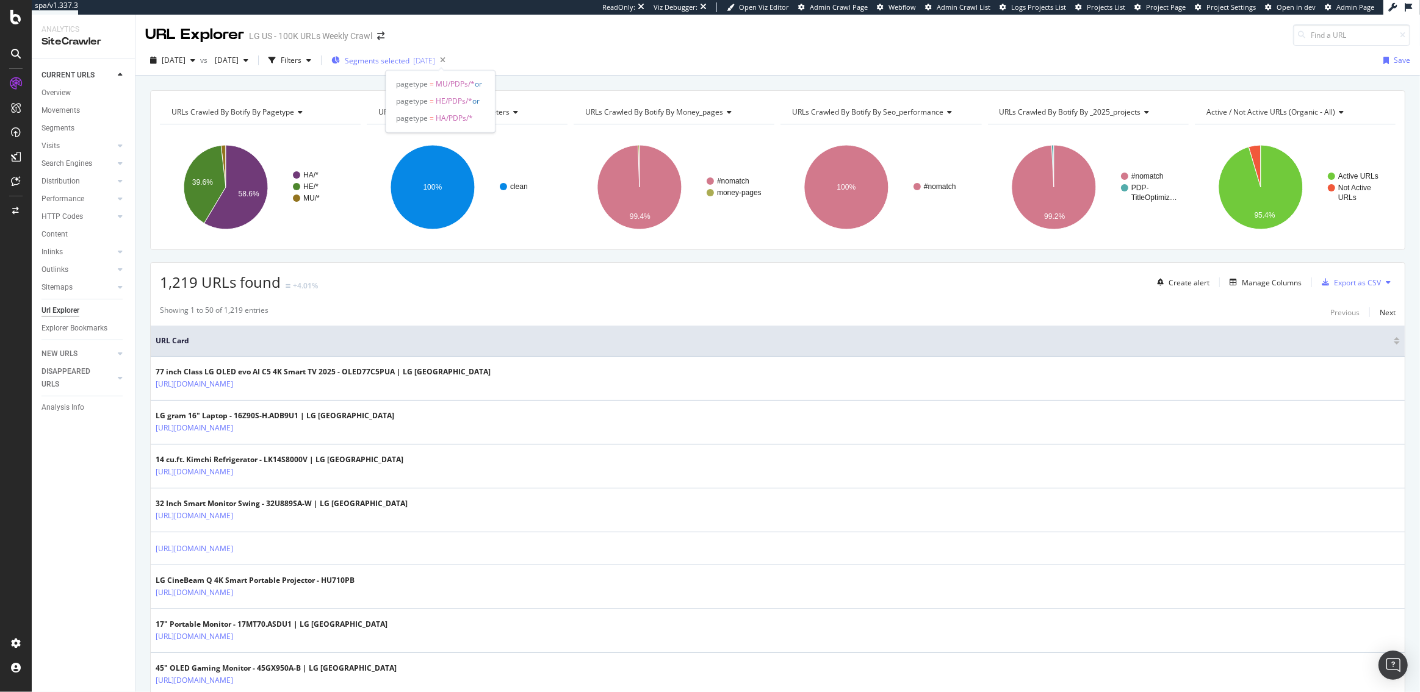
click at [409, 57] on span "Segments selected" at bounding box center [377, 61] width 65 height 10
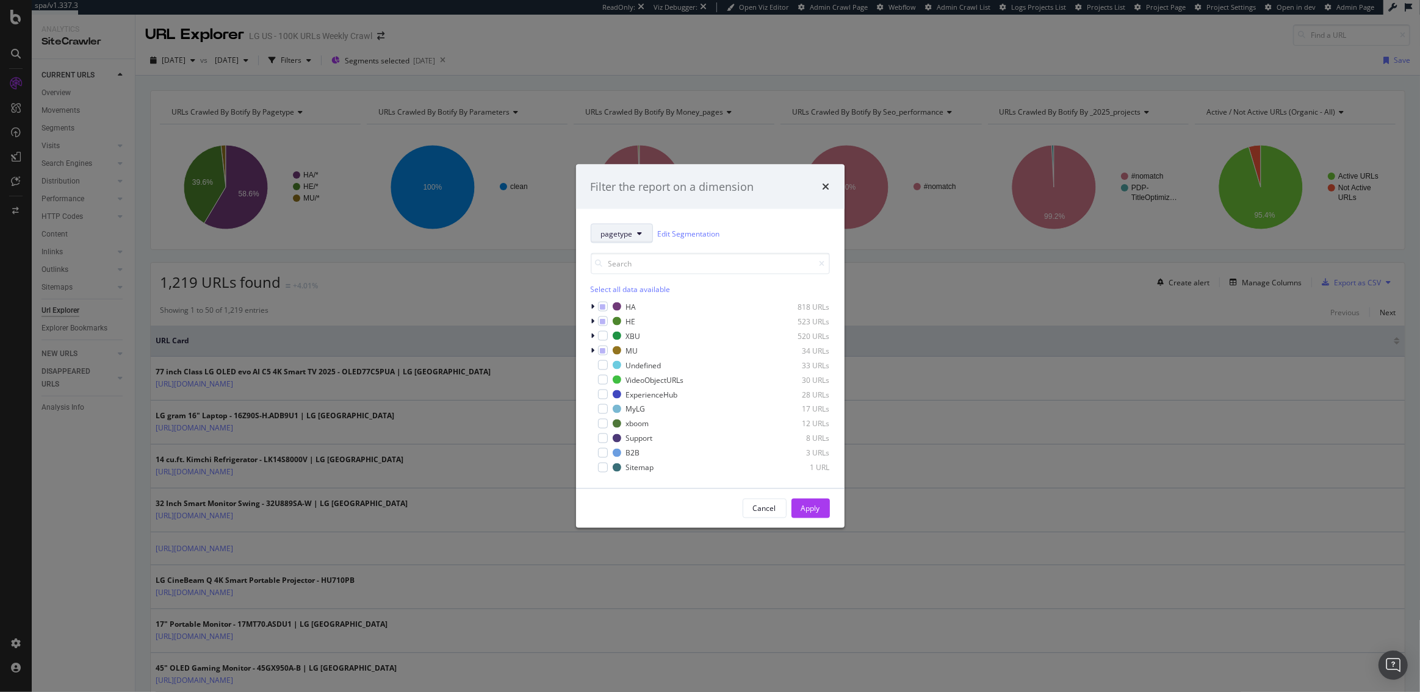
click at [639, 234] on icon "modal" at bounding box center [639, 233] width 5 height 7
click at [777, 217] on div "pagetype Edit Segmentation Select all data available HA 818 URLs HE 523 URLs XB…" at bounding box center [710, 348] width 268 height 279
click at [800, 509] on button "Apply" at bounding box center [810, 509] width 38 height 20
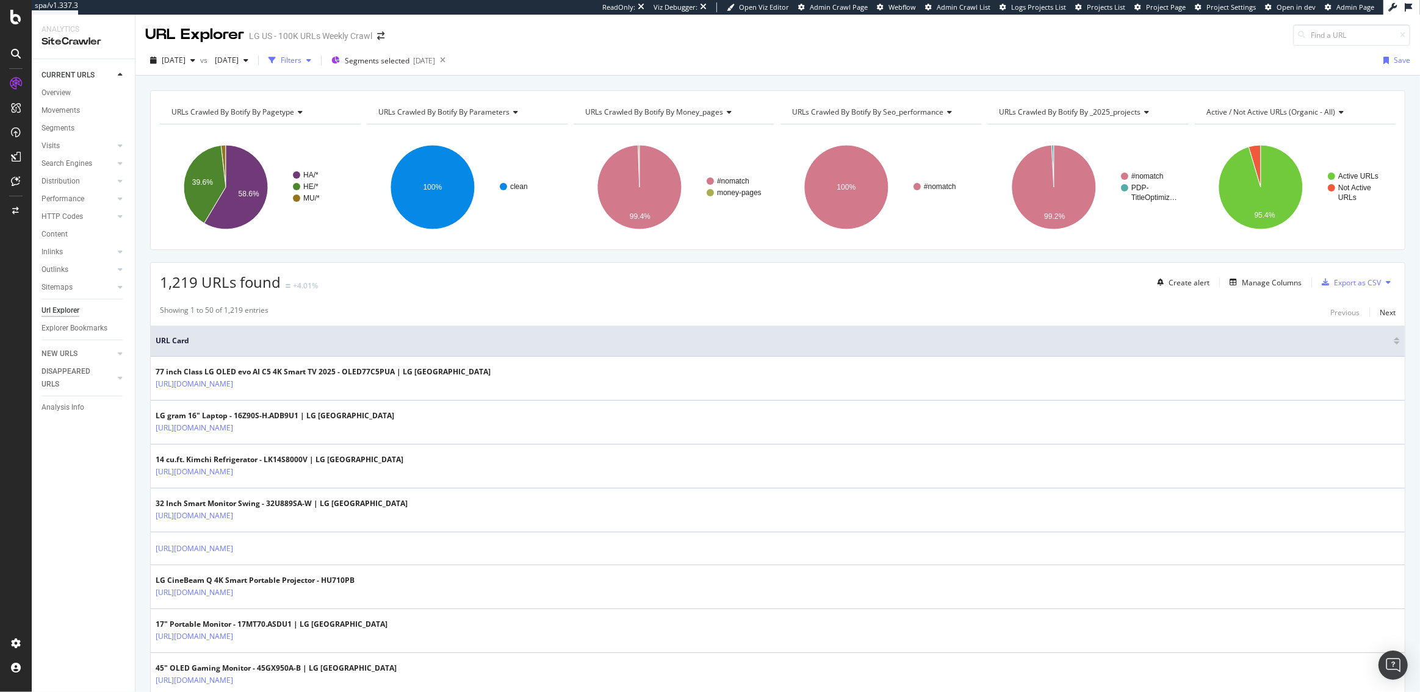
click at [301, 60] on div "Filters" at bounding box center [291, 60] width 21 height 10
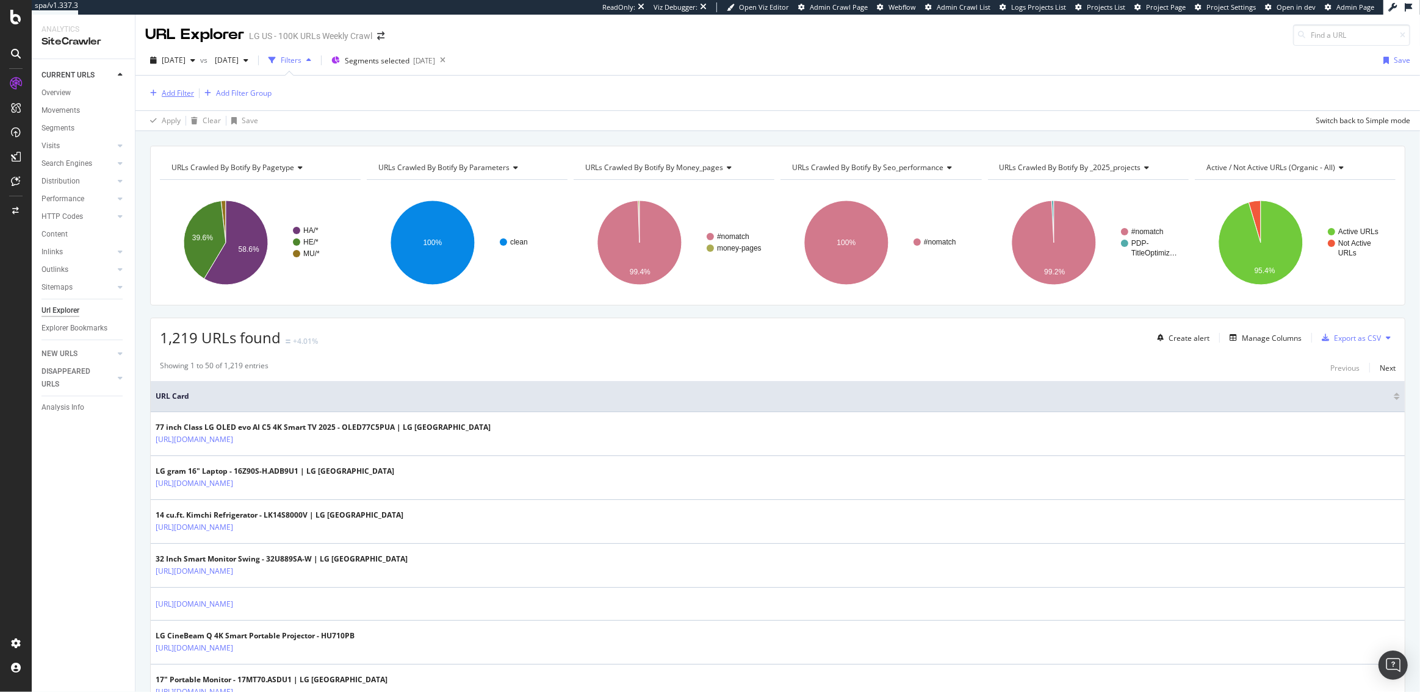
click at [167, 90] on div "Add Filter" at bounding box center [178, 93] width 32 height 10
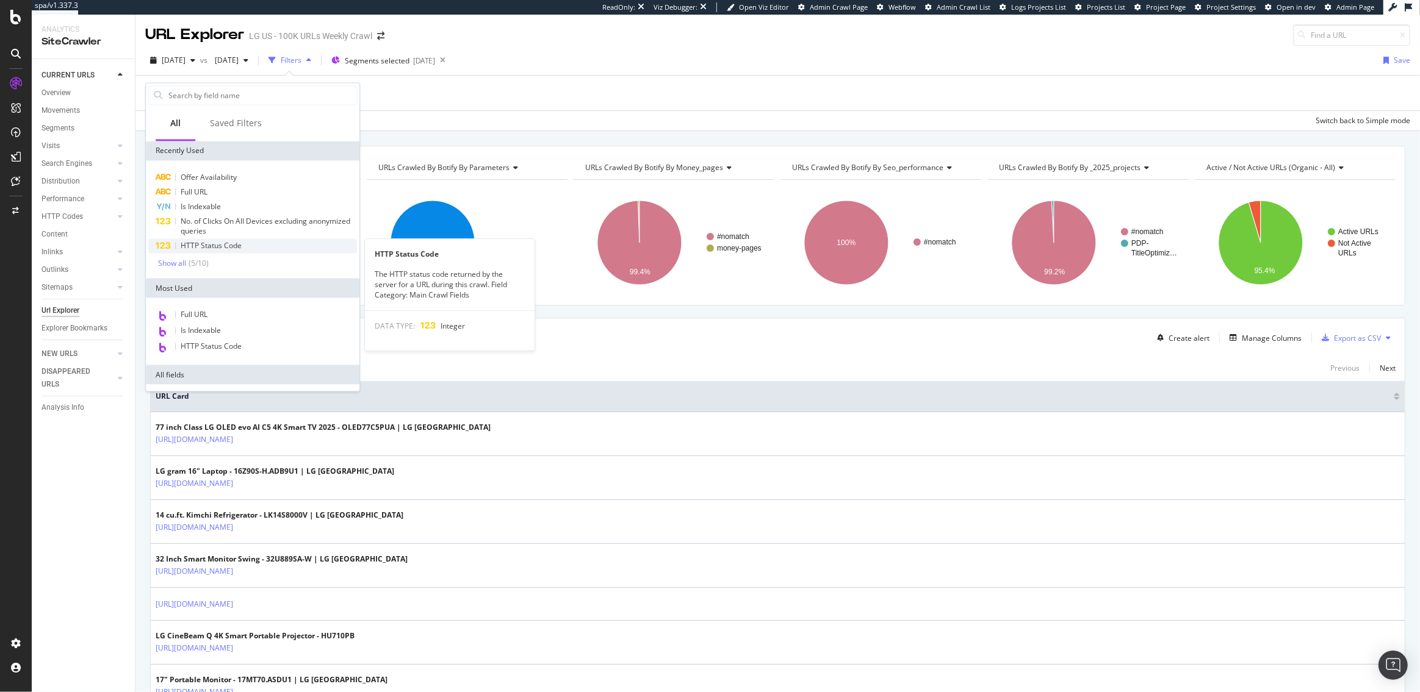
click at [204, 243] on span "HTTP Status Code" at bounding box center [211, 245] width 61 height 10
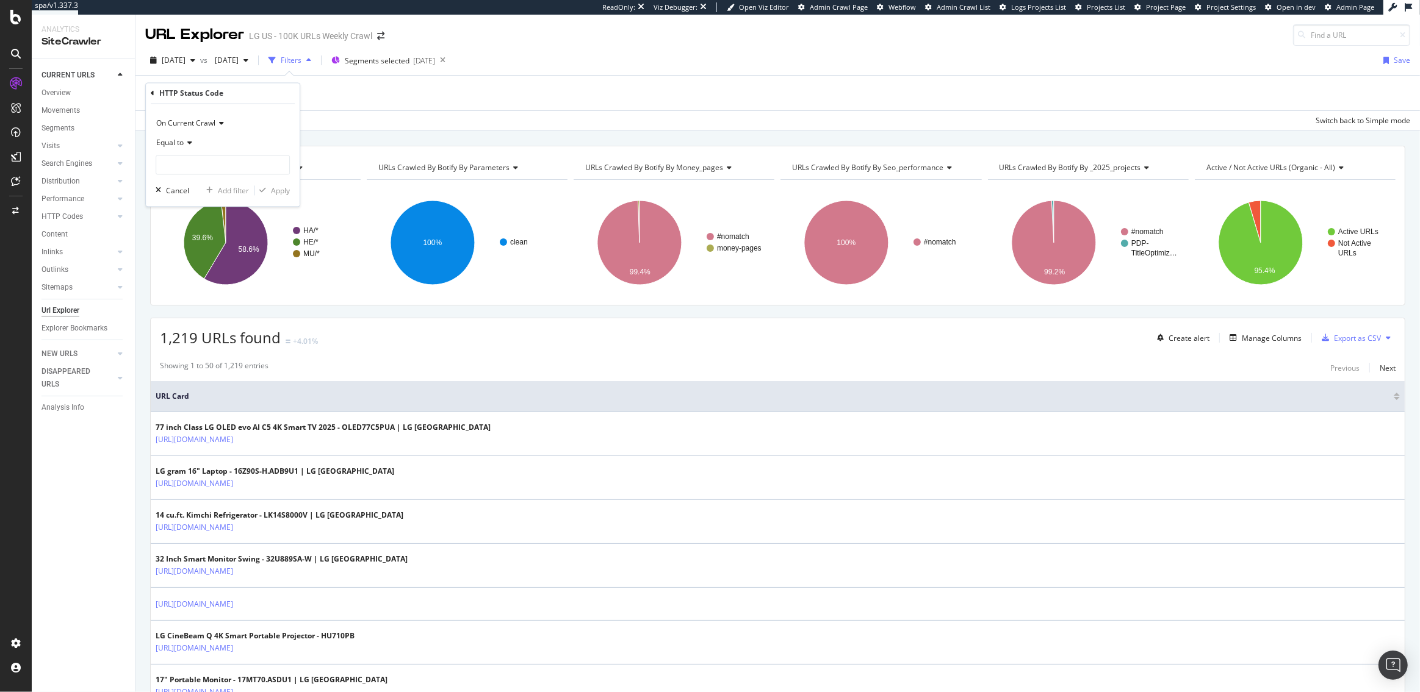
click at [181, 139] on span "Equal to" at bounding box center [169, 143] width 27 height 10
click at [182, 259] on span "Between" at bounding box center [177, 263] width 30 height 10
click at [171, 166] on input "0" at bounding box center [223, 166] width 134 height 20
type input "299"
click at [171, 202] on input "1" at bounding box center [223, 200] width 134 height 20
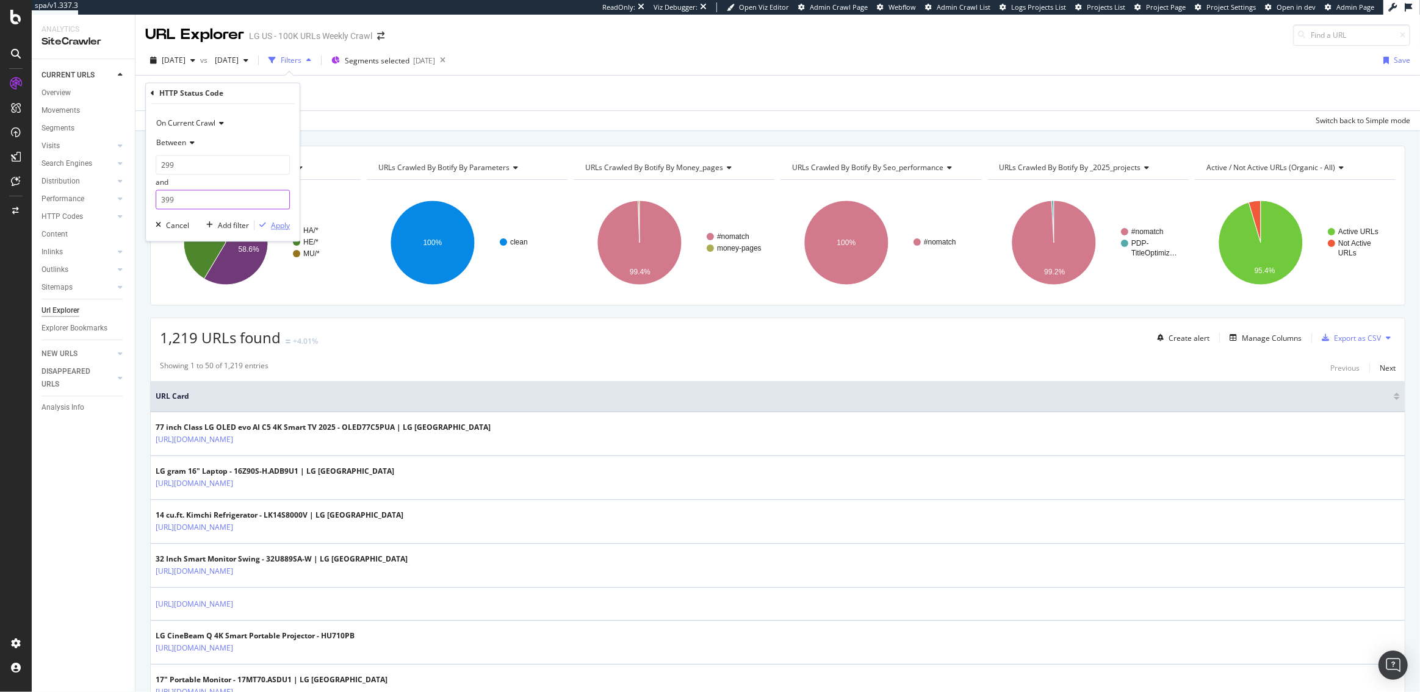
type input "399"
click at [274, 224] on div "Apply" at bounding box center [280, 225] width 19 height 10
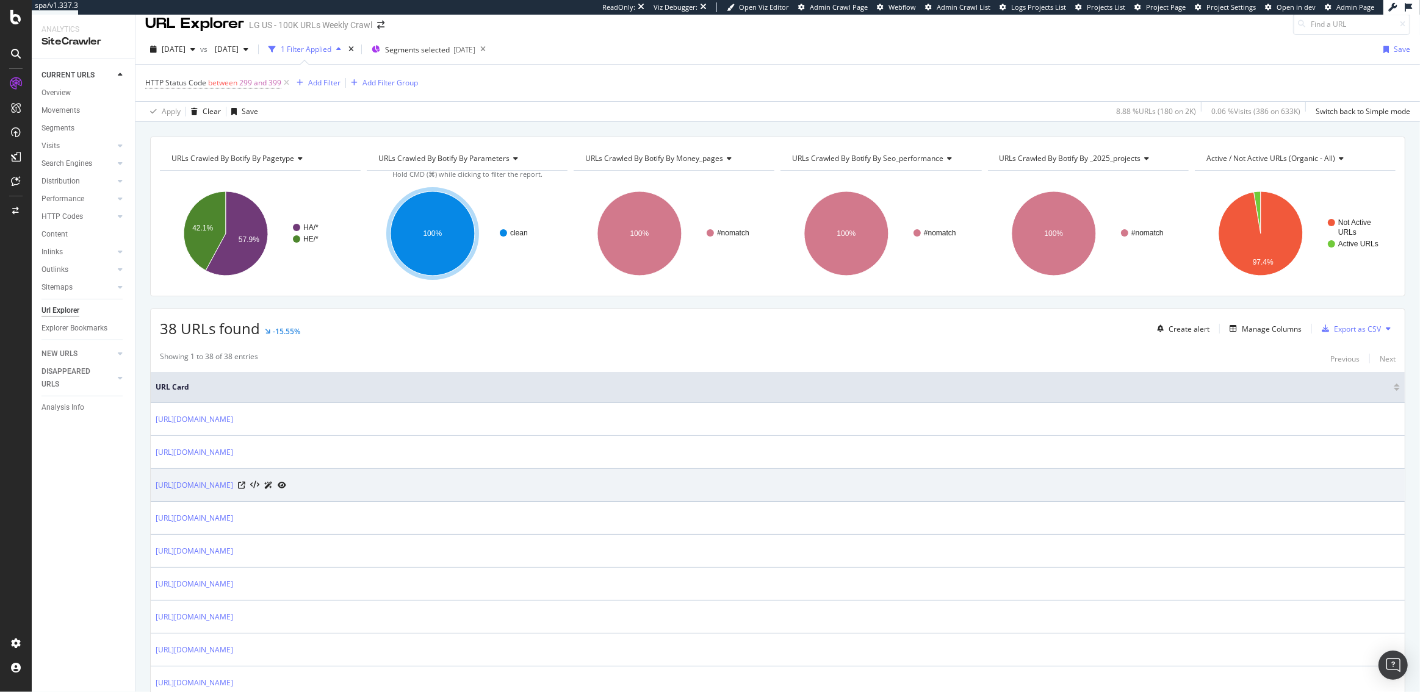
scroll to position [12, 0]
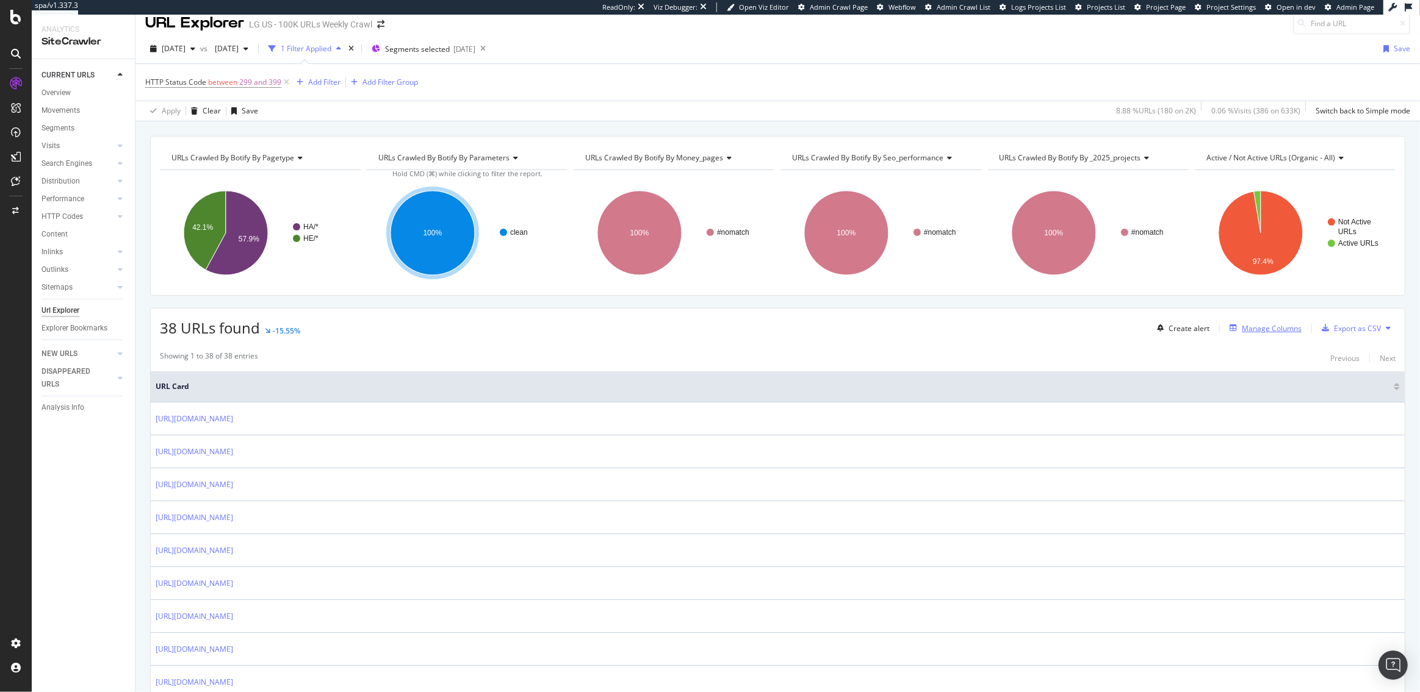
click at [1245, 327] on div "Manage Columns" at bounding box center [1271, 328] width 60 height 10
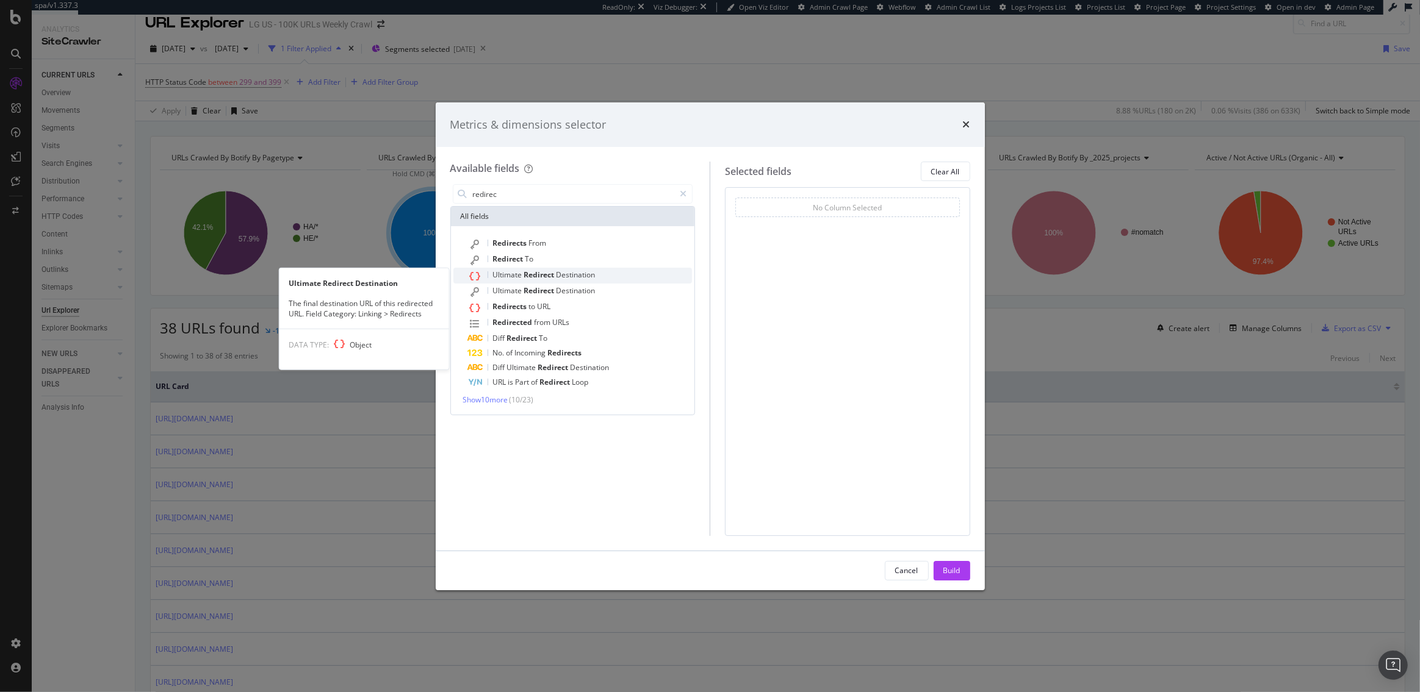
type input "redirec"
click at [542, 278] on span "Redirect" at bounding box center [540, 275] width 32 height 10
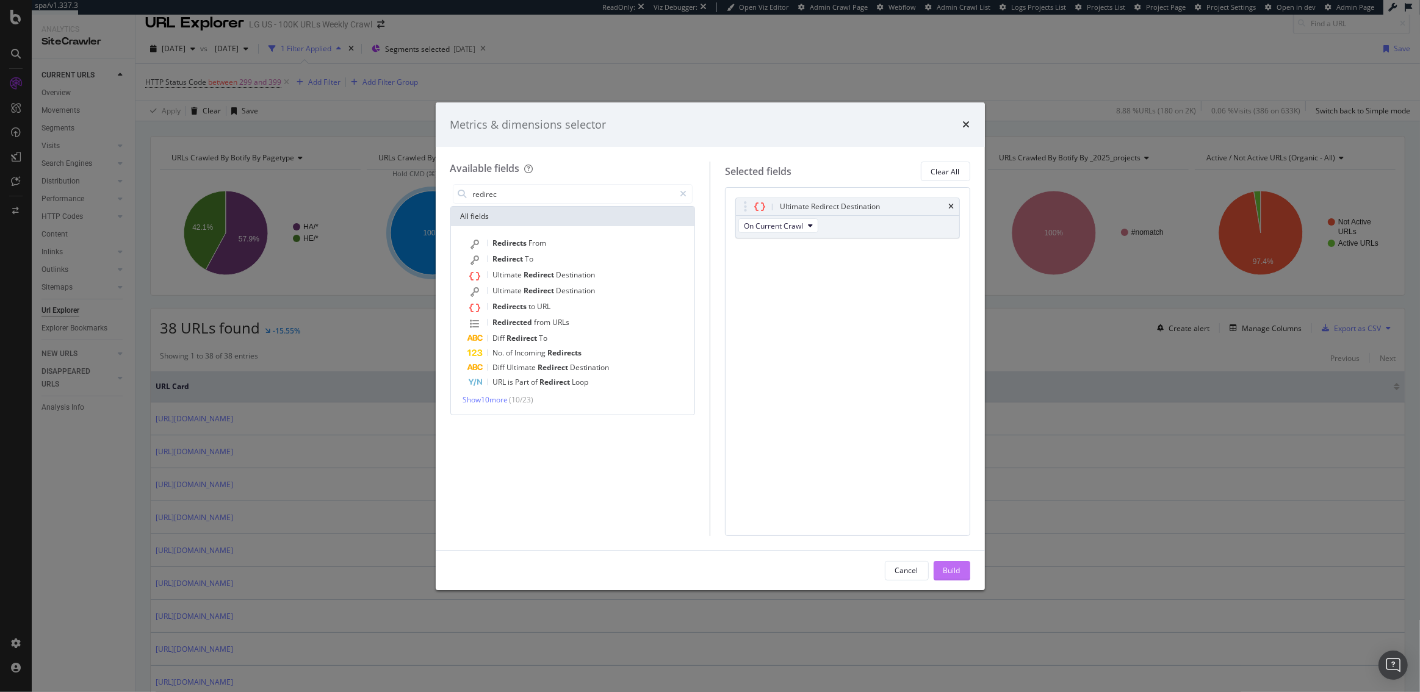
click at [944, 570] on div "Build" at bounding box center [951, 570] width 17 height 10
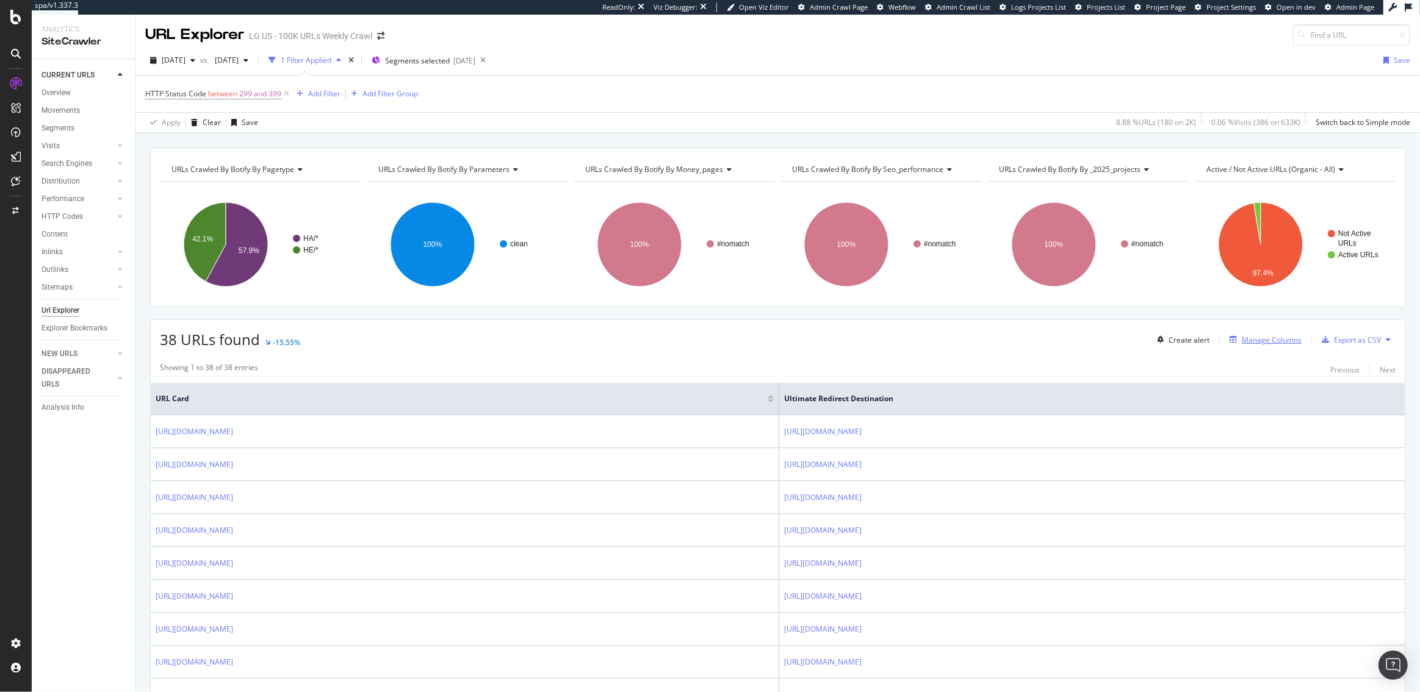
click at [1257, 342] on div "Manage Columns" at bounding box center [1271, 340] width 60 height 10
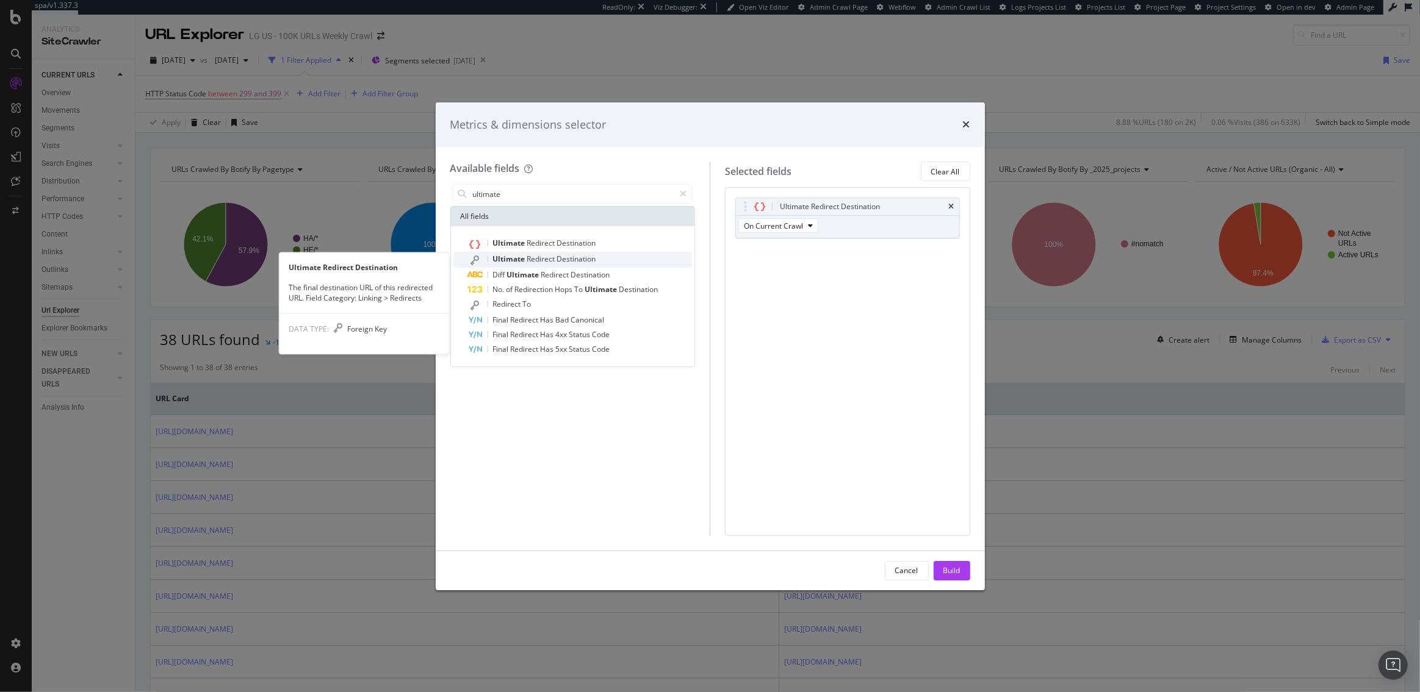
type input "ultimate"
click at [581, 256] on span "Destination" at bounding box center [576, 259] width 39 height 10
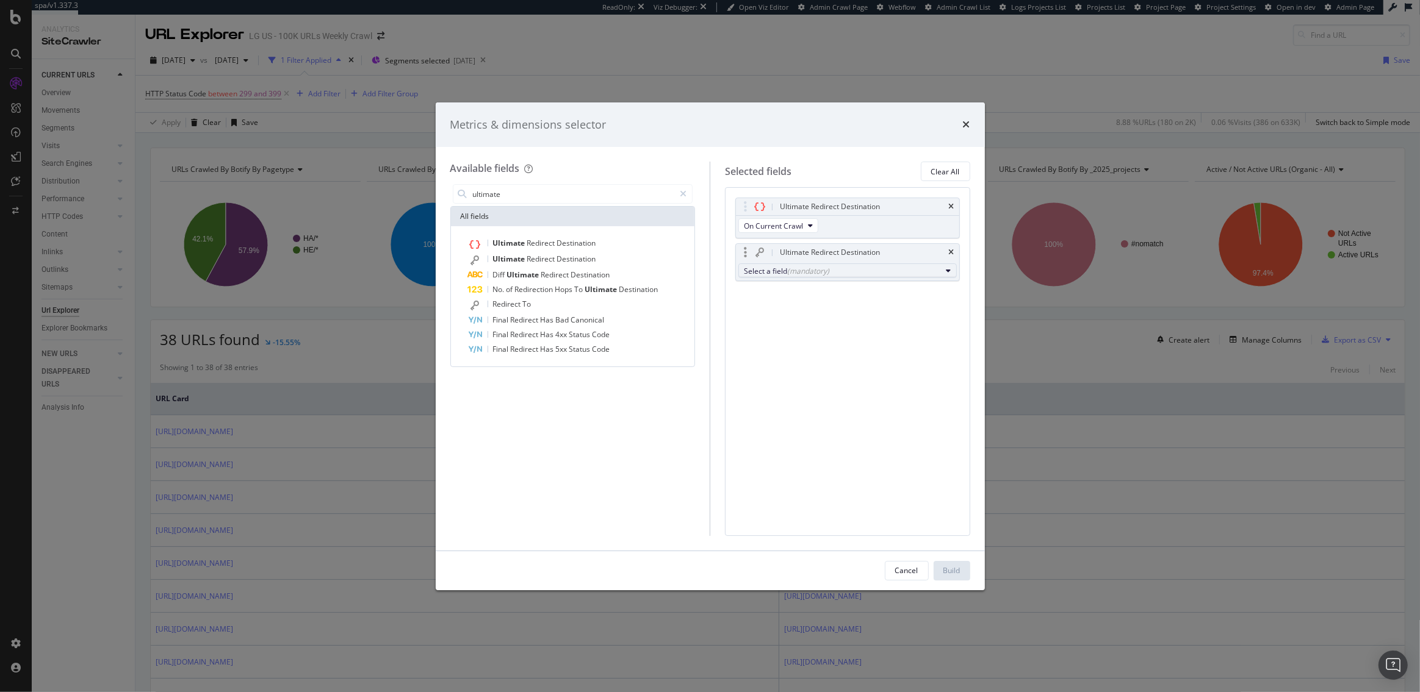
click at [794, 270] on div "(mandatory)" at bounding box center [808, 271] width 42 height 10
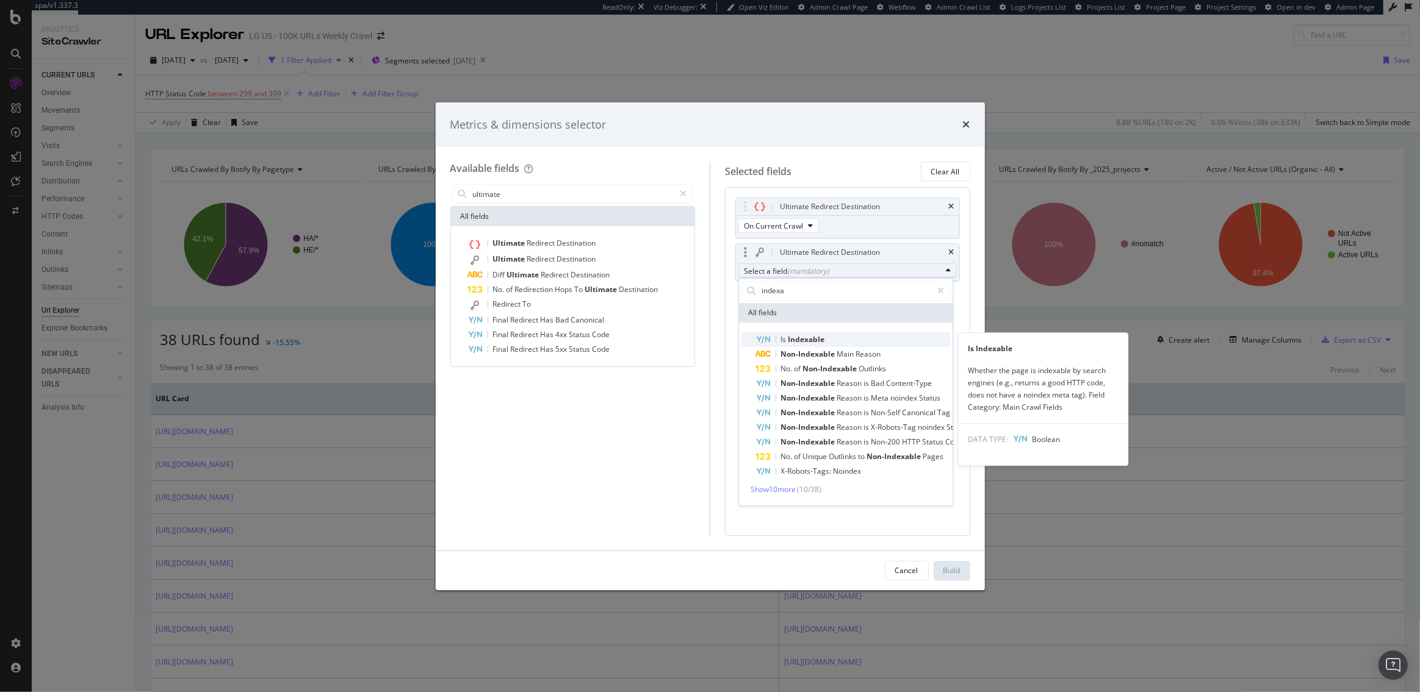
type input "indexa"
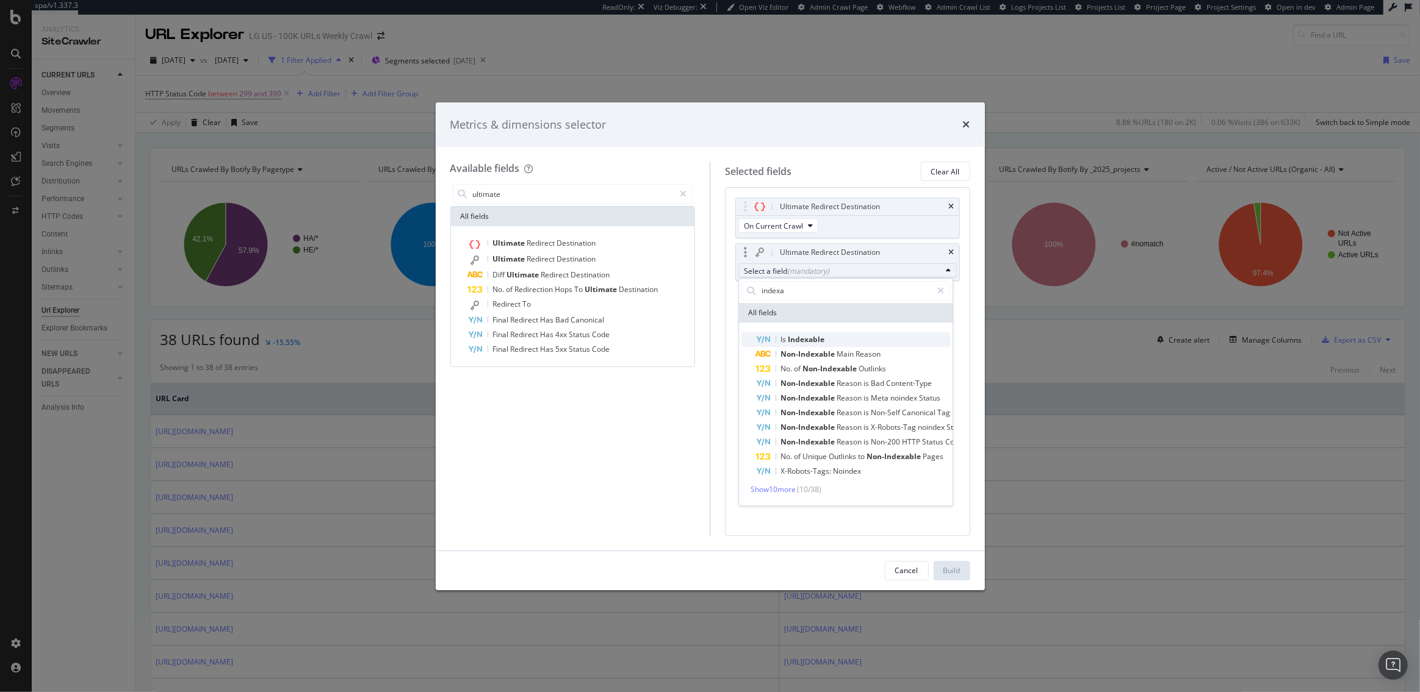
click at [825, 339] on span "Is Indexable" at bounding box center [853, 339] width 194 height 15
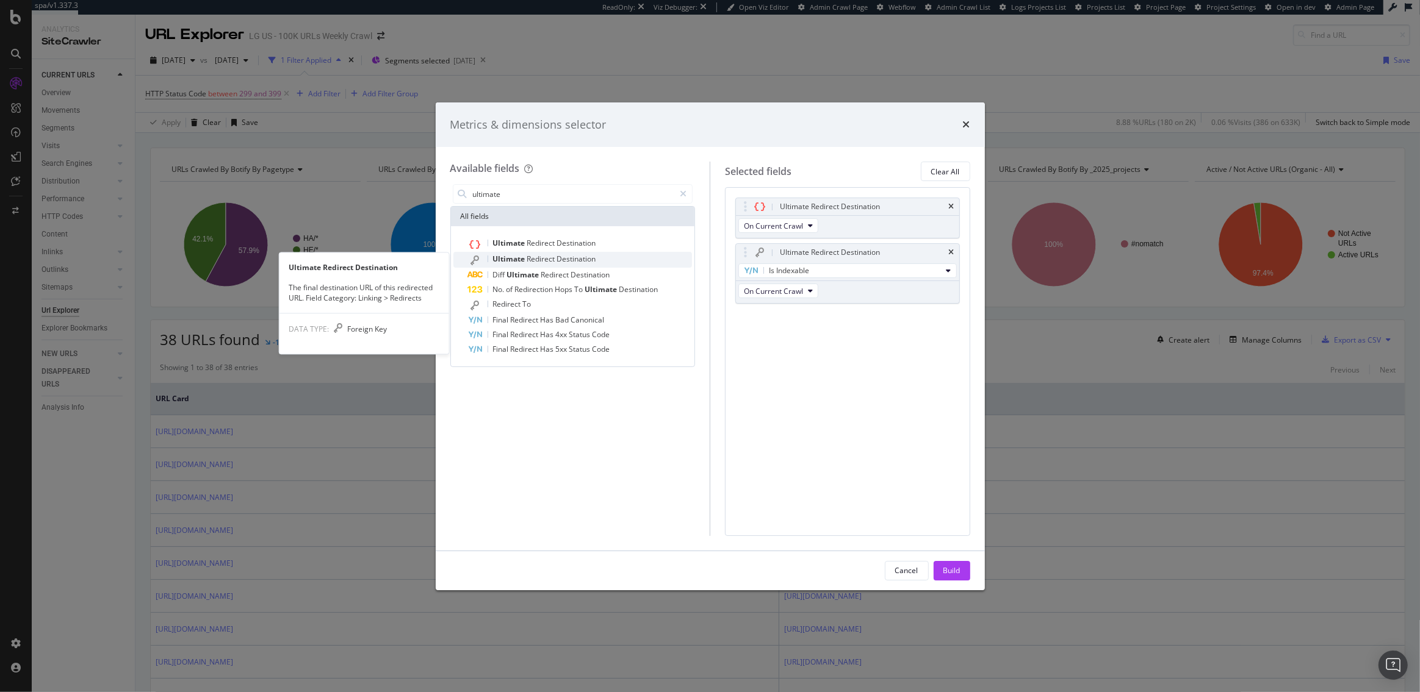
click at [558, 257] on span "Destination" at bounding box center [576, 259] width 39 height 10
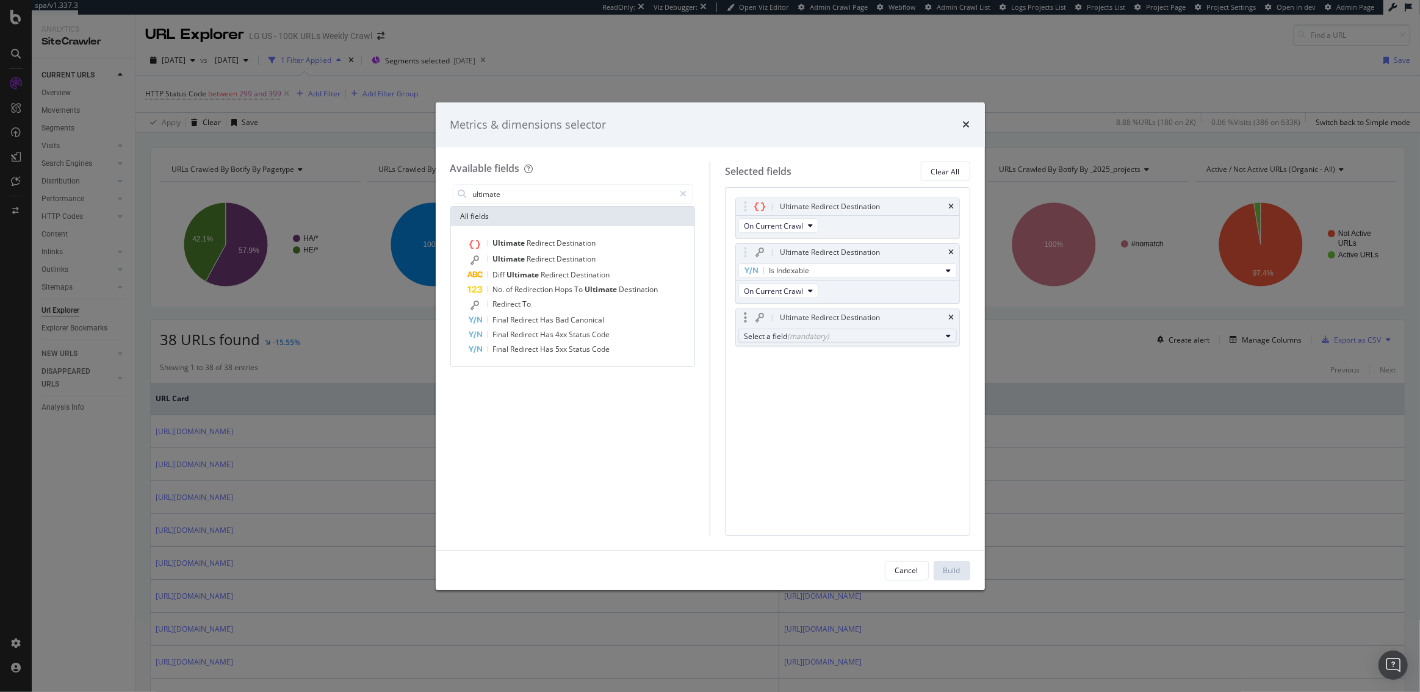
click at [820, 334] on div "(mandatory)" at bounding box center [808, 336] width 42 height 10
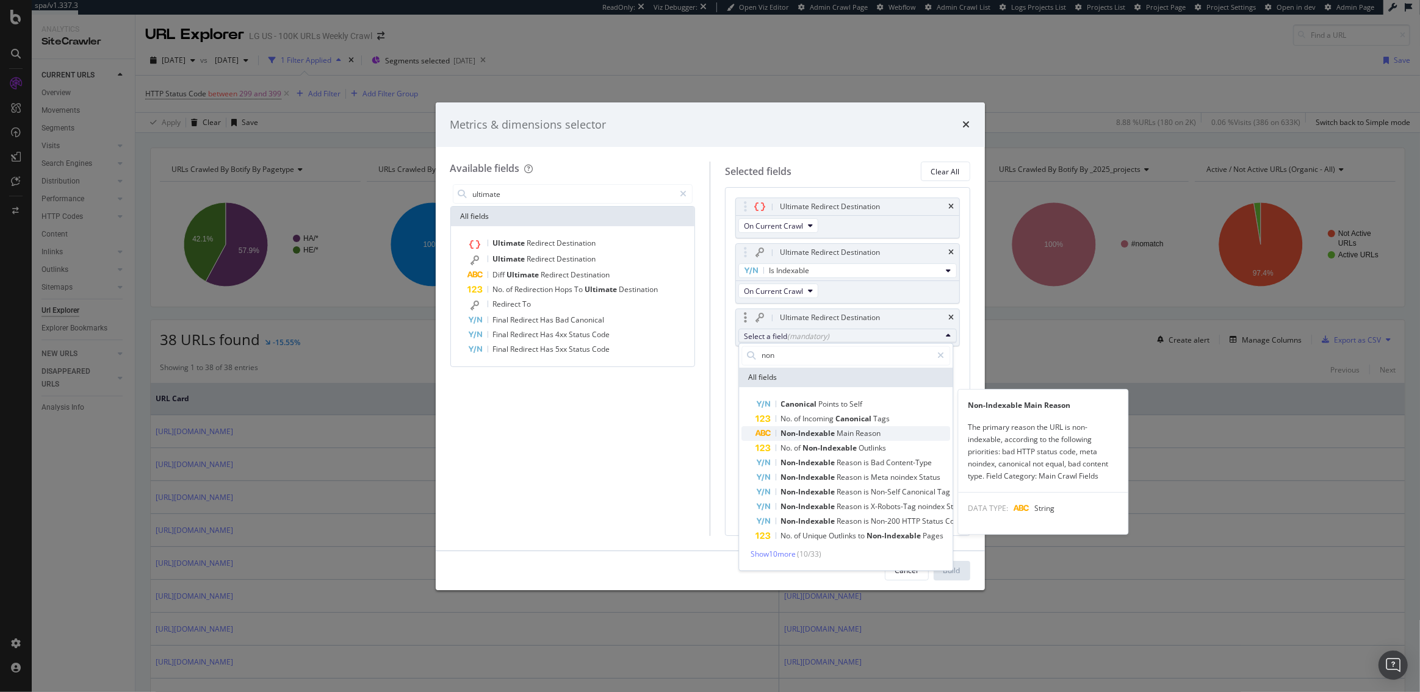
type input "non"
click at [838, 431] on span "Main" at bounding box center [846, 433] width 19 height 10
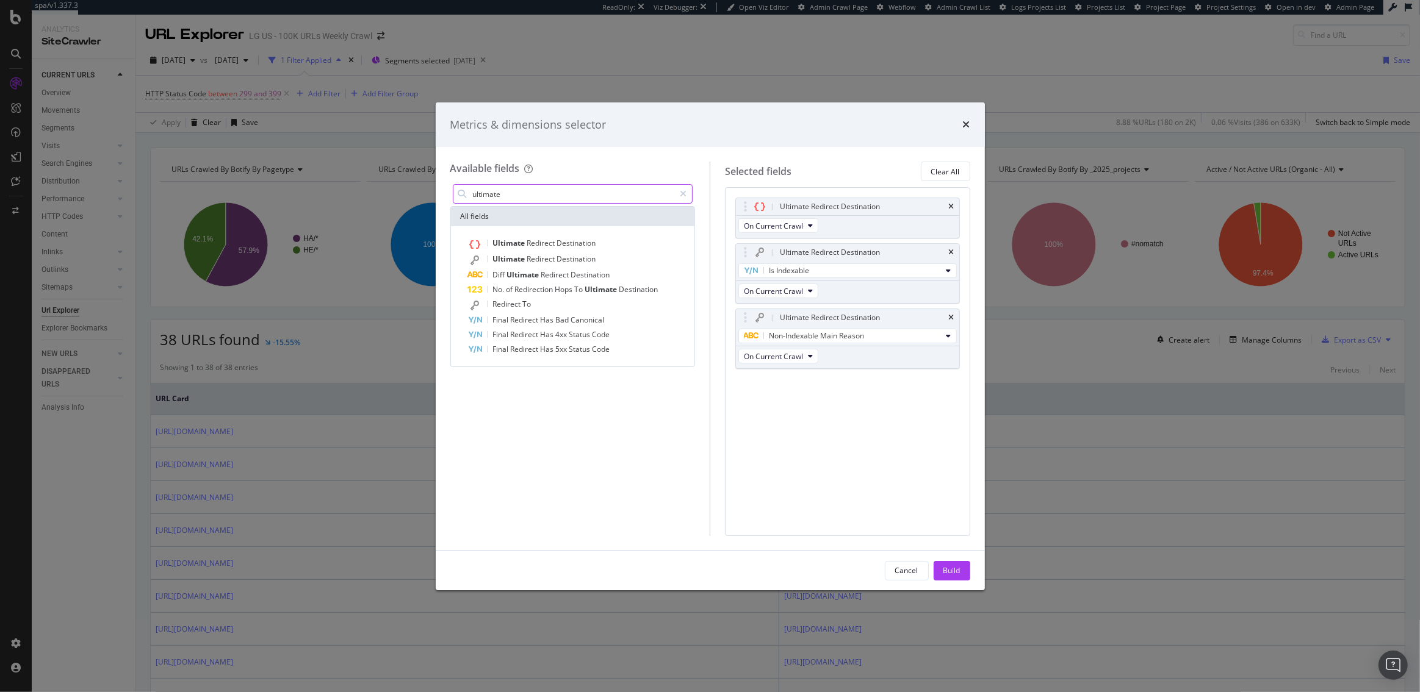
click at [537, 199] on input "ultimate" at bounding box center [573, 194] width 203 height 18
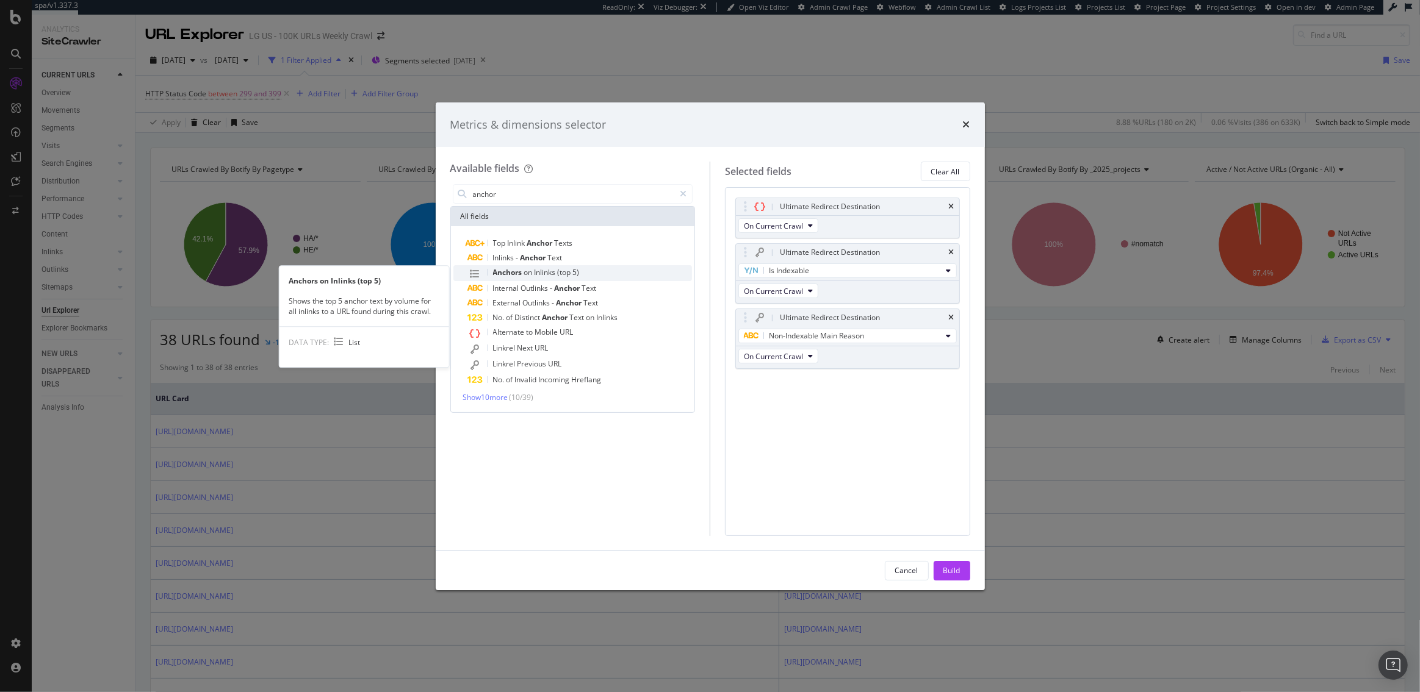
click at [536, 269] on span "Inlinks" at bounding box center [545, 272] width 23 height 10
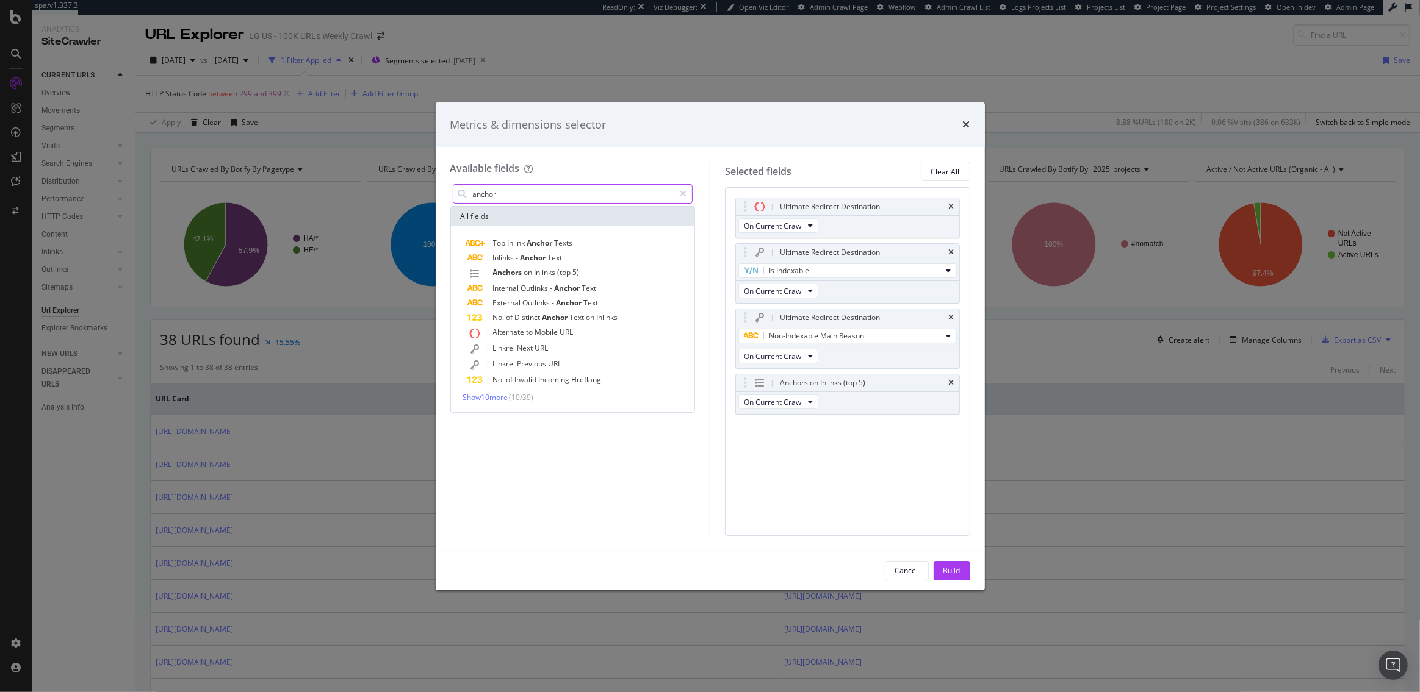
click at [518, 196] on input "anchor" at bounding box center [573, 194] width 203 height 18
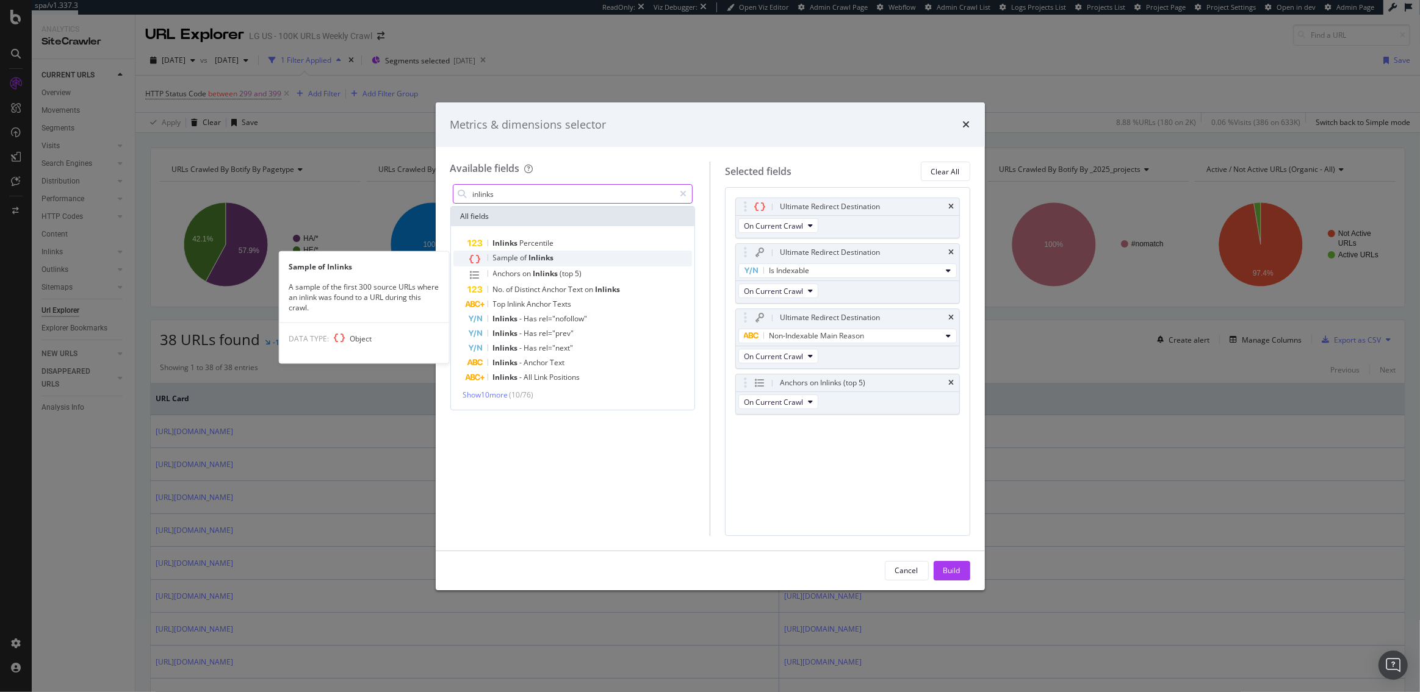
type input "inlinks"
click at [551, 254] on span "Inlinks" at bounding box center [541, 258] width 25 height 10
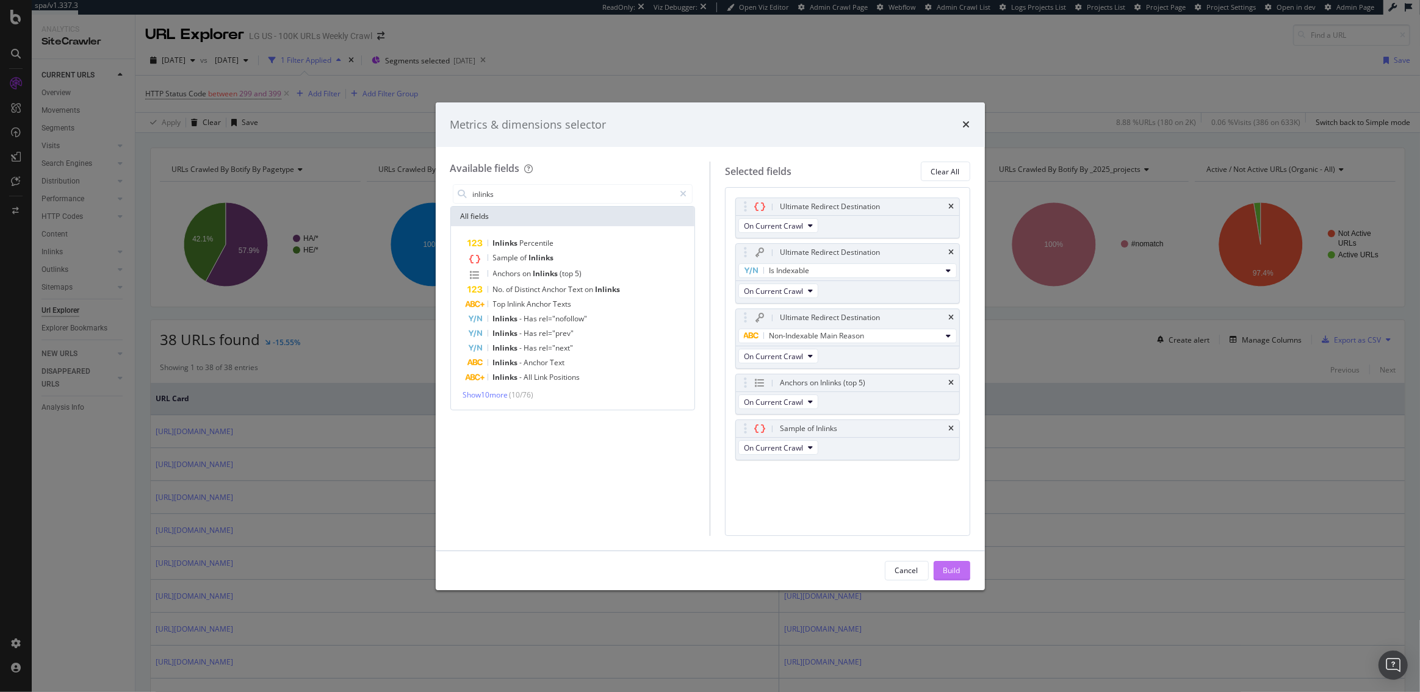
click at [965, 573] on button "Build" at bounding box center [951, 571] width 37 height 20
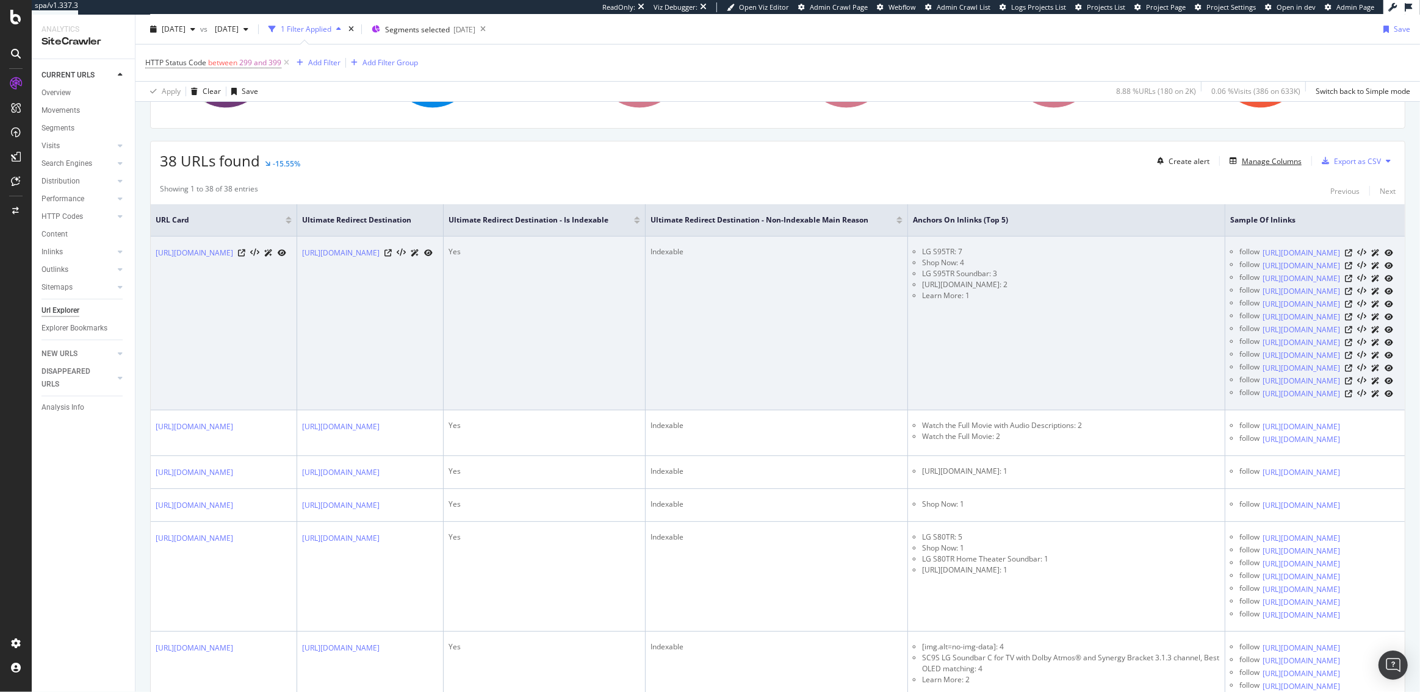
scroll to position [0, 106]
drag, startPoint x: 1146, startPoint y: 249, endPoint x: 1117, endPoint y: 249, distance: 29.3
click at [1117, 249] on li "LG S95TR: 7" at bounding box center [1070, 251] width 297 height 11
click at [1126, 253] on li "LG S95TR: 7" at bounding box center [1070, 251] width 297 height 11
drag, startPoint x: 1146, startPoint y: 249, endPoint x: 1114, endPoint y: 250, distance: 31.7
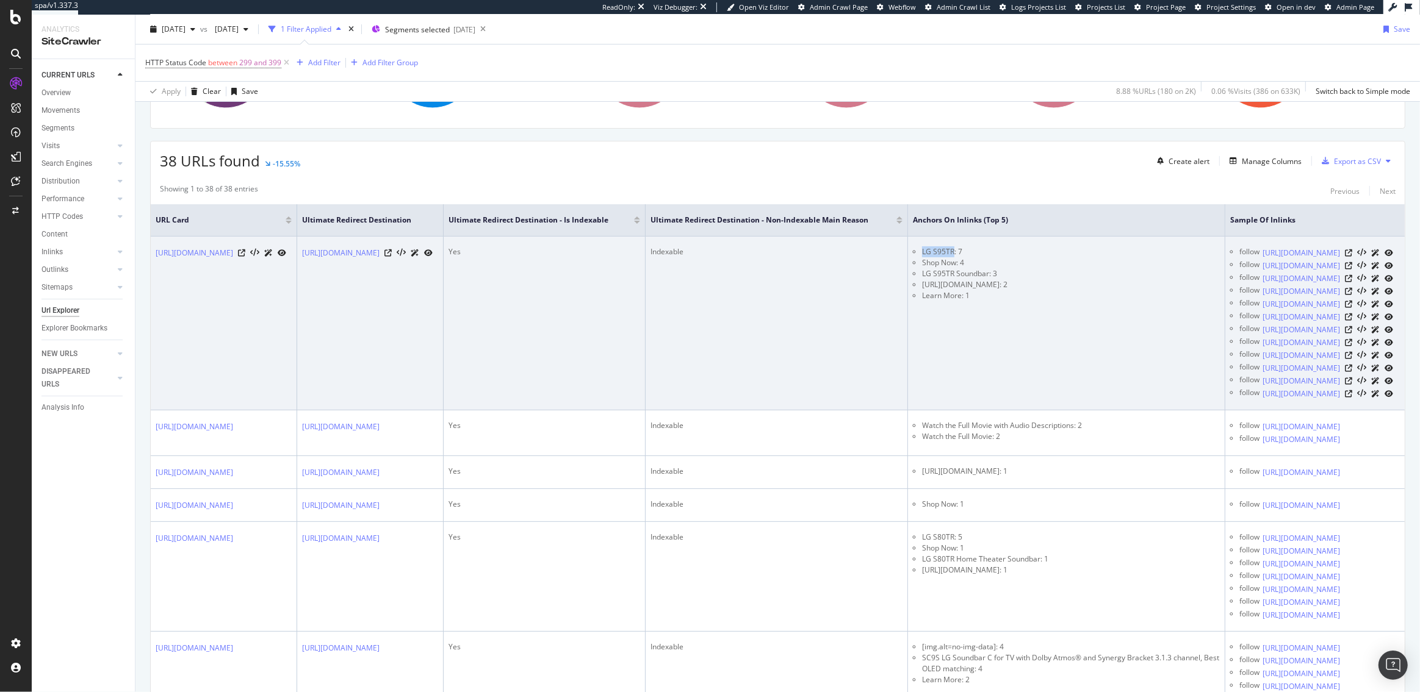
click at [1114, 250] on li "LG S95TR: 7" at bounding box center [1070, 251] width 297 height 11
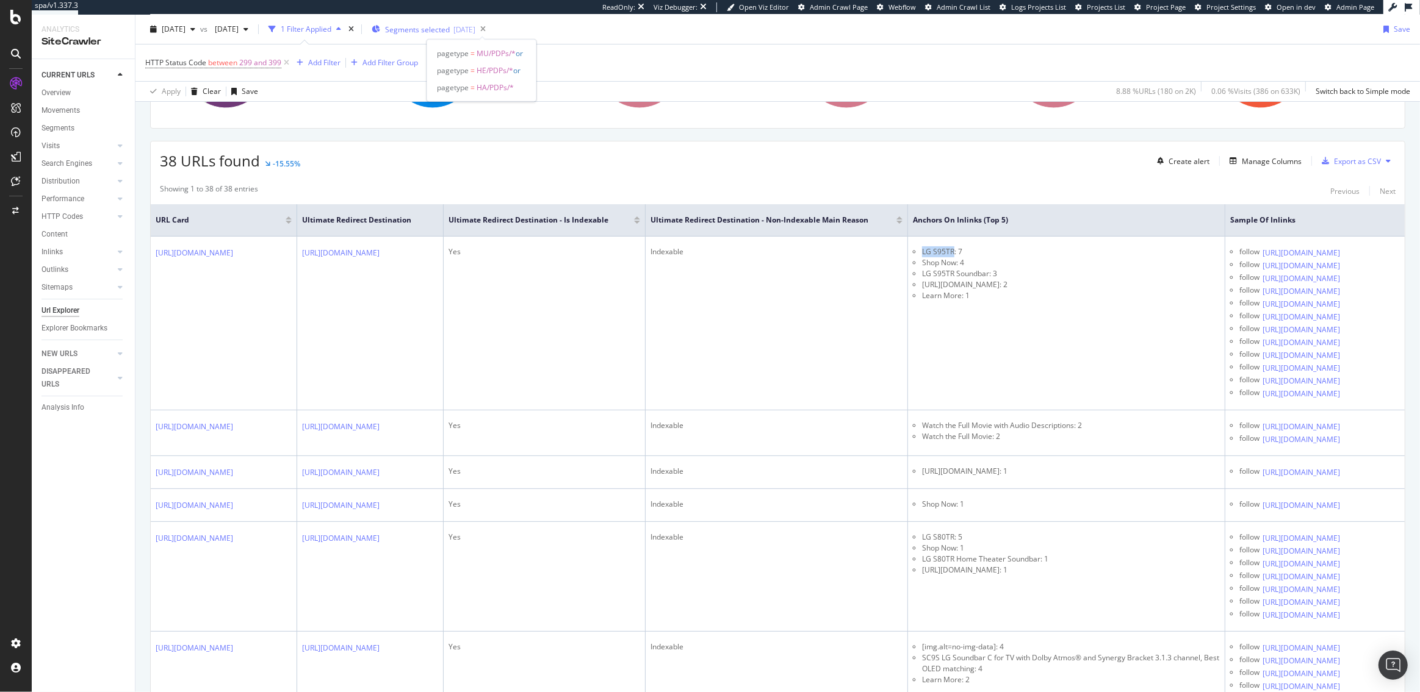
click at [449, 31] on span "Segments selected" at bounding box center [417, 29] width 65 height 10
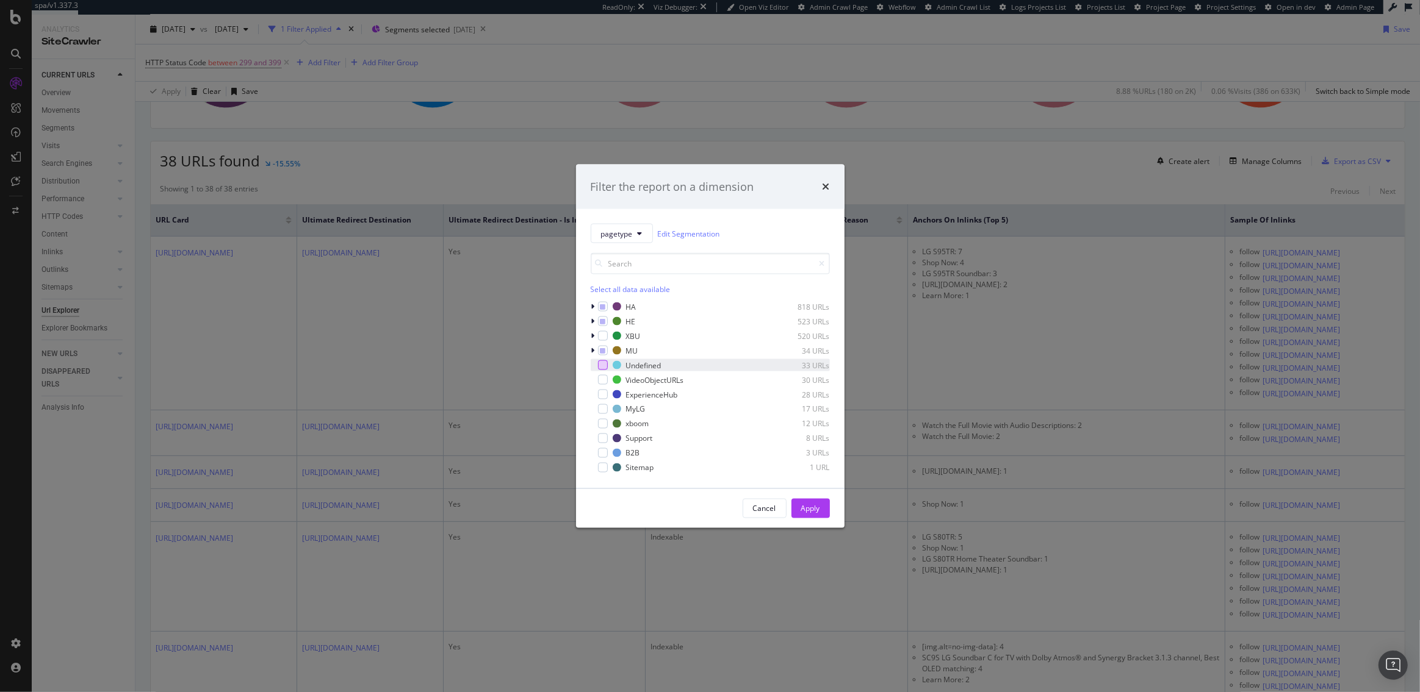
click at [605, 362] on div "modal" at bounding box center [603, 366] width 10 height 10
click at [601, 364] on icon "modal" at bounding box center [602, 365] width 5 height 6
click at [593, 337] on icon "modal" at bounding box center [593, 335] width 4 height 7
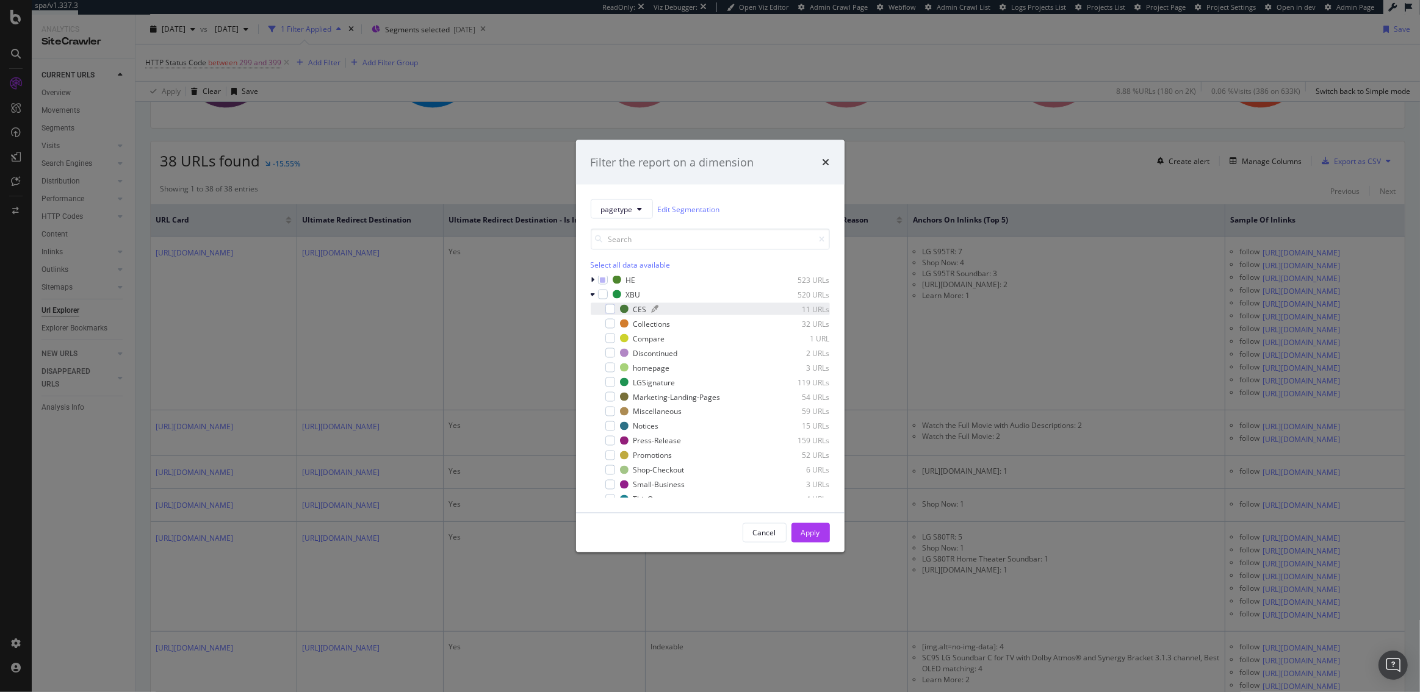
scroll to position [0, 0]
click at [593, 312] on icon "modal" at bounding box center [592, 311] width 5 height 7
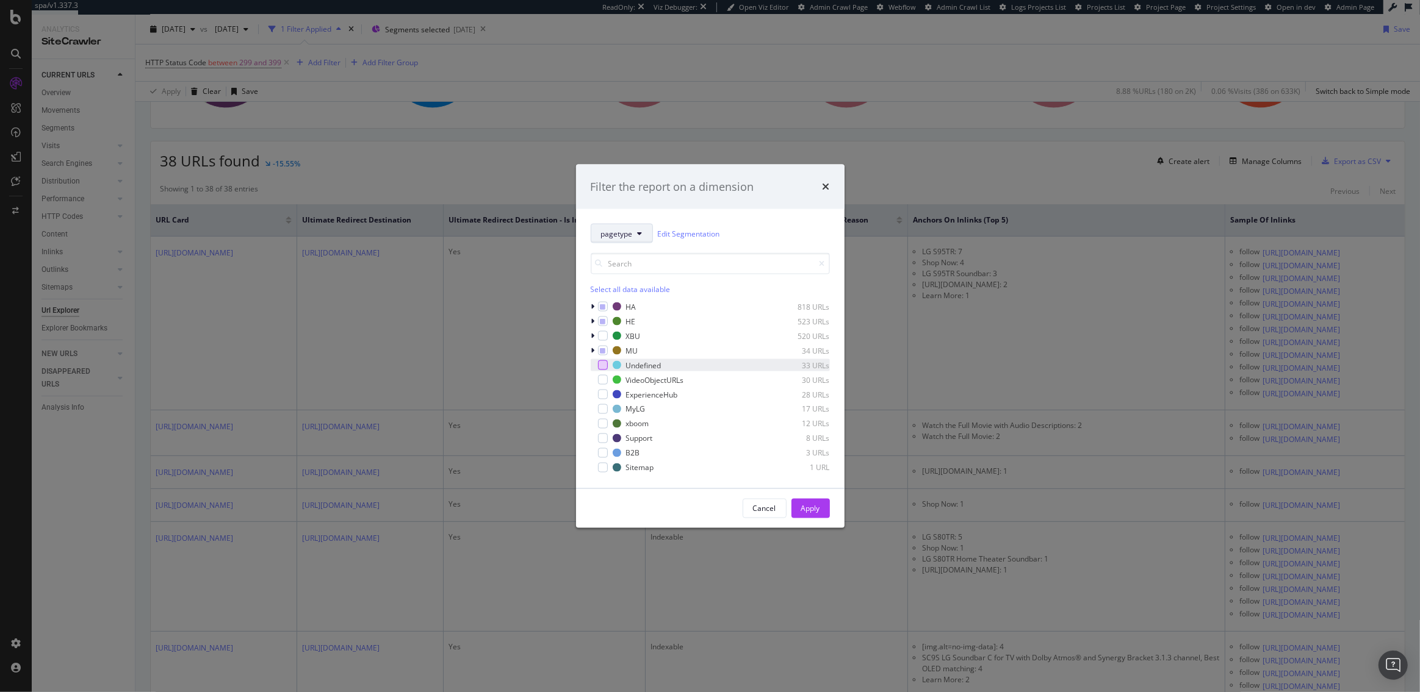
click at [631, 233] on span "pagetype" at bounding box center [617, 233] width 32 height 10
click at [765, 236] on div "pagetype Edit Segmentation" at bounding box center [709, 234] width 239 height 20
click at [678, 236] on link "Edit Segmentation" at bounding box center [689, 233] width 62 height 13
click at [828, 185] on icon "times" at bounding box center [825, 187] width 7 height 10
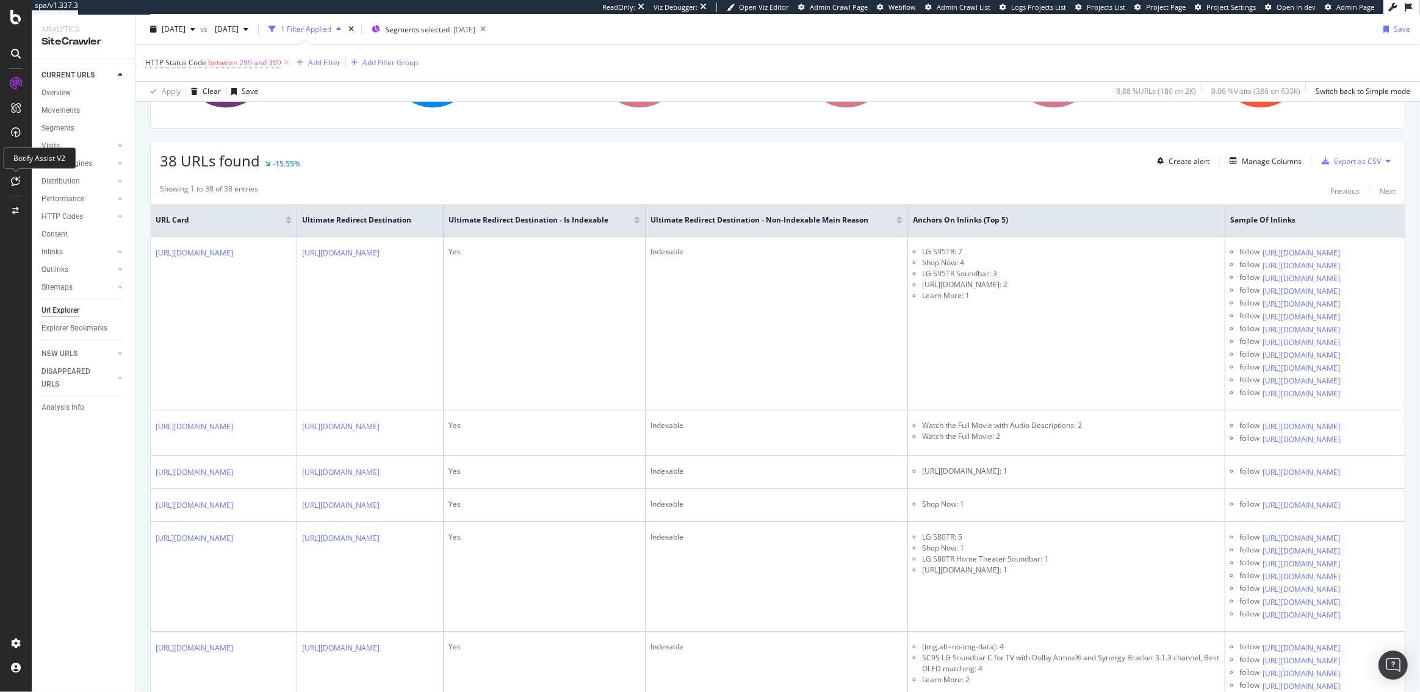
click at [15, 178] on icon at bounding box center [16, 181] width 9 height 10
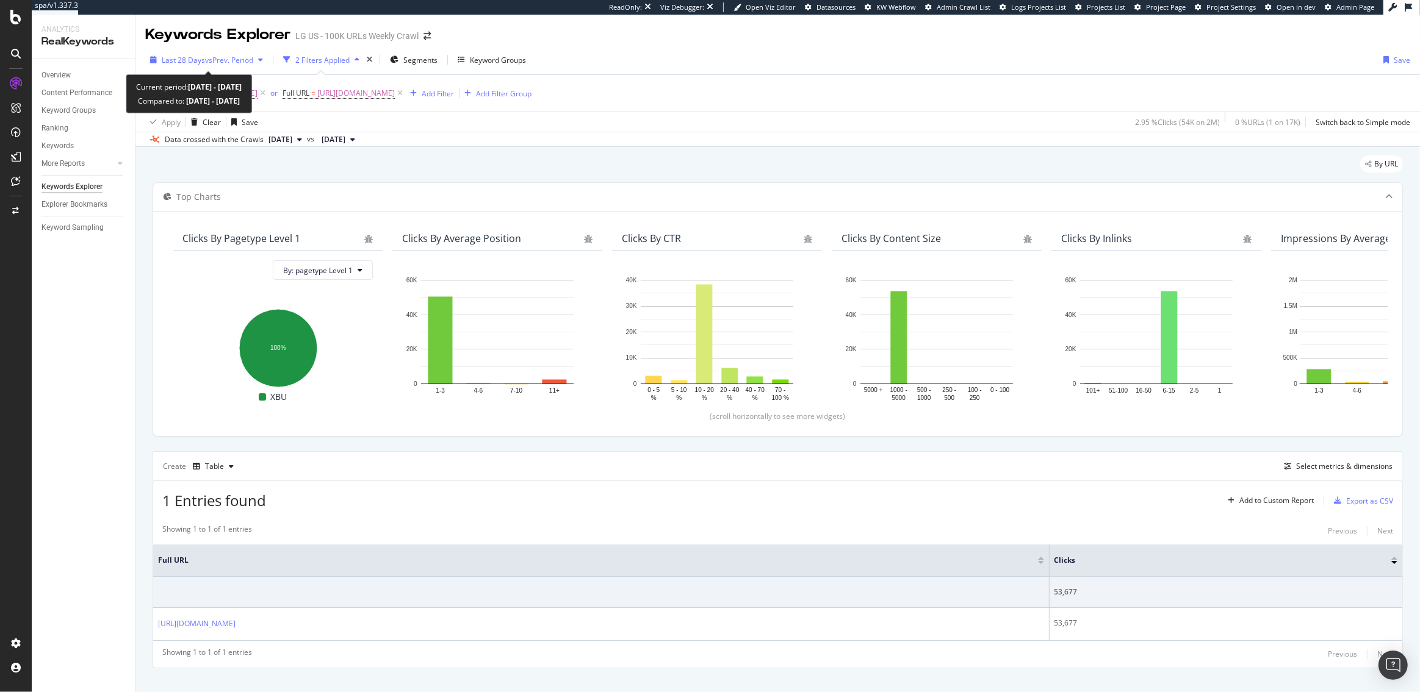
click at [229, 58] on span "vs Prev. Period" at bounding box center [229, 60] width 48 height 10
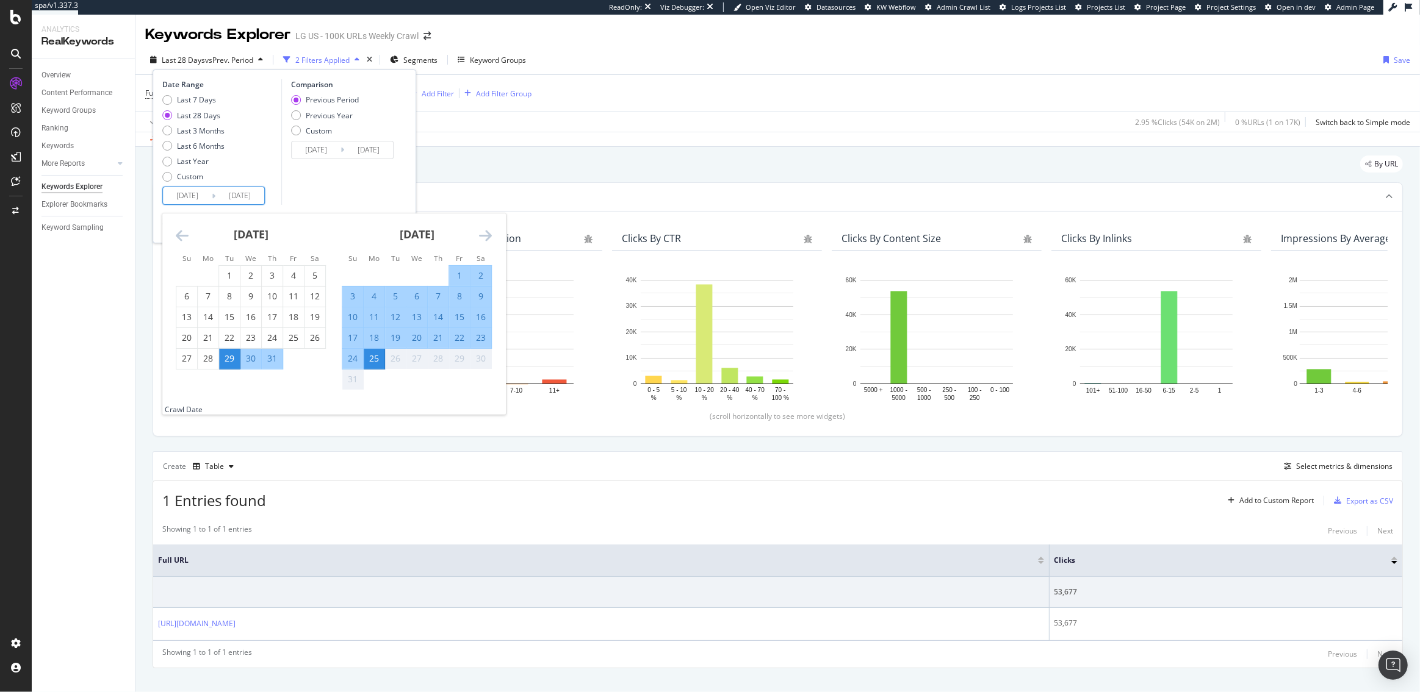
click at [256, 198] on input "[DATE]" at bounding box center [239, 195] width 49 height 17
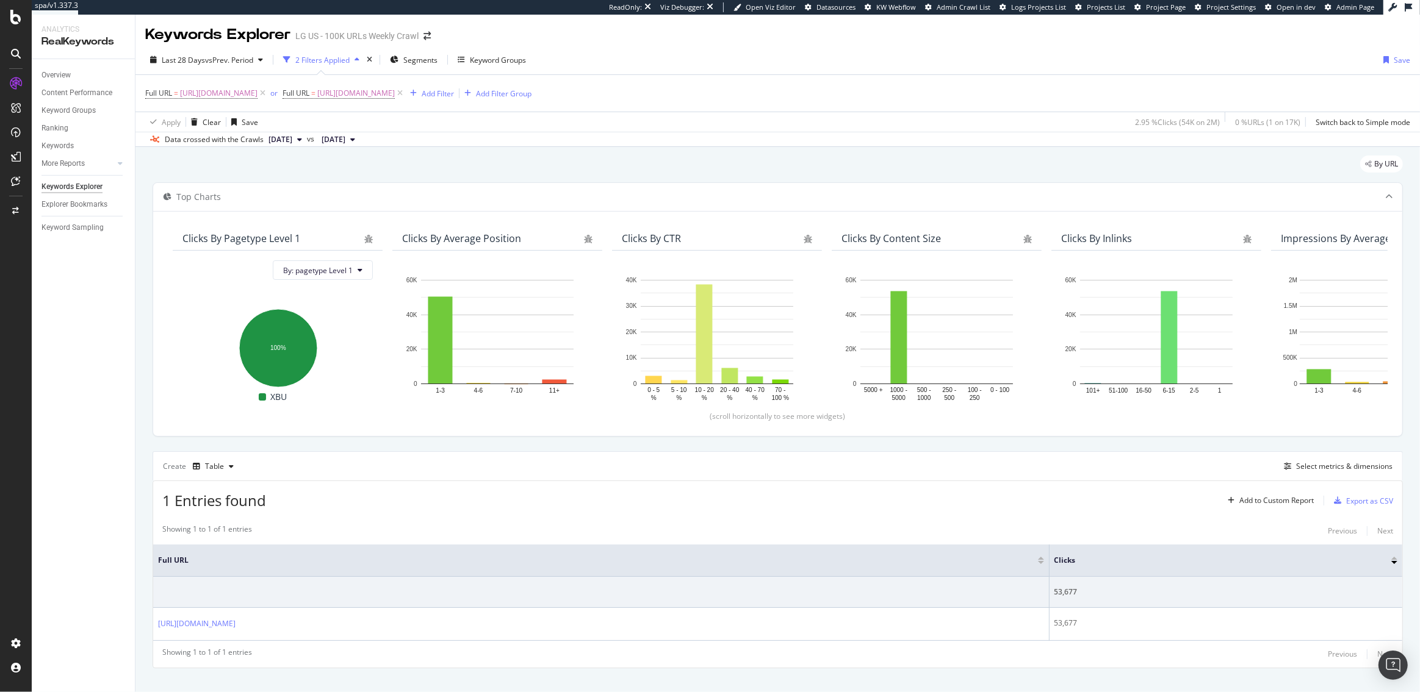
click at [364, 447] on div "Top Charts Clicks By pagetype Level 1 By: pagetype Level 1 Hold CMD (⌘) while c…" at bounding box center [778, 425] width 1250 height 486
click at [59, 78] on div "Overview" at bounding box center [55, 75] width 29 height 13
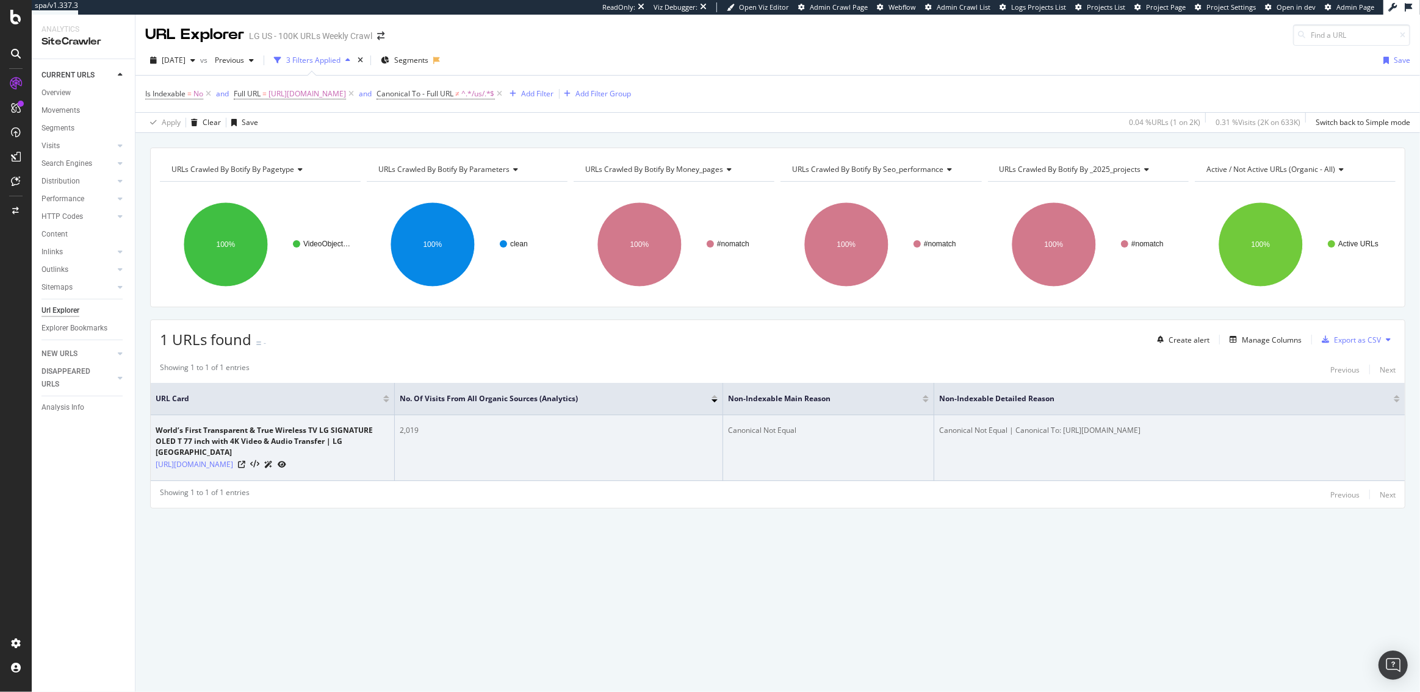
click at [1133, 431] on div "Canonical Not Equal | Canonical To: [URL][DOMAIN_NAME]" at bounding box center [1169, 430] width 461 height 11
drag, startPoint x: 1233, startPoint y: 433, endPoint x: 1116, endPoint y: 433, distance: 116.5
click at [1116, 433] on div "Canonical Not Equal | Canonical To: [URL][DOMAIN_NAME]" at bounding box center [1169, 430] width 461 height 11
click at [1130, 430] on div "Canonical Not Equal | Canonical To: [URL][DOMAIN_NAME]" at bounding box center [1169, 430] width 461 height 11
drag, startPoint x: 1233, startPoint y: 433, endPoint x: 1063, endPoint y: 433, distance: 170.8
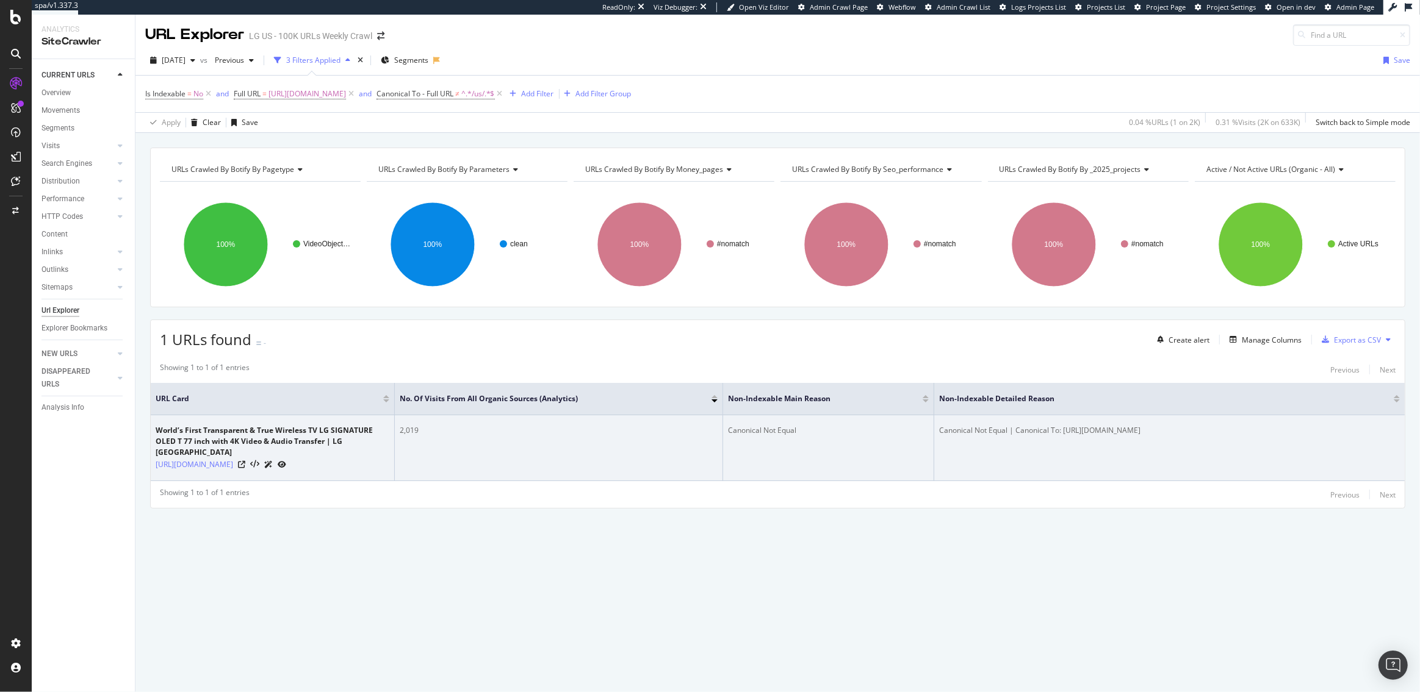
click at [1063, 433] on div "Canonical Not Equal | Canonical To: [URL][DOMAIN_NAME]" at bounding box center [1169, 430] width 461 height 11
copy div "[URL][DOMAIN_NAME]"
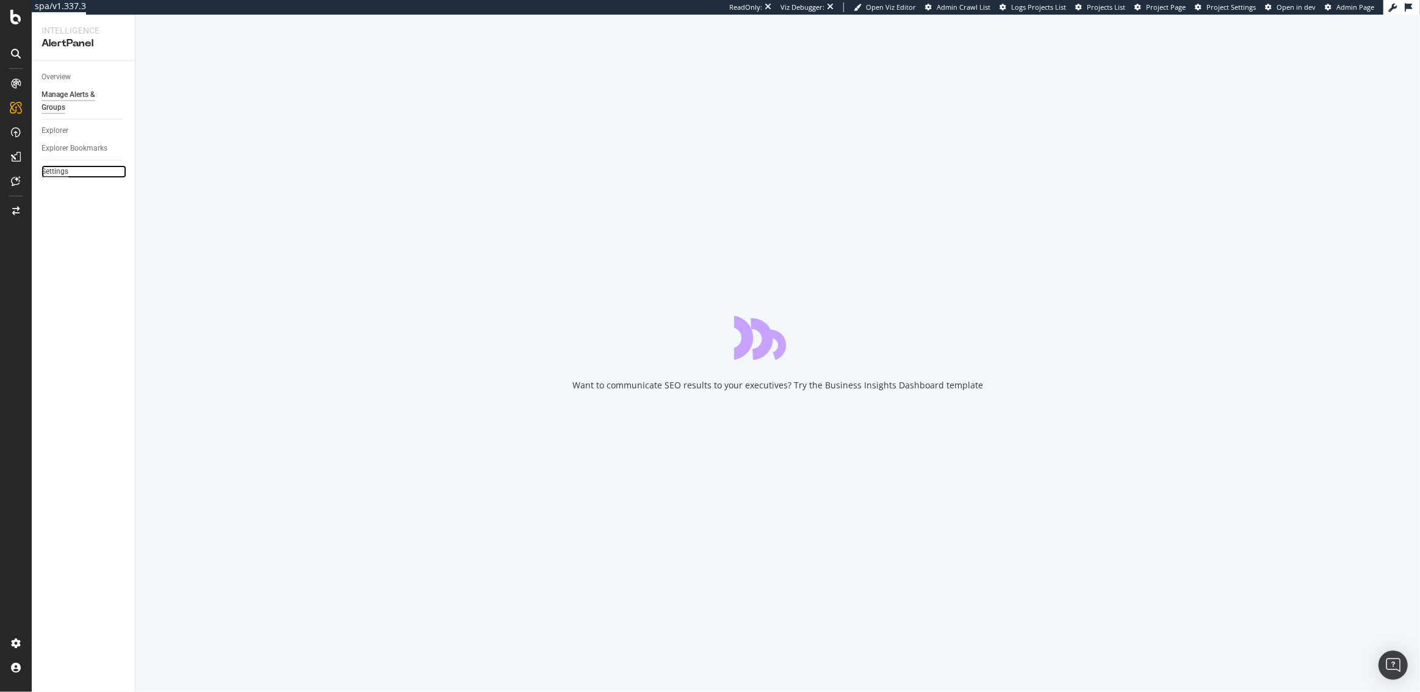
click at [48, 167] on div "Settings" at bounding box center [54, 171] width 27 height 13
select select "04"
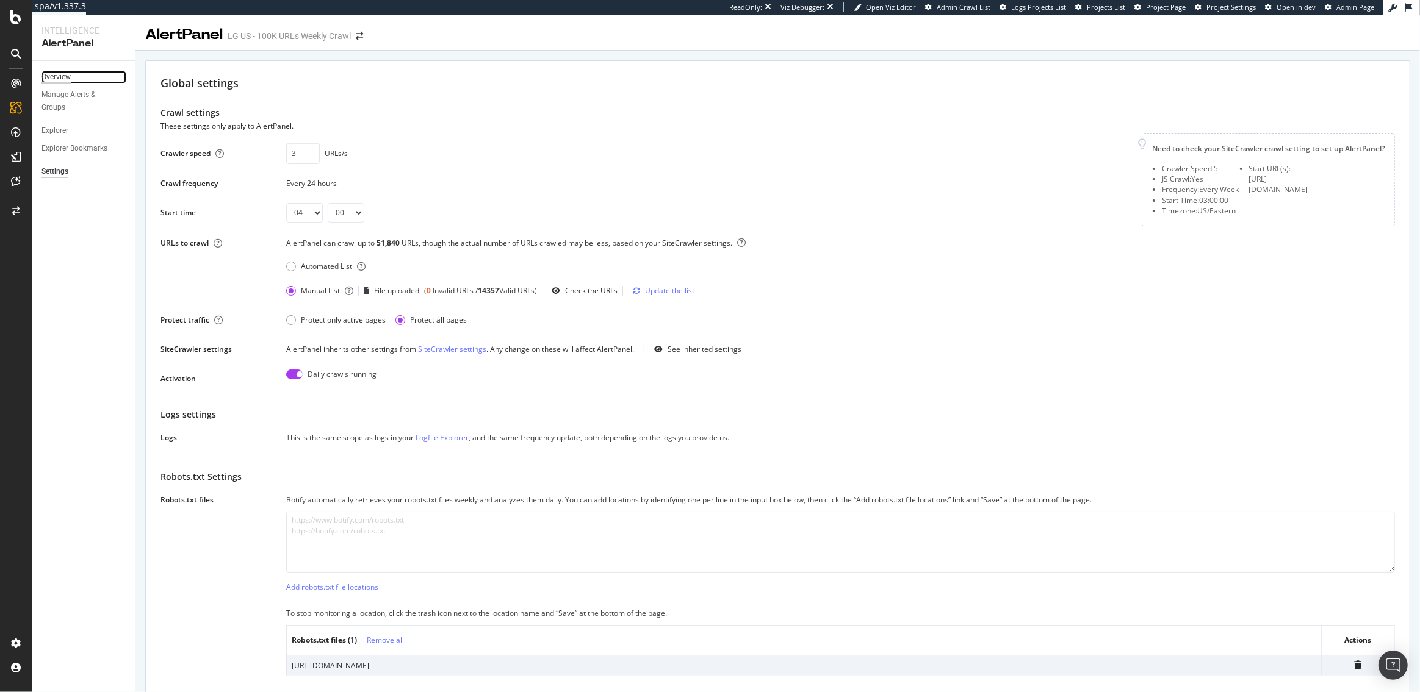
click at [54, 79] on div "Overview" at bounding box center [55, 77] width 29 height 13
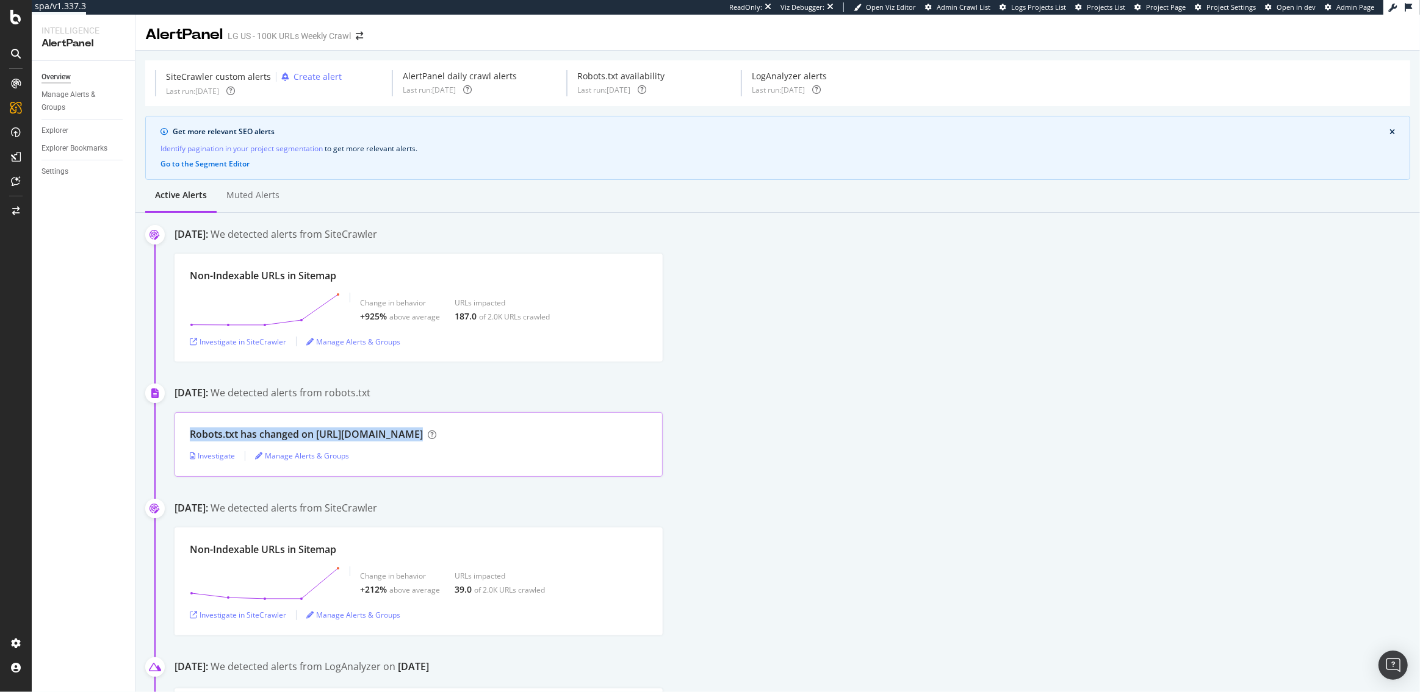
drag, startPoint x: 435, startPoint y: 437, endPoint x: 183, endPoint y: 434, distance: 252.0
click at [183, 434] on div "Robots.txt has changed on [URL][DOMAIN_NAME] Investigate Manage Alerts & Groups" at bounding box center [418, 444] width 488 height 65
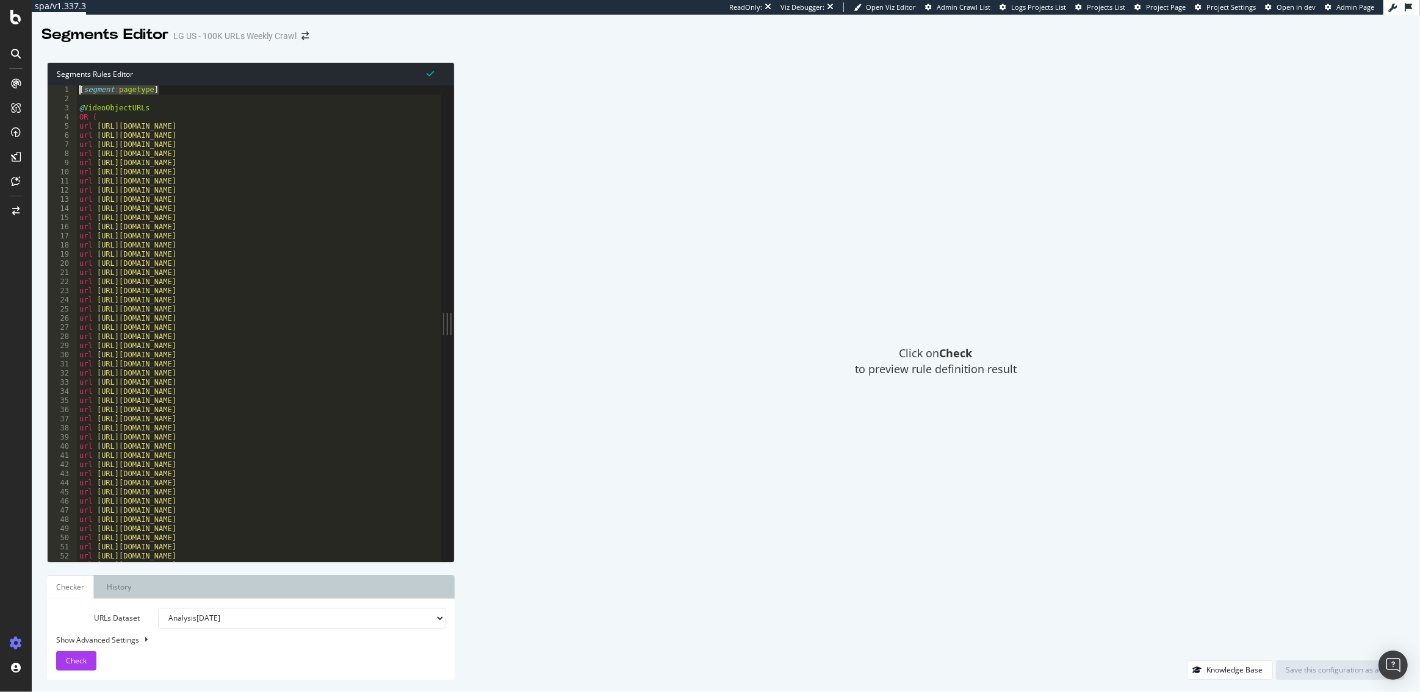
drag, startPoint x: 160, startPoint y: 90, endPoint x: 58, endPoint y: 90, distance: 102.5
click at [58, 90] on div "[segment:pagetype] 1 2 3 4 5 6 7 8 9 10 11 12 13 14 15 16 17 18 19 20 21 22 23 …" at bounding box center [244, 323] width 393 height 476
click at [164, 87] on div "[ segment : pagetype ] @ VideoObjectURLs OR ( url [URL][DOMAIN_NAME] url [URL][…" at bounding box center [669, 332] width 1186 height 495
drag, startPoint x: 164, startPoint y: 87, endPoint x: 97, endPoint y: 87, distance: 67.1
click at [97, 87] on div "[ segment : pagetype ] @ VideoObjectURLs OR ( url [URL][DOMAIN_NAME] url [URL][…" at bounding box center [669, 332] width 1186 height 495
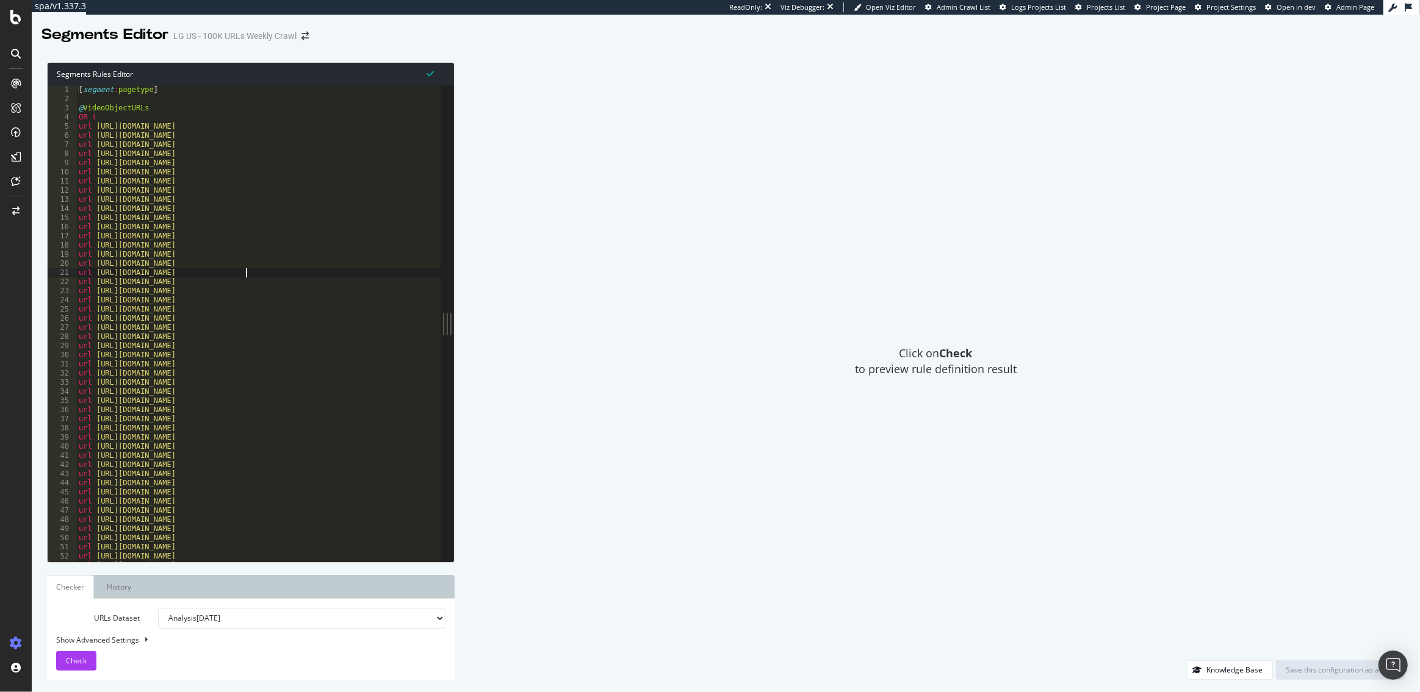
click at [248, 274] on div "[ segment : pagetype ] @ VideoObjectURLs OR ( url [URL][DOMAIN_NAME] url [URL][…" at bounding box center [669, 332] width 1186 height 495
type textarea "url [URL][DOMAIN_NAME]"
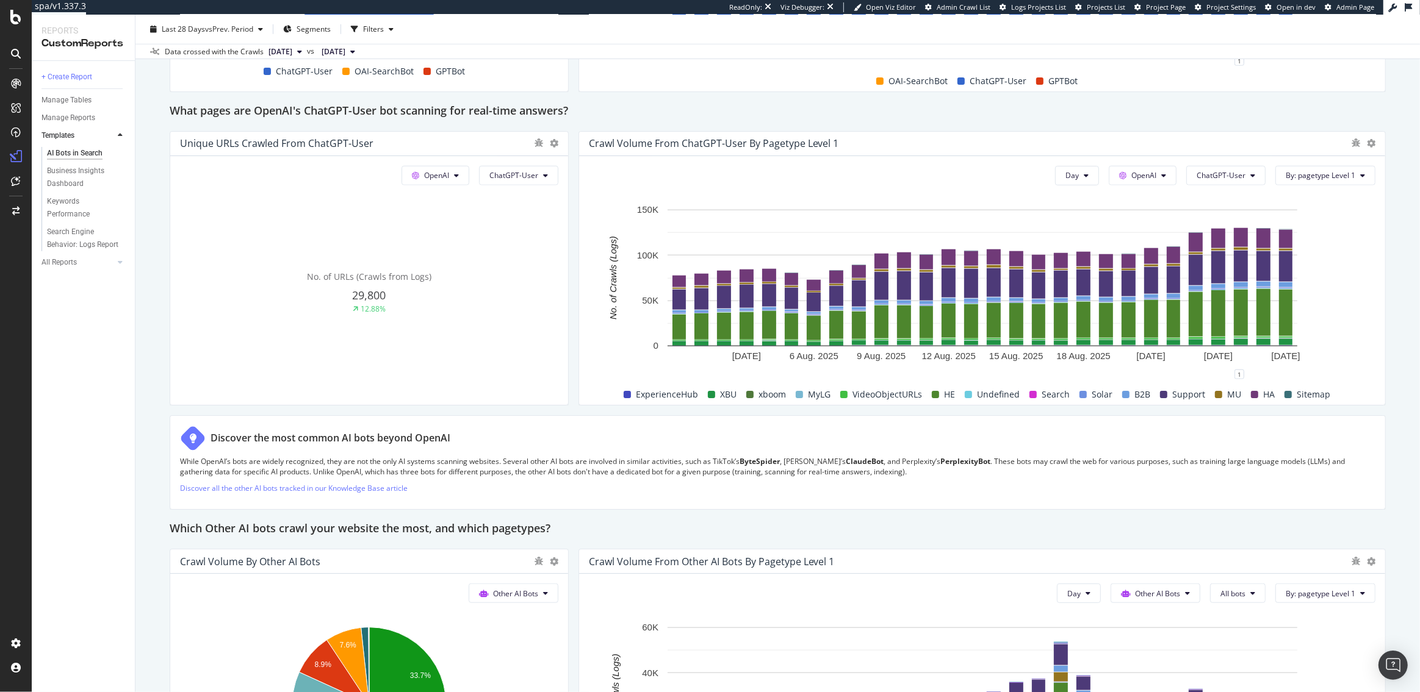
scroll to position [1315, 0]
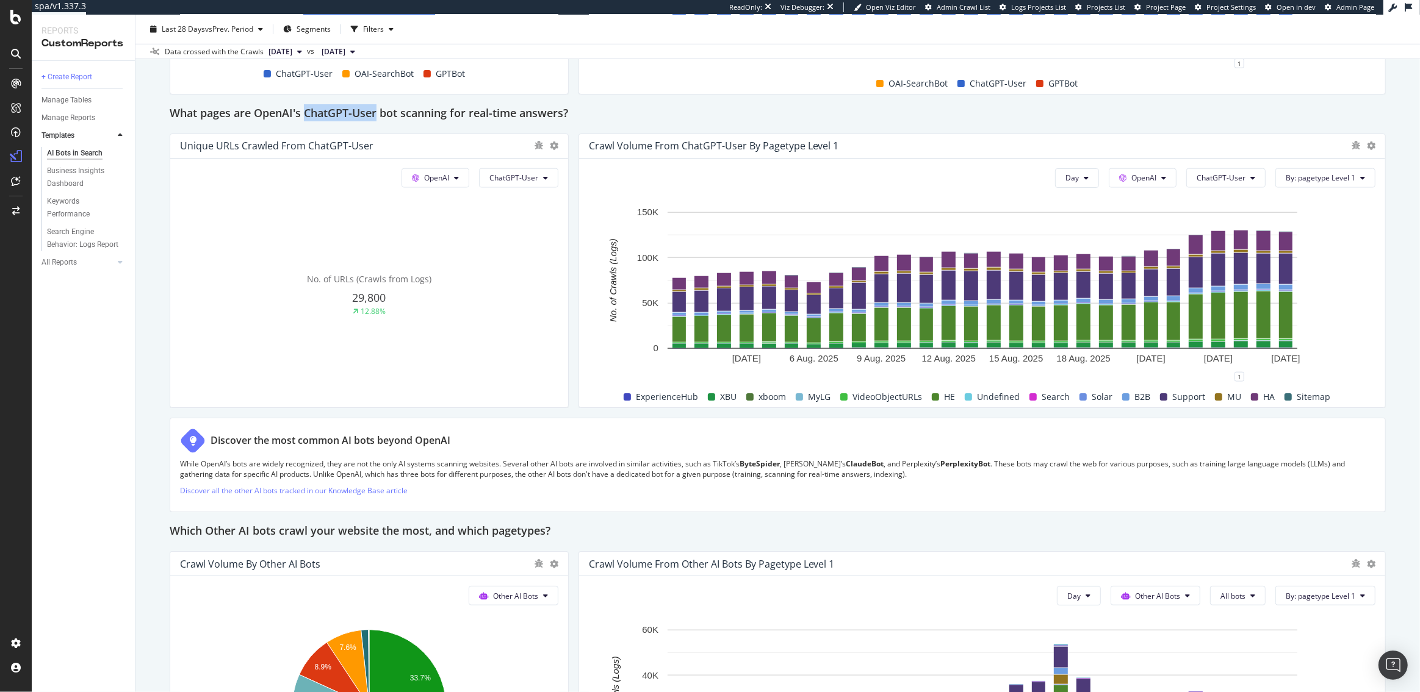
drag, startPoint x: 306, startPoint y: 112, endPoint x: 378, endPoint y: 115, distance: 71.4
click at [378, 115] on h2 "What pages are OpenAI's ChatGPT-User bot scanning for real-time answers?" at bounding box center [369, 114] width 398 height 20
click at [314, 114] on h2 "What pages are OpenAI's ChatGPT-User bot scanning for real-time answers?" at bounding box center [369, 114] width 398 height 20
drag, startPoint x: 305, startPoint y: 113, endPoint x: 378, endPoint y: 113, distance: 72.6
click at [378, 113] on h2 "What pages are OpenAI's ChatGPT-User bot scanning for real-time answers?" at bounding box center [369, 114] width 398 height 20
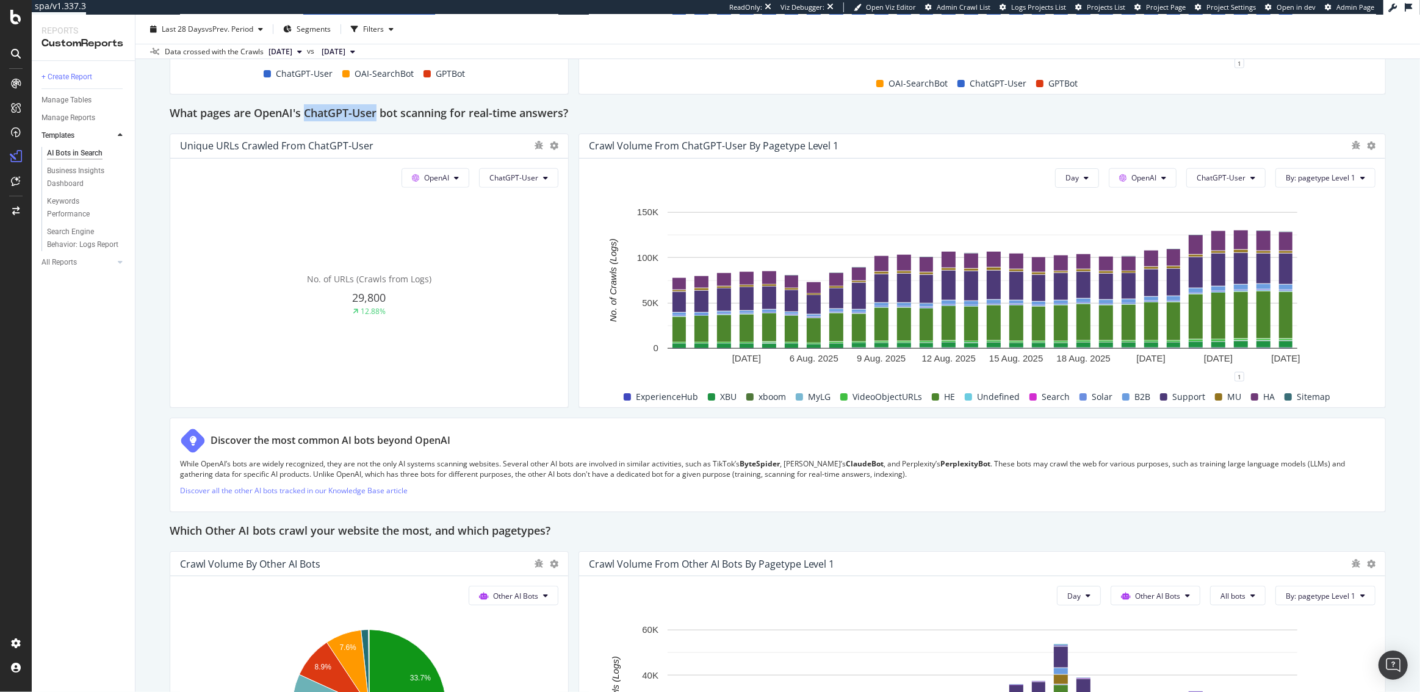
scroll to position [1296, 0]
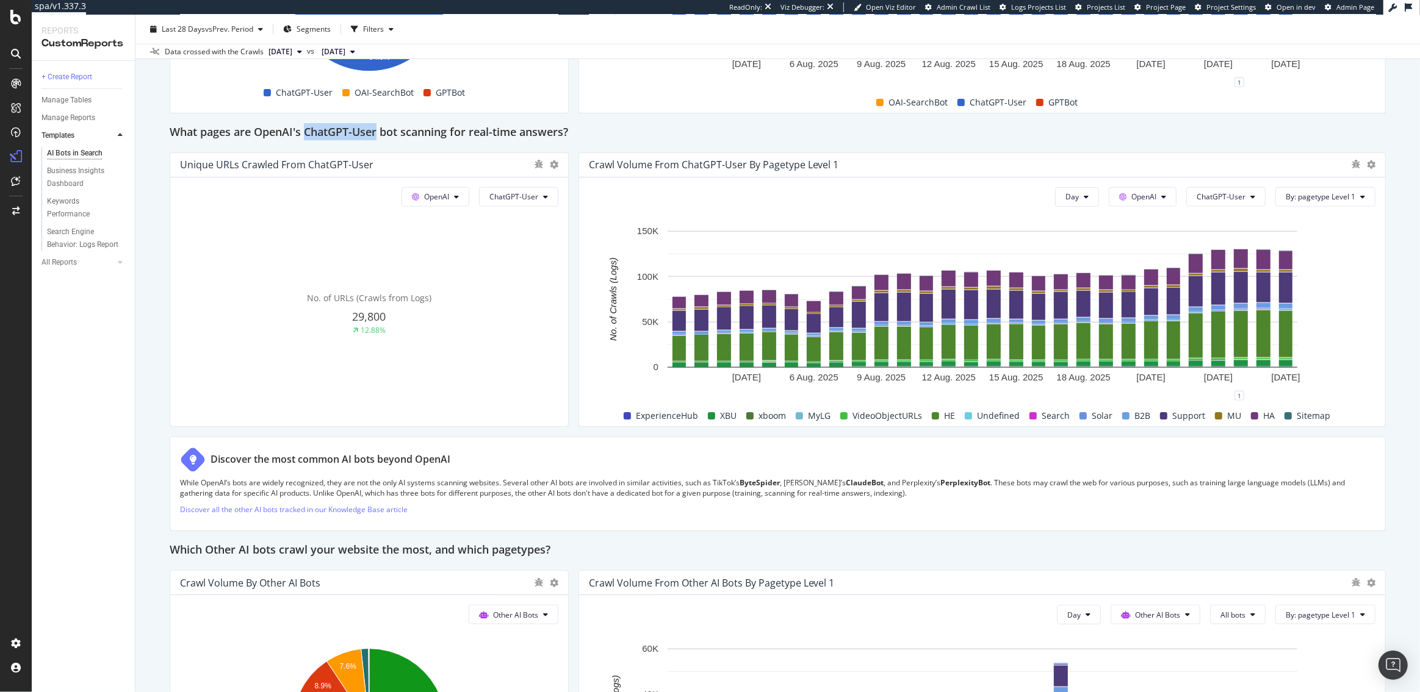
click at [321, 134] on h2 "What pages are OpenAI's ChatGPT-User bot scanning for real-time answers?" at bounding box center [369, 133] width 398 height 20
drag, startPoint x: 307, startPoint y: 132, endPoint x: 379, endPoint y: 134, distance: 72.0
click at [379, 134] on h2 "What pages are OpenAI's ChatGPT-User bot scanning for real-time answers?" at bounding box center [369, 133] width 398 height 20
click at [359, 129] on h2 "What pages are OpenAI's ChatGPT-User bot scanning for real-time answers?" at bounding box center [369, 133] width 398 height 20
click at [332, 129] on h2 "What pages are OpenAI's ChatGPT-User bot scanning for real-time answers?" at bounding box center [369, 133] width 398 height 20
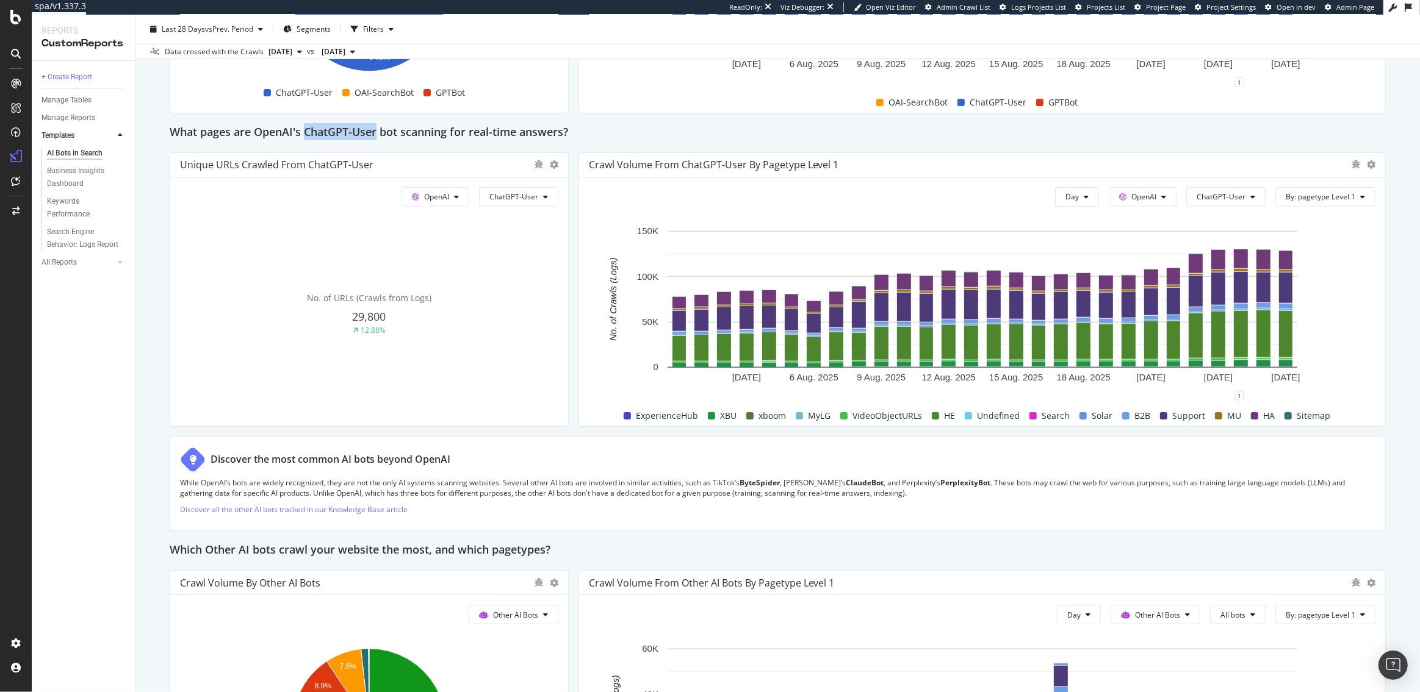
drag, startPoint x: 307, startPoint y: 131, endPoint x: 377, endPoint y: 133, distance: 70.2
click at [377, 133] on h2 "What pages are OpenAI's ChatGPT-User bot scanning for real-time answers?" at bounding box center [369, 133] width 398 height 20
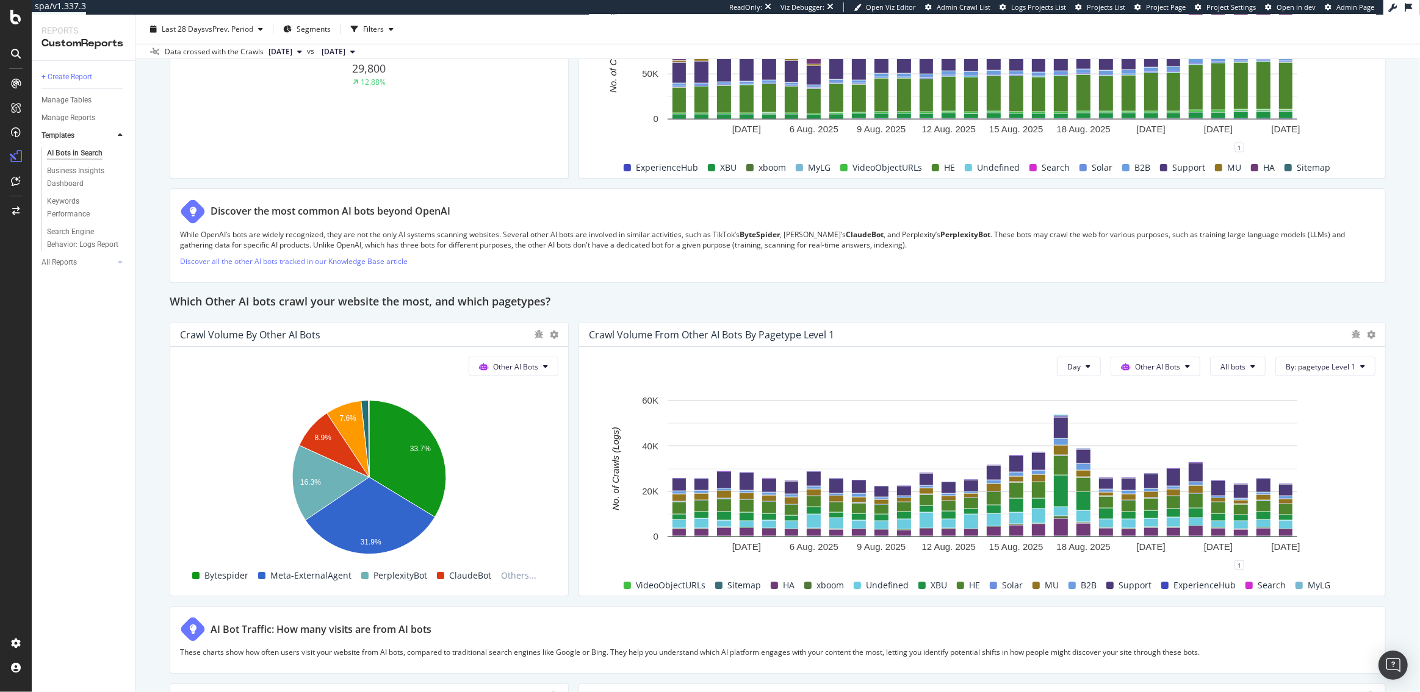
scroll to position [1461, 0]
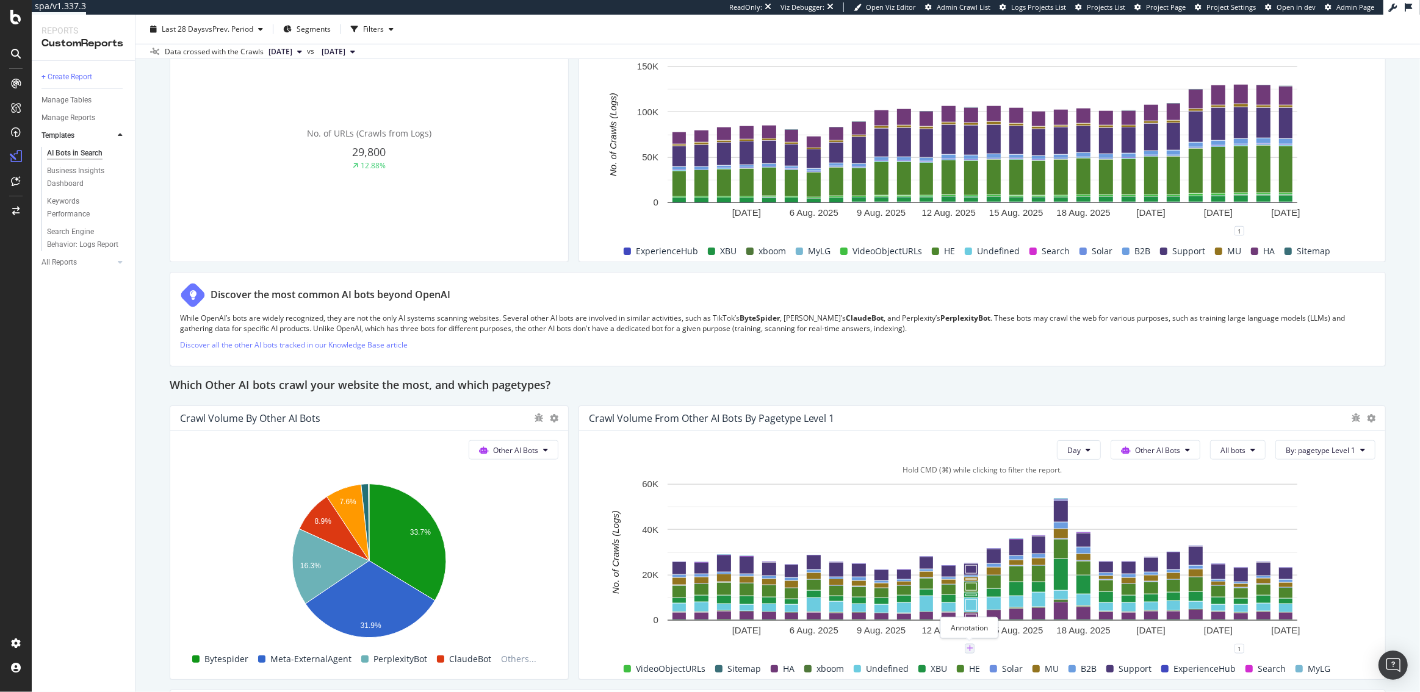
click at [968, 646] on icon "plus" at bounding box center [969, 648] width 7 height 7
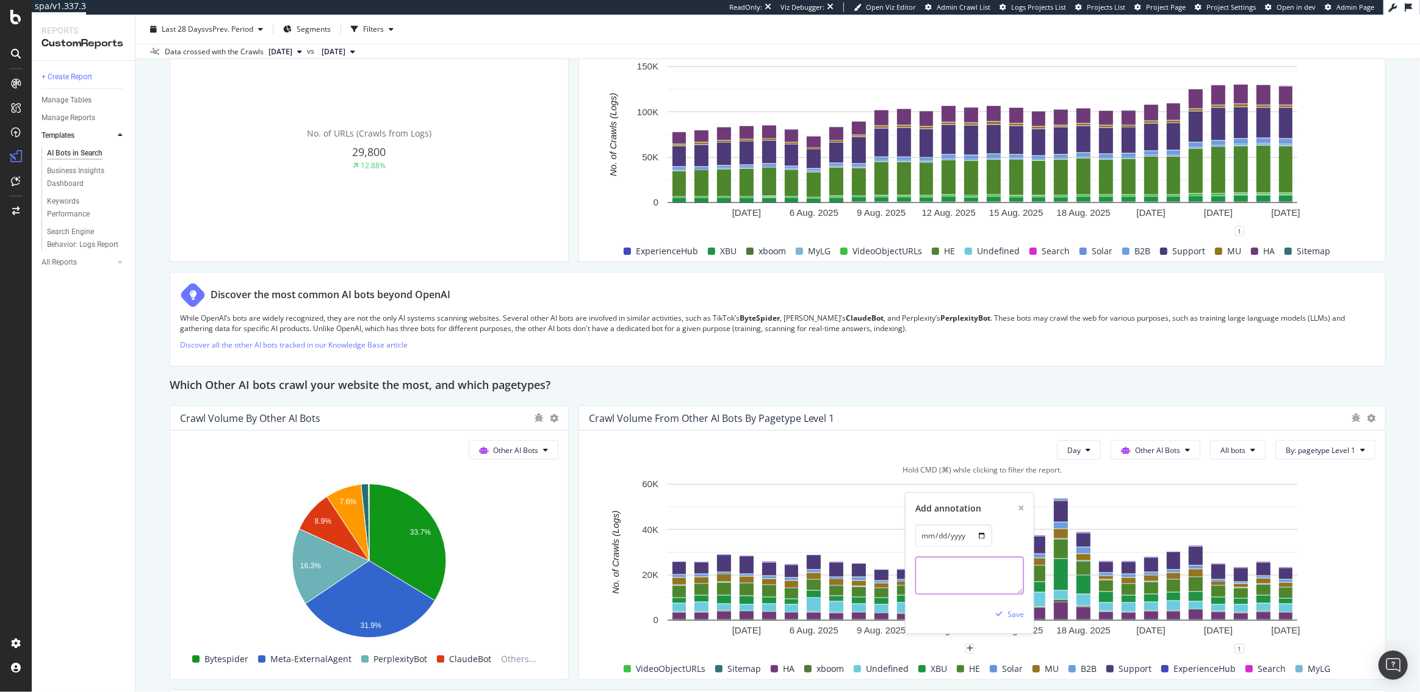
click at [939, 573] on textarea at bounding box center [969, 577] width 109 height 38
type textarea "Updated robots.txt to allow GenAI bots"
click at [1011, 611] on div "Save" at bounding box center [1015, 614] width 16 height 10
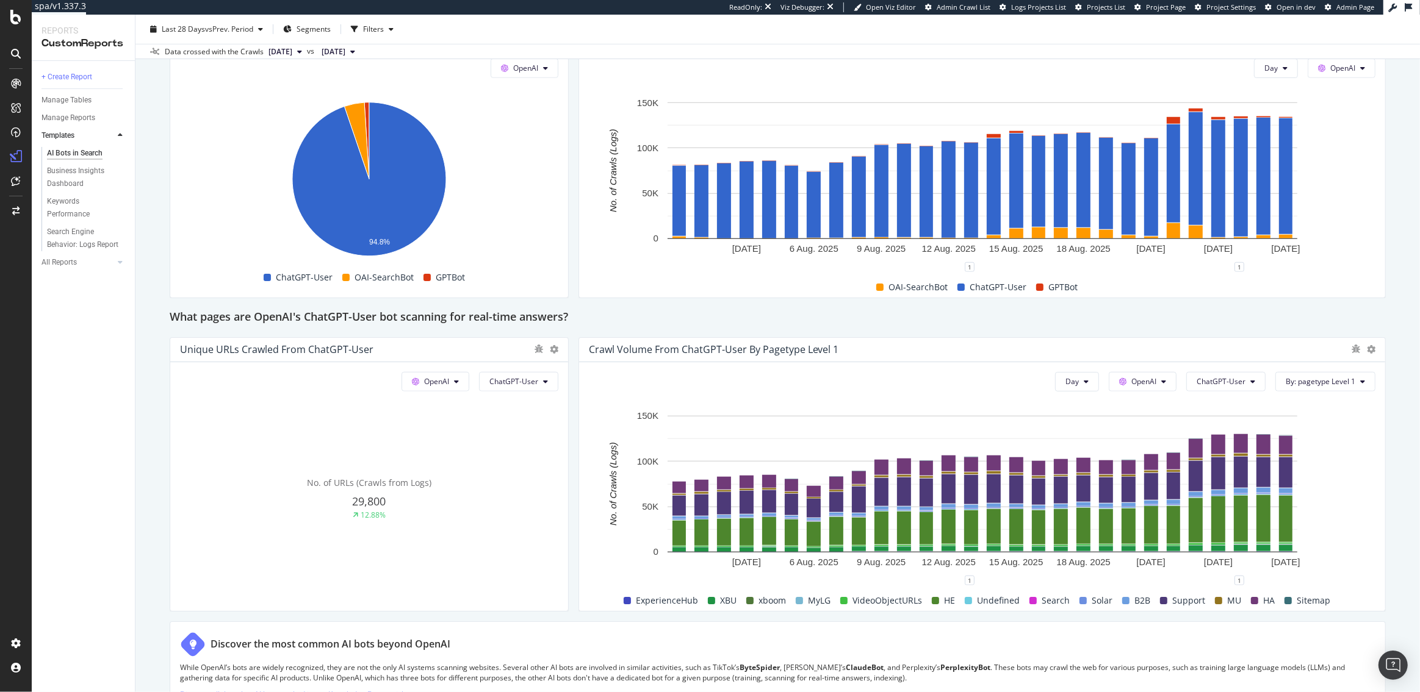
scroll to position [856, 0]
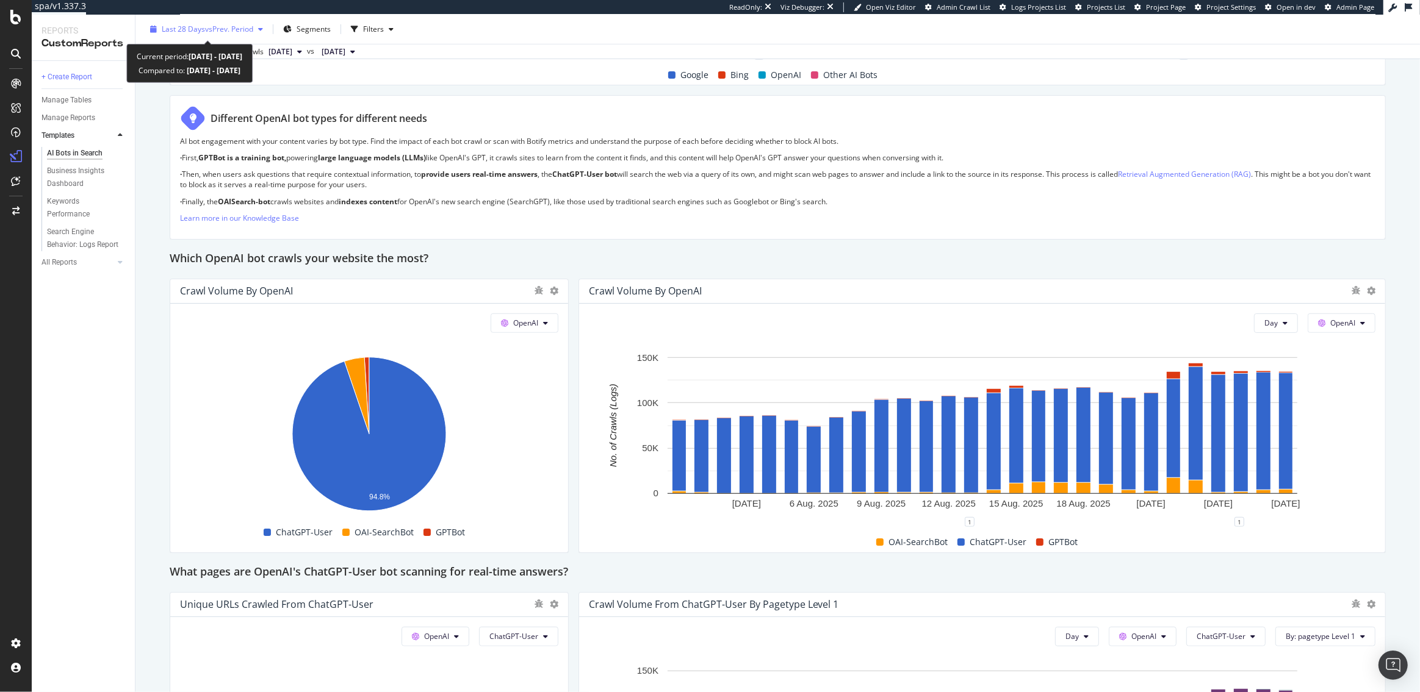
click at [213, 31] on span "vs Prev. Period" at bounding box center [229, 29] width 48 height 10
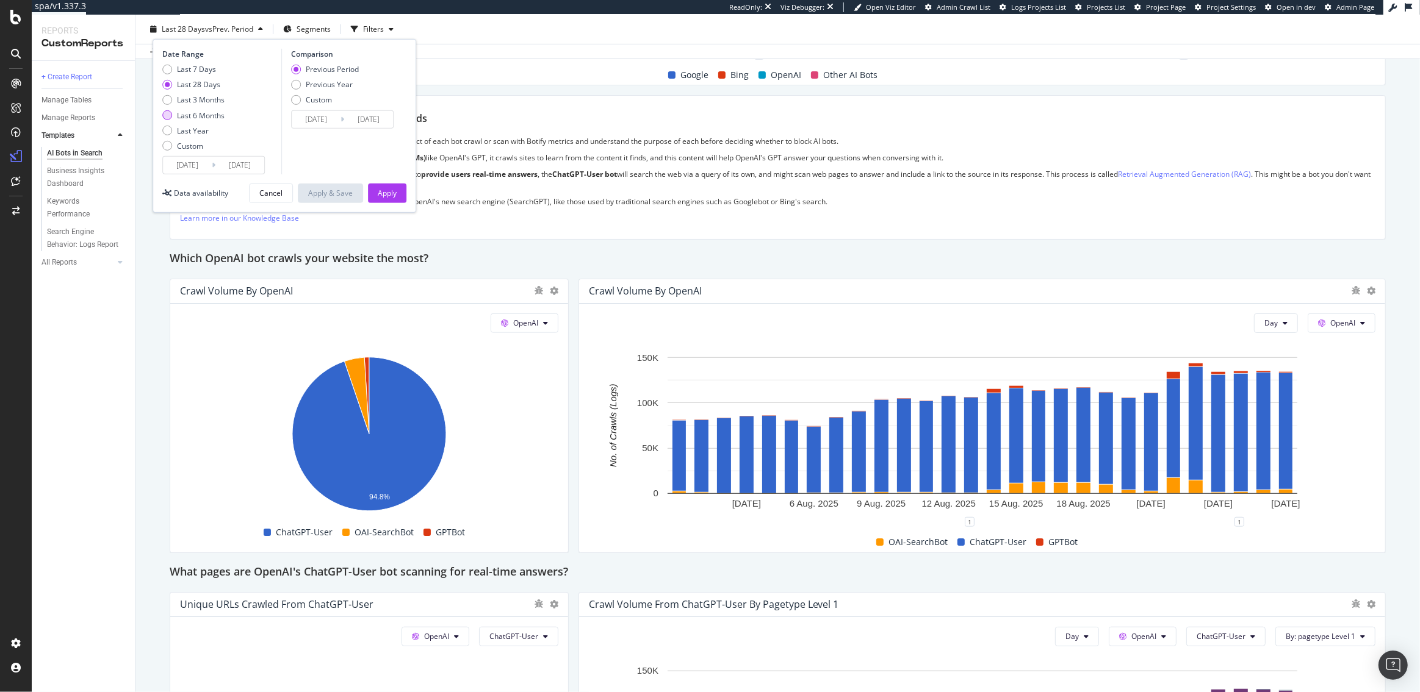
click at [195, 114] on div "Last 6 Months" at bounding box center [201, 115] width 48 height 10
type input "[DATE]"
click at [379, 195] on div "Apply" at bounding box center [387, 193] width 19 height 10
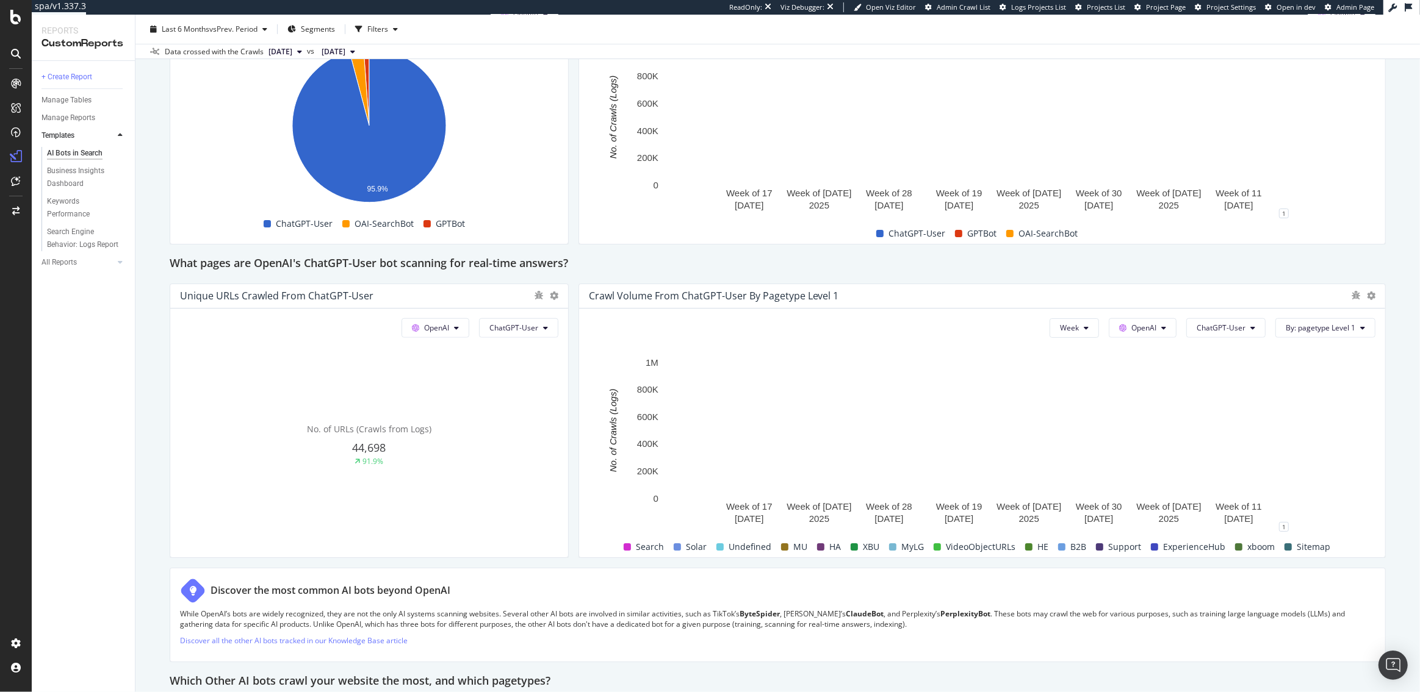
scroll to position [1165, 0]
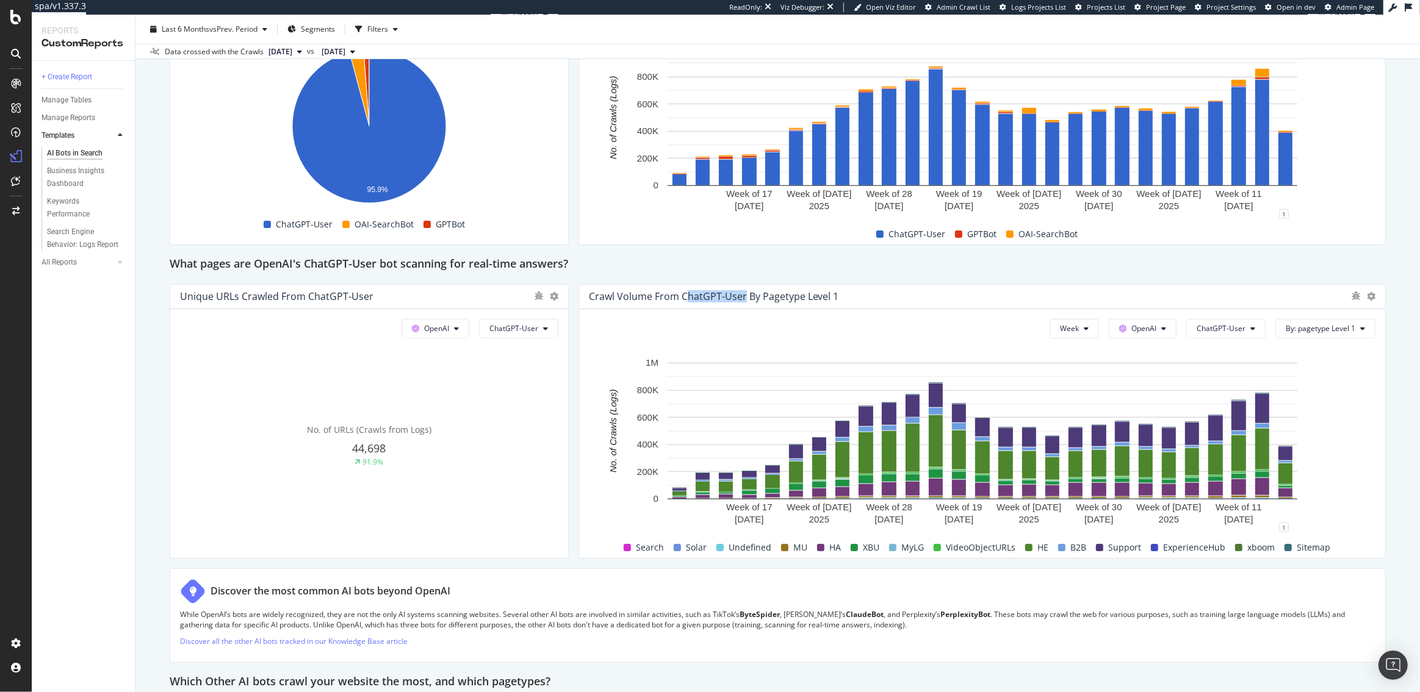
drag, startPoint x: 744, startPoint y: 298, endPoint x: 686, endPoint y: 300, distance: 58.0
click at [686, 300] on div "Crawl Volume from ChatGPT-User by pagetype Level 1" at bounding box center [714, 296] width 250 height 12
drag, startPoint x: 306, startPoint y: 260, endPoint x: 382, endPoint y: 265, distance: 76.4
click at [382, 265] on h2 "What pages are OpenAI's ChatGPT-User bot scanning for real-time answers?" at bounding box center [369, 265] width 398 height 20
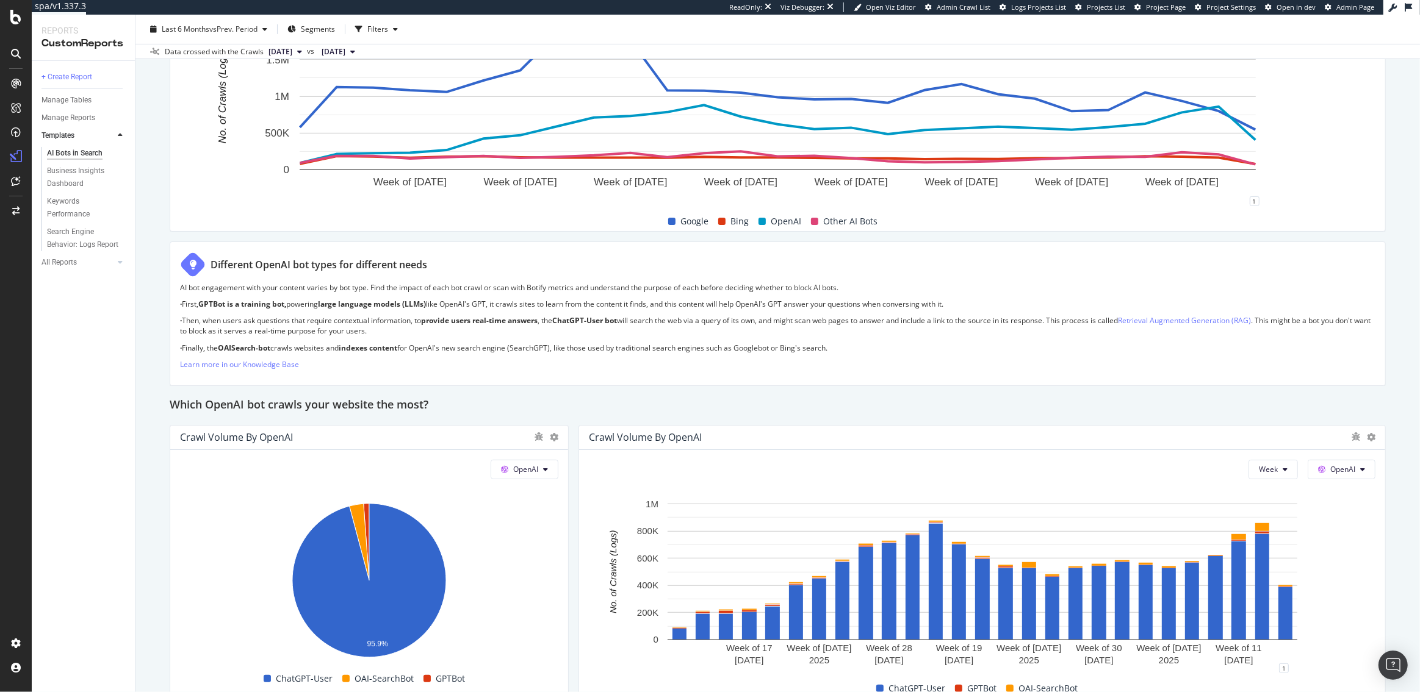
scroll to position [659, 0]
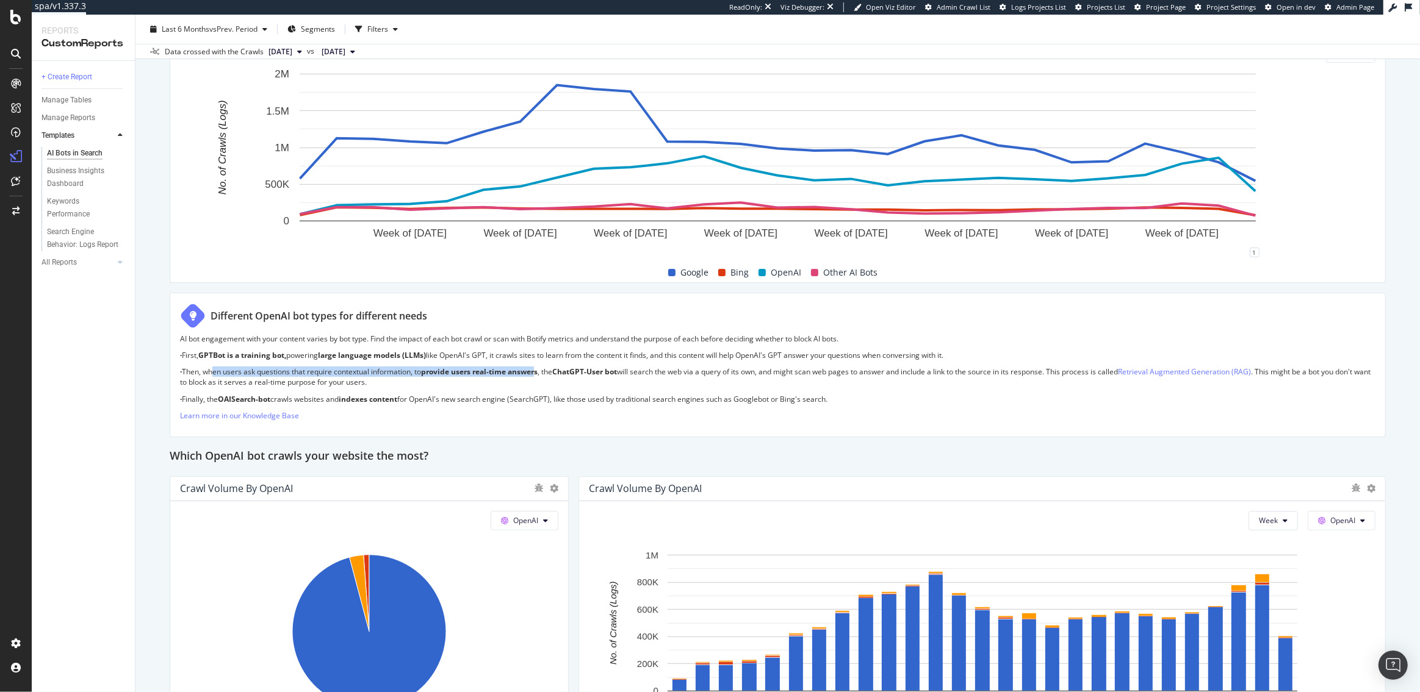
drag, startPoint x: 212, startPoint y: 371, endPoint x: 542, endPoint y: 375, distance: 329.4
click at [542, 375] on p "· Then, when users ask questions that require contextual information, to provid…" at bounding box center [777, 377] width 1195 height 21
drag, startPoint x: 565, startPoint y: 372, endPoint x: 626, endPoint y: 373, distance: 61.6
click at [626, 373] on p "· Then, when users ask questions that require contextual information, to provid…" at bounding box center [777, 377] width 1195 height 21
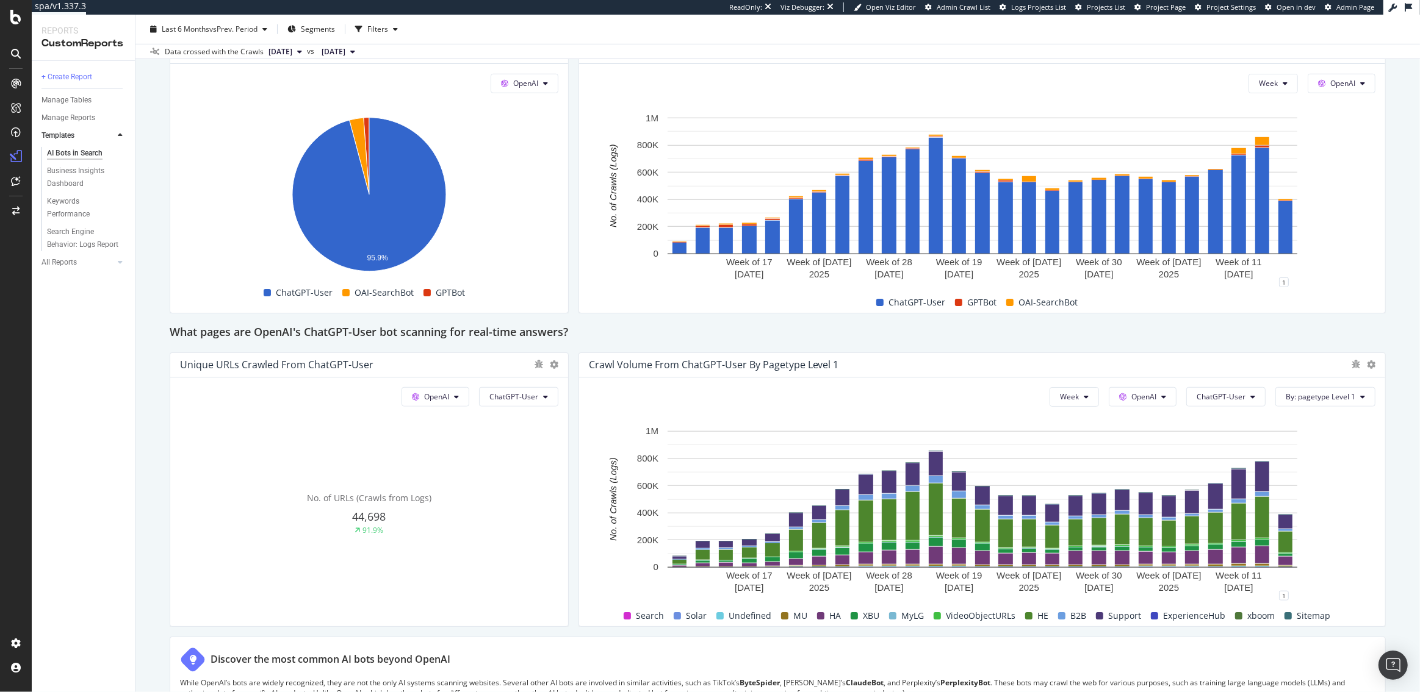
scroll to position [1291, 0]
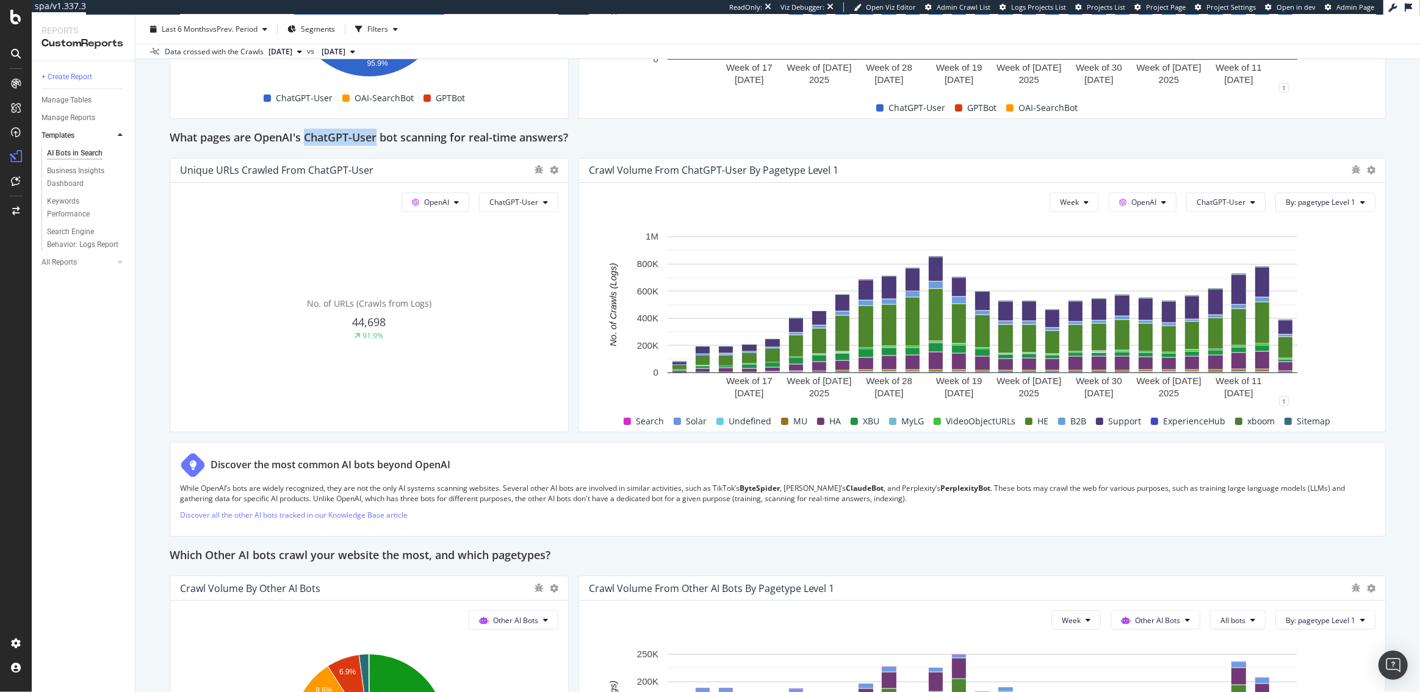
drag, startPoint x: 376, startPoint y: 138, endPoint x: 307, endPoint y: 137, distance: 68.9
click at [307, 137] on h2 "What pages are OpenAI's ChatGPT-User bot scanning for real-time answers?" at bounding box center [369, 139] width 398 height 20
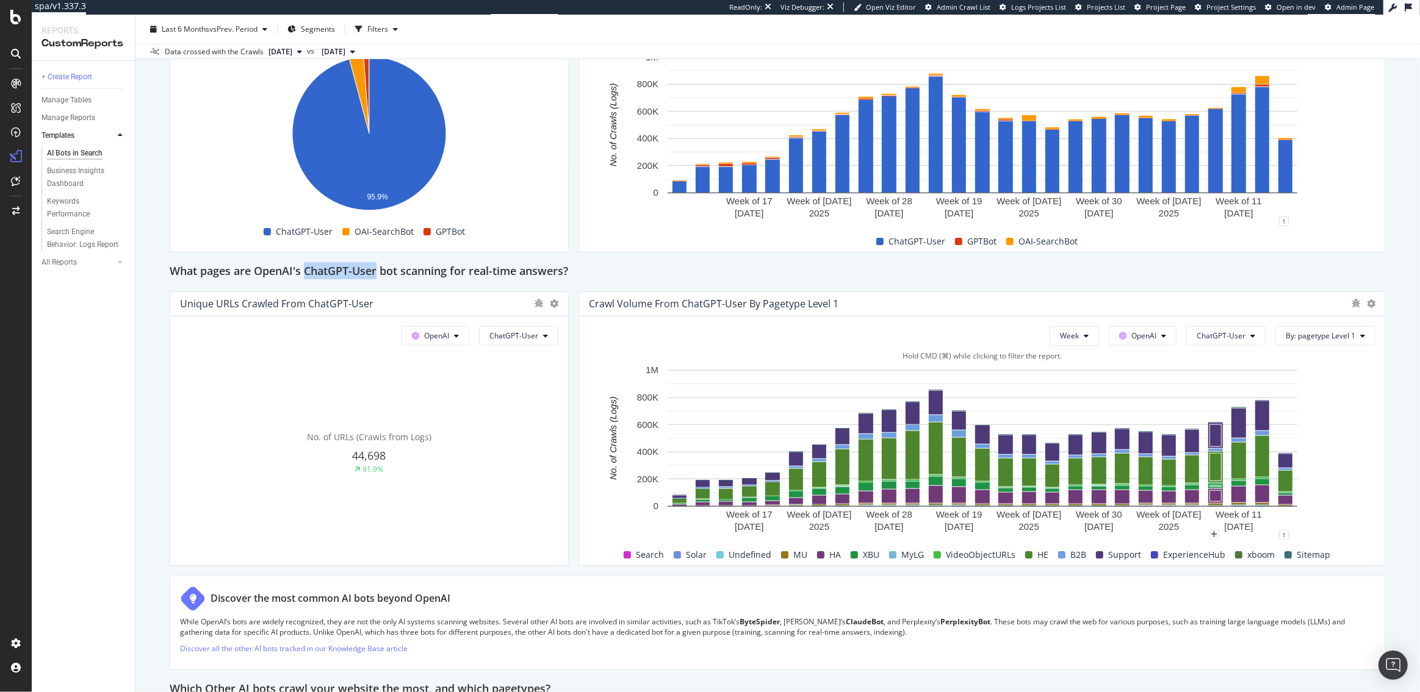
scroll to position [1196, 0]
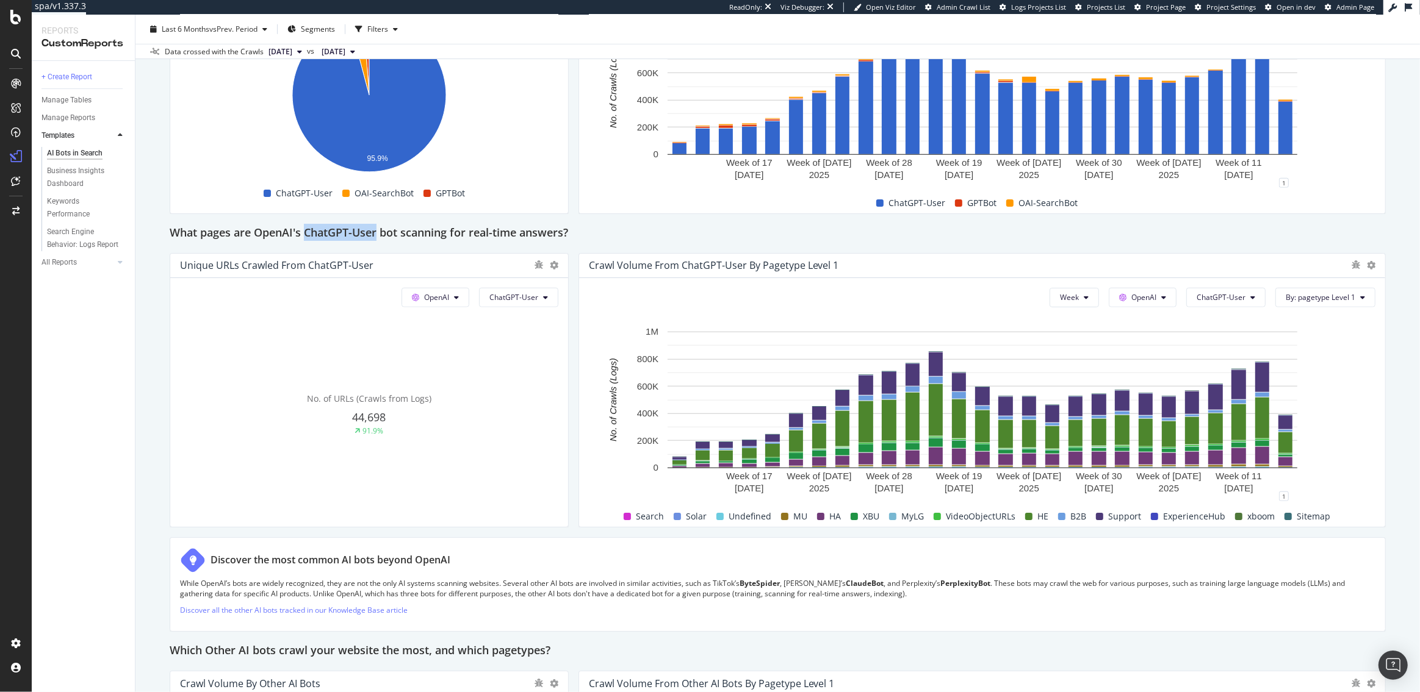
click at [338, 234] on h2 "What pages are OpenAI's ChatGPT-User bot scanning for real-time answers?" at bounding box center [369, 234] width 398 height 20
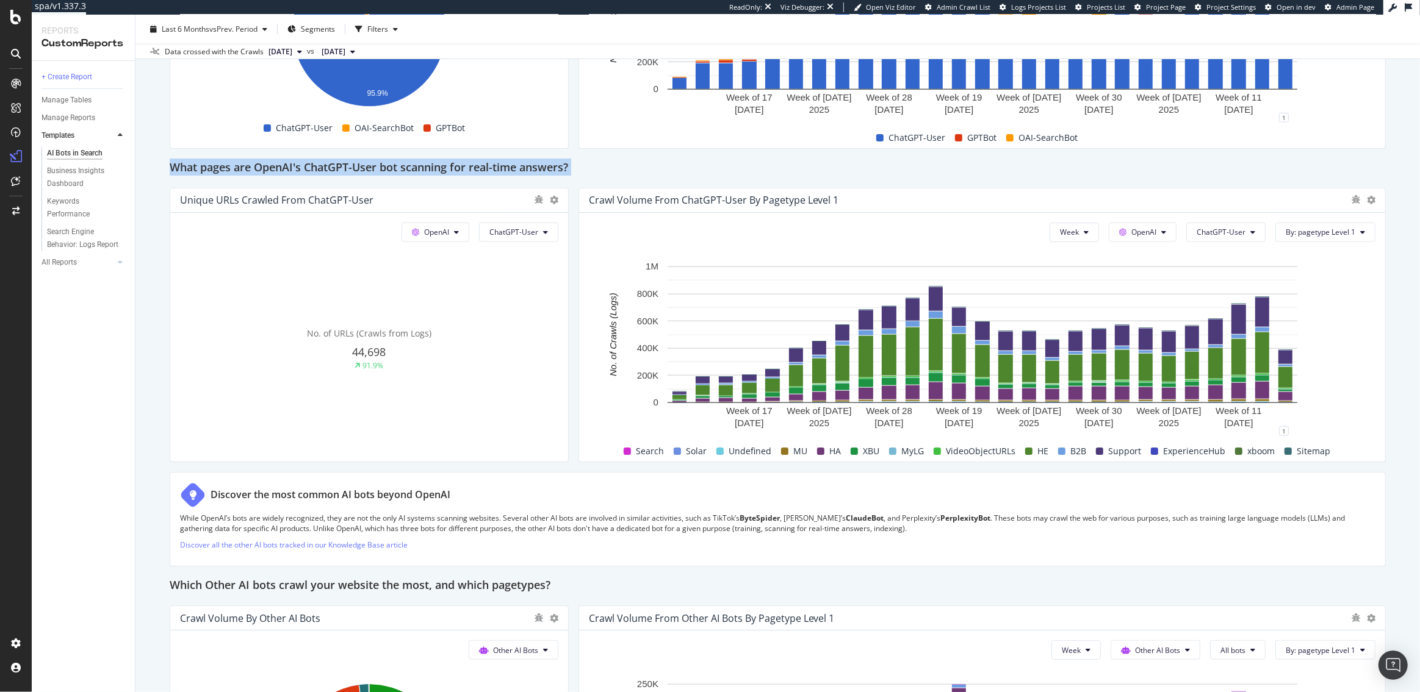
scroll to position [1255, 0]
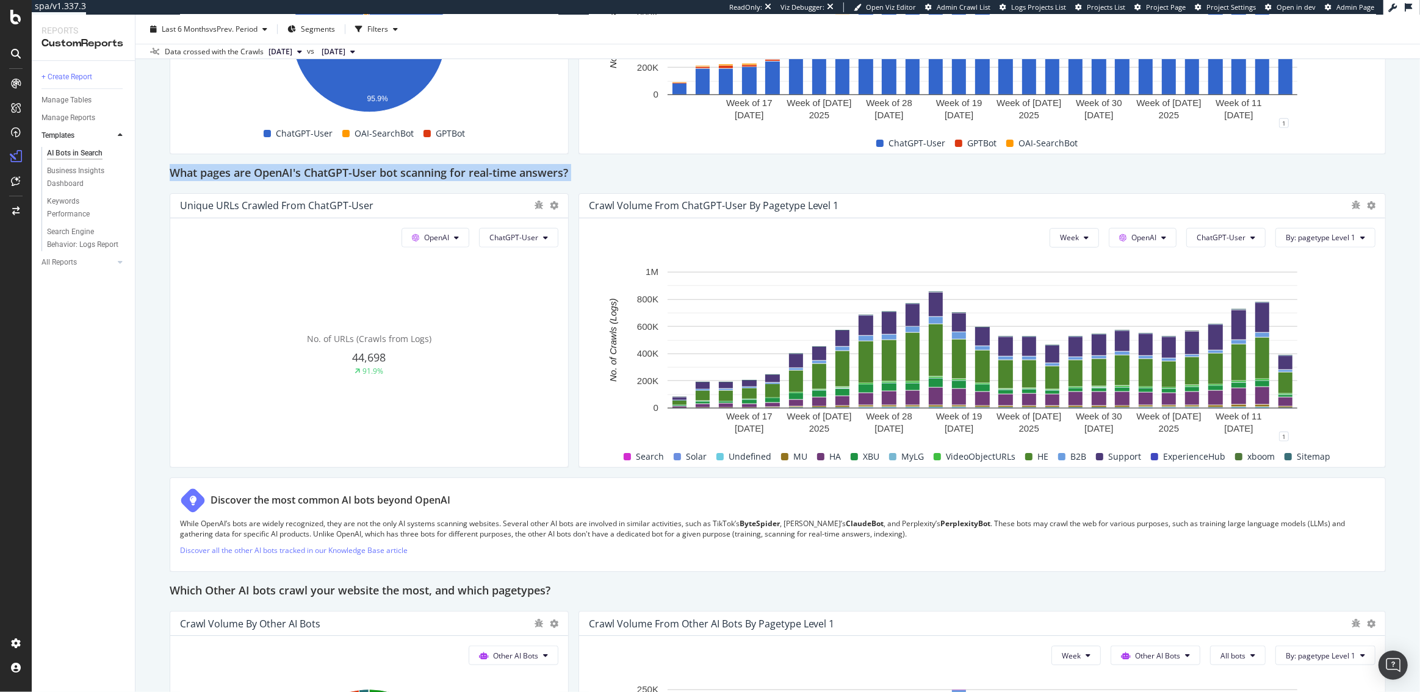
click at [521, 174] on h2 "What pages are OpenAI's ChatGPT-User bot scanning for real-time answers?" at bounding box center [369, 174] width 398 height 20
click at [514, 173] on h2 "What pages are OpenAI's ChatGPT-User bot scanning for real-time answers?" at bounding box center [369, 174] width 398 height 20
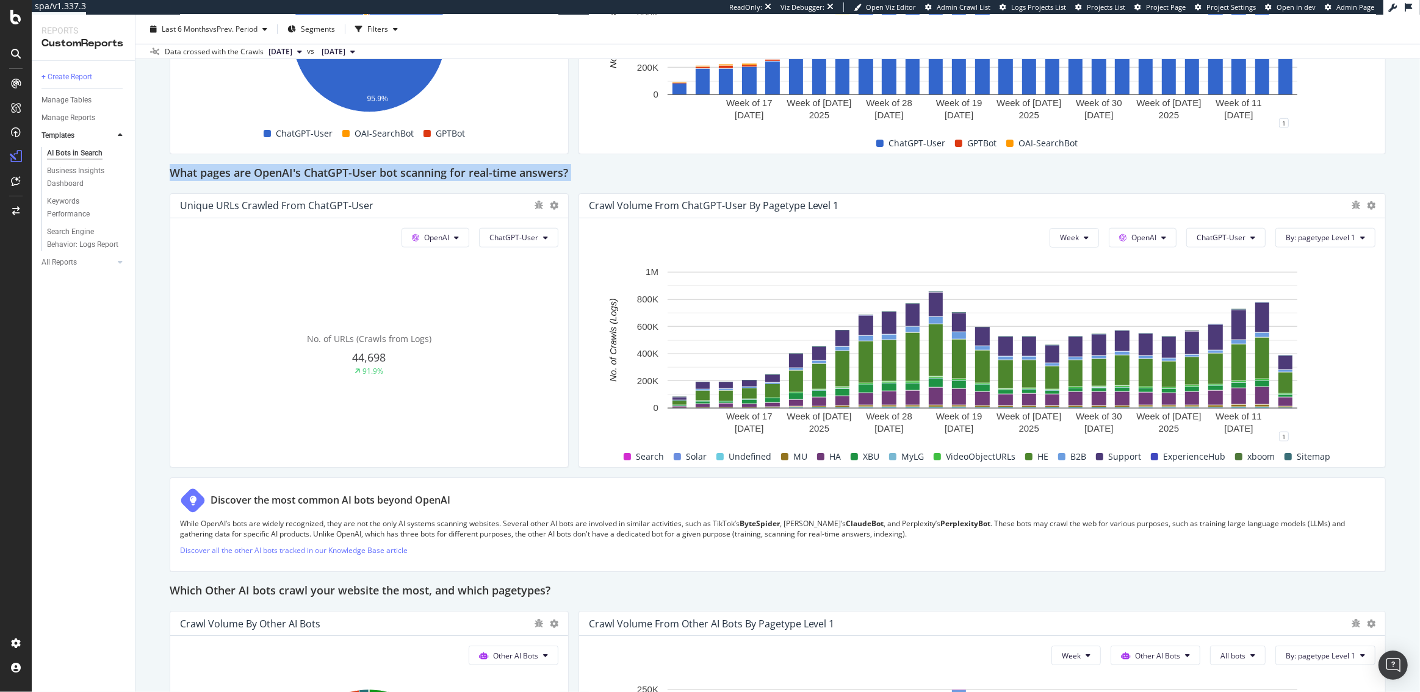
click at [315, 170] on h2 "What pages are OpenAI's ChatGPT-User bot scanning for real-time answers?" at bounding box center [369, 174] width 398 height 20
drag, startPoint x: 306, startPoint y: 170, endPoint x: 377, endPoint y: 174, distance: 71.5
click at [377, 174] on h2 "What pages are OpenAI's ChatGPT-User bot scanning for real-time answers?" at bounding box center [369, 174] width 398 height 20
click at [309, 173] on h2 "What pages are OpenAI's ChatGPT-User bot scanning for real-time answers?" at bounding box center [369, 174] width 398 height 20
drag, startPoint x: 253, startPoint y: 169, endPoint x: 378, endPoint y: 173, distance: 125.1
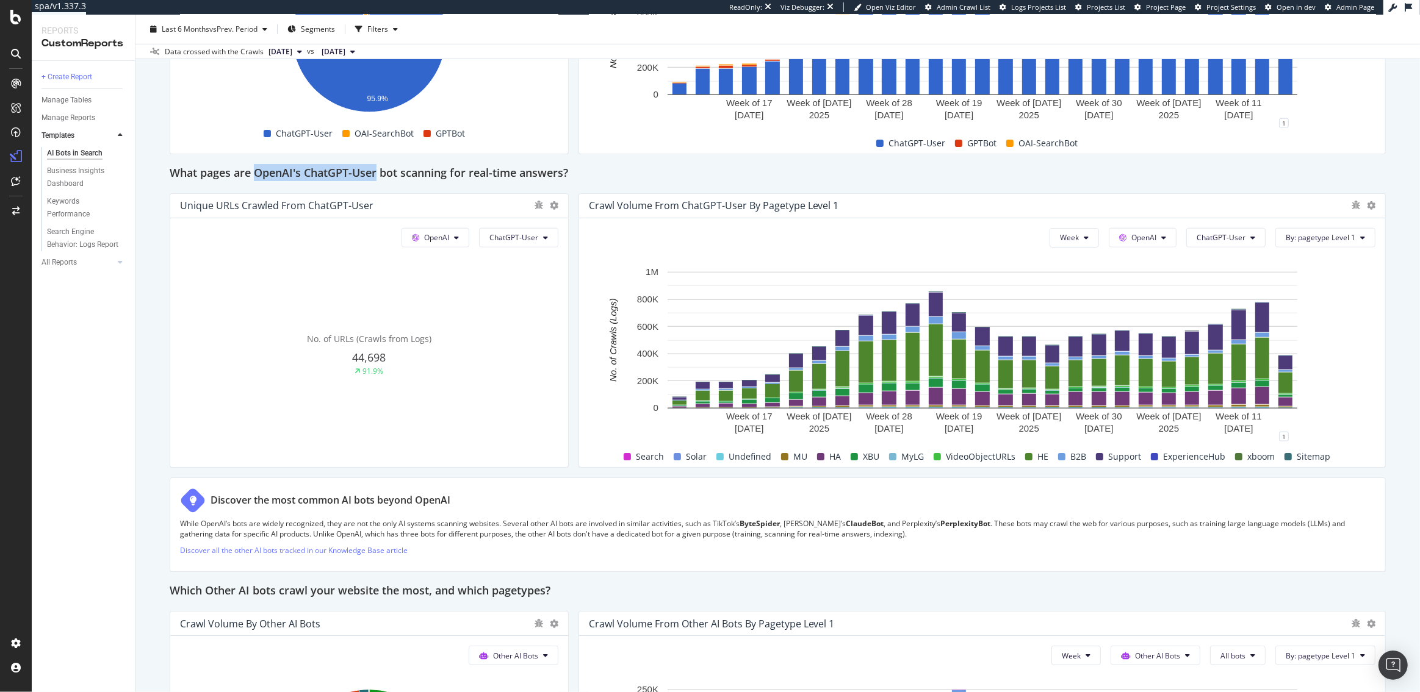
click at [378, 173] on h2 "What pages are OpenAI's ChatGPT-User bot scanning for real-time answers?" at bounding box center [369, 174] width 398 height 20
click at [443, 173] on h2 "What pages are OpenAI's ChatGPT-User bot scanning for real-time answers?" at bounding box center [369, 174] width 398 height 20
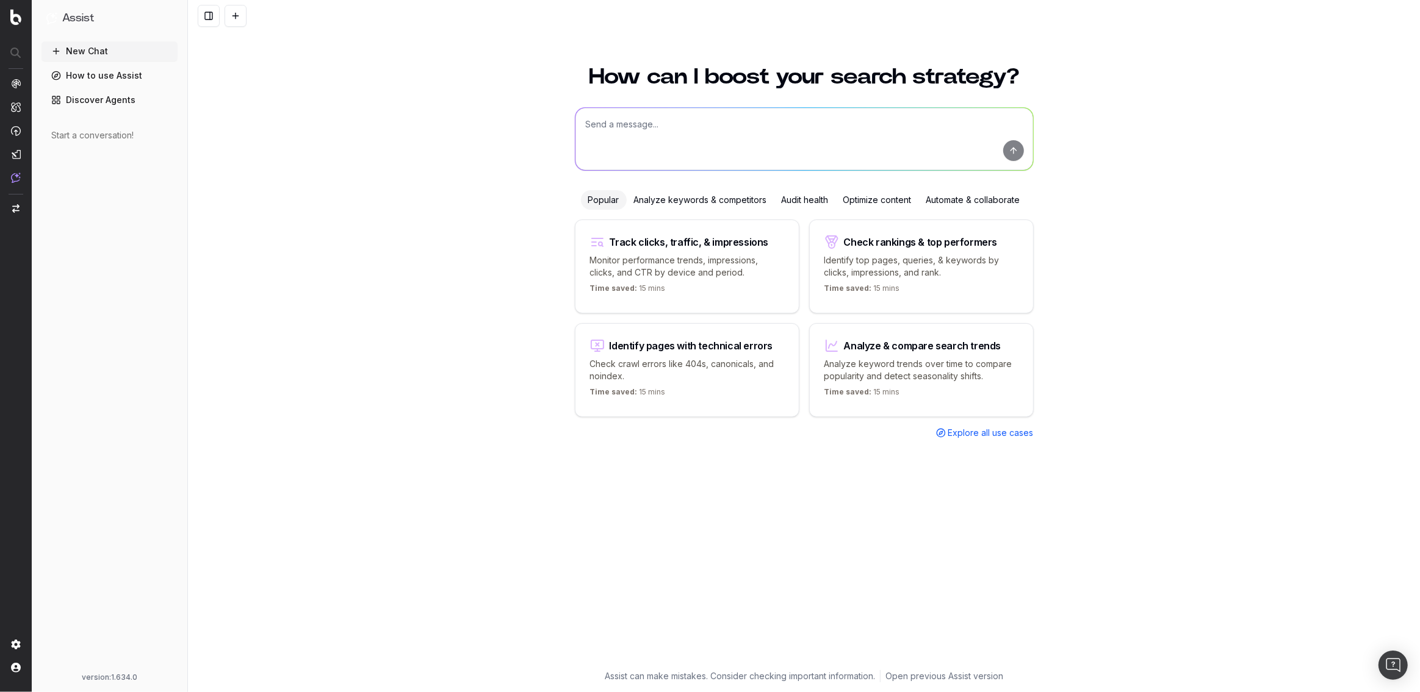
click at [115, 77] on link "How to use Assist" at bounding box center [109, 76] width 136 height 20
